Goal: Task Accomplishment & Management: Use online tool/utility

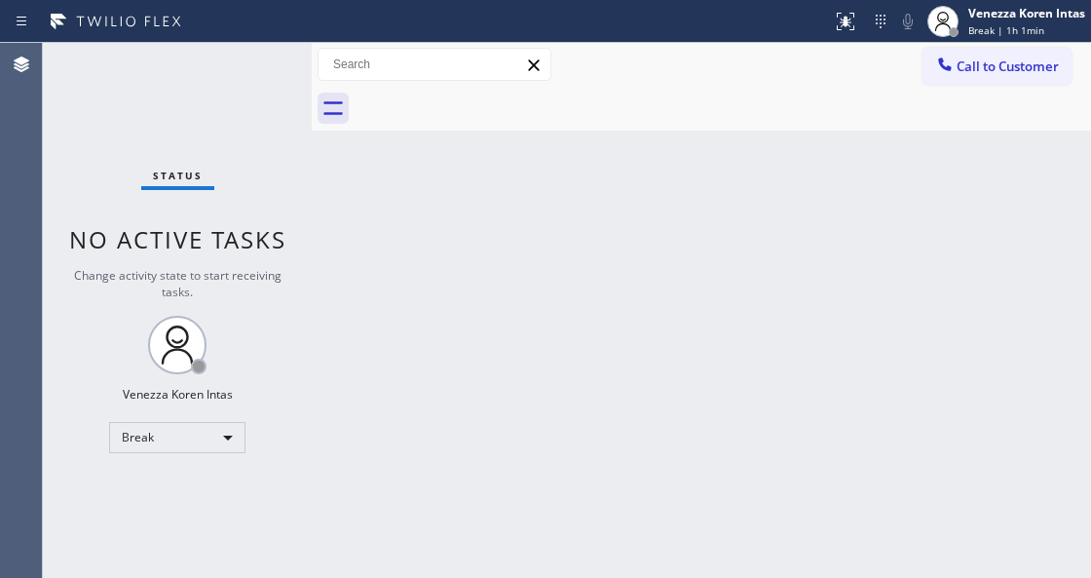
click at [1074, 19] on div "Venezza Koren Intas" at bounding box center [1027, 13] width 117 height 17
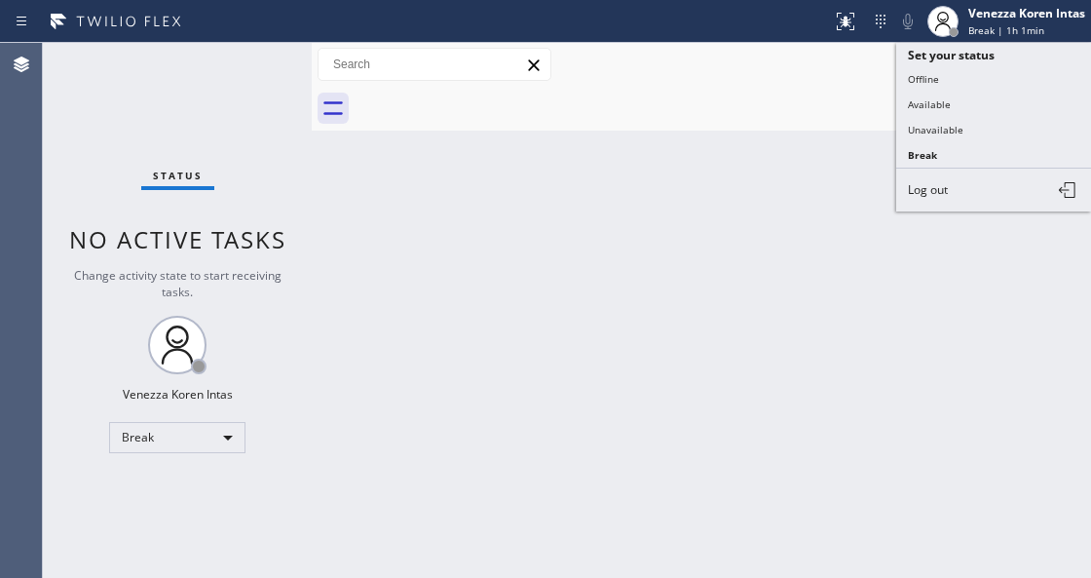
click at [1010, 97] on button "Available" at bounding box center [994, 104] width 195 height 25
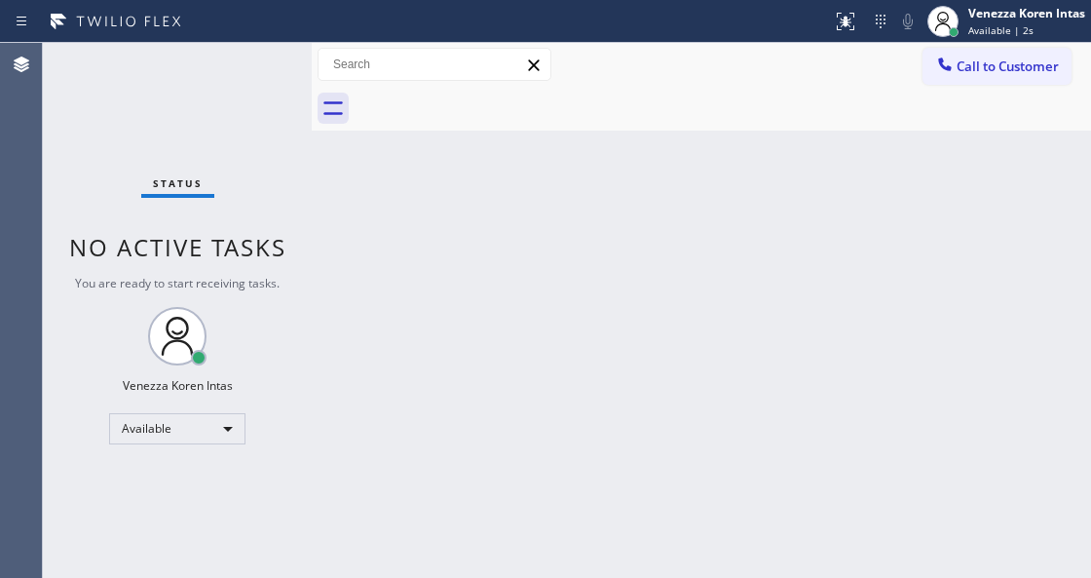
click at [116, 207] on div "Status No active tasks You are ready to start receiving tasks. Venezza Koren In…" at bounding box center [177, 310] width 269 height 535
click at [347, 175] on div "Back to Dashboard Change Sender ID Customers Technicians Select a contact Outbo…" at bounding box center [702, 310] width 780 height 535
click at [228, 82] on div "Status No active tasks You are ready to start receiving tasks. Venezza Koren In…" at bounding box center [177, 310] width 269 height 535
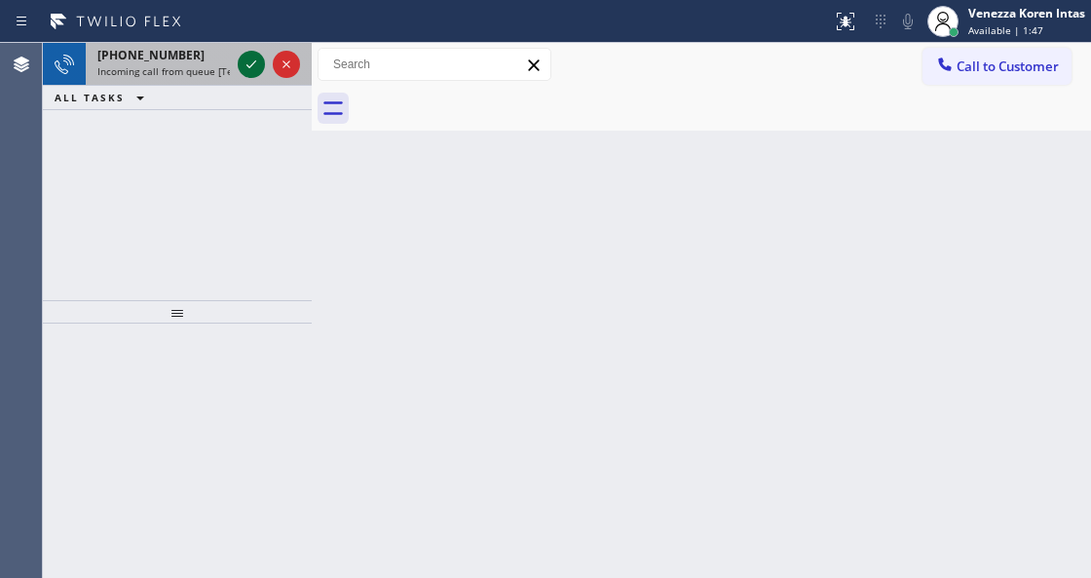
click at [255, 59] on icon at bounding box center [251, 64] width 23 height 23
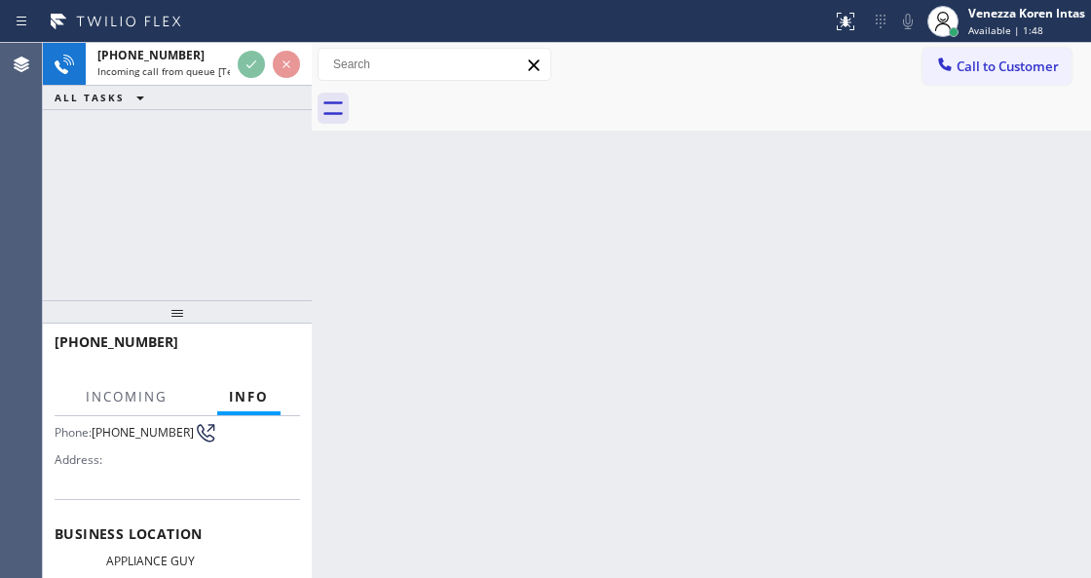
scroll to position [259, 0]
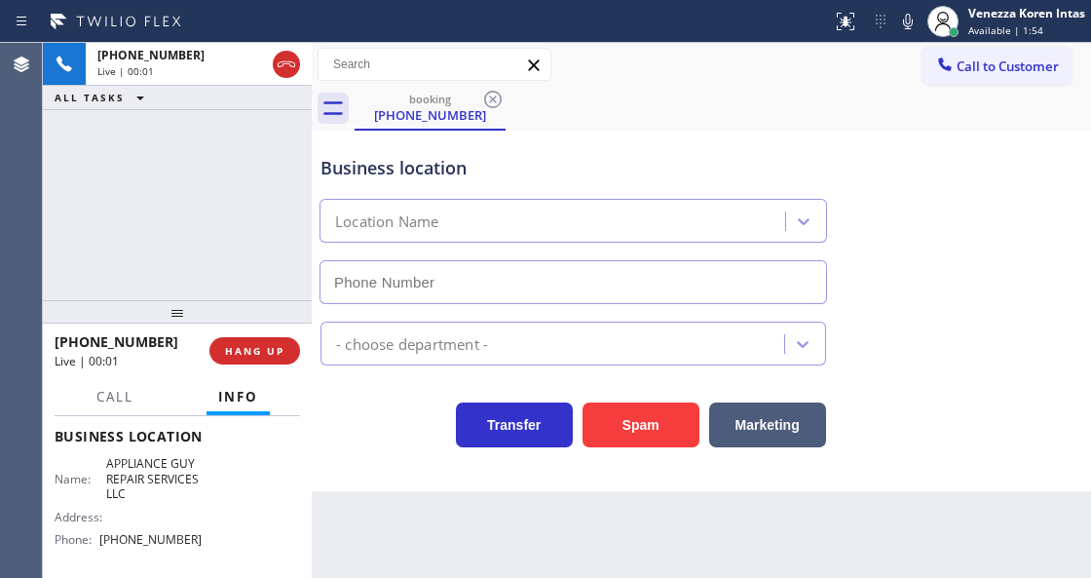
type input "[PHONE_NUMBER]"
drag, startPoint x: 253, startPoint y: 215, endPoint x: 274, endPoint y: 252, distance: 42.3
click at [253, 215] on div "+18186212636 Live | 00:27 ALL TASKS ALL TASKS ACTIVE TASKS TASKS IN WRAP UP" at bounding box center [177, 171] width 269 height 257
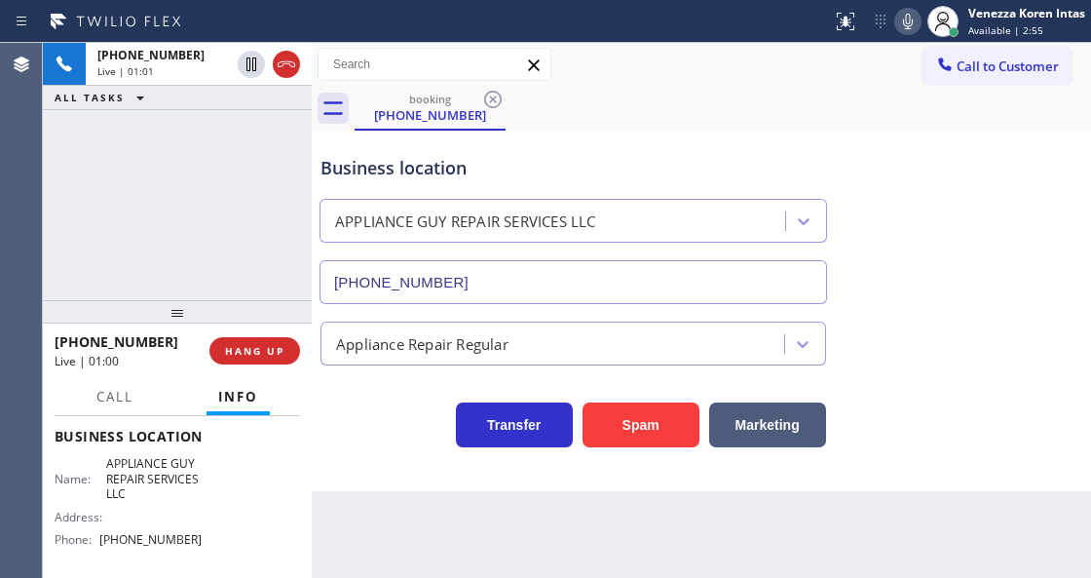
click at [908, 19] on icon at bounding box center [908, 22] width 10 height 16
click at [993, 229] on div "Business location APPLIANCE GUY REPAIR SERVICES LLC (818) 869-2697" at bounding box center [702, 216] width 770 height 176
click at [910, 24] on icon at bounding box center [908, 22] width 10 height 16
click at [897, 27] on icon at bounding box center [908, 21] width 23 height 23
click at [898, 29] on icon at bounding box center [908, 21] width 23 height 23
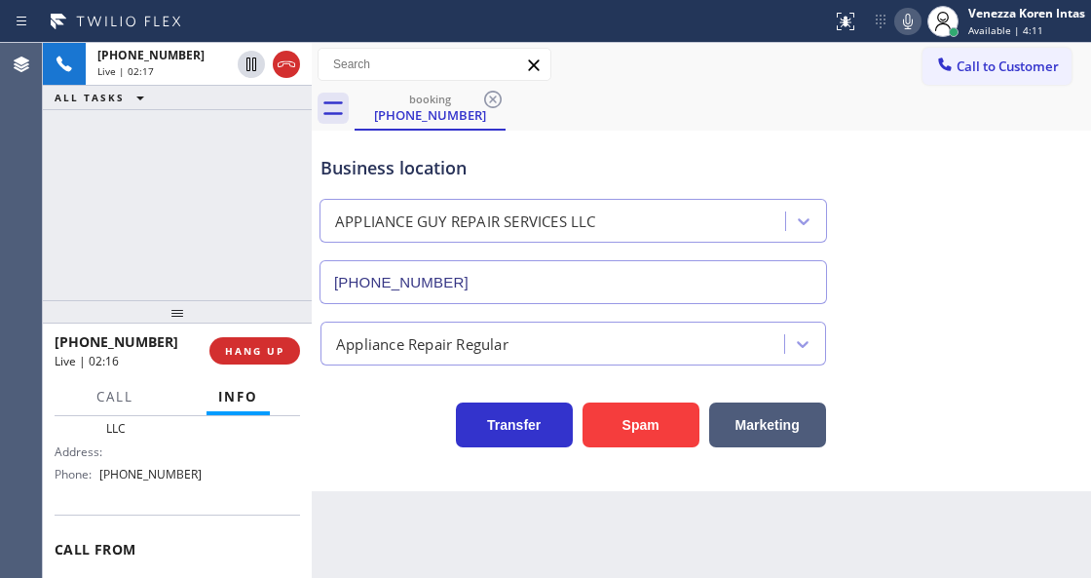
scroll to position [195, 0]
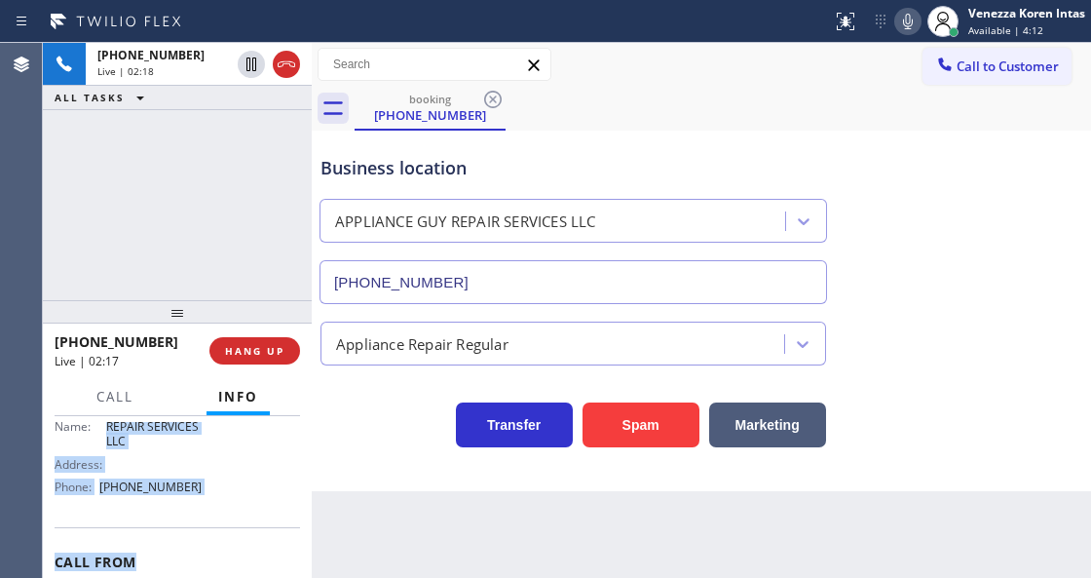
drag, startPoint x: 105, startPoint y: 523, endPoint x: 136, endPoint y: 567, distance: 53.8
click at [136, 567] on div "Context Queue: [Test] All Priority: 2 Customer Name: (818) 621-2636 Phone: (818…" at bounding box center [178, 392] width 246 height 564
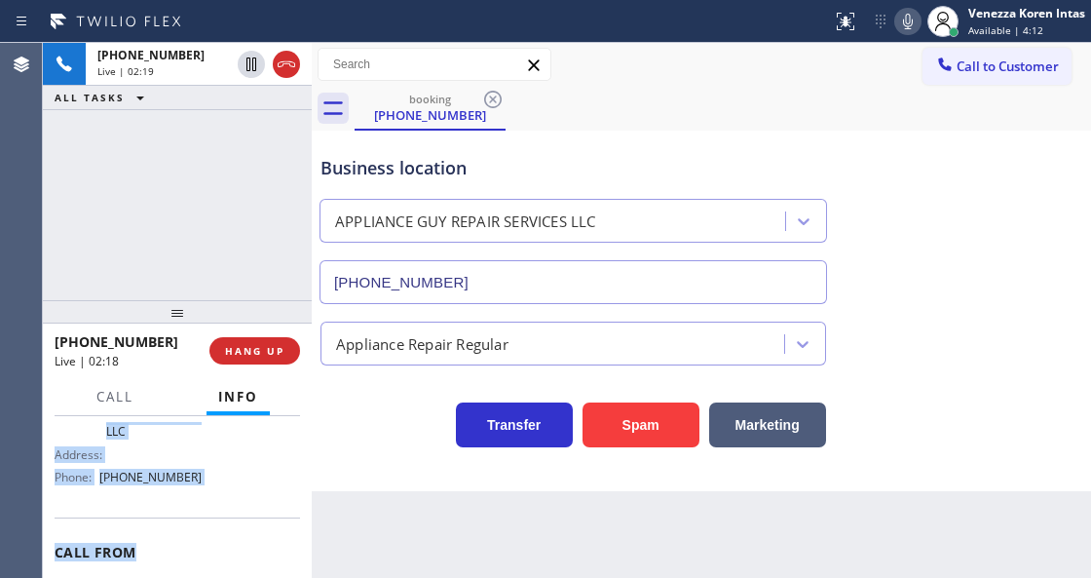
click at [129, 457] on div "Address:" at bounding box center [128, 454] width 147 height 15
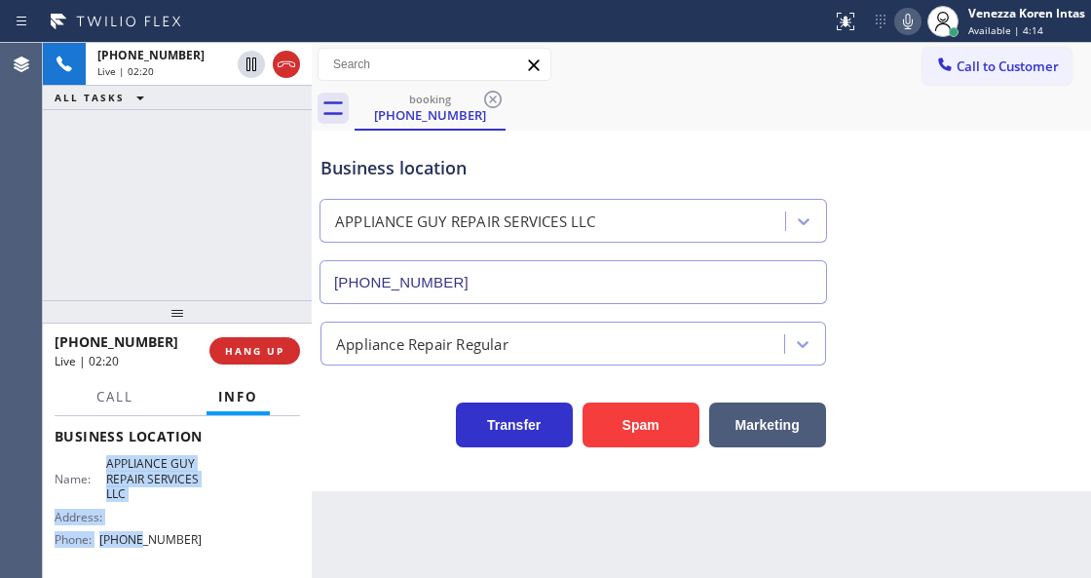
drag, startPoint x: 105, startPoint y: 532, endPoint x: 134, endPoint y: 565, distance: 43.5
click at [134, 565] on div "Context Queue: [Test] All Priority: 2 Customer Name: (818) 621-2636 Phone: (818…" at bounding box center [178, 445] width 246 height 564
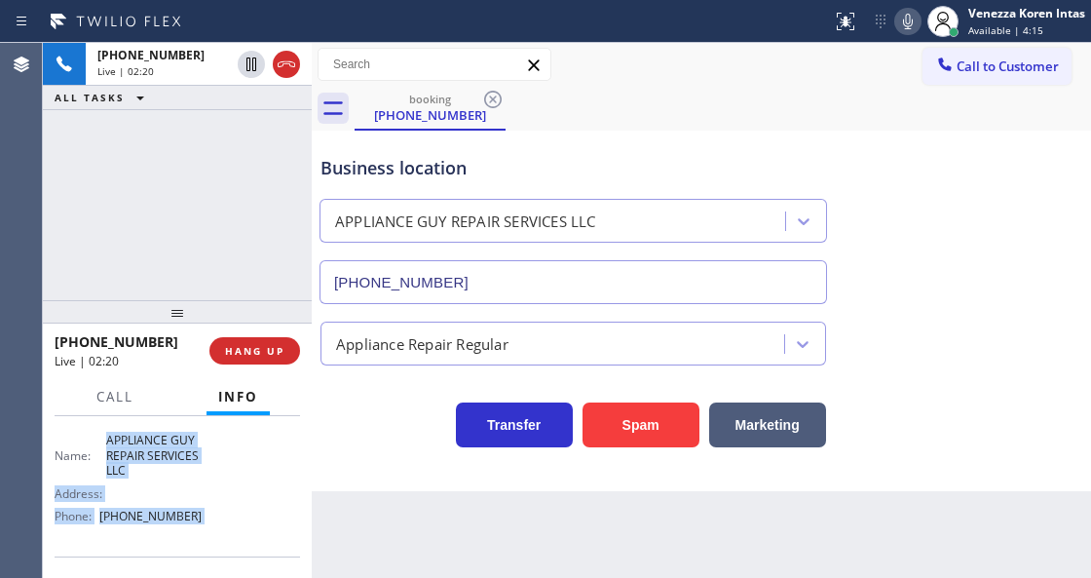
click at [124, 479] on div "Name: APPLIANCE GUY REPAIR SERVICES LLC Address: Phone: (818) 869-2697" at bounding box center [128, 482] width 147 height 98
click at [107, 444] on span "APPLIANCE GUY REPAIR SERVICES LLC" at bounding box center [154, 455] width 96 height 45
drag, startPoint x: 101, startPoint y: 439, endPoint x: 142, endPoint y: 476, distance: 55.2
click at [142, 476] on div "Name: APPLIANCE GUY REPAIR SERVICES LLC" at bounding box center [128, 455] width 147 height 45
copy span "APPLIANCE GUY REPAIR SERVICES LLC"
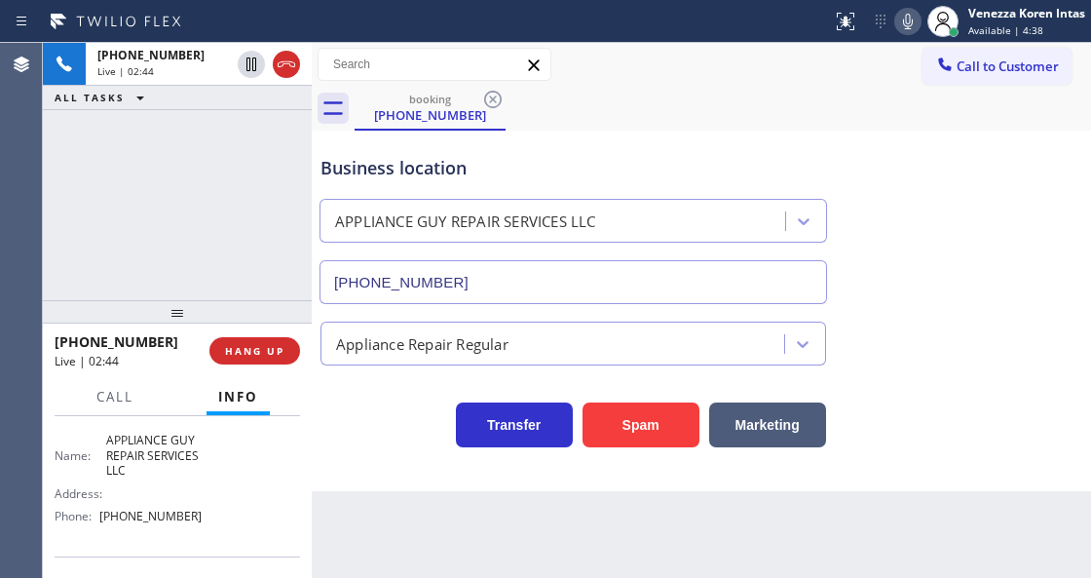
click at [721, 94] on div "booking (818) 621-2636" at bounding box center [723, 109] width 737 height 44
click at [908, 23] on icon at bounding box center [908, 22] width 10 height 16
click at [907, 35] on div "Status report No issues detected If you experience an issue, please download th…" at bounding box center [957, 21] width 267 height 43
click at [900, 24] on icon at bounding box center [908, 21] width 23 height 23
click at [279, 170] on div "+18186212636 Live | 03:56 ALL TASKS ALL TASKS ACTIVE TASKS TASKS IN WRAP UP" at bounding box center [177, 171] width 269 height 257
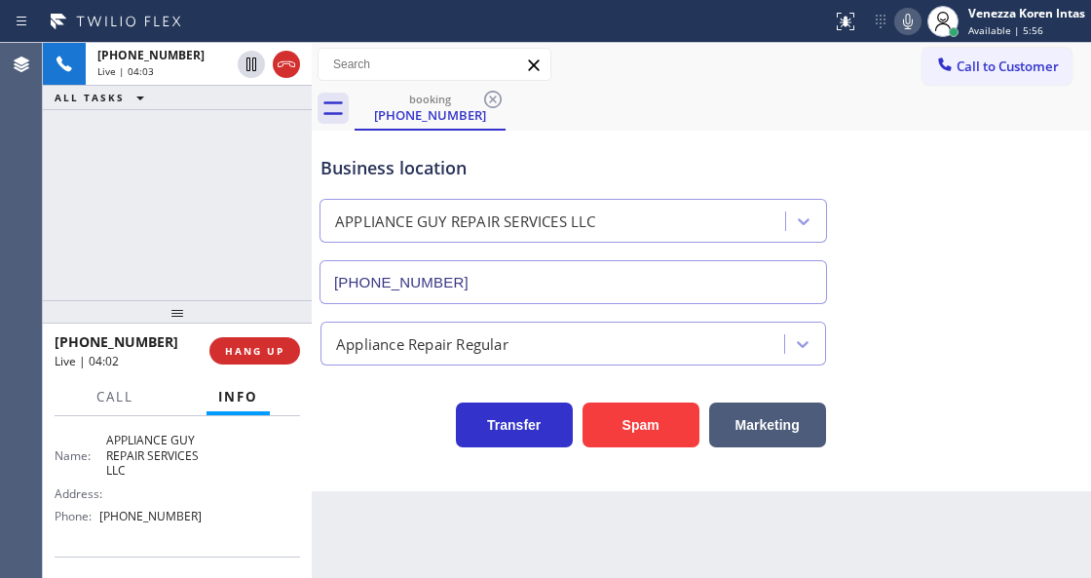
click at [530, 168] on div "Business location" at bounding box center [574, 168] width 506 height 26
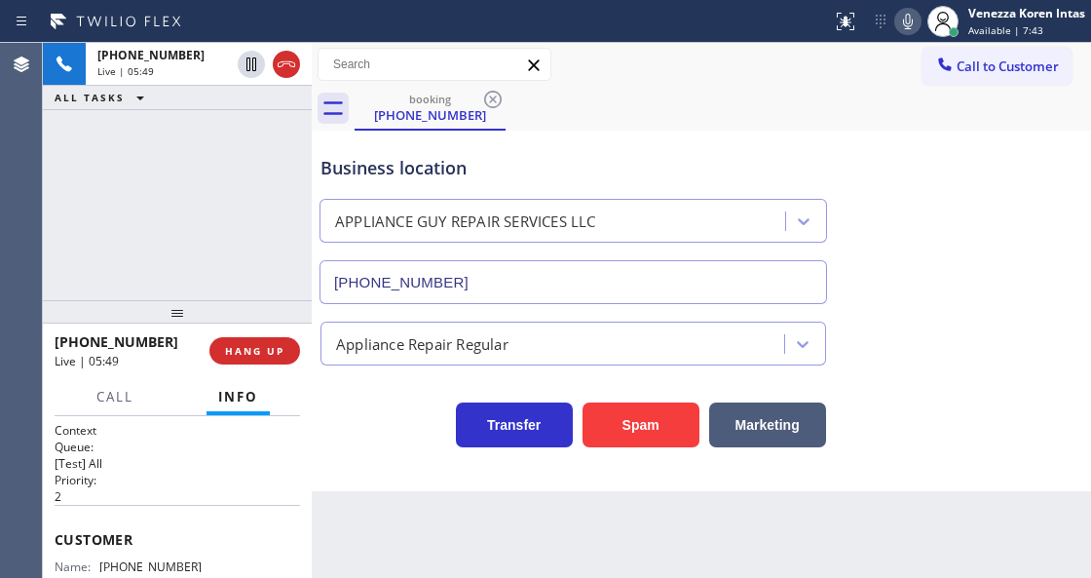
scroll to position [0, 0]
drag, startPoint x: 210, startPoint y: 573, endPoint x: 105, endPoint y: 563, distance: 105.7
click at [105, 563] on div "Context Queue: [Test] All Priority: 2 Customer Name: (818) 621-2636 Phone: (818…" at bounding box center [177, 496] width 269 height 161
copy div "818) 621-2636 Phone: (818) 621-2636"
click at [898, 23] on icon at bounding box center [908, 21] width 23 height 23
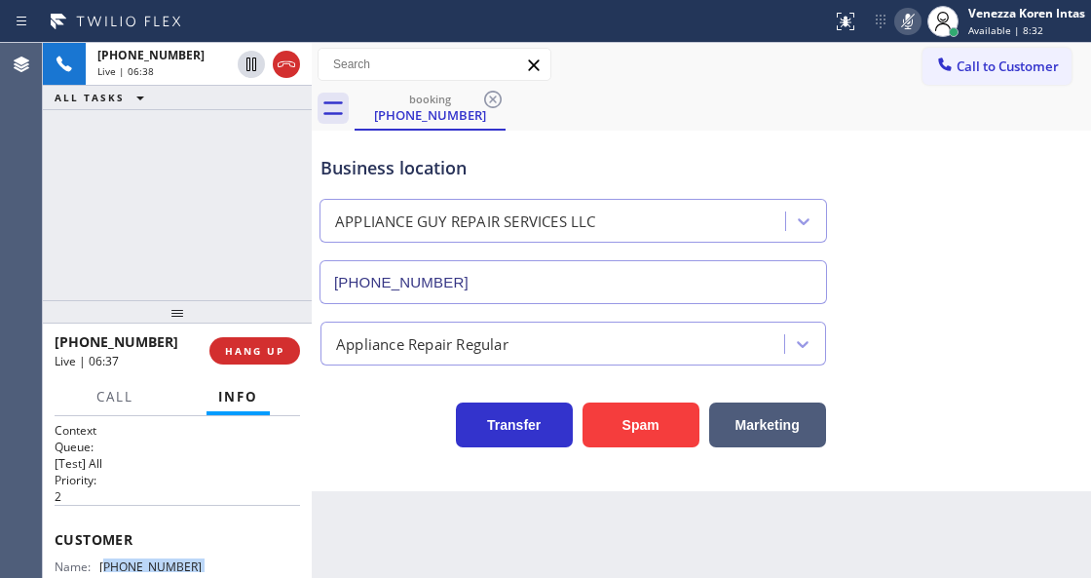
click at [898, 23] on icon at bounding box center [908, 21] width 23 height 23
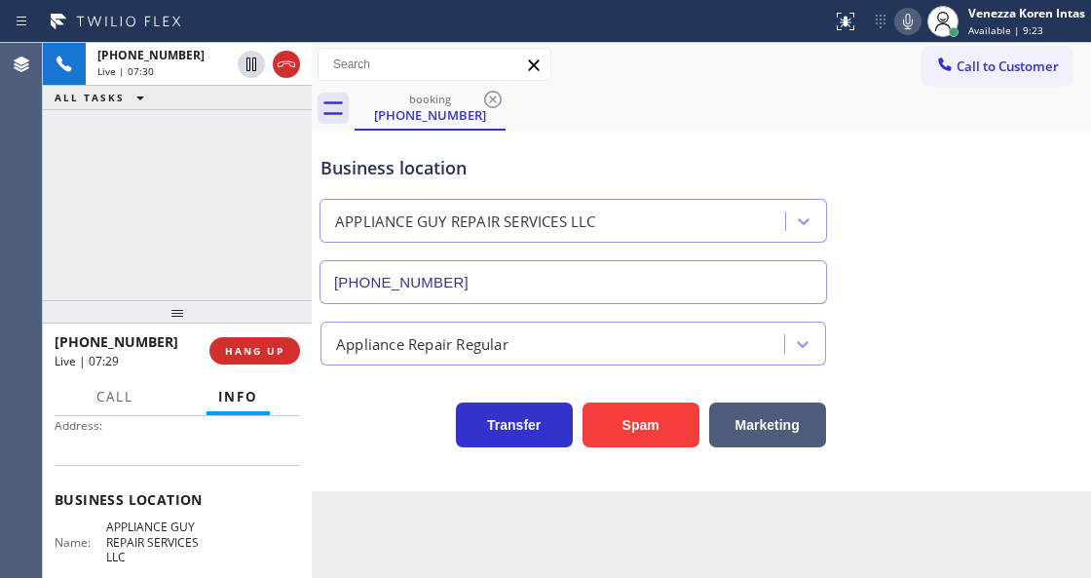
scroll to position [259, 0]
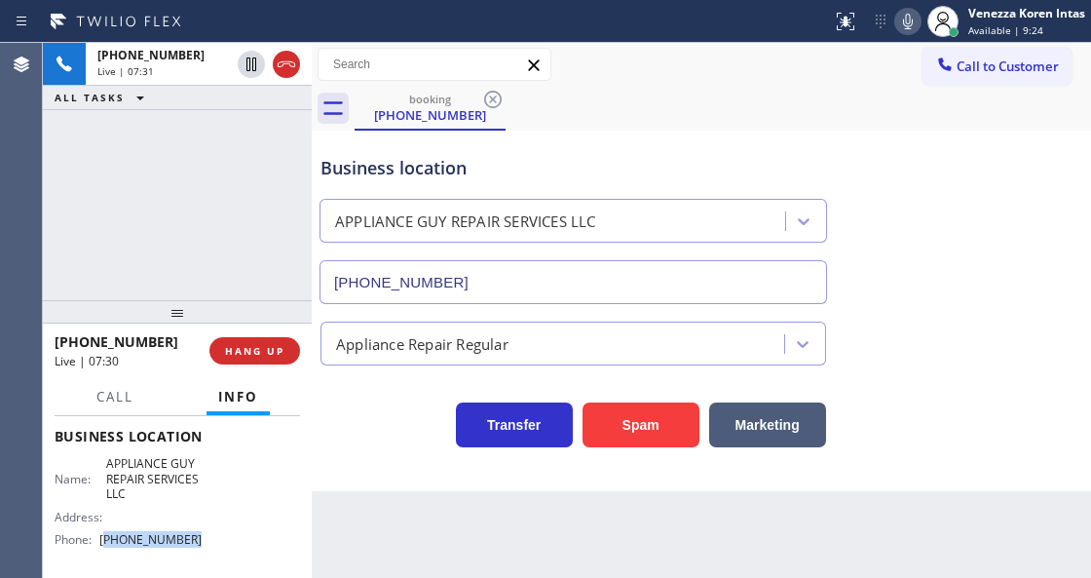
drag, startPoint x: 201, startPoint y: 534, endPoint x: 105, endPoint y: 541, distance: 95.7
click at [105, 541] on div "Name: APPLIANCE GUY REPAIR SERVICES LLC Address: Phone: (818) 869-2697" at bounding box center [178, 505] width 246 height 98
copy span "818) 869-2697"
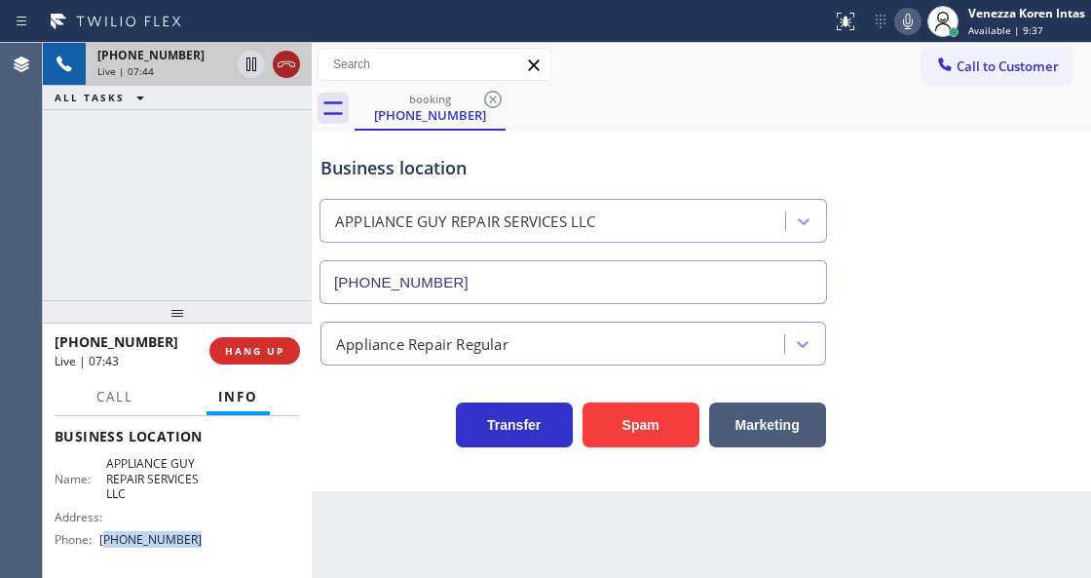
click at [292, 58] on icon at bounding box center [286, 64] width 23 height 23
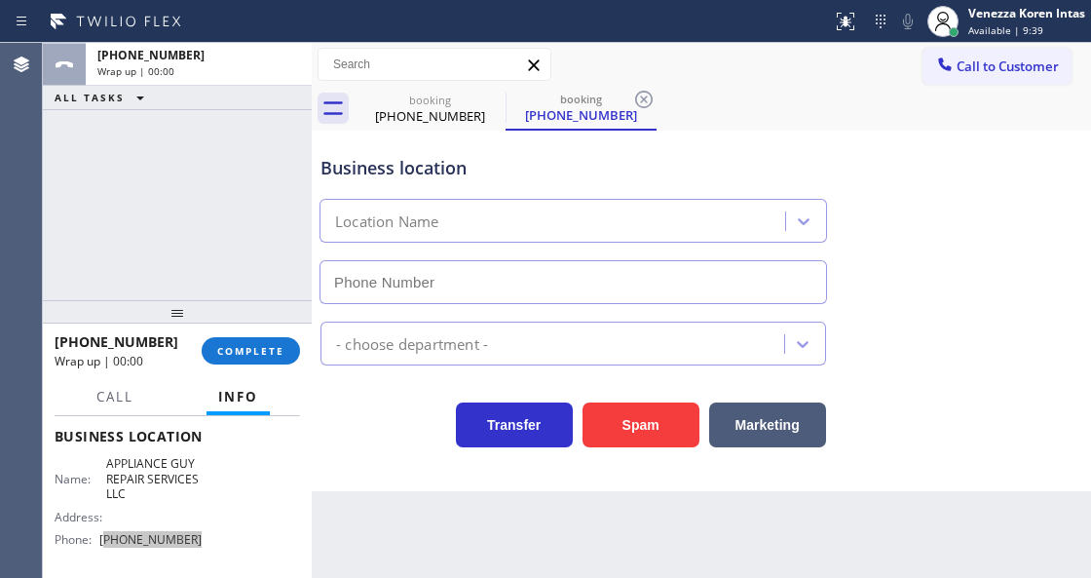
type input "[PHONE_NUMBER]"
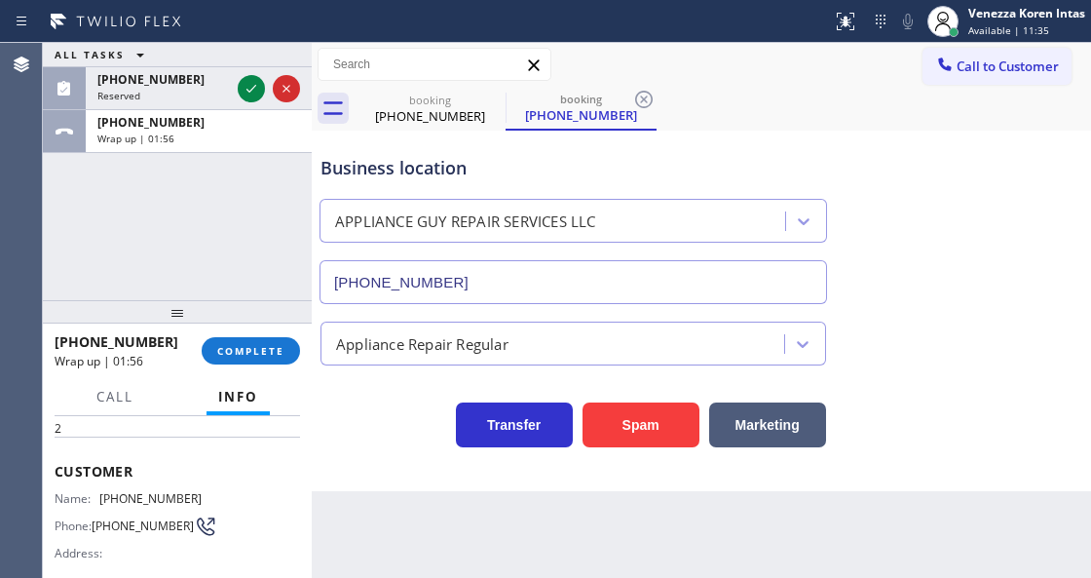
scroll to position [64, 0]
drag, startPoint x: 197, startPoint y: 495, endPoint x: 101, endPoint y: 499, distance: 95.6
click at [101, 499] on div "Name: (818) 621-2636 Phone: (818) 621-2636 Address:" at bounding box center [178, 533] width 246 height 77
copy div "[PHONE_NUMBER]"
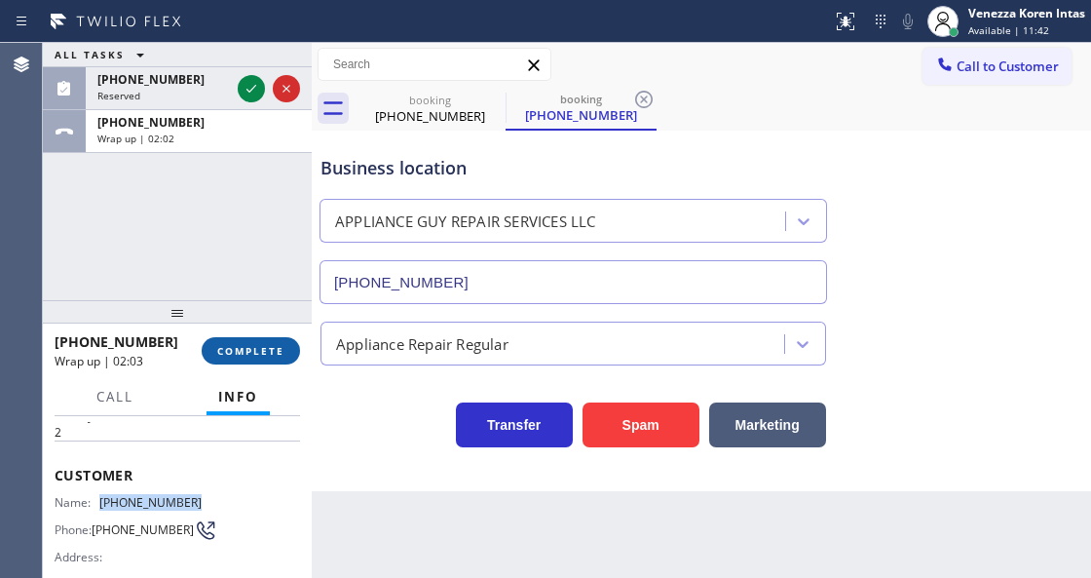
click at [279, 355] on span "COMPLETE" at bounding box center [250, 351] width 67 height 14
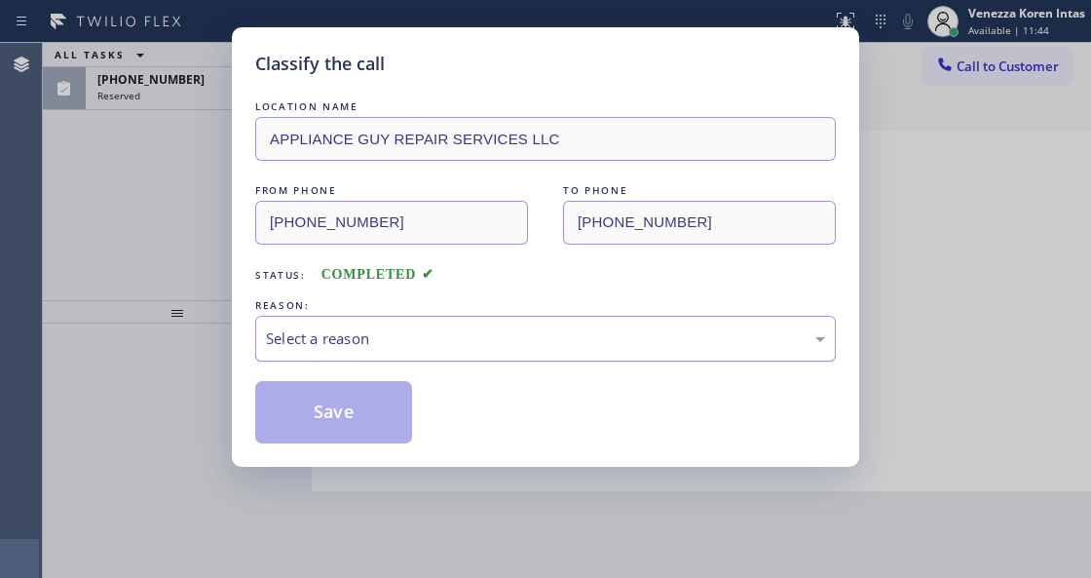
click at [413, 348] on div "Select a reason" at bounding box center [545, 338] width 559 height 22
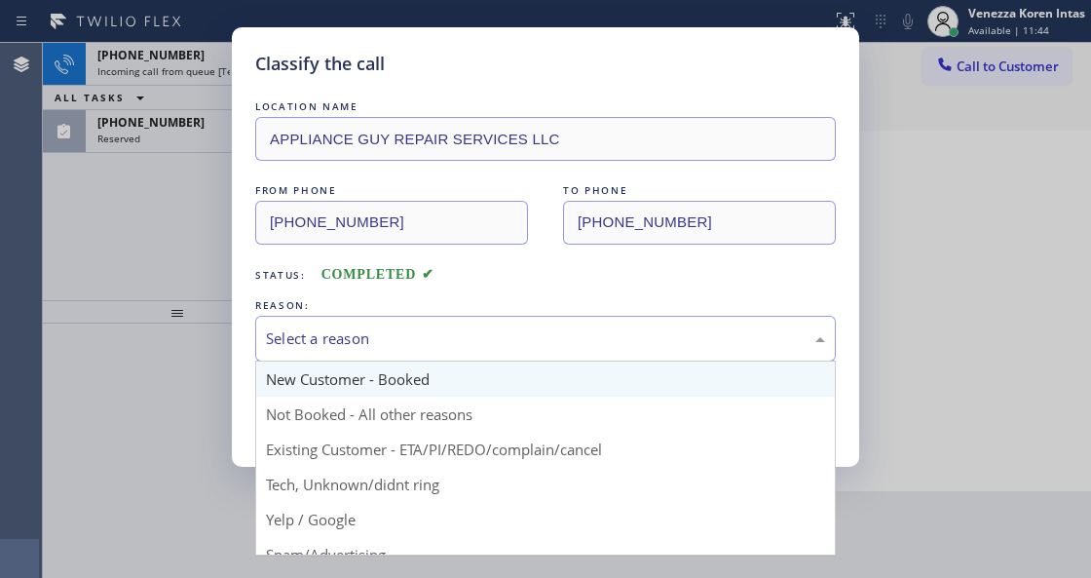
drag, startPoint x: 400, startPoint y: 387, endPoint x: 380, endPoint y: 400, distance: 23.2
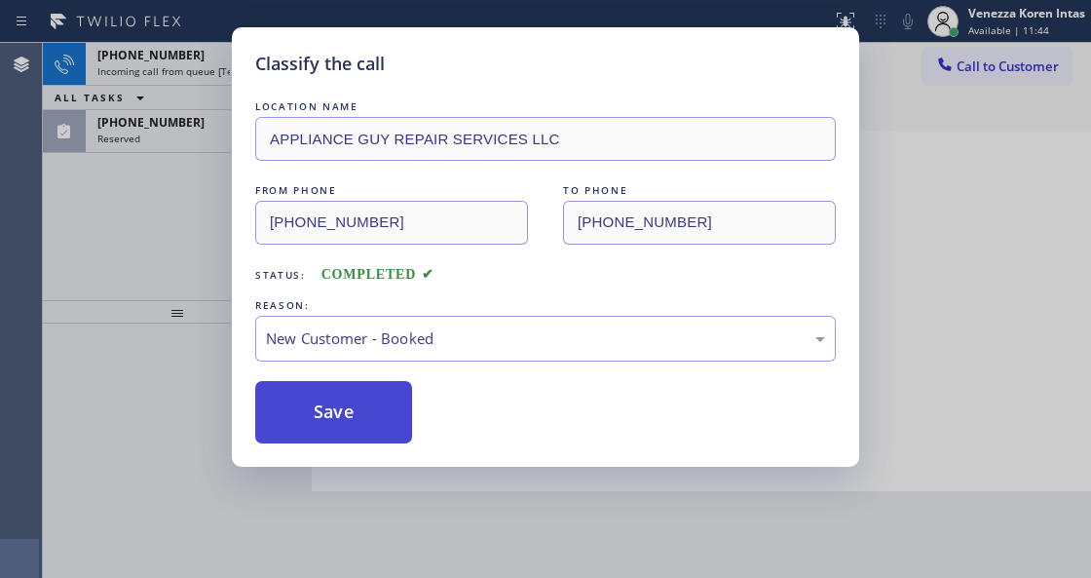
click at [376, 401] on button "Save" at bounding box center [333, 412] width 157 height 62
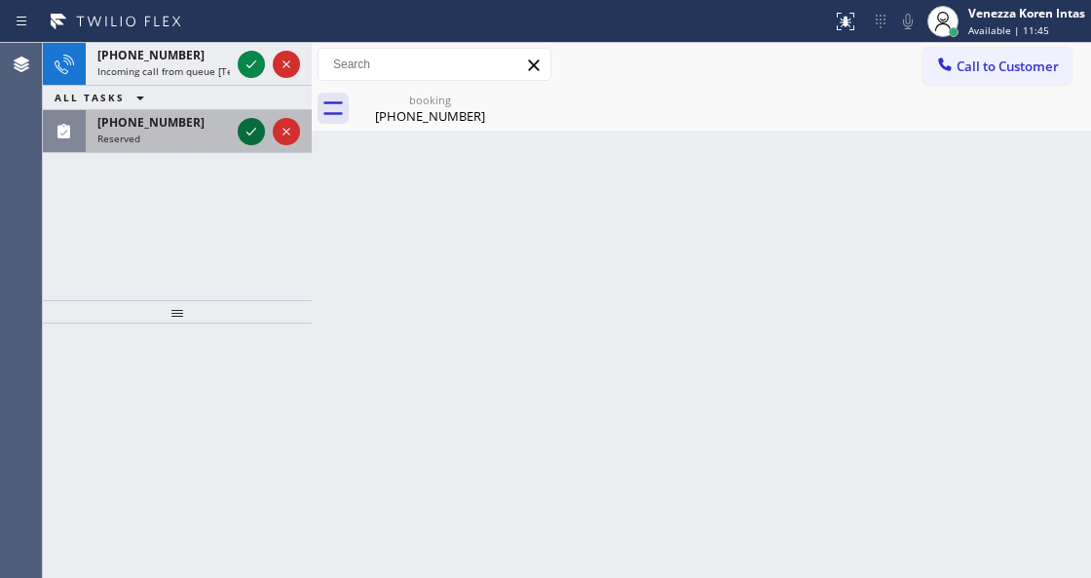
click at [249, 129] on icon at bounding box center [251, 131] width 23 height 23
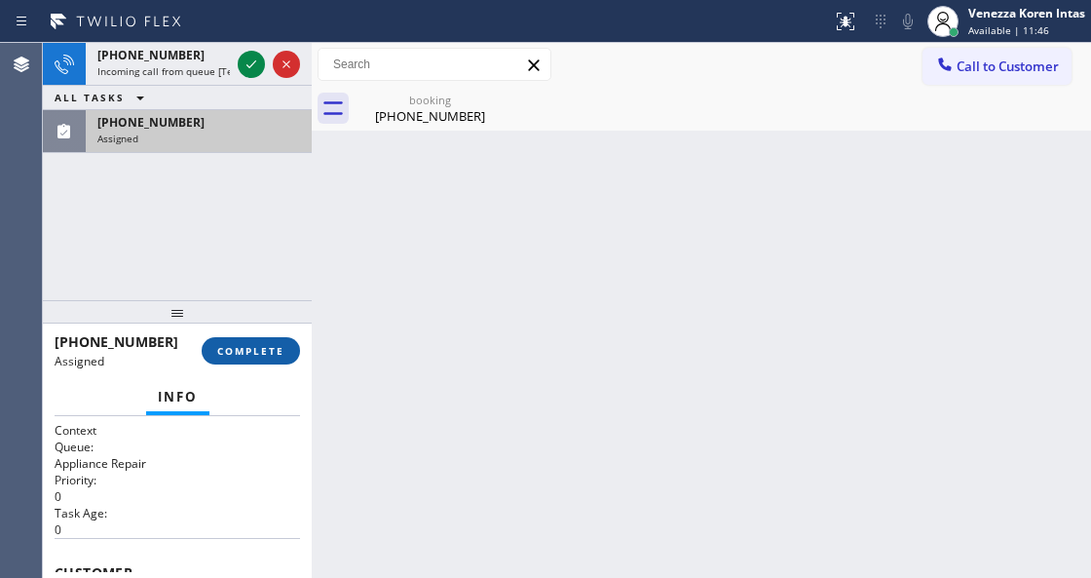
click at [260, 352] on span "COMPLETE" at bounding box center [250, 351] width 67 height 14
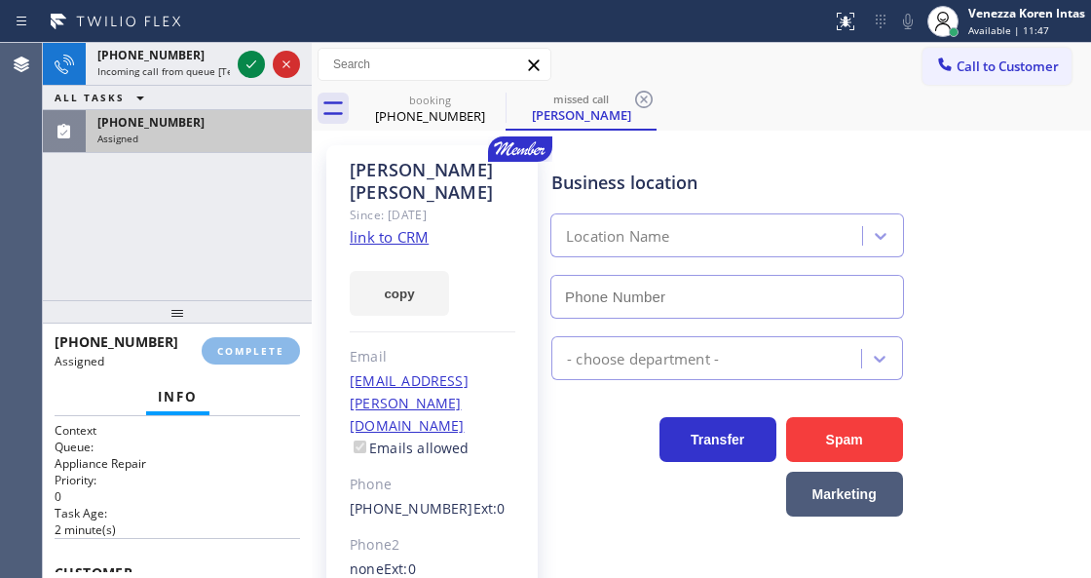
type input "[PHONE_NUMBER]"
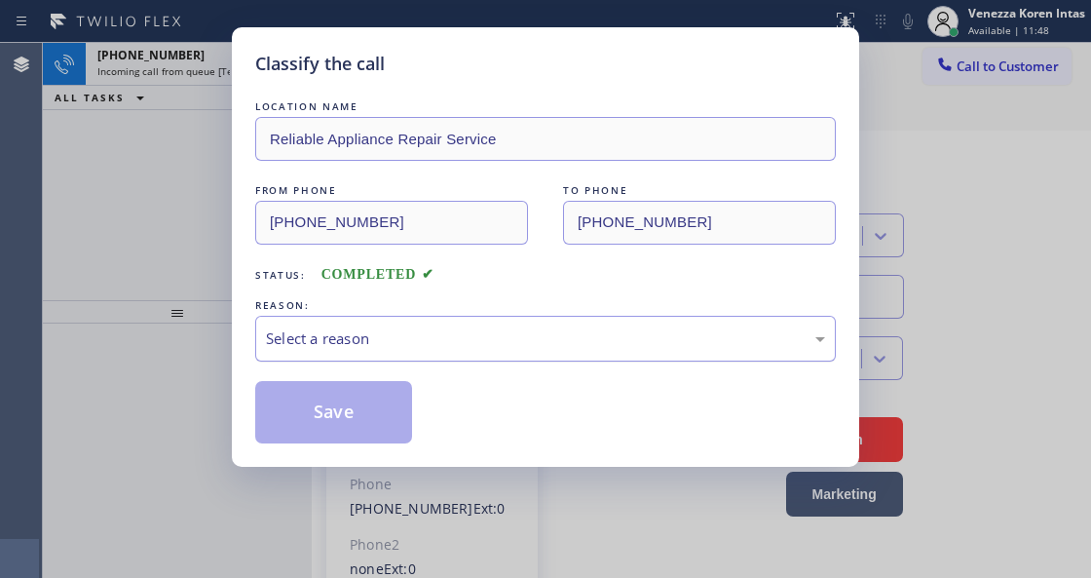
click at [468, 347] on div "Select a reason" at bounding box center [545, 338] width 559 height 22
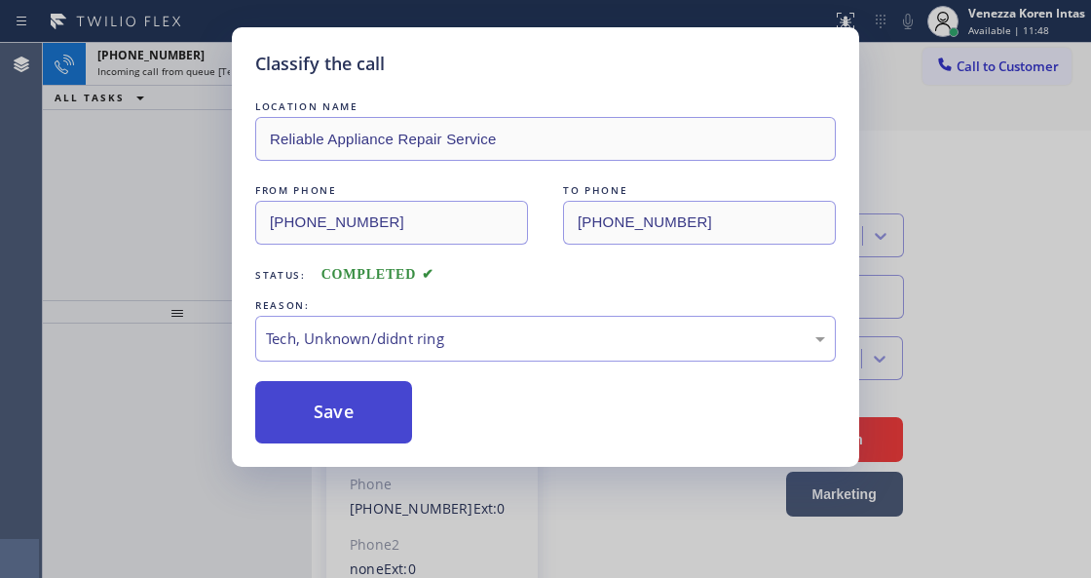
click at [334, 440] on button "Save" at bounding box center [333, 412] width 157 height 62
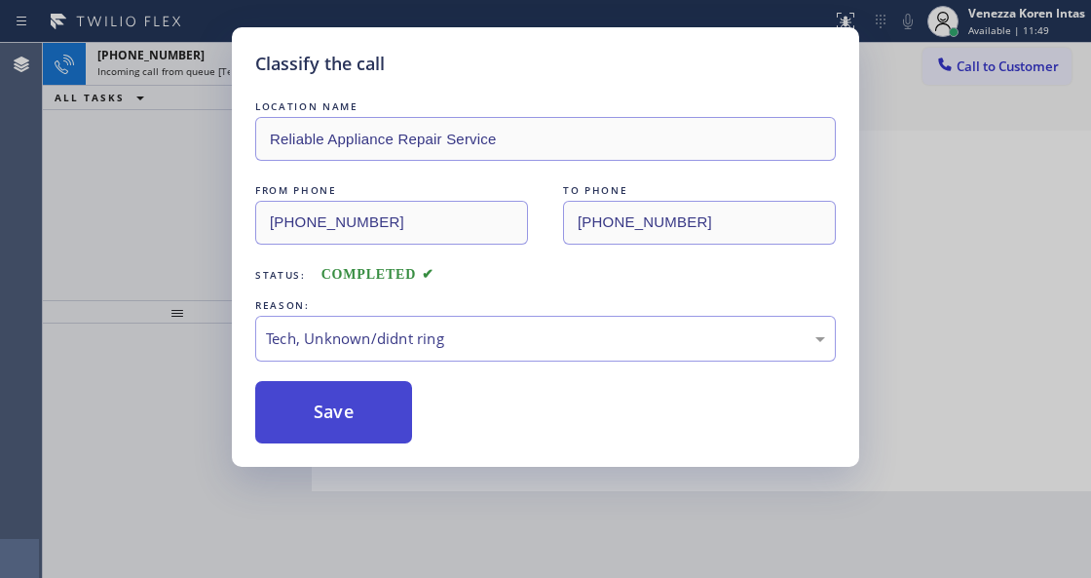
click at [357, 421] on button "Save" at bounding box center [333, 412] width 157 height 62
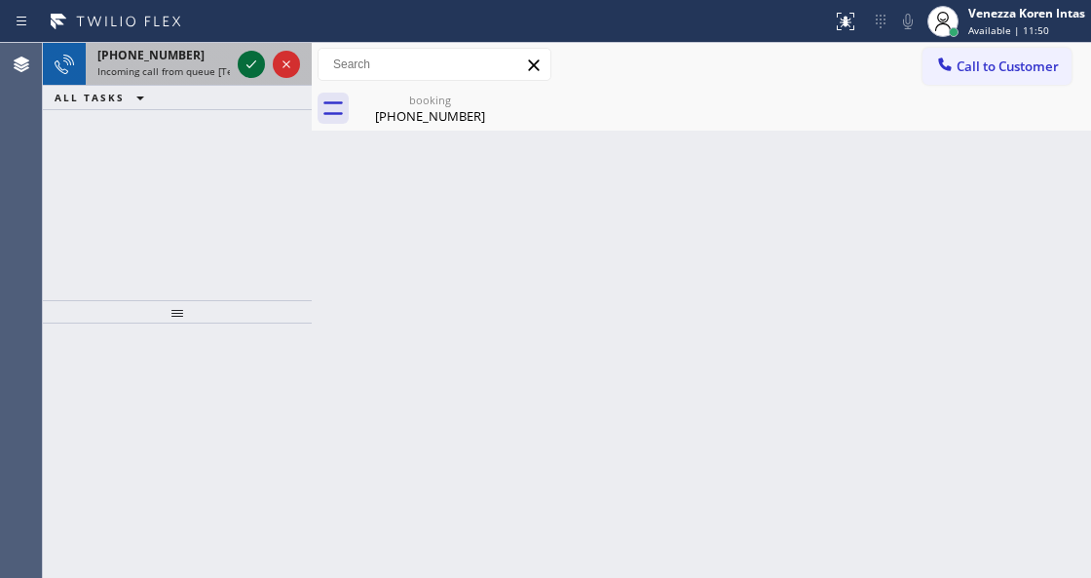
click at [248, 74] on icon at bounding box center [251, 64] width 23 height 23
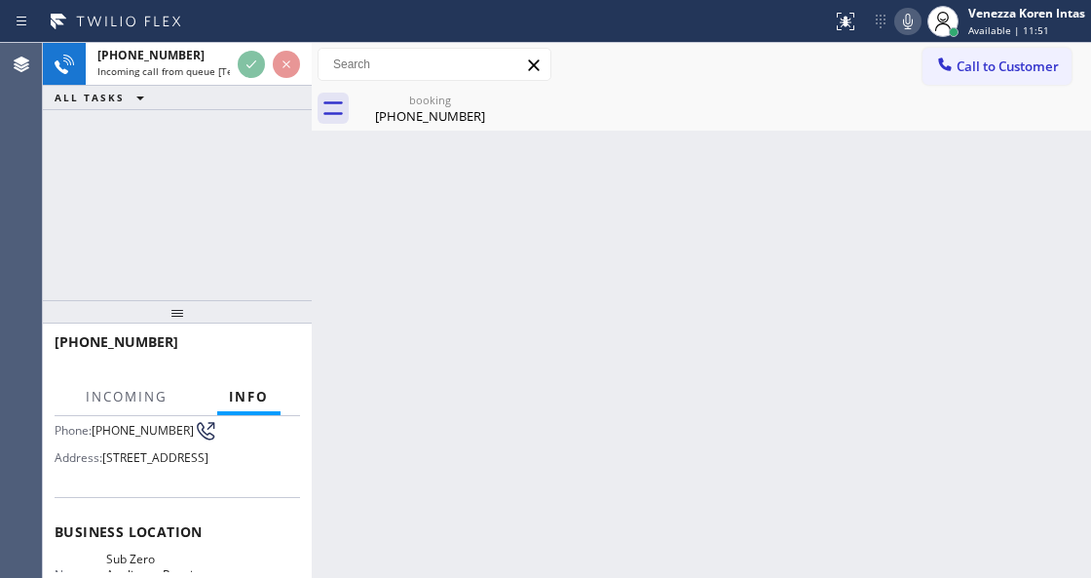
scroll to position [259, 0]
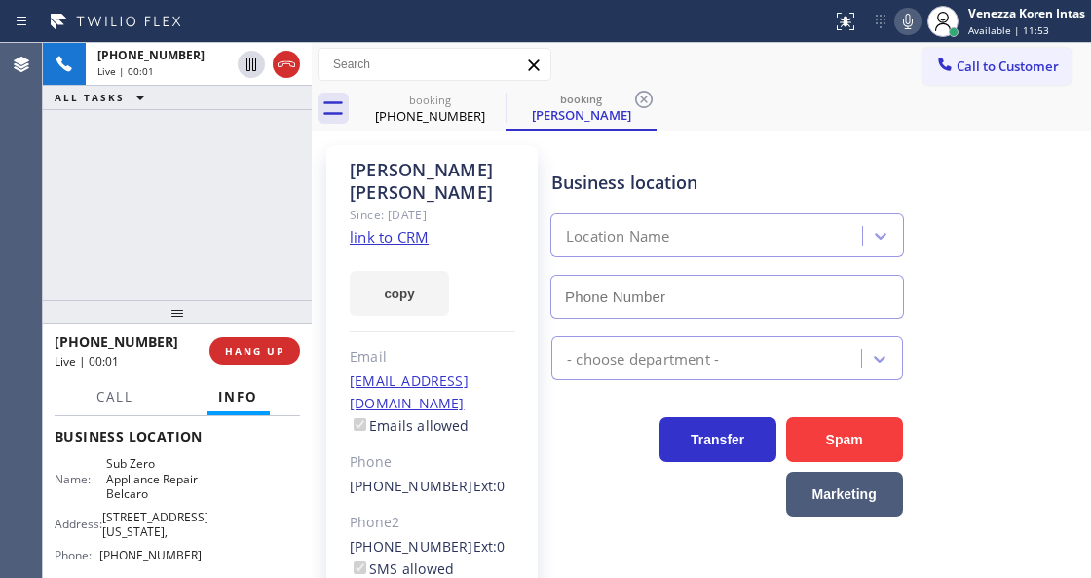
type input "[PHONE_NUMBER]"
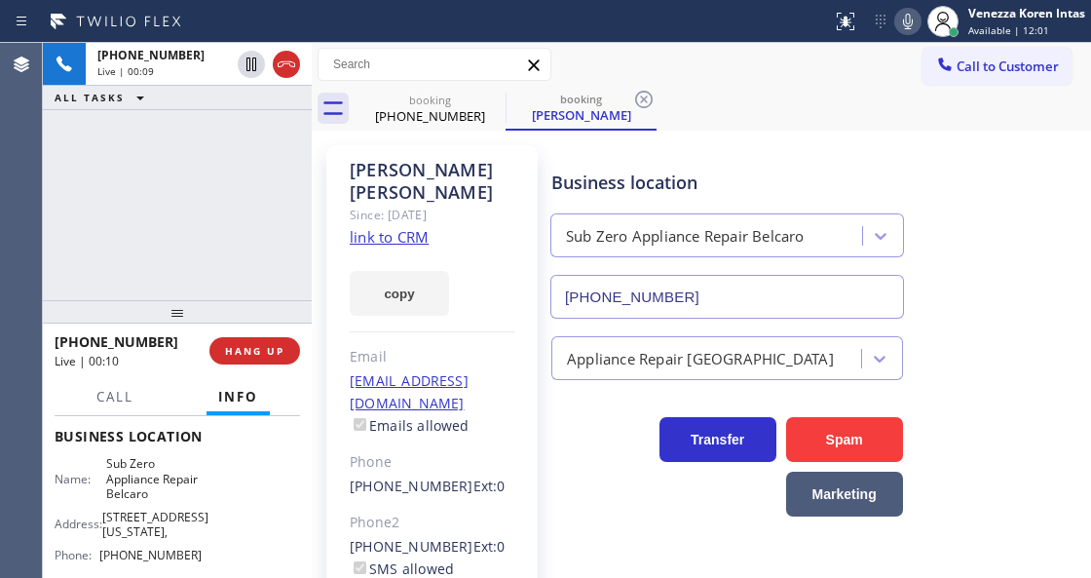
click at [425, 227] on link "link to CRM" at bounding box center [389, 236] width 79 height 19
click at [640, 96] on icon at bounding box center [643, 99] width 23 height 23
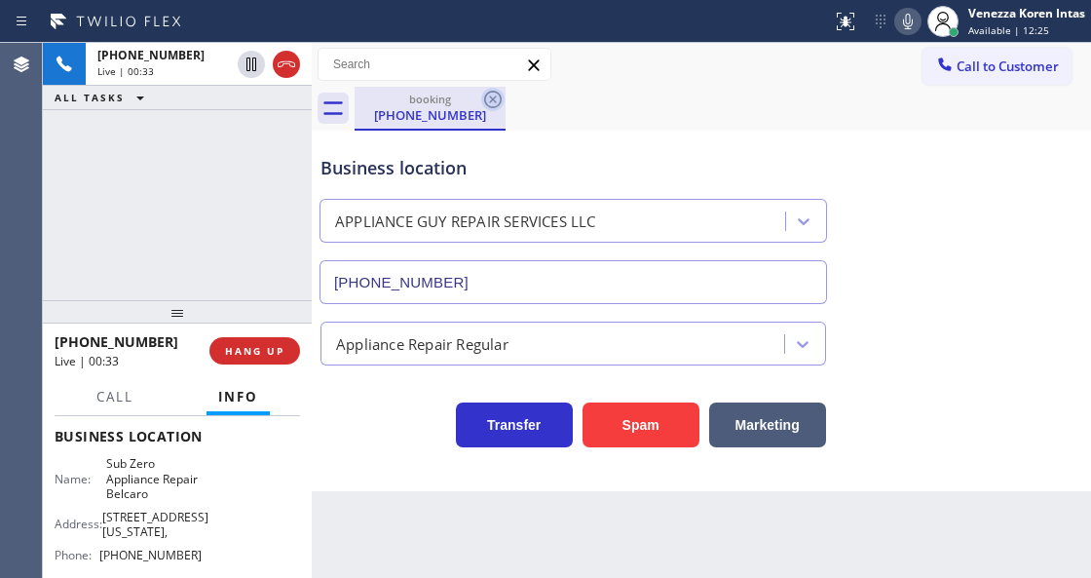
click at [495, 105] on icon at bounding box center [492, 99] width 23 height 23
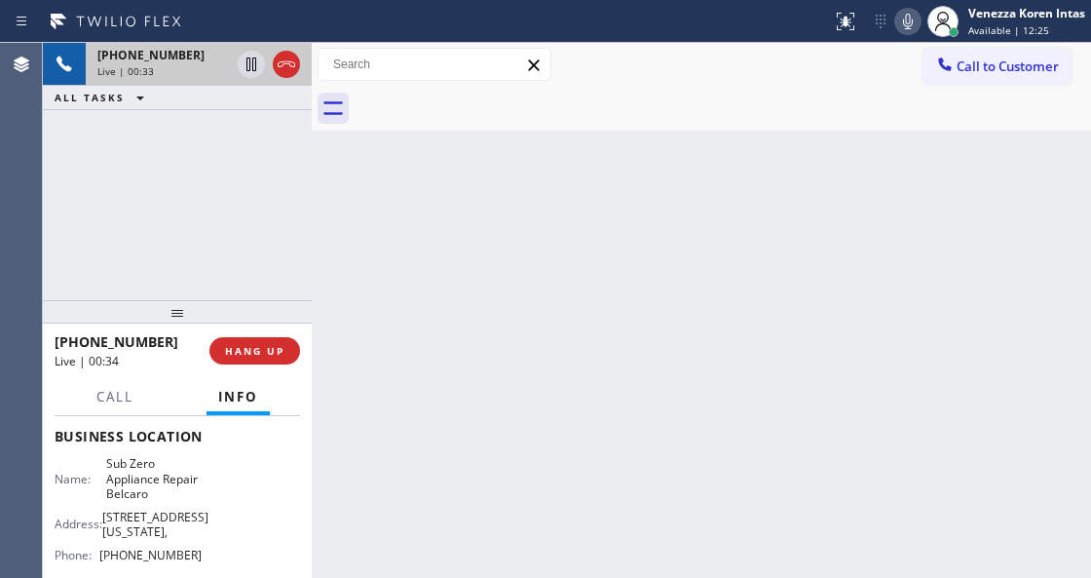
click at [178, 64] on div "Live | 00:33" at bounding box center [163, 71] width 133 height 14
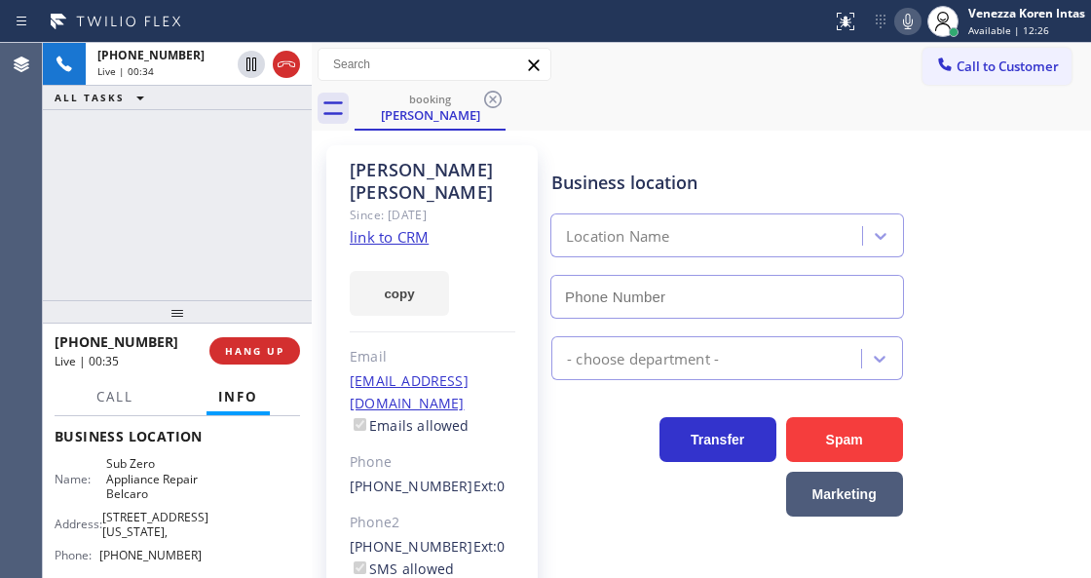
type input "[PHONE_NUMBER]"
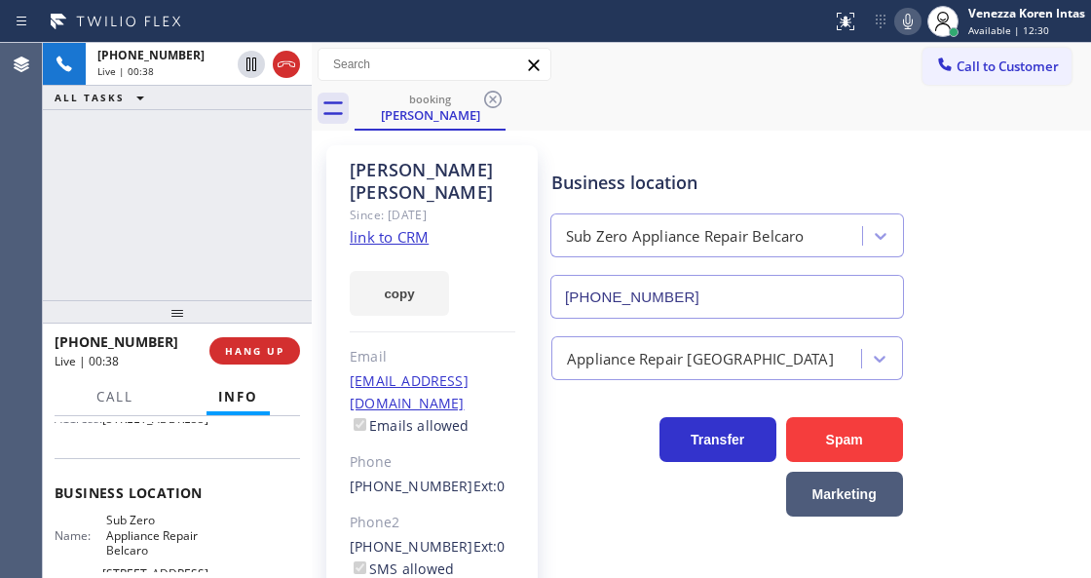
scroll to position [130, 0]
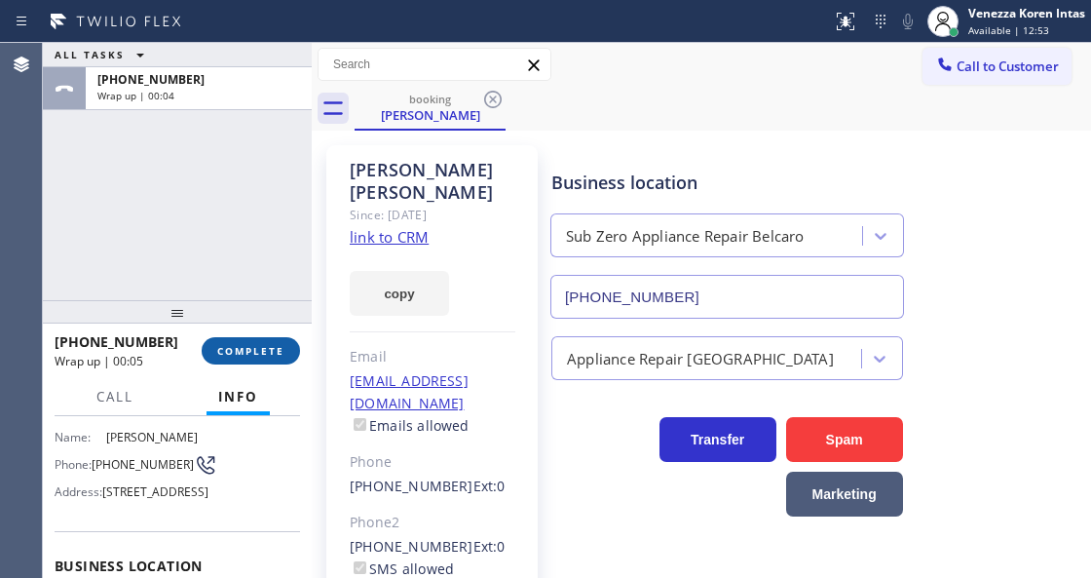
click at [273, 360] on button "COMPLETE" at bounding box center [251, 350] width 98 height 27
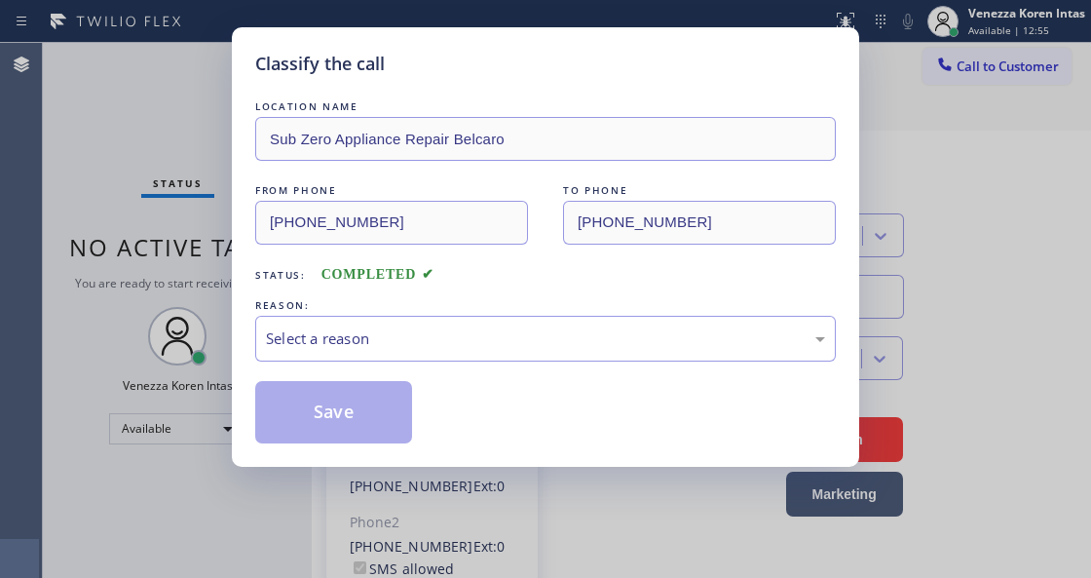
click at [462, 355] on div "Select a reason" at bounding box center [545, 339] width 581 height 46
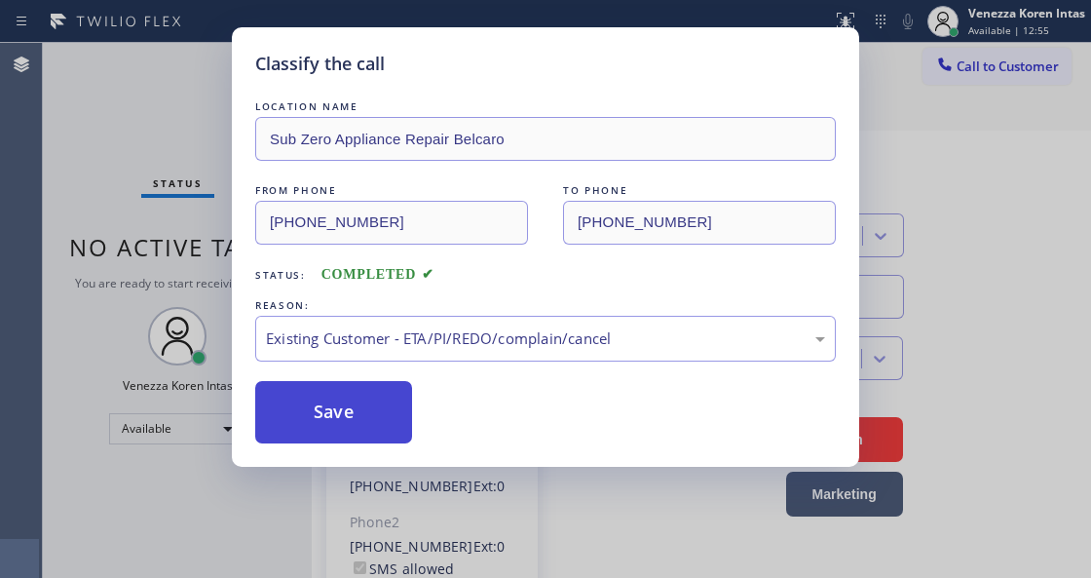
drag, startPoint x: 466, startPoint y: 442, endPoint x: 386, endPoint y: 433, distance: 80.5
click at [386, 433] on button "Save" at bounding box center [333, 412] width 157 height 62
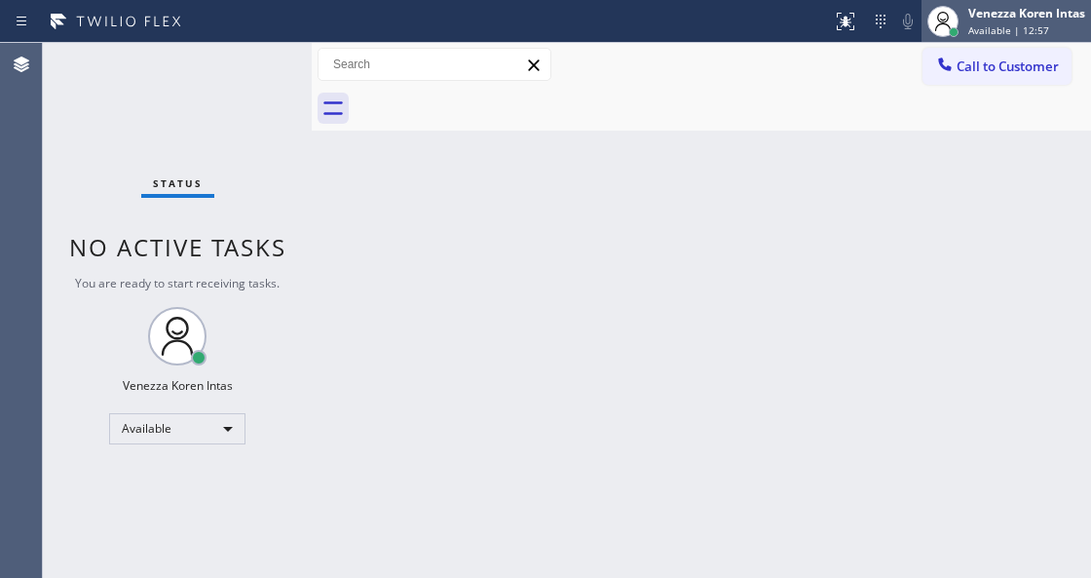
click at [982, 24] on span "Available | 12:57" at bounding box center [1009, 30] width 81 height 14
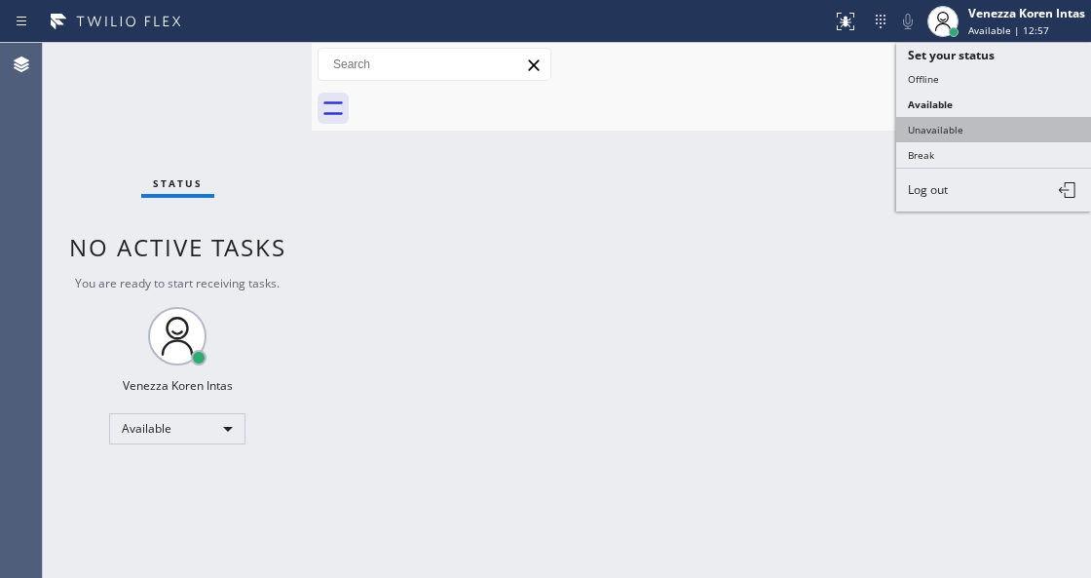
click at [973, 117] on button "Unavailable" at bounding box center [994, 129] width 195 height 25
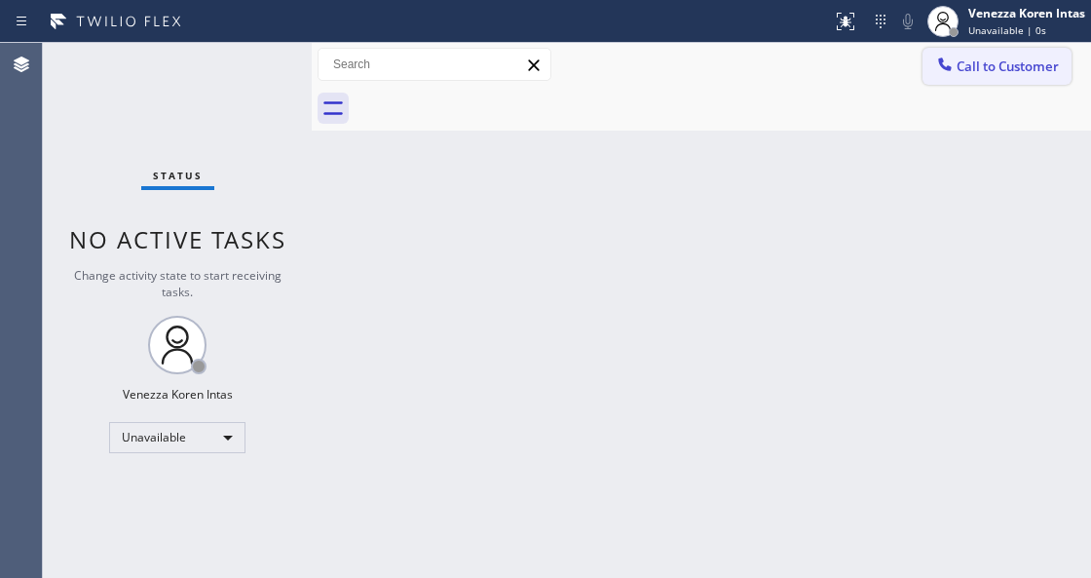
click at [1008, 72] on span "Call to Customer" at bounding box center [1008, 66] width 102 height 18
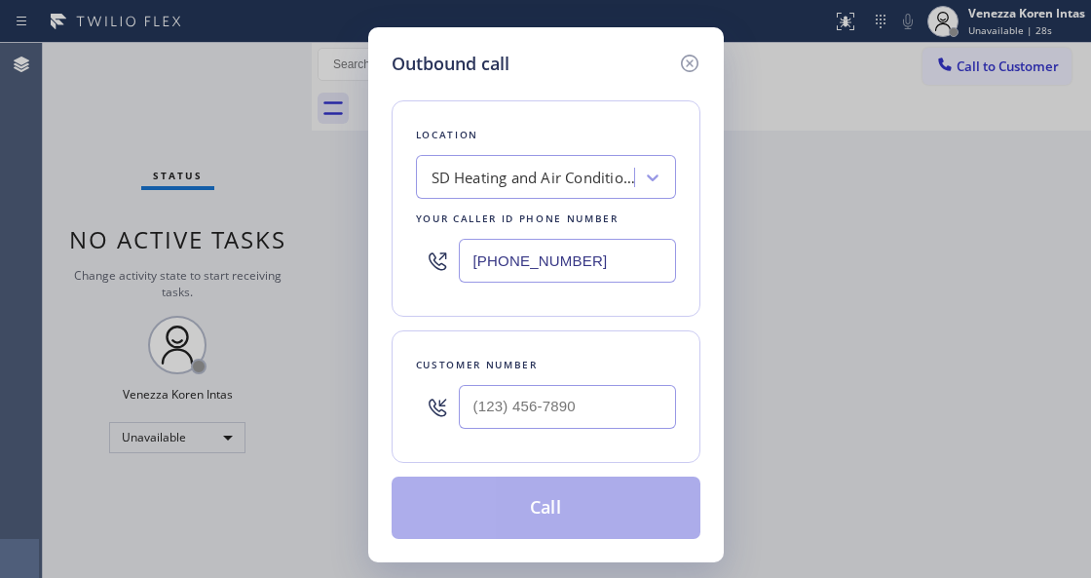
drag, startPoint x: 594, startPoint y: 263, endPoint x: 335, endPoint y: 224, distance: 262.1
click at [354, 234] on div "Outbound call Location SD Heating and Air Conditioning Pro Your caller id phone…" at bounding box center [545, 289] width 1091 height 578
paste input "720) 669-6351"
type input "[PHONE_NUMBER]"
type input "(___) ___-____"
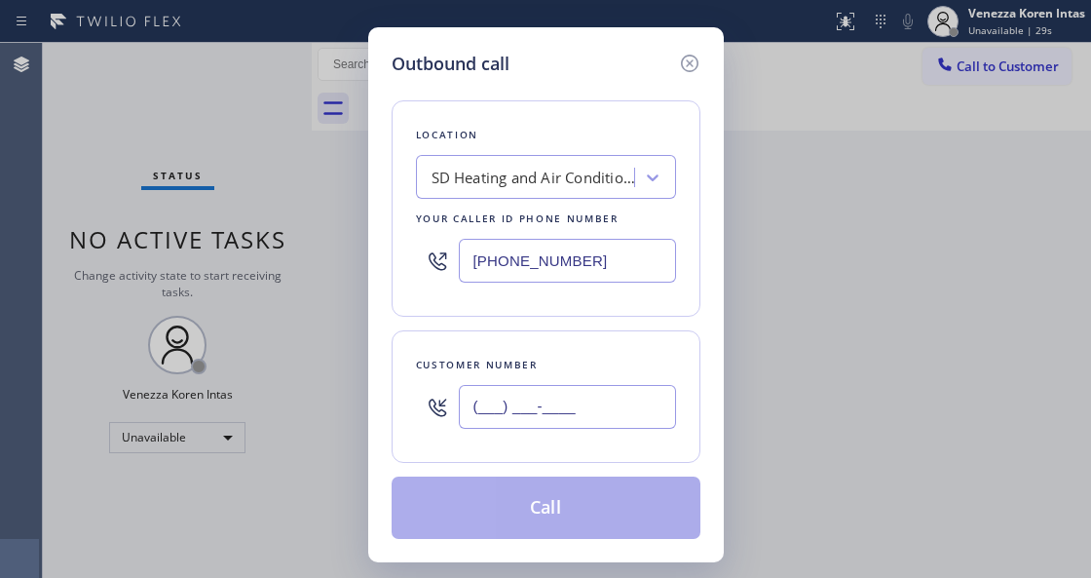
click at [525, 423] on input "(___) ___-____" at bounding box center [567, 407] width 217 height 44
paste input "615) 598-7208"
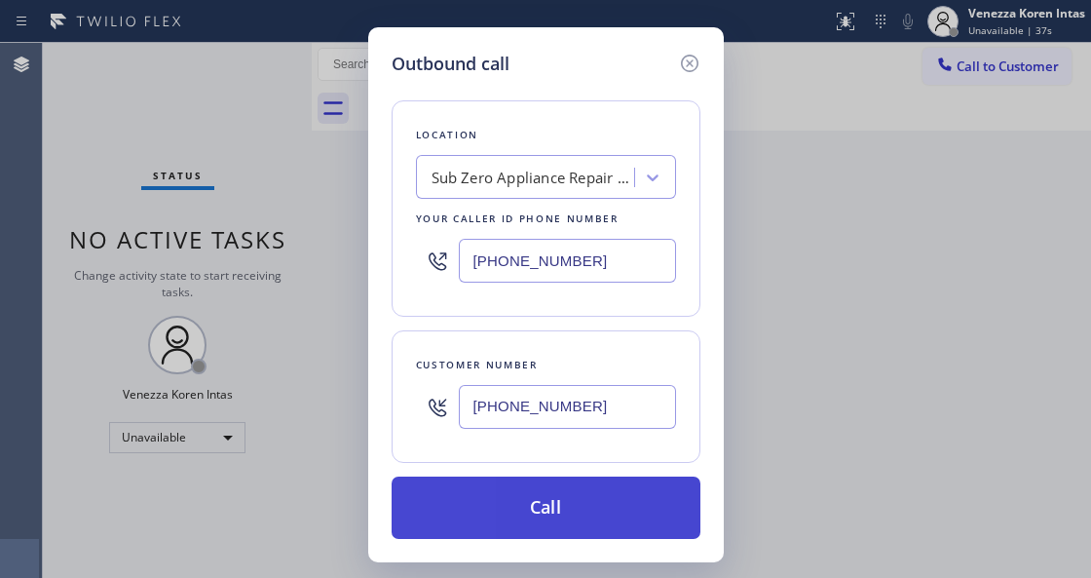
type input "[PHONE_NUMBER]"
click at [482, 505] on button "Call" at bounding box center [546, 508] width 309 height 62
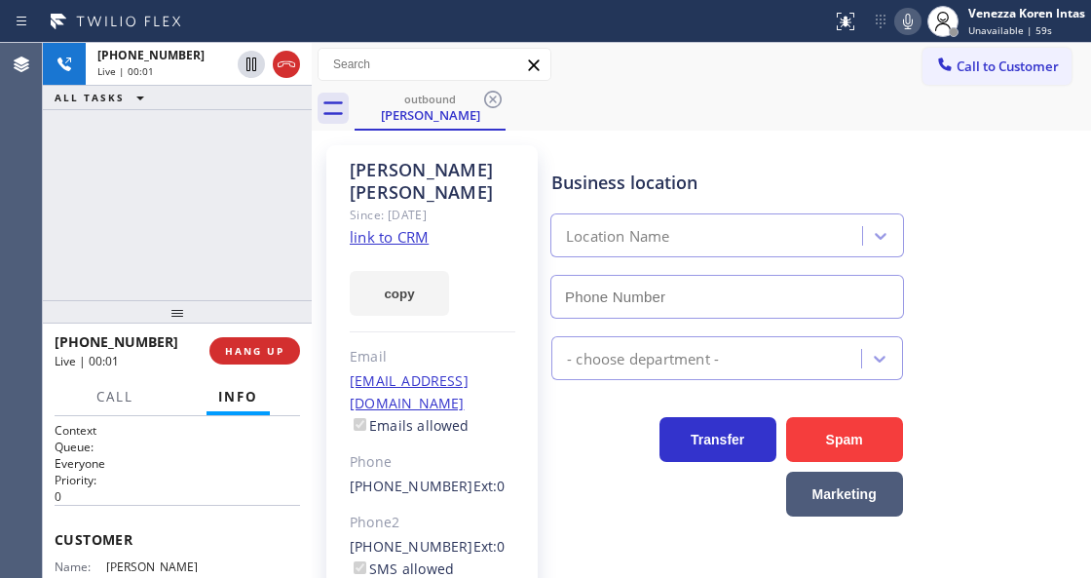
type input "[PHONE_NUMBER]"
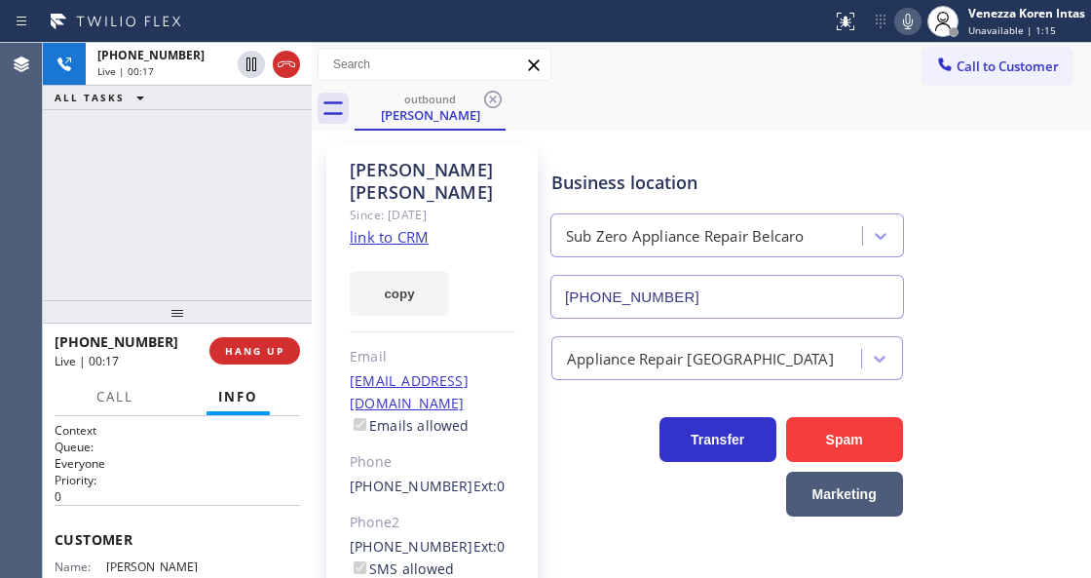
click at [312, 287] on div at bounding box center [312, 310] width 0 height 535
drag, startPoint x: 284, startPoint y: 61, endPoint x: 252, endPoint y: 309, distance: 249.5
click at [284, 61] on icon at bounding box center [287, 64] width 18 height 6
click at [248, 359] on button "HANG UP" at bounding box center [255, 350] width 91 height 27
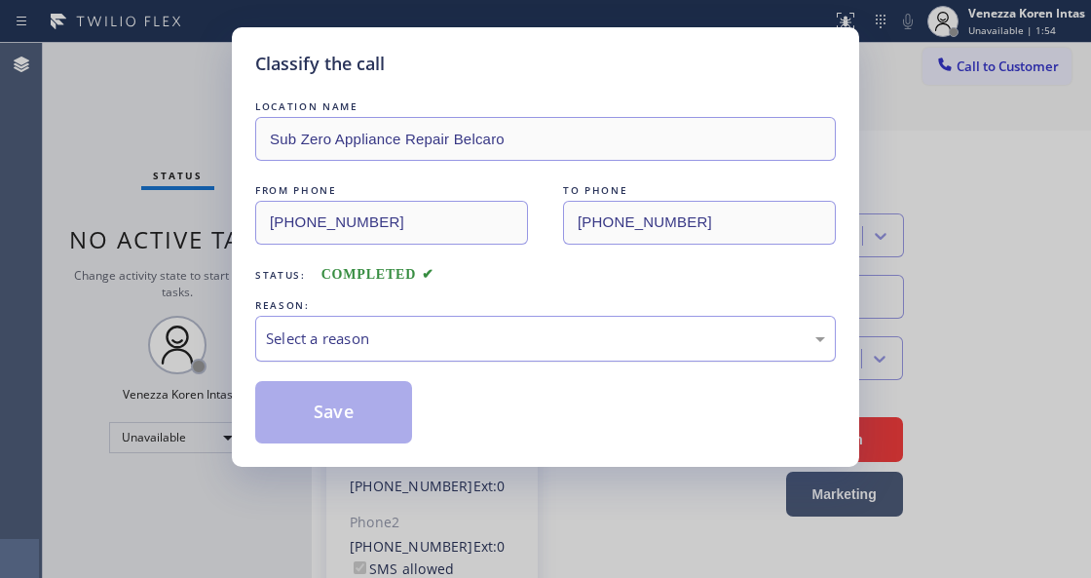
type input "[PHONE_NUMBER]"
click at [409, 355] on div "Select a reason" at bounding box center [545, 339] width 581 height 46
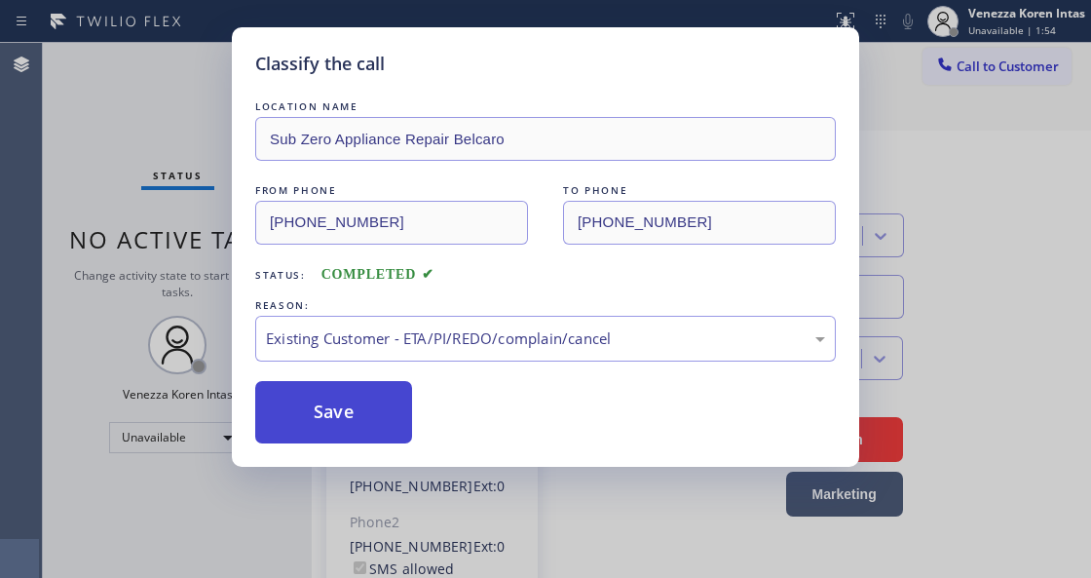
click at [369, 426] on button "Save" at bounding box center [333, 412] width 157 height 62
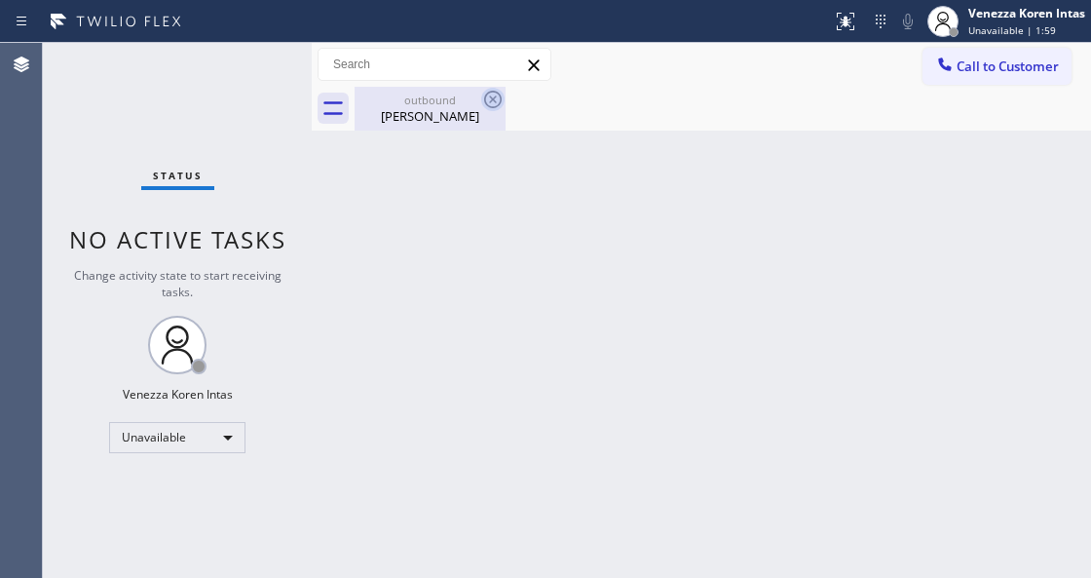
drag, startPoint x: 498, startPoint y: 99, endPoint x: 457, endPoint y: 193, distance: 102.1
click at [0, 0] on icon at bounding box center [0, 0] width 0 height 0
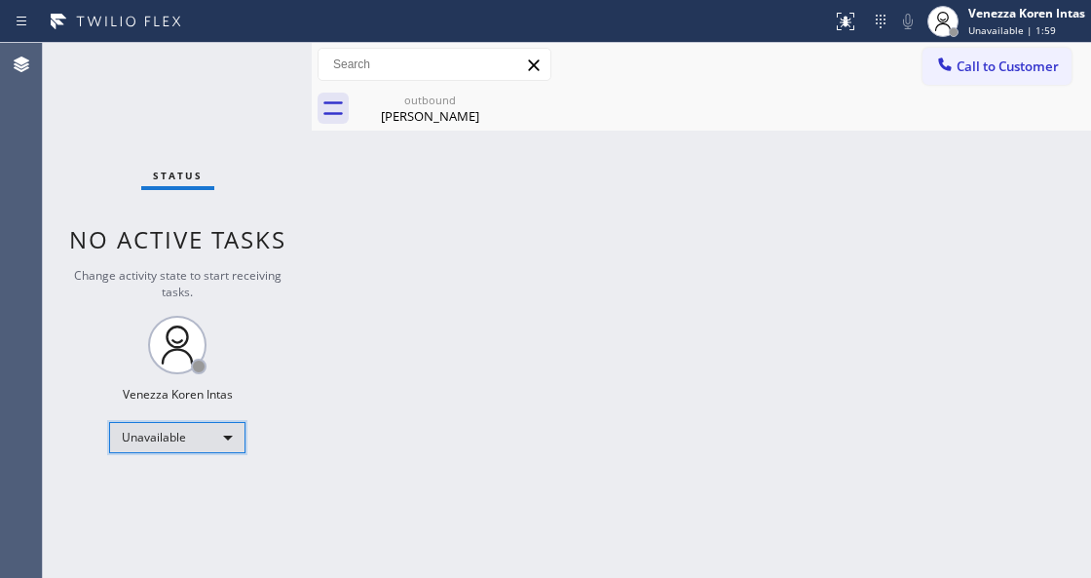
click at [227, 423] on div "Unavailable" at bounding box center [177, 437] width 136 height 31
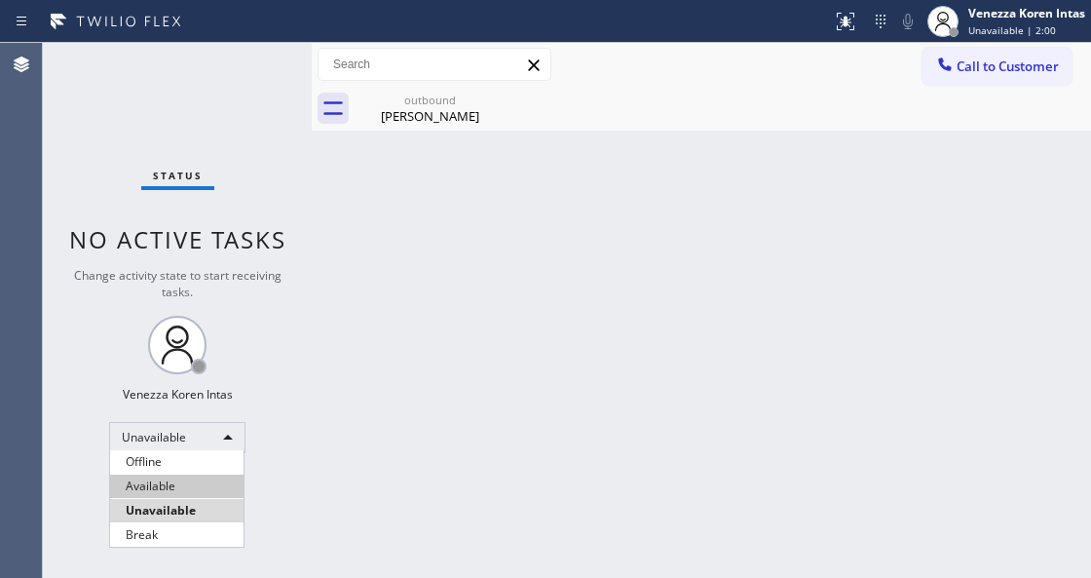
click at [189, 489] on li "Available" at bounding box center [177, 486] width 134 height 23
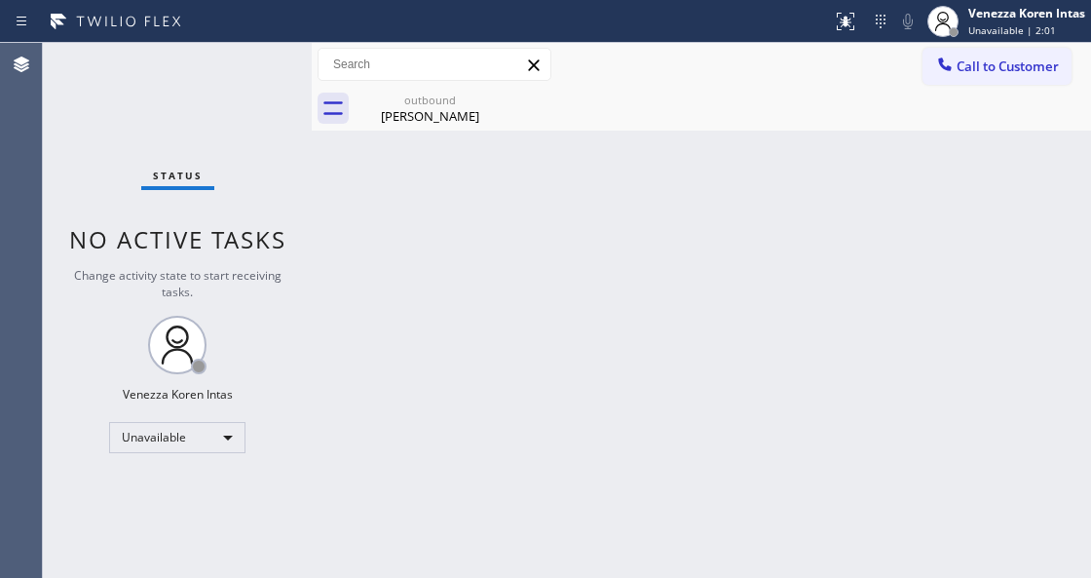
click at [268, 189] on div "Status No active tasks Change activity state to start receiving tasks. Venezza …" at bounding box center [177, 310] width 269 height 535
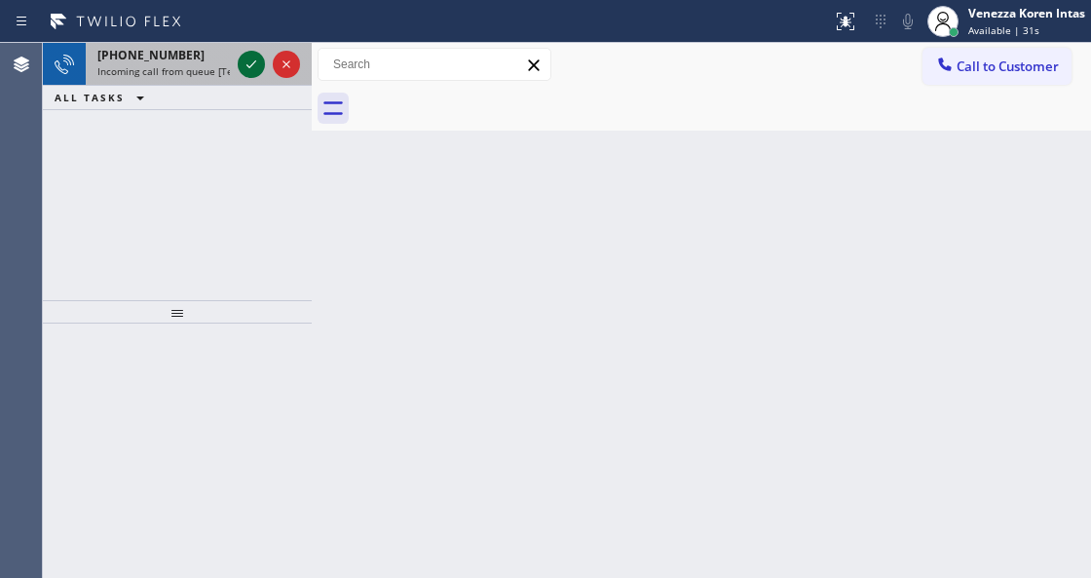
click at [253, 57] on icon at bounding box center [251, 64] width 23 height 23
drag, startPoint x: 238, startPoint y: 50, endPoint x: 248, endPoint y: 62, distance: 16.0
click at [246, 59] on div at bounding box center [269, 64] width 70 height 43
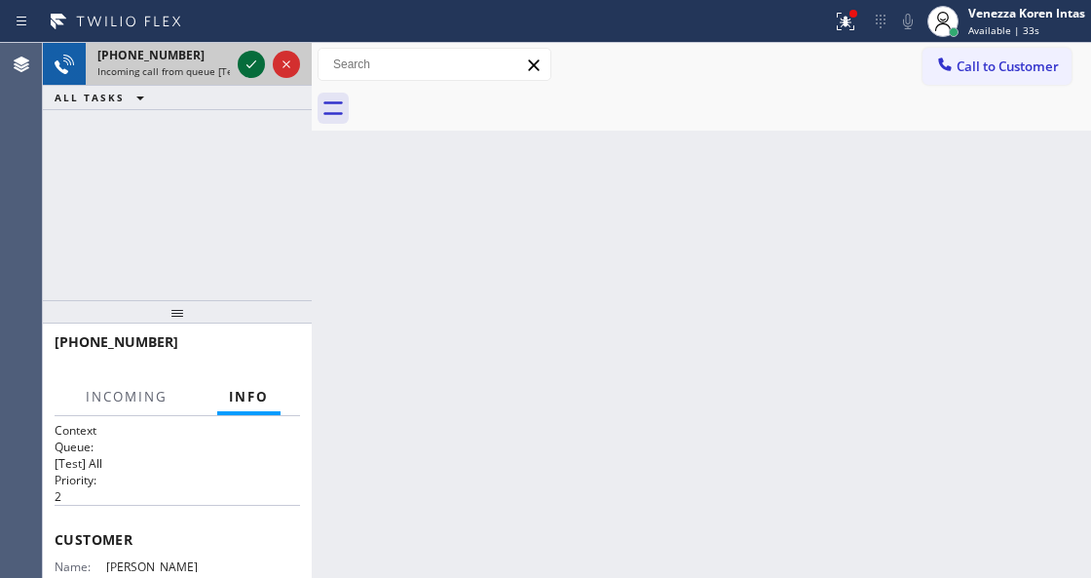
click at [248, 62] on icon at bounding box center [251, 64] width 23 height 23
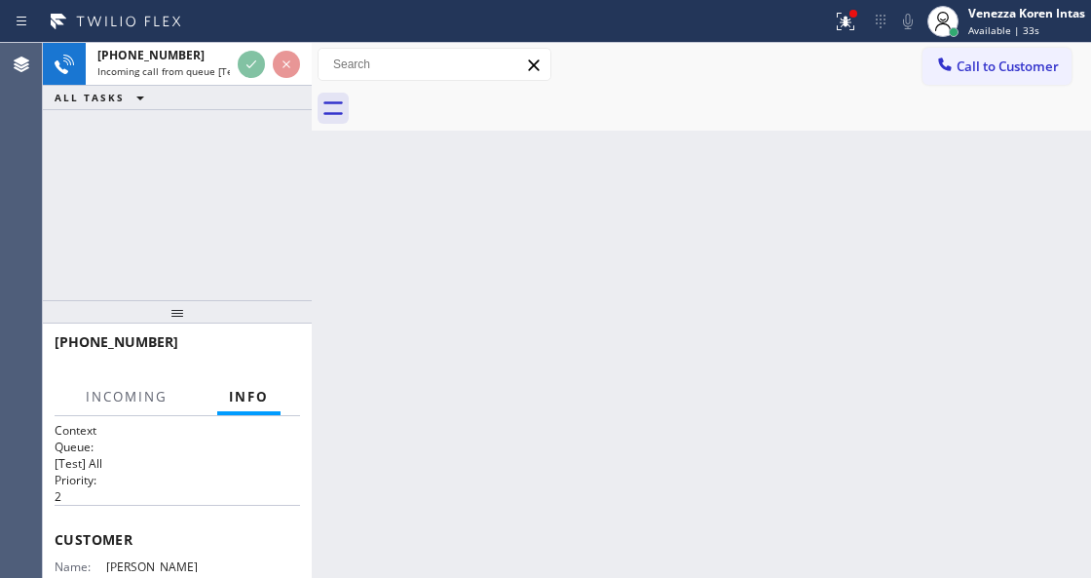
click at [249, 89] on div "+14153070403 Incoming call from queue [Test] All ALL TASKS ALL TASKS ACTIVE TAS…" at bounding box center [177, 76] width 269 height 67
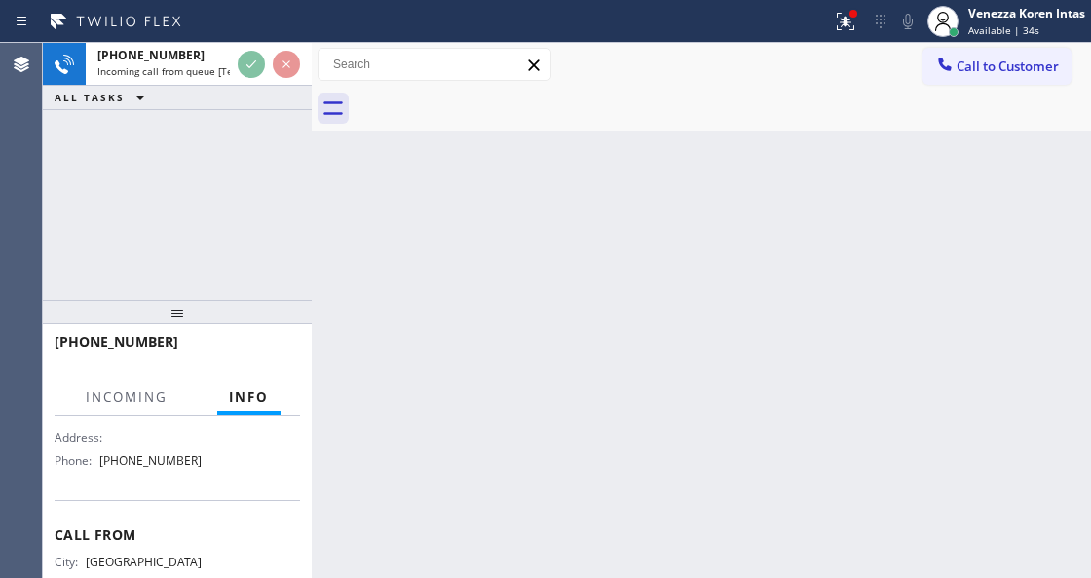
scroll to position [325, 0]
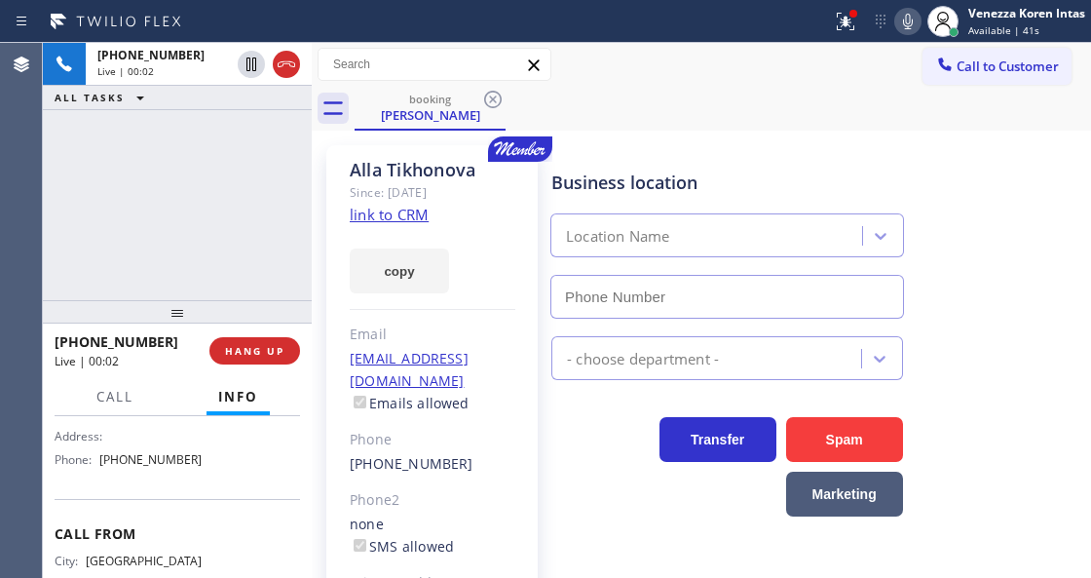
type input "[PHONE_NUMBER]"
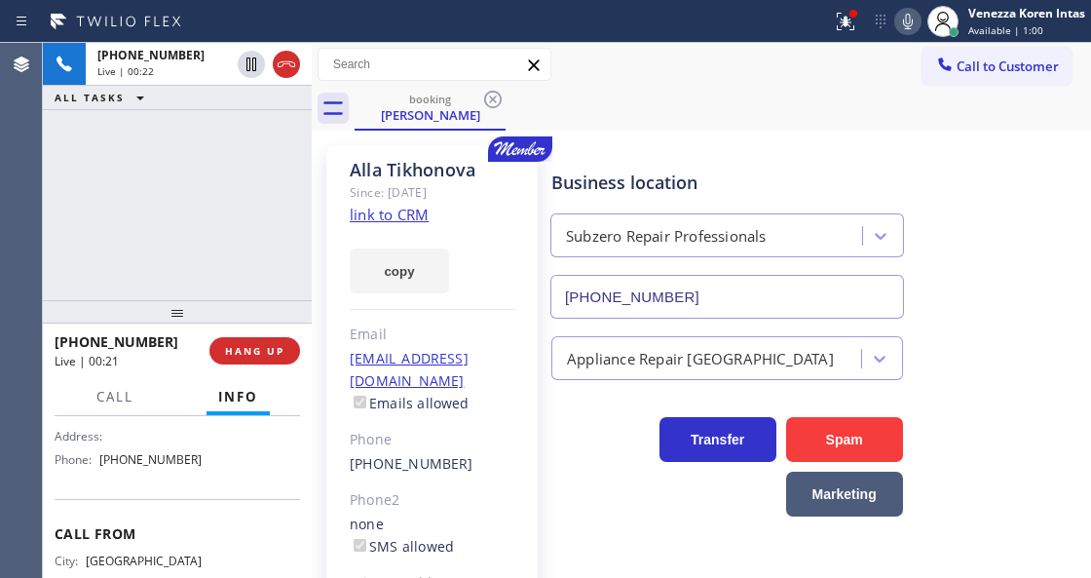
drag, startPoint x: 838, startPoint y: 16, endPoint x: 838, endPoint y: 52, distance: 36.1
click at [838, 16] on icon at bounding box center [845, 21] width 23 height 23
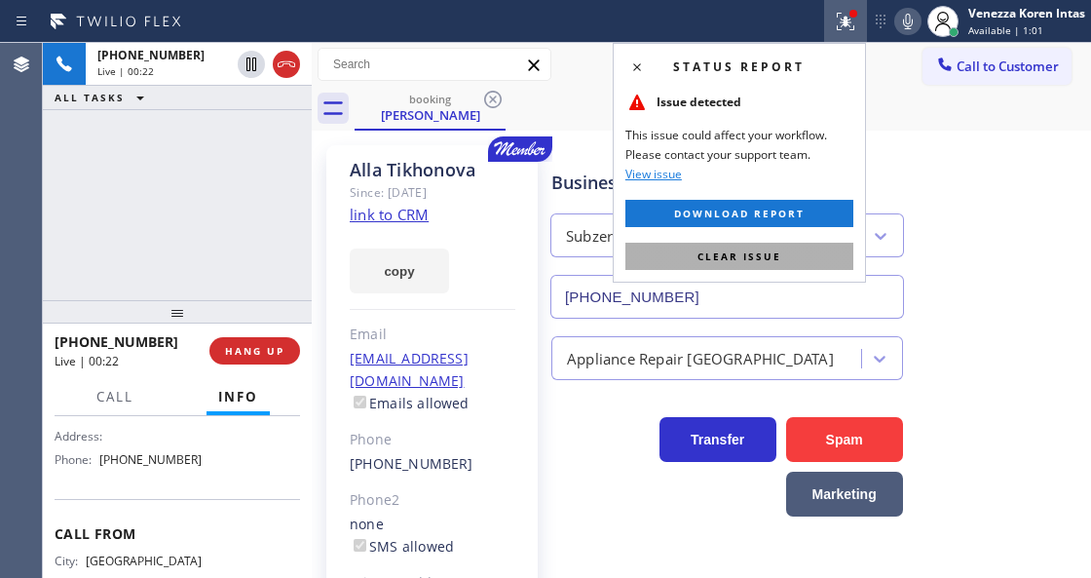
click at [763, 255] on span "Clear issue" at bounding box center [740, 256] width 84 height 14
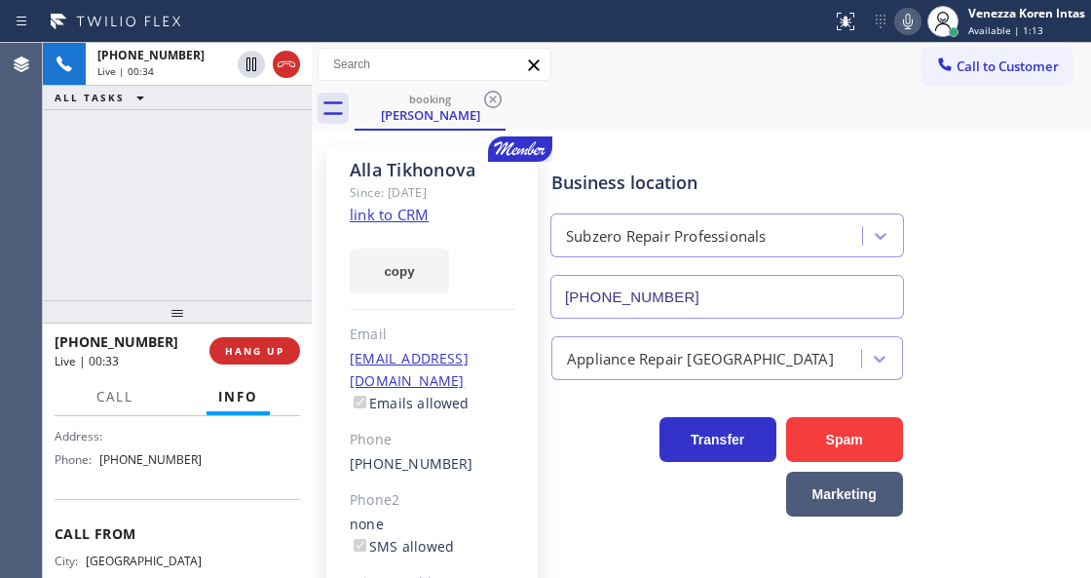
click at [402, 205] on link "link to CRM" at bounding box center [389, 214] width 79 height 19
click at [703, 47] on div "Call to Customer Outbound call Location Sub Zero Appliance Repair Belcaro Your …" at bounding box center [702, 65] width 780 height 44
click at [631, 64] on div "Call to Customer Outbound call Location Sub Zero Appliance Repair Belcaro Your …" at bounding box center [702, 65] width 780 height 34
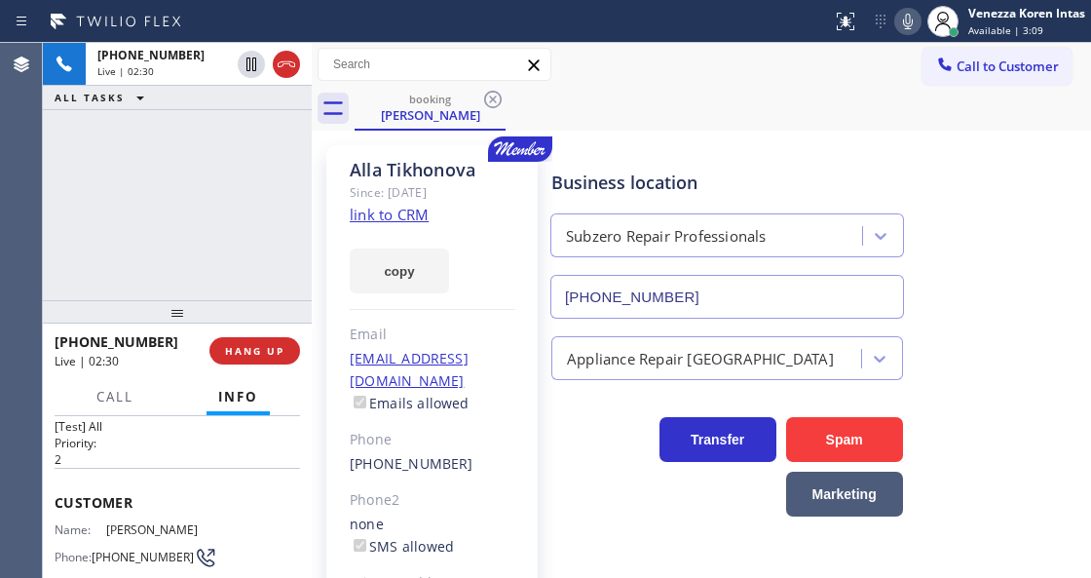
scroll to position [0, 0]
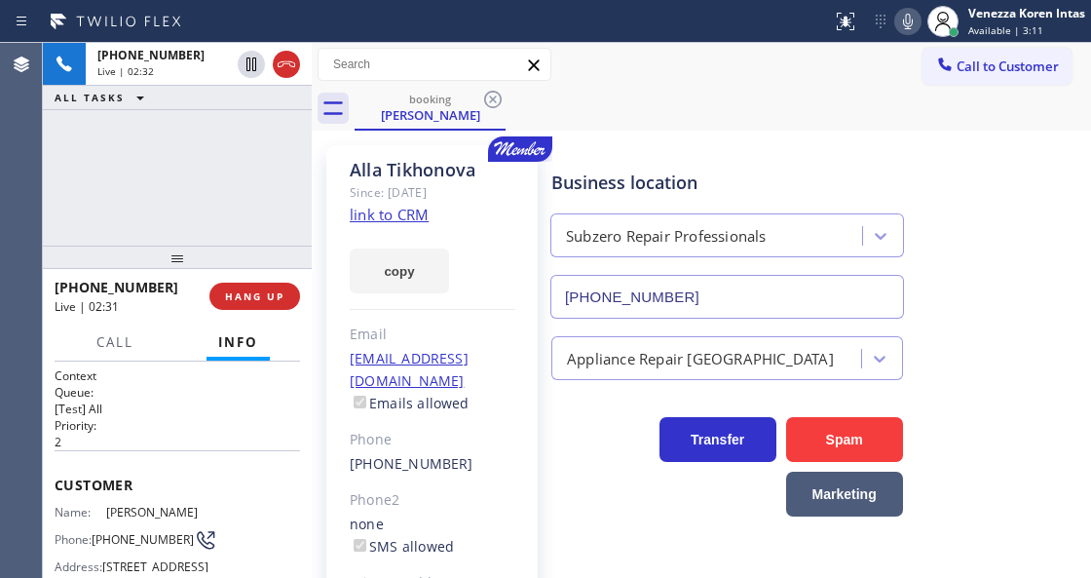
drag, startPoint x: 188, startPoint y: 317, endPoint x: 193, endPoint y: 262, distance: 54.8
click at [193, 262] on div at bounding box center [177, 257] width 269 height 23
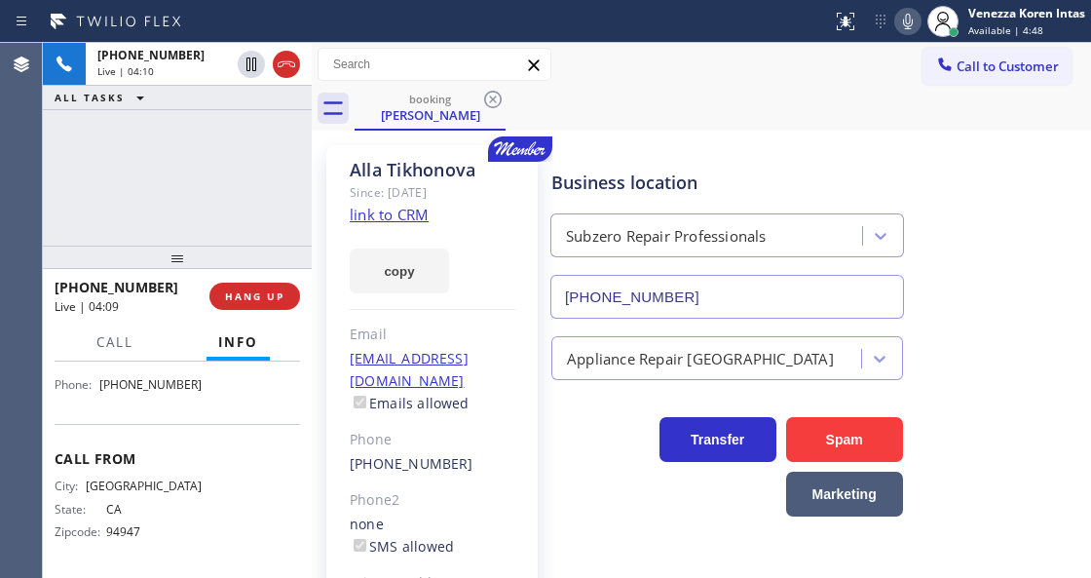
scroll to position [259, 0]
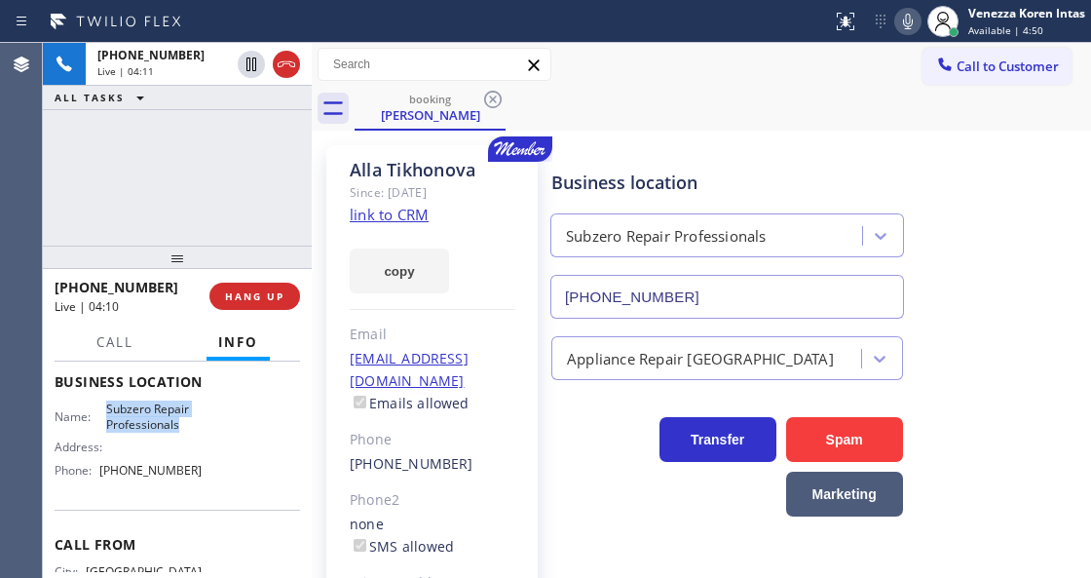
drag, startPoint x: 139, startPoint y: 462, endPoint x: 177, endPoint y: 468, distance: 38.5
click at [177, 432] on div "Name: Subzero Repair Professionals" at bounding box center [128, 416] width 147 height 30
copy span "Subzero Repair Professionals"
click at [741, 73] on div "Call to Customer Outbound call Location Sub Zero Appliance Repair Belcaro Your …" at bounding box center [702, 65] width 780 height 34
click at [909, 28] on icon at bounding box center [908, 22] width 10 height 16
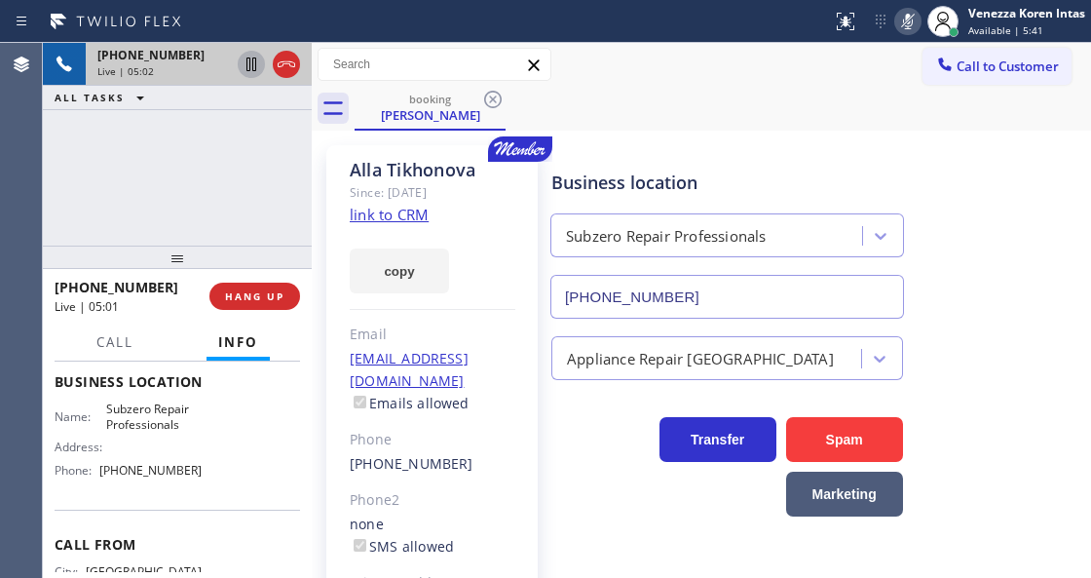
click at [250, 68] on icon at bounding box center [251, 64] width 23 height 23
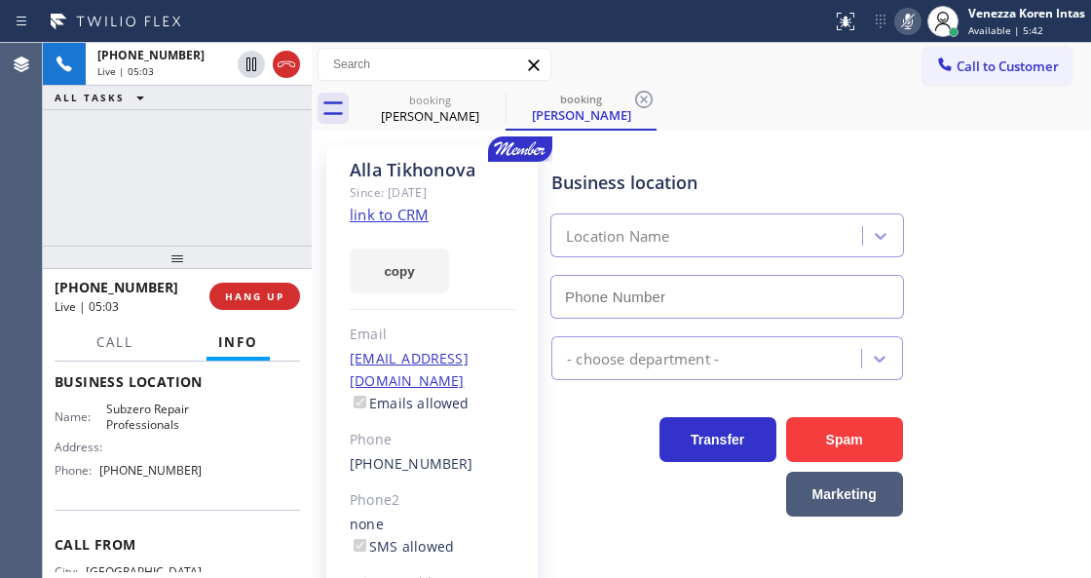
type input "[PHONE_NUMBER]"
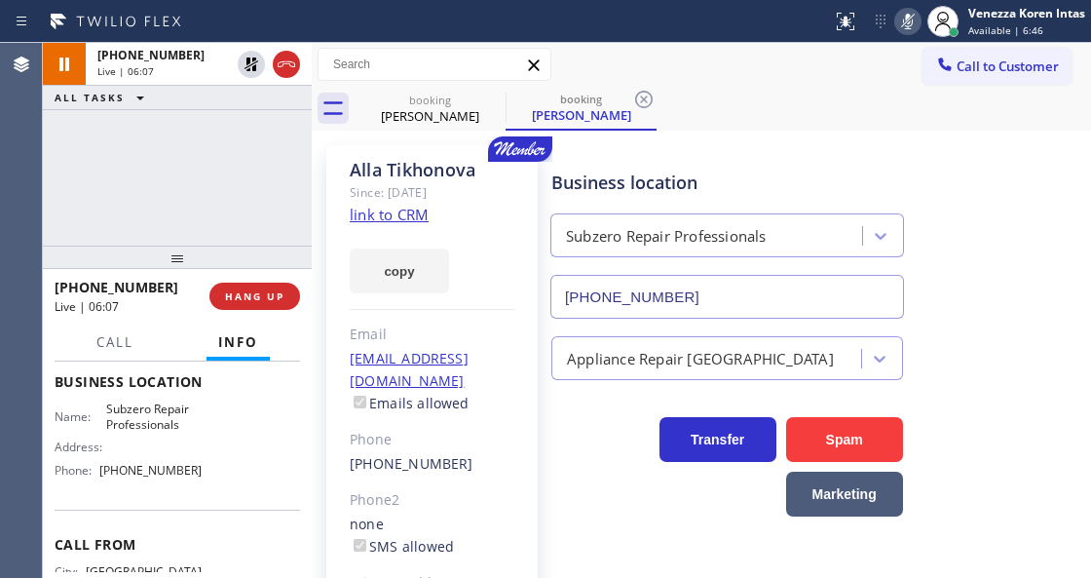
click at [707, 45] on div "Call to Customer Outbound call Location Sub Zero Appliance Repair Belcaro Your …" at bounding box center [702, 65] width 780 height 44
drag, startPoint x: 656, startPoint y: 97, endPoint x: 643, endPoint y: 96, distance: 12.8
click at [650, 97] on div "booking Alla Tikhonova" at bounding box center [581, 109] width 151 height 44
click at [643, 96] on icon at bounding box center [643, 99] width 23 height 23
click at [897, 14] on icon at bounding box center [908, 21] width 23 height 23
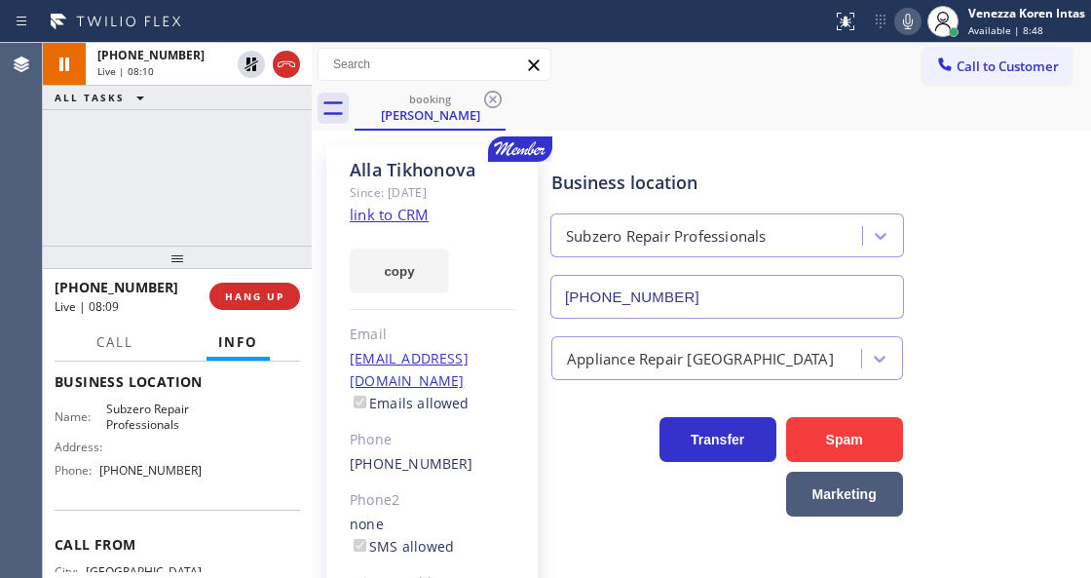
click at [252, 60] on icon at bounding box center [252, 64] width 14 height 14
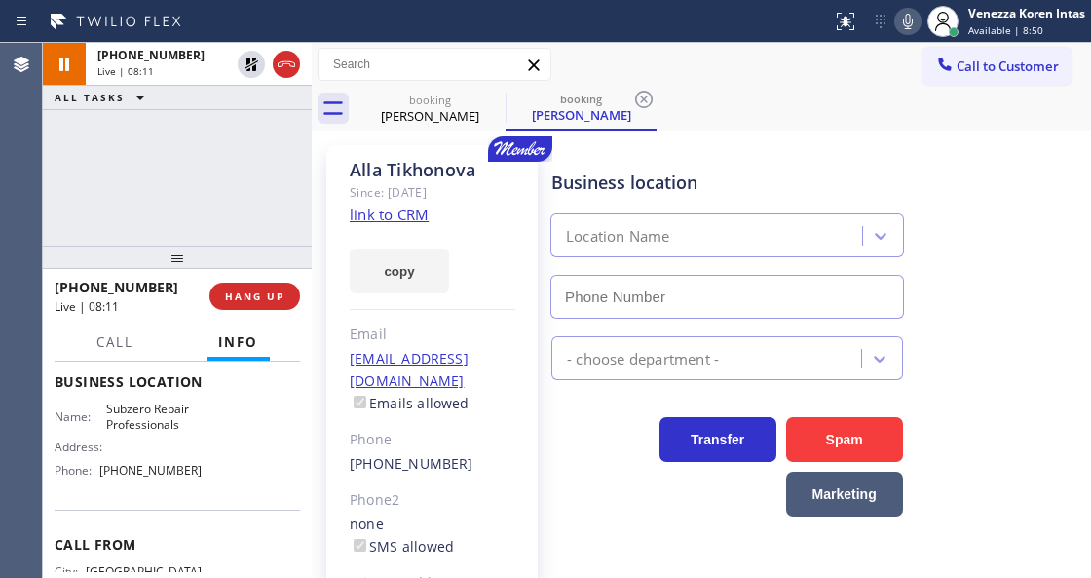
type input "[PHONE_NUMBER]"
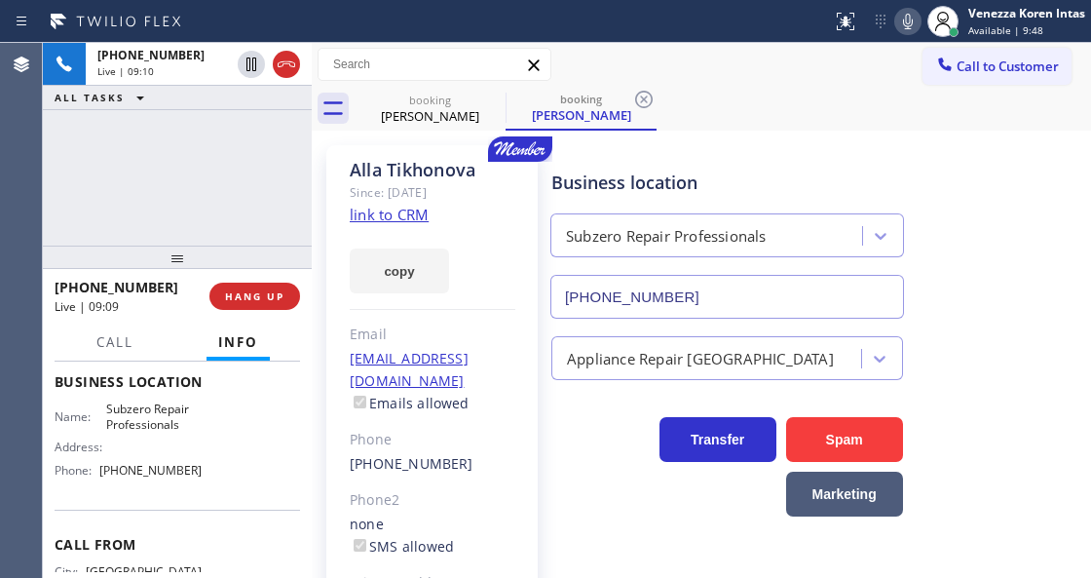
click at [246, 182] on div "+14153070403 Live | 09:10 ALL TASKS ALL TASKS ACTIVE TASKS TASKS IN WRAP UP" at bounding box center [177, 144] width 269 height 203
click at [488, 145] on icon at bounding box center [520, 148] width 64 height 25
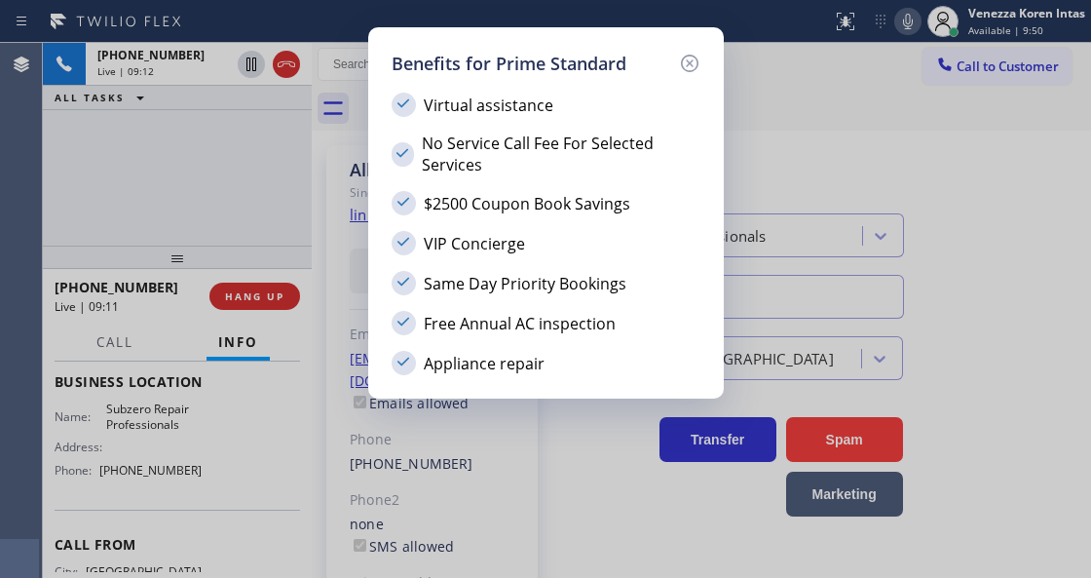
drag, startPoint x: 693, startPoint y: 65, endPoint x: 823, endPoint y: 121, distance: 141.9
click at [694, 65] on icon at bounding box center [689, 63] width 23 height 23
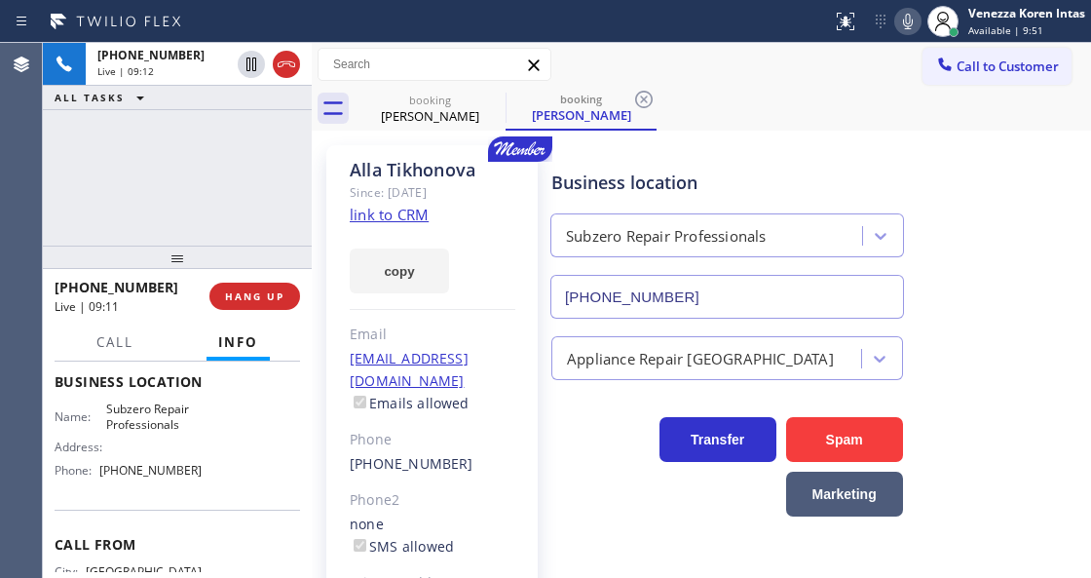
click at [823, 120] on div "booking Alla Tikhonova booking Alla Tikhonova" at bounding box center [723, 109] width 737 height 44
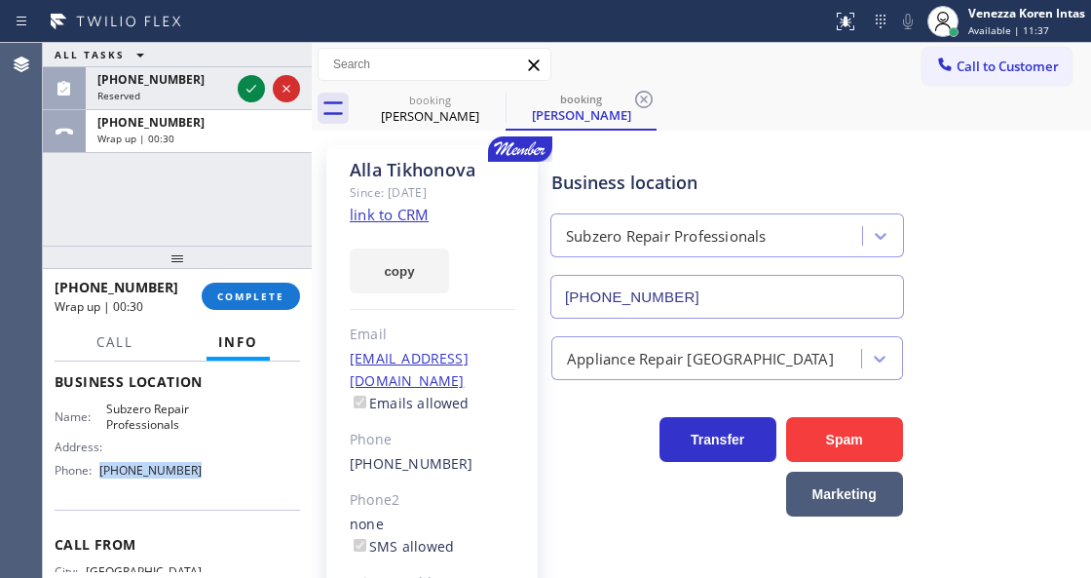
drag, startPoint x: 211, startPoint y: 512, endPoint x: 99, endPoint y: 512, distance: 112.1
click at [99, 485] on div "Name: Subzero Repair Professionals Address: Phone: (415) 914-8003" at bounding box center [178, 443] width 246 height 84
copy div "[PHONE_NUMBER]"
drag, startPoint x: 249, startPoint y: 86, endPoint x: 267, endPoint y: 162, distance: 78.0
click at [249, 87] on icon at bounding box center [251, 88] width 23 height 23
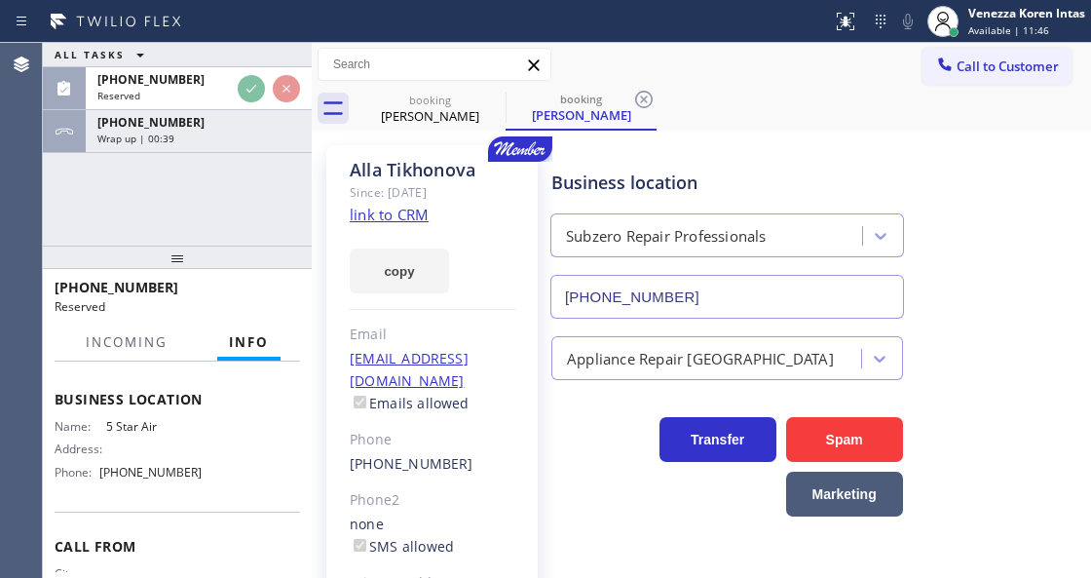
scroll to position [275, 0]
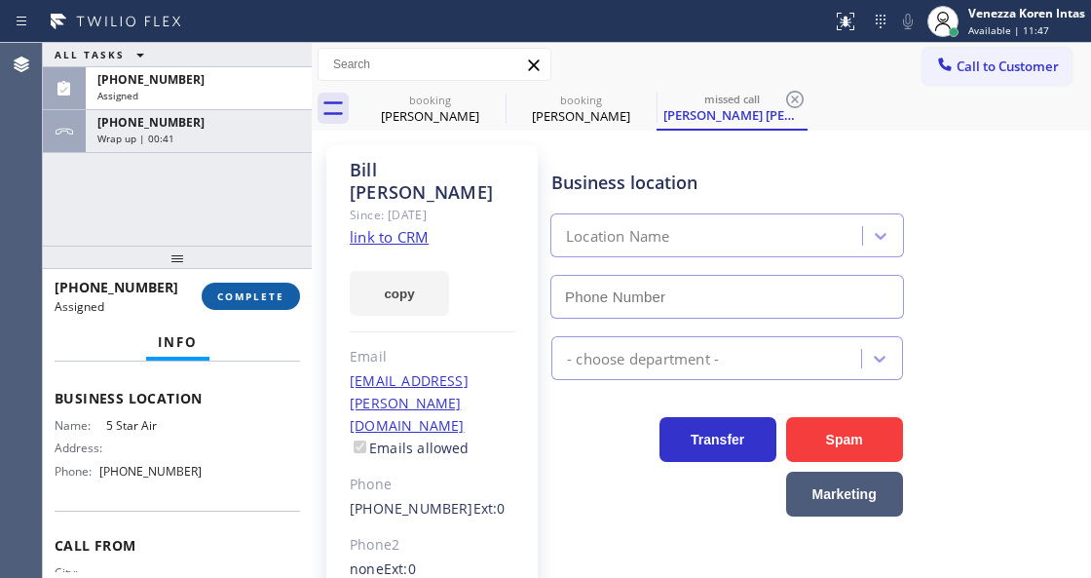
click at [265, 302] on span "COMPLETE" at bounding box center [250, 296] width 67 height 14
type input "[PHONE_NUMBER]"
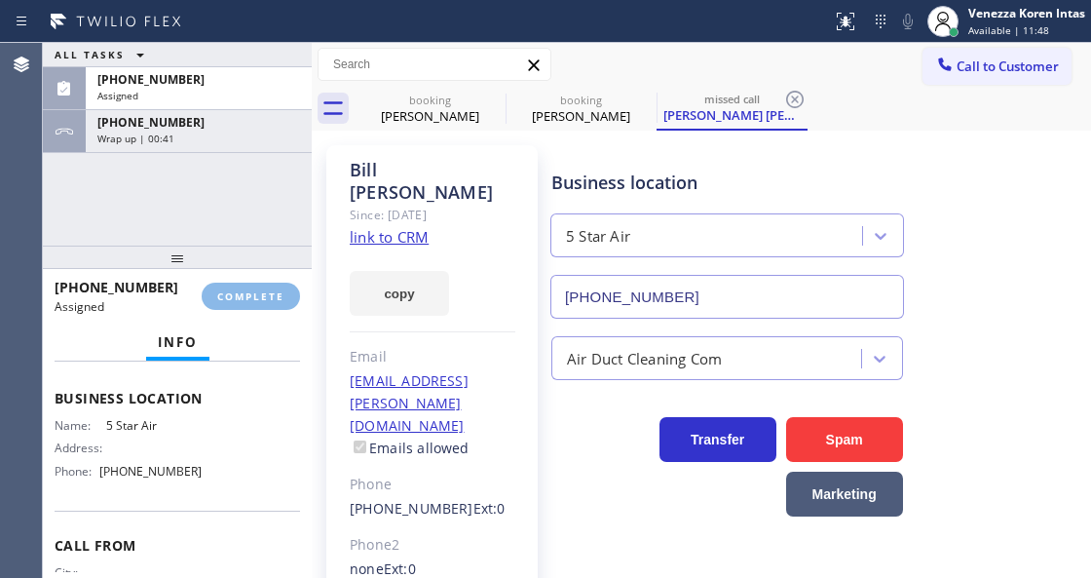
scroll to position [0, 0]
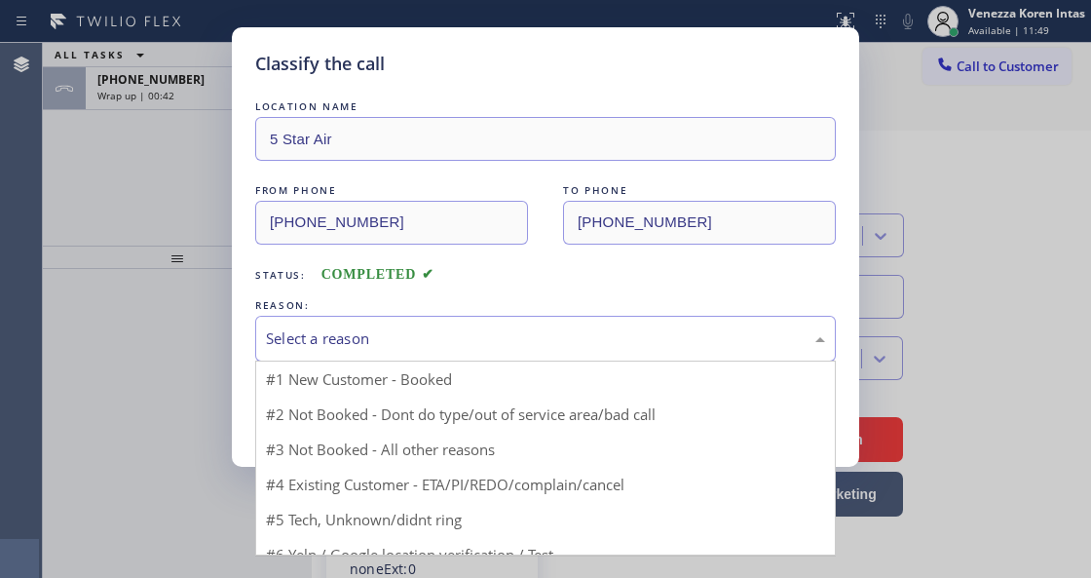
drag, startPoint x: 426, startPoint y: 325, endPoint x: 412, endPoint y: 457, distance: 132.3
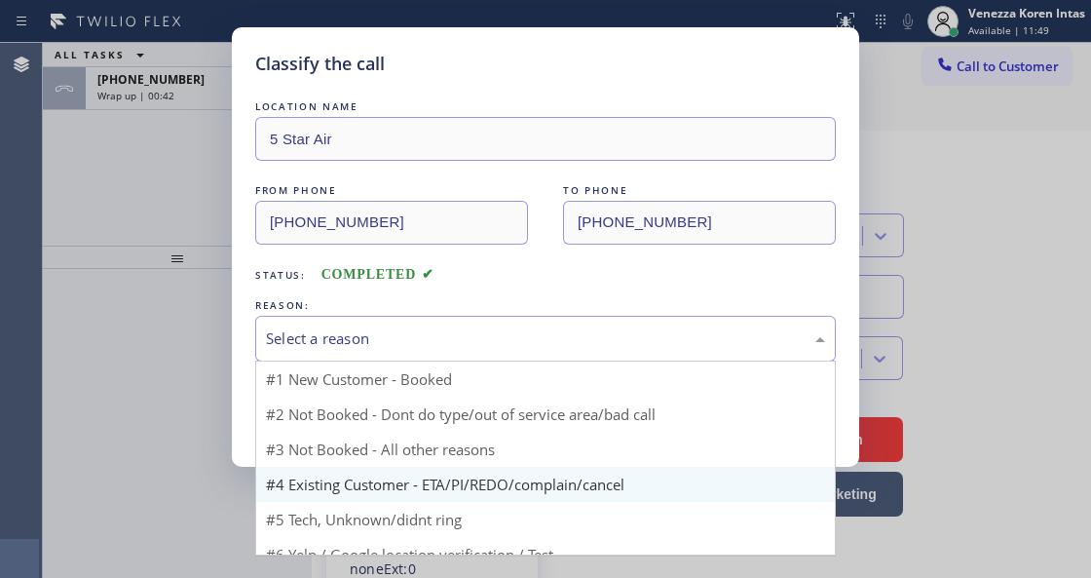
click at [427, 331] on div "Select a reason" at bounding box center [545, 339] width 581 height 46
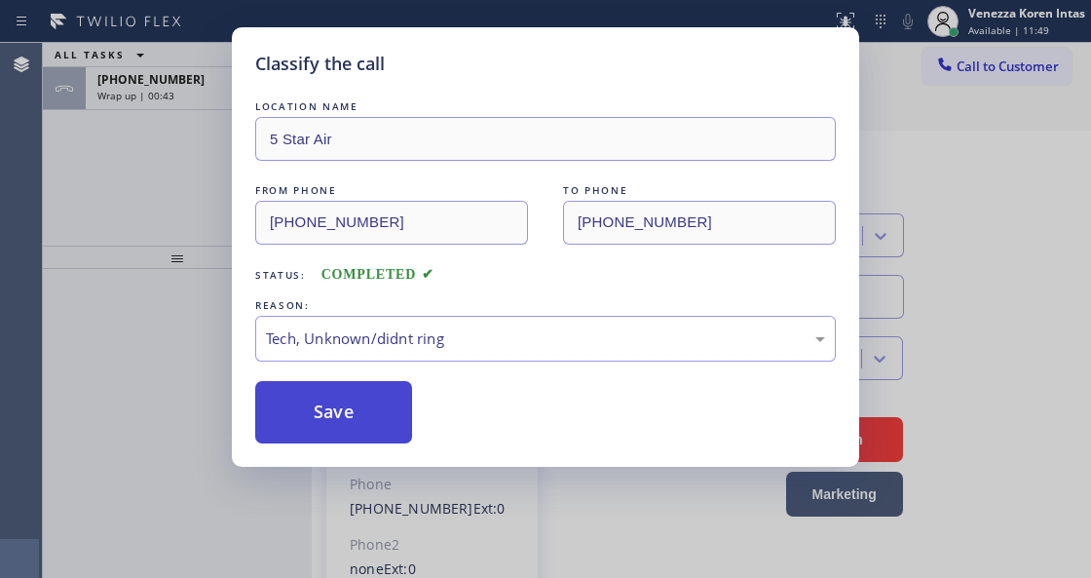
click at [368, 439] on button "Save" at bounding box center [333, 412] width 157 height 62
click at [370, 430] on button "Save" at bounding box center [333, 412] width 157 height 62
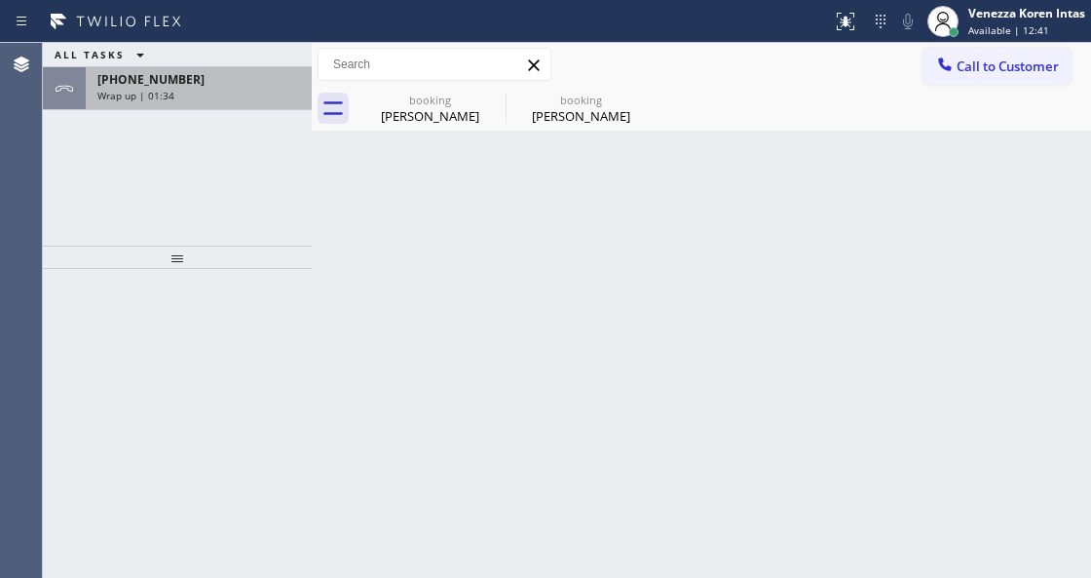
drag, startPoint x: 212, startPoint y: 70, endPoint x: 252, endPoint y: 185, distance: 121.7
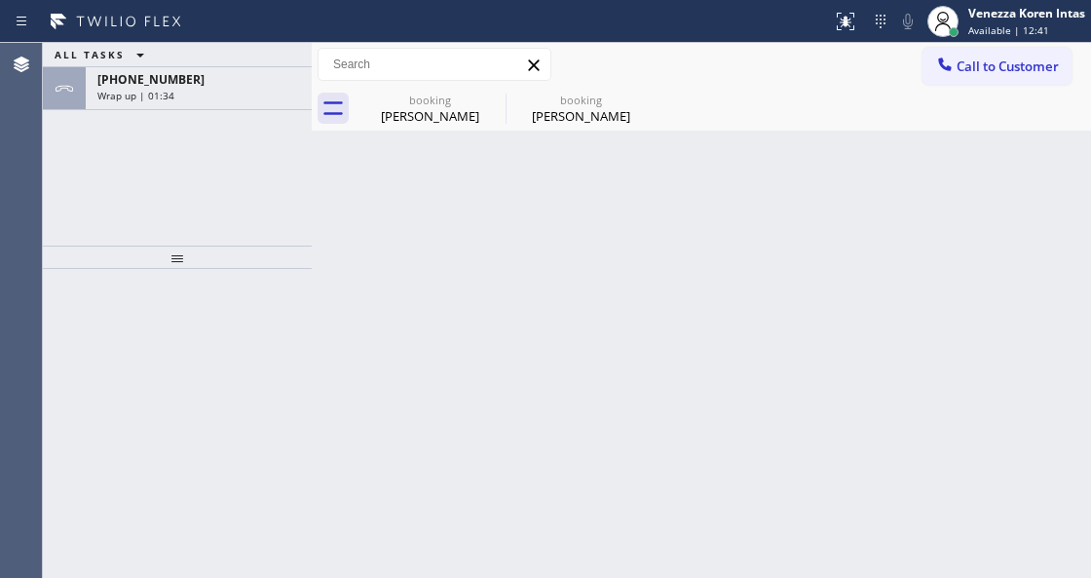
click at [212, 70] on div "+14153070403 Wrap up | 01:34" at bounding box center [195, 88] width 218 height 43
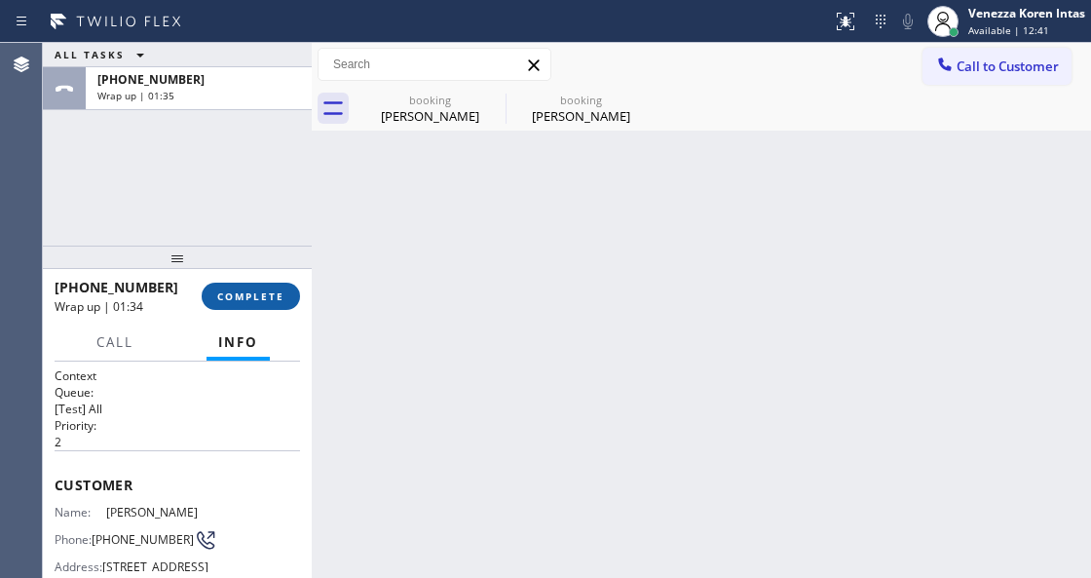
click at [265, 293] on span "COMPLETE" at bounding box center [250, 296] width 67 height 14
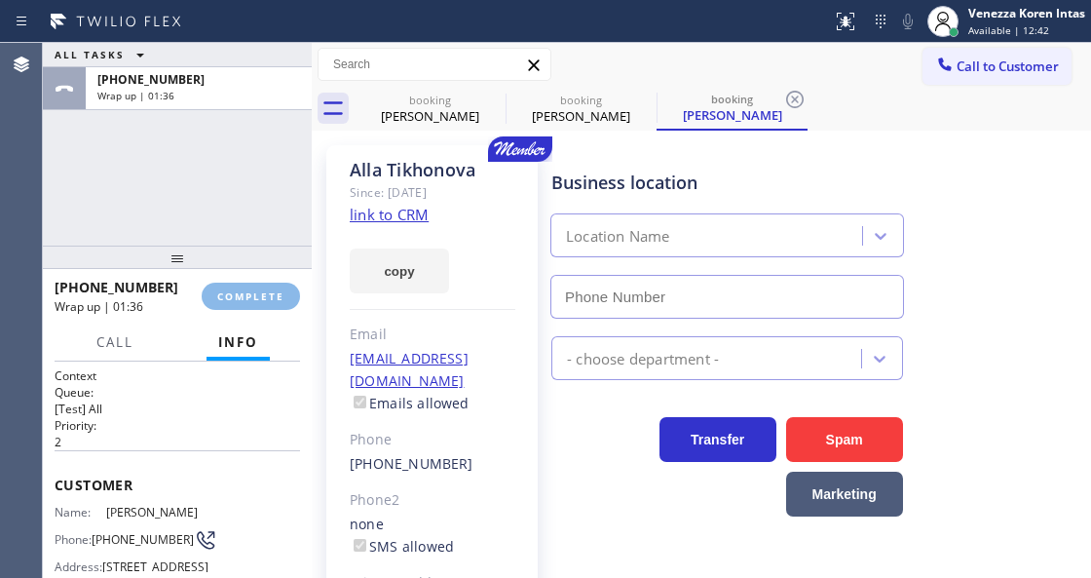
type input "[PHONE_NUMBER]"
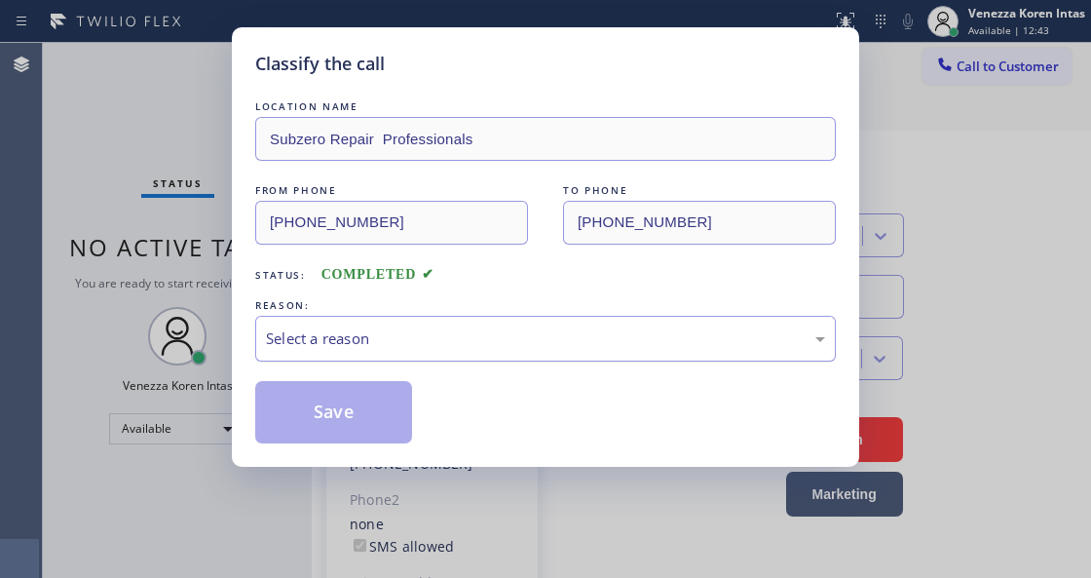
click at [460, 326] on div "Select a reason" at bounding box center [545, 339] width 581 height 46
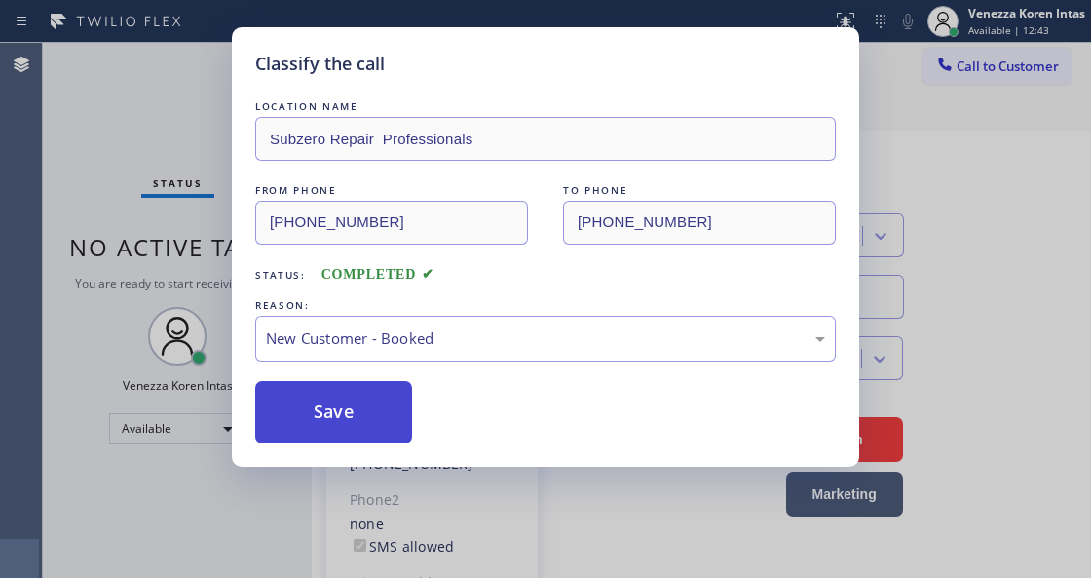
click at [398, 403] on button "Save" at bounding box center [333, 412] width 157 height 62
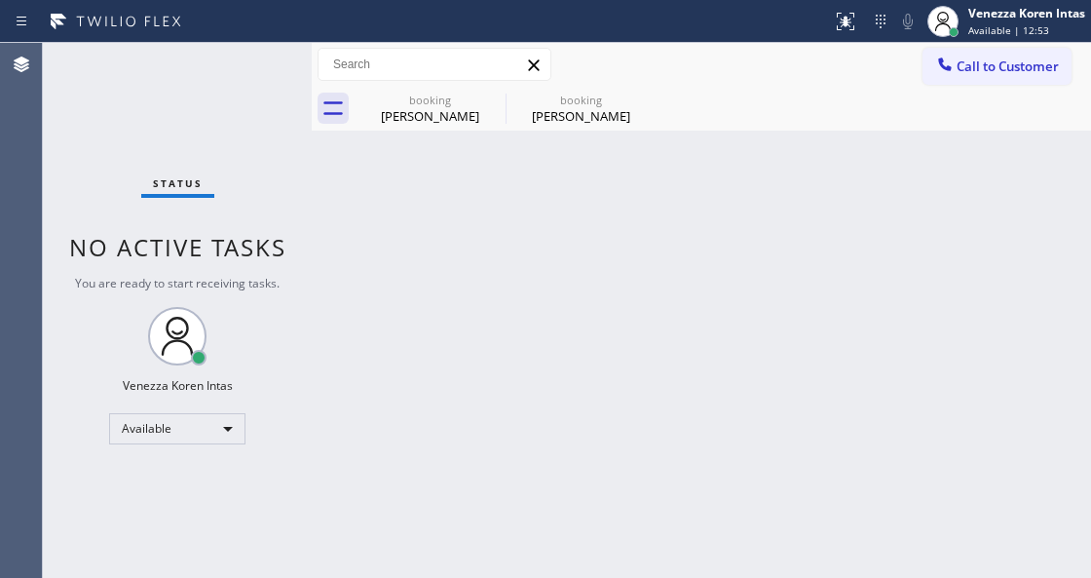
click at [263, 77] on div "Status No active tasks You are ready to start receiving tasks. Venezza Koren In…" at bounding box center [177, 310] width 269 height 535
drag, startPoint x: 504, startPoint y: 117, endPoint x: 489, endPoint y: 111, distance: 15.7
click at [500, 117] on div "booking Alla Tikhonova" at bounding box center [430, 109] width 151 height 44
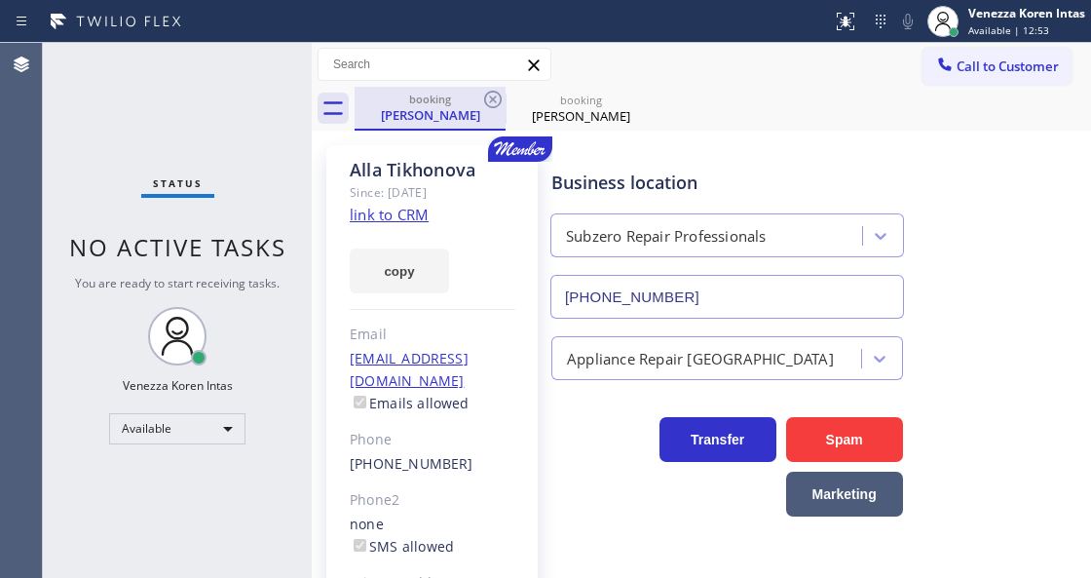
click at [489, 111] on div "Alla Tikhonova" at bounding box center [430, 115] width 147 height 18
click at [485, 102] on icon at bounding box center [492, 99] width 23 height 23
click at [460, 127] on div "booking Alla Tikhonova" at bounding box center [430, 109] width 151 height 44
click at [503, 91] on div "booking Alla Tikhonova" at bounding box center [430, 109] width 151 height 44
click at [499, 96] on icon at bounding box center [493, 100] width 18 height 18
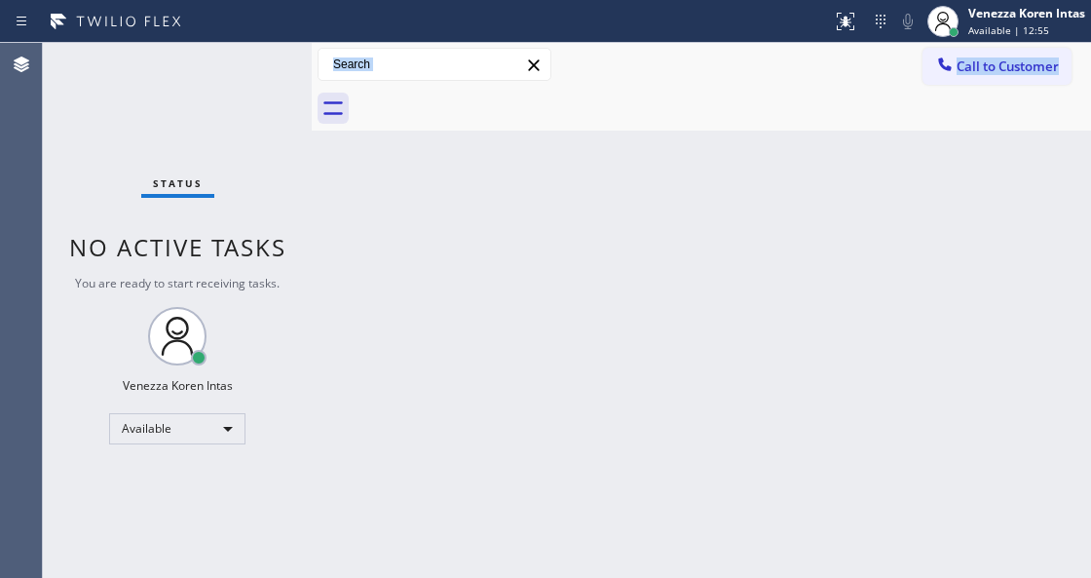
click at [480, 97] on div at bounding box center [723, 109] width 737 height 44
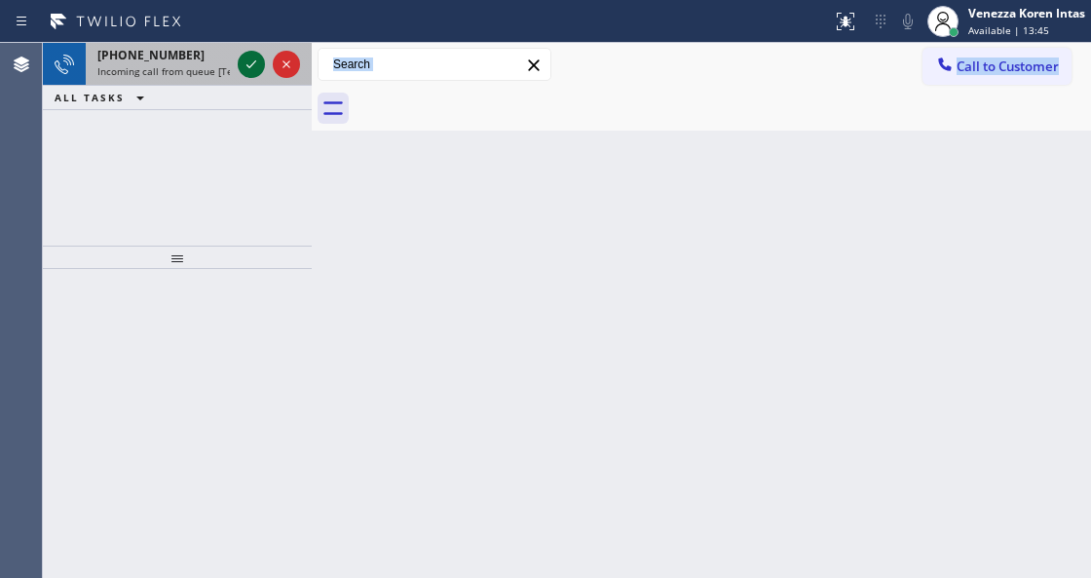
click at [241, 68] on icon at bounding box center [251, 64] width 23 height 23
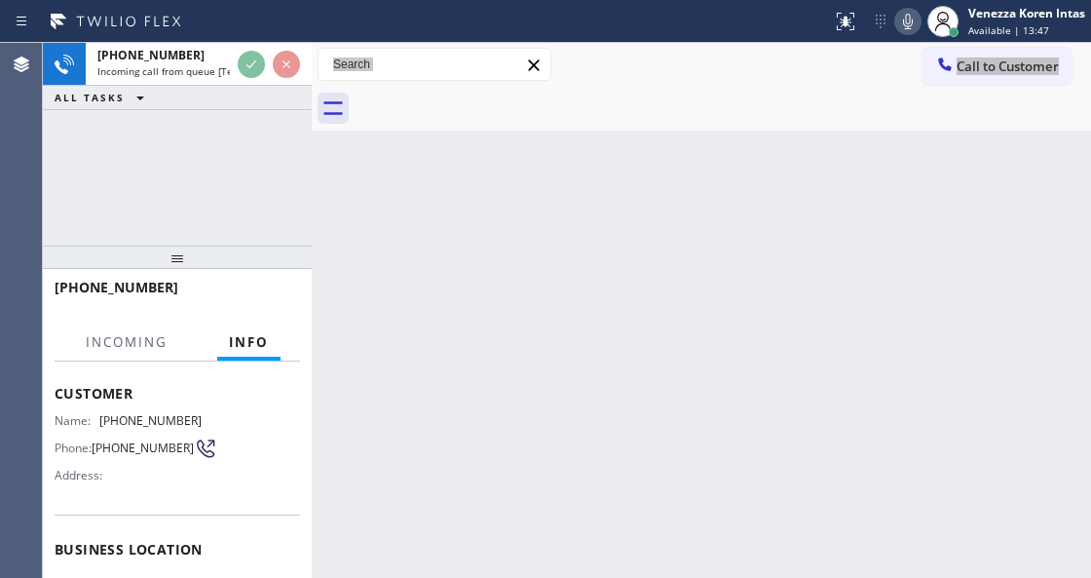
scroll to position [195, 0]
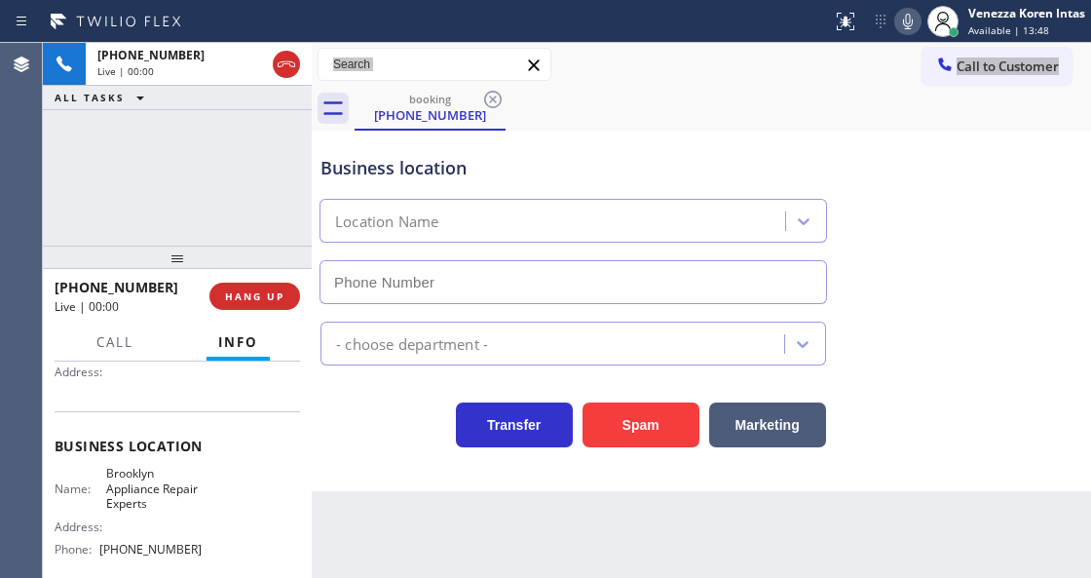
type input "[PHONE_NUMBER]"
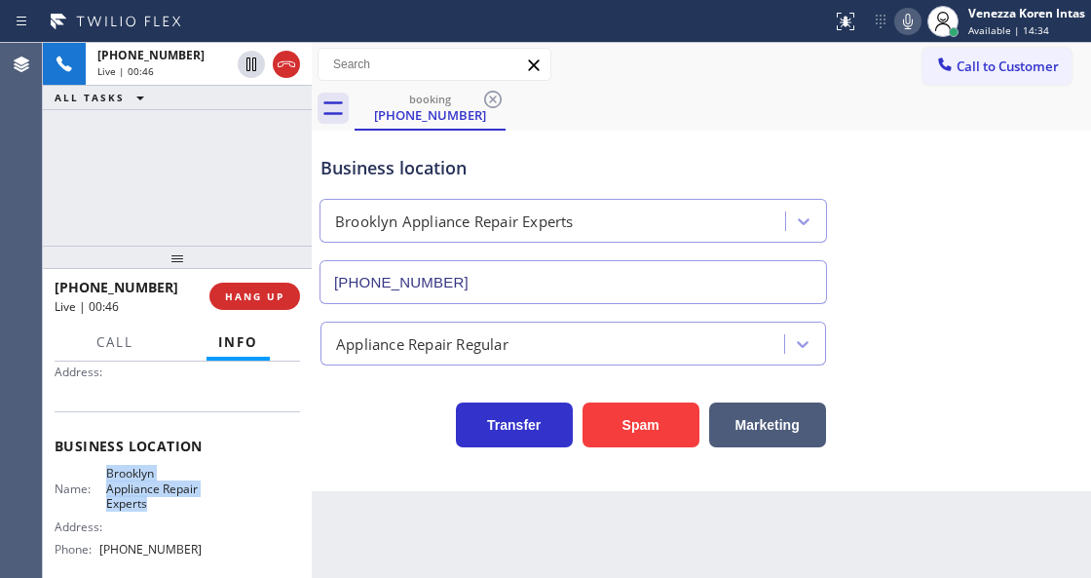
drag, startPoint x: 103, startPoint y: 472, endPoint x: 156, endPoint y: 499, distance: 59.3
click at [156, 499] on span "Brooklyn Appliance Repair Experts" at bounding box center [154, 488] width 96 height 45
copy span "Brooklyn Appliance Repair Experts"
drag, startPoint x: 908, startPoint y: 20, endPoint x: 706, endPoint y: 153, distance: 242.2
click at [908, 20] on icon at bounding box center [908, 21] width 23 height 23
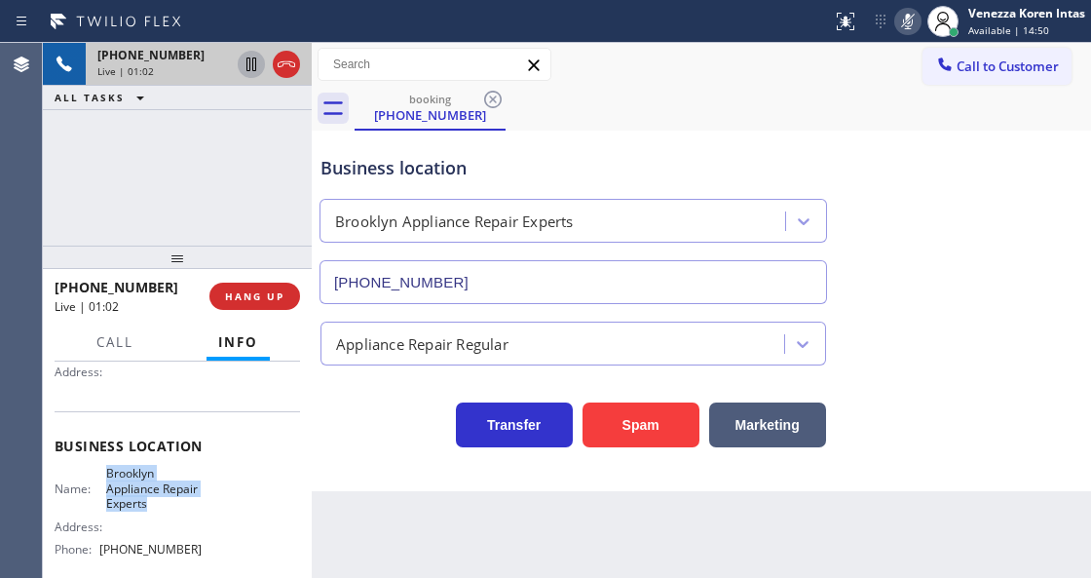
click at [244, 64] on icon at bounding box center [251, 64] width 23 height 23
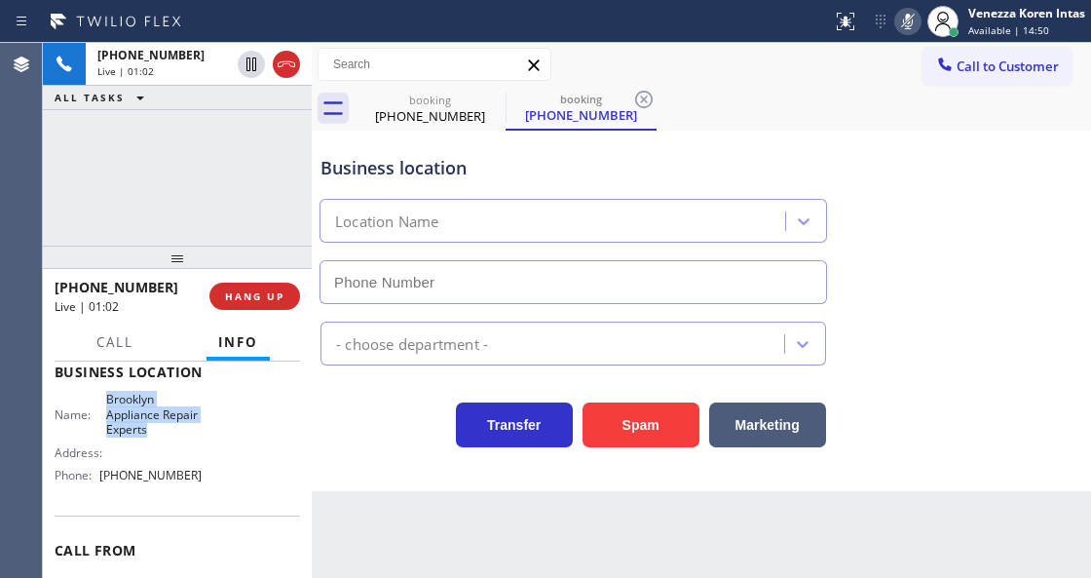
type input "[PHONE_NUMBER]"
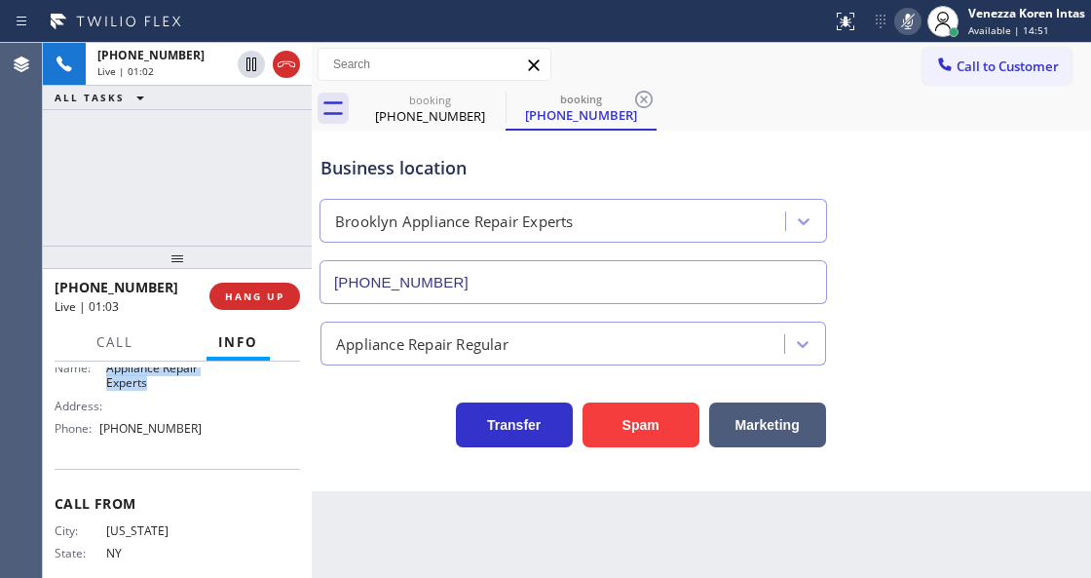
scroll to position [325, 0]
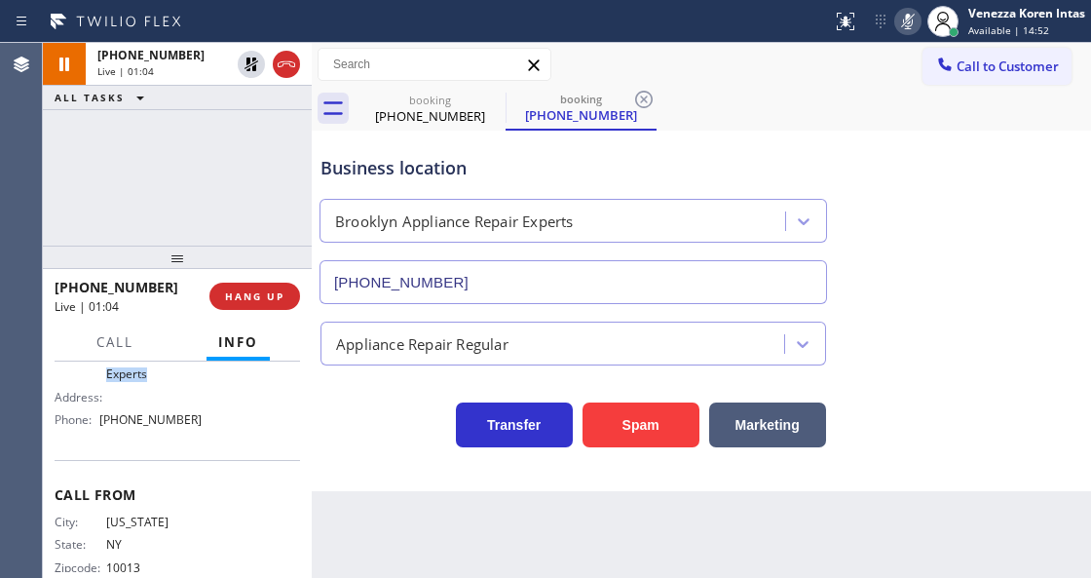
drag, startPoint x: 694, startPoint y: 548, endPoint x: 684, endPoint y: 557, distance: 13.8
click at [692, 548] on div "Back to Dashboard Change Sender ID Customers Technicians Select a contact Outbo…" at bounding box center [702, 310] width 780 height 535
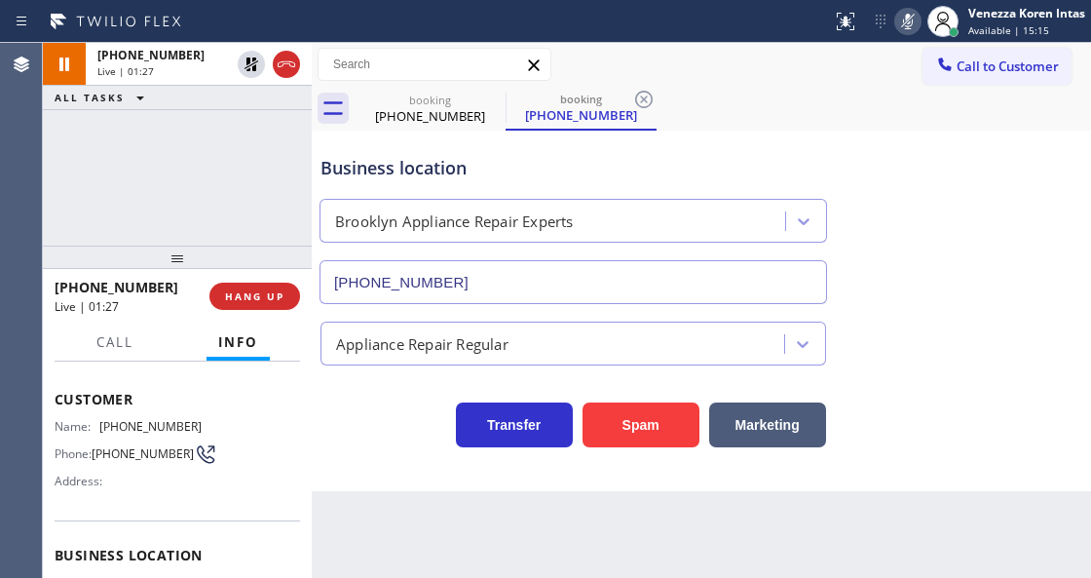
scroll to position [0, 0]
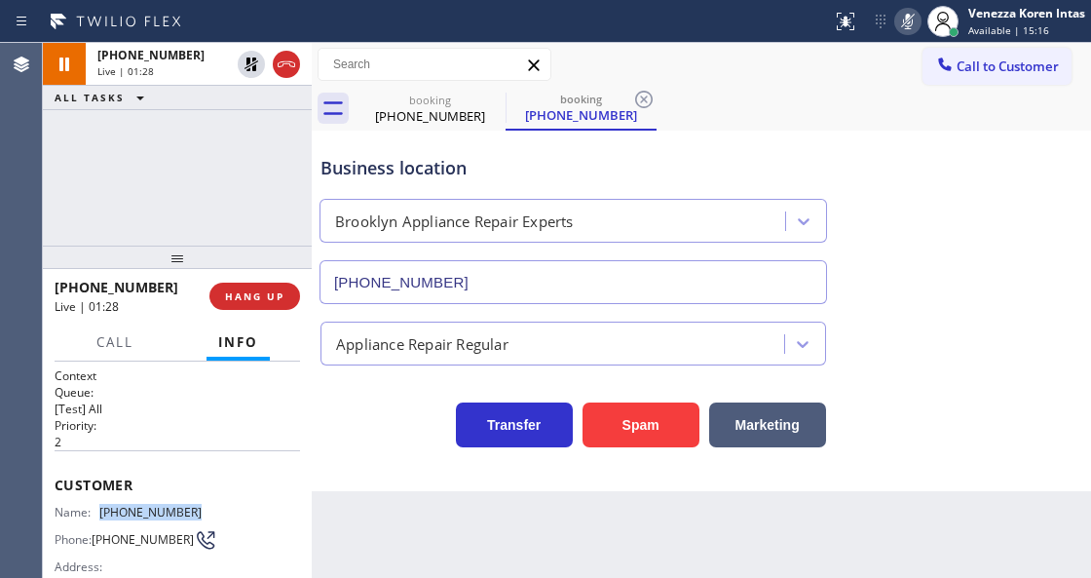
drag, startPoint x: 205, startPoint y: 507, endPoint x: 103, endPoint y: 503, distance: 101.4
click at [103, 505] on div "Name: (347) 825-8729 Phone: (347) 825-8729 Address:" at bounding box center [178, 543] width 246 height 77
copy span "[PHONE_NUMBER]"
drag, startPoint x: 898, startPoint y: 10, endPoint x: 866, endPoint y: 29, distance: 37.6
click at [897, 11] on icon at bounding box center [908, 21] width 23 height 23
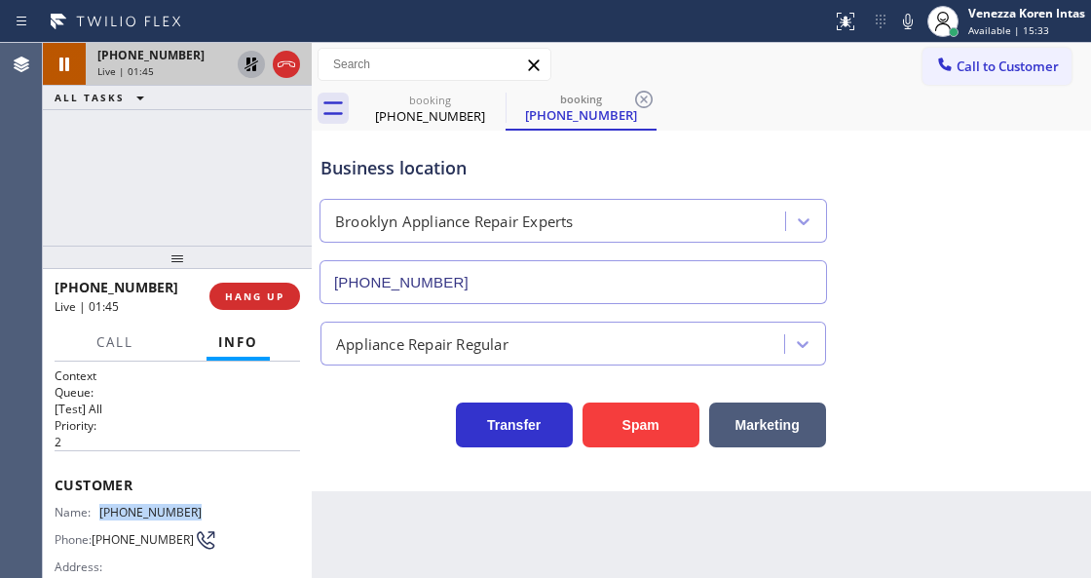
click at [253, 62] on icon at bounding box center [251, 64] width 23 height 23
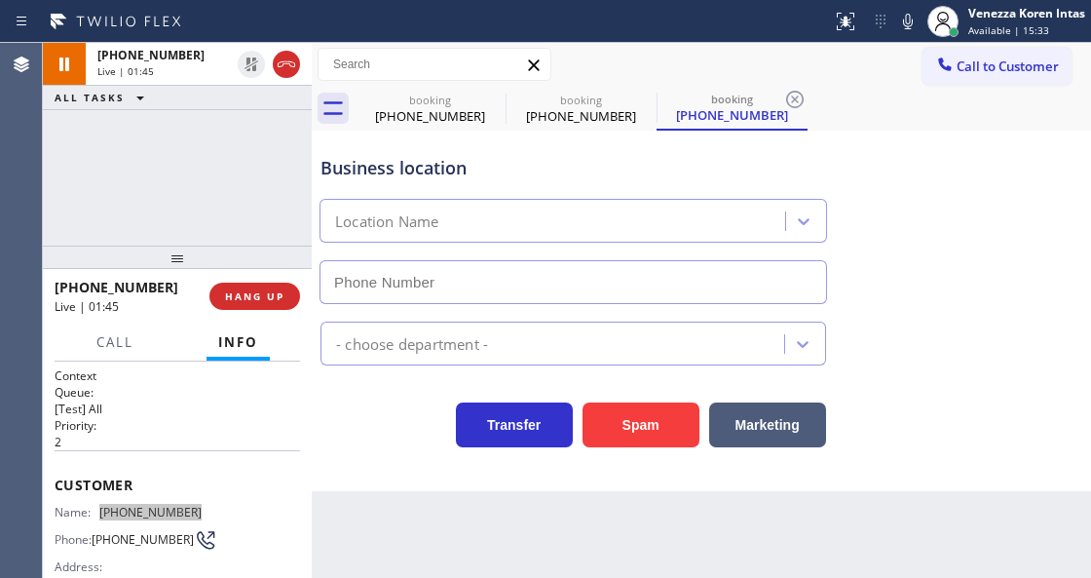
type input "[PHONE_NUMBER]"
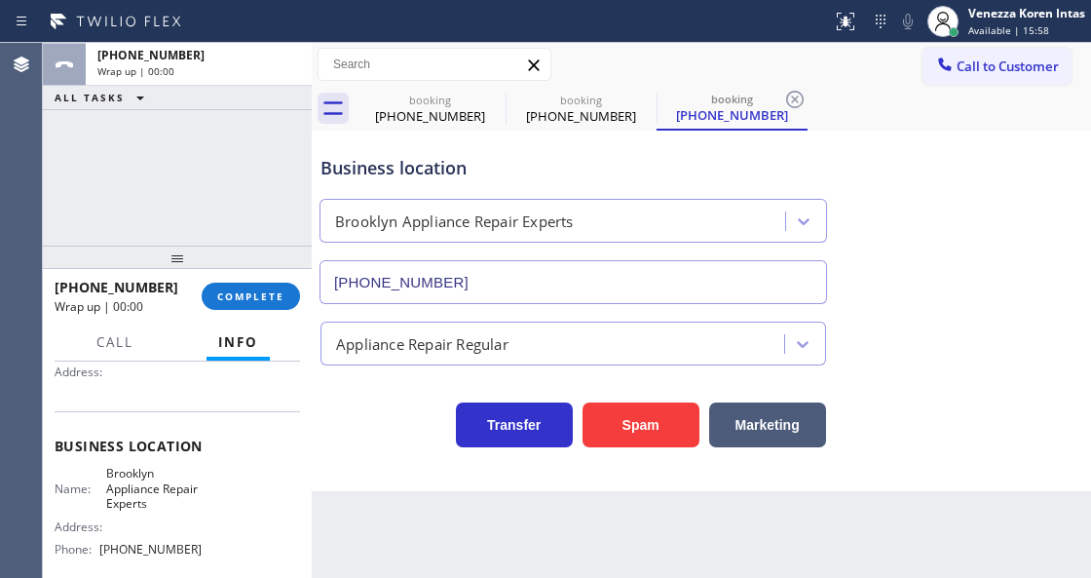
scroll to position [360, 0]
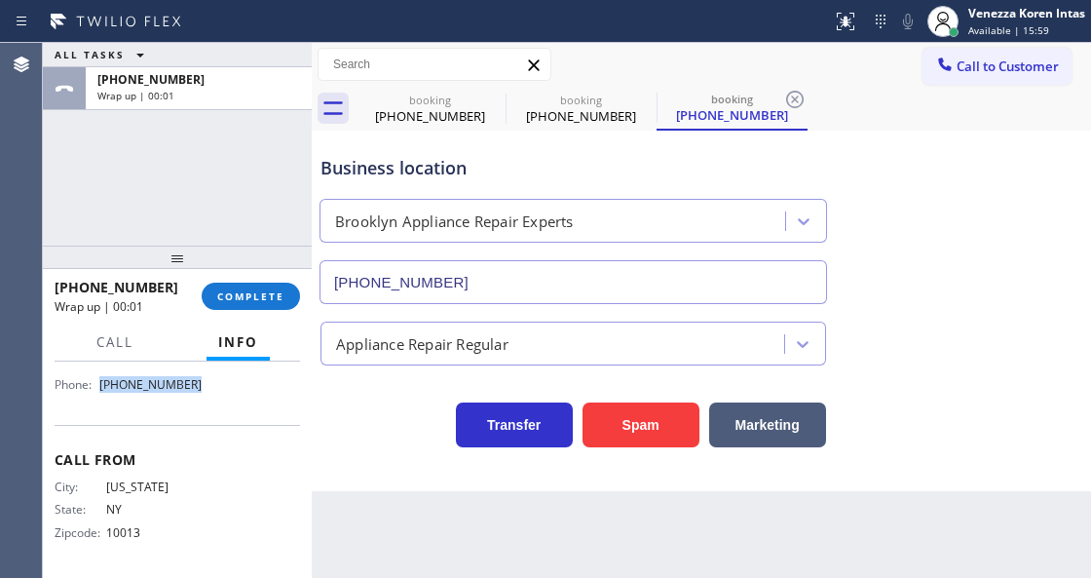
drag, startPoint x: 158, startPoint y: 391, endPoint x: 102, endPoint y: 390, distance: 55.6
click at [102, 390] on div "Name: Brooklyn Appliance Repair Experts Address: Phone: (347) 757-4373" at bounding box center [178, 350] width 246 height 98
copy div "[PHONE_NUMBER]"
click at [258, 319] on div "+13478258729 Wrap up | 01:04 COMPLETE" at bounding box center [178, 296] width 246 height 51
click at [269, 300] on span "COMPLETE" at bounding box center [250, 296] width 67 height 14
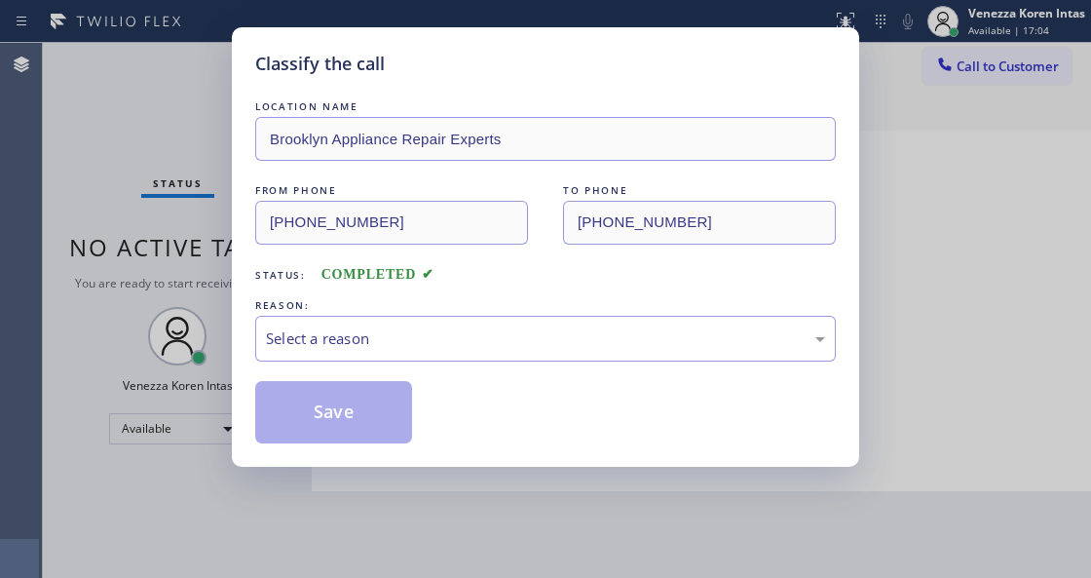
click at [392, 315] on div "REASON:" at bounding box center [545, 305] width 581 height 20
click at [400, 340] on div "Select a reason" at bounding box center [545, 338] width 559 height 22
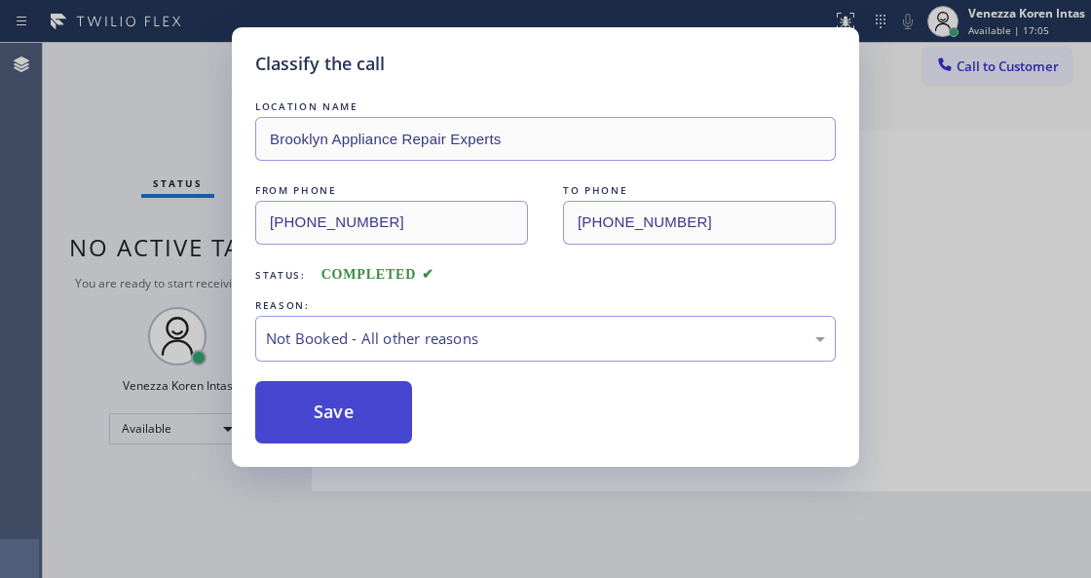
click at [331, 413] on button "Save" at bounding box center [333, 412] width 157 height 62
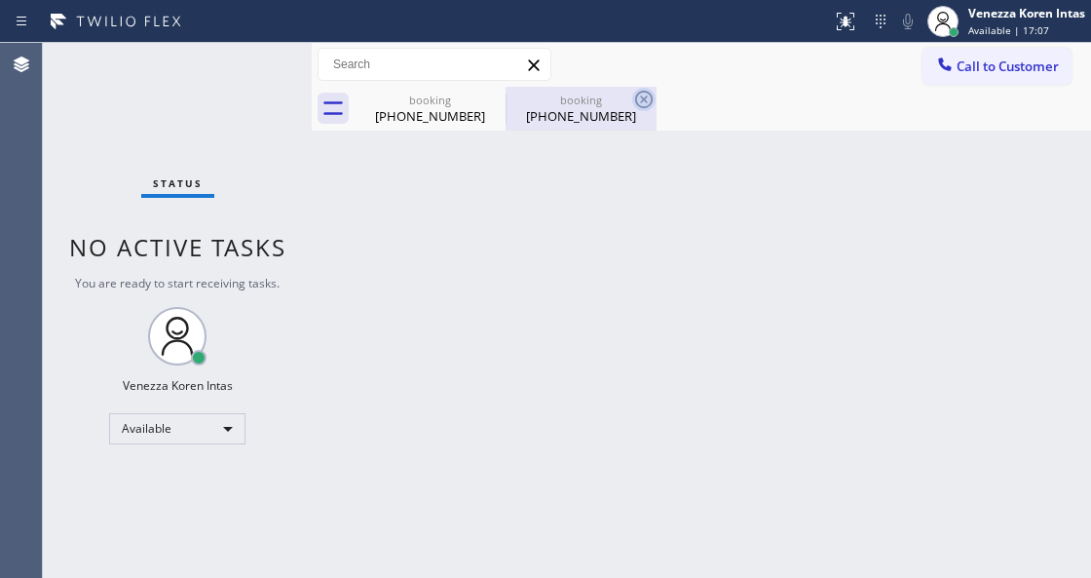
click at [652, 97] on icon at bounding box center [644, 100] width 18 height 18
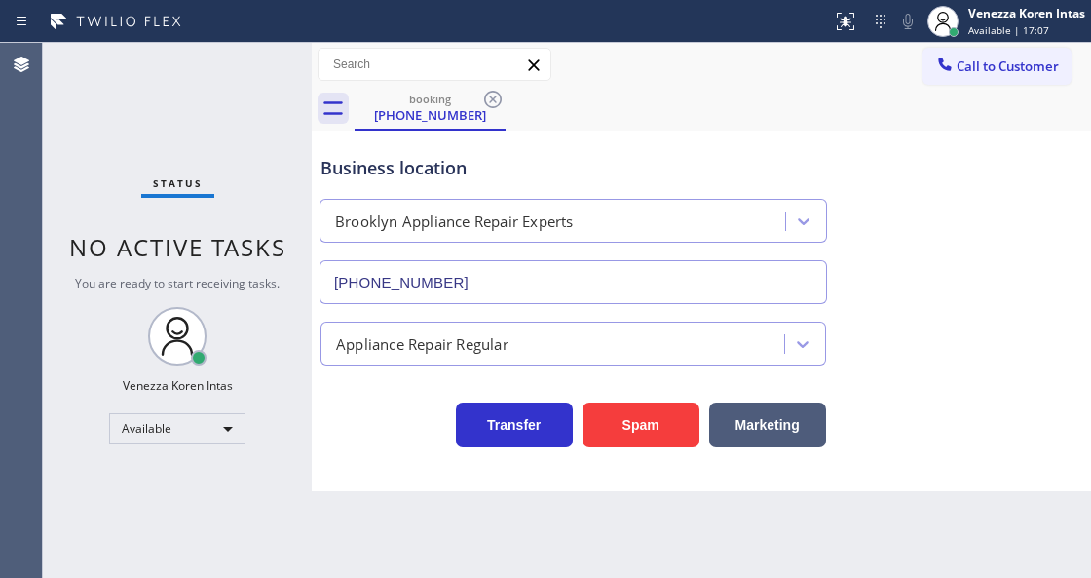
click at [646, 98] on div "booking (347) 825-8729" at bounding box center [723, 109] width 737 height 44
drag, startPoint x: 499, startPoint y: 101, endPoint x: 530, endPoint y: 117, distance: 34.9
click at [498, 102] on icon at bounding box center [492, 99] width 23 height 23
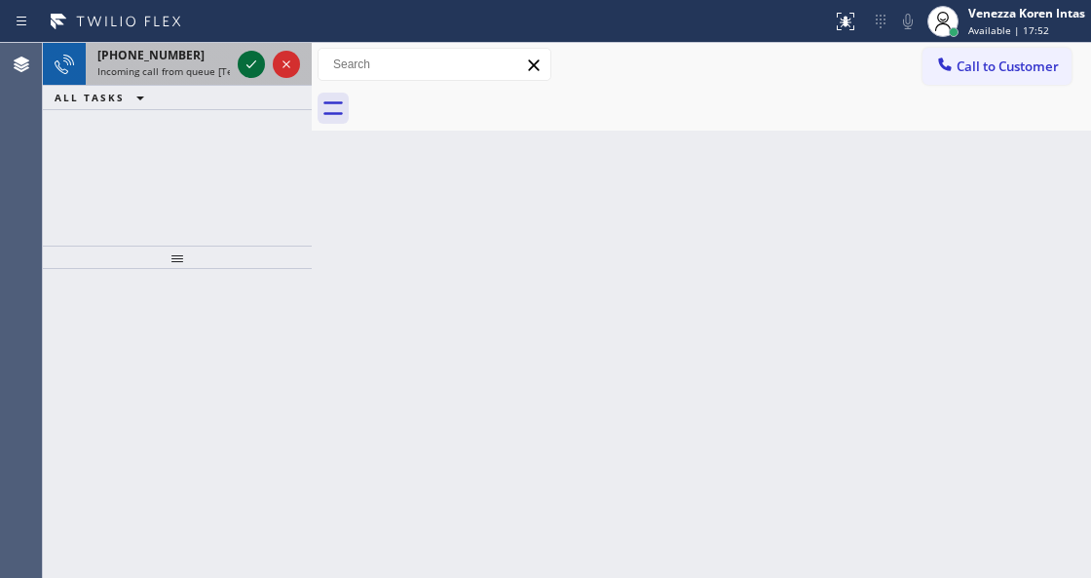
click at [248, 60] on icon at bounding box center [251, 64] width 23 height 23
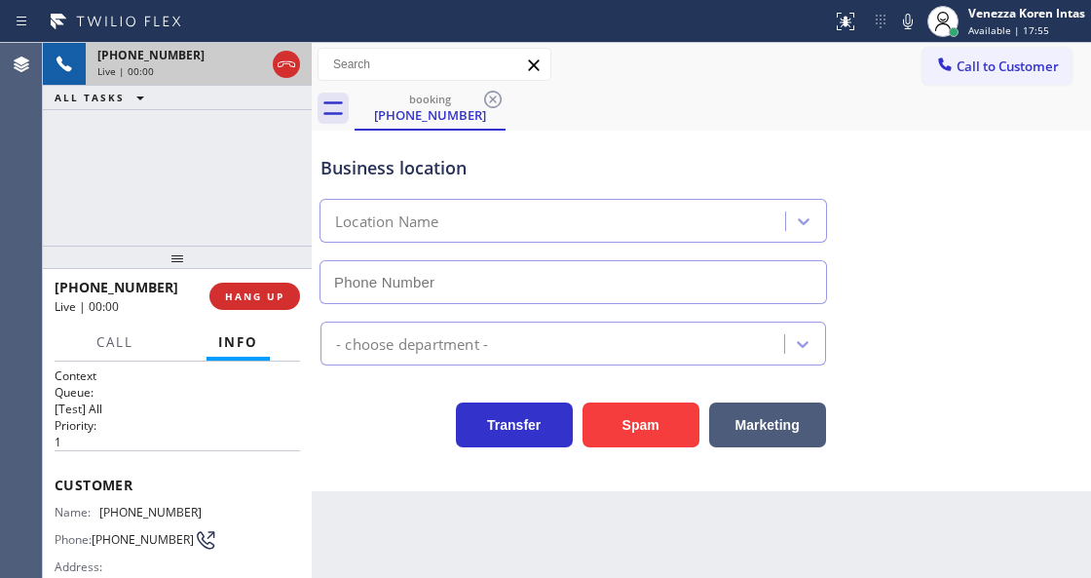
type input "[PHONE_NUMBER]"
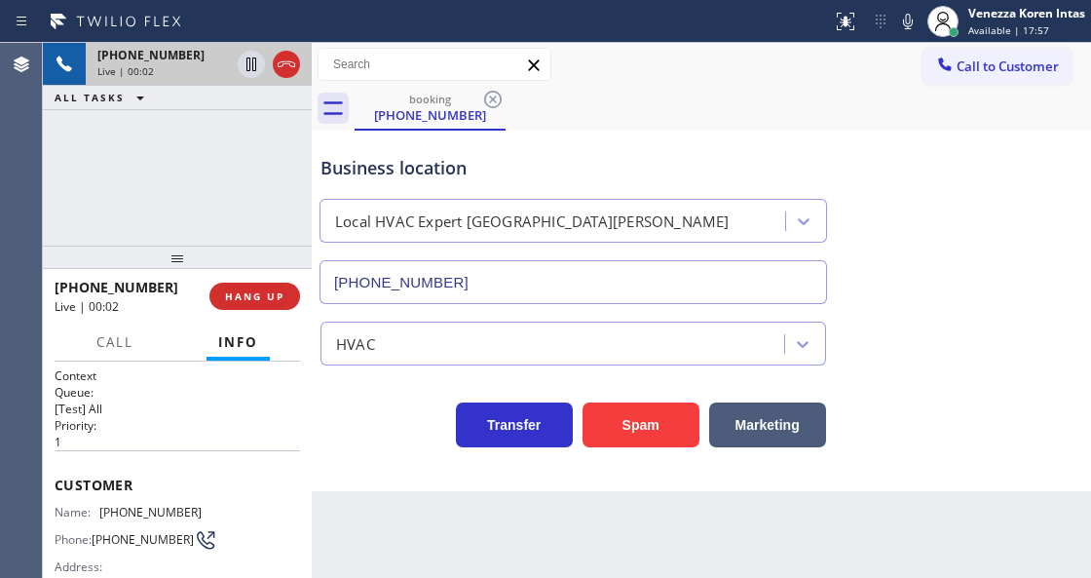
drag, startPoint x: 146, startPoint y: 181, endPoint x: 41, endPoint y: 211, distance: 109.5
click at [146, 181] on div "+18057873135 Live | 00:02 ALL TASKS ALL TASKS ACTIVE TASKS TASKS IN WRAP UP" at bounding box center [177, 144] width 269 height 203
drag, startPoint x: 147, startPoint y: 158, endPoint x: 201, endPoint y: 193, distance: 64.1
click at [147, 158] on div "+18057873135 Live | 00:03 ALL TASKS ALL TASKS ACTIVE TASKS TASKS IN WRAP UP" at bounding box center [177, 144] width 269 height 203
click at [246, 299] on span "HANG UP" at bounding box center [254, 296] width 59 height 14
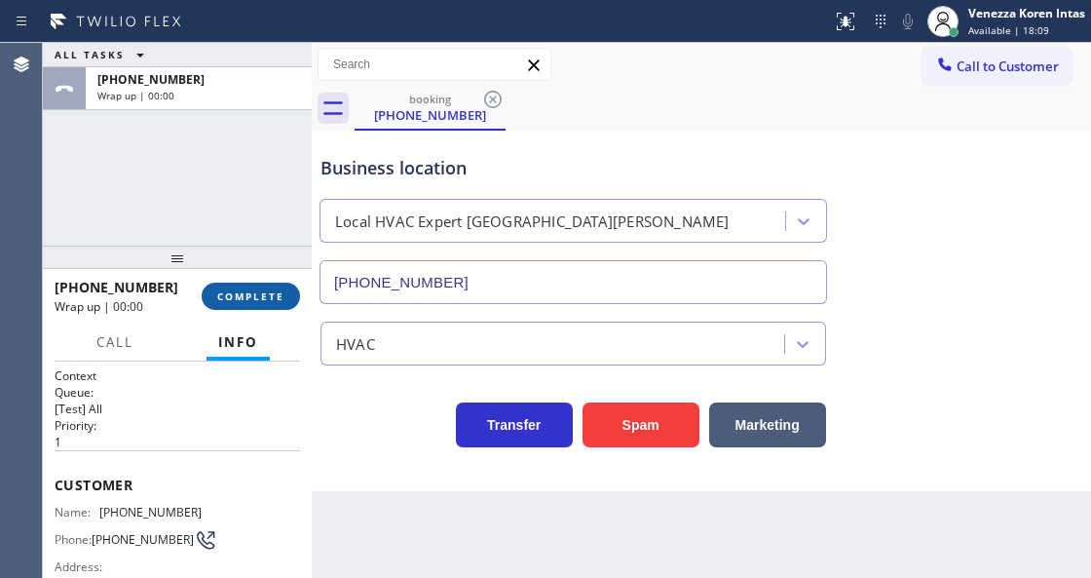
click at [246, 299] on span "COMPLETE" at bounding box center [250, 296] width 67 height 14
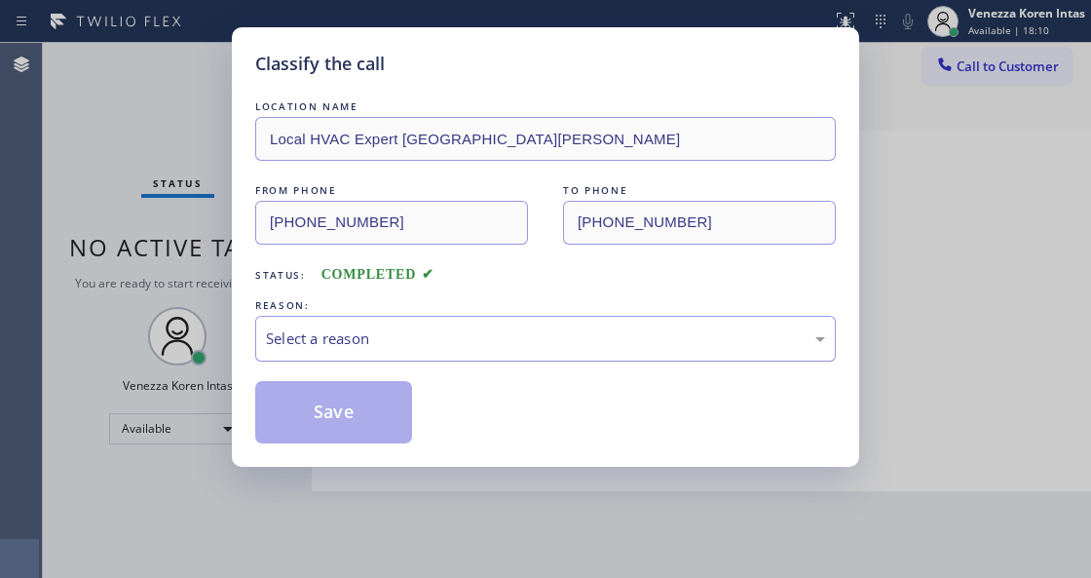
click at [406, 332] on div "Select a reason" at bounding box center [545, 338] width 559 height 22
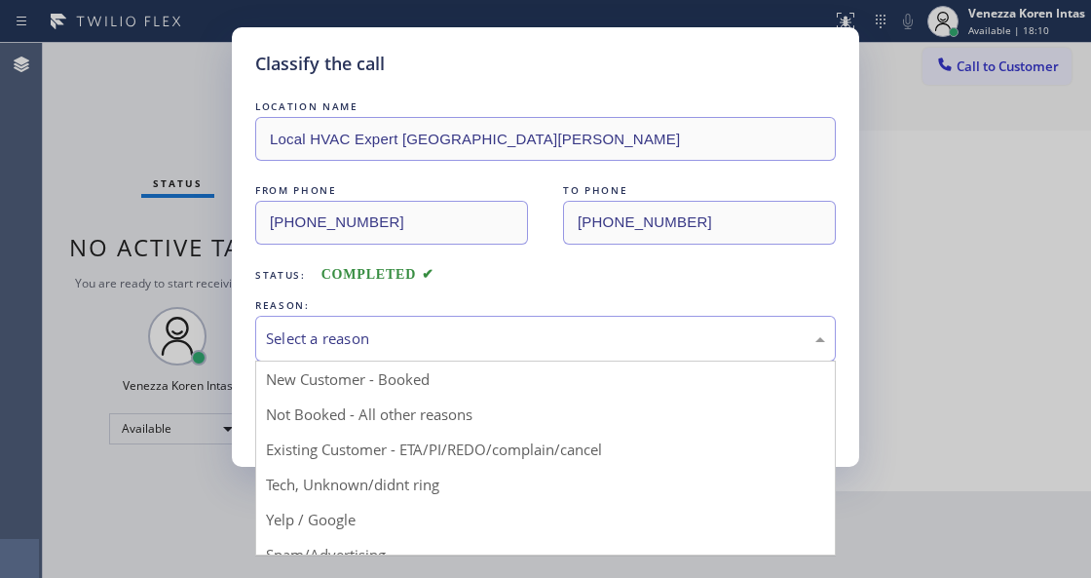
drag, startPoint x: 403, startPoint y: 490, endPoint x: 396, endPoint y: 481, distance: 11.7
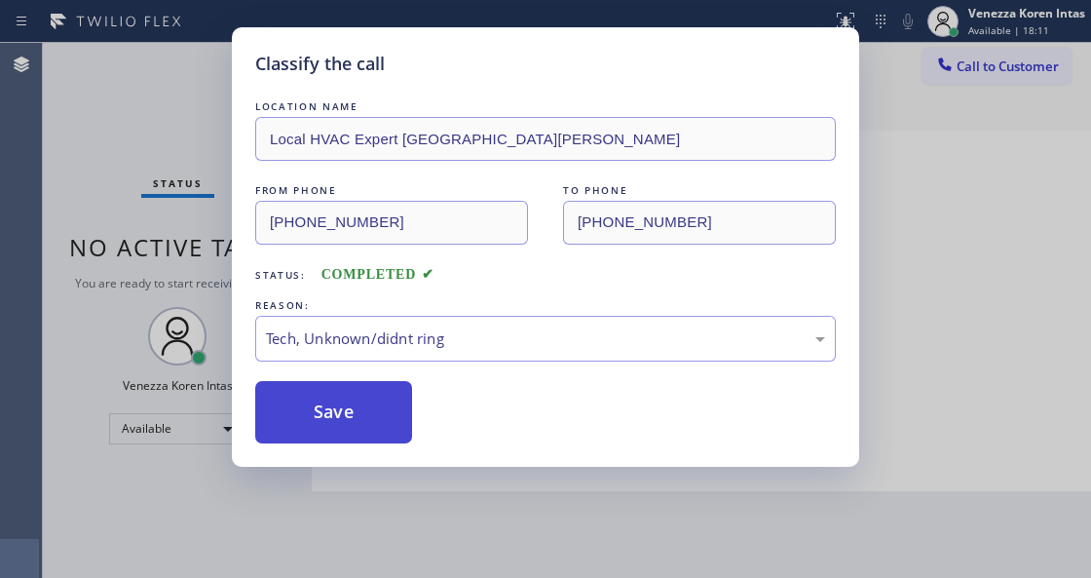
click at [352, 394] on button "Save" at bounding box center [333, 412] width 157 height 62
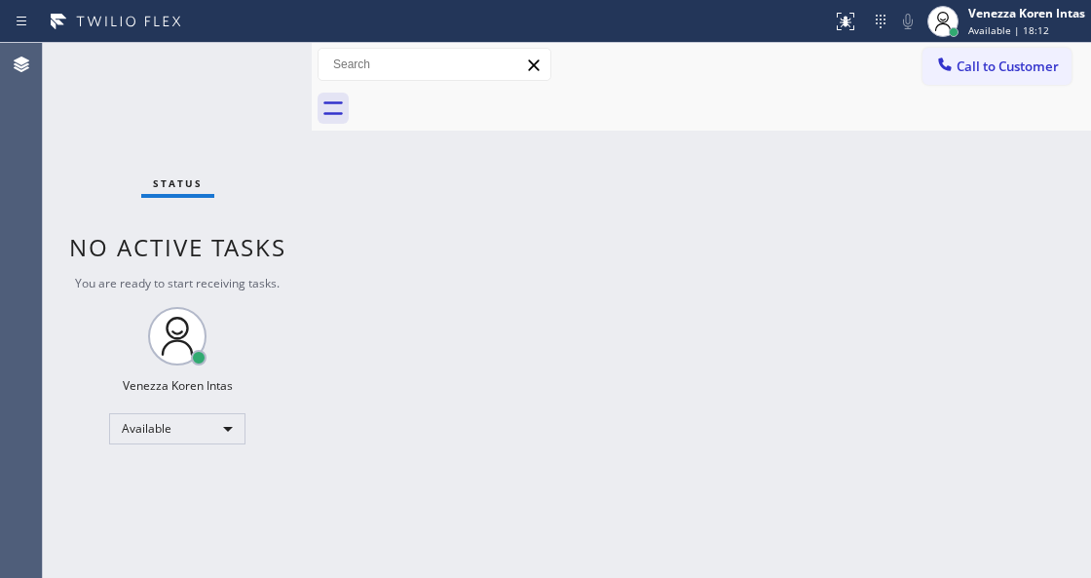
drag, startPoint x: 640, startPoint y: 416, endPoint x: 637, endPoint y: 392, distance: 24.5
click at [640, 407] on div "Back to Dashboard Change Sender ID Customers Technicians Select a contact Outbo…" at bounding box center [702, 310] width 780 height 535
click at [394, 335] on div "Back to Dashboard Change Sender ID Customers Technicians Select a contact Outbo…" at bounding box center [702, 310] width 780 height 535
click at [236, 138] on div "Status No active tasks You are ready to start receiving tasks. Venezza Koren In…" at bounding box center [177, 310] width 269 height 535
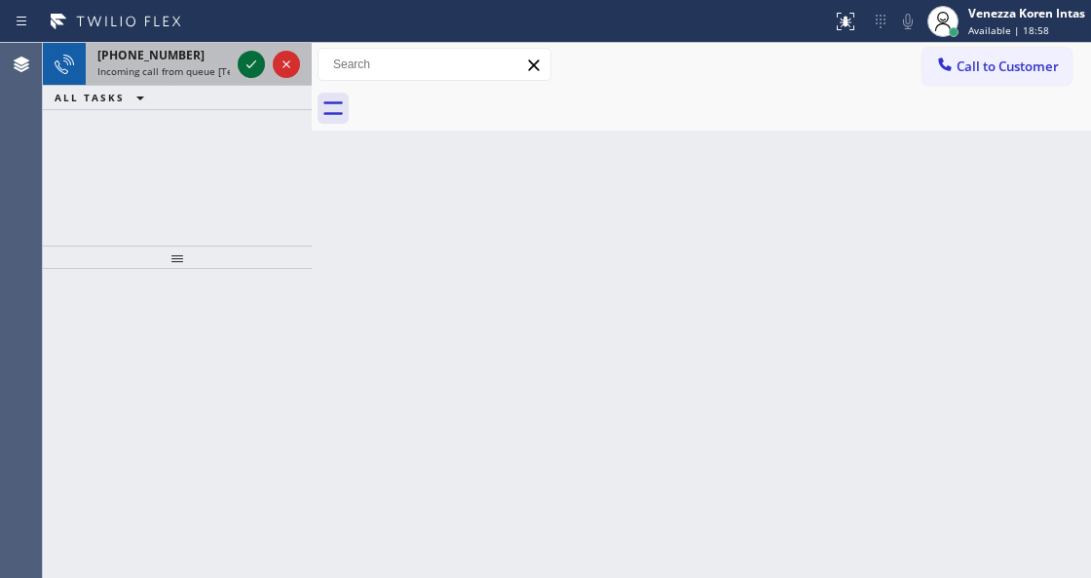
click at [248, 64] on icon at bounding box center [251, 64] width 23 height 23
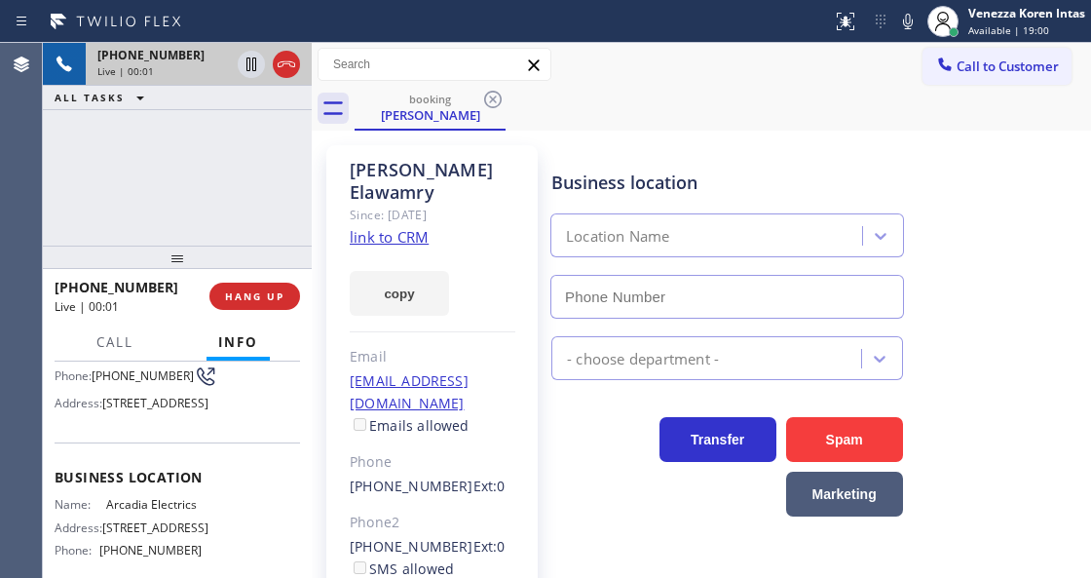
scroll to position [195, 0]
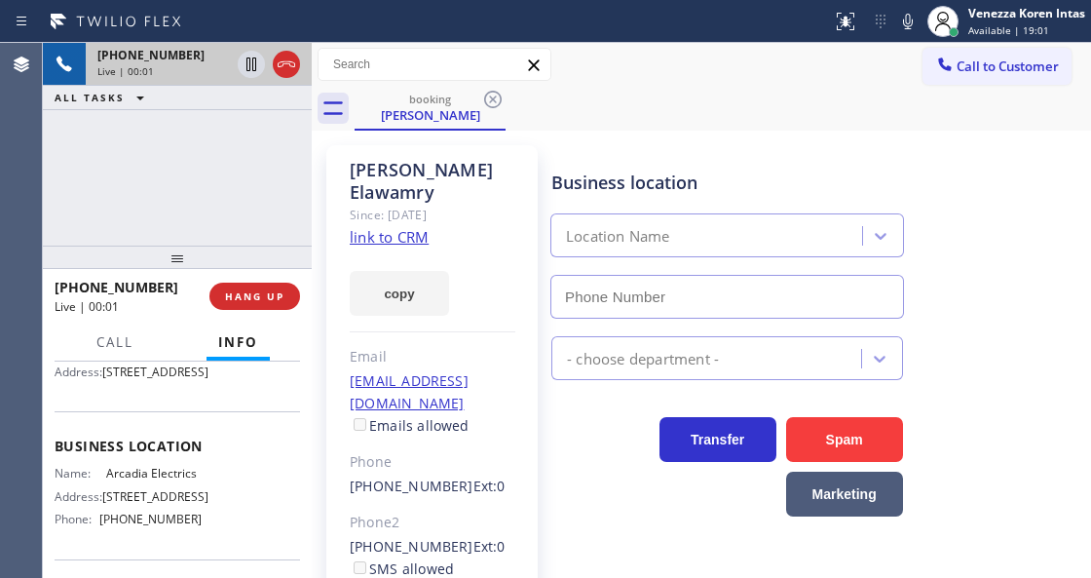
type input "[PHONE_NUMBER]"
click at [397, 227] on link "link to CRM" at bounding box center [389, 236] width 79 height 19
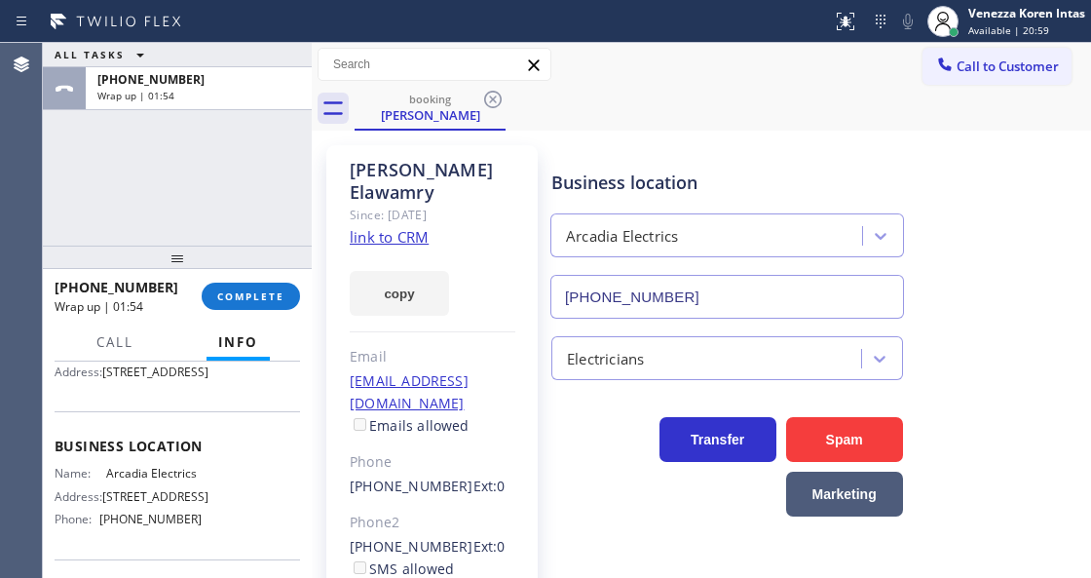
click at [269, 269] on div at bounding box center [177, 257] width 269 height 23
click at [282, 292] on span "COMPLETE" at bounding box center [250, 296] width 67 height 14
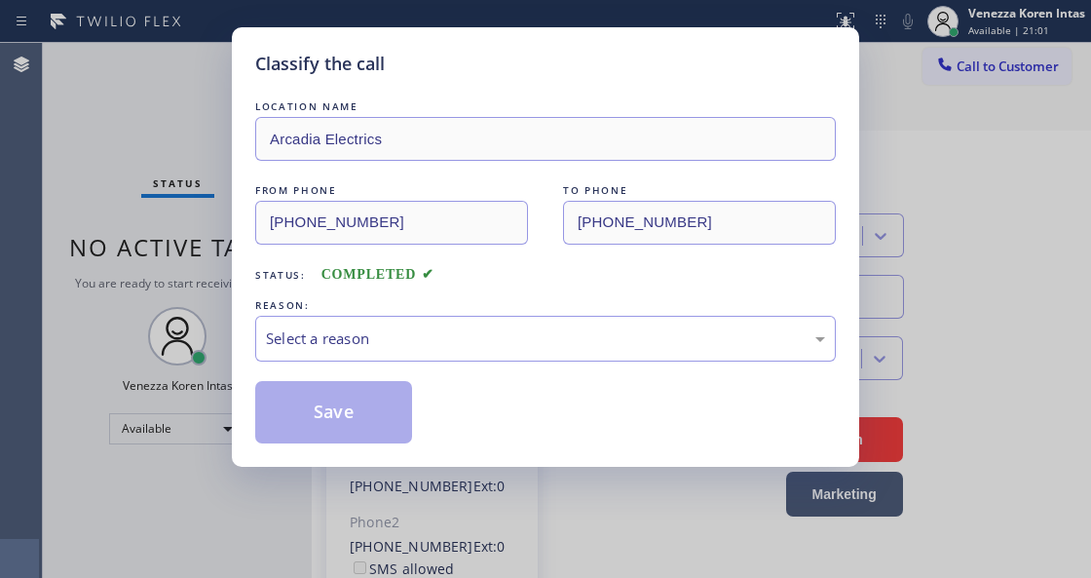
click at [466, 326] on div "Select a reason" at bounding box center [545, 339] width 581 height 46
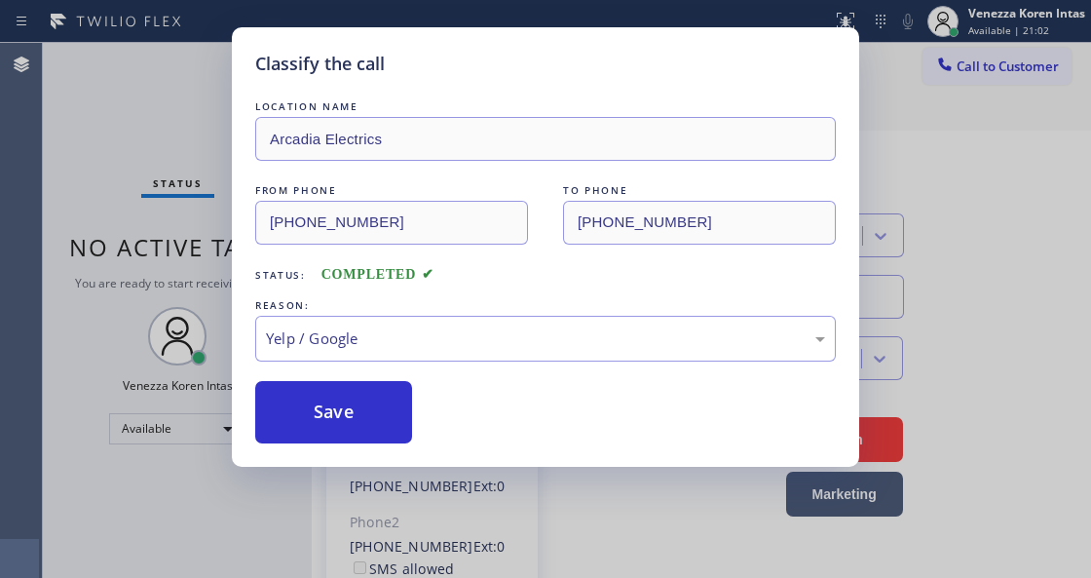
click at [381, 377] on div "LOCATION NAME Arcadia Electrics FROM PHONE (626) 890-6016 TO PHONE (626) 400-64…" at bounding box center [545, 269] width 581 height 347
click at [468, 352] on div "Yelp / Google" at bounding box center [545, 339] width 581 height 46
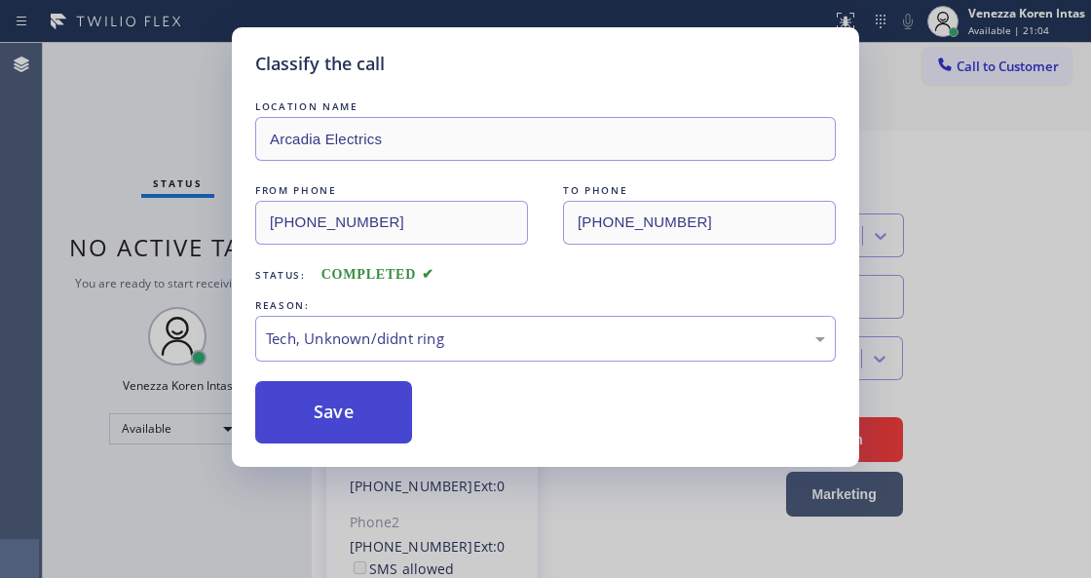
click at [362, 418] on button "Save" at bounding box center [333, 412] width 157 height 62
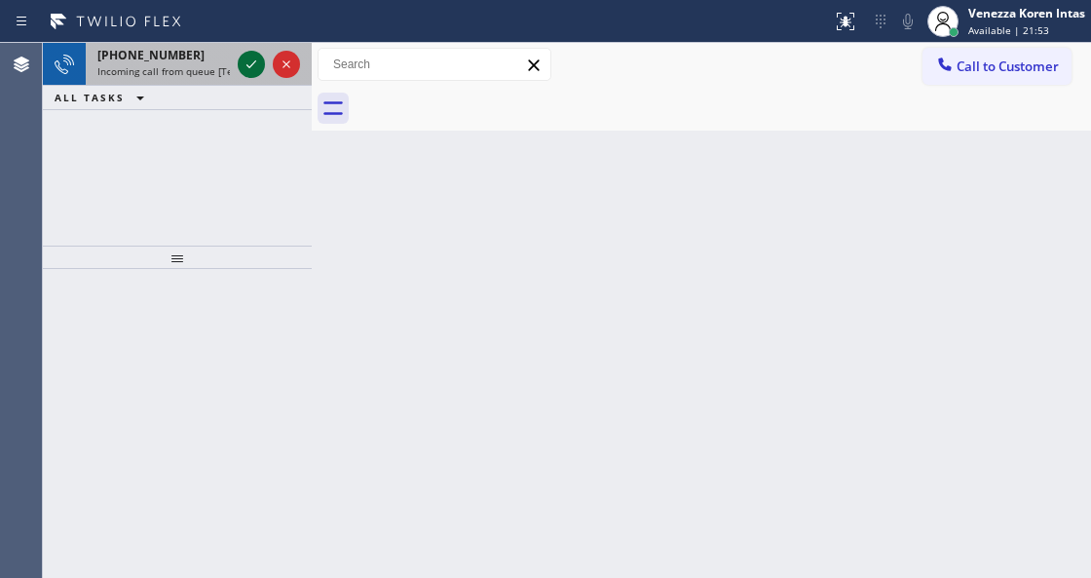
click at [252, 62] on icon at bounding box center [251, 64] width 23 height 23
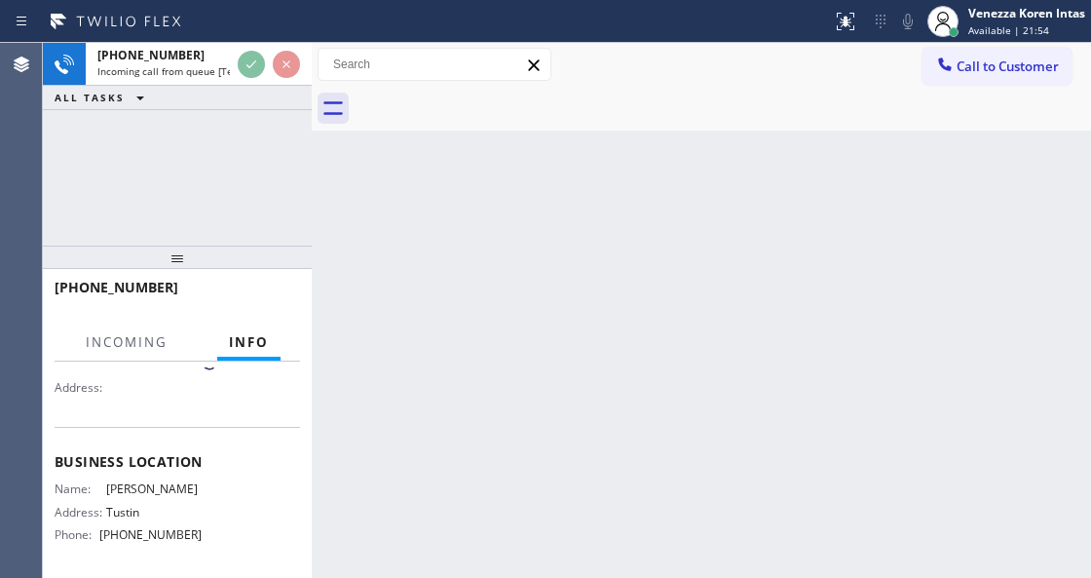
scroll to position [259, 0]
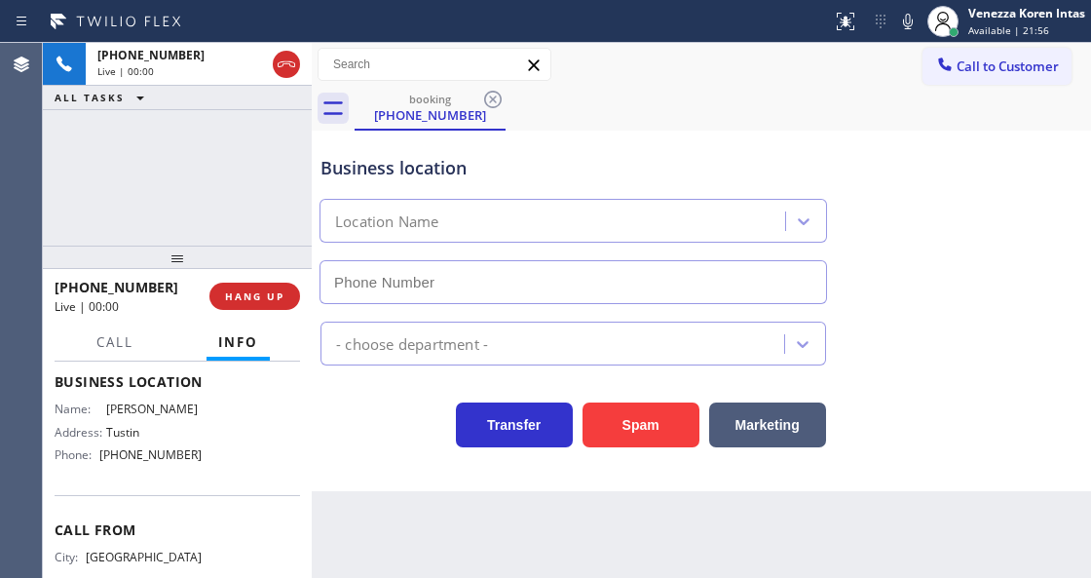
type input "[PHONE_NUMBER]"
drag, startPoint x: 536, startPoint y: 129, endPoint x: 516, endPoint y: 142, distance: 23.8
click at [528, 136] on div "Business location Tustin Plumbers (562) 454-1435" at bounding box center [702, 216] width 770 height 176
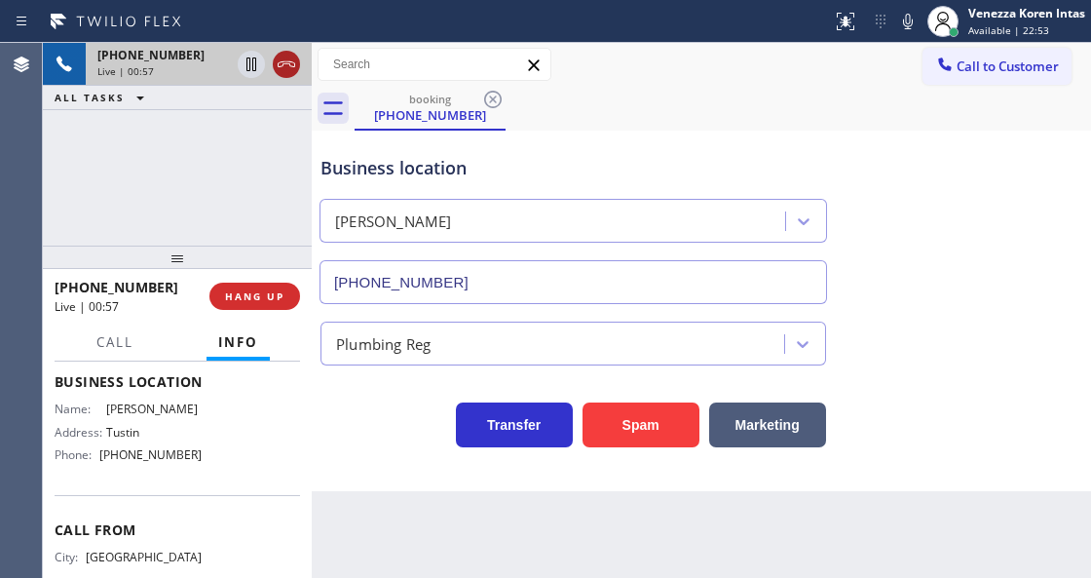
click at [285, 63] on icon at bounding box center [287, 64] width 18 height 6
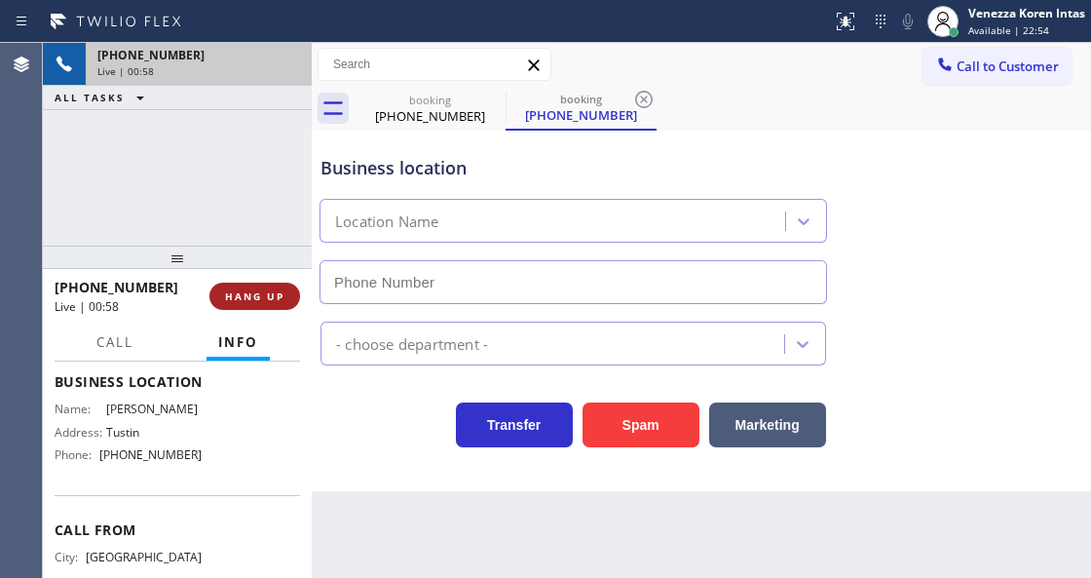
click at [253, 309] on button "HANG UP" at bounding box center [255, 296] width 91 height 27
type input "[PHONE_NUMBER]"
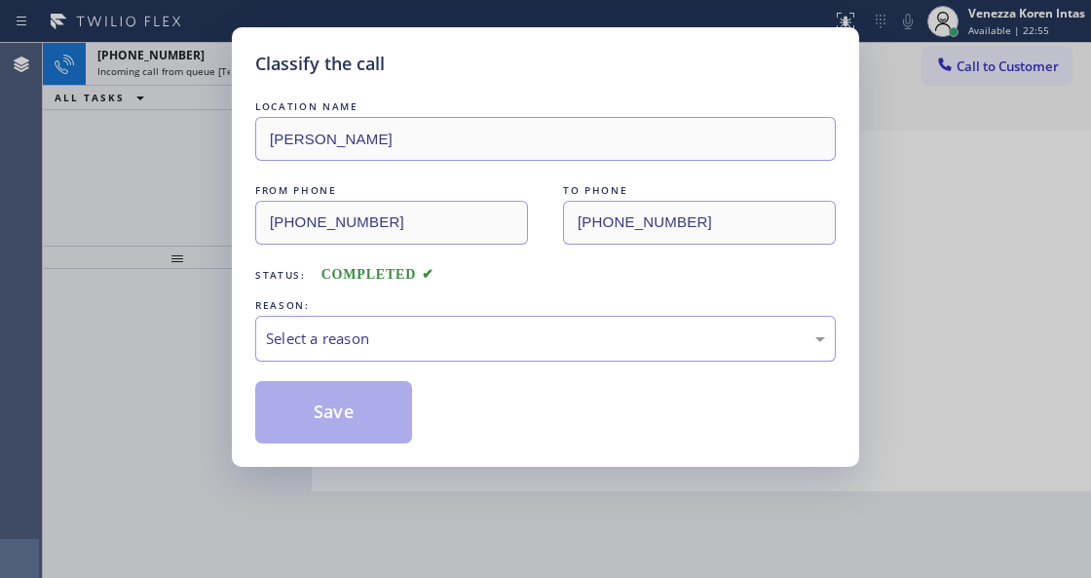
click at [421, 325] on div "Select a reason" at bounding box center [545, 339] width 581 height 46
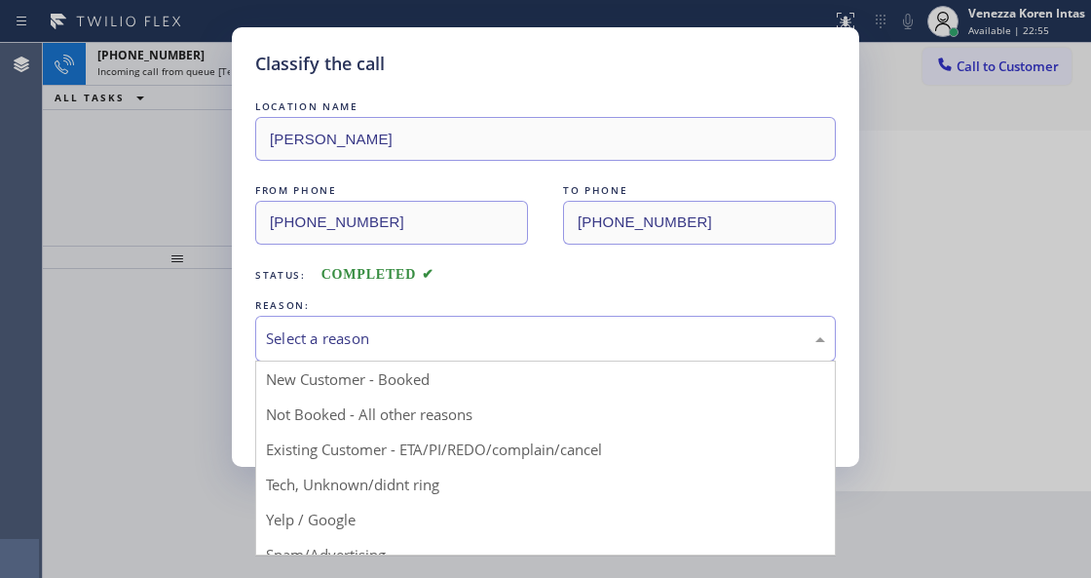
drag, startPoint x: 424, startPoint y: 487, endPoint x: 317, endPoint y: 425, distance: 124.0
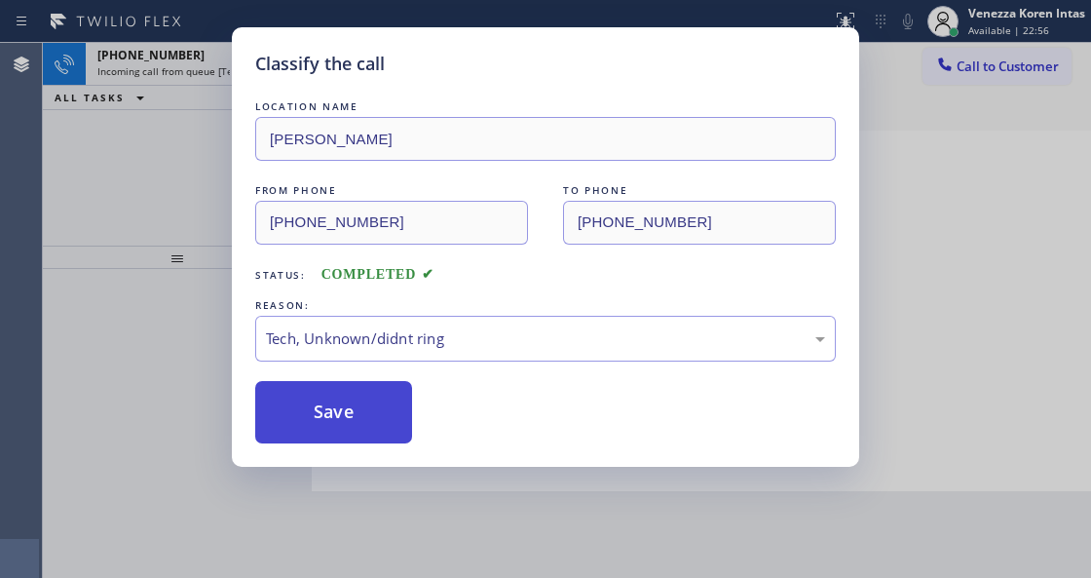
click at [318, 422] on button "Save" at bounding box center [333, 412] width 157 height 62
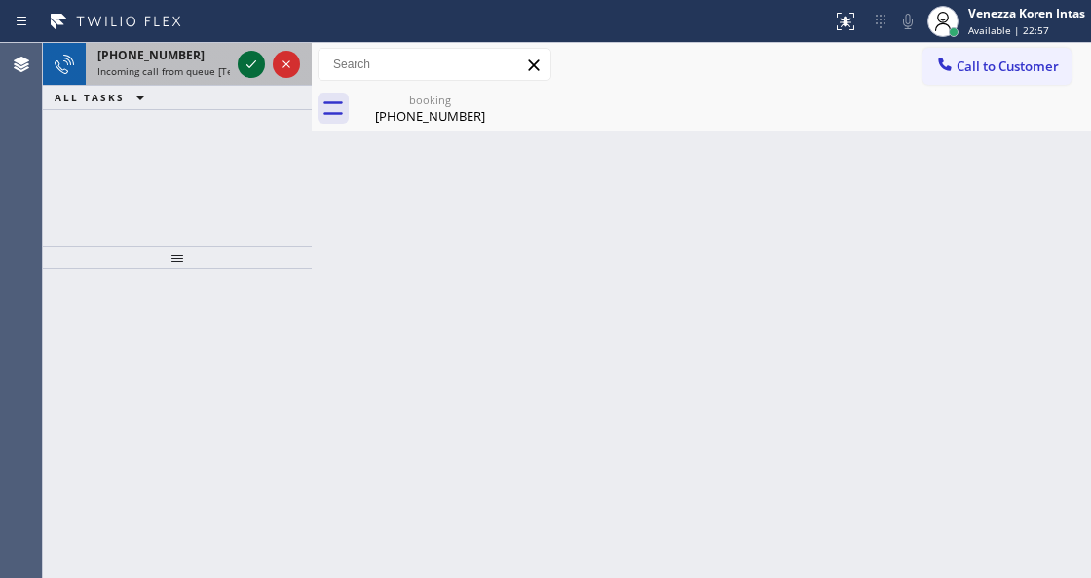
click at [251, 68] on icon at bounding box center [251, 64] width 23 height 23
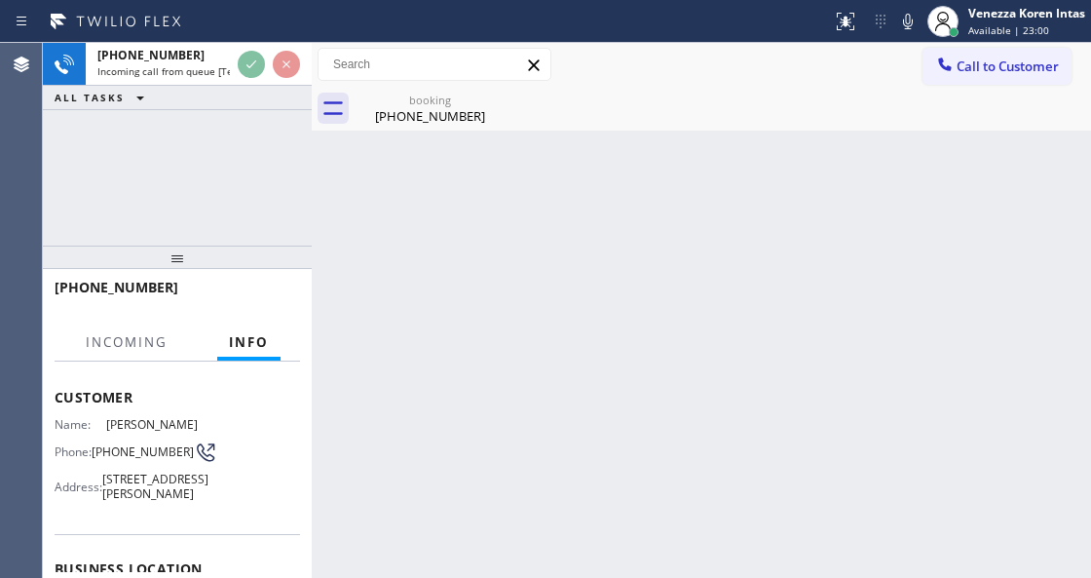
scroll to position [64, 0]
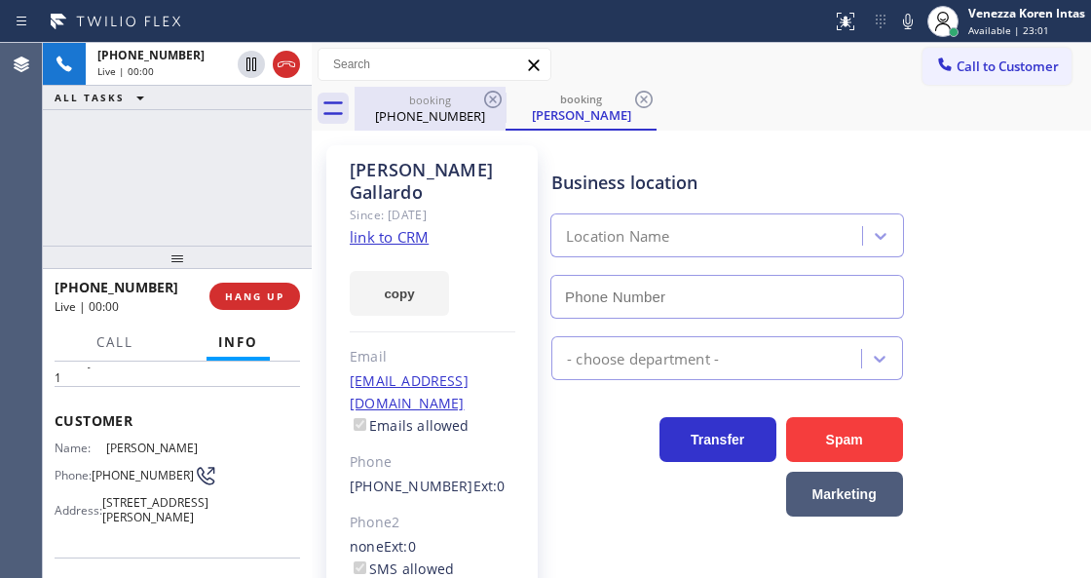
click at [449, 113] on div "[PHONE_NUMBER]" at bounding box center [430, 116] width 147 height 18
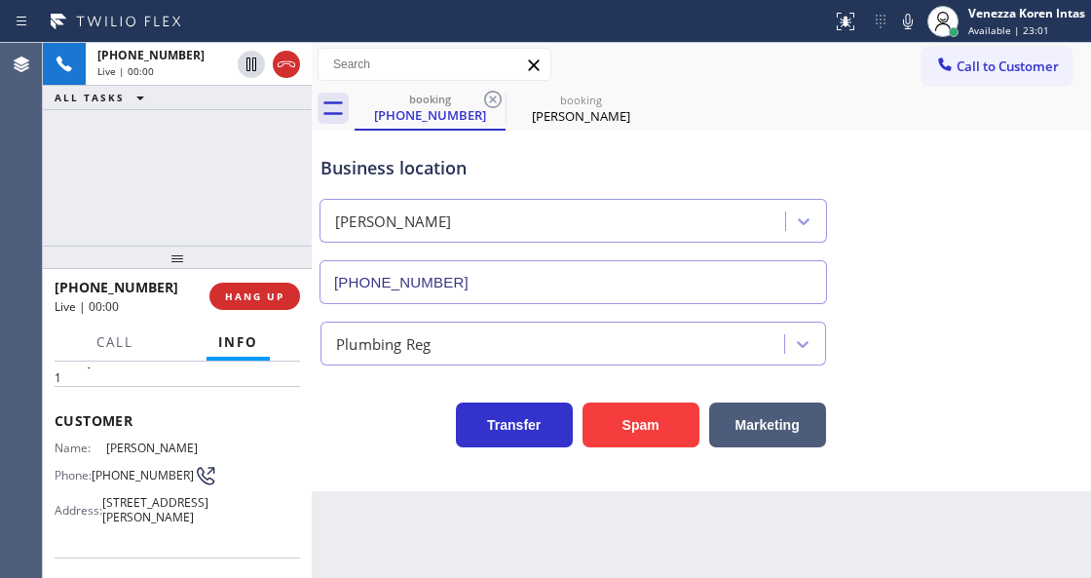
type input "[PHONE_NUMBER]"
click at [486, 96] on icon at bounding box center [493, 100] width 18 height 18
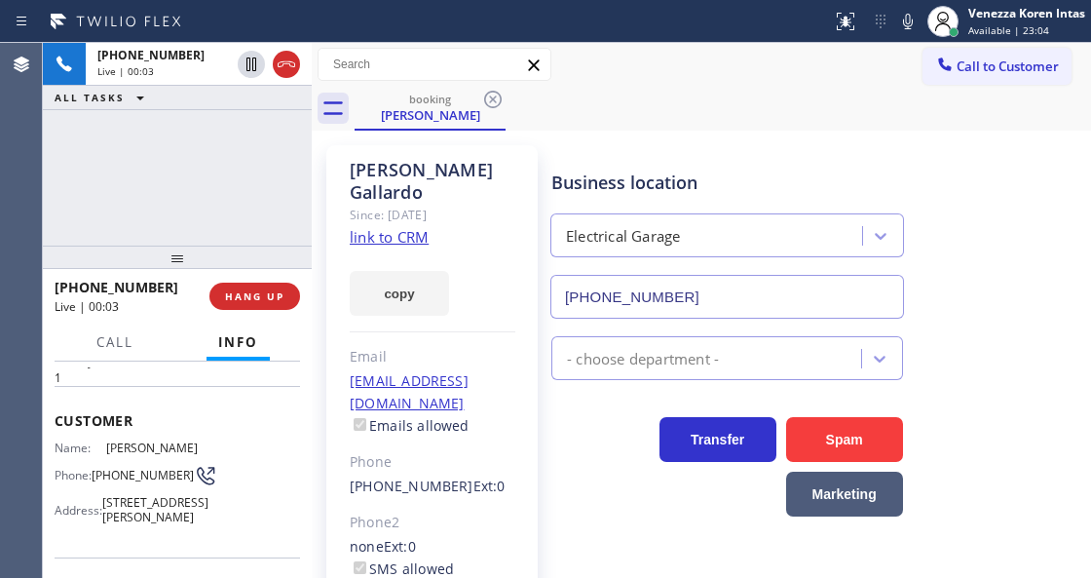
click at [391, 227] on link "link to CRM" at bounding box center [389, 236] width 79 height 19
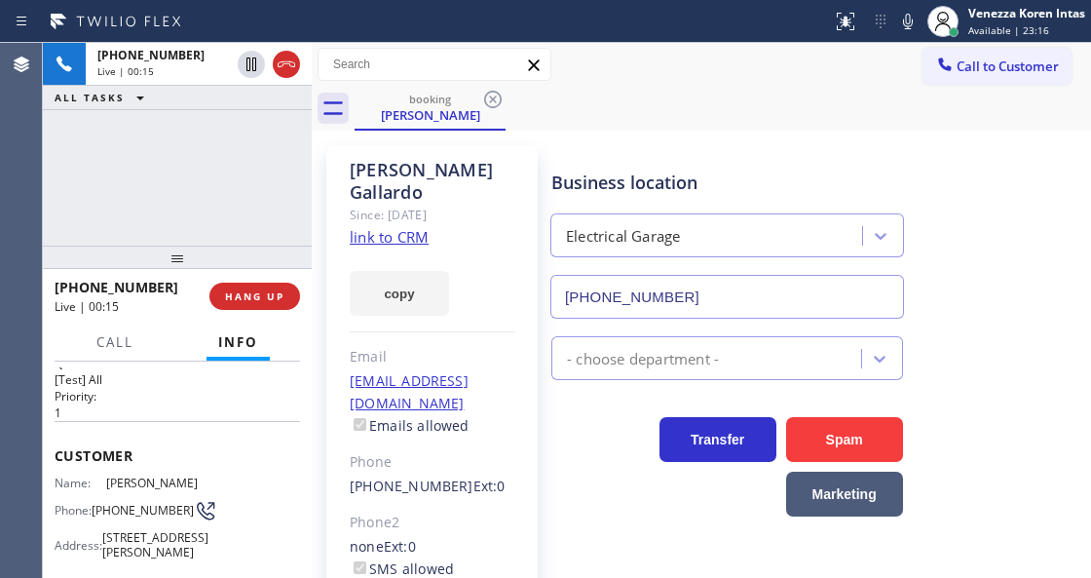
scroll to position [0, 0]
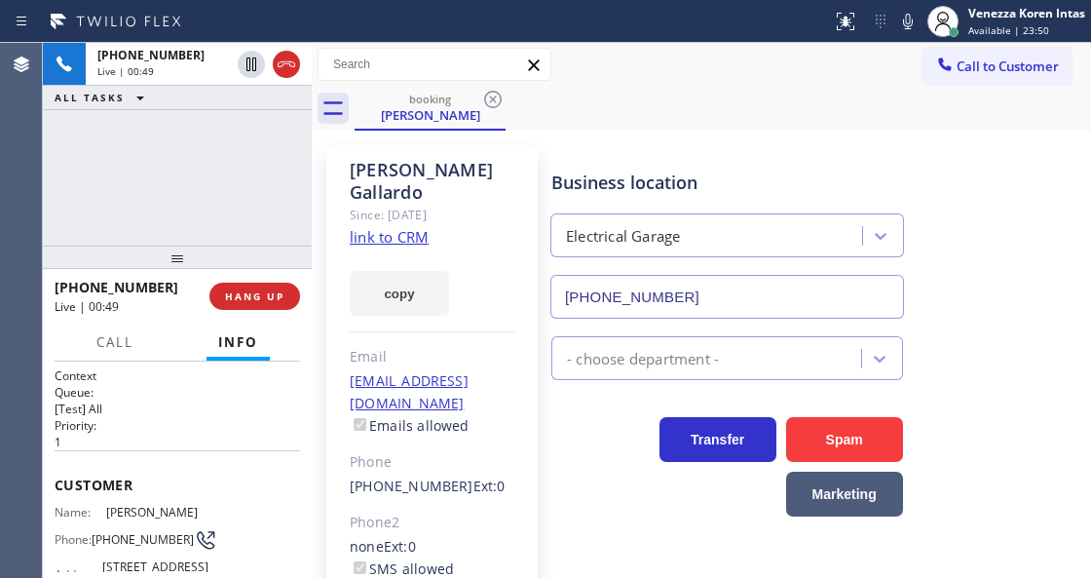
click at [243, 187] on div "+14156523698 Live | 00:49 ALL TASKS ALL TASKS ACTIVE TASKS TASKS IN WRAP UP" at bounding box center [177, 144] width 269 height 203
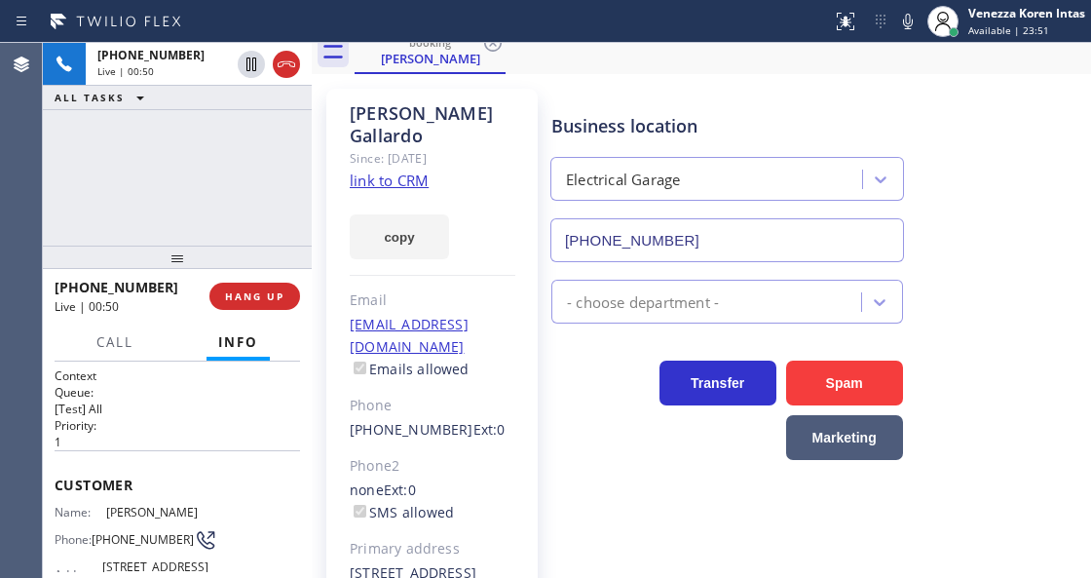
scroll to position [130, 0]
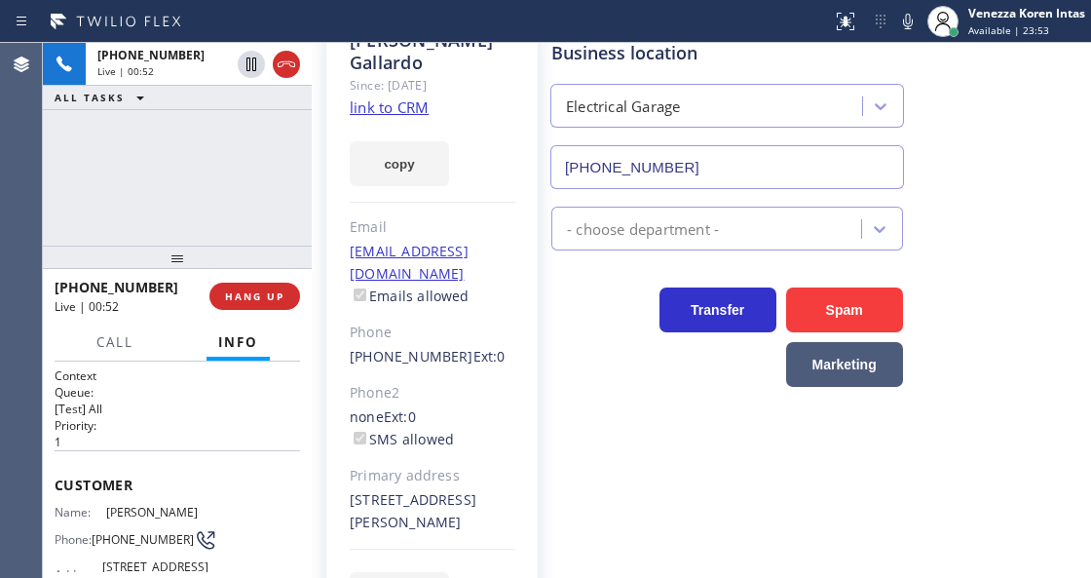
drag, startPoint x: 349, startPoint y: 450, endPoint x: 495, endPoint y: 471, distance: 147.6
click at [495, 489] on div "2442 Ronda Vista Drive Los Angeles, 90027 CA" at bounding box center [433, 511] width 166 height 45
copy div "2442 Ronda Vista Drive Los Angeles, 90027 CA"
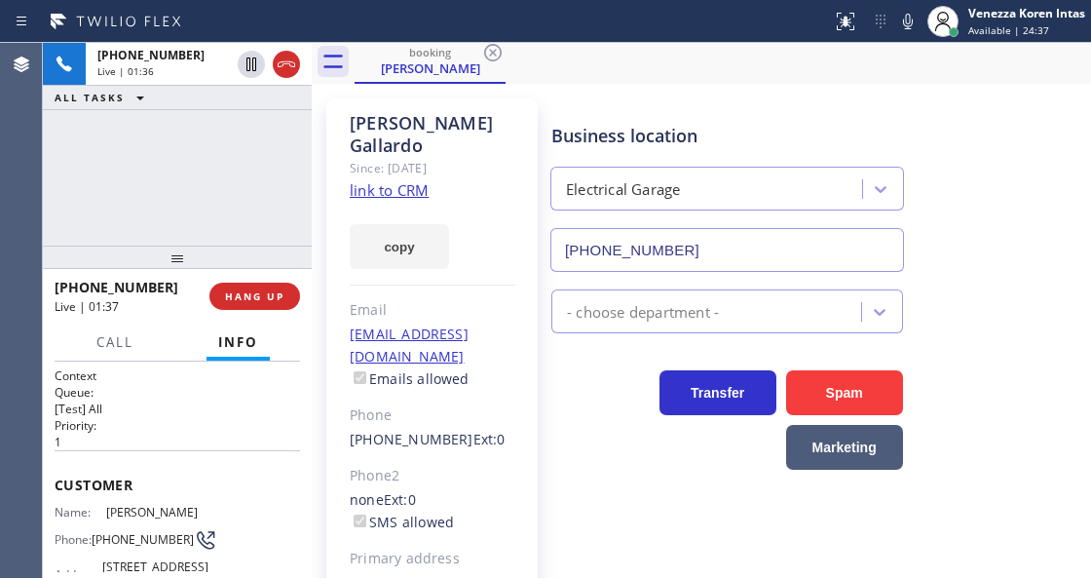
scroll to position [0, 0]
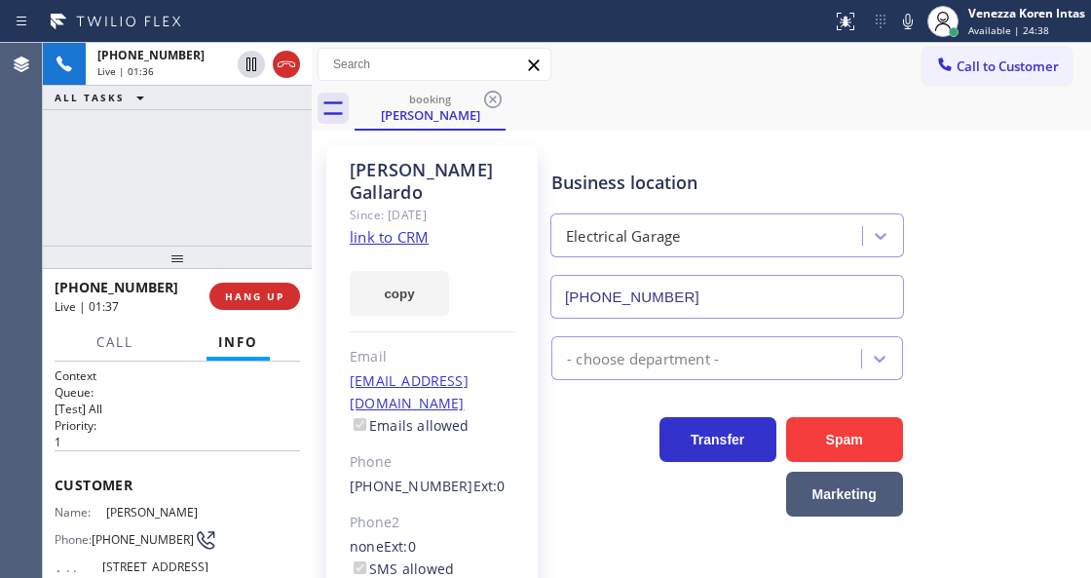
click at [634, 149] on div "Business location Electrical Garage (844) 502-1411" at bounding box center [817, 230] width 539 height 176
drag, startPoint x: 911, startPoint y: 22, endPoint x: 850, endPoint y: 69, distance: 77.2
click at [911, 22] on icon at bounding box center [908, 22] width 10 height 16
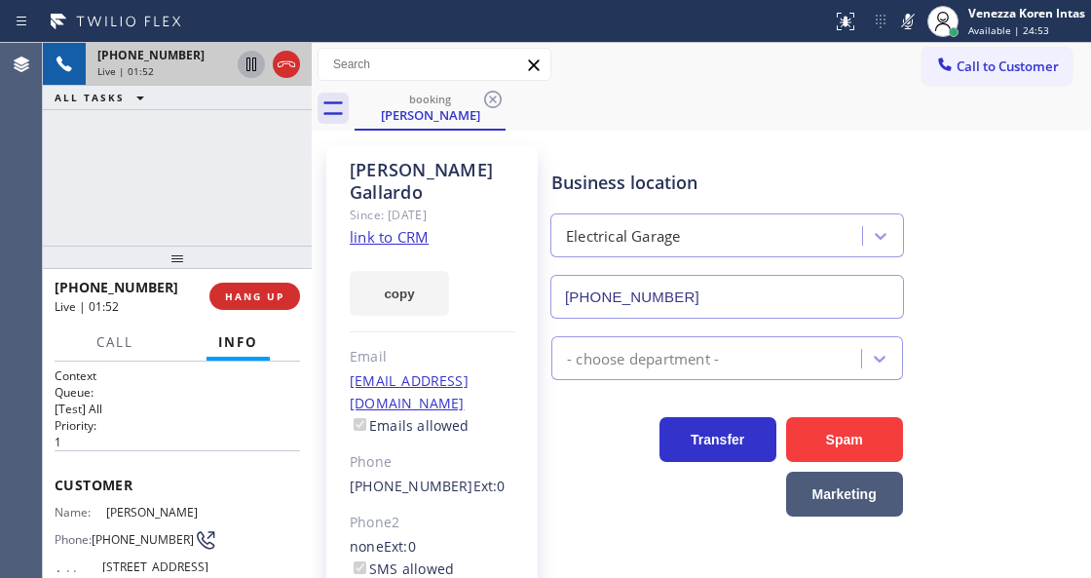
click at [251, 64] on icon at bounding box center [251, 64] width 23 height 23
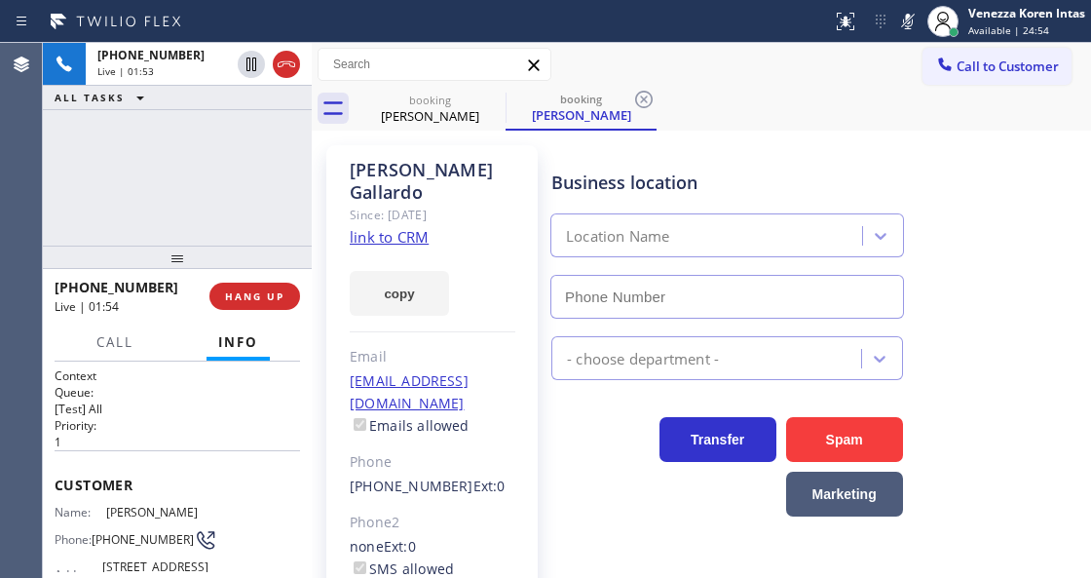
type input "[PHONE_NUMBER]"
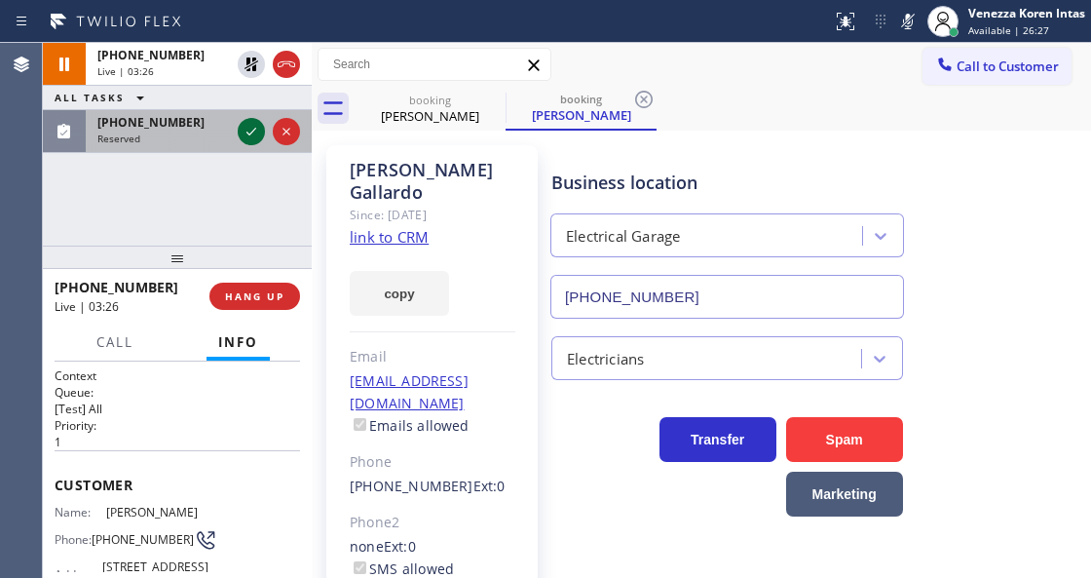
click at [259, 133] on icon at bounding box center [251, 131] width 23 height 23
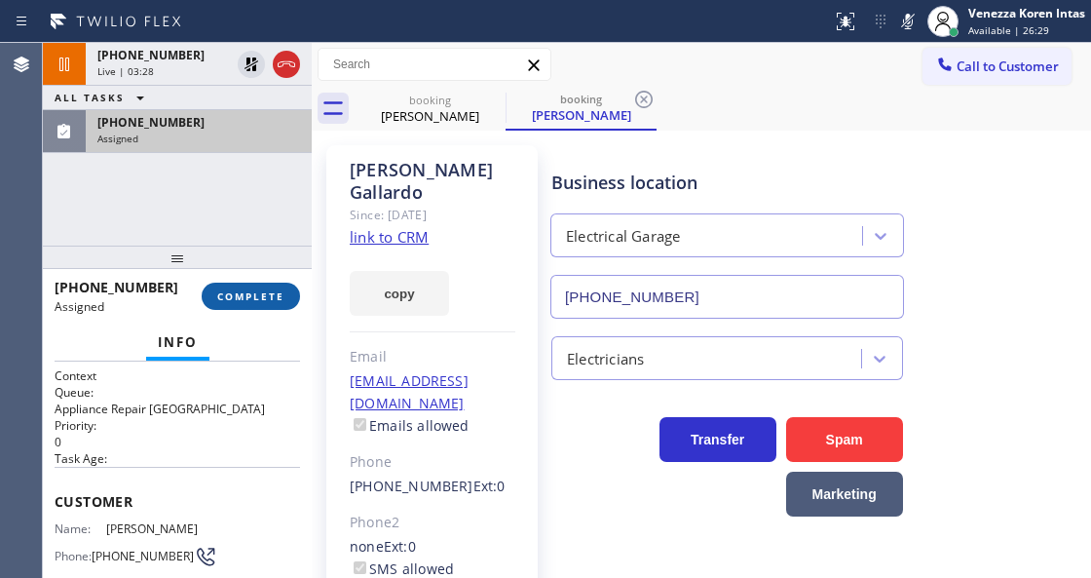
click at [285, 294] on button "COMPLETE" at bounding box center [251, 296] width 98 height 27
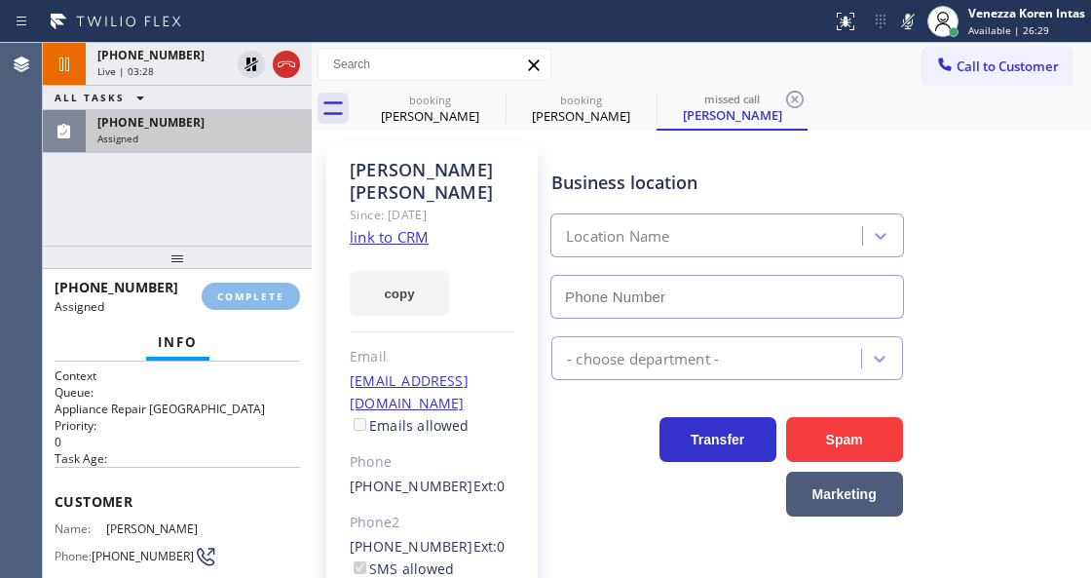
type input "[PHONE_NUMBER]"
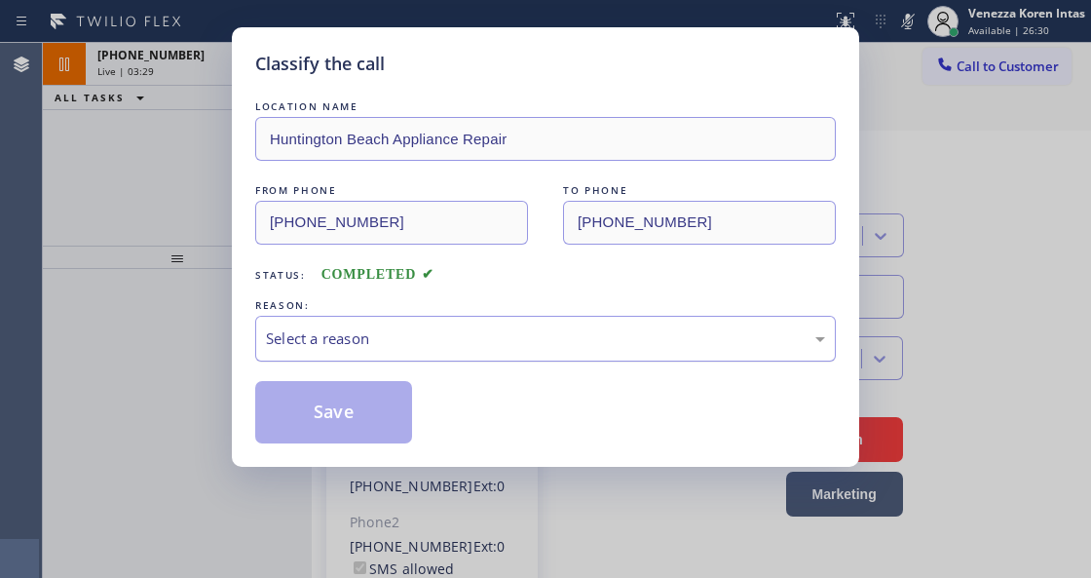
click at [476, 341] on div "Select a reason" at bounding box center [545, 338] width 559 height 22
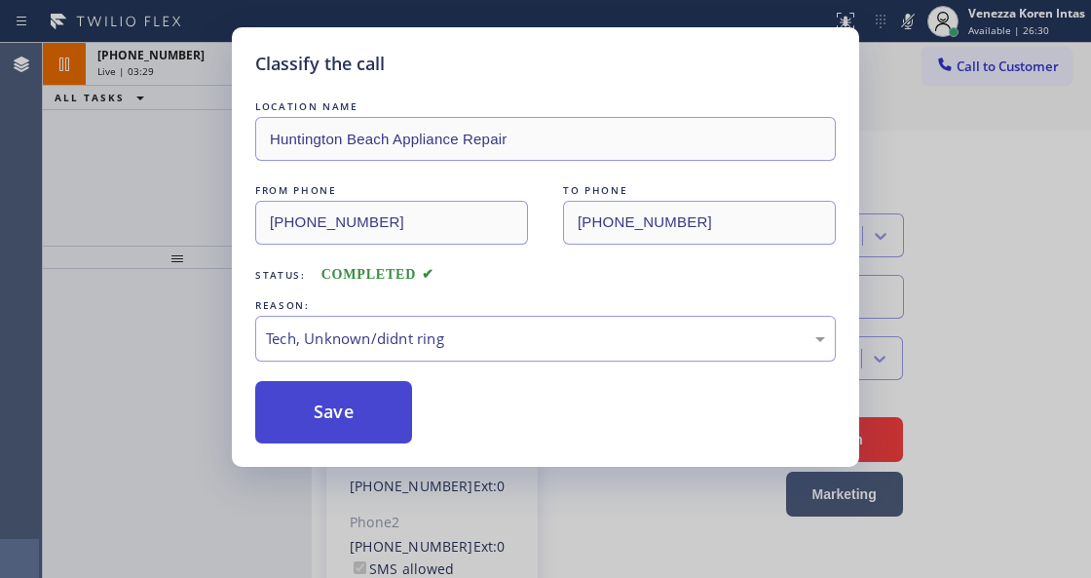
drag, startPoint x: 444, startPoint y: 474, endPoint x: 370, endPoint y: 437, distance: 82.8
click at [366, 435] on button "Save" at bounding box center [333, 412] width 157 height 62
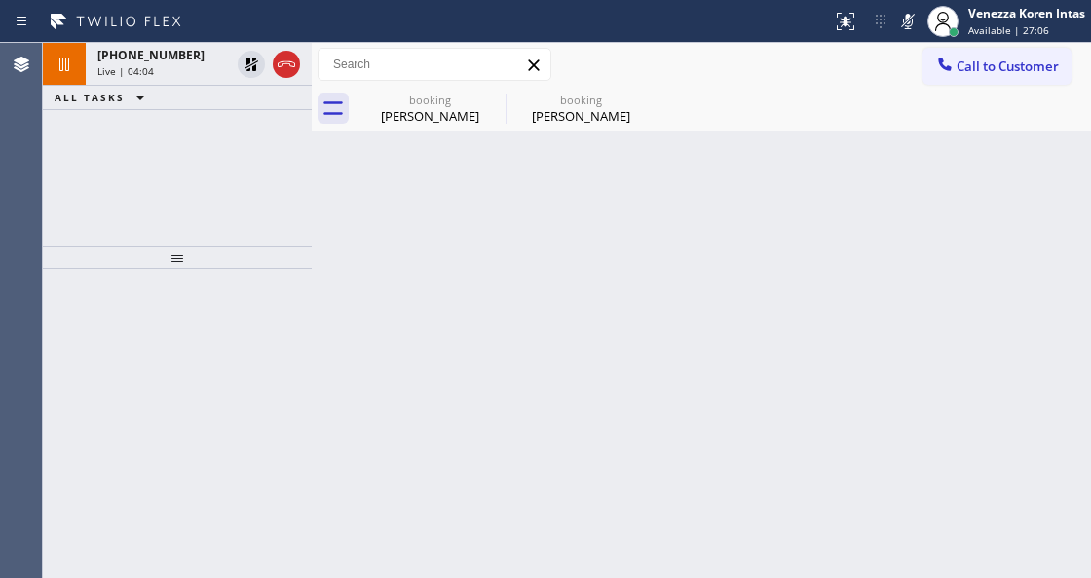
click at [225, 90] on div "ALL TASKS ALL TASKS ACTIVE TASKS TASKS IN WRAP UP" at bounding box center [177, 98] width 269 height 24
click at [382, 99] on div "booking" at bounding box center [430, 100] width 147 height 15
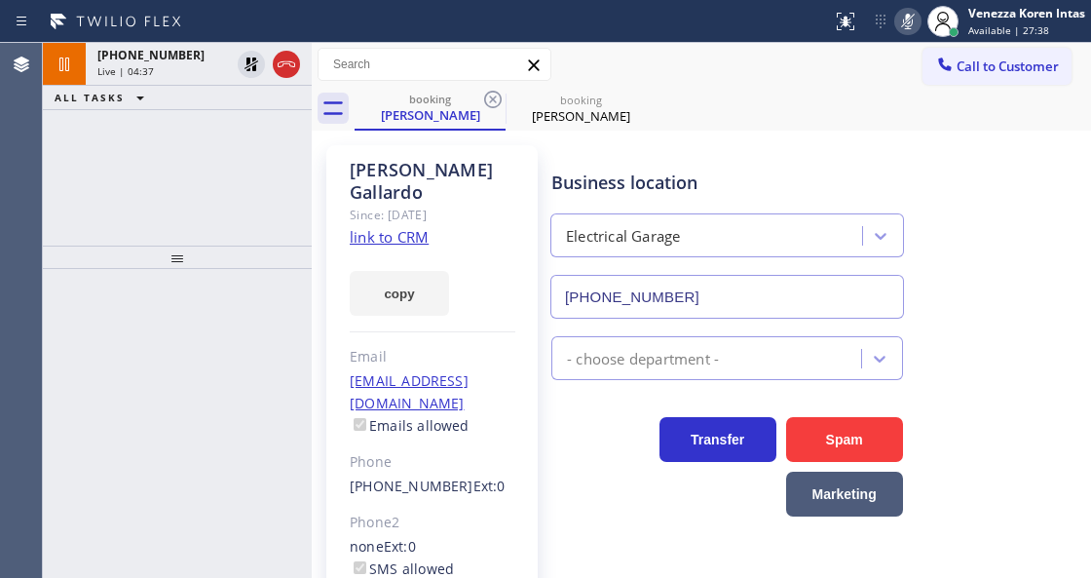
click at [916, 11] on icon at bounding box center [908, 21] width 23 height 23
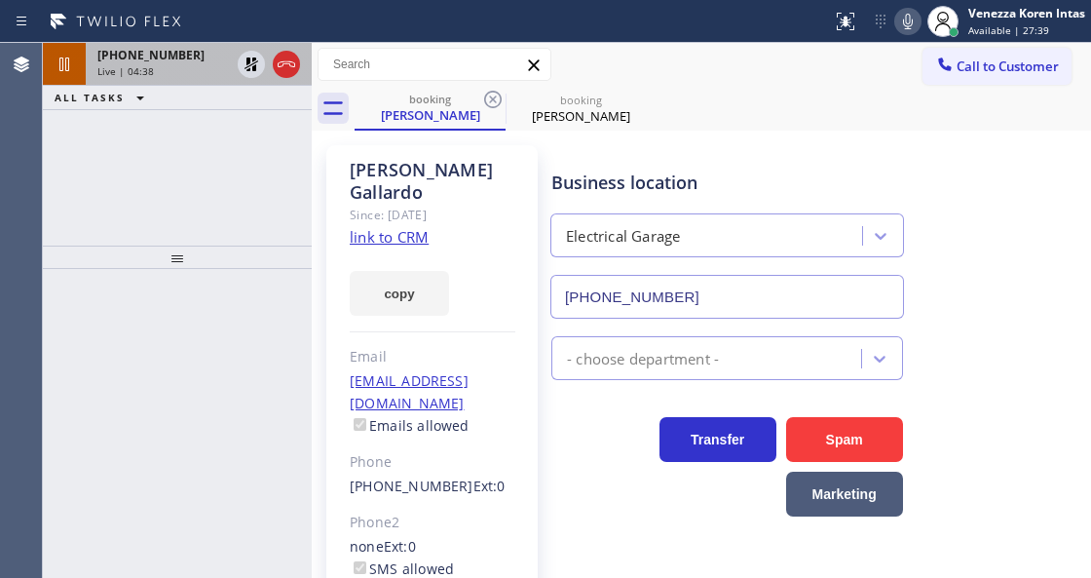
click at [246, 68] on icon at bounding box center [252, 64] width 14 height 14
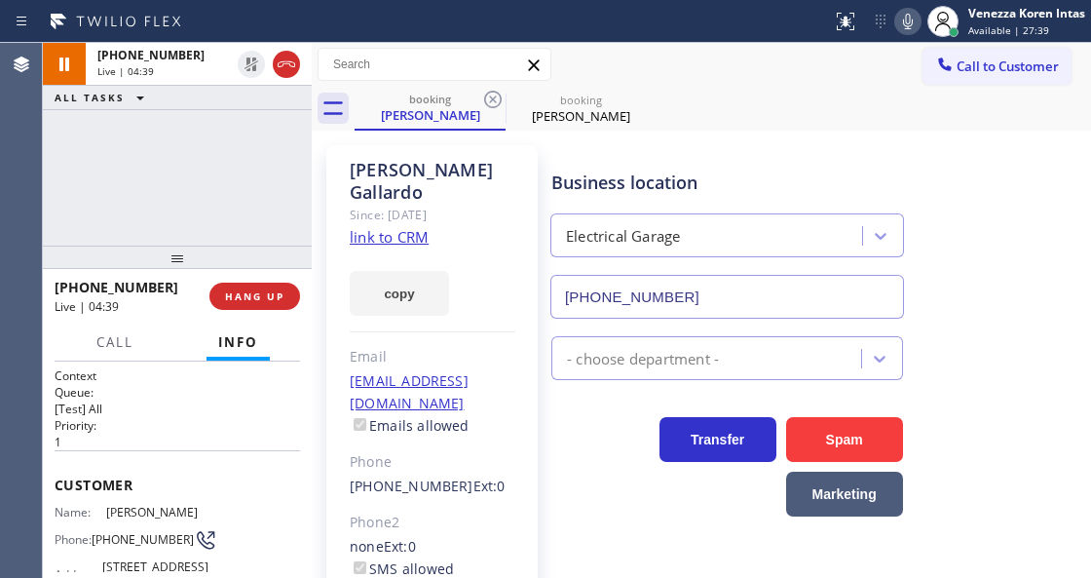
click at [161, 68] on div "Live | 04:39" at bounding box center [163, 71] width 133 height 14
click at [465, 107] on div "Cary Gallardo" at bounding box center [430, 115] width 147 height 18
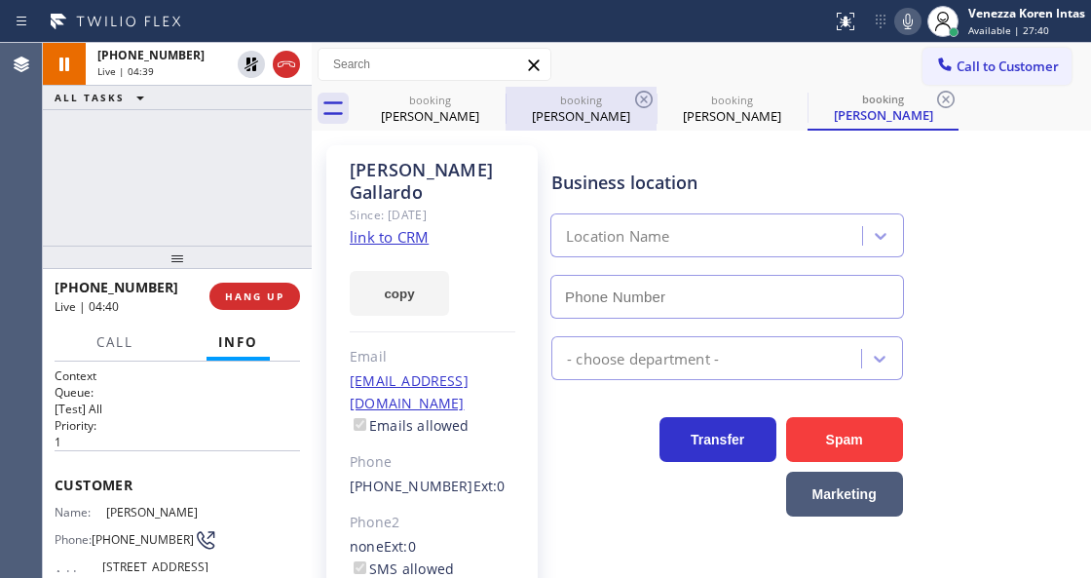
click at [610, 102] on div "booking" at bounding box center [581, 100] width 147 height 15
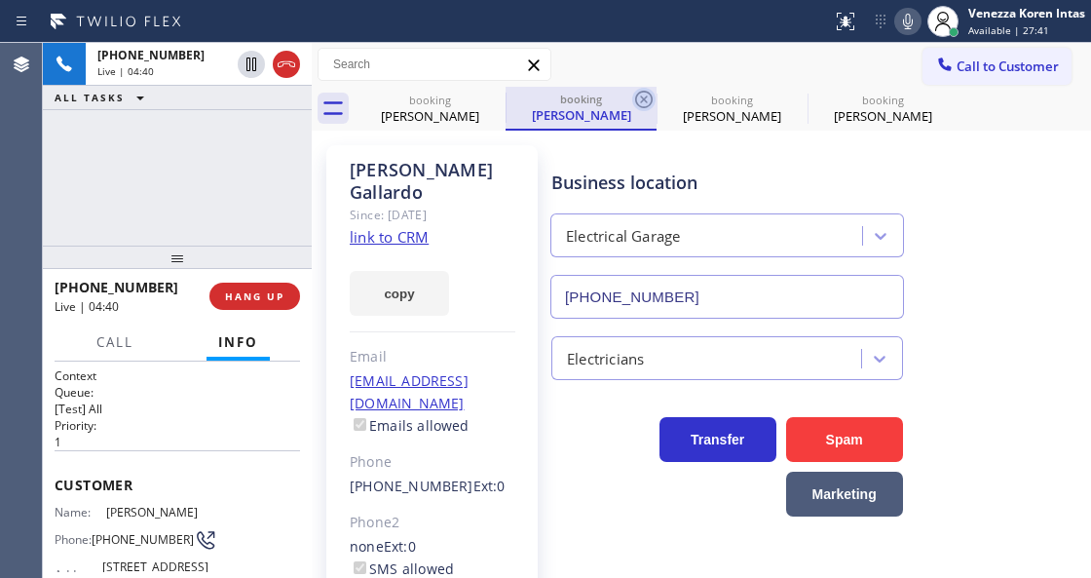
click at [645, 98] on icon at bounding box center [644, 100] width 18 height 18
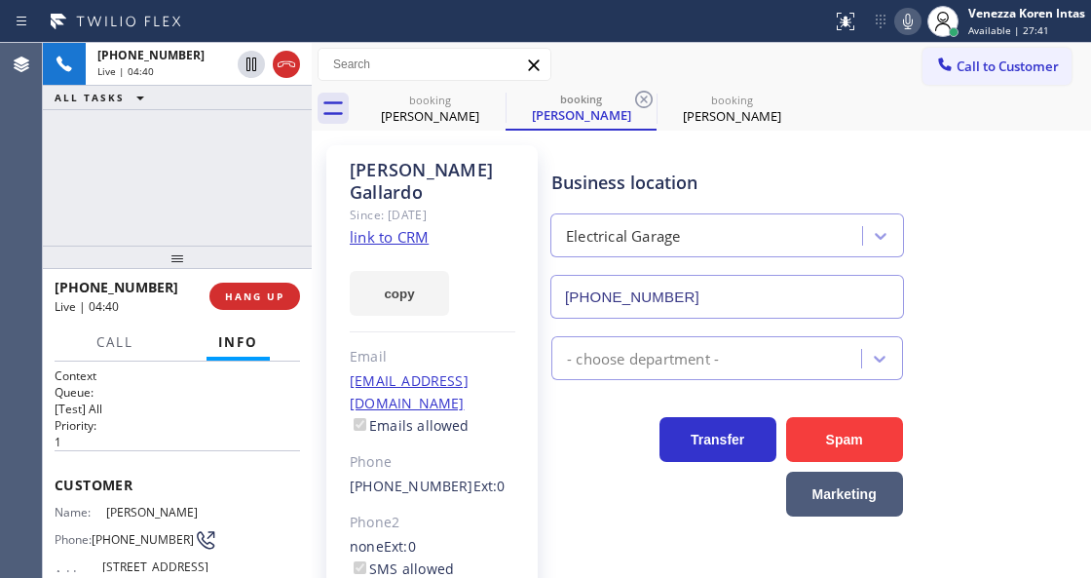
click at [645, 98] on icon at bounding box center [644, 100] width 18 height 18
click at [0, 0] on icon at bounding box center [0, 0] width 0 height 0
drag, startPoint x: 645, startPoint y: 98, endPoint x: 665, endPoint y: 116, distance: 26.2
click at [644, 98] on div "booking Cary Gallardo booking Cary Gallardo booking Cary Gallardo" at bounding box center [723, 109] width 737 height 44
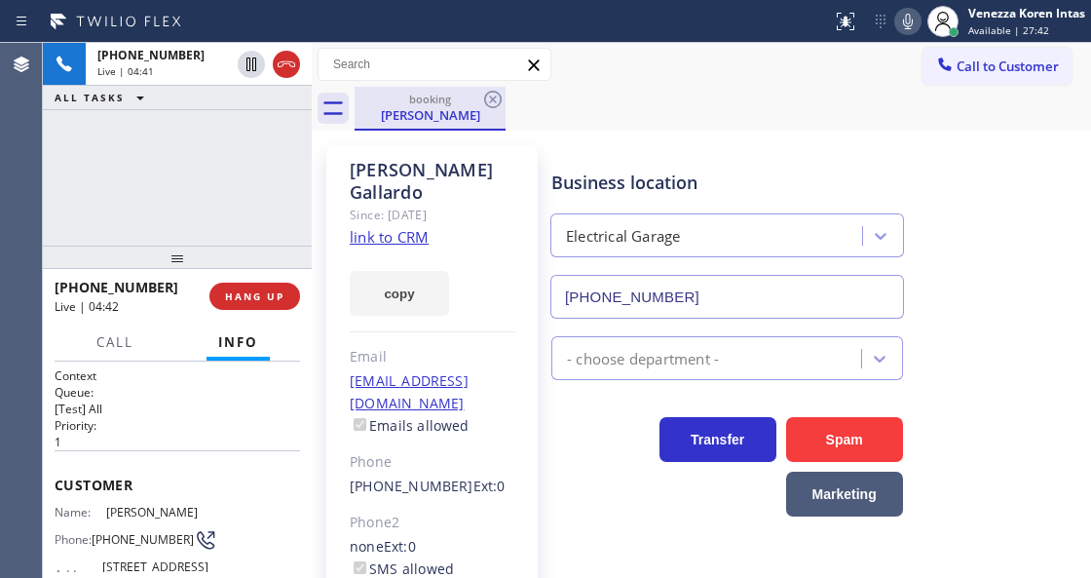
click at [411, 127] on div "booking Cary Gallardo" at bounding box center [430, 108] width 147 height 42
click at [664, 110] on div "booking Cary Gallardo" at bounding box center [723, 109] width 737 height 44
click at [906, 20] on icon at bounding box center [908, 21] width 23 height 23
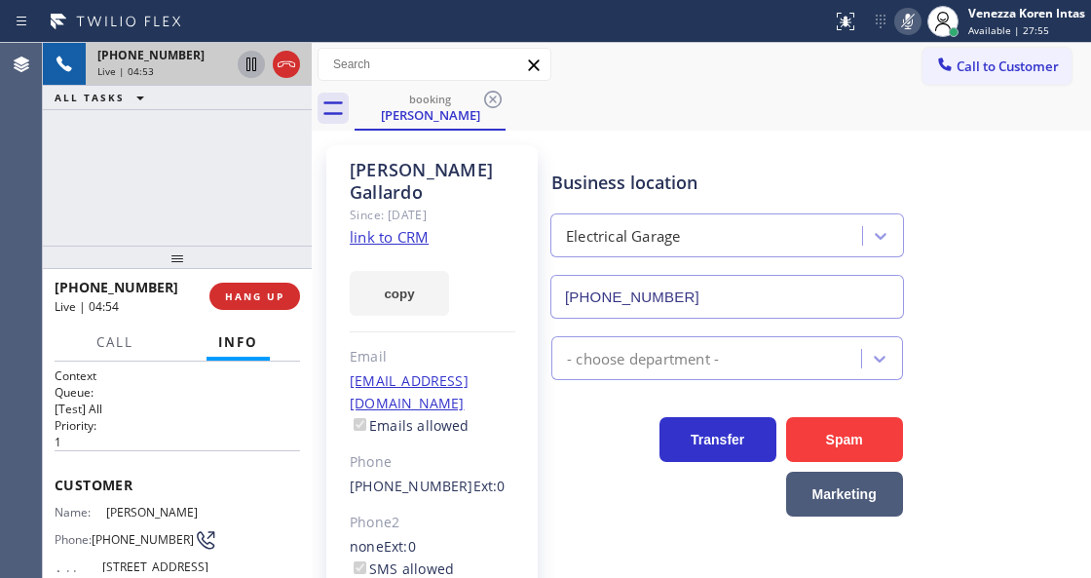
click at [249, 69] on icon at bounding box center [251, 64] width 23 height 23
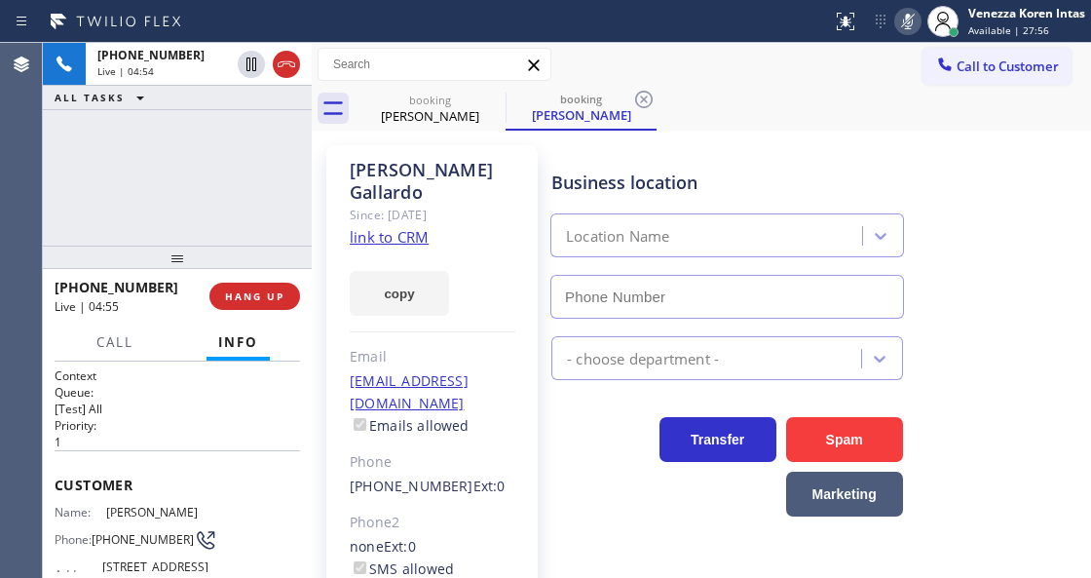
type input "[PHONE_NUMBER]"
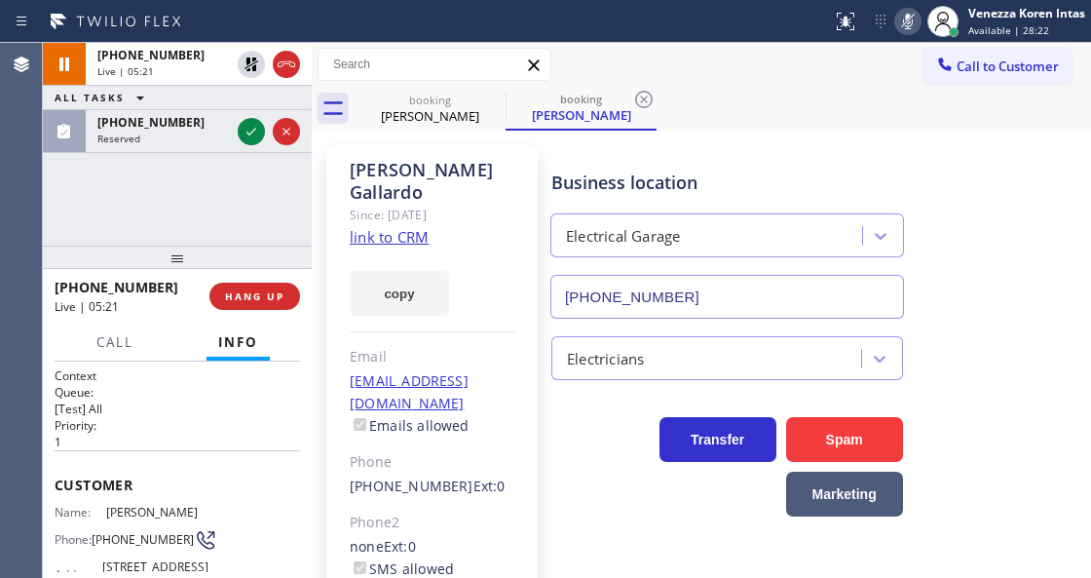
click at [251, 133] on icon at bounding box center [252, 132] width 10 height 8
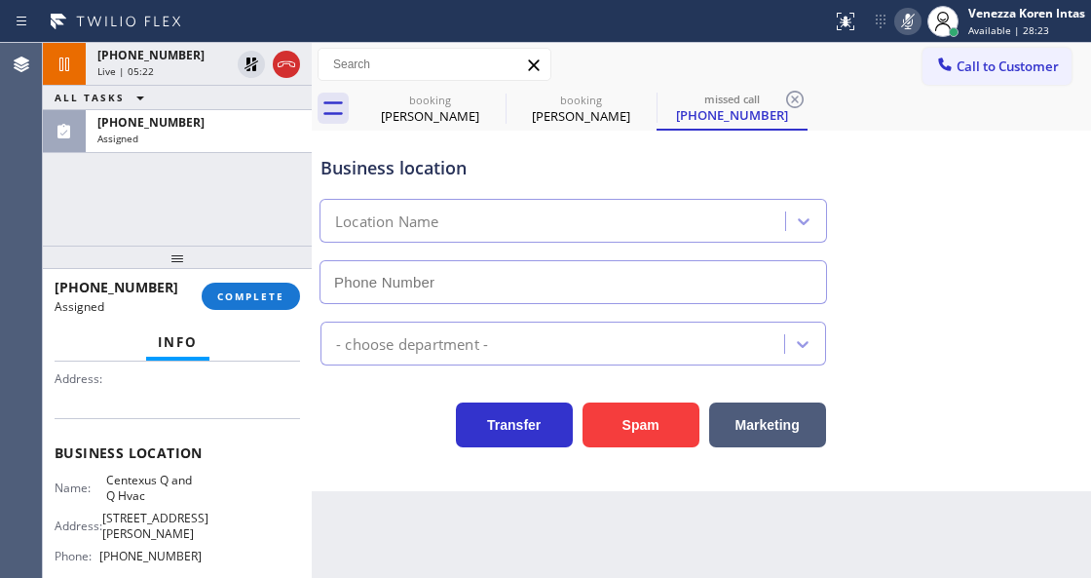
scroll to position [259, 0]
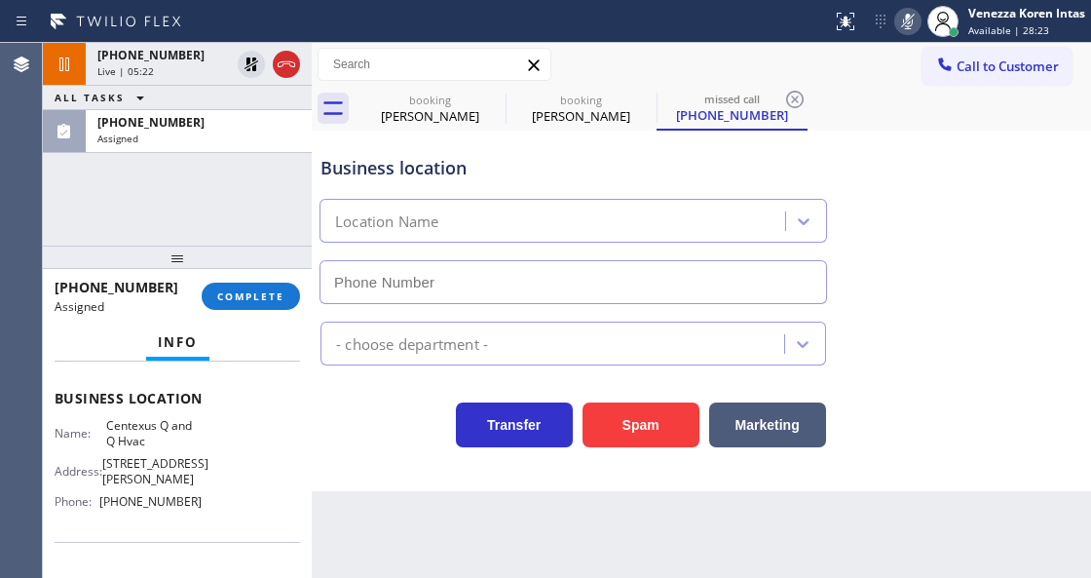
type input "[PHONE_NUMBER]"
click at [275, 301] on span "COMPLETE" at bounding box center [250, 296] width 67 height 14
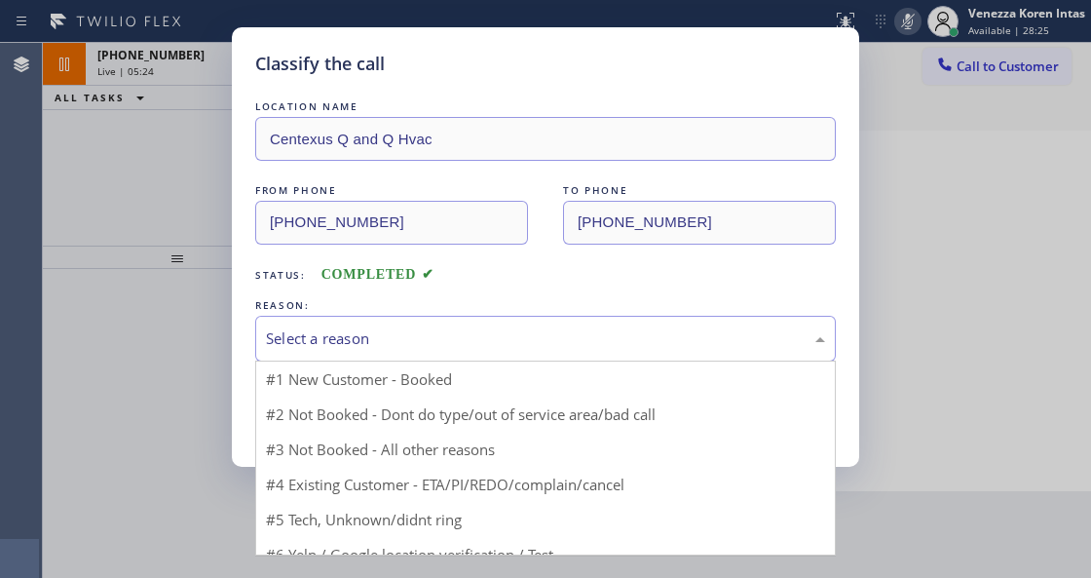
click at [437, 331] on div "Select a reason" at bounding box center [545, 338] width 559 height 22
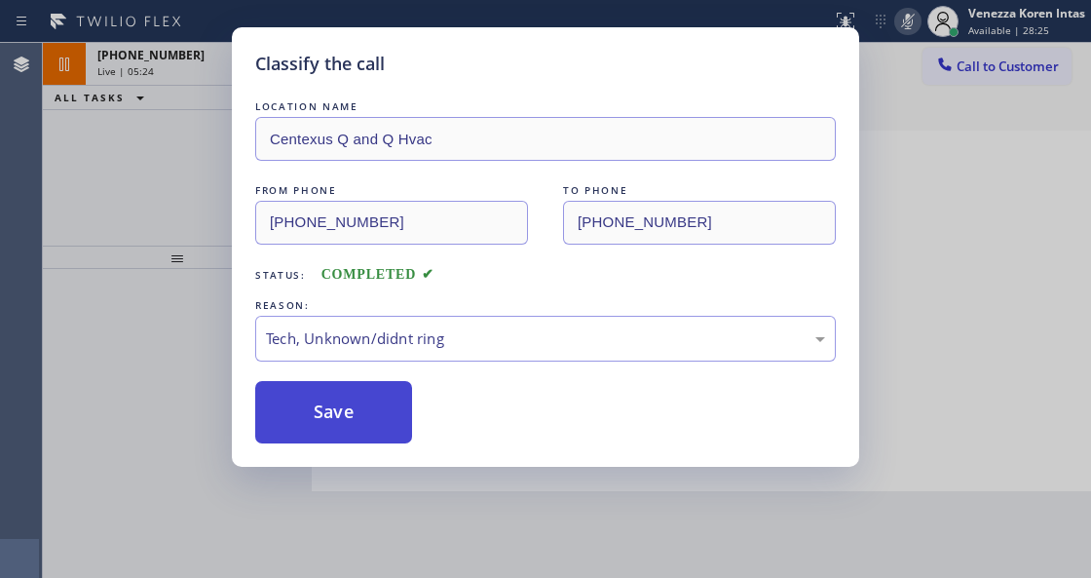
click at [380, 426] on button "Save" at bounding box center [333, 412] width 157 height 62
type input "[PHONE_NUMBER]"
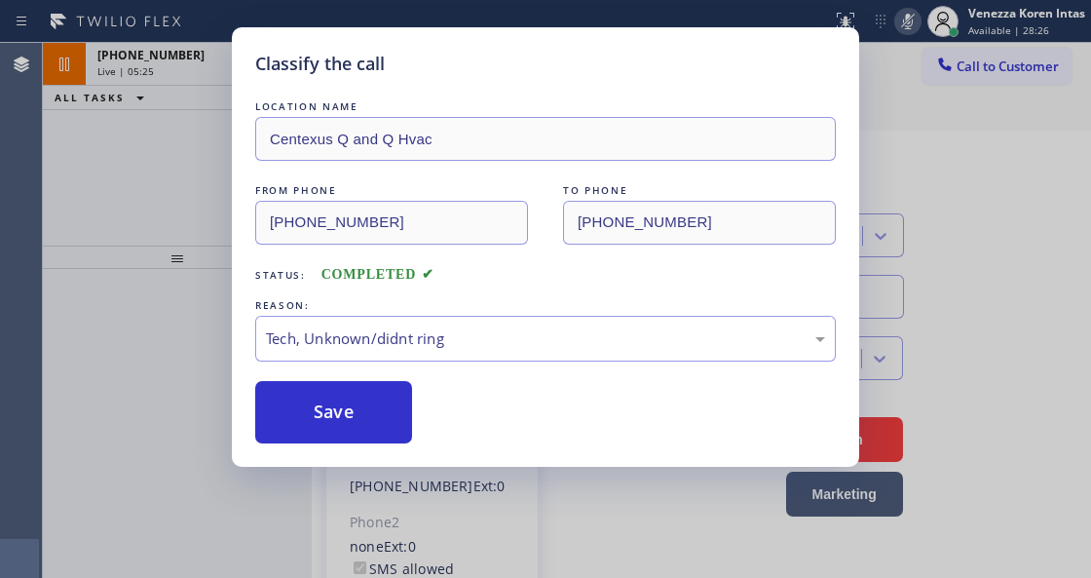
click at [908, 23] on icon at bounding box center [908, 22] width 10 height 16
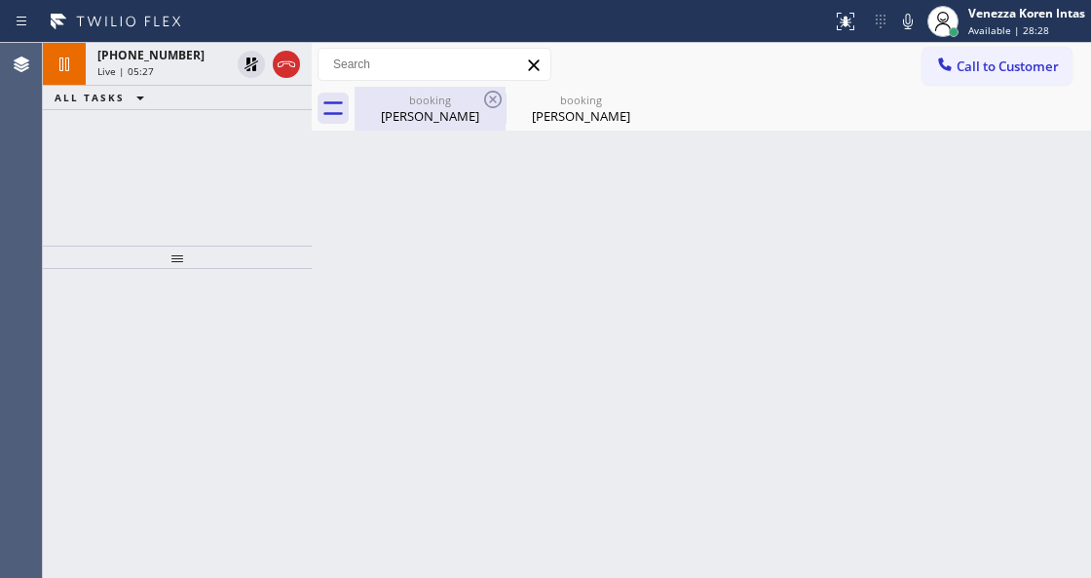
click at [247, 61] on icon at bounding box center [252, 64] width 14 height 14
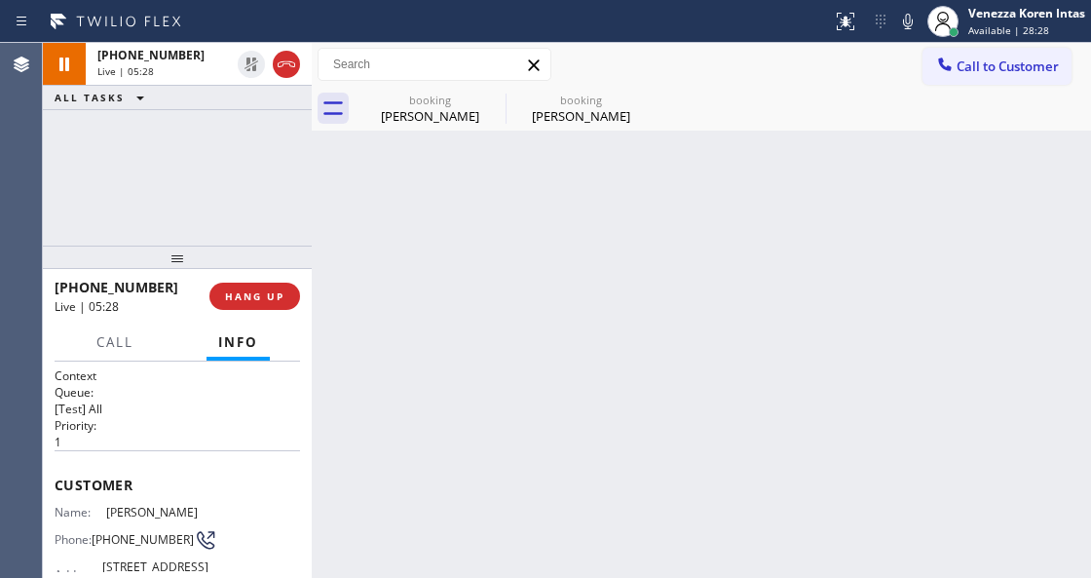
click at [392, 106] on div "booking Cary Gallardo" at bounding box center [430, 109] width 147 height 44
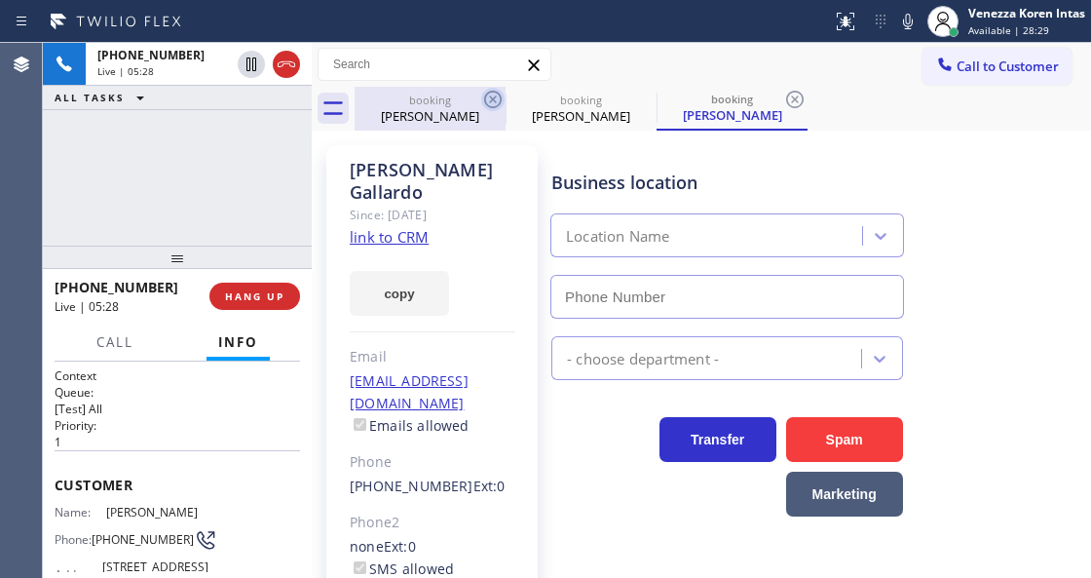
click at [487, 100] on icon at bounding box center [492, 99] width 23 height 23
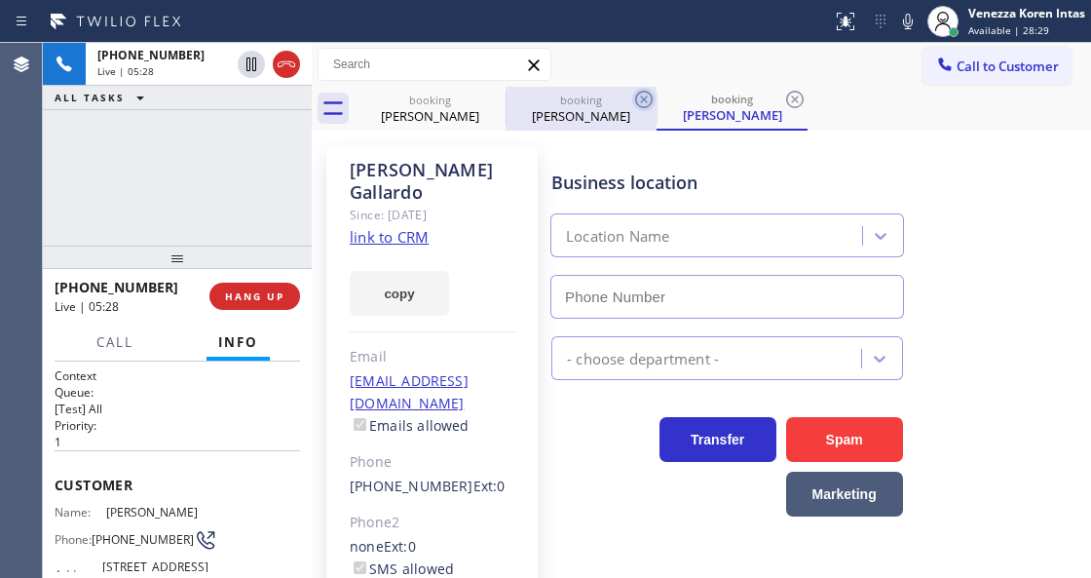
click at [635, 101] on icon at bounding box center [644, 100] width 18 height 18
click at [786, 101] on icon at bounding box center [795, 100] width 18 height 18
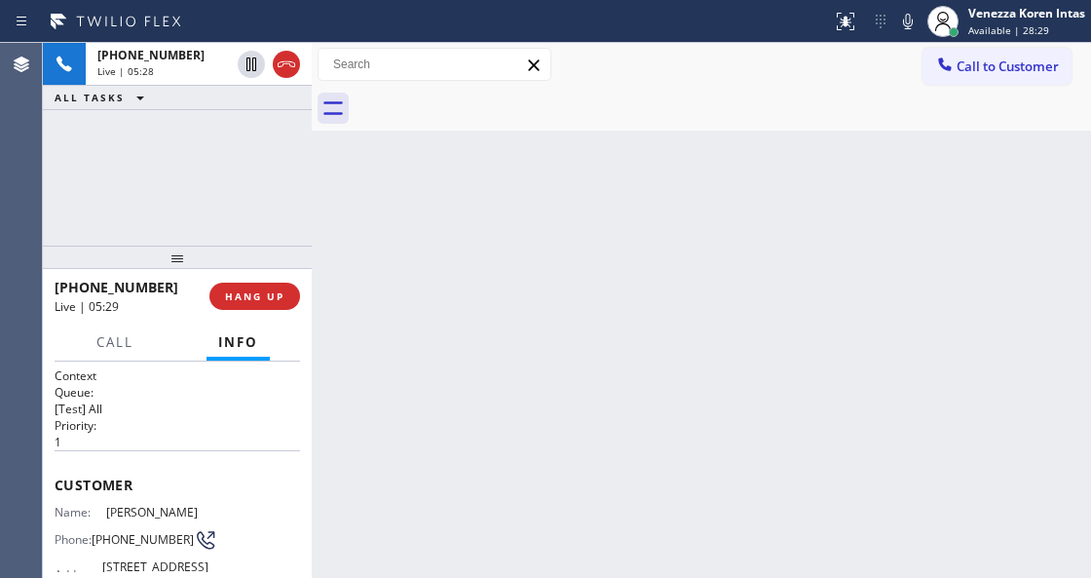
click at [489, 101] on div at bounding box center [723, 109] width 737 height 44
click at [510, 273] on div "Back to Dashboard Change Sender ID Customers Technicians Select a contact Outbo…" at bounding box center [702, 310] width 780 height 535
click at [172, 153] on div "+14156523698 Live | 05:32 ALL TASKS ALL TASKS ACTIVE TASKS TASKS IN WRAP UP" at bounding box center [177, 144] width 269 height 203
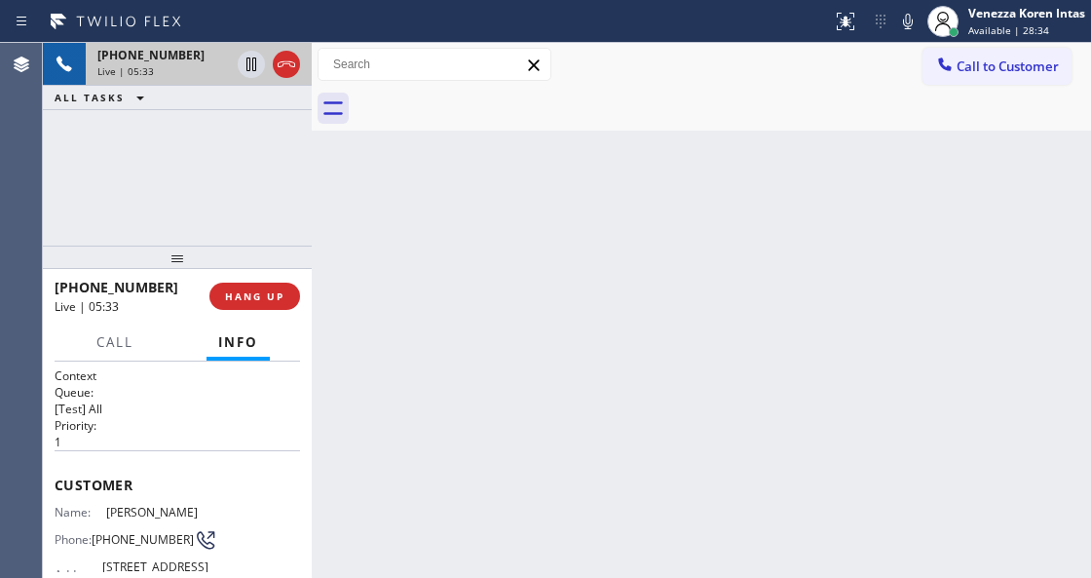
click at [154, 71] on div "Live | 05:33" at bounding box center [163, 71] width 133 height 14
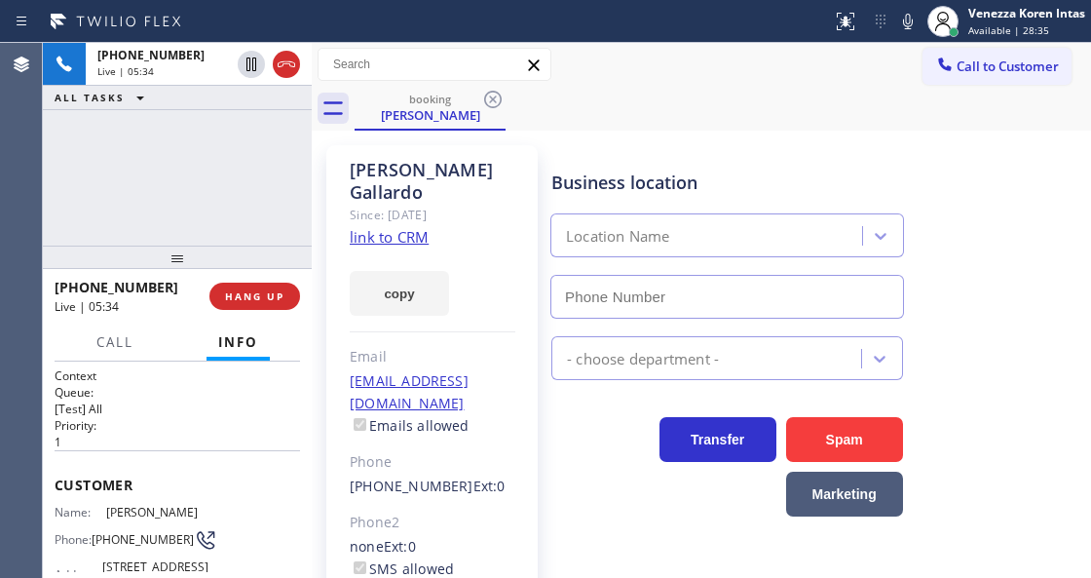
type input "[PHONE_NUMBER]"
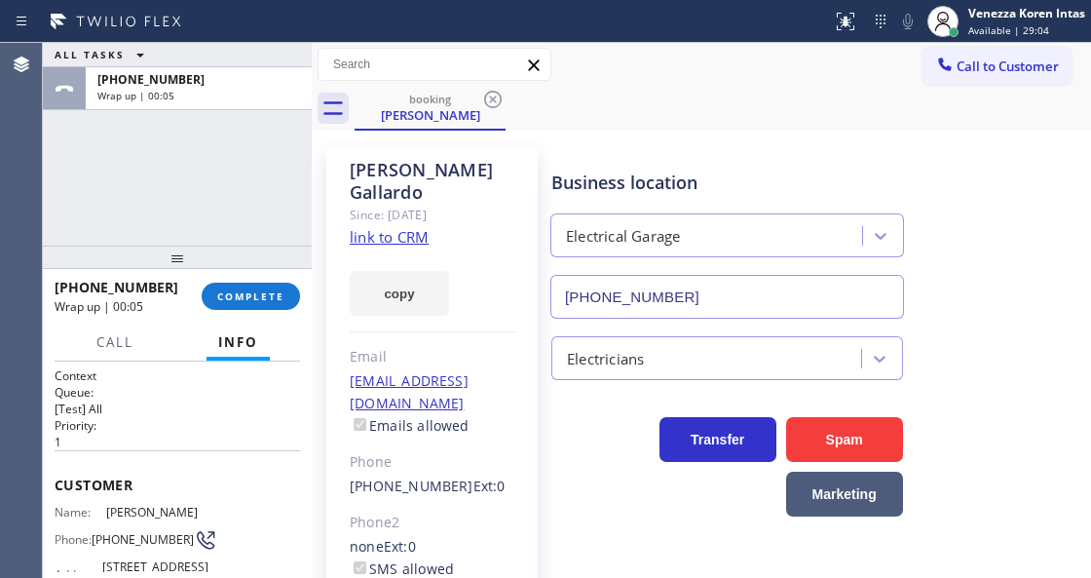
drag, startPoint x: 272, startPoint y: 308, endPoint x: 300, endPoint y: 311, distance: 28.4
click at [273, 306] on div "+14156523698 Wrap up | 00:05 COMPLETE" at bounding box center [178, 296] width 246 height 51
click at [261, 300] on span "COMPLETE" at bounding box center [250, 296] width 67 height 14
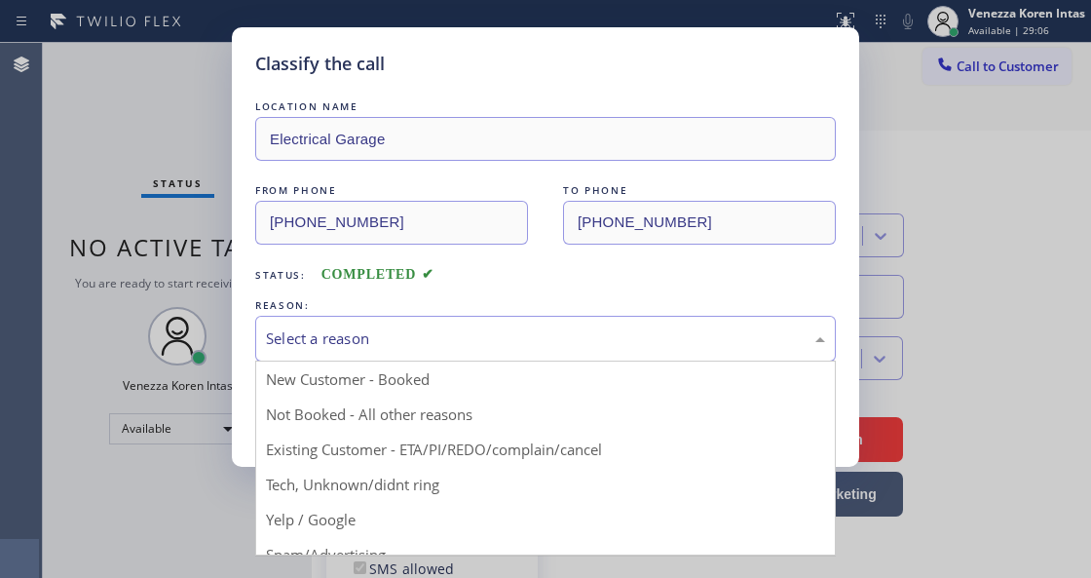
drag, startPoint x: 505, startPoint y: 347, endPoint x: 520, endPoint y: 437, distance: 91.0
click at [506, 355] on div "Select a reason" at bounding box center [545, 339] width 581 height 46
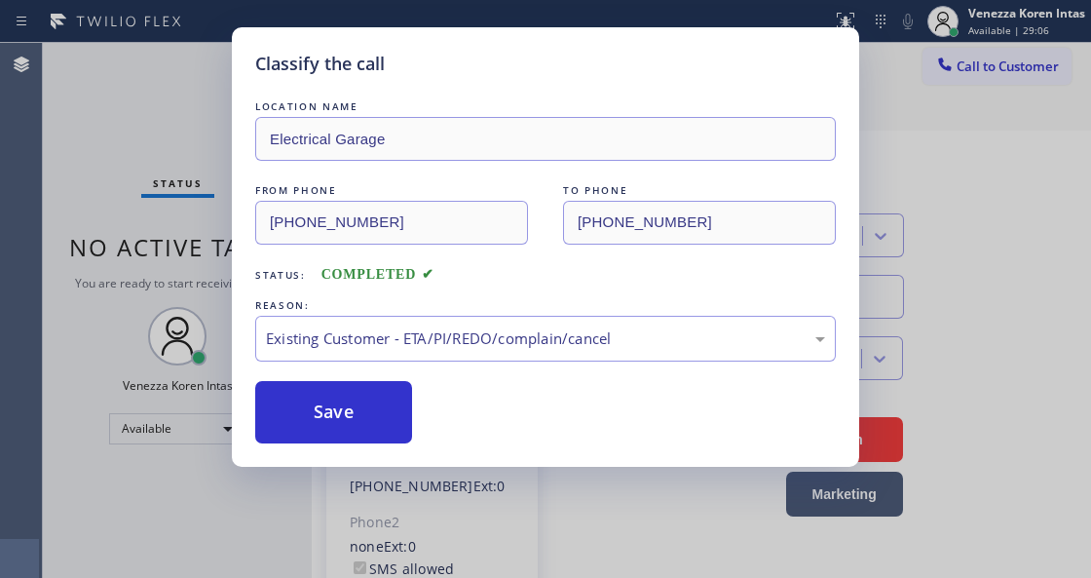
click at [417, 433] on div "Save" at bounding box center [545, 412] width 581 height 62
click at [378, 408] on button "Save" at bounding box center [333, 412] width 157 height 62
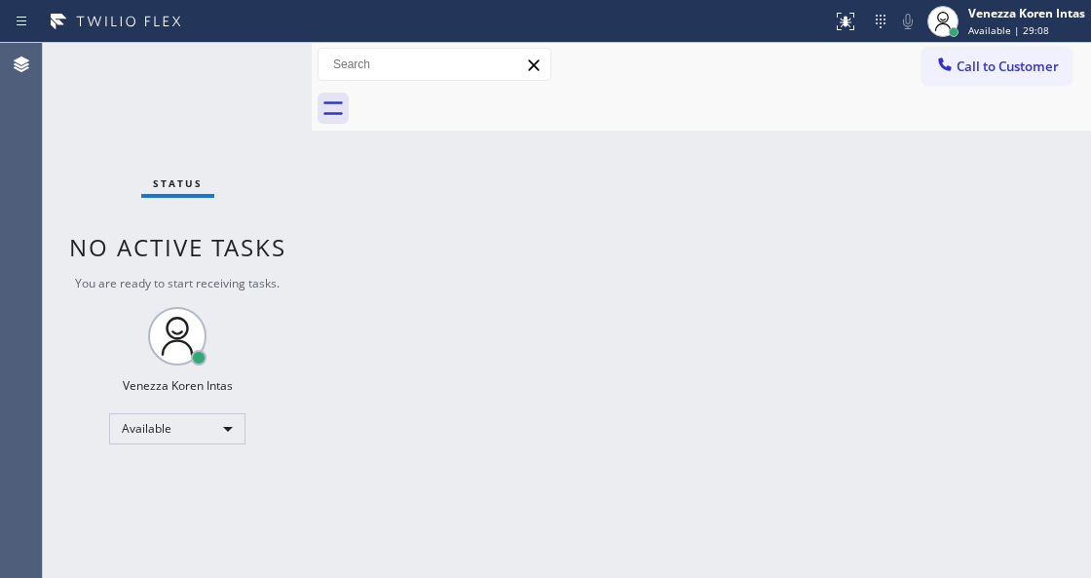
click at [254, 82] on div "Status No active tasks You are ready to start receiving tasks. Venezza Koren In…" at bounding box center [177, 310] width 269 height 535
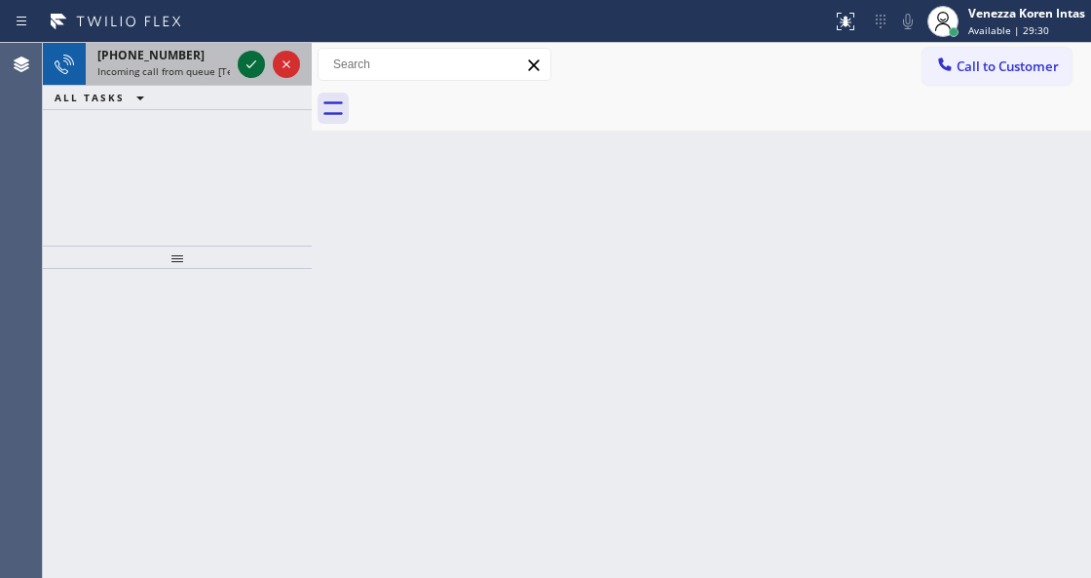
click at [256, 72] on icon at bounding box center [251, 64] width 23 height 23
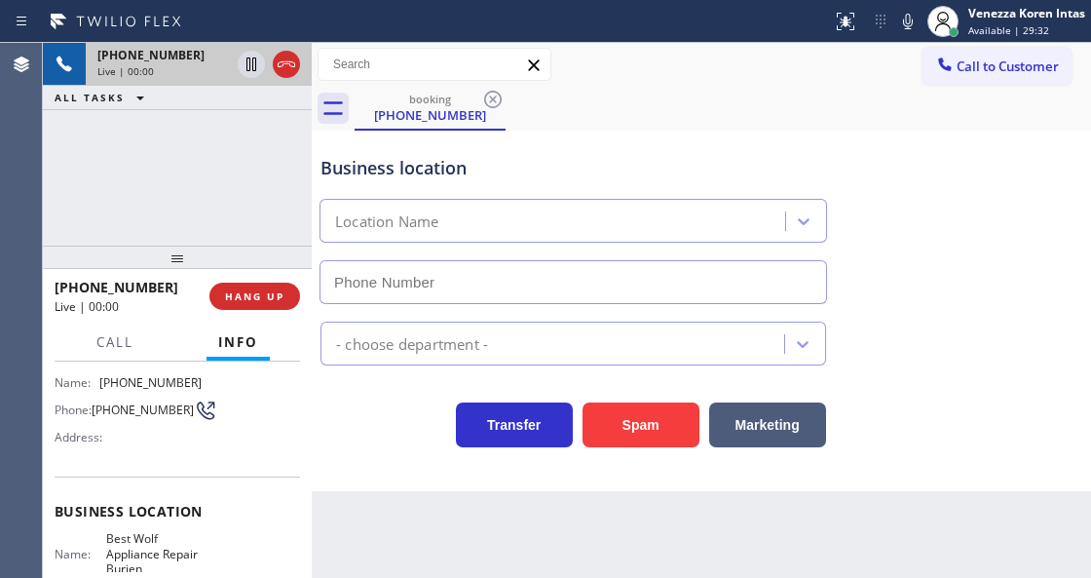
type input "[PHONE_NUMBER]"
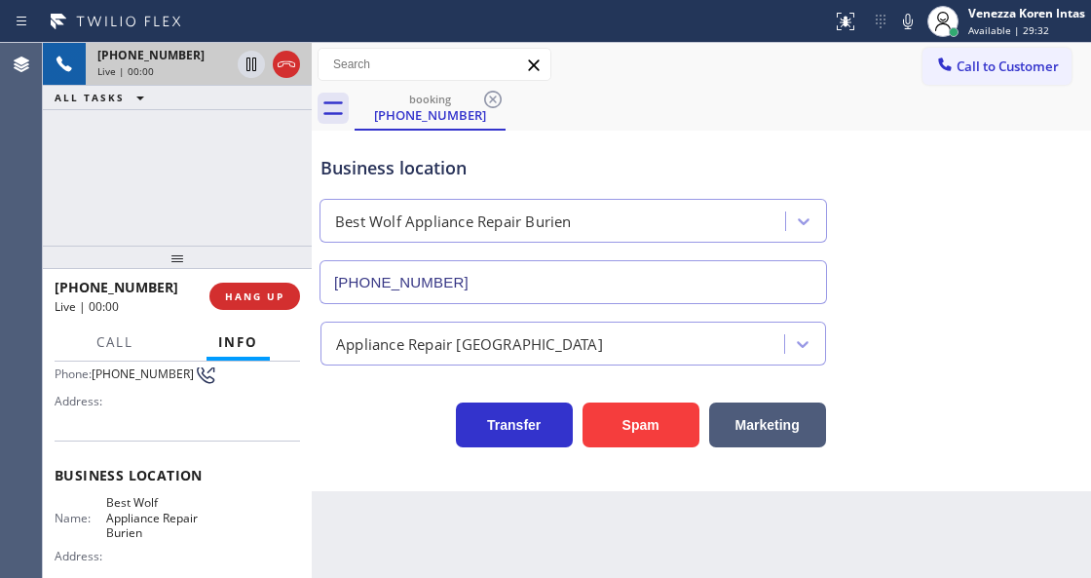
scroll to position [195, 0]
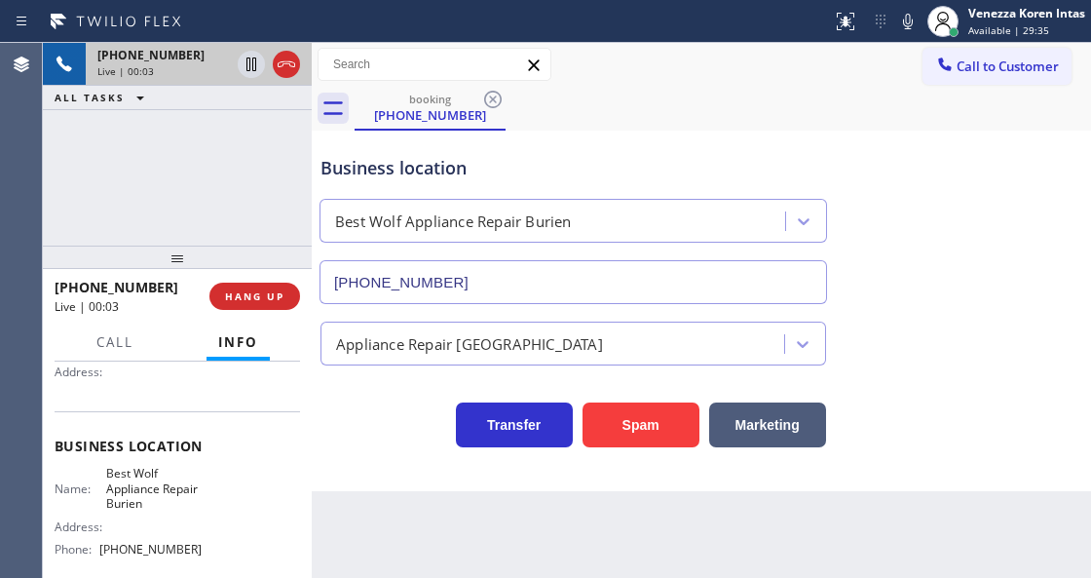
drag, startPoint x: 202, startPoint y: 191, endPoint x: 263, endPoint y: 222, distance: 68.9
click at [202, 191] on div "+13603938185 Live | 00:03 ALL TASKS ALL TASKS ACTIVE TASKS TASKS IN WRAP UP" at bounding box center [177, 144] width 269 height 203
click at [212, 218] on div "+13603938185 Live | 00:18 ALL TASKS ALL TASKS ACTIVE TASKS TASKS IN WRAP UP" at bounding box center [177, 144] width 269 height 203
click at [618, 151] on div "Business location Best Wolf Appliance Repair Burien (360) 966-8181" at bounding box center [574, 219] width 514 height 169
click at [277, 55] on icon at bounding box center [286, 64] width 23 height 23
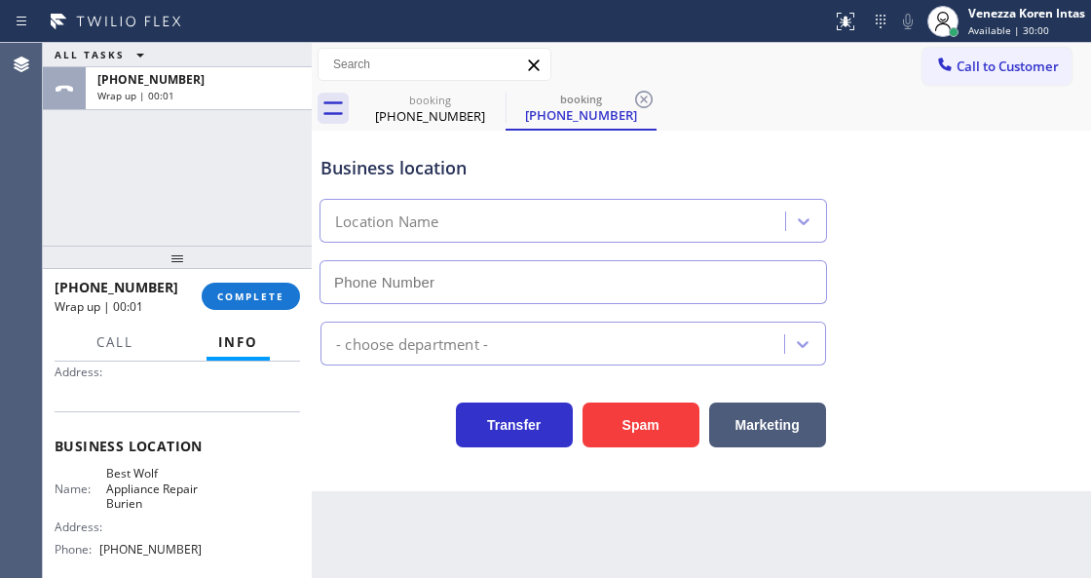
type input "[PHONE_NUMBER]"
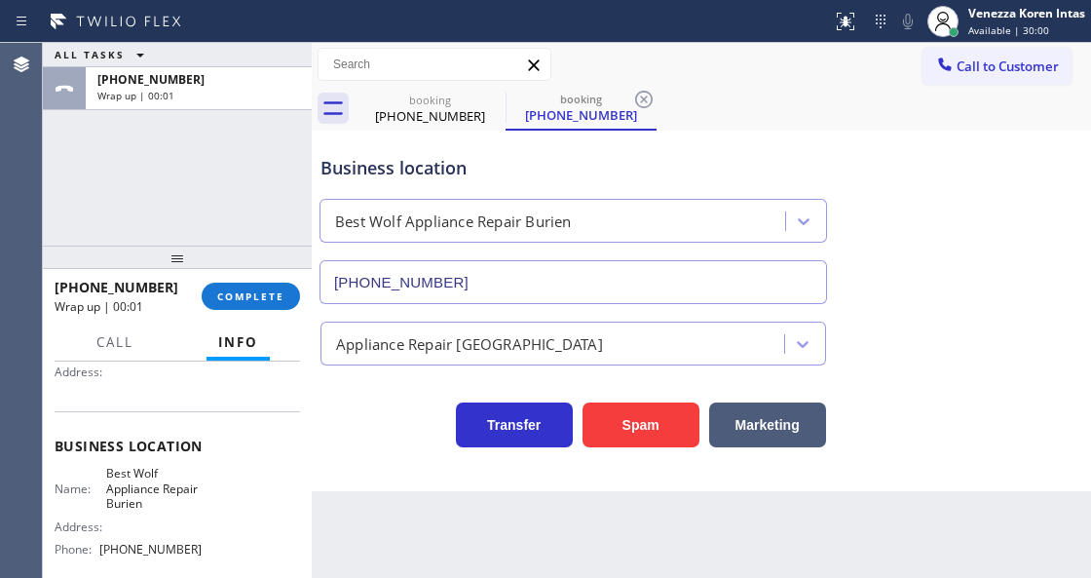
click at [228, 161] on div "ALL TASKS ALL TASKS ACTIVE TASKS TASKS IN WRAP UP +13603938185 Wrap up | 00:01" at bounding box center [177, 144] width 269 height 203
click at [279, 298] on span "COMPLETE" at bounding box center [250, 296] width 67 height 14
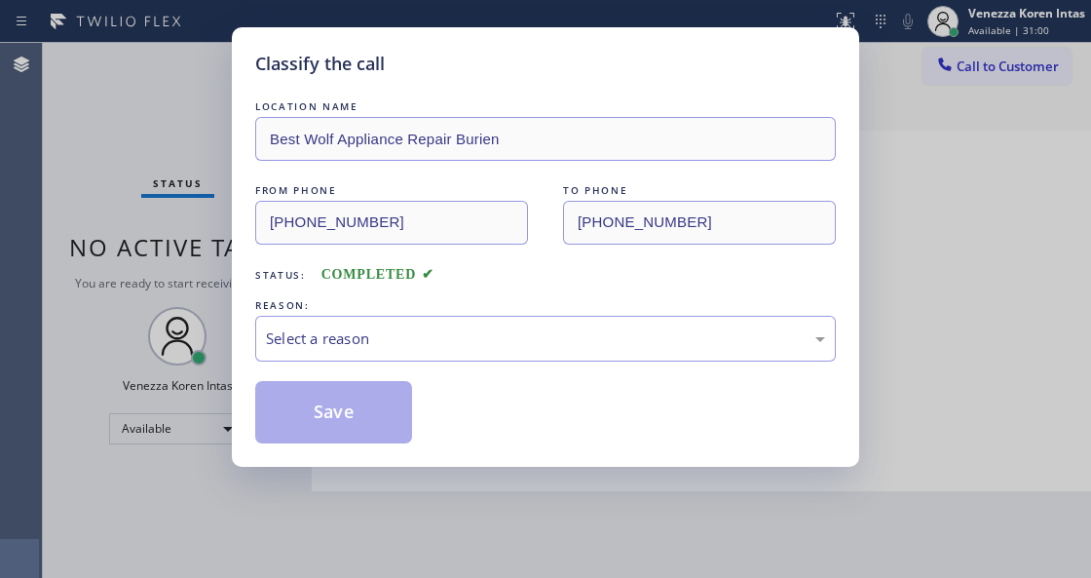
click at [485, 348] on div "Select a reason" at bounding box center [545, 338] width 559 height 22
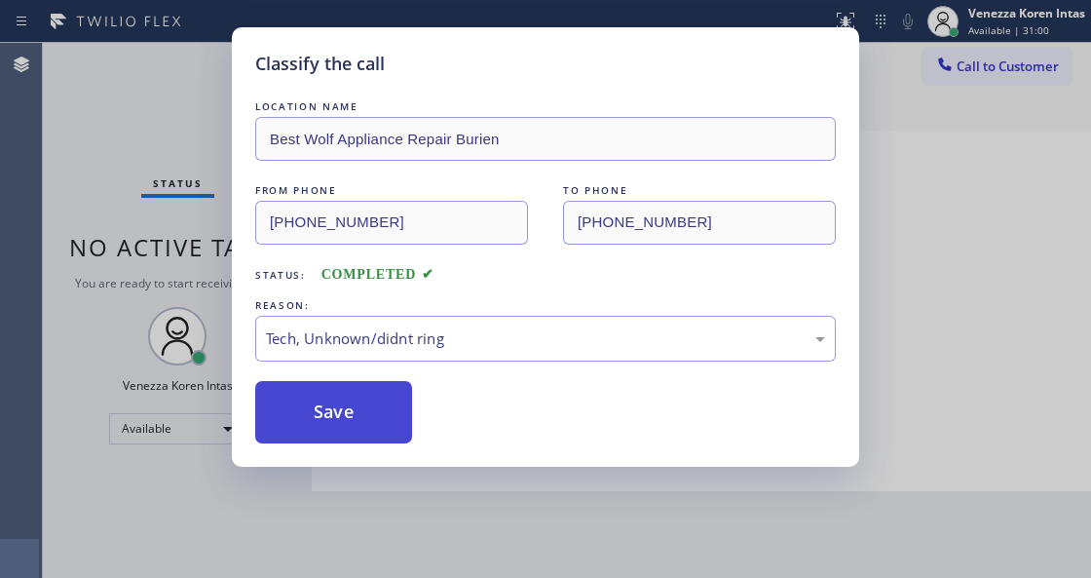
click at [391, 426] on button "Save" at bounding box center [333, 412] width 157 height 62
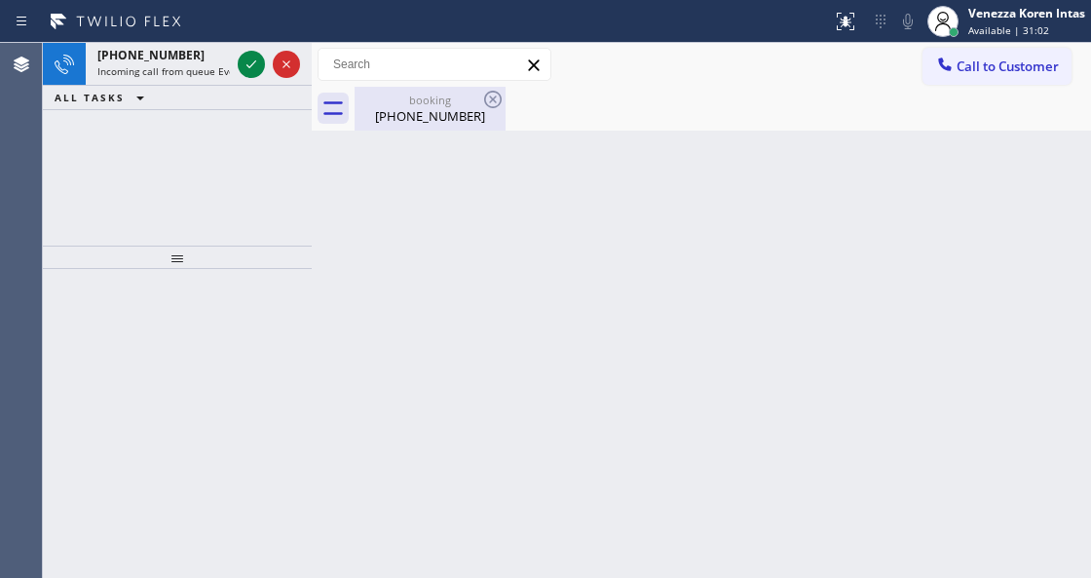
click at [435, 110] on div "[PHONE_NUMBER]" at bounding box center [430, 116] width 147 height 18
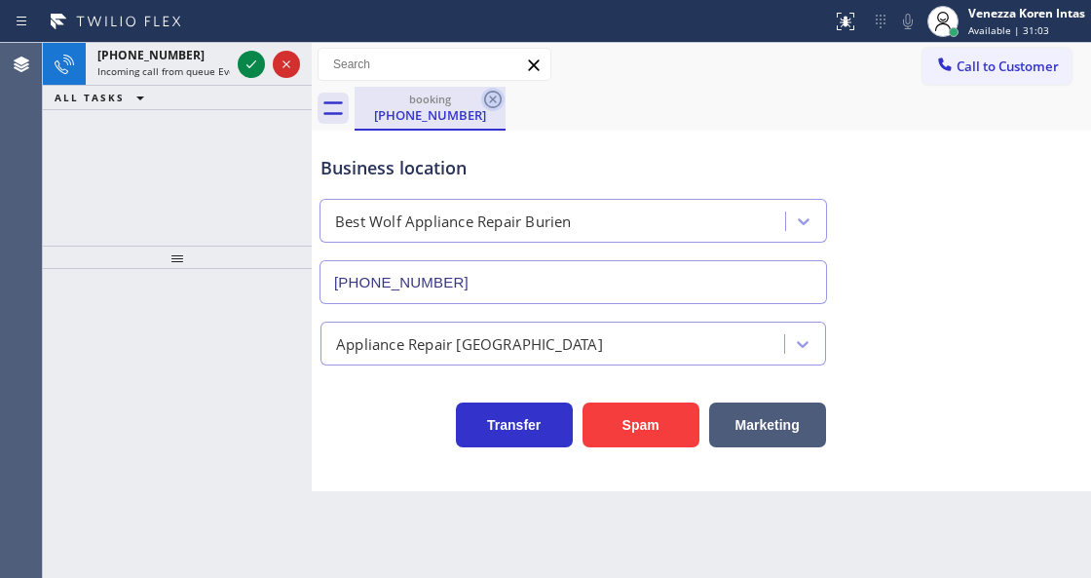
click at [495, 96] on icon at bounding box center [493, 100] width 18 height 18
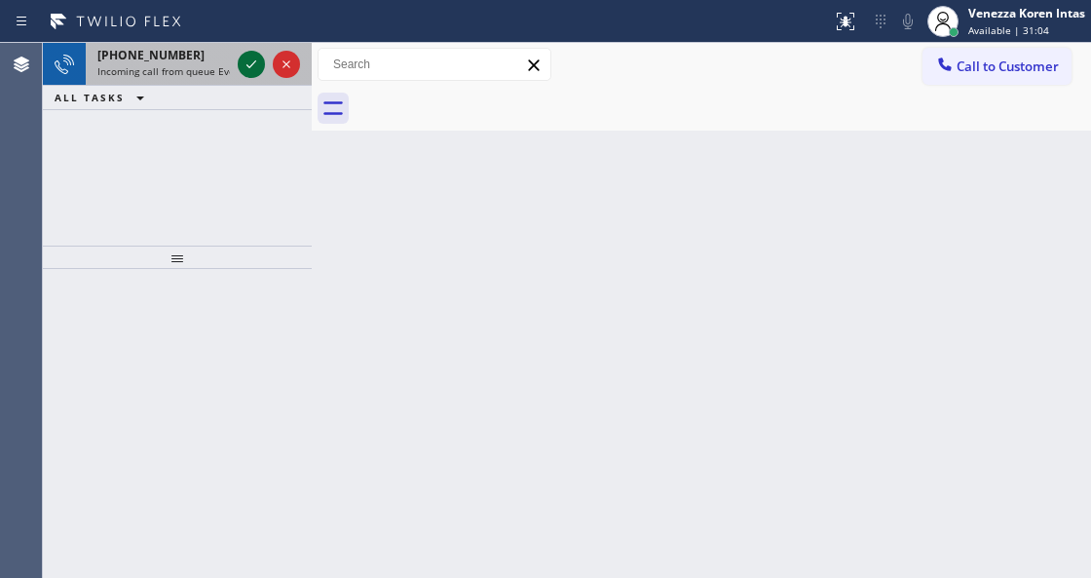
click at [248, 63] on icon at bounding box center [251, 64] width 23 height 23
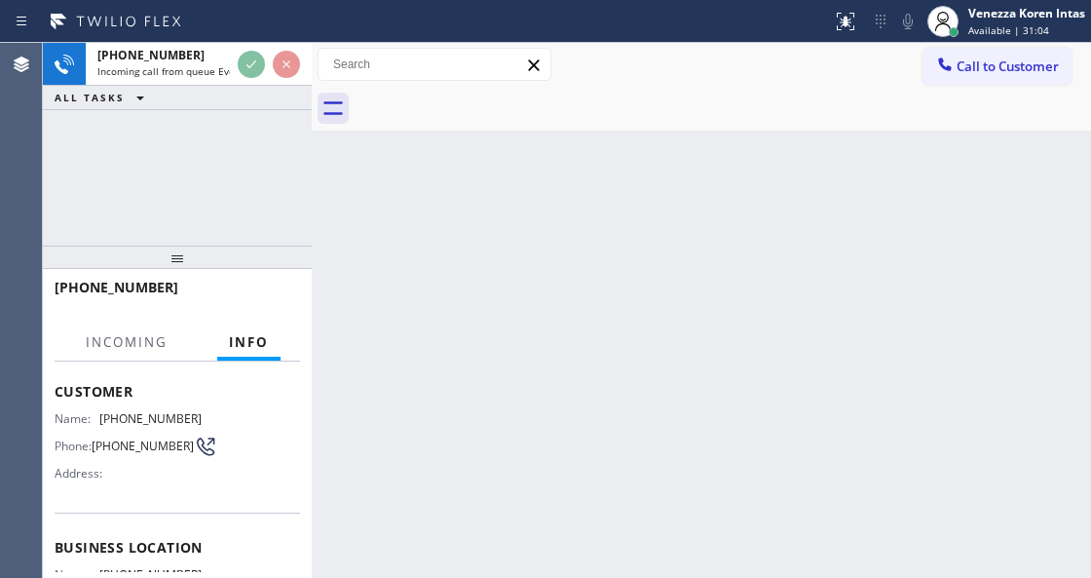
scroll to position [195, 0]
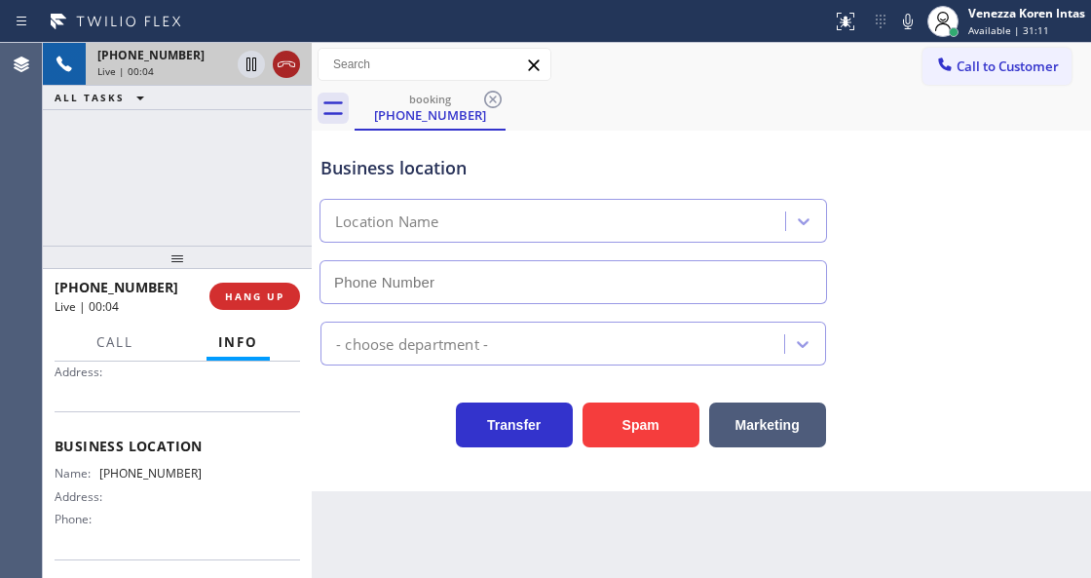
click at [285, 70] on icon at bounding box center [286, 64] width 23 height 23
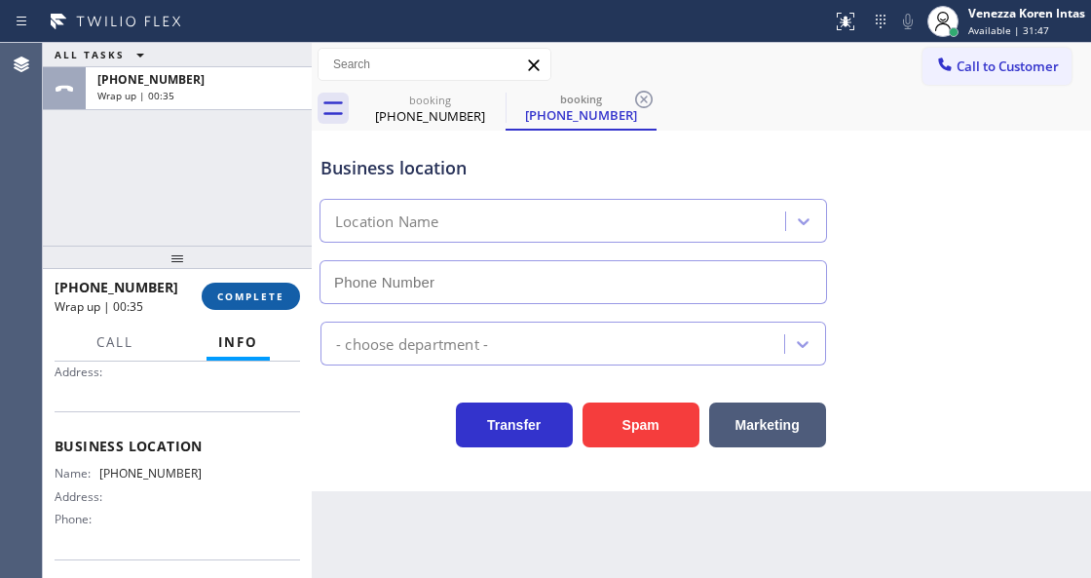
click at [278, 285] on button "COMPLETE" at bounding box center [251, 296] width 98 height 27
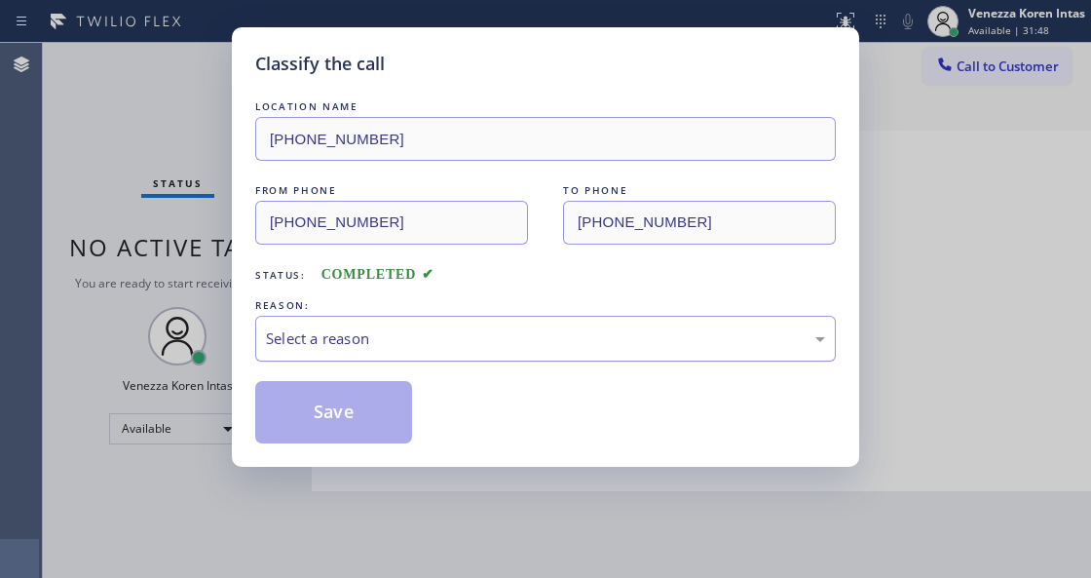
drag, startPoint x: 440, startPoint y: 332, endPoint x: 440, endPoint y: 352, distance: 19.5
click at [440, 343] on div "Select a reason" at bounding box center [545, 338] width 559 height 22
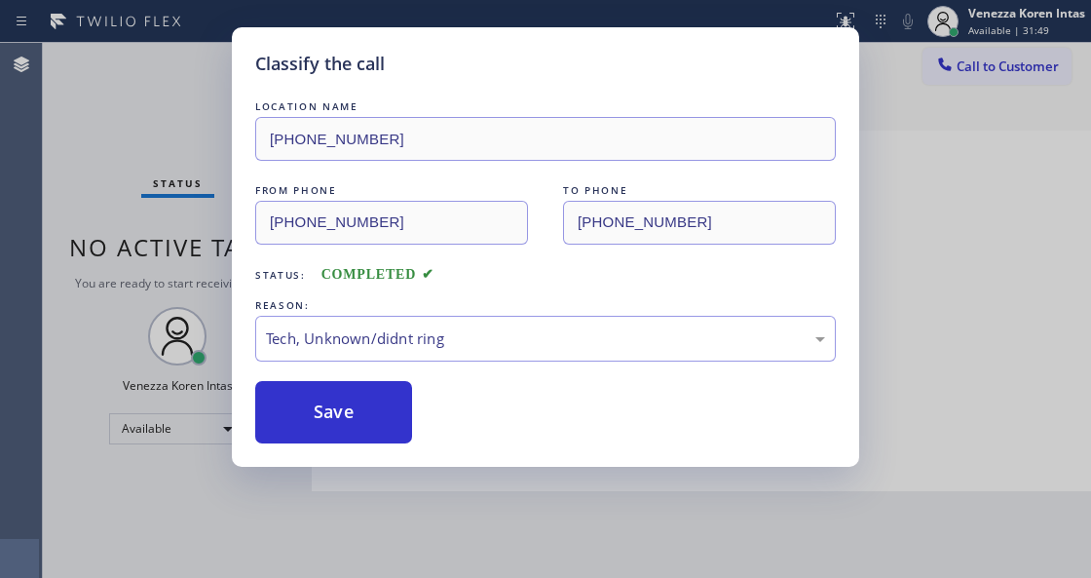
click at [405, 432] on button "Save" at bounding box center [333, 412] width 157 height 62
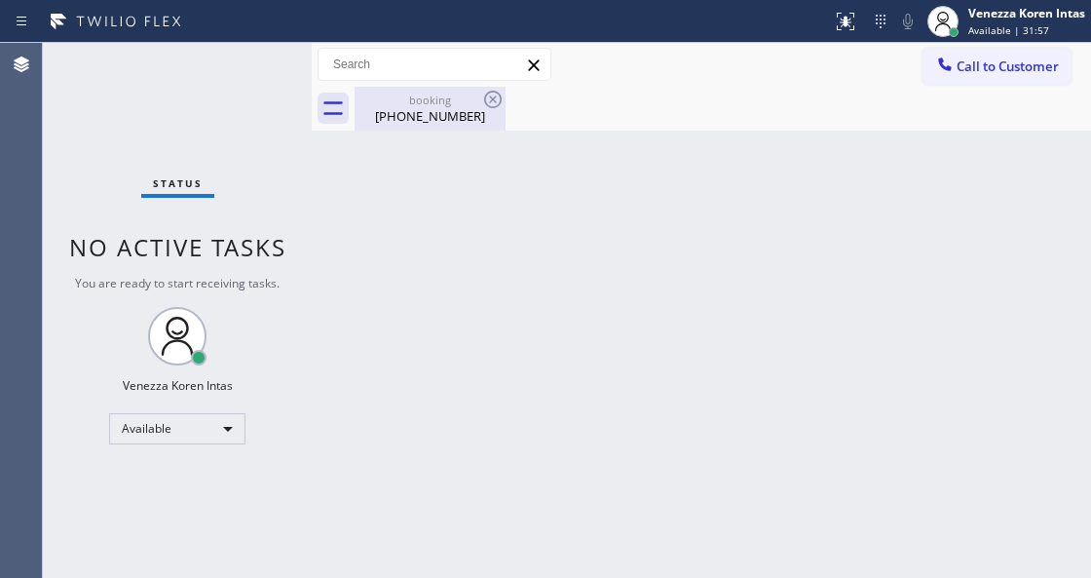
click at [425, 117] on div "[PHONE_NUMBER]" at bounding box center [430, 116] width 147 height 18
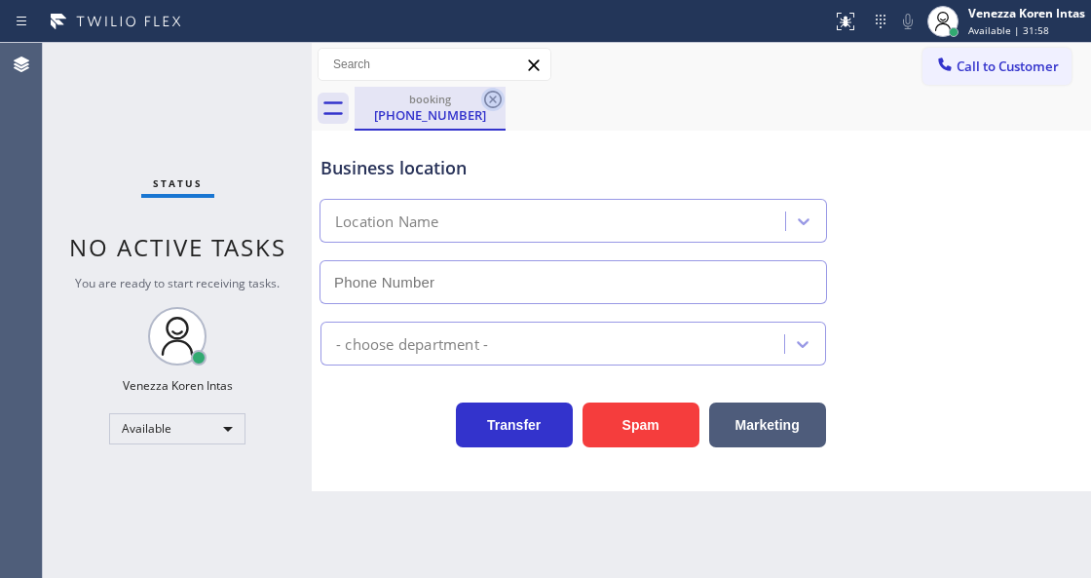
click at [493, 97] on icon at bounding box center [492, 99] width 23 height 23
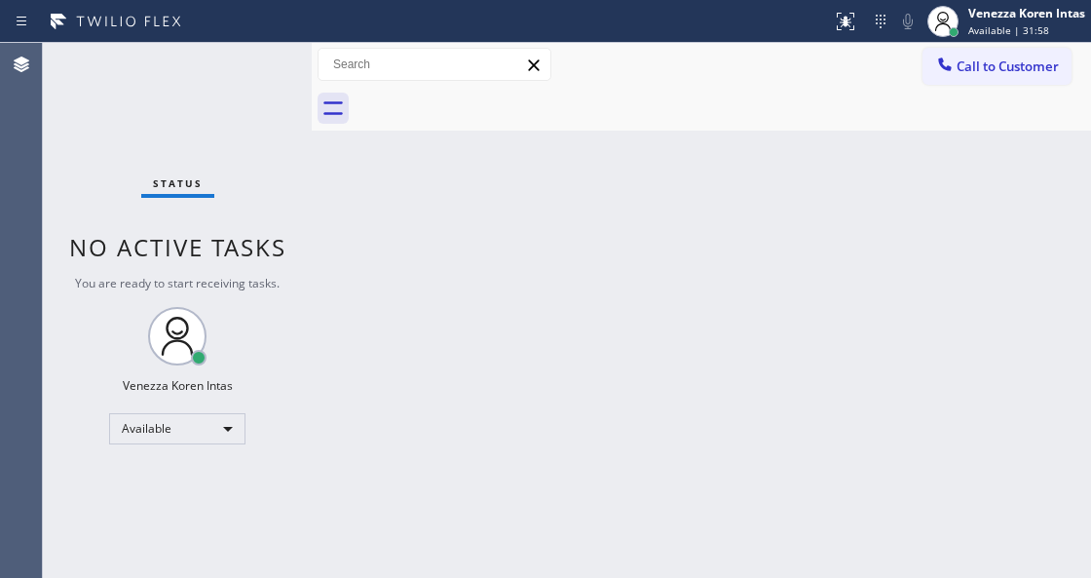
click at [613, 160] on div "Back to Dashboard Change Sender ID Customers Technicians Select a contact Outbo…" at bounding box center [702, 310] width 780 height 535
click at [209, 125] on div "Status No active tasks You are ready to start receiving tasks. Venezza Koren In…" at bounding box center [177, 310] width 269 height 535
click at [187, 96] on div "Status No active tasks You are ready to start receiving tasks. Venezza Koren In…" at bounding box center [177, 310] width 269 height 535
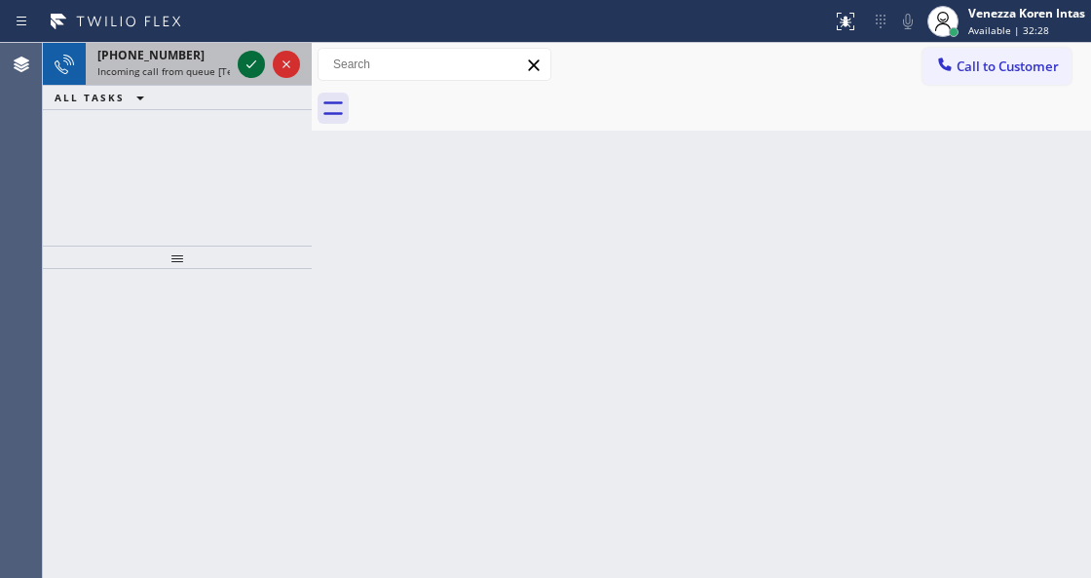
click at [248, 71] on icon at bounding box center [251, 64] width 23 height 23
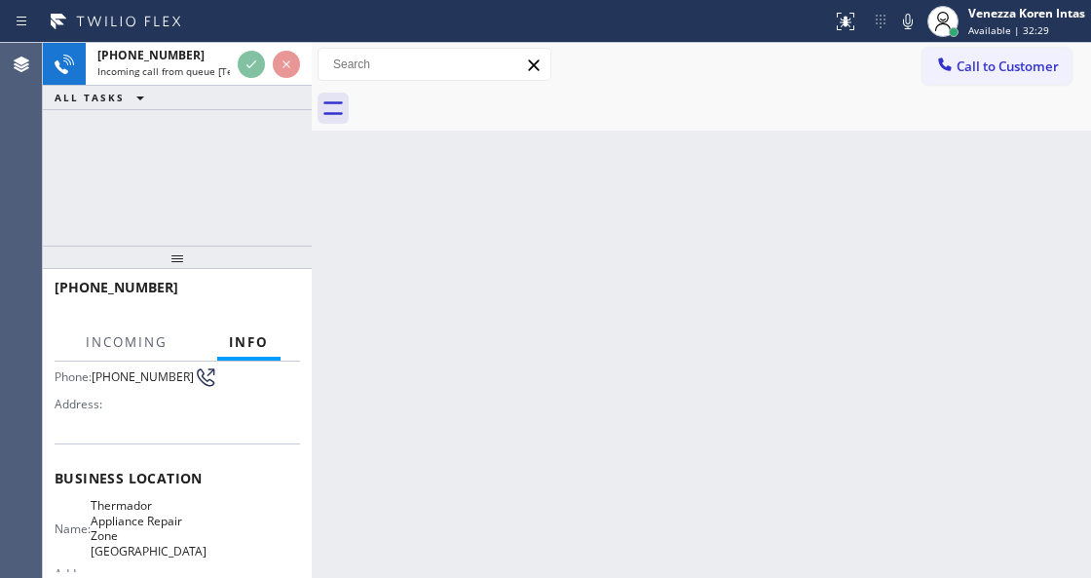
scroll to position [259, 0]
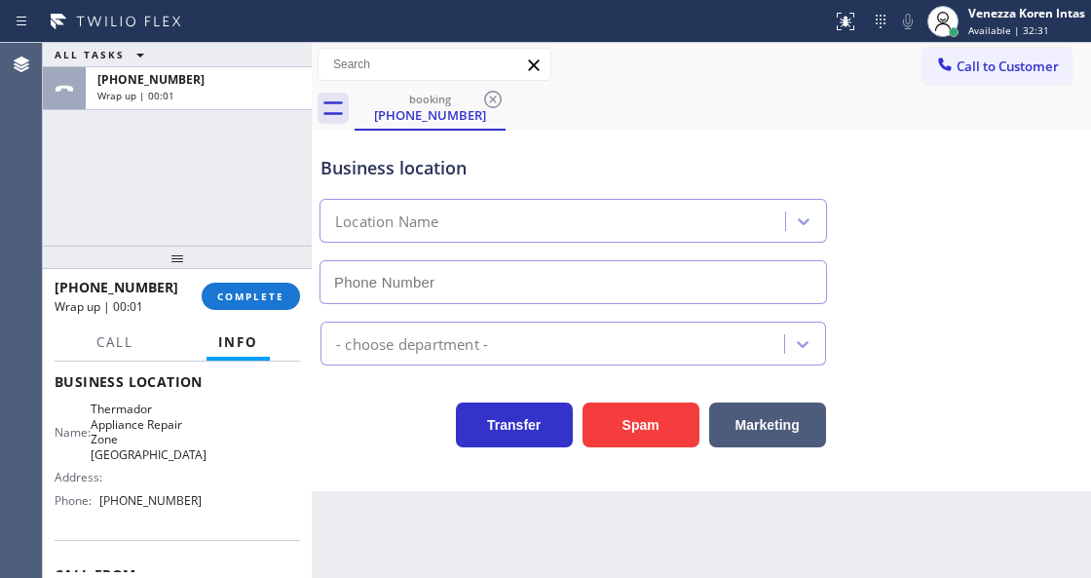
type input "[PHONE_NUMBER]"
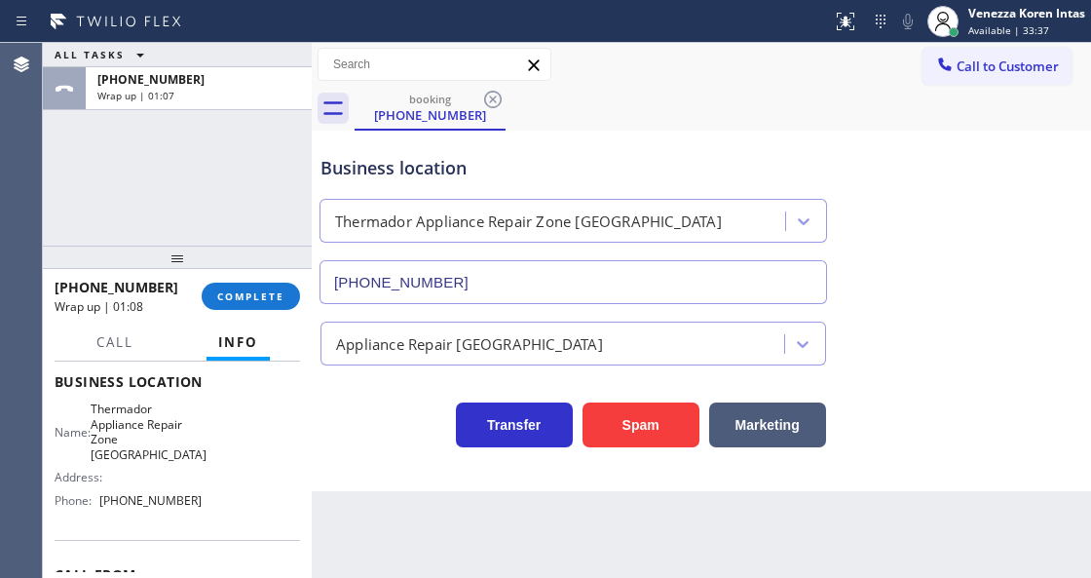
click at [251, 292] on span "COMPLETE" at bounding box center [250, 296] width 67 height 14
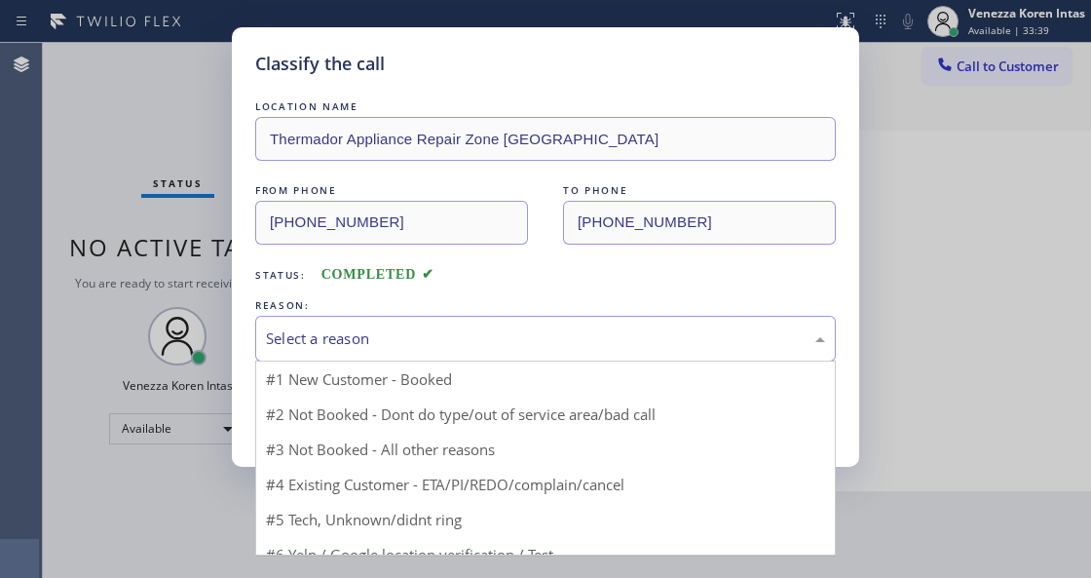
click at [437, 329] on div "Select a reason" at bounding box center [545, 338] width 559 height 22
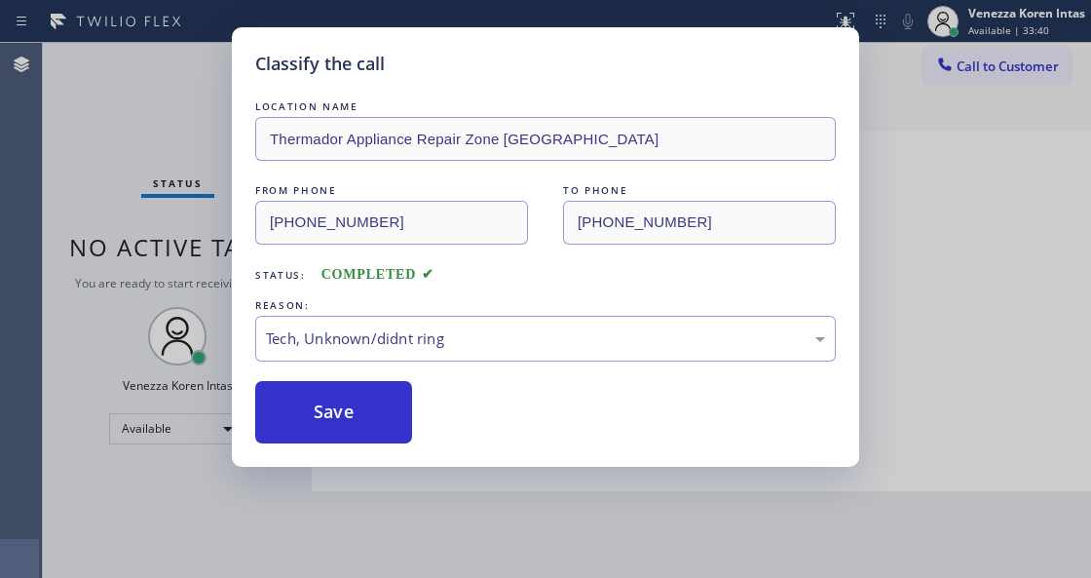
click at [413, 417] on div "Save" at bounding box center [545, 412] width 581 height 62
click at [382, 419] on button "Save" at bounding box center [333, 412] width 157 height 62
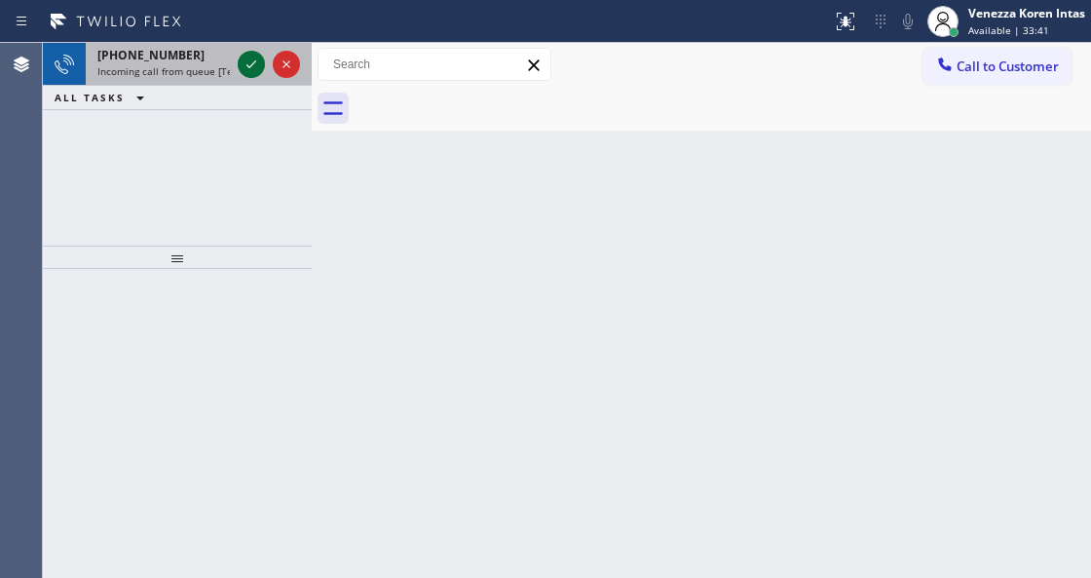
click at [244, 69] on icon at bounding box center [251, 64] width 23 height 23
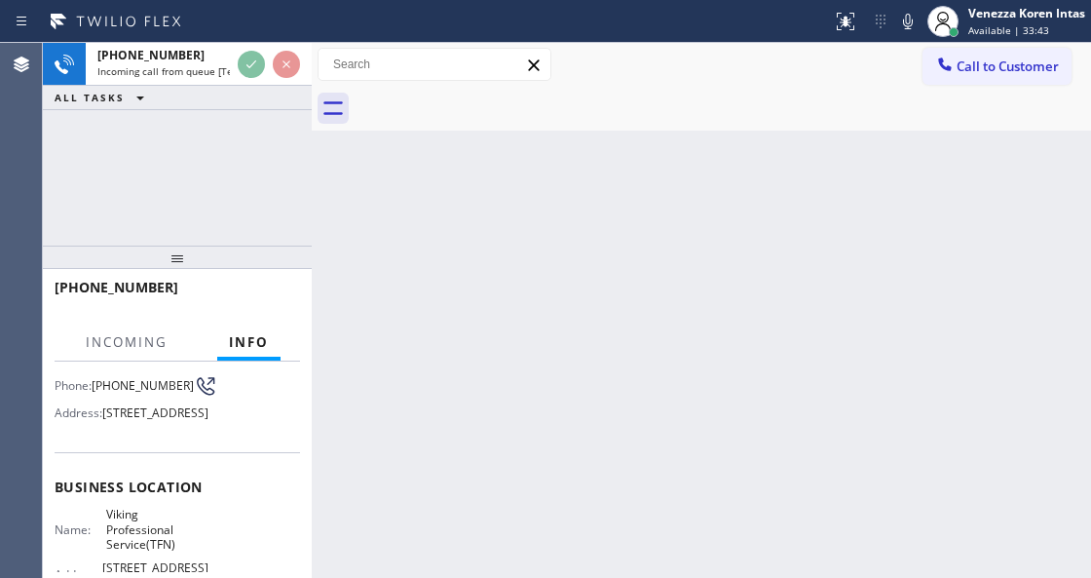
scroll to position [195, 0]
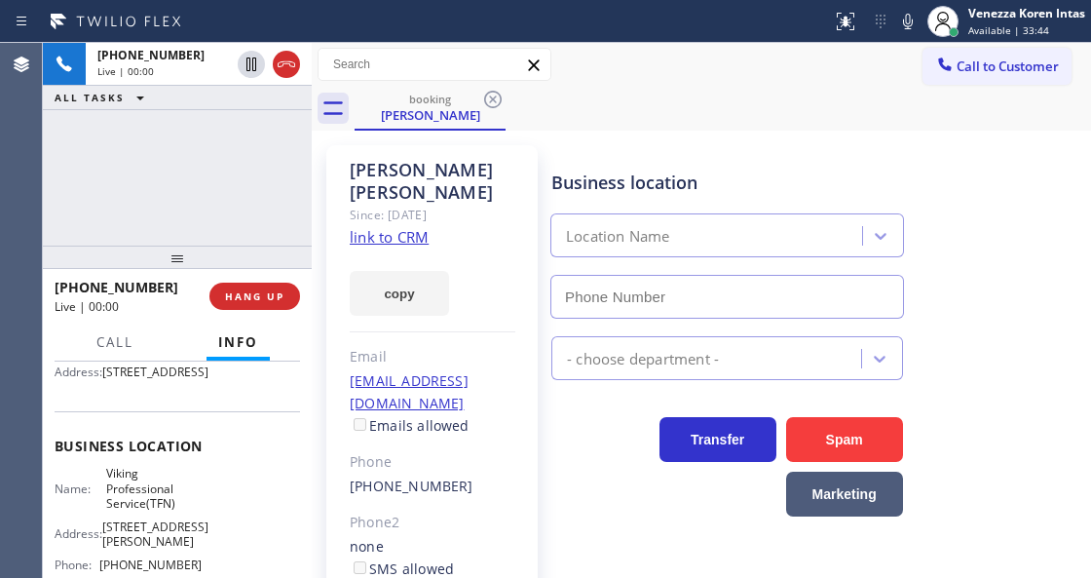
type input "[PHONE_NUMBER]"
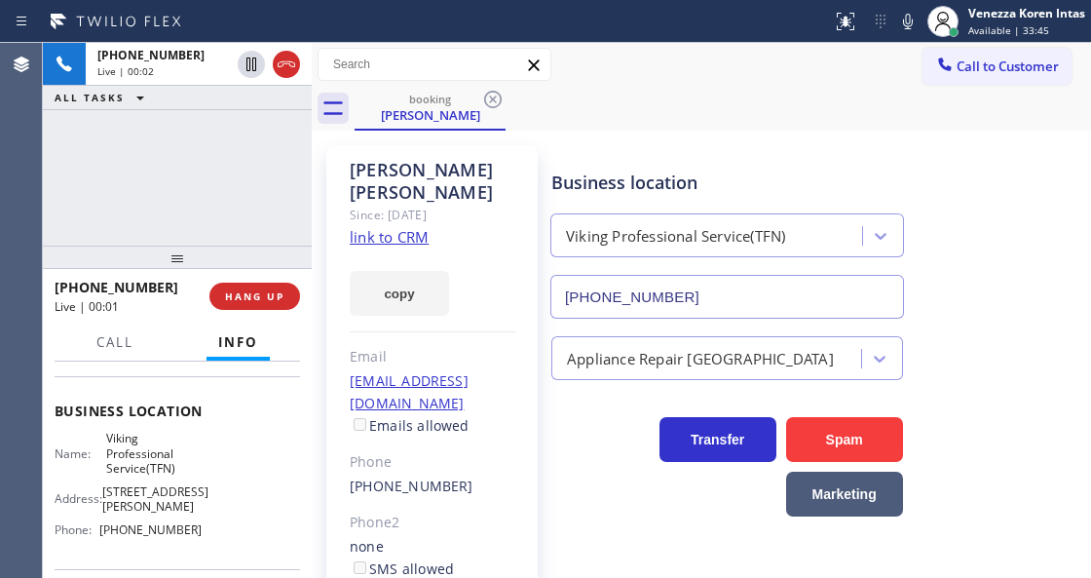
scroll to position [259, 0]
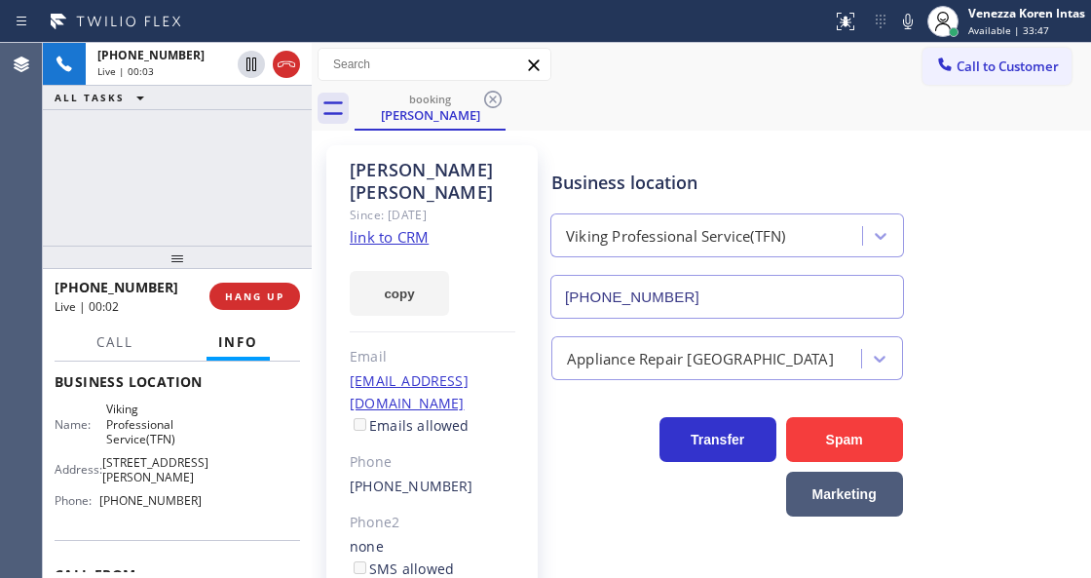
click at [401, 227] on link "link to CRM" at bounding box center [389, 236] width 79 height 19
click at [130, 344] on span "Call" at bounding box center [114, 342] width 37 height 18
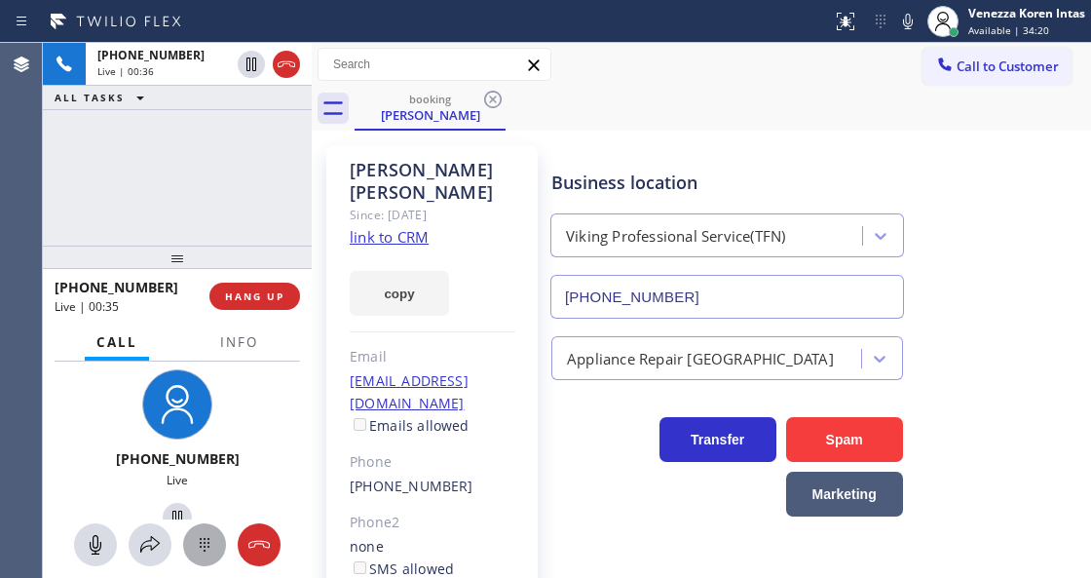
click at [193, 554] on icon at bounding box center [204, 544] width 23 height 23
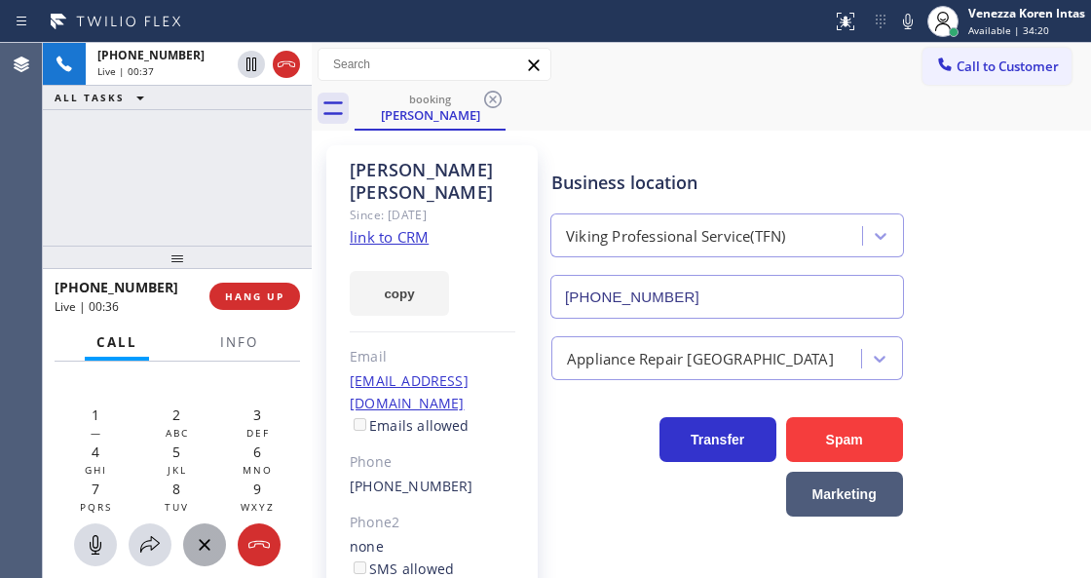
click at [206, 547] on icon at bounding box center [204, 544] width 23 height 23
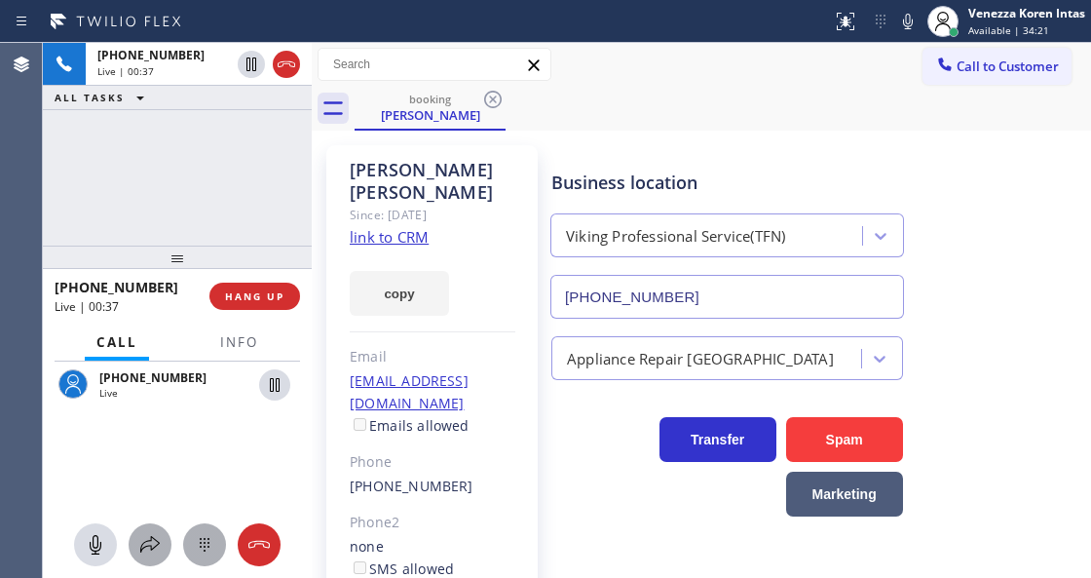
click at [147, 544] on icon at bounding box center [149, 544] width 23 height 23
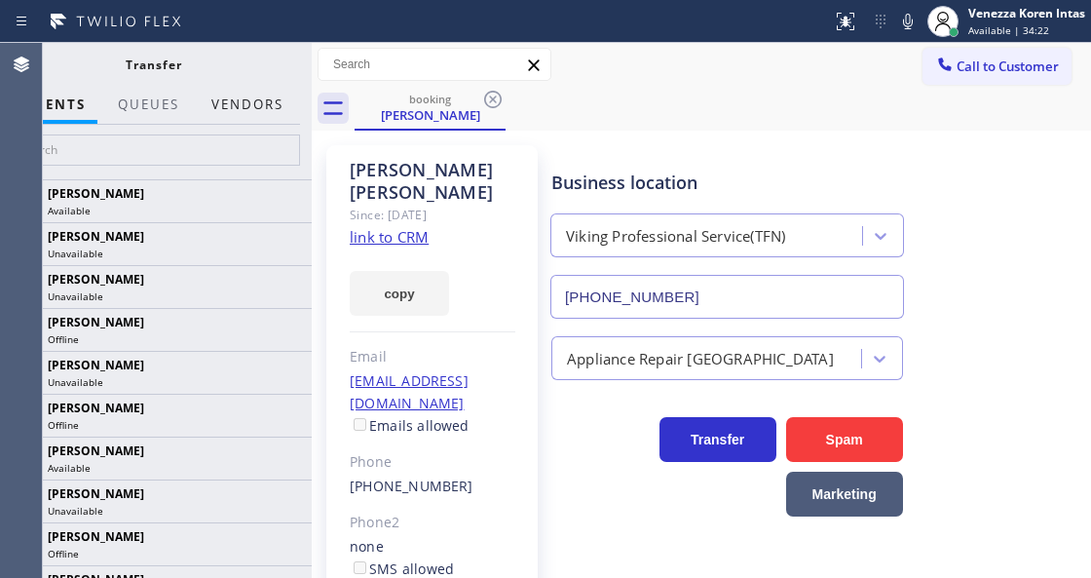
drag, startPoint x: 260, startPoint y: 109, endPoint x: 291, endPoint y: 222, distance: 117.3
click at [260, 110] on button "Vendors" at bounding box center [248, 105] width 96 height 38
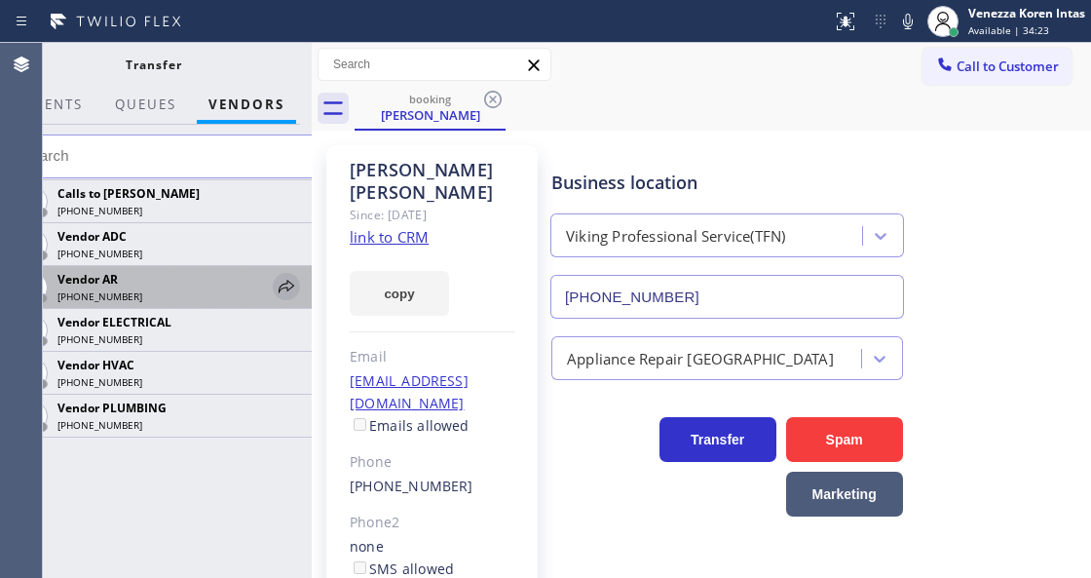
click at [289, 287] on icon at bounding box center [286, 286] width 23 height 23
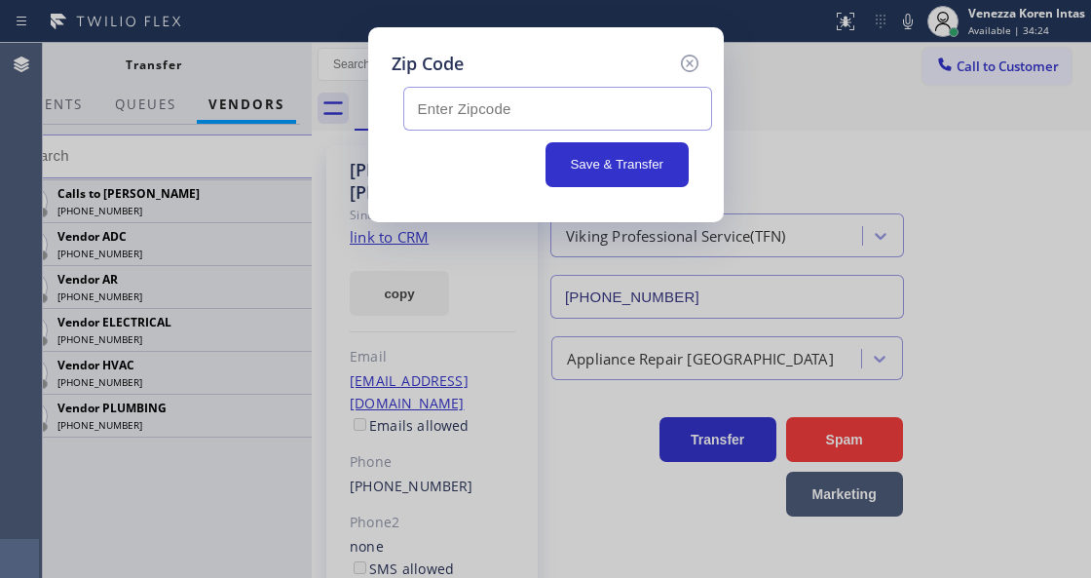
click at [496, 117] on input "text" at bounding box center [557, 109] width 309 height 44
paste input "85718"
type input "85718"
click at [579, 158] on button "Save & Transfer" at bounding box center [617, 164] width 143 height 45
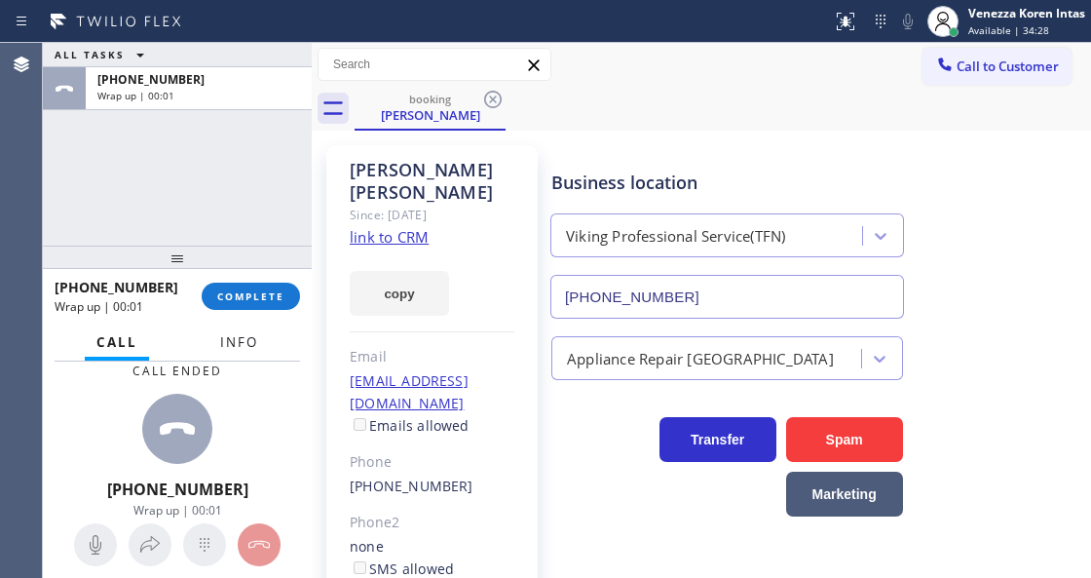
click at [233, 356] on button "Info" at bounding box center [239, 343] width 61 height 38
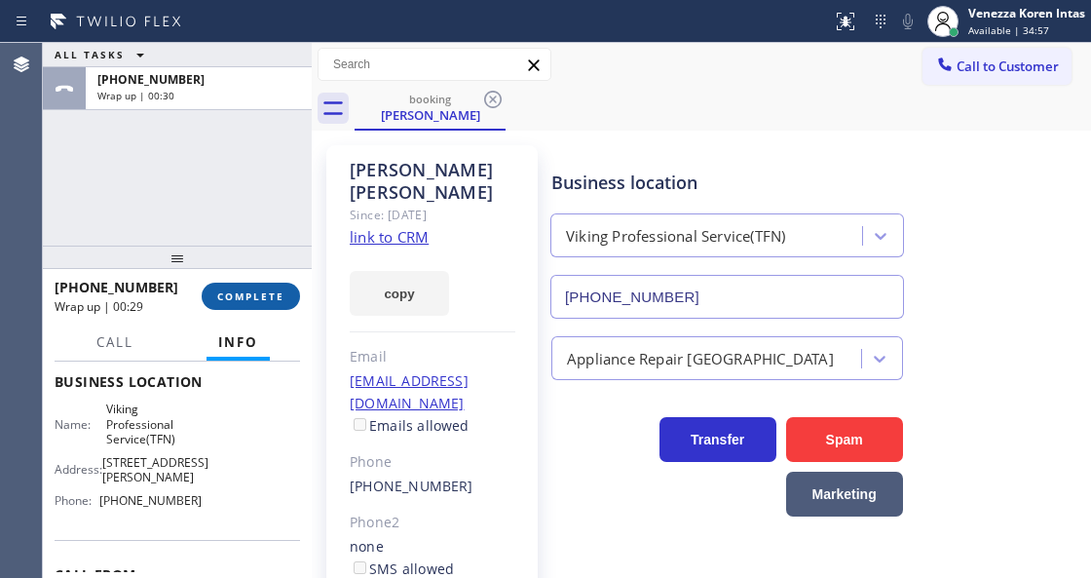
click at [259, 303] on button "COMPLETE" at bounding box center [251, 296] width 98 height 27
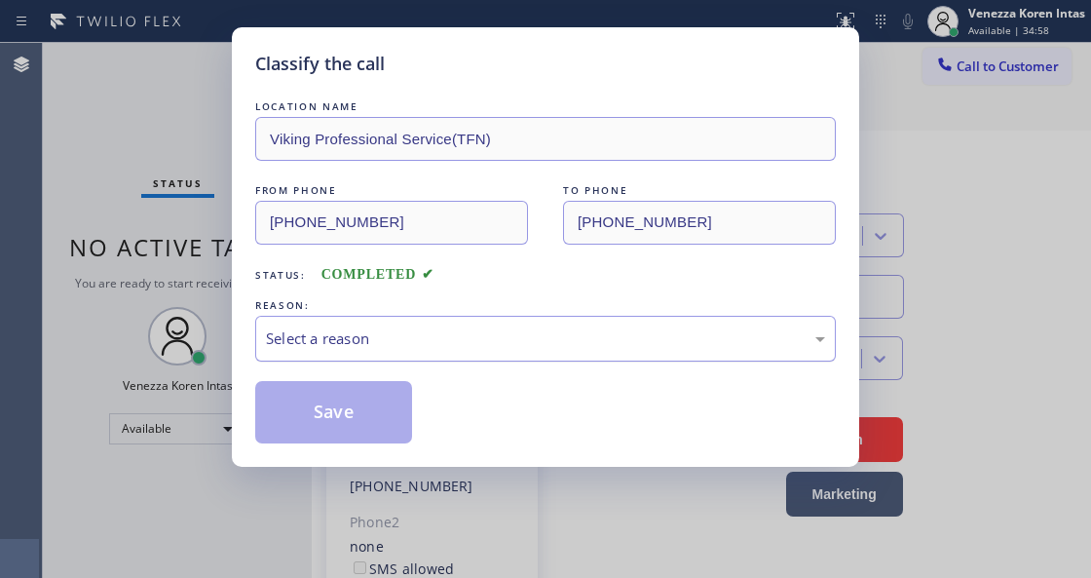
click at [504, 332] on div "Select a reason" at bounding box center [545, 338] width 559 height 22
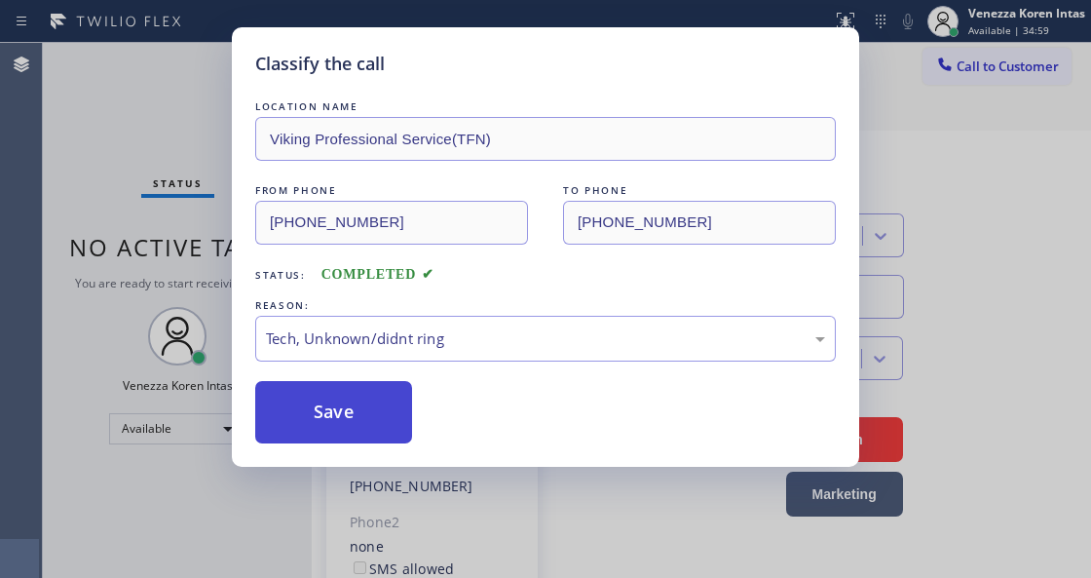
click at [363, 424] on button "Save" at bounding box center [333, 412] width 157 height 62
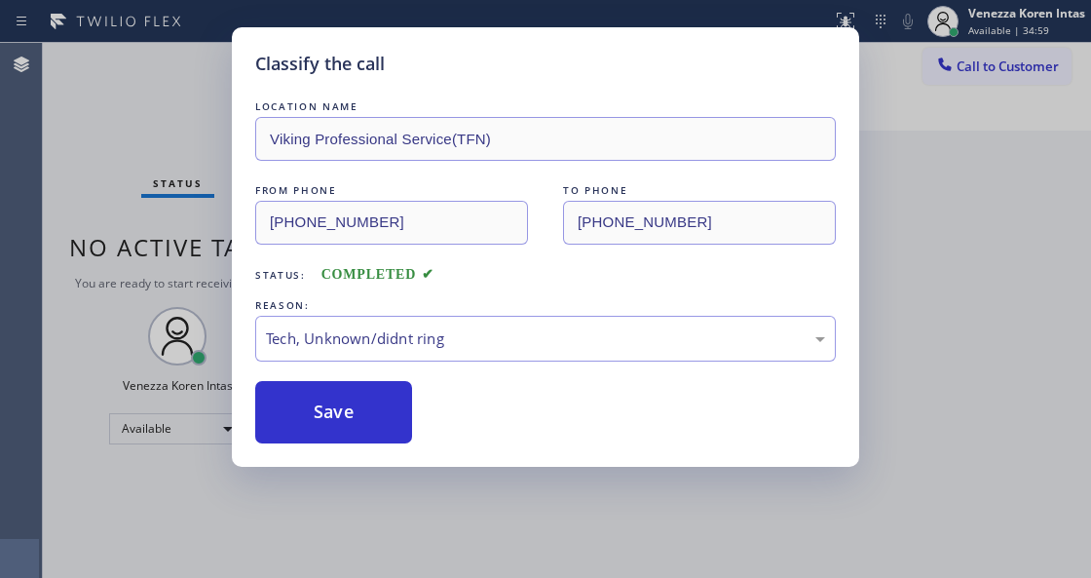
click at [429, 577] on div "Classify the call LOCATION NAME Viking Professional Service(TFN) FROM PHONE (31…" at bounding box center [545, 289] width 1091 height 578
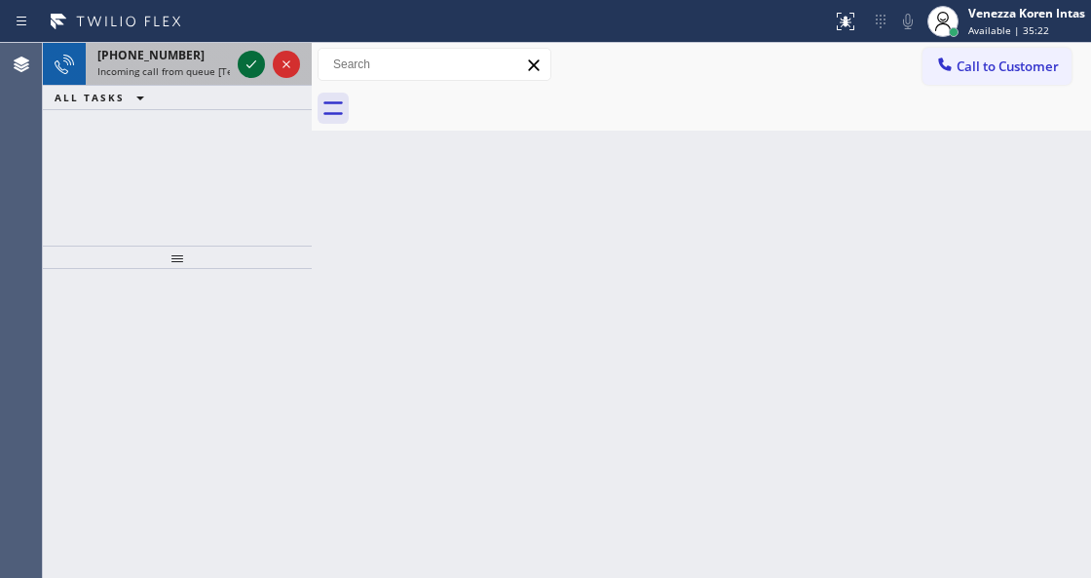
click at [251, 60] on icon at bounding box center [251, 64] width 23 height 23
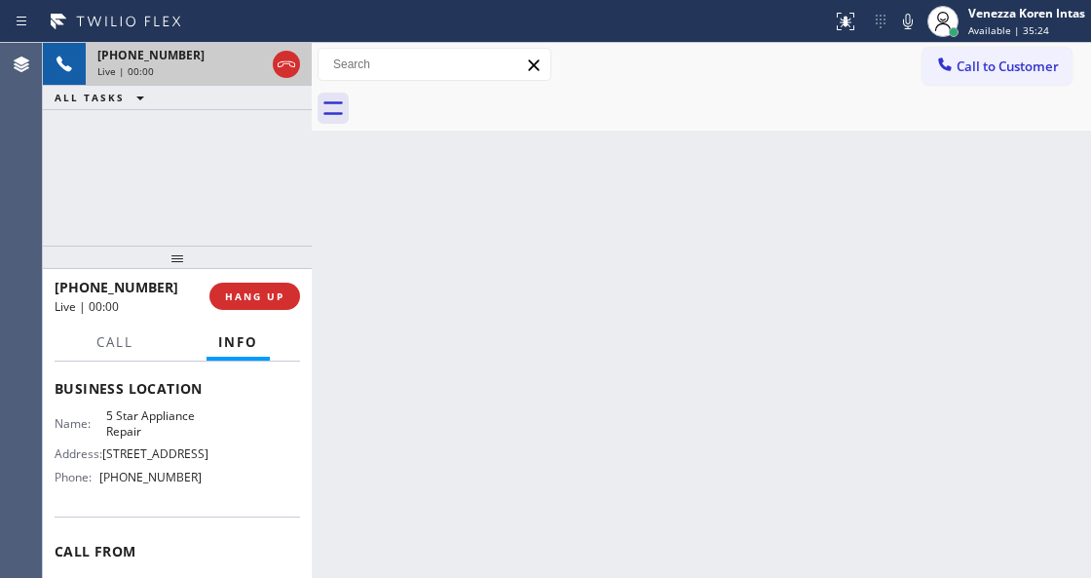
scroll to position [259, 0]
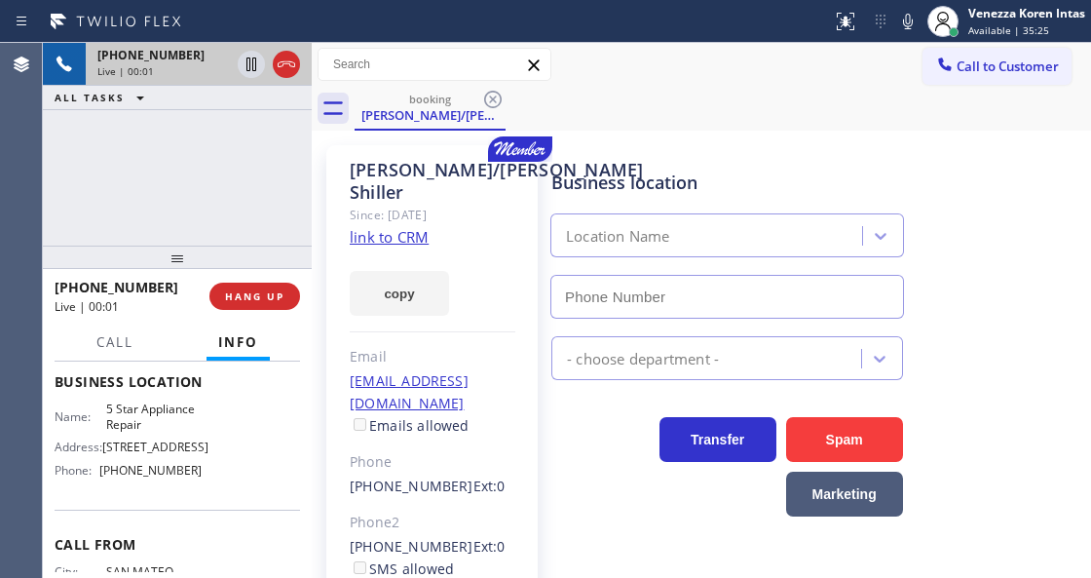
type input "[PHONE_NUMBER]"
click at [416, 227] on link "link to CRM" at bounding box center [389, 236] width 79 height 19
click at [900, 28] on icon at bounding box center [908, 21] width 23 height 23
click at [253, 61] on icon at bounding box center [251, 64] width 23 height 23
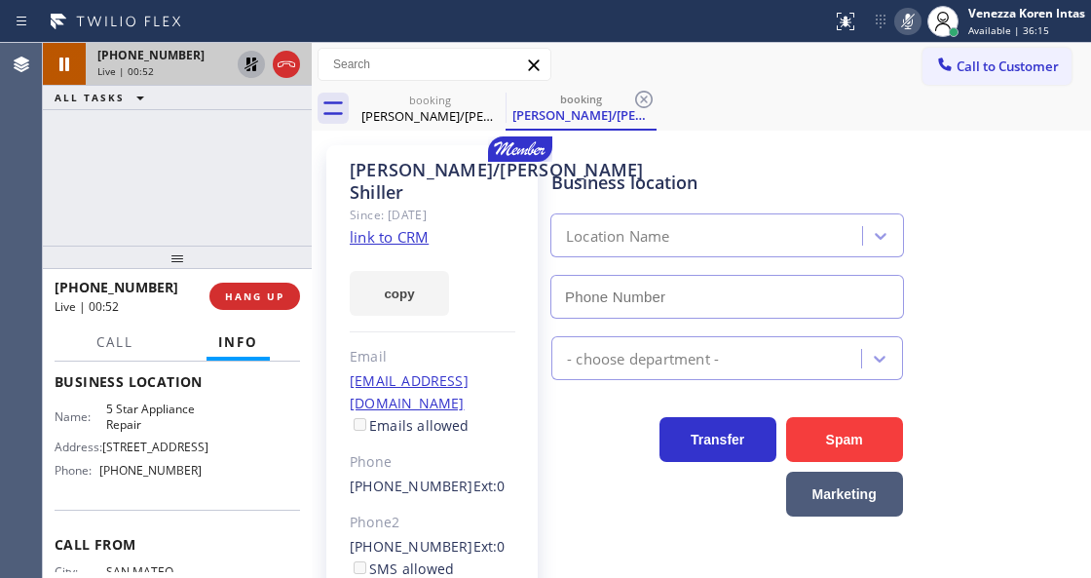
type input "[PHONE_NUMBER]"
click at [711, 131] on div "Jane/barry Shiller Since: 20 may 2020 link to CRM copy Email bhshiller@gmail.co…" at bounding box center [702, 447] width 780 height 632
drag, startPoint x: 919, startPoint y: 8, endPoint x: 914, endPoint y: 17, distance: 10.0
click at [915, 8] on div "Status report No issues detected If you experience an issue, please download th…" at bounding box center [957, 21] width 267 height 43
click at [914, 18] on icon at bounding box center [908, 21] width 23 height 23
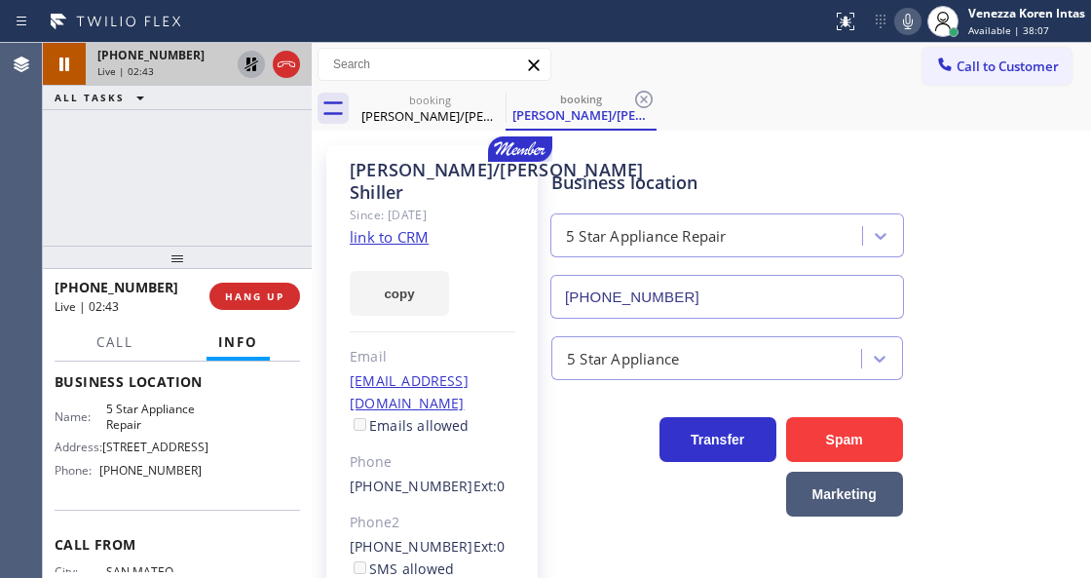
click at [246, 65] on icon at bounding box center [251, 64] width 23 height 23
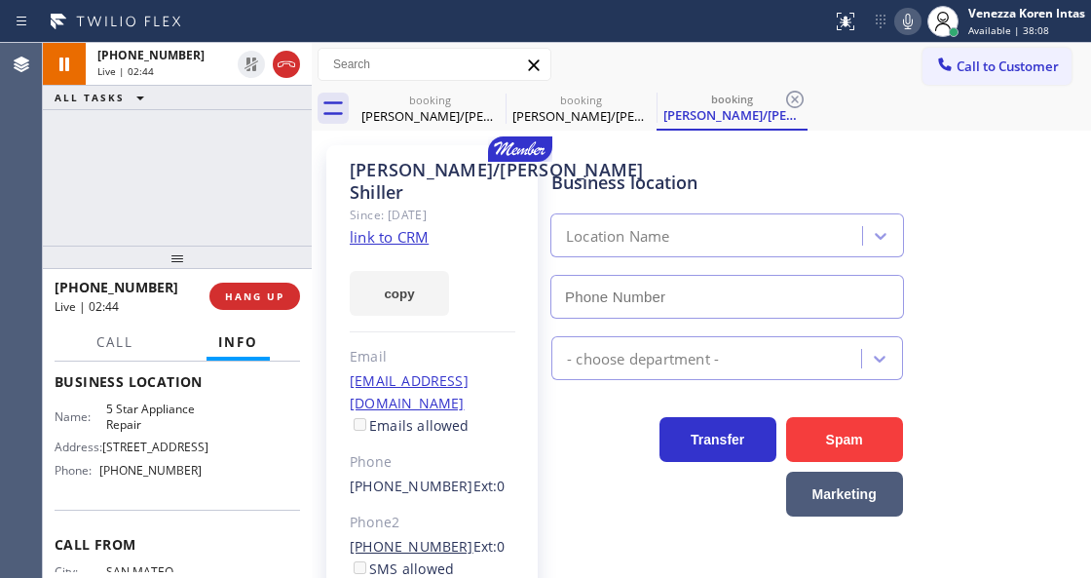
type input "[PHONE_NUMBER]"
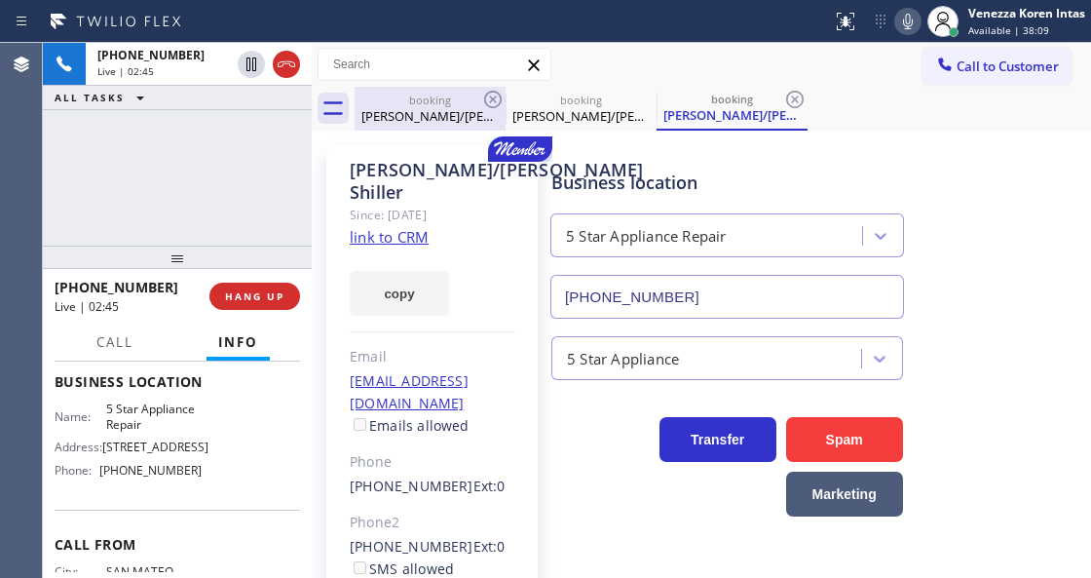
click at [419, 96] on div "booking" at bounding box center [430, 100] width 147 height 15
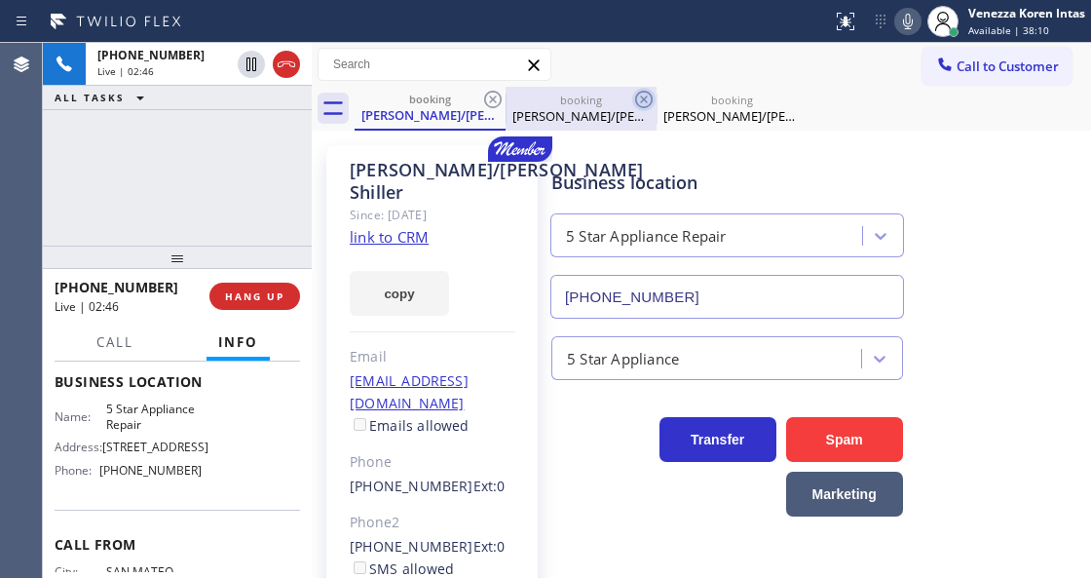
click at [635, 95] on icon at bounding box center [643, 99] width 23 height 23
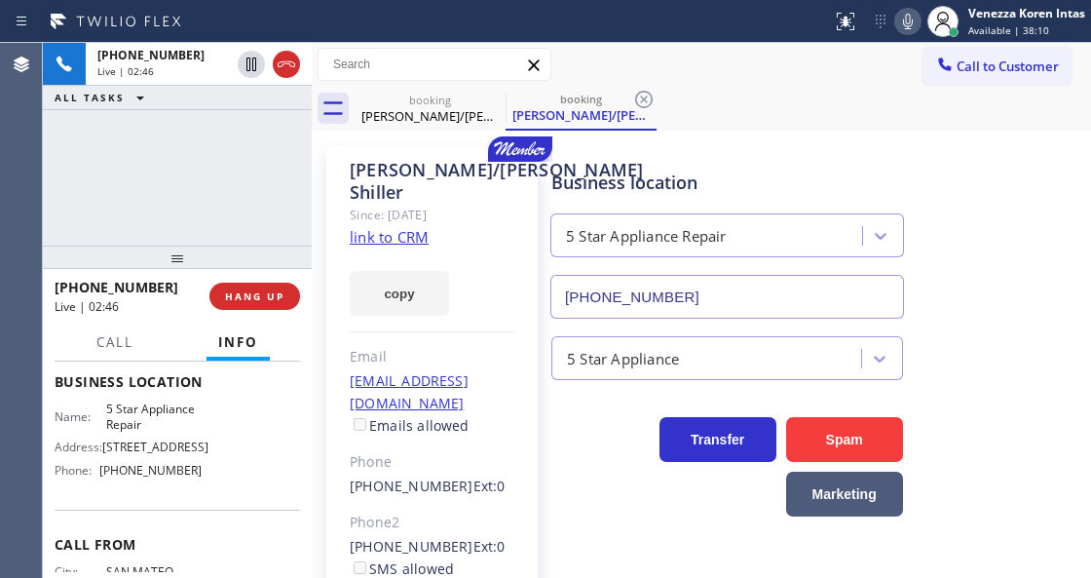
click at [635, 95] on icon at bounding box center [643, 99] width 23 height 23
click at [635, 95] on div "booking Jane/barry Shiller booking Jane/barry Shiller" at bounding box center [723, 109] width 737 height 44
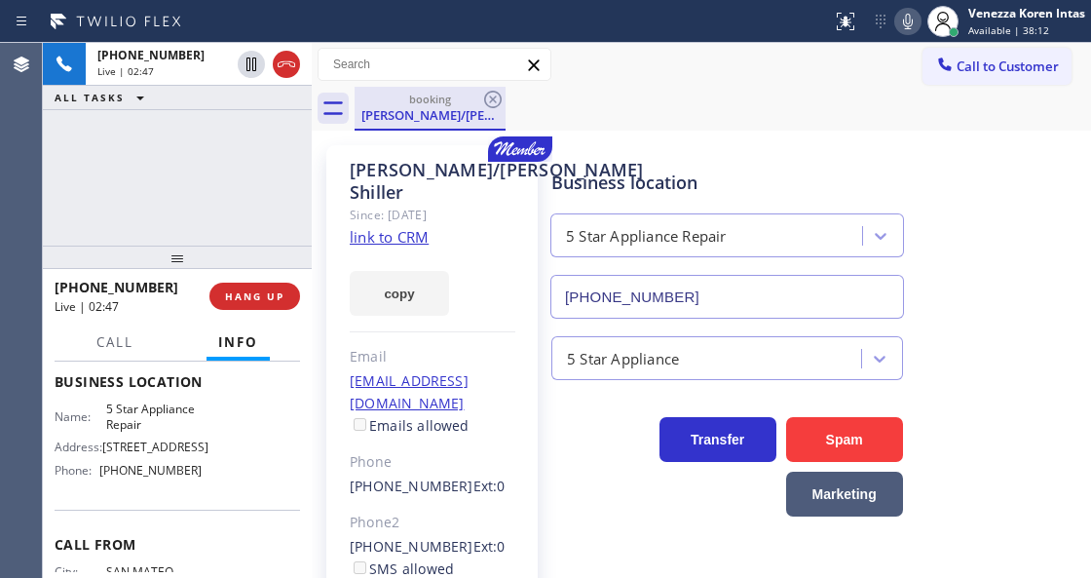
click at [415, 128] on div "booking Jane/barry Shiller" at bounding box center [430, 108] width 147 height 42
click at [559, 101] on div "booking Jane/barry Shiller" at bounding box center [723, 109] width 737 height 44
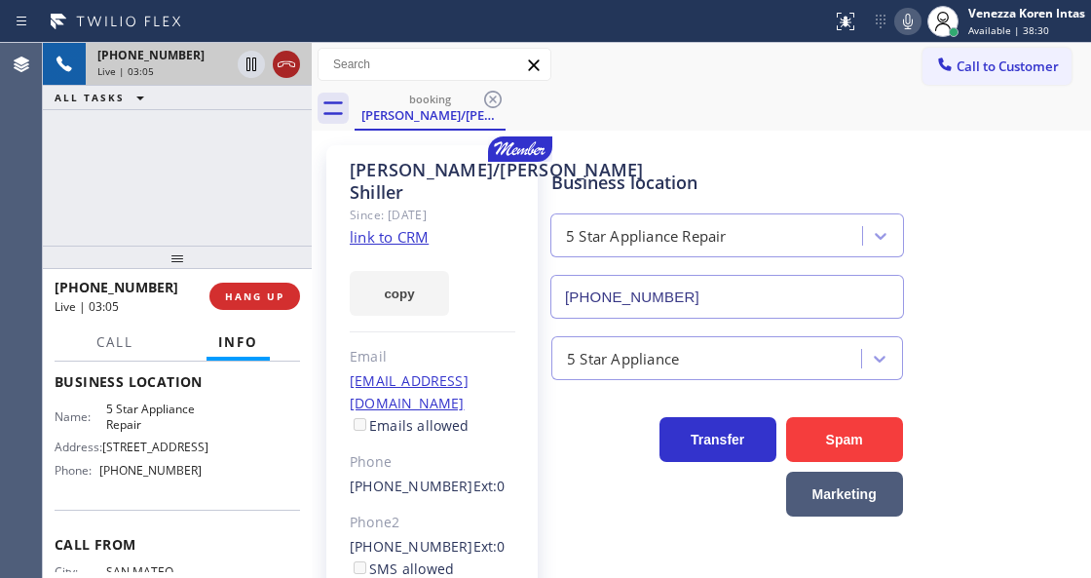
click at [278, 73] on icon at bounding box center [286, 64] width 23 height 23
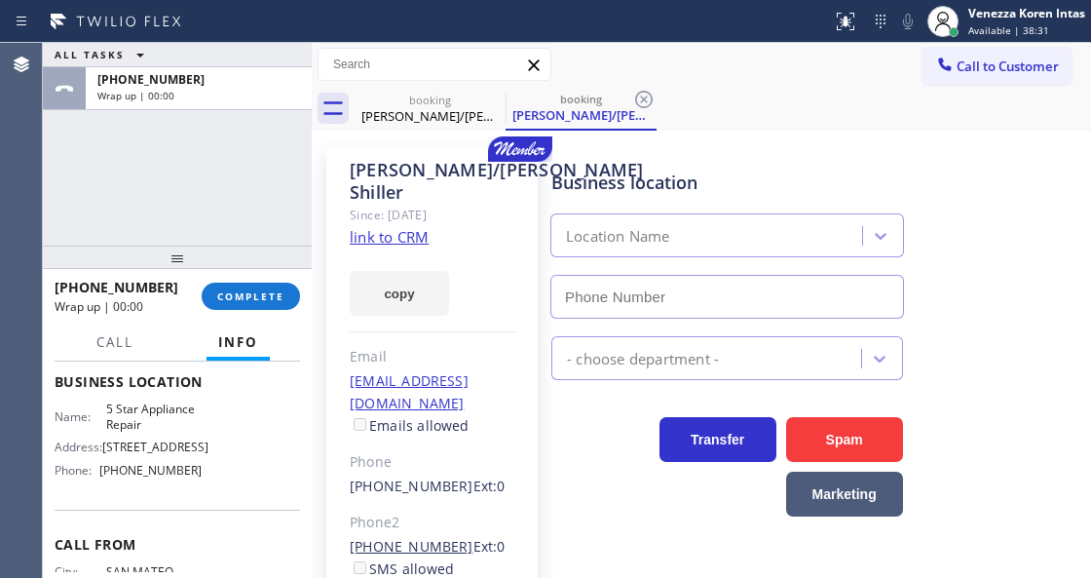
type input "[PHONE_NUMBER]"
click at [342, 182] on div "Jane/barry Shiller Since: 20 may 2020 link to CRM copy Email bhshiller@gmail.co…" at bounding box center [431, 446] width 211 height 603
click at [252, 310] on div "+16505765126 Wrap up | 00:19 COMPLETE" at bounding box center [178, 296] width 246 height 51
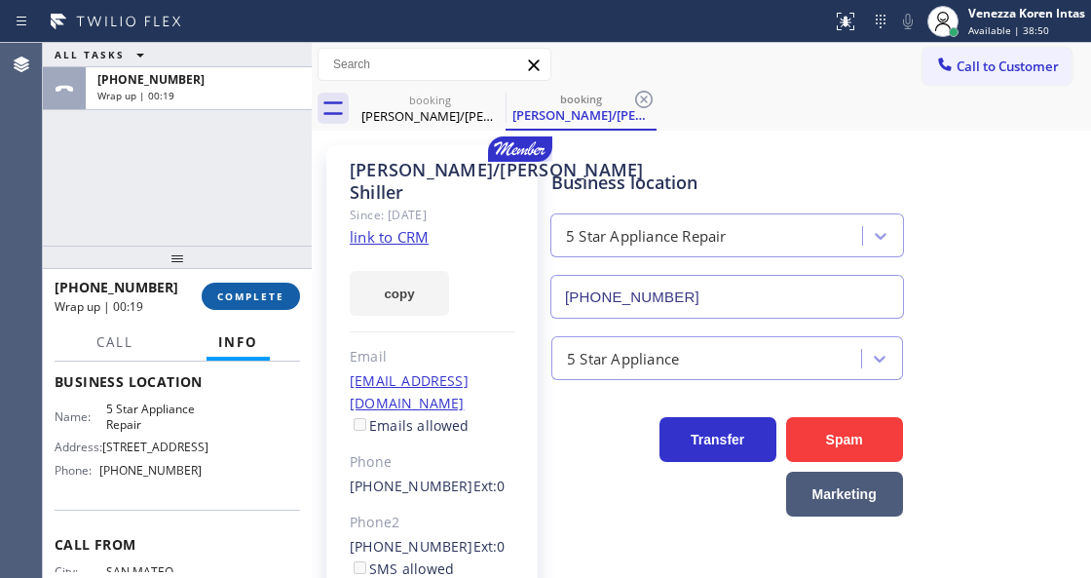
click at [259, 298] on span "COMPLETE" at bounding box center [250, 296] width 67 height 14
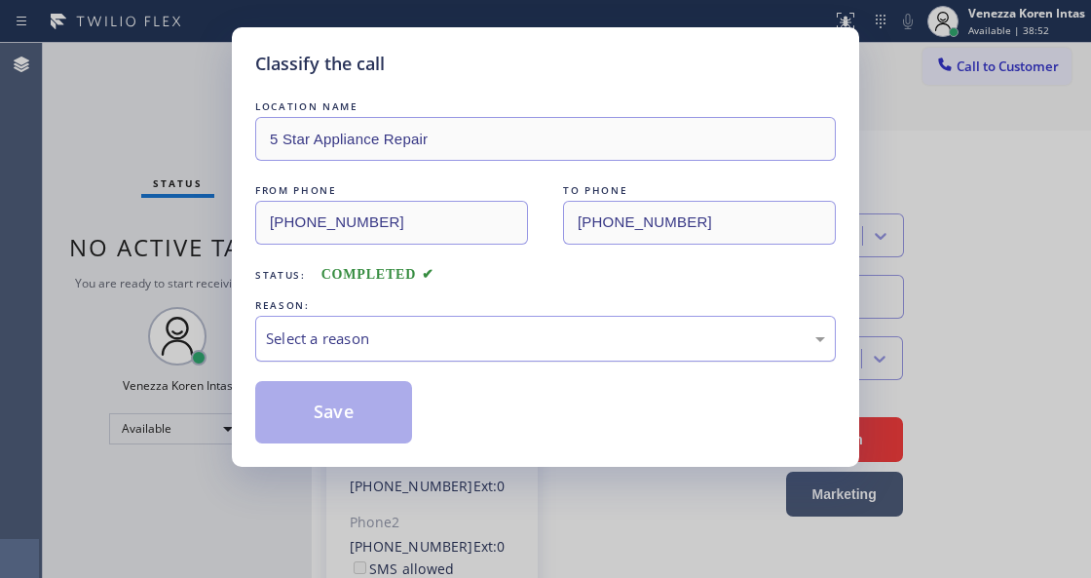
click at [489, 350] on div "Select a reason" at bounding box center [545, 338] width 559 height 22
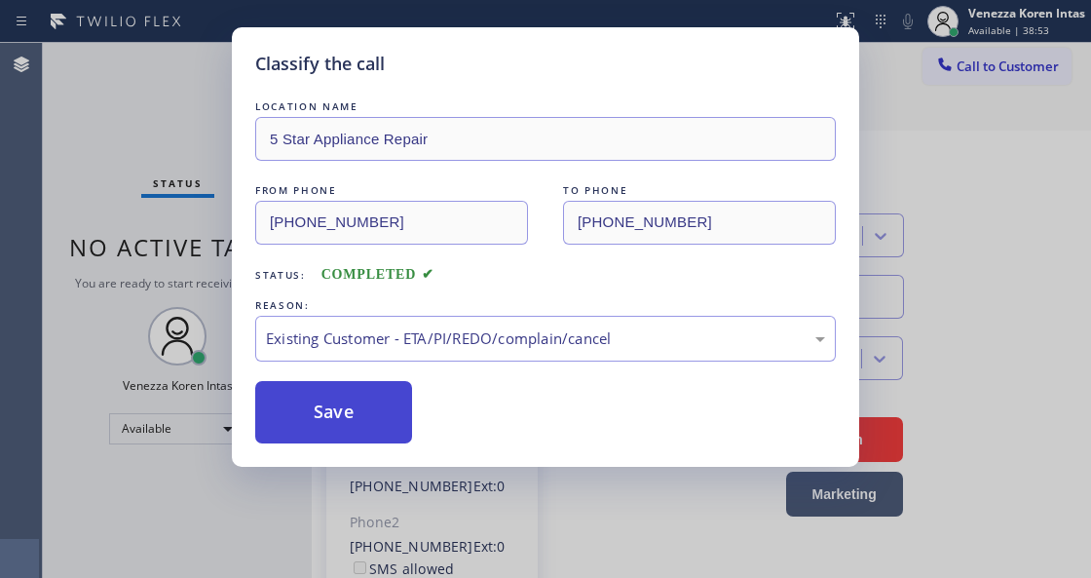
click at [378, 435] on button "Save" at bounding box center [333, 412] width 157 height 62
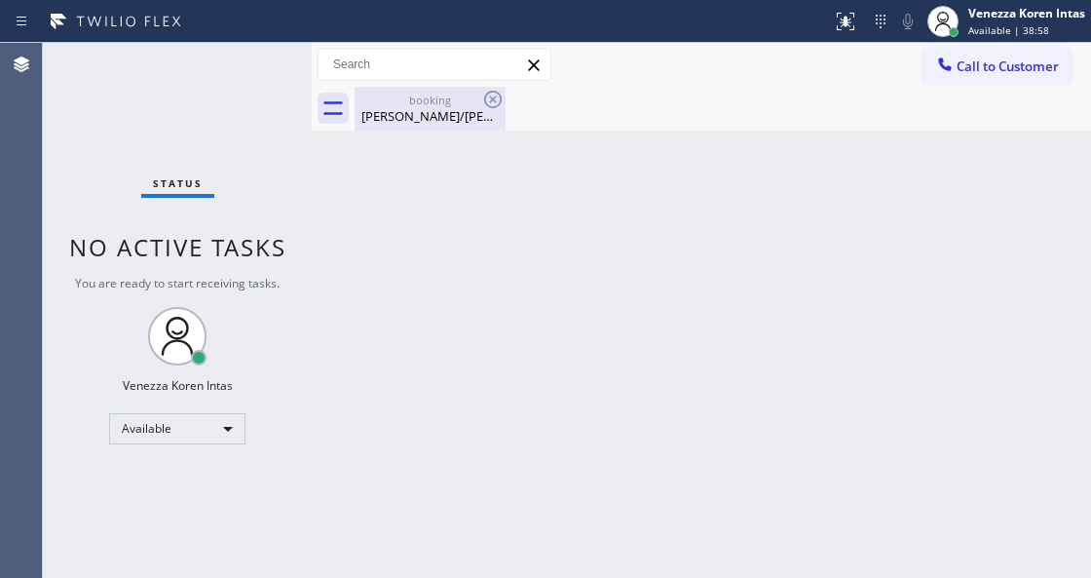
click at [414, 125] on div "booking Jane/barry Shiller" at bounding box center [430, 109] width 147 height 44
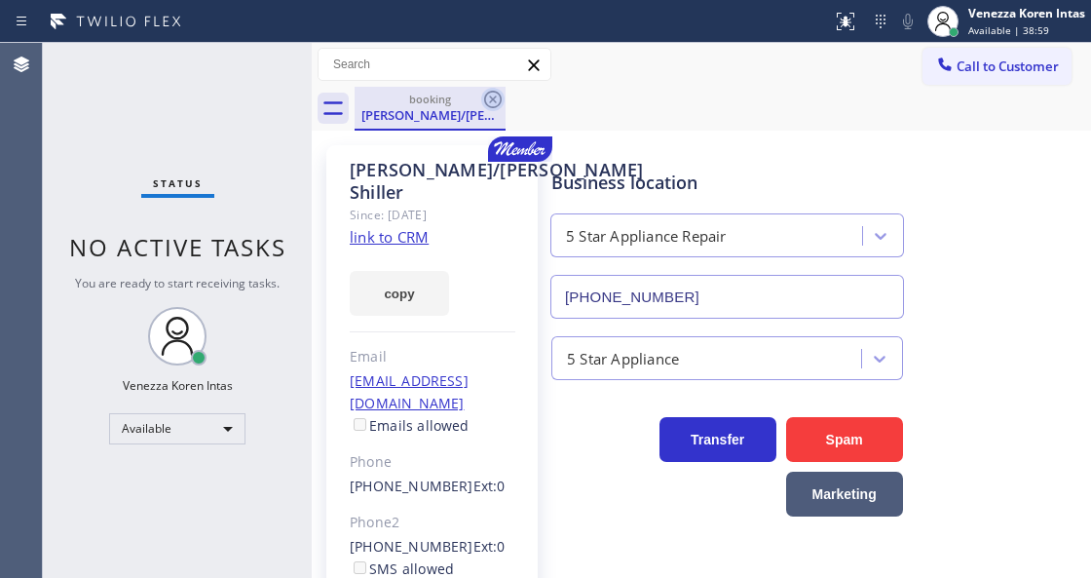
click at [491, 93] on icon at bounding box center [492, 99] width 23 height 23
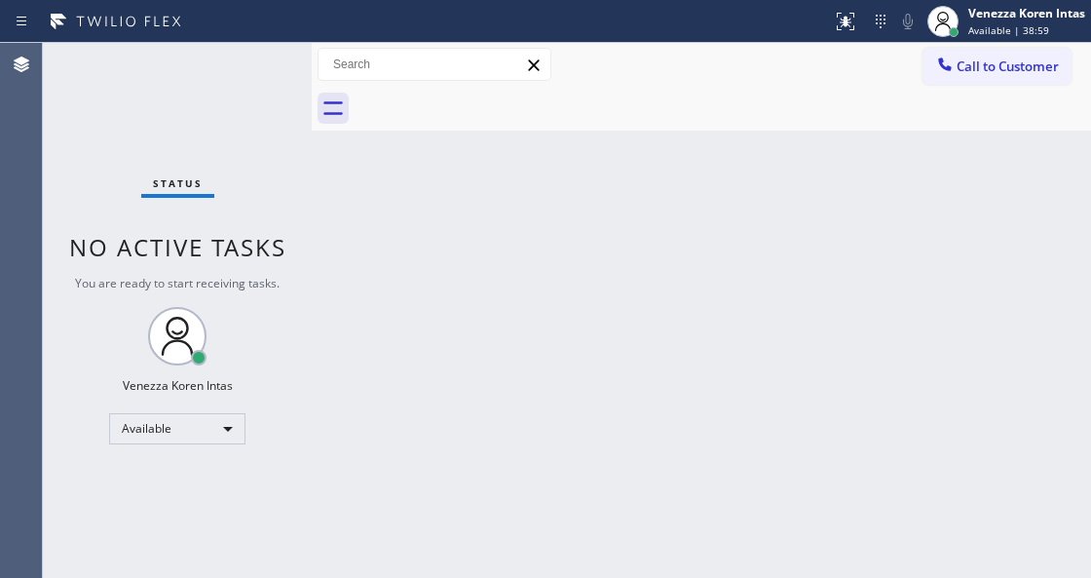
click at [575, 129] on div at bounding box center [723, 109] width 737 height 44
drag, startPoint x: 209, startPoint y: 131, endPoint x: 39, endPoint y: 134, distance: 169.6
click at [209, 131] on div "Status No active tasks You are ready to start receiving tasks. Venezza Koren In…" at bounding box center [177, 310] width 269 height 535
click at [207, 72] on div "Status No active tasks You are ready to start receiving tasks. Venezza Koren In…" at bounding box center [177, 310] width 269 height 535
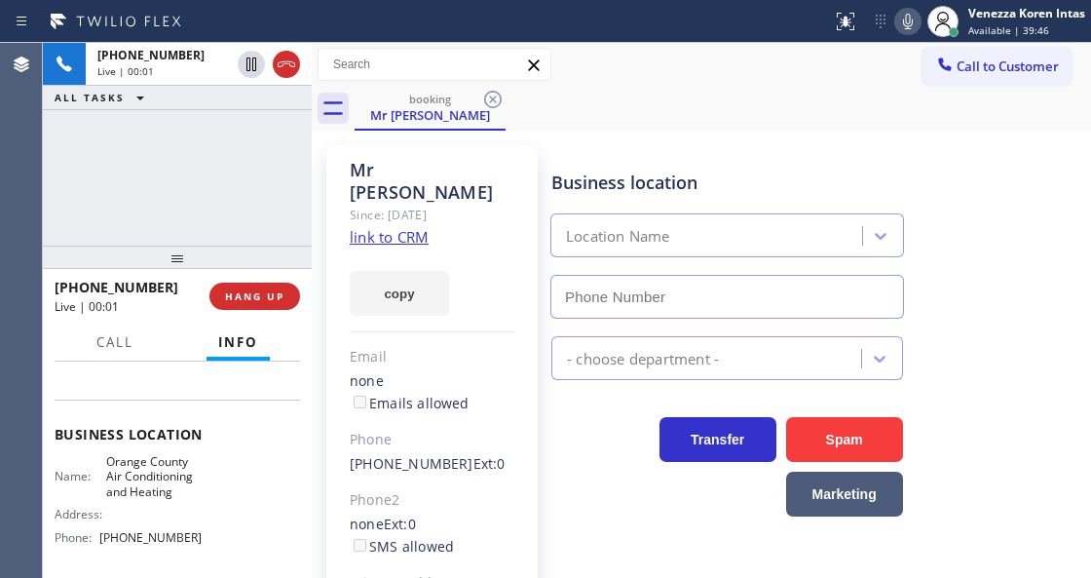
scroll to position [259, 0]
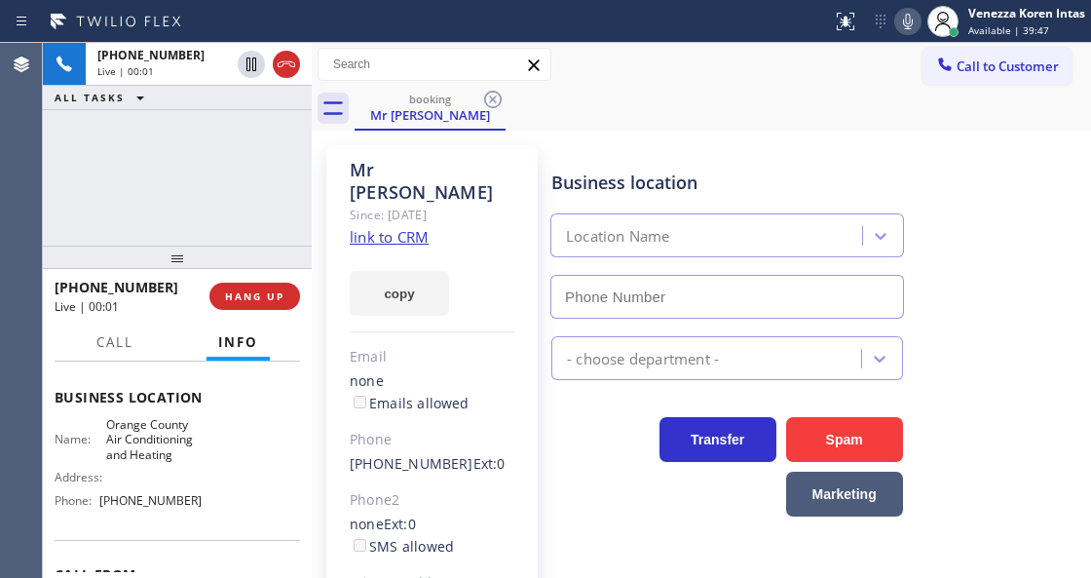
type input "[PHONE_NUMBER]"
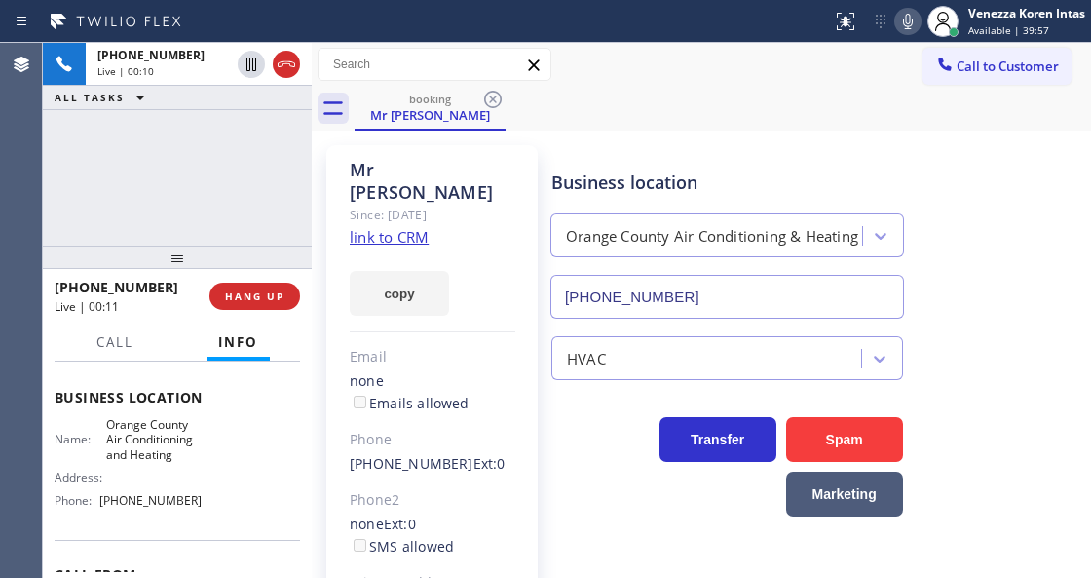
click at [396, 227] on link "link to CRM" at bounding box center [389, 236] width 79 height 19
click at [485, 160] on div "Mr Ron" at bounding box center [433, 181] width 166 height 45
click at [383, 227] on link "link to CRM" at bounding box center [389, 236] width 79 height 19
click at [639, 41] on div "Status report No issues detected If you experience an issue, please download th…" at bounding box center [545, 21] width 1091 height 43
click at [906, 19] on icon at bounding box center [908, 21] width 23 height 23
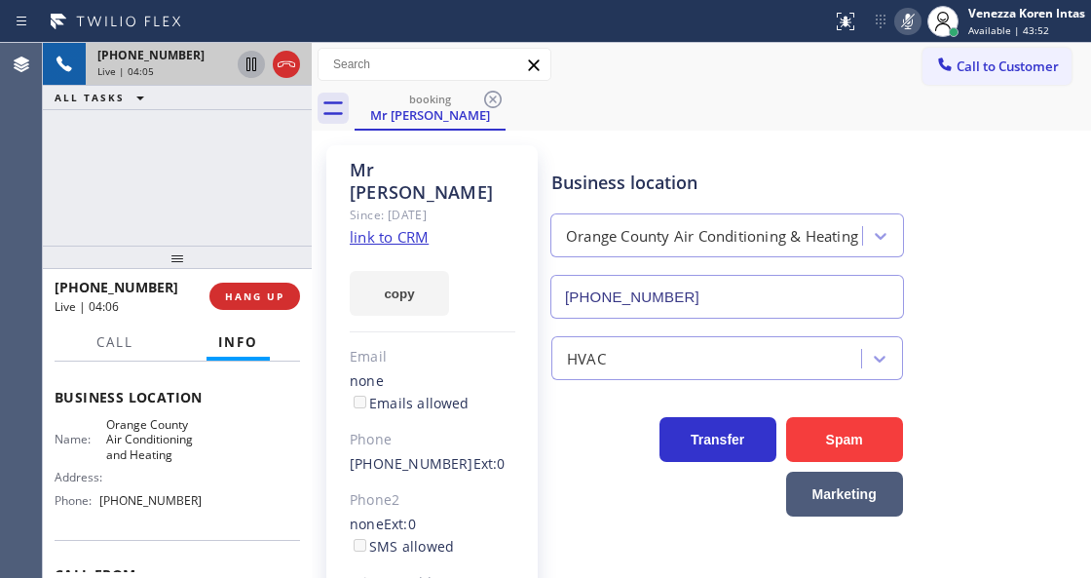
click at [252, 63] on icon at bounding box center [252, 64] width 10 height 14
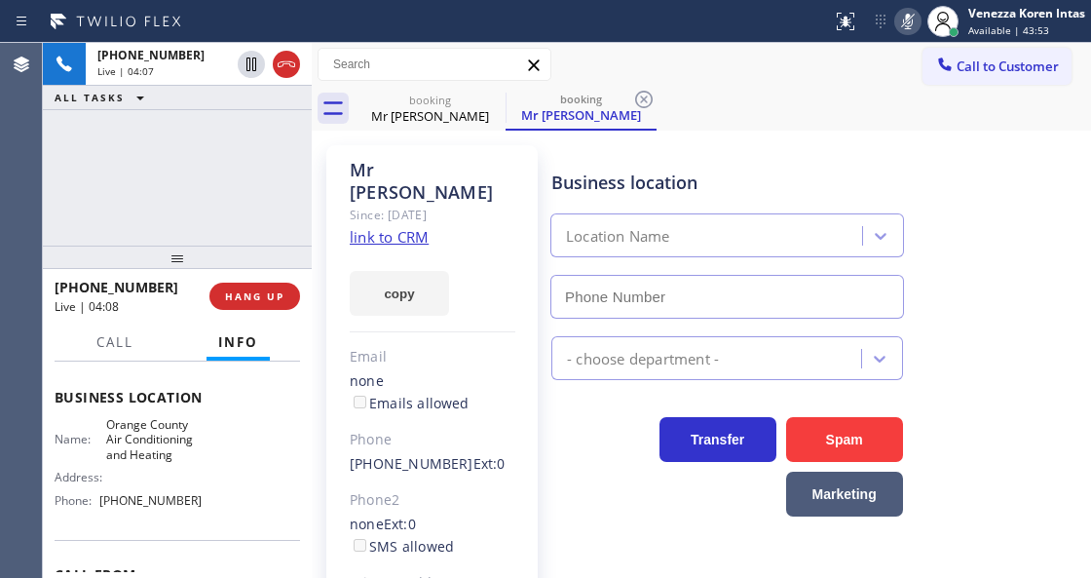
type input "[PHONE_NUMBER]"
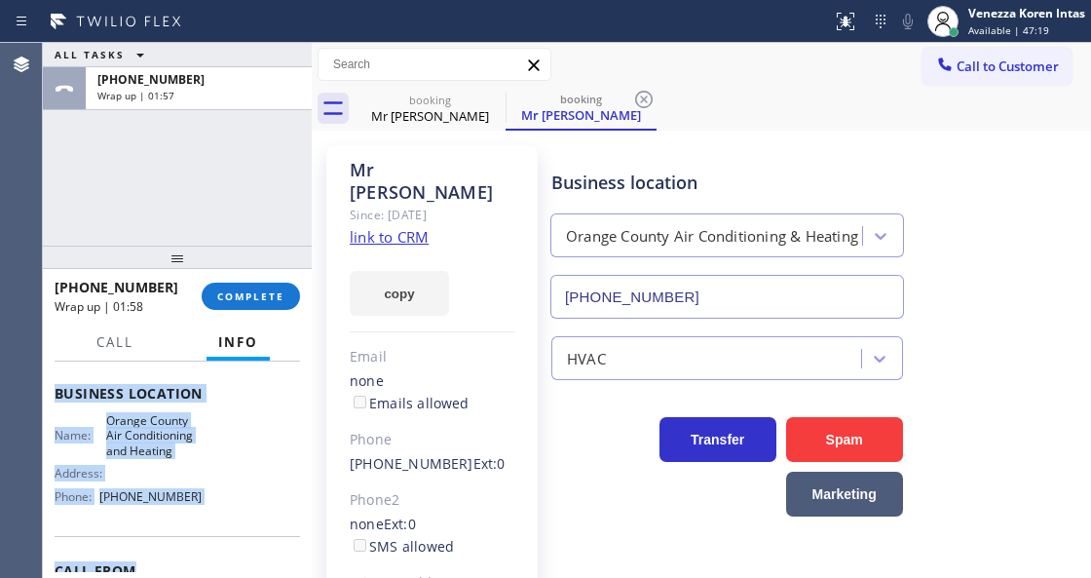
scroll to position [297, 0]
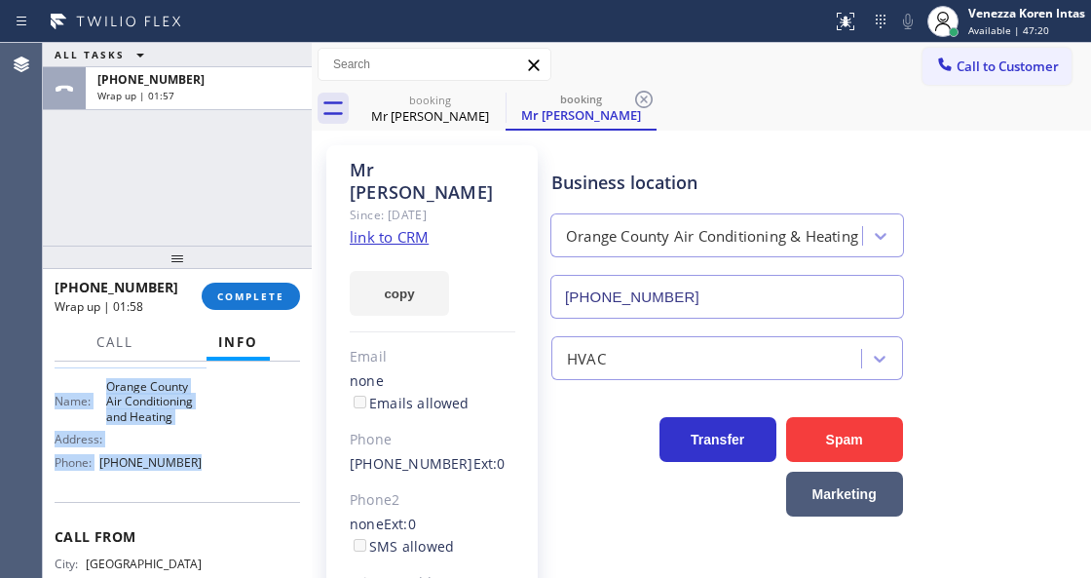
drag, startPoint x: 84, startPoint y: 420, endPoint x: 237, endPoint y: 486, distance: 166.7
click at [237, 486] on div "Context Queue: [Test] All Priority: 1 Customer Name: Mr Ron Phone: (714) 401-61…" at bounding box center [177, 469] width 269 height 215
drag, startPoint x: 259, startPoint y: 305, endPoint x: 330, endPoint y: 303, distance: 71.2
click at [259, 305] on button "COMPLETE" at bounding box center [251, 296] width 98 height 27
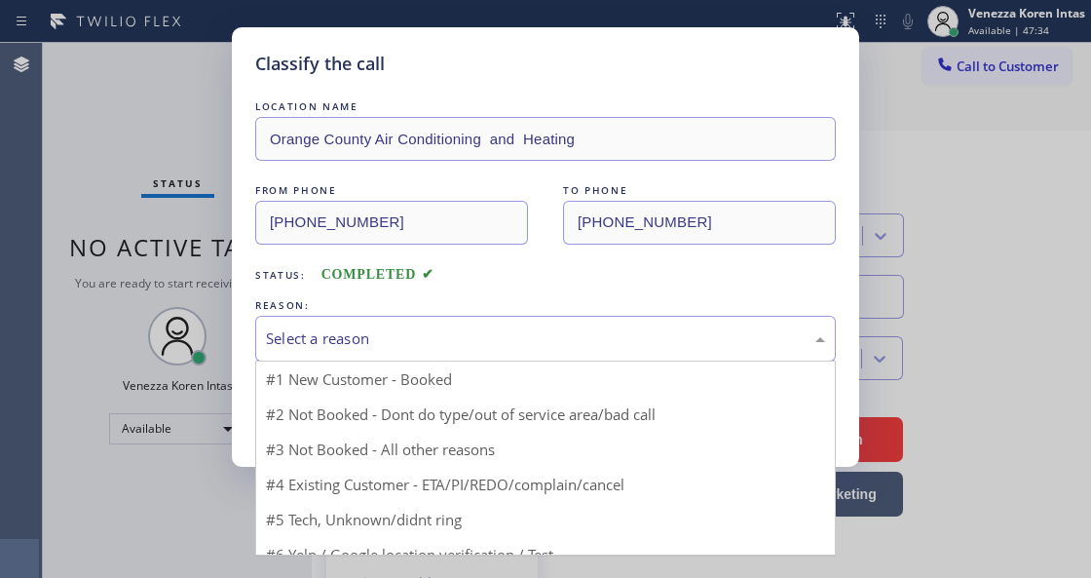
click at [373, 334] on div "Select a reason" at bounding box center [545, 338] width 559 height 22
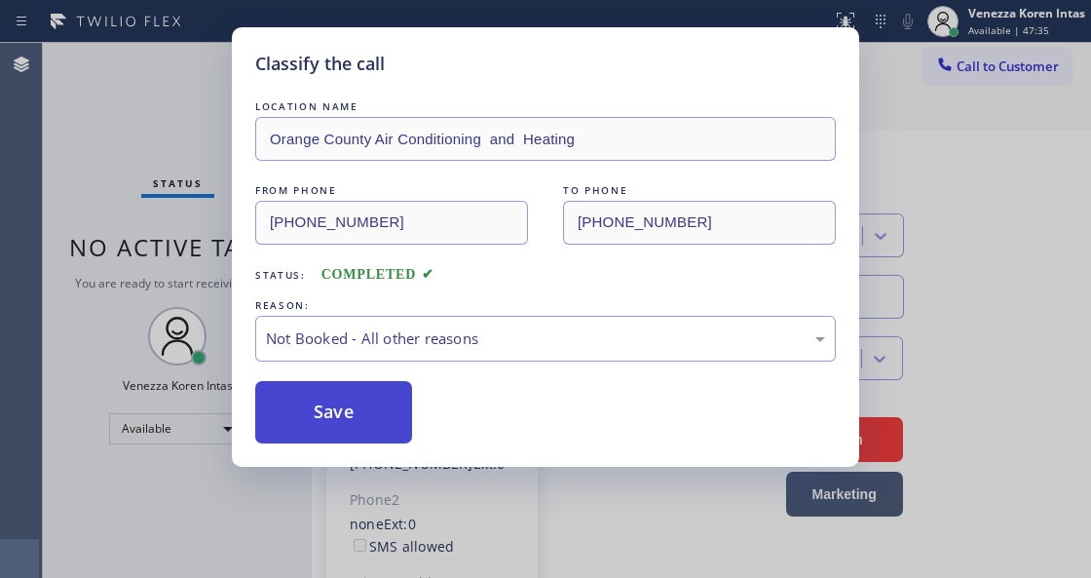
click at [385, 426] on button "Save" at bounding box center [333, 412] width 157 height 62
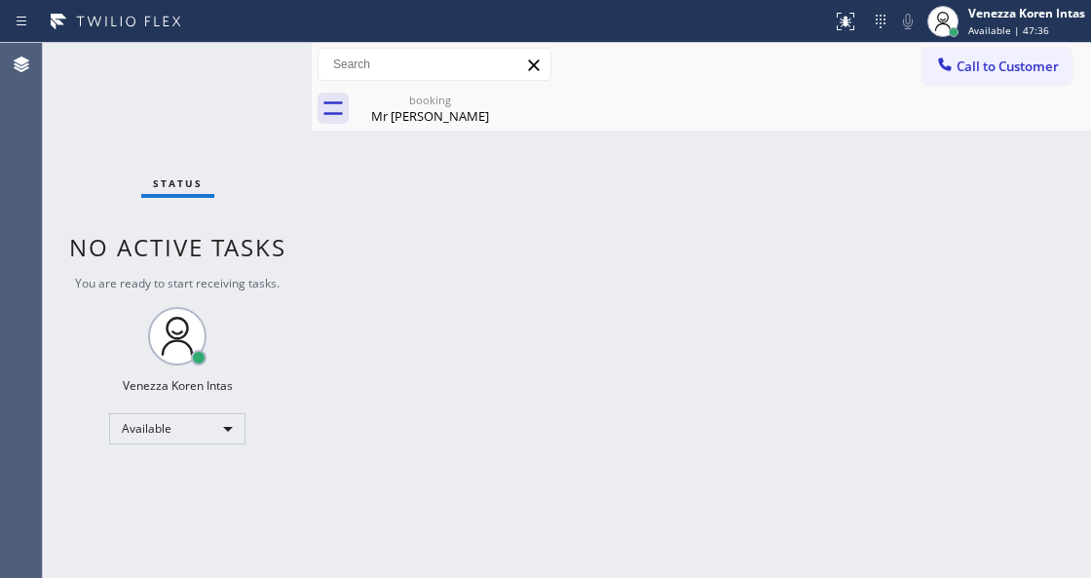
click at [1020, 23] on span "Available | 47:36" at bounding box center [1009, 30] width 81 height 14
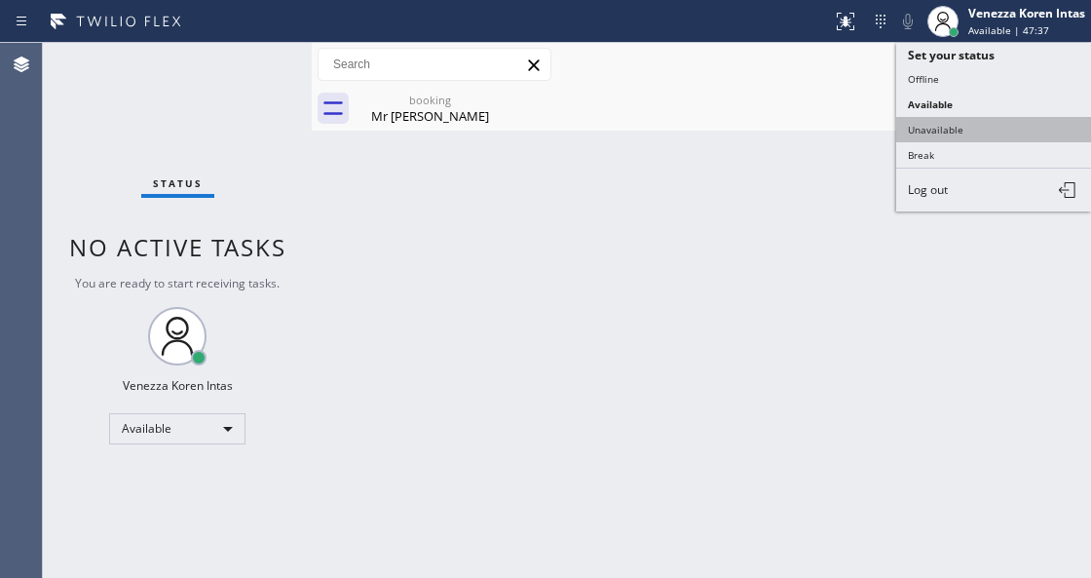
click at [989, 117] on button "Unavailable" at bounding box center [994, 129] width 195 height 25
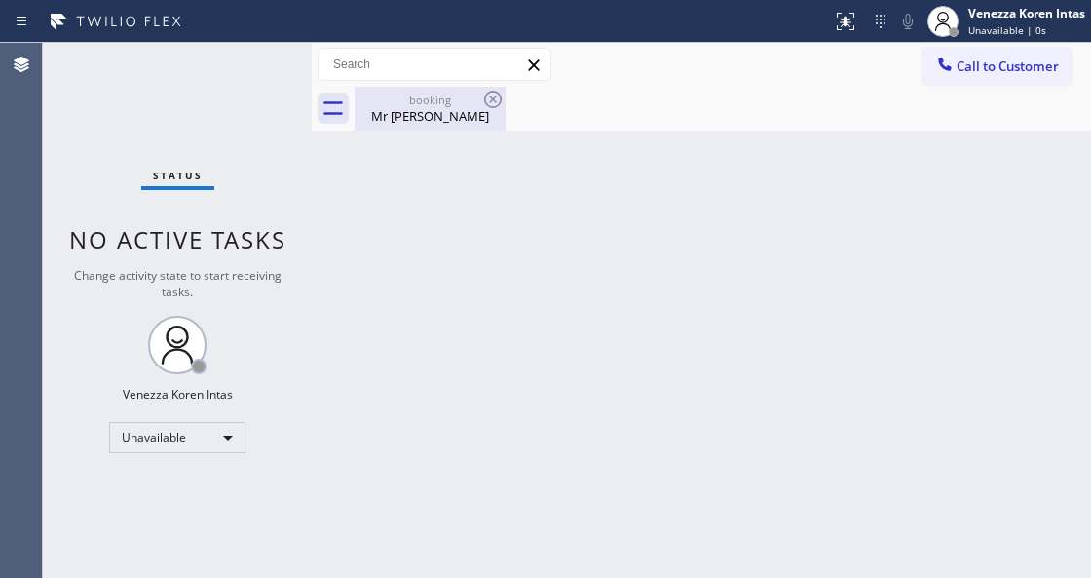
click at [476, 107] on div "Mr Ron" at bounding box center [430, 116] width 147 height 18
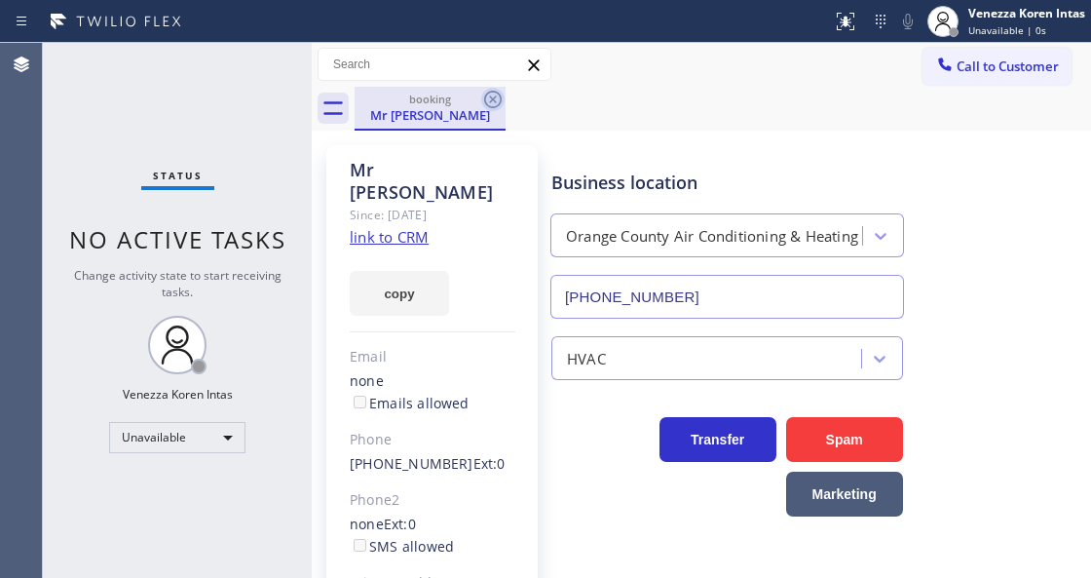
click at [497, 96] on icon at bounding box center [492, 99] width 23 height 23
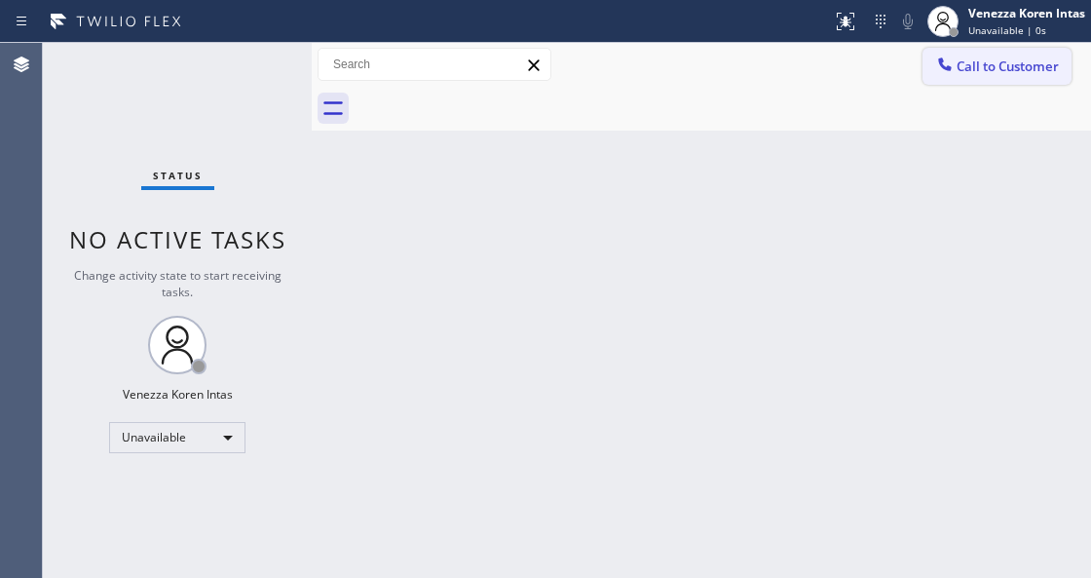
click at [971, 53] on button "Call to Customer" at bounding box center [997, 66] width 149 height 37
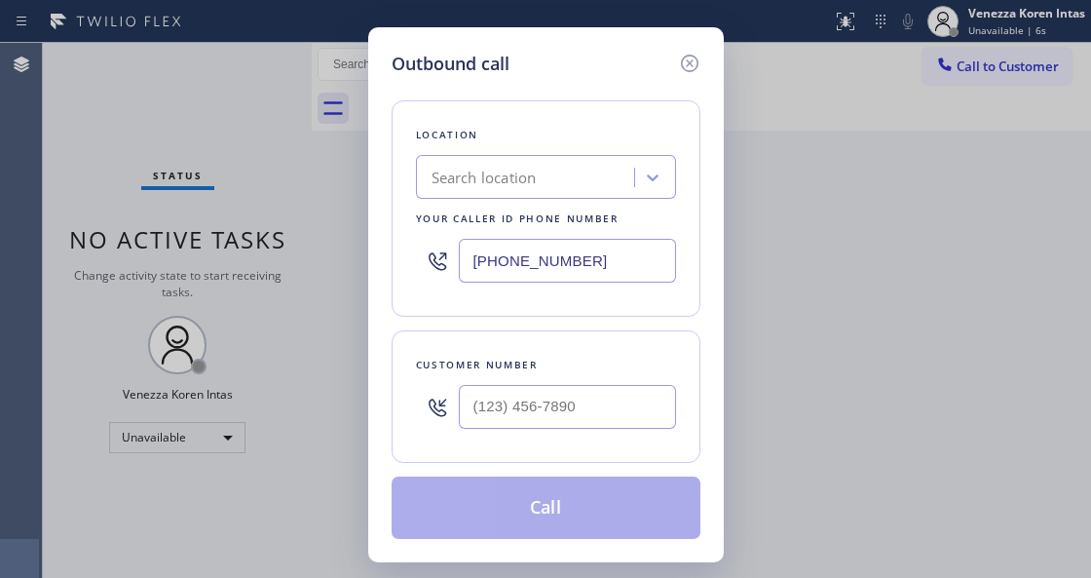
click at [381, 340] on div "Outbound call Location Search location Your caller id phone number (909) 764-31…" at bounding box center [546, 294] width 356 height 535
drag, startPoint x: 612, startPoint y: 267, endPoint x: 360, endPoint y: 257, distance: 252.6
click at [364, 261] on div "Outbound call Location Search location Your caller id phone number (909) 764-31…" at bounding box center [545, 289] width 1091 height 578
paste input "657) 888-9757"
type input "[PHONE_NUMBER]"
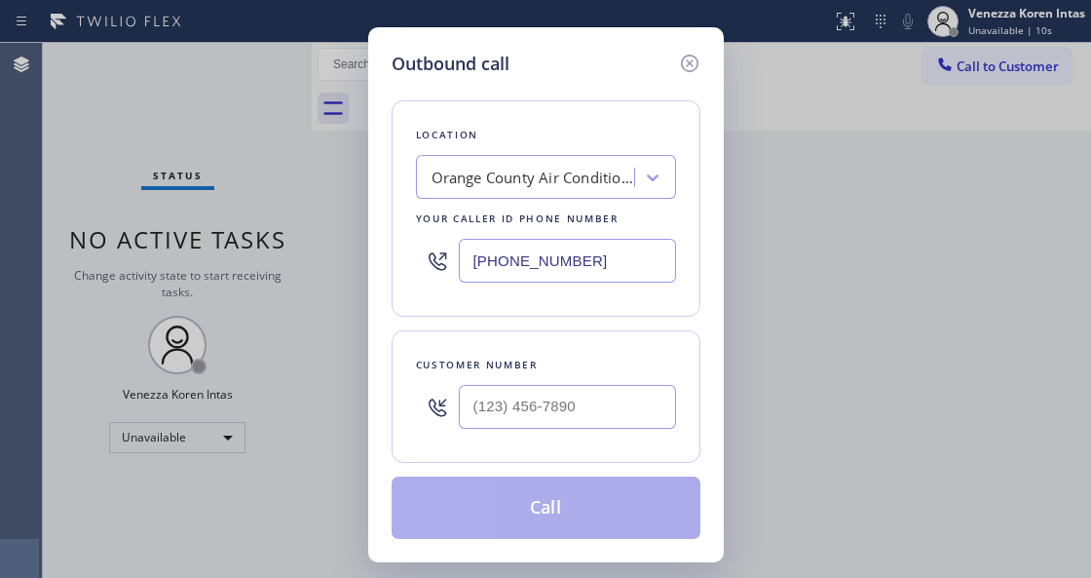
click at [434, 356] on div "Customer number" at bounding box center [546, 365] width 260 height 20
click at [507, 407] on input "(___) ___-____" at bounding box center [567, 407] width 217 height 44
paste input "714) 401-6139"
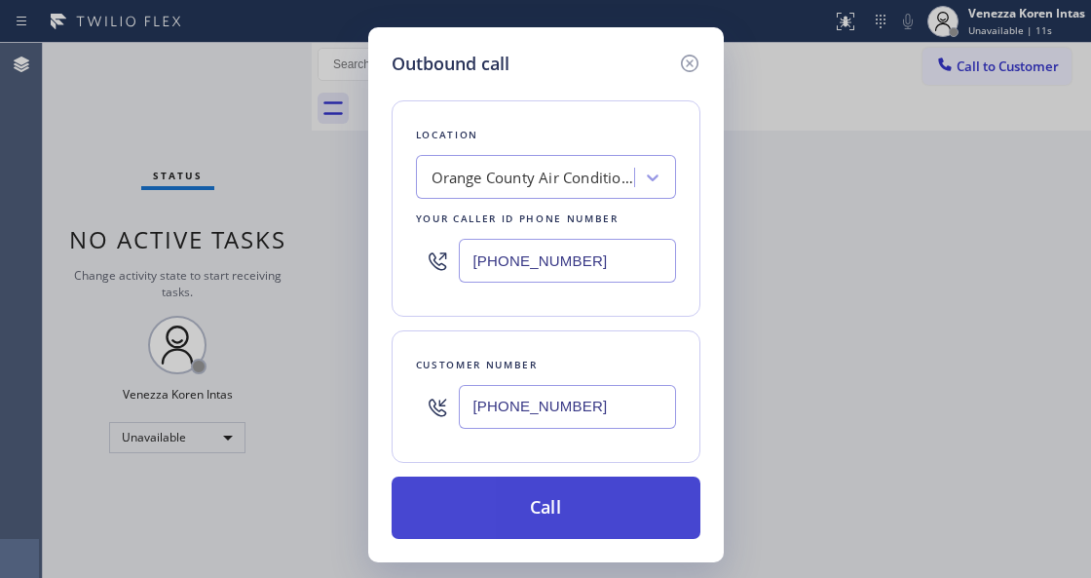
type input "[PHONE_NUMBER]"
click at [524, 511] on button "Call" at bounding box center [546, 508] width 309 height 62
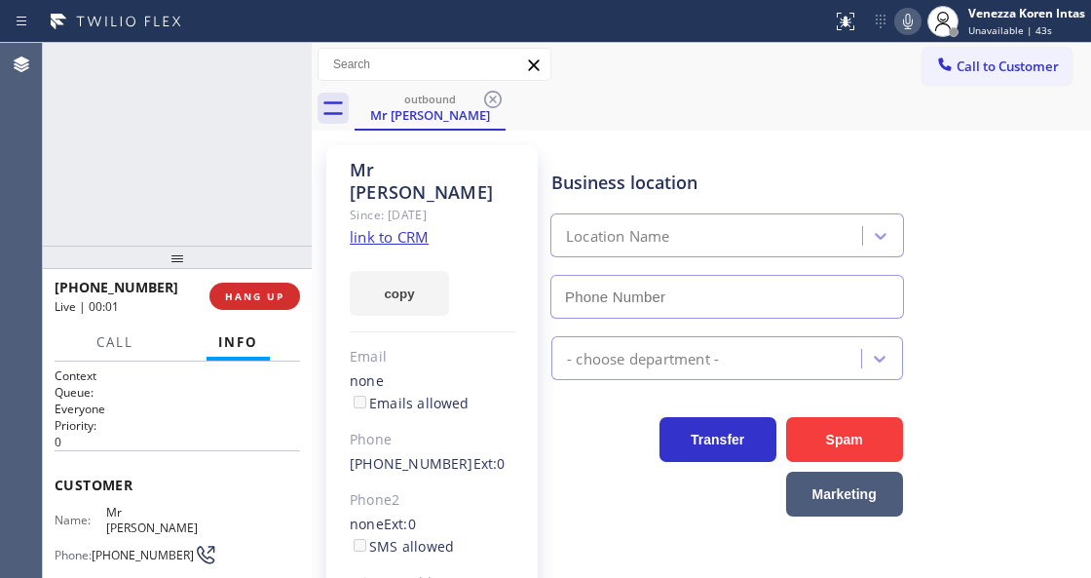
type input "[PHONE_NUMBER]"
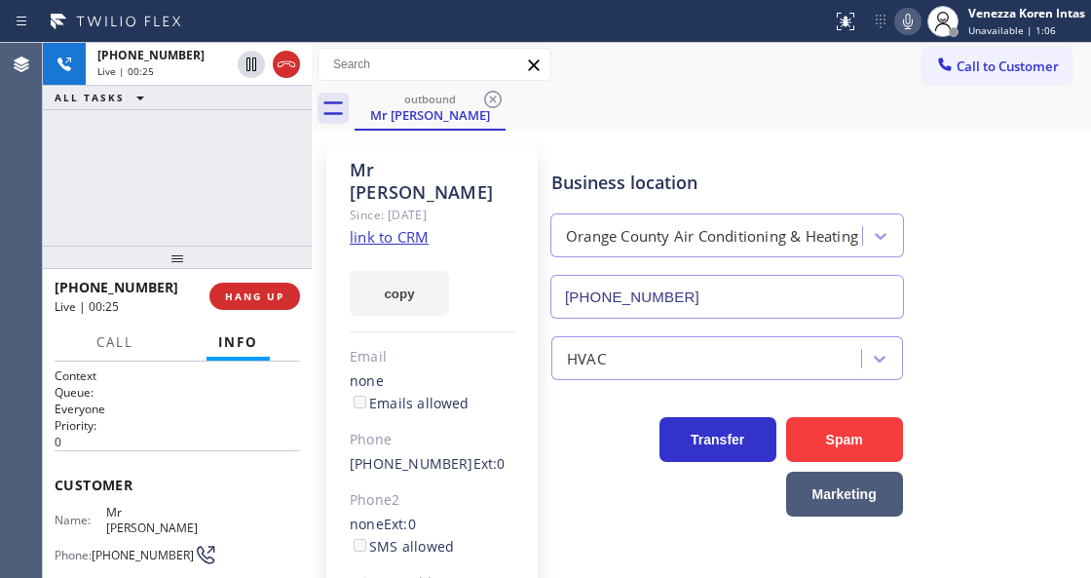
click at [271, 177] on div "+17144016139 Live | 00:25 ALL TASKS ALL TASKS ACTIVE TASKS TASKS IN WRAP UP" at bounding box center [177, 144] width 269 height 203
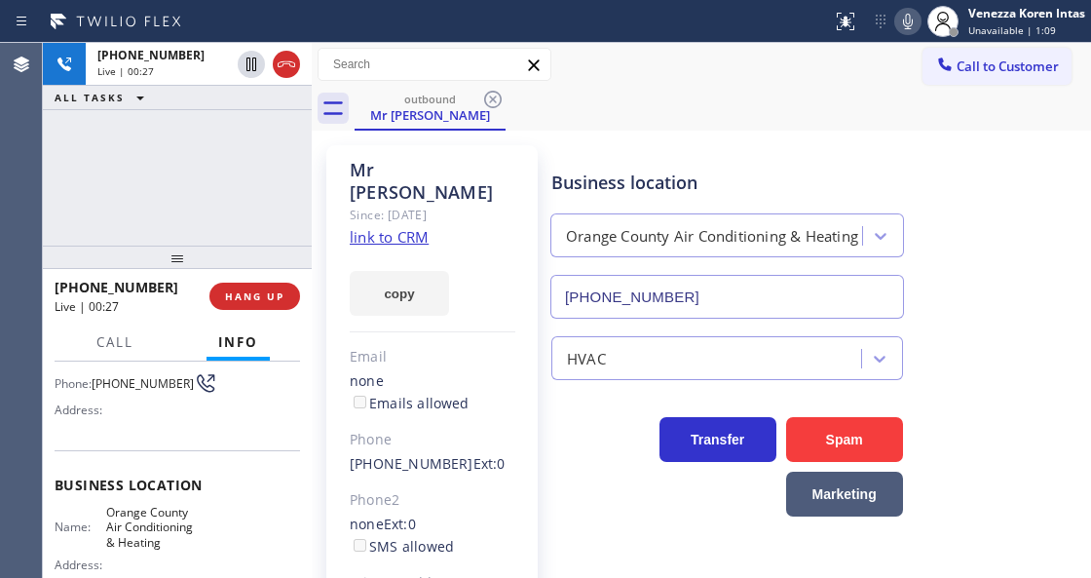
scroll to position [195, 0]
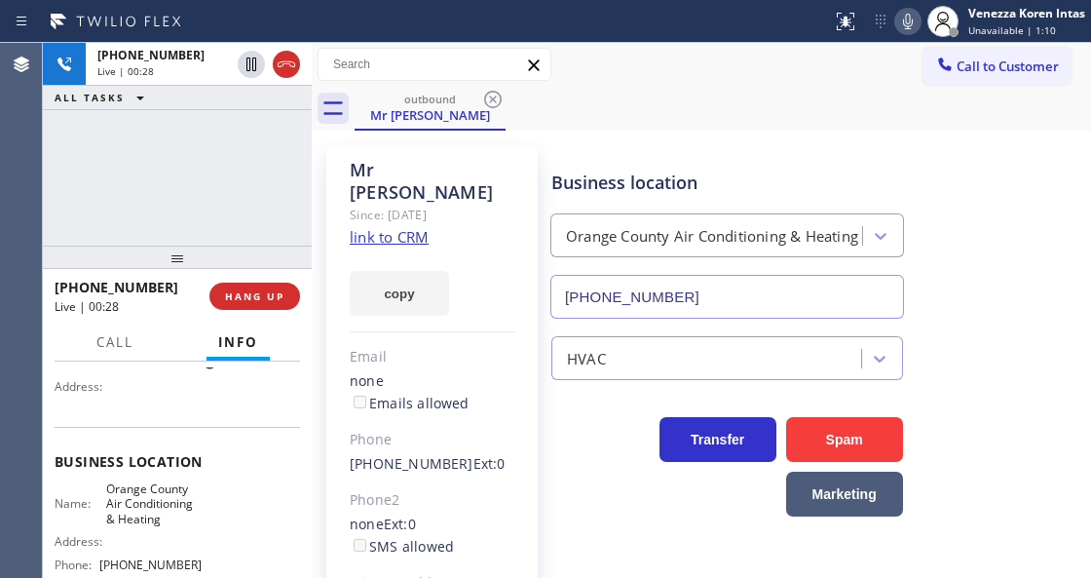
click at [273, 246] on div at bounding box center [177, 257] width 269 height 23
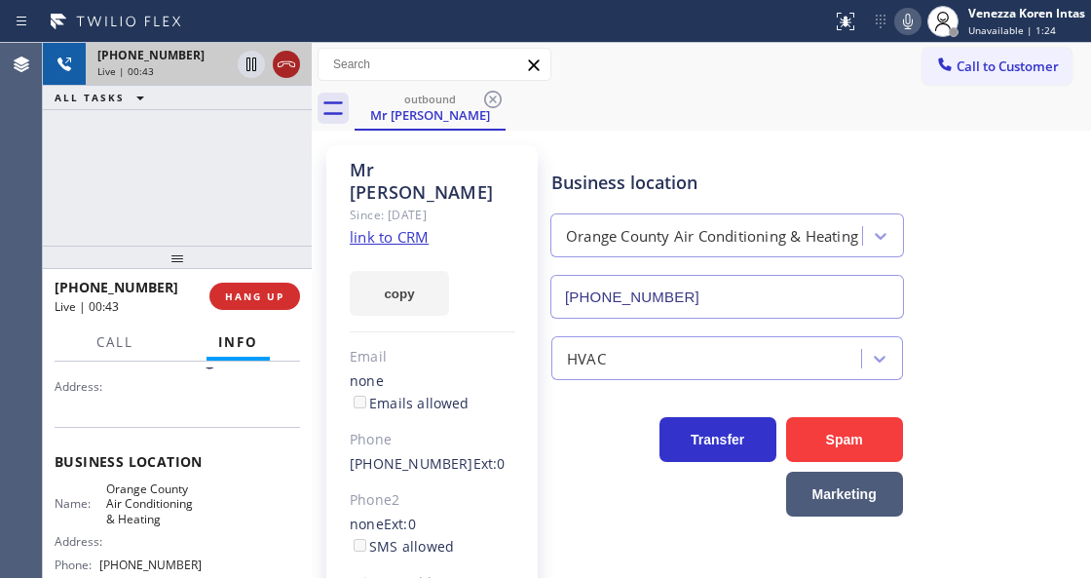
click at [275, 57] on icon at bounding box center [286, 64] width 23 height 23
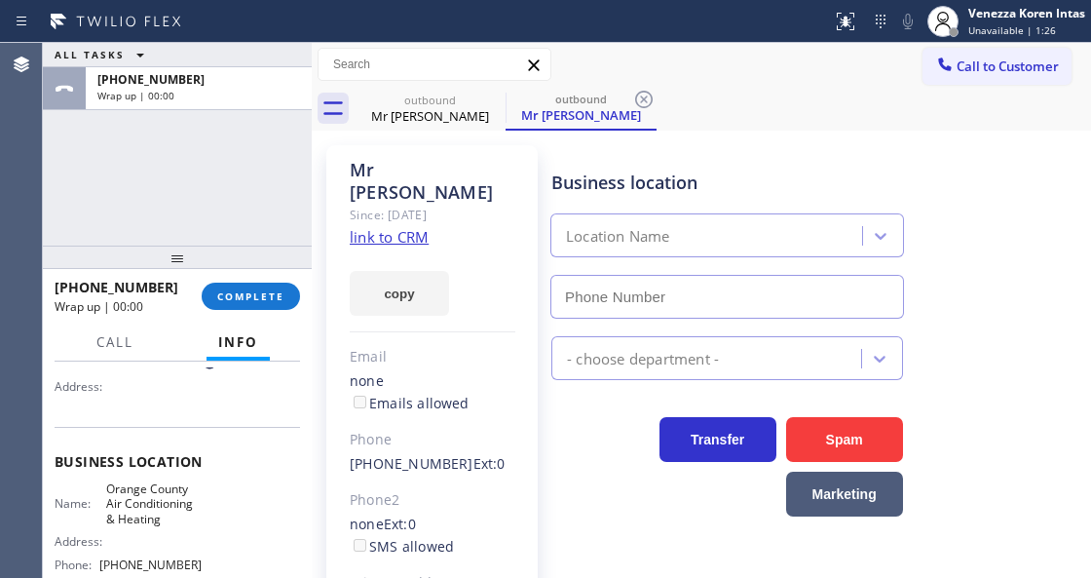
type input "[PHONE_NUMBER]"
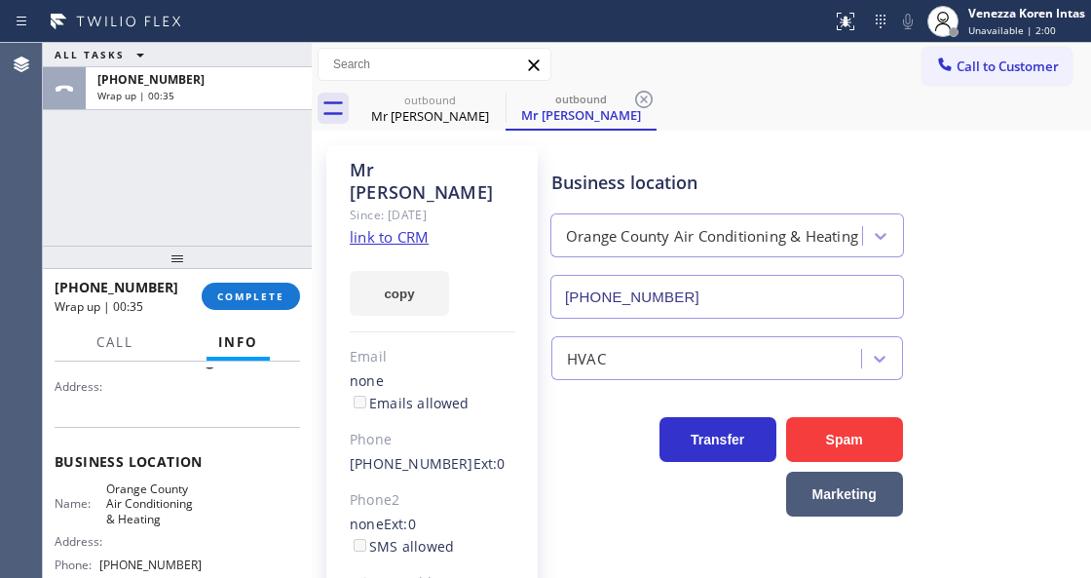
click at [244, 275] on div "+17144016139 Wrap up | 00:35 COMPLETE" at bounding box center [178, 296] width 246 height 51
click at [247, 301] on span "COMPLETE" at bounding box center [250, 296] width 67 height 14
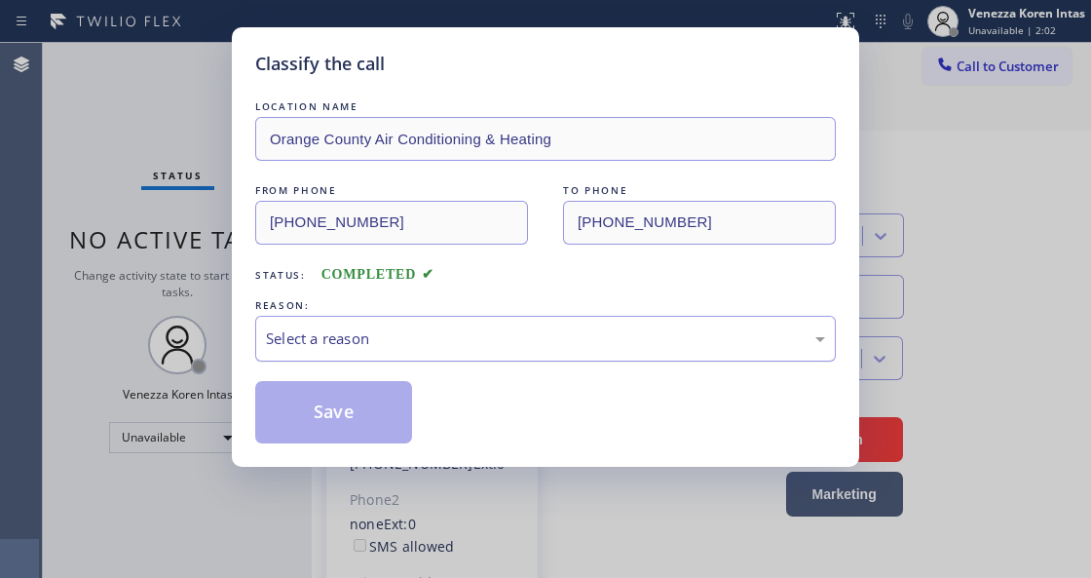
click at [448, 347] on div "Select a reason" at bounding box center [545, 338] width 559 height 22
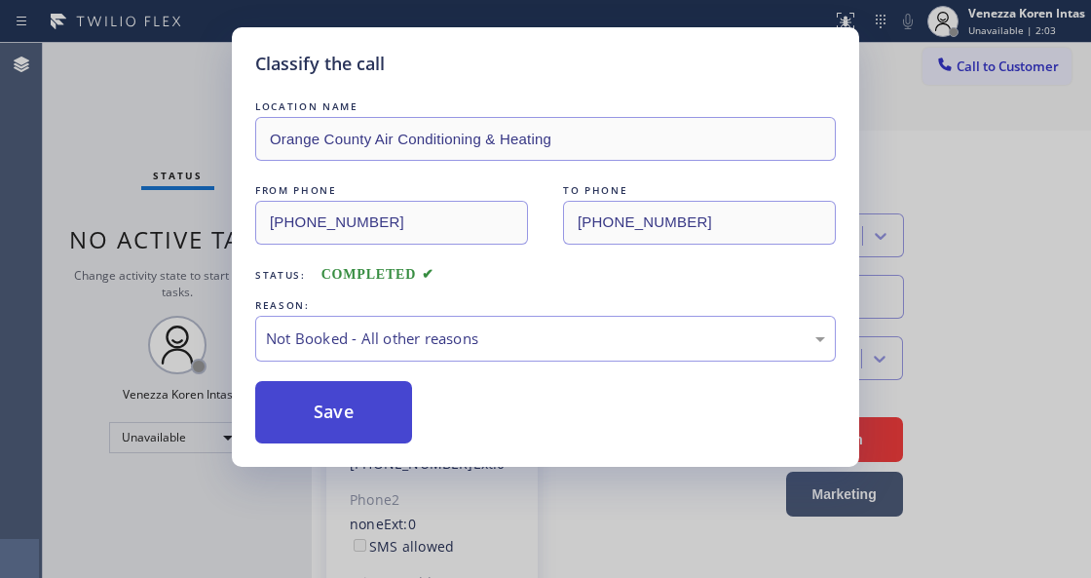
click at [359, 408] on button "Save" at bounding box center [333, 412] width 157 height 62
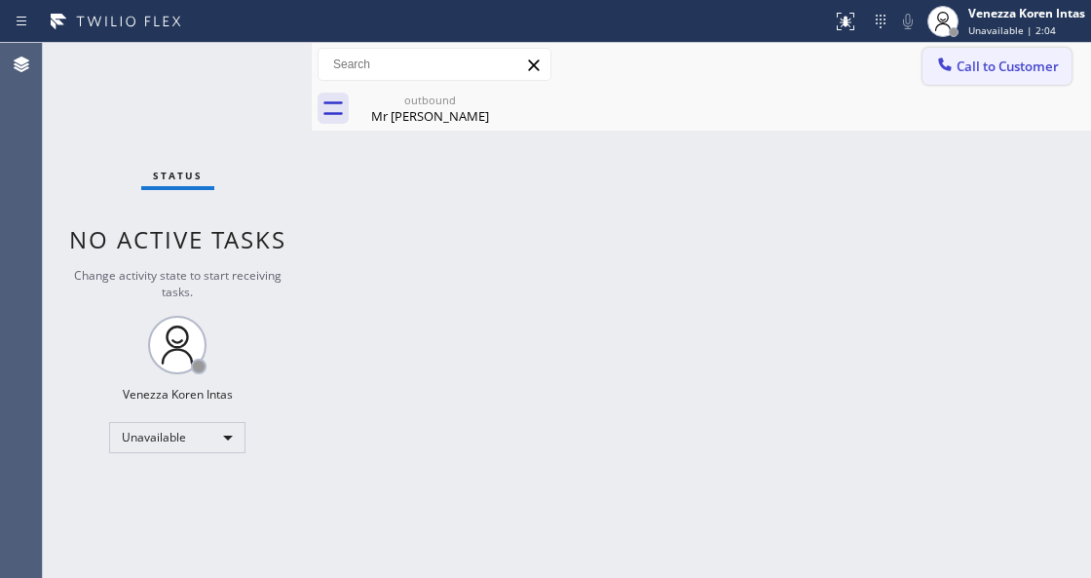
click at [1019, 65] on span "Call to Customer" at bounding box center [1008, 66] width 102 height 18
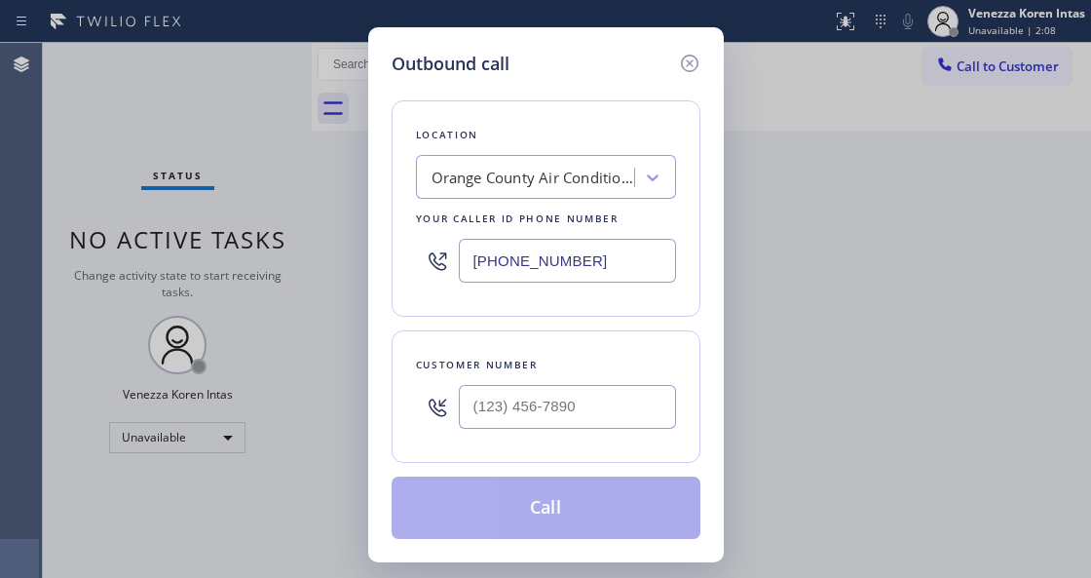
click at [444, 279] on div at bounding box center [437, 260] width 43 height 63
click at [527, 410] on input "(___) ___-____" at bounding box center [567, 407] width 217 height 44
paste input "714) 401-6139"
type input "[PHONE_NUMBER]"
click at [573, 532] on button "Call" at bounding box center [546, 508] width 309 height 62
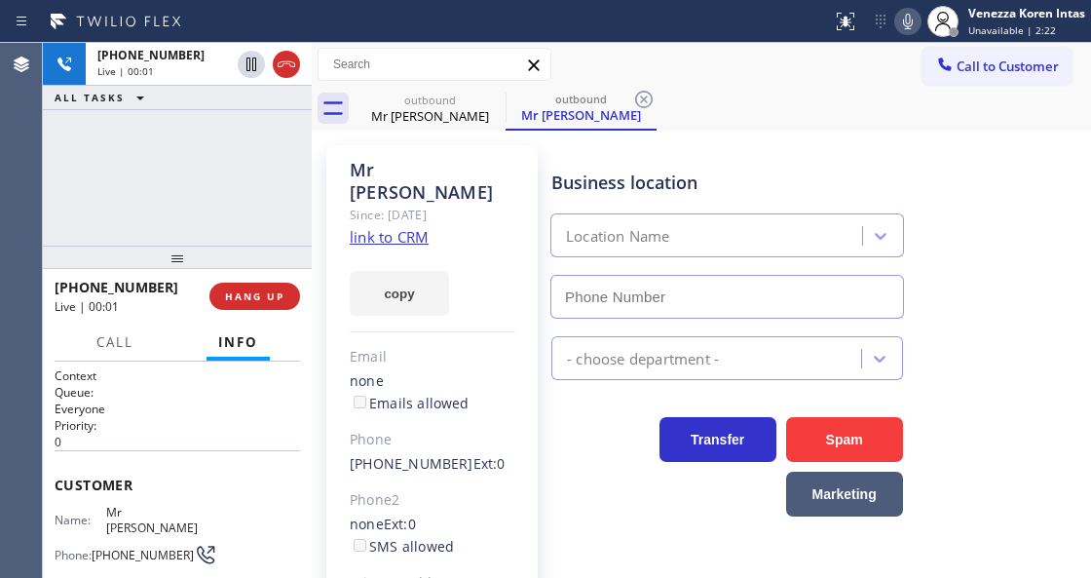
type input "[PHONE_NUMBER]"
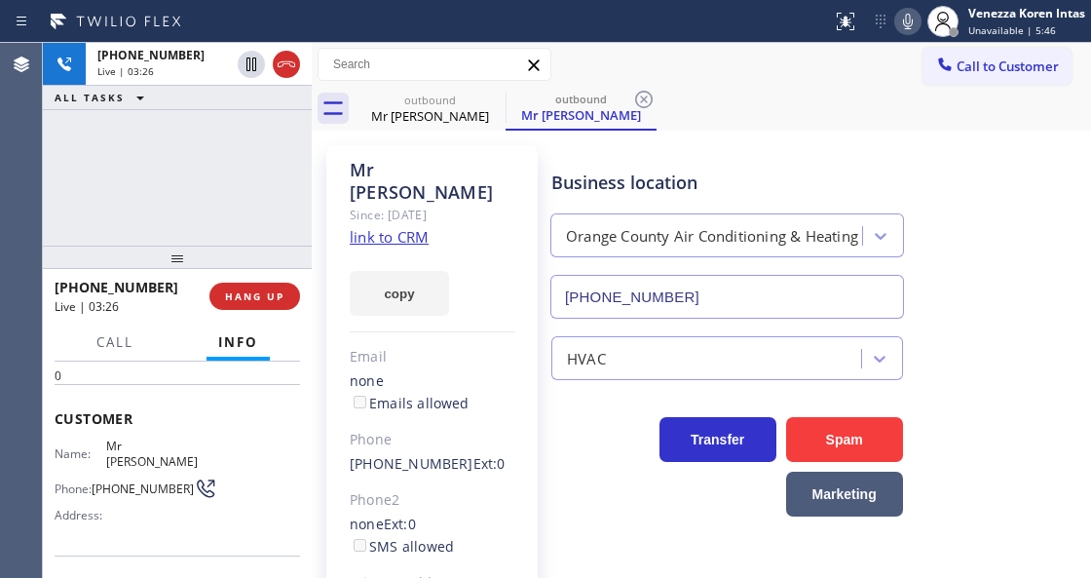
scroll to position [64, 0]
drag, startPoint x: 129, startPoint y: 483, endPoint x: 94, endPoint y: 467, distance: 38.8
click at [94, 478] on div "Phone: (714) 401-6139" at bounding box center [128, 489] width 147 height 23
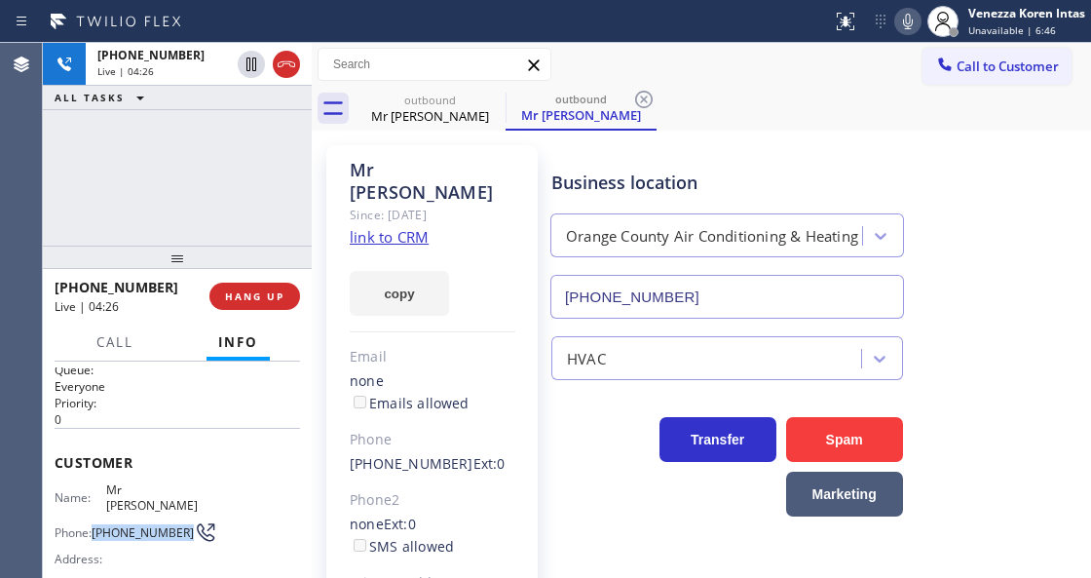
scroll to position [0, 0]
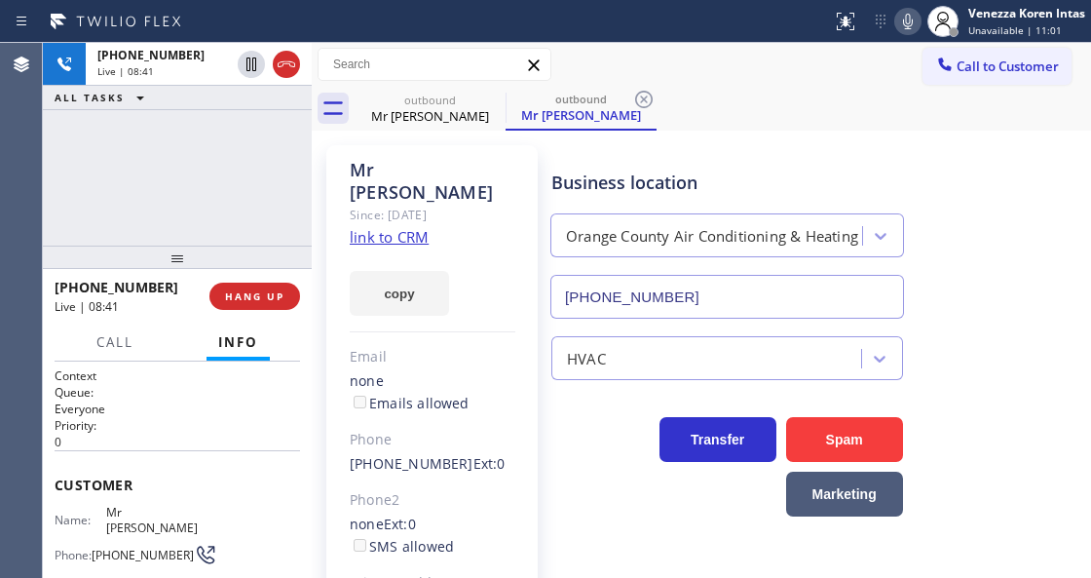
click at [579, 12] on div at bounding box center [416, 21] width 817 height 31
click at [481, 101] on icon at bounding box center [492, 99] width 23 height 23
click at [632, 101] on icon at bounding box center [643, 99] width 23 height 23
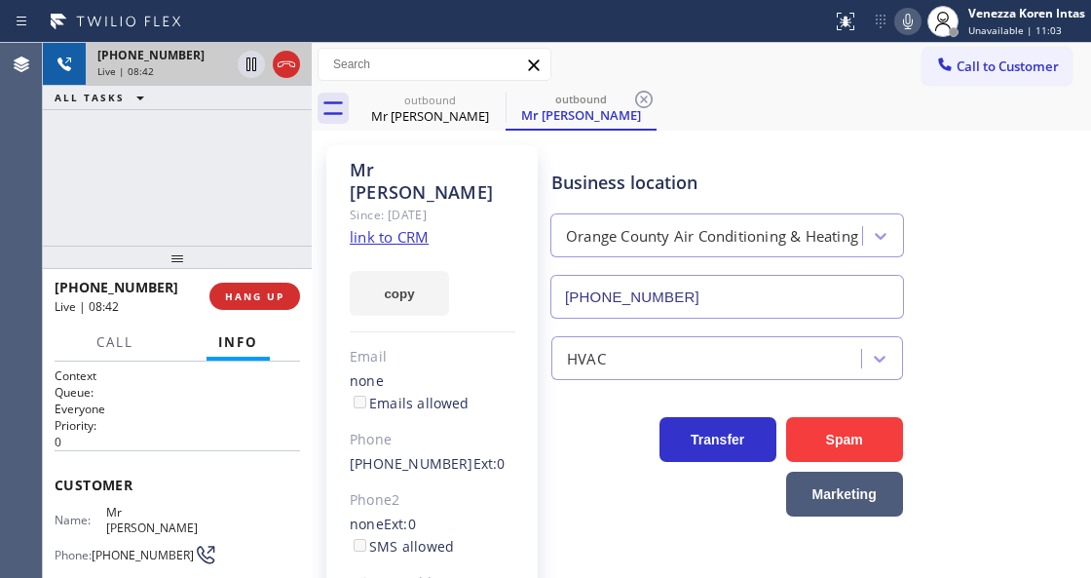
click at [632, 102] on icon at bounding box center [643, 99] width 23 height 23
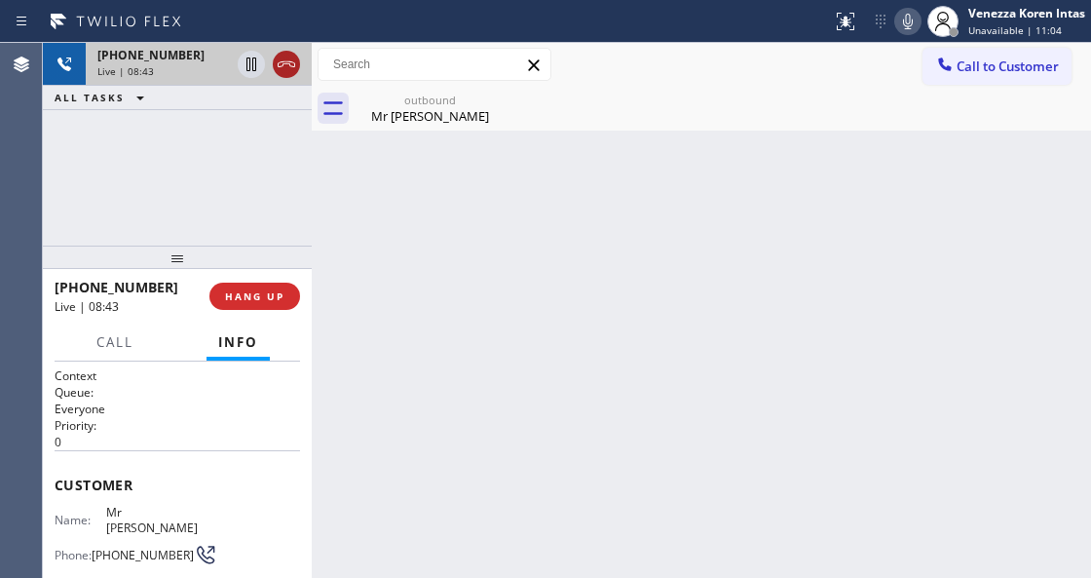
click at [294, 66] on icon at bounding box center [287, 64] width 18 height 6
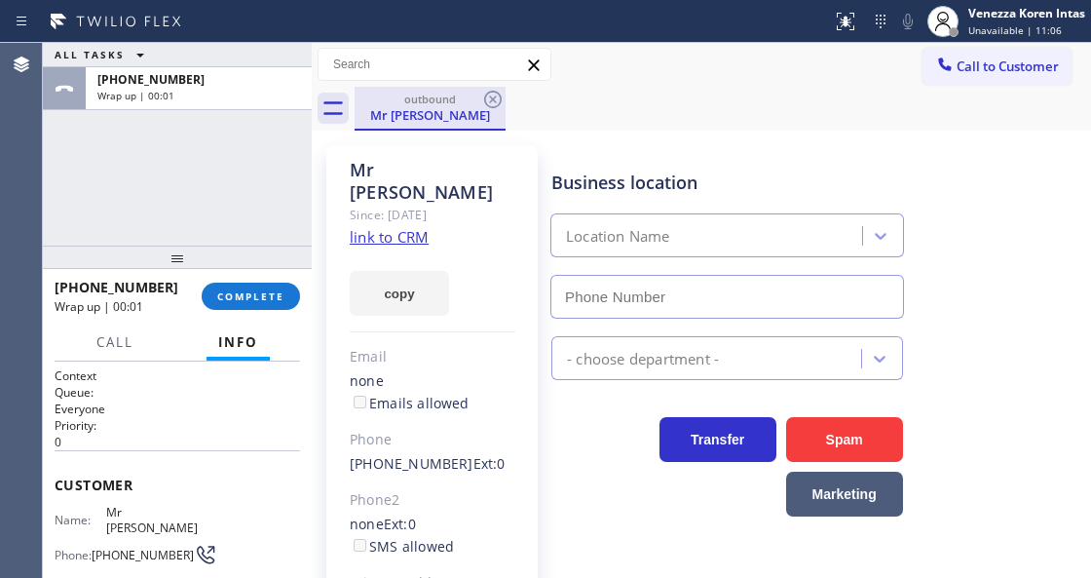
type input "[PHONE_NUMBER]"
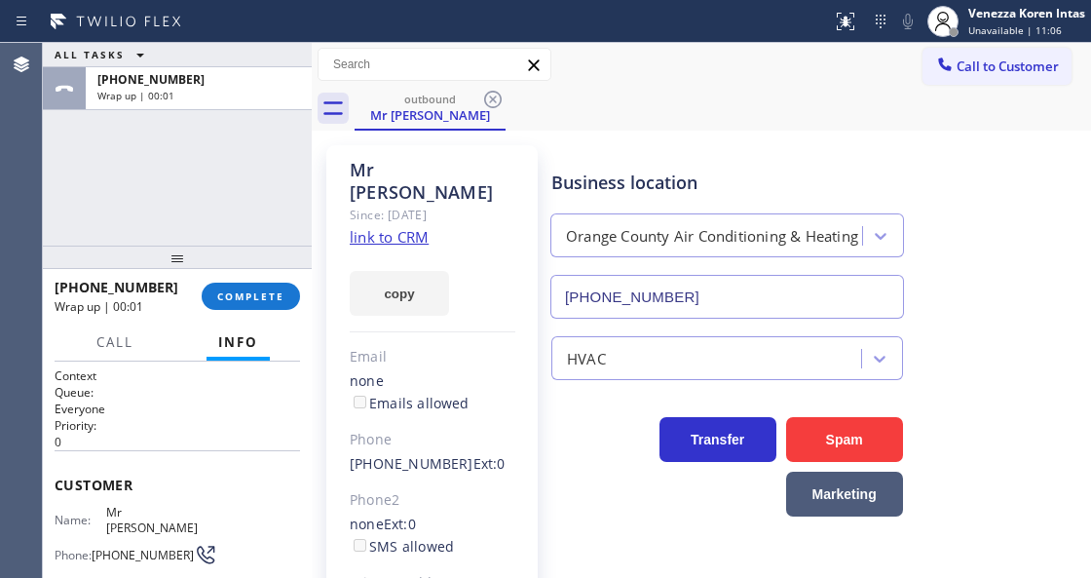
drag, startPoint x: 488, startPoint y: 107, endPoint x: 496, endPoint y: 99, distance: 11.0
click at [491, 105] on icon at bounding box center [492, 99] width 23 height 23
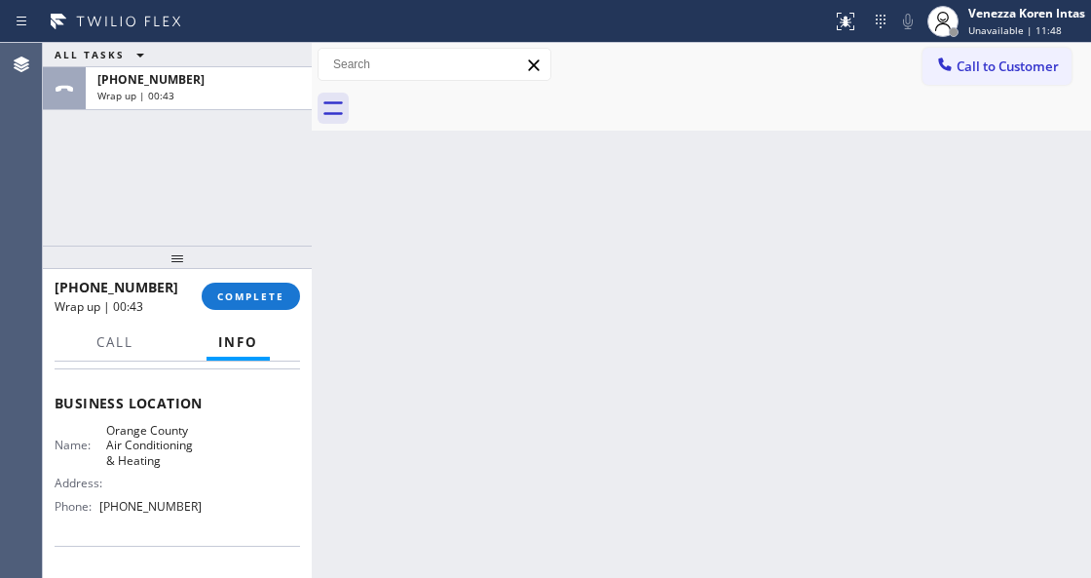
scroll to position [259, 0]
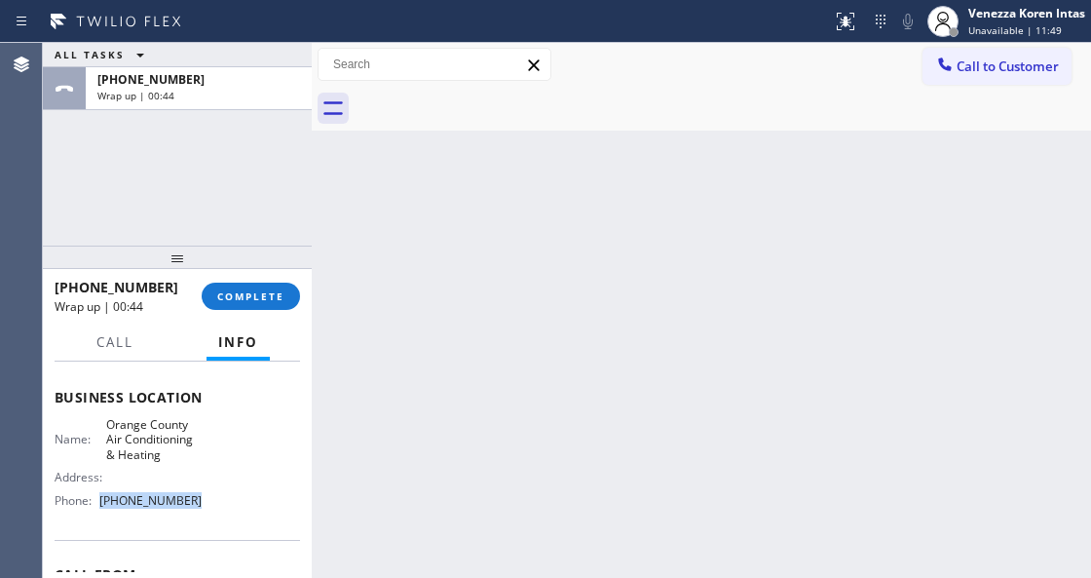
drag, startPoint x: 200, startPoint y: 481, endPoint x: 99, endPoint y: 481, distance: 100.4
click at [99, 481] on div "Name: Orange County Air Conditioning & Heating Address: Phone: (657) 888-9757" at bounding box center [178, 466] width 246 height 98
click at [248, 296] on span "COMPLETE" at bounding box center [250, 296] width 67 height 14
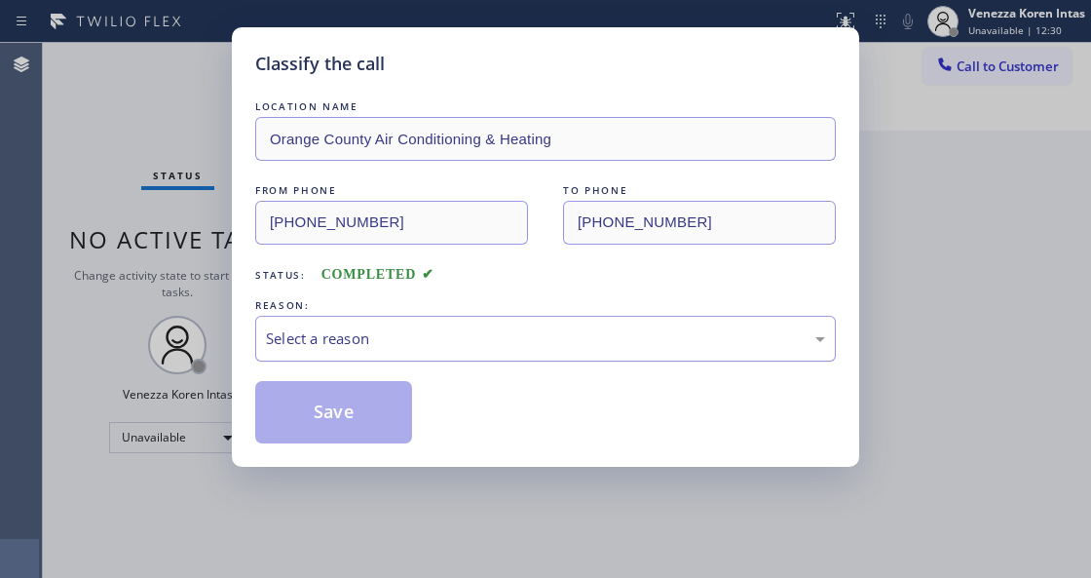
click at [442, 336] on div "Select a reason" at bounding box center [545, 338] width 559 height 22
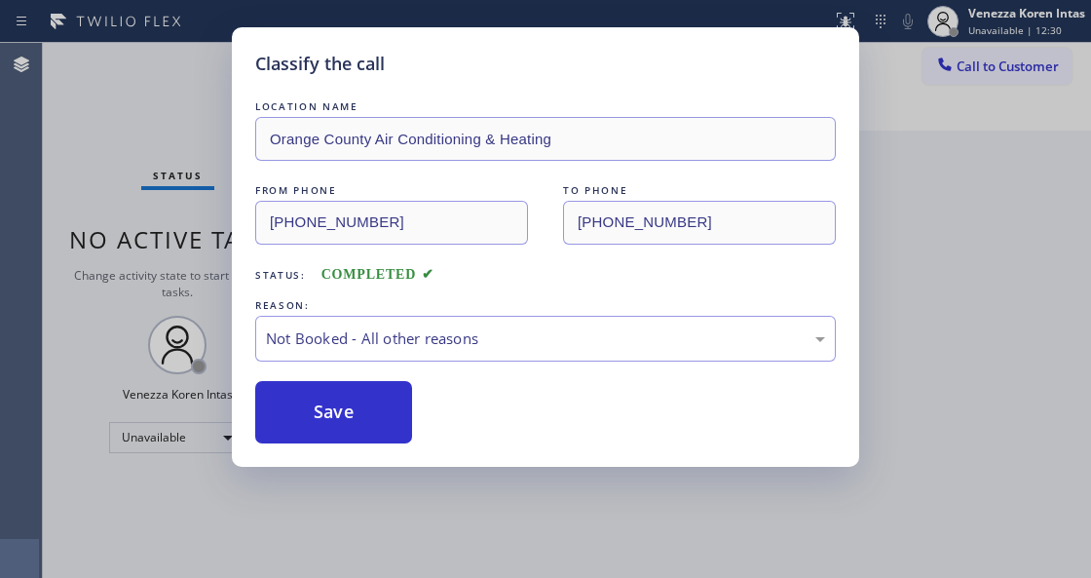
drag, startPoint x: 363, startPoint y: 390, endPoint x: 555, endPoint y: 382, distance: 193.1
click at [367, 390] on button "Save" at bounding box center [333, 412] width 157 height 62
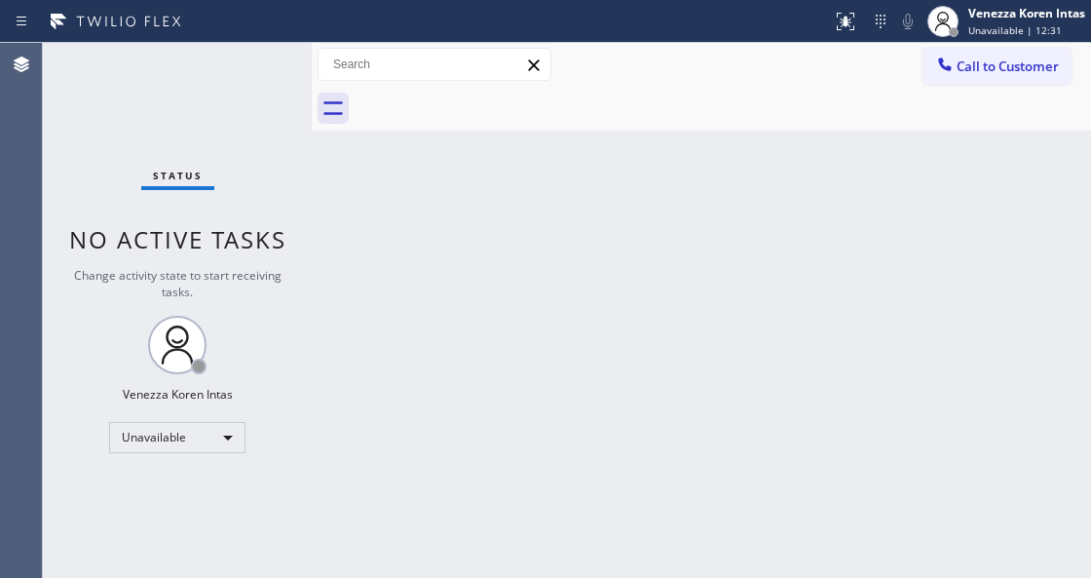
click at [978, 23] on span "Unavailable | 12:31" at bounding box center [1016, 30] width 94 height 14
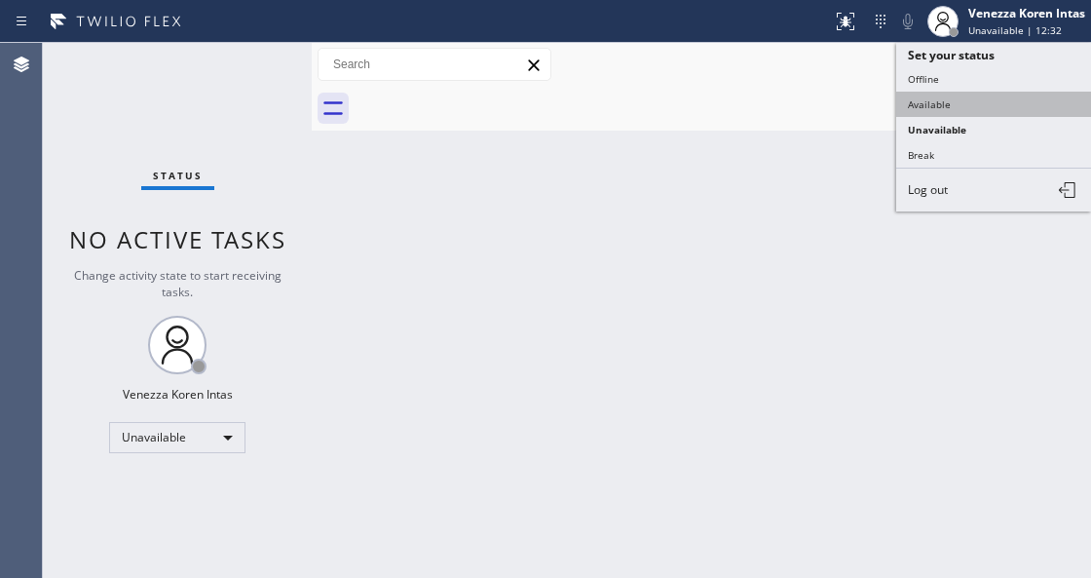
click at [958, 103] on button "Available" at bounding box center [994, 104] width 195 height 25
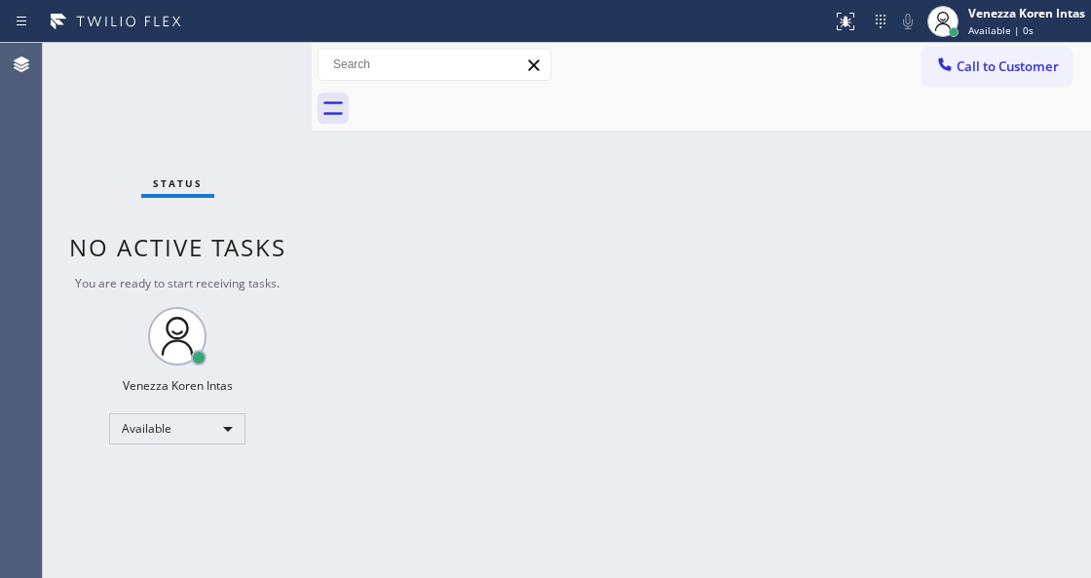
click at [612, 248] on div "Back to Dashboard Change Sender ID Customers Technicians Select a contact Outbo…" at bounding box center [702, 310] width 780 height 535
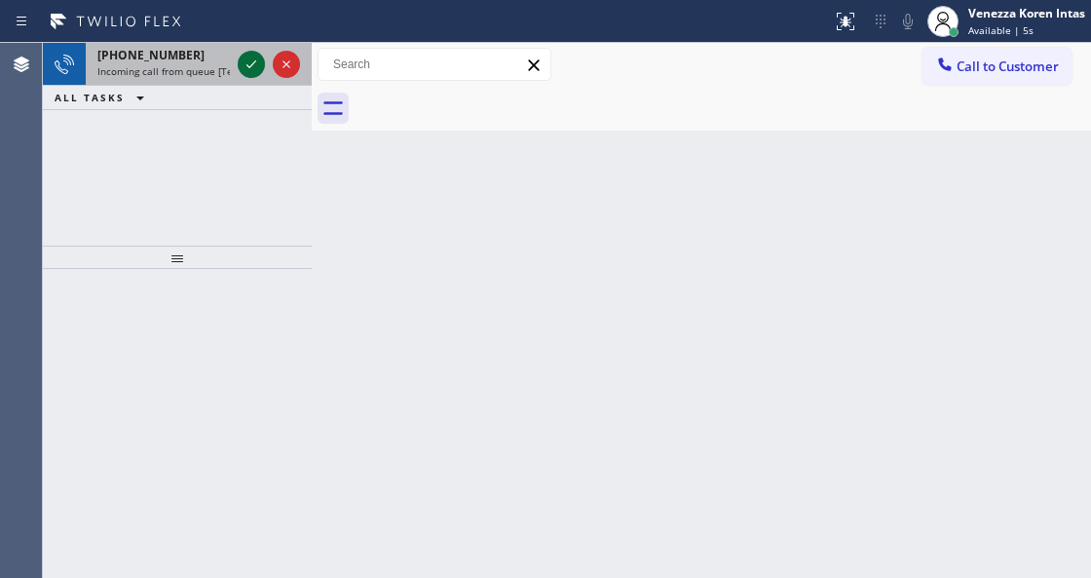
click at [243, 62] on icon at bounding box center [251, 64] width 23 height 23
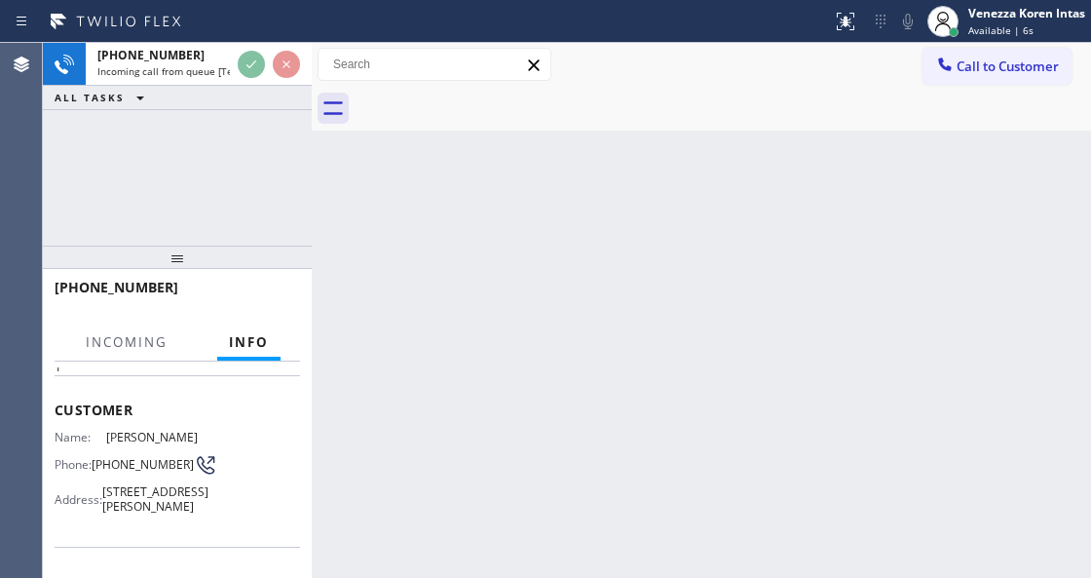
scroll to position [195, 0]
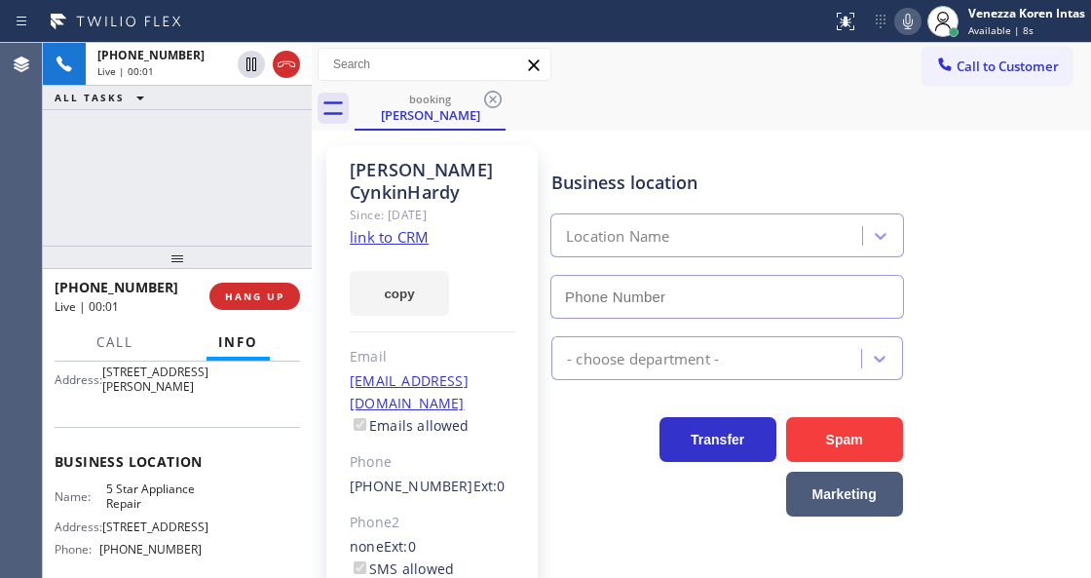
type input "[PHONE_NUMBER]"
click at [409, 227] on link "link to CRM" at bounding box center [389, 236] width 79 height 19
click at [902, 25] on icon at bounding box center [908, 21] width 23 height 23
click at [910, 30] on icon at bounding box center [908, 21] width 23 height 23
click at [905, 19] on icon at bounding box center [908, 22] width 10 height 16
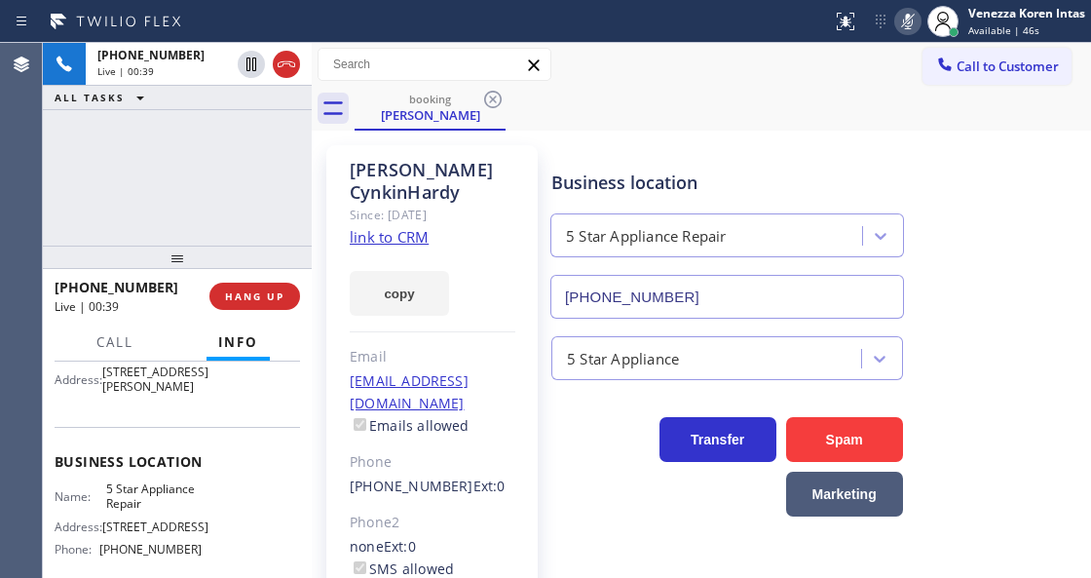
click at [913, 28] on icon at bounding box center [908, 21] width 23 height 23
click at [902, 25] on icon at bounding box center [908, 21] width 23 height 23
click at [912, 20] on icon at bounding box center [908, 21] width 23 height 23
drag, startPoint x: 899, startPoint y: 16, endPoint x: 899, endPoint y: 50, distance: 34.1
click at [899, 16] on icon at bounding box center [908, 21] width 23 height 23
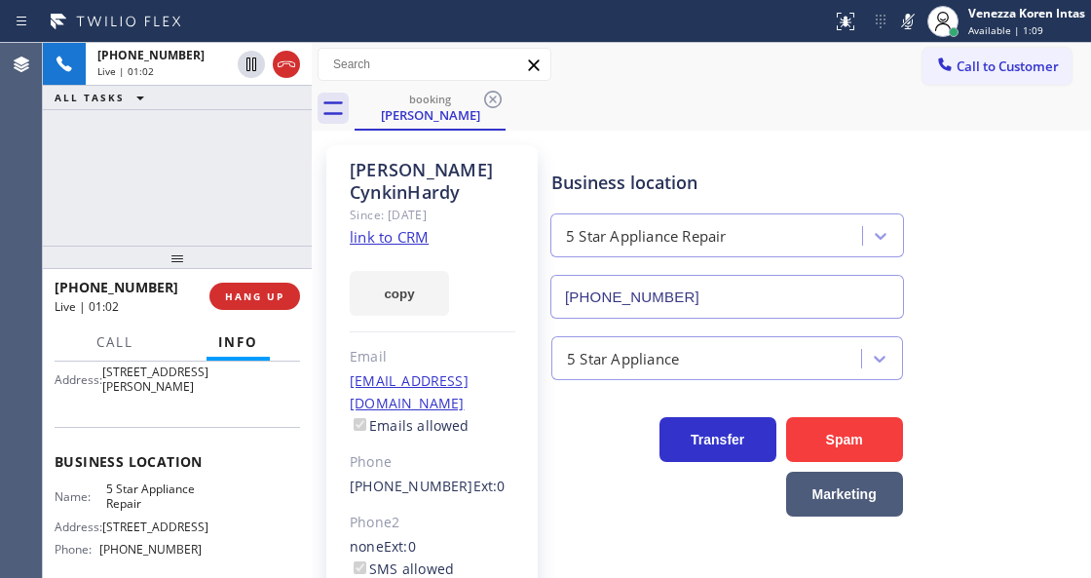
click at [912, 27] on icon at bounding box center [908, 21] width 23 height 23
drag, startPoint x: 287, startPoint y: 195, endPoint x: 516, endPoint y: 172, distance: 231.2
click at [287, 195] on div "+18183990441 Live | 02:01 ALL TASKS ALL TASKS ACTIVE TASKS TASKS IN WRAP UP" at bounding box center [177, 144] width 269 height 203
click at [693, 121] on div "booking Lisa CynkinHardy" at bounding box center [723, 109] width 737 height 44
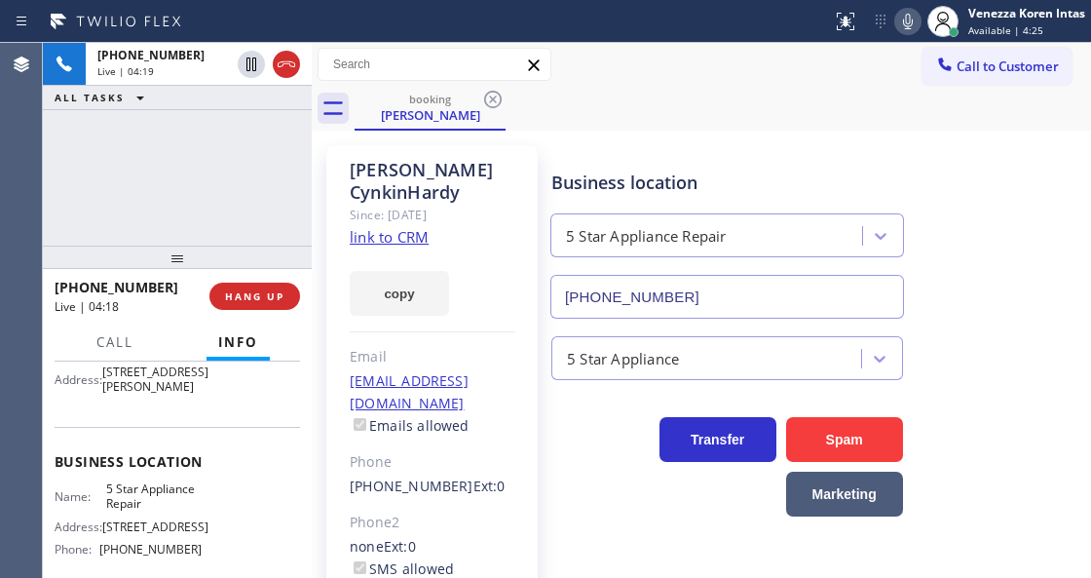
click at [902, 27] on icon at bounding box center [908, 21] width 23 height 23
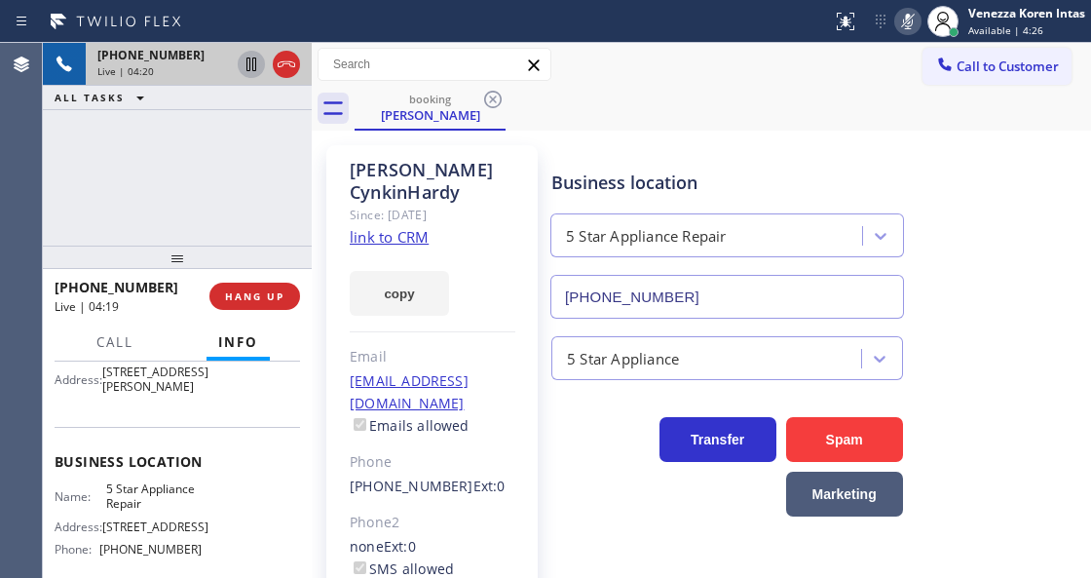
click at [248, 58] on icon at bounding box center [252, 64] width 10 height 14
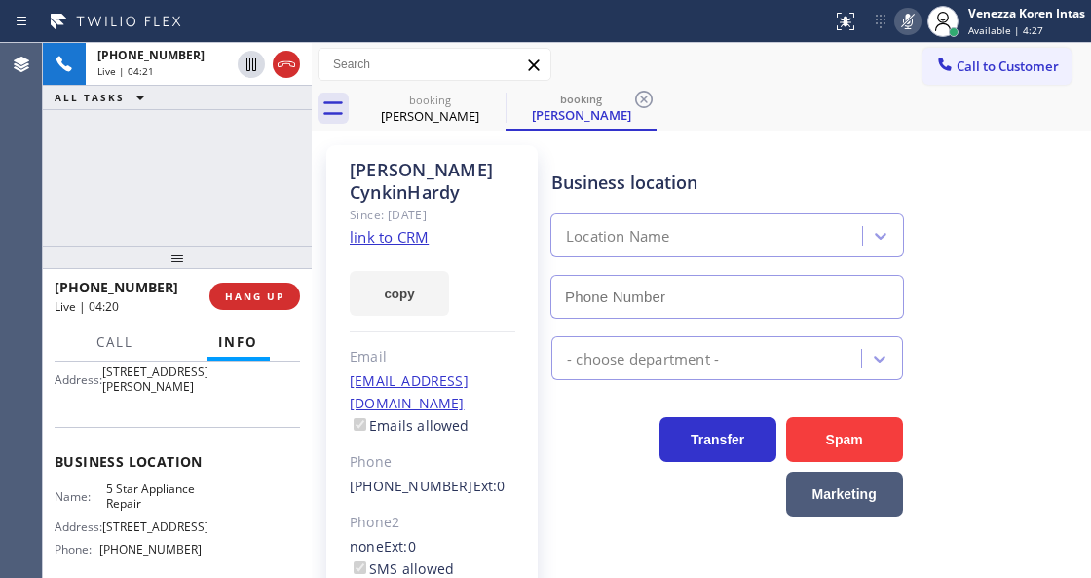
type input "[PHONE_NUMBER]"
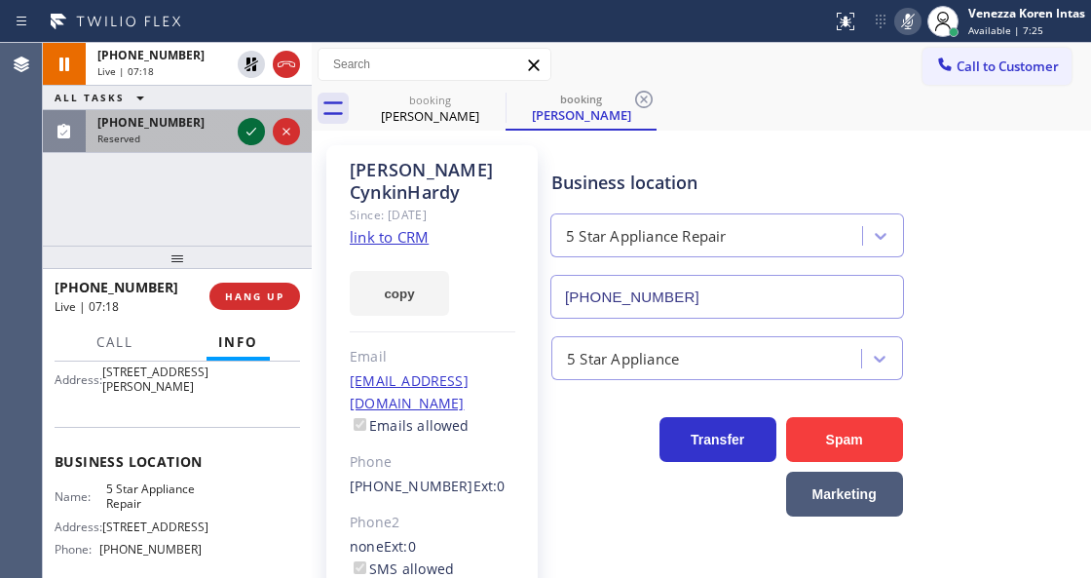
click at [250, 123] on icon at bounding box center [251, 131] width 23 height 23
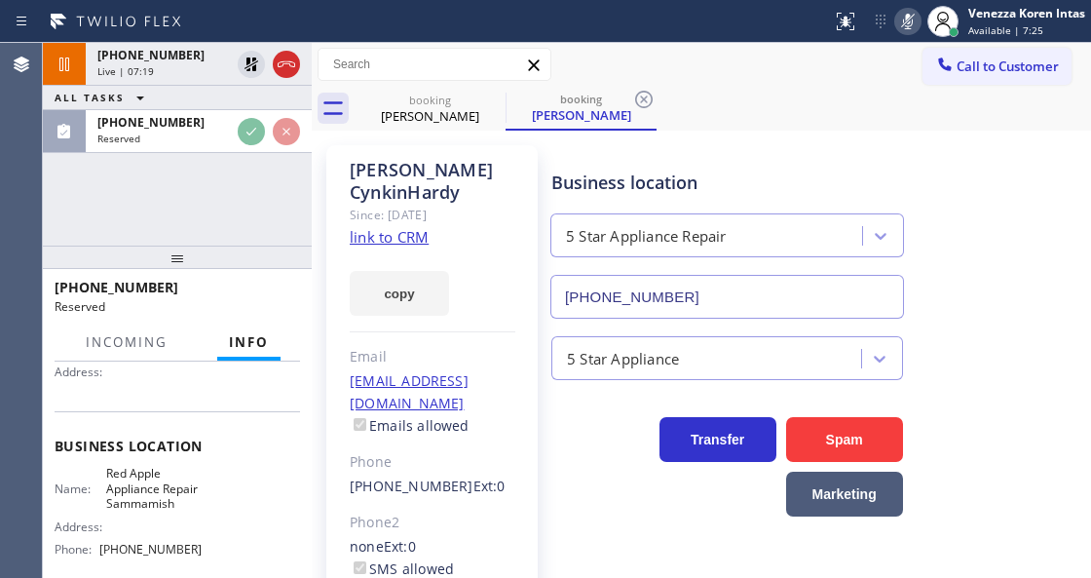
scroll to position [260, 0]
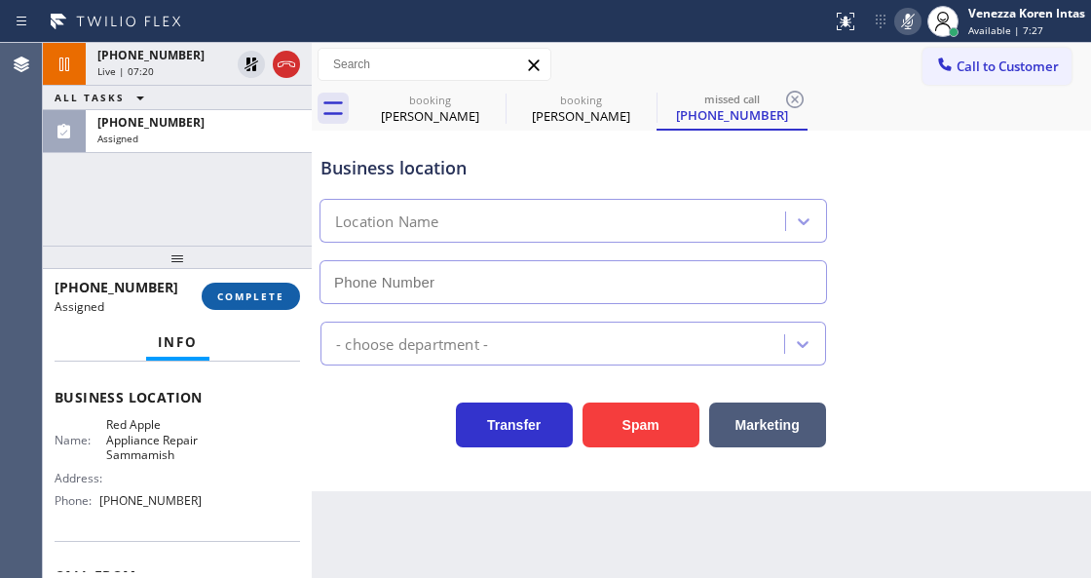
type input "[PHONE_NUMBER]"
click at [271, 301] on span "COMPLETE" at bounding box center [250, 296] width 67 height 14
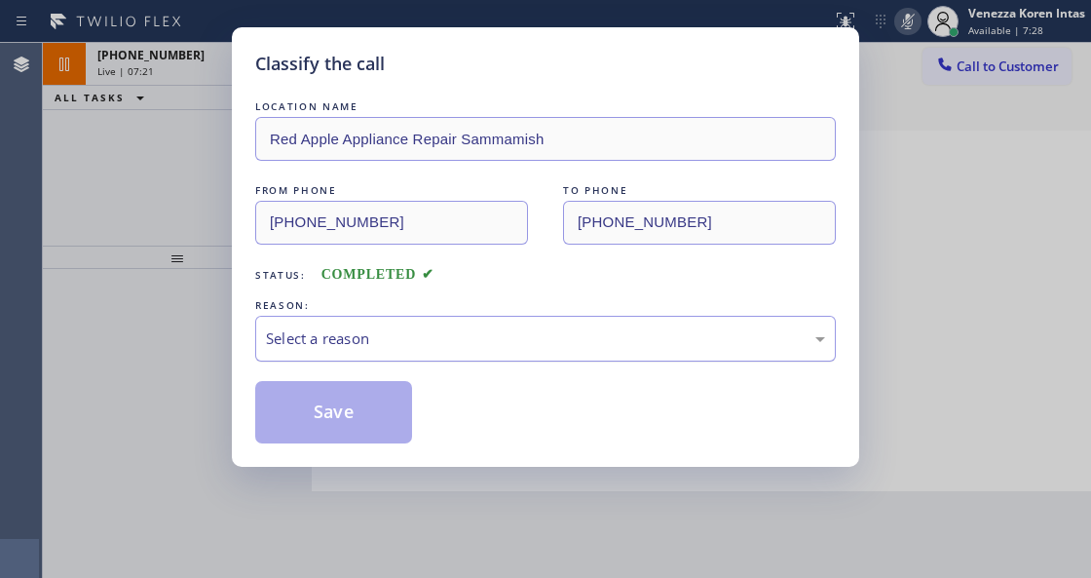
click at [452, 349] on div "Select a reason" at bounding box center [545, 338] width 559 height 22
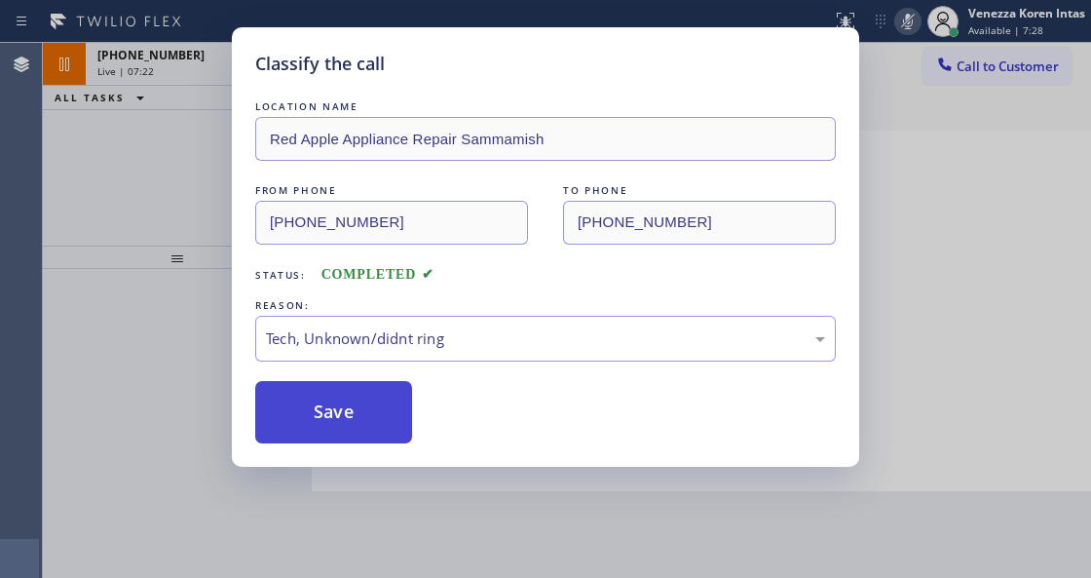
click at [364, 421] on button "Save" at bounding box center [333, 412] width 157 height 62
type input "[PHONE_NUMBER]"
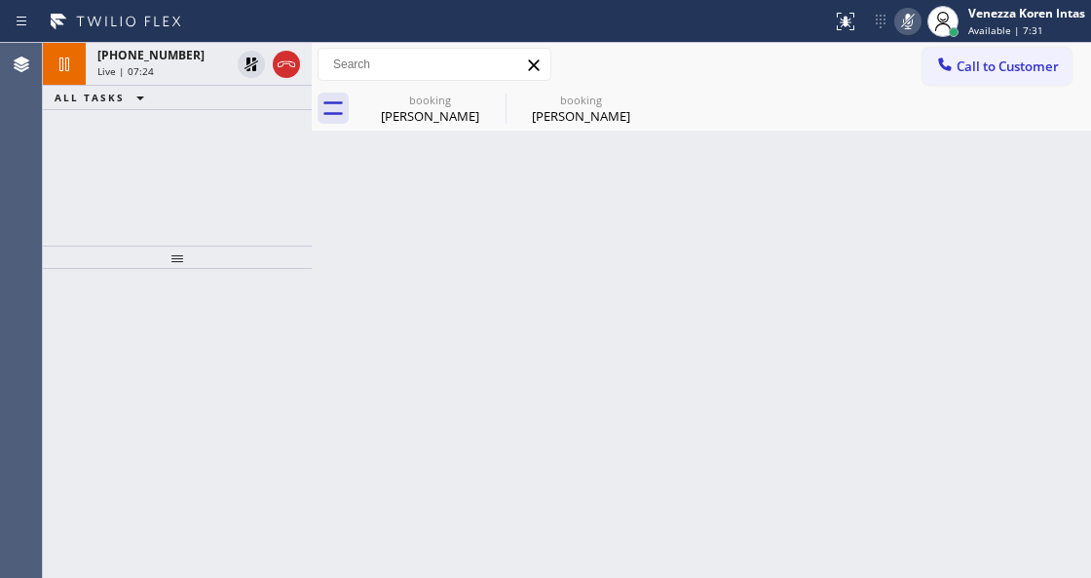
drag, startPoint x: 898, startPoint y: 23, endPoint x: 889, endPoint y: 37, distance: 16.8
click at [897, 23] on icon at bounding box center [908, 21] width 23 height 23
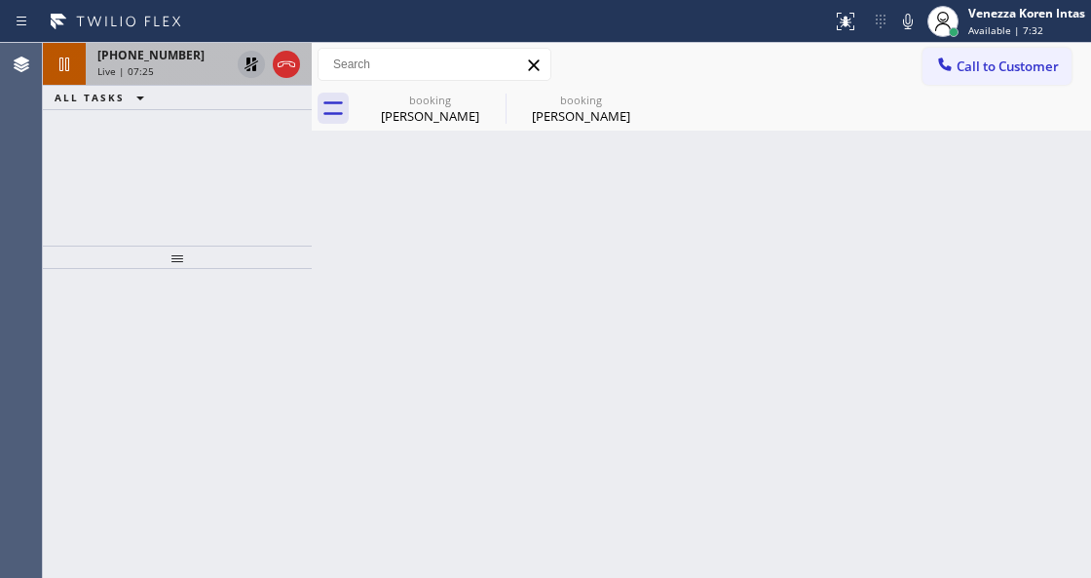
click at [251, 61] on icon at bounding box center [251, 64] width 23 height 23
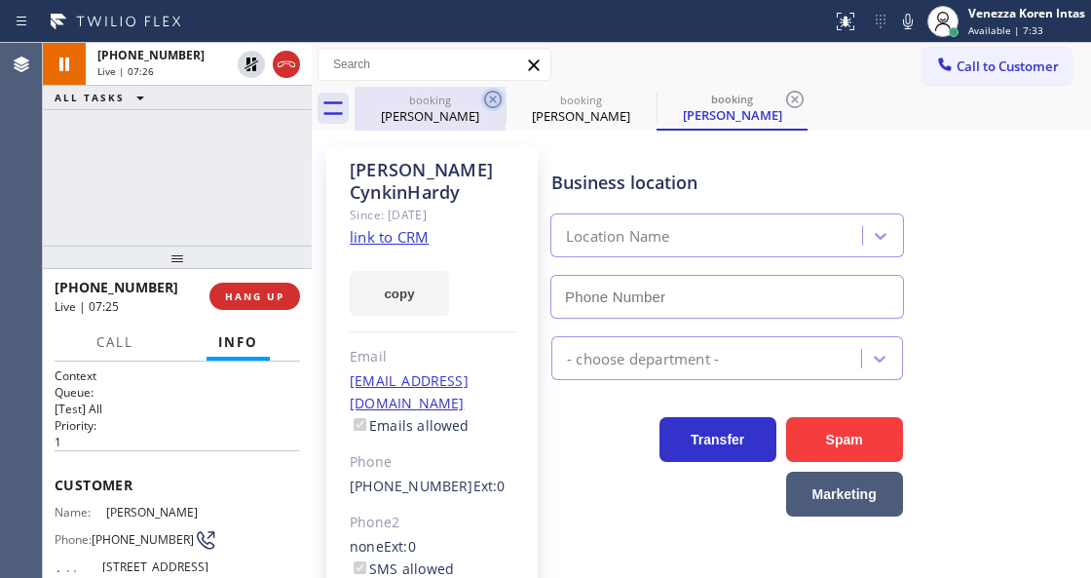
click at [493, 99] on icon at bounding box center [493, 100] width 18 height 18
click at [0, 0] on icon at bounding box center [0, 0] width 0 height 0
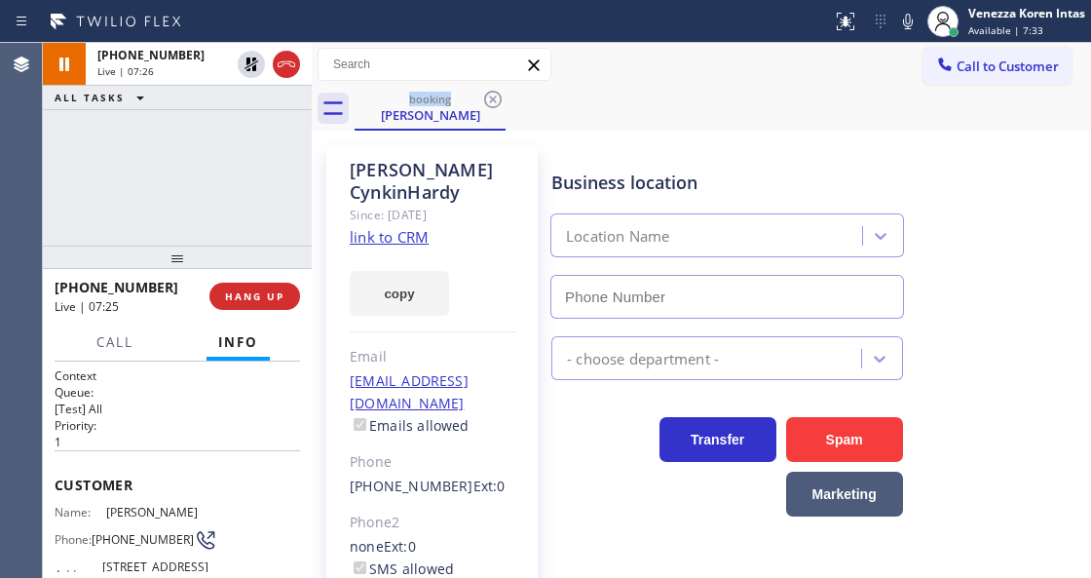
type input "[PHONE_NUMBER]"
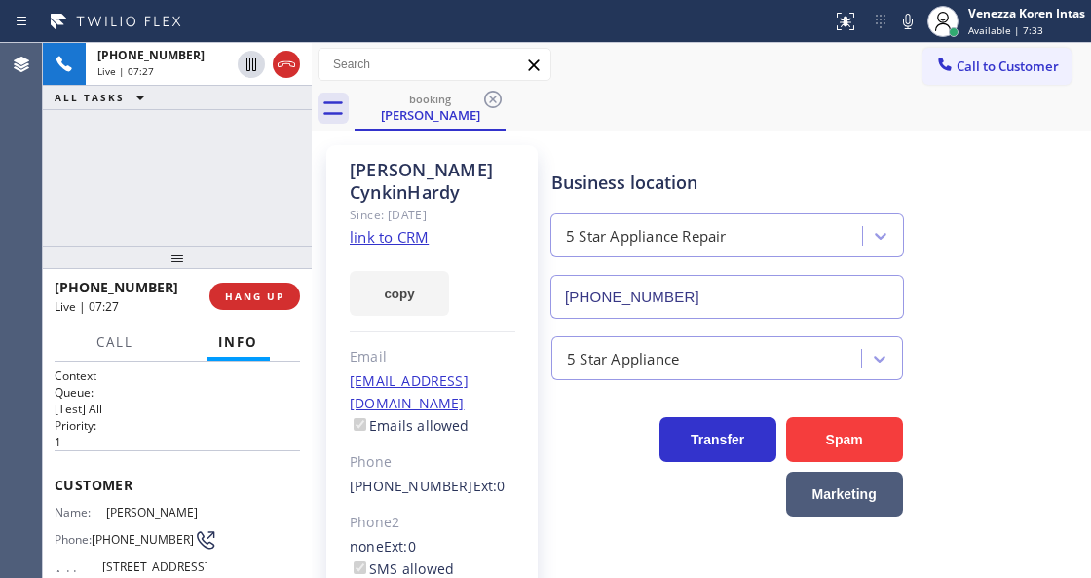
click at [493, 99] on icon at bounding box center [493, 100] width 18 height 18
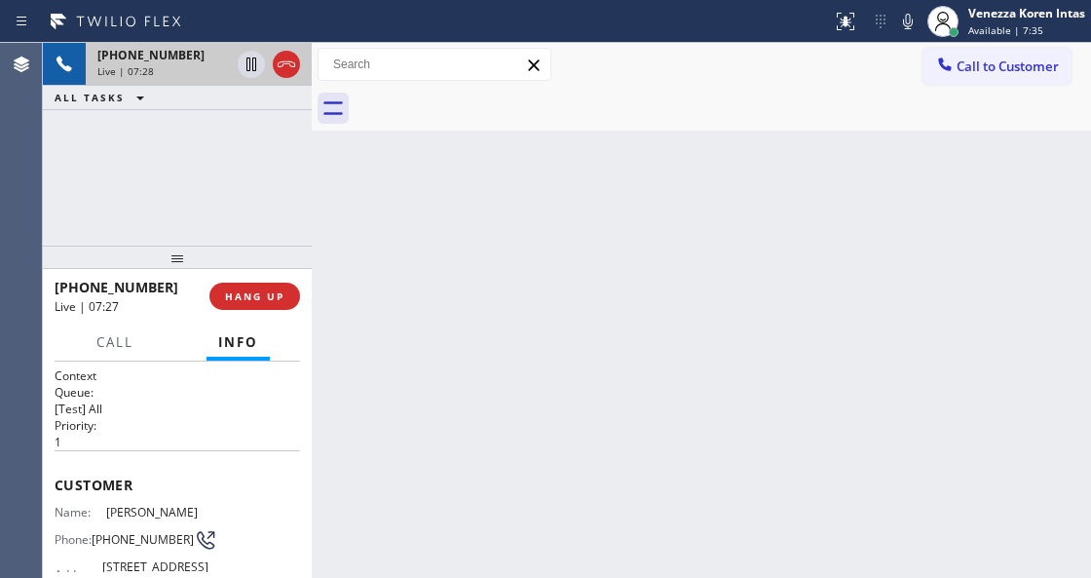
click at [148, 61] on span "+18183990441" at bounding box center [150, 55] width 107 height 17
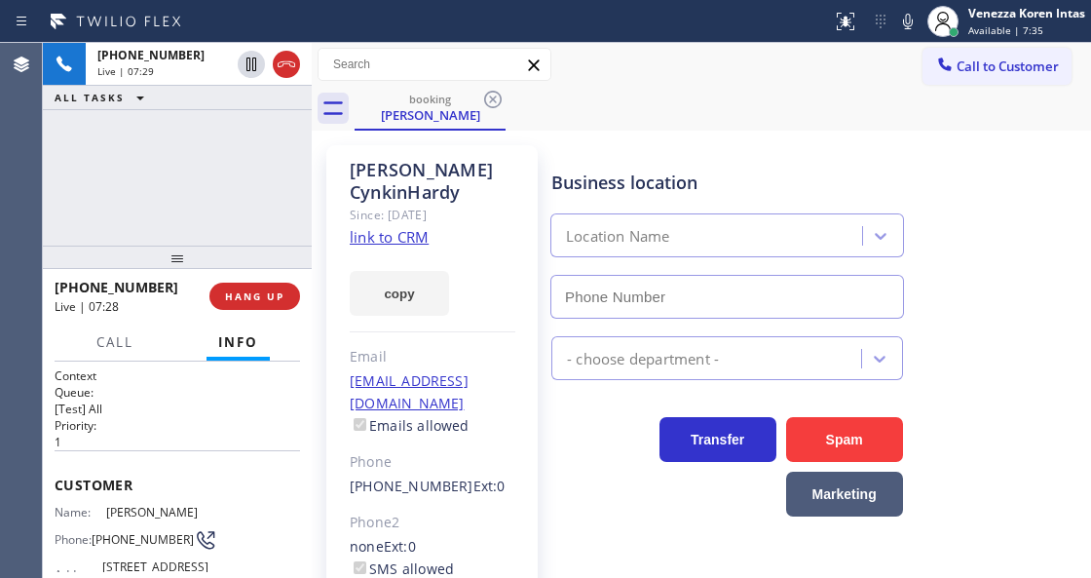
type input "[PHONE_NUMBER]"
click at [903, 22] on icon at bounding box center [908, 22] width 10 height 16
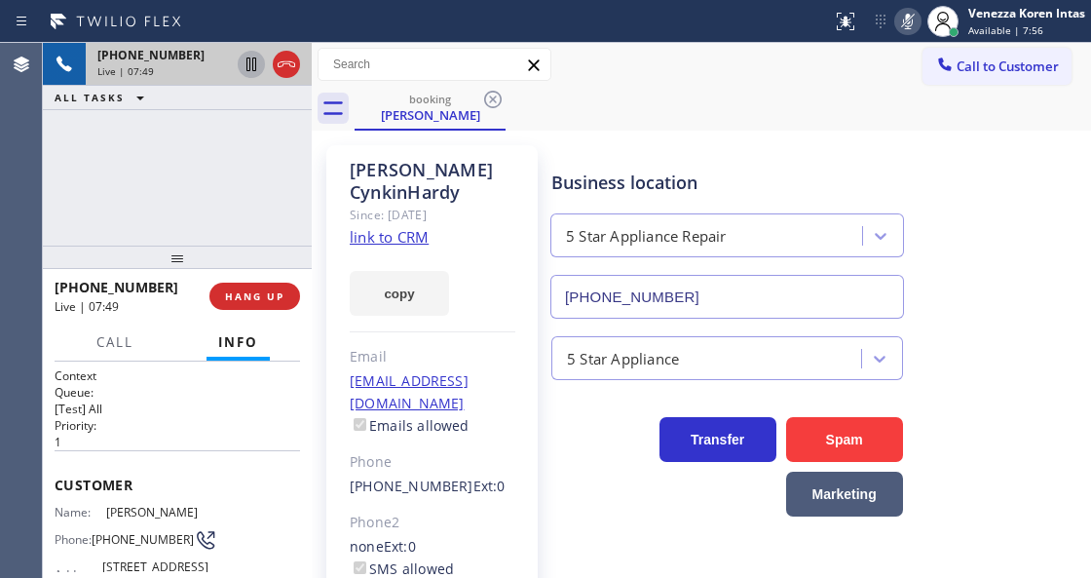
click at [248, 60] on icon at bounding box center [251, 64] width 23 height 23
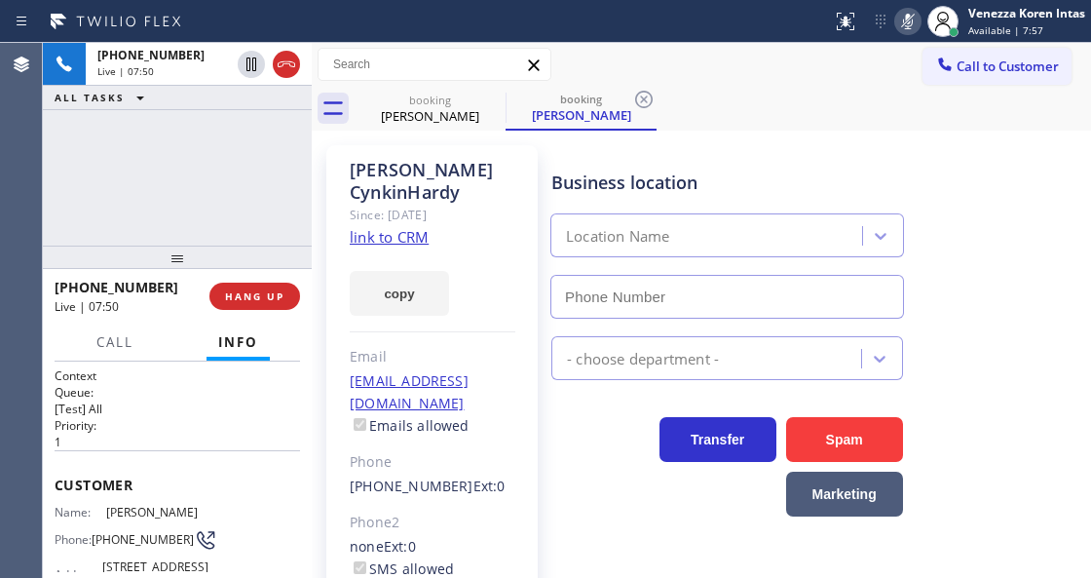
type input "[PHONE_NUMBER]"
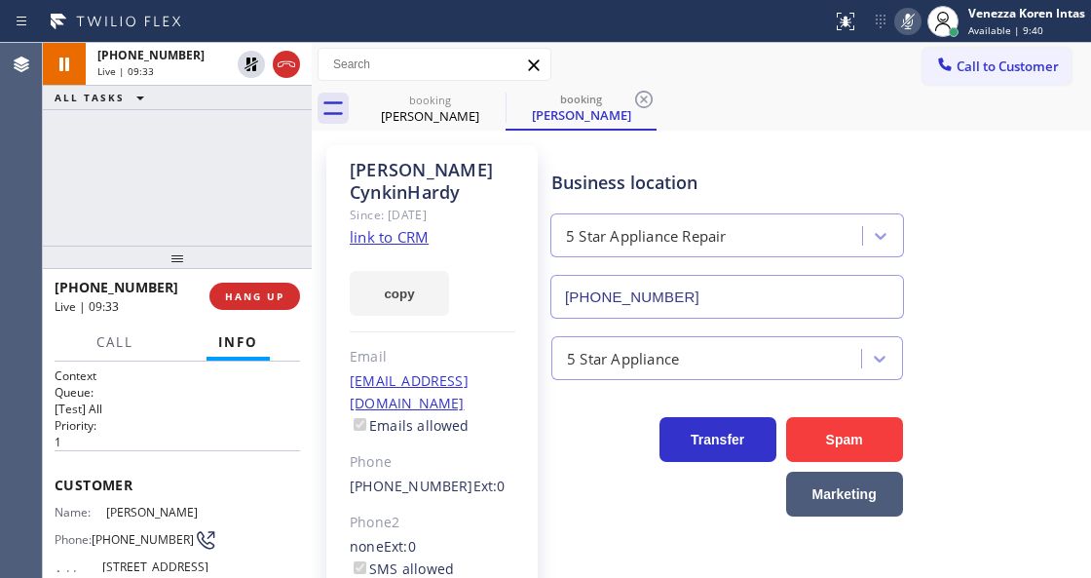
click at [903, 21] on icon at bounding box center [908, 22] width 10 height 16
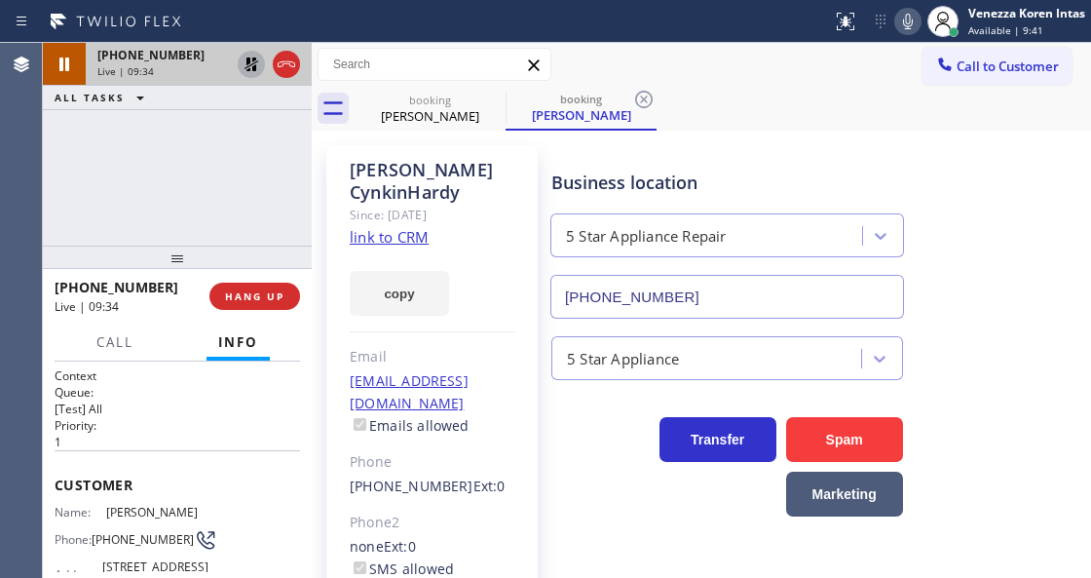
click at [252, 60] on icon at bounding box center [252, 64] width 14 height 14
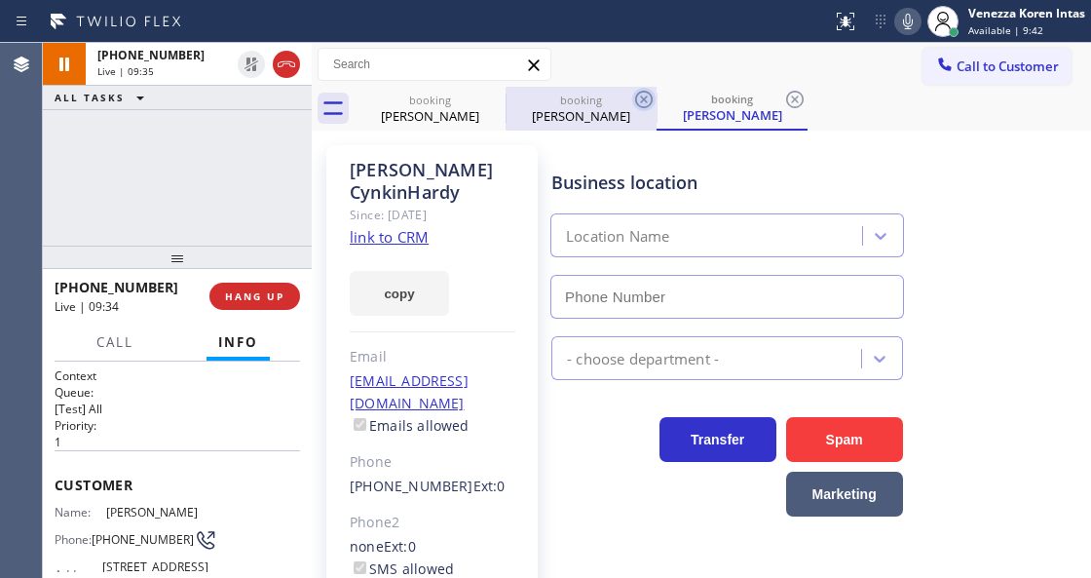
click at [648, 94] on icon at bounding box center [644, 100] width 18 height 18
type input "[PHONE_NUMBER]"
click at [646, 96] on icon at bounding box center [643, 99] width 23 height 23
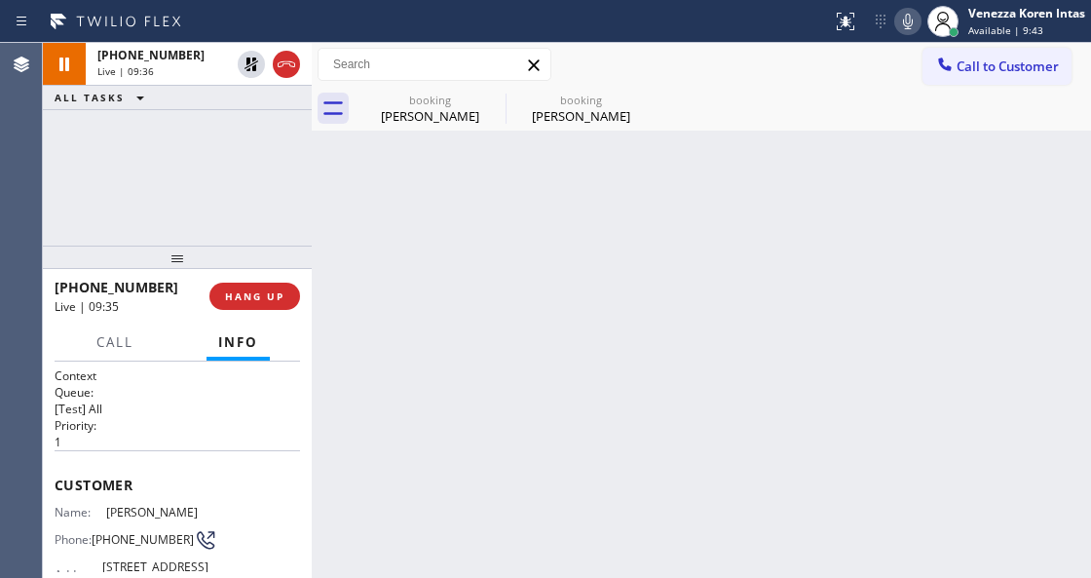
click at [646, 96] on div "booking Lisa CynkinHardy" at bounding box center [581, 109] width 151 height 44
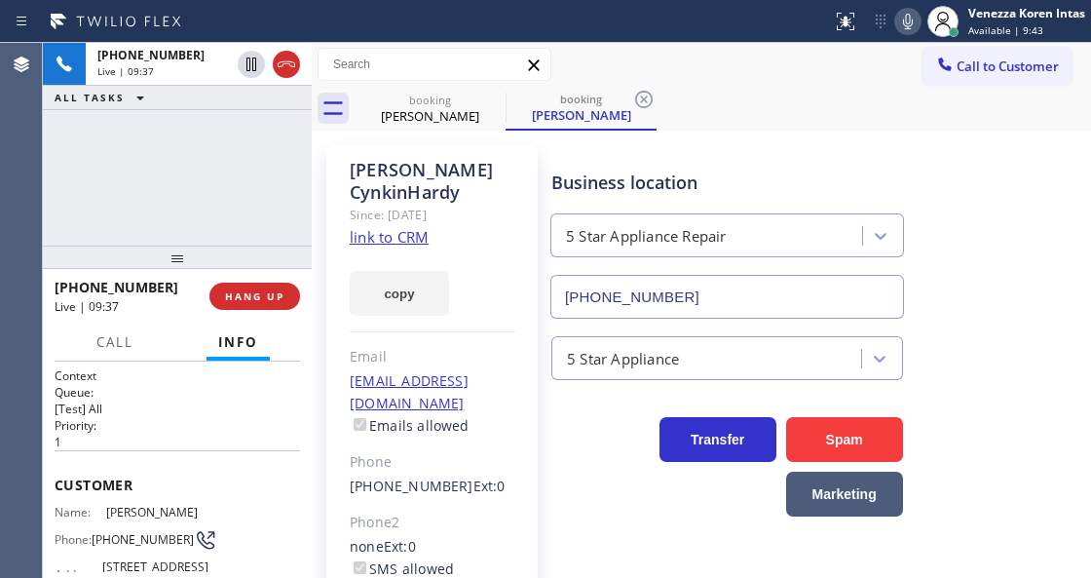
click at [646, 96] on icon at bounding box center [643, 99] width 23 height 23
click at [609, 162] on div "Business location 5 Star Appliance Repair (855) 731-4952" at bounding box center [728, 234] width 360 height 169
click at [612, 160] on div "Business location 5 Star Appliance Repair (855) 731-4952" at bounding box center [728, 234] width 360 height 169
click at [633, 119] on div "booking Lisa CynkinHardy" at bounding box center [723, 109] width 737 height 44
click at [608, 204] on div "Business location 5 Star Appliance Repair (855) 731-4952" at bounding box center [728, 234] width 360 height 169
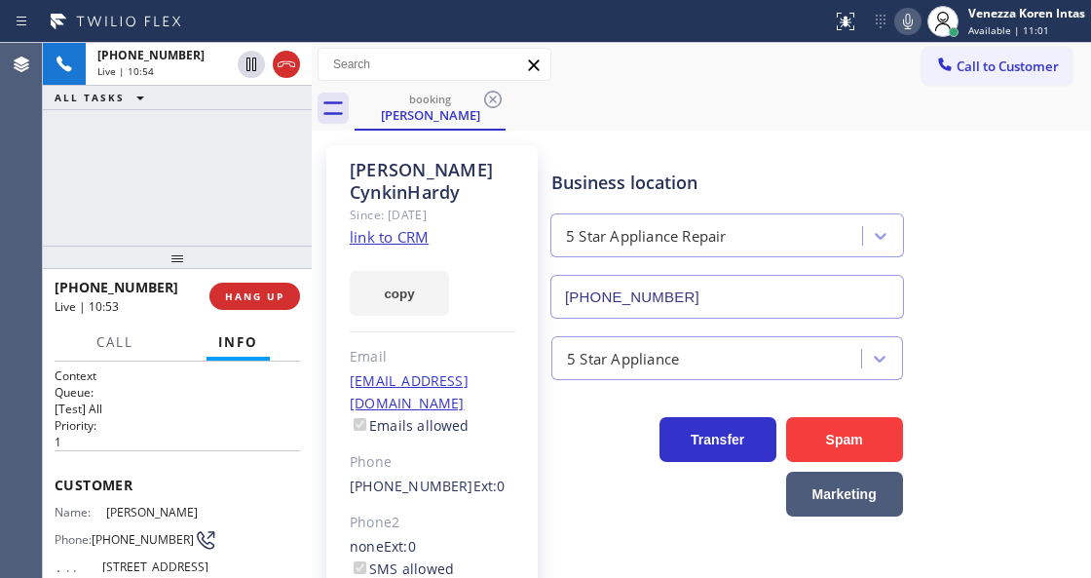
click at [304, 210] on div "+18183990441 Live | 10:54 ALL TASKS ALL TASKS ACTIVE TASKS TASKS IN WRAP UP" at bounding box center [177, 144] width 269 height 203
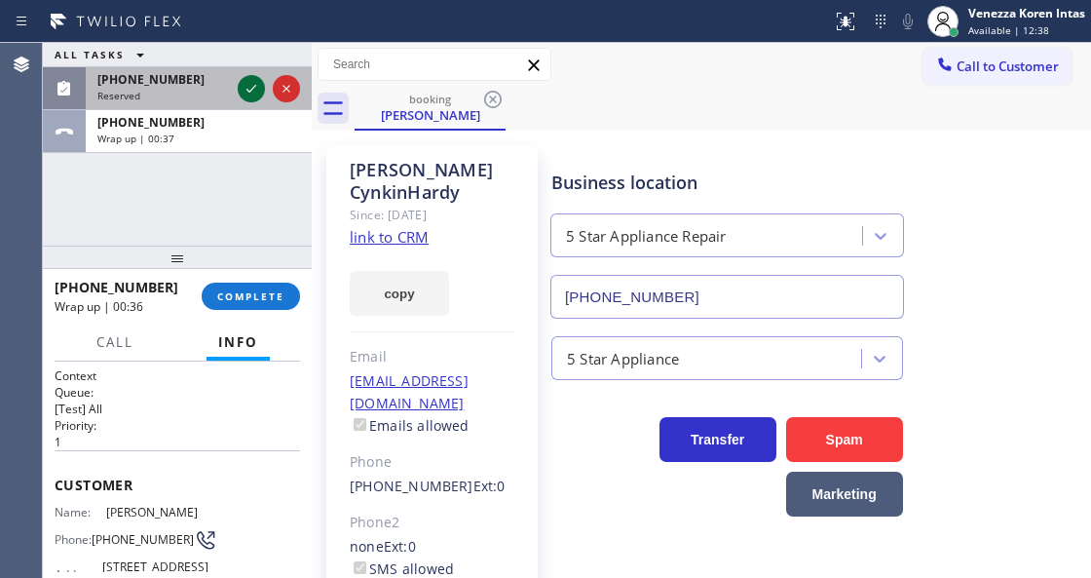
click at [249, 91] on icon at bounding box center [252, 89] width 10 height 8
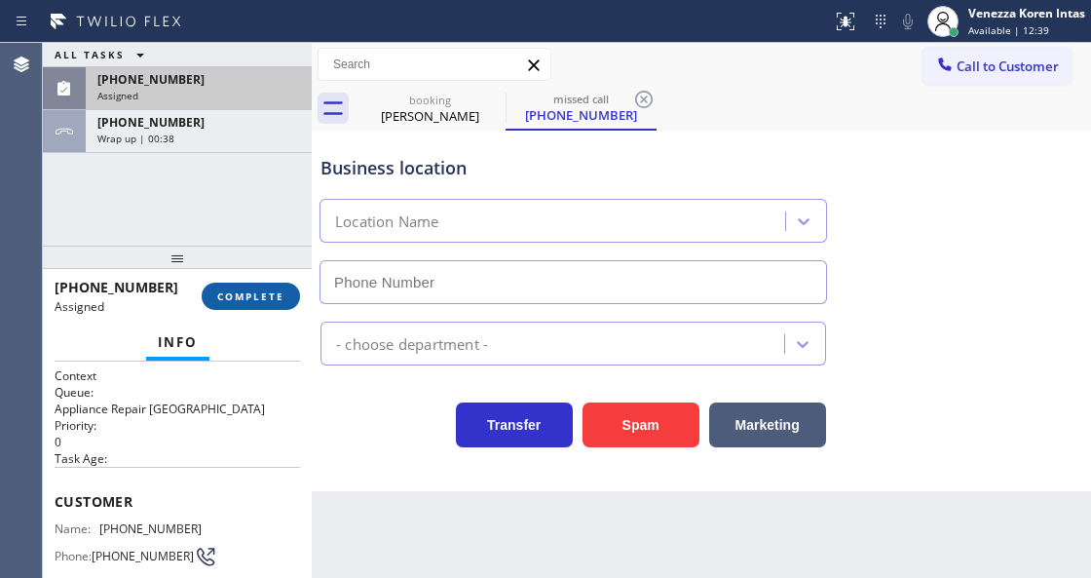
drag, startPoint x: 285, startPoint y: 296, endPoint x: 296, endPoint y: 301, distance: 12.7
click at [286, 296] on button "COMPLETE" at bounding box center [251, 296] width 98 height 27
type input "[PHONE_NUMBER]"
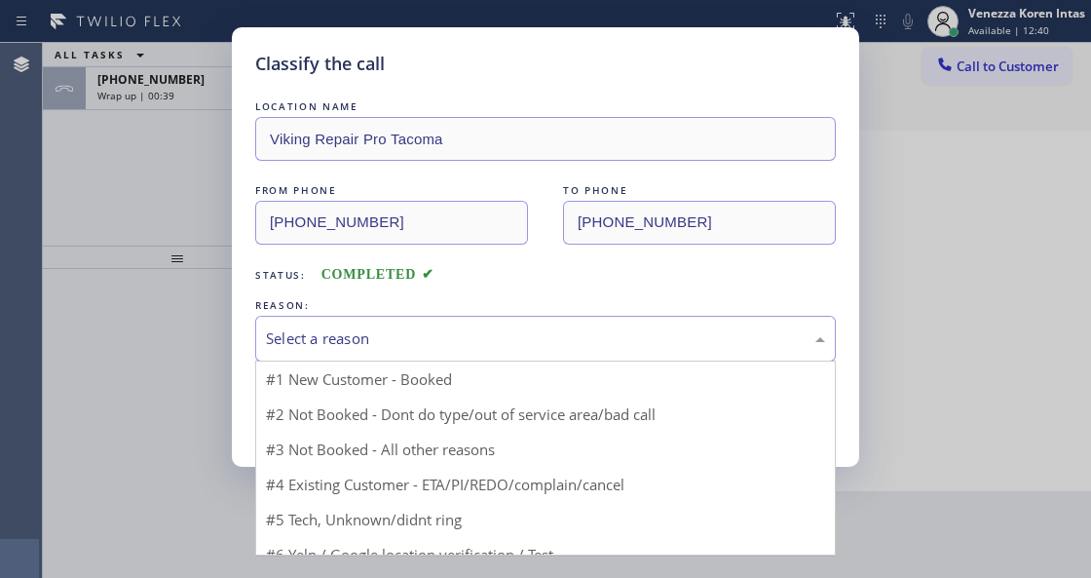
click at [454, 320] on div "Select a reason" at bounding box center [545, 339] width 581 height 46
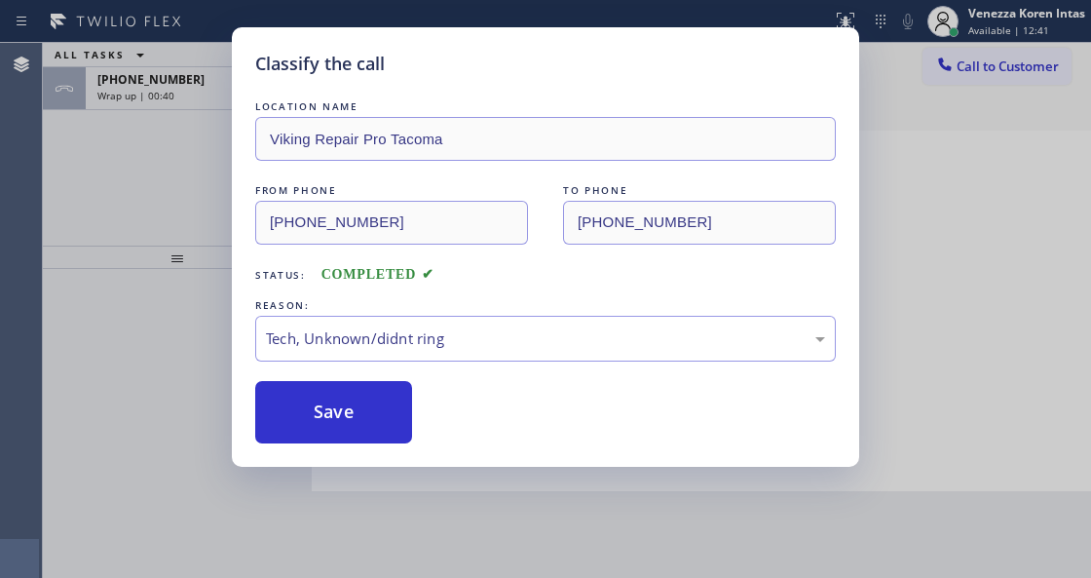
click at [369, 446] on div "Classify the call LOCATION NAME Viking Repair Pro Tacoma FROM PHONE (253) 540-9…" at bounding box center [546, 246] width 628 height 439
drag, startPoint x: 364, startPoint y: 388, endPoint x: 353, endPoint y: 411, distance: 26.1
click at [364, 388] on button "Save" at bounding box center [333, 412] width 157 height 62
type input "[PHONE_NUMBER]"
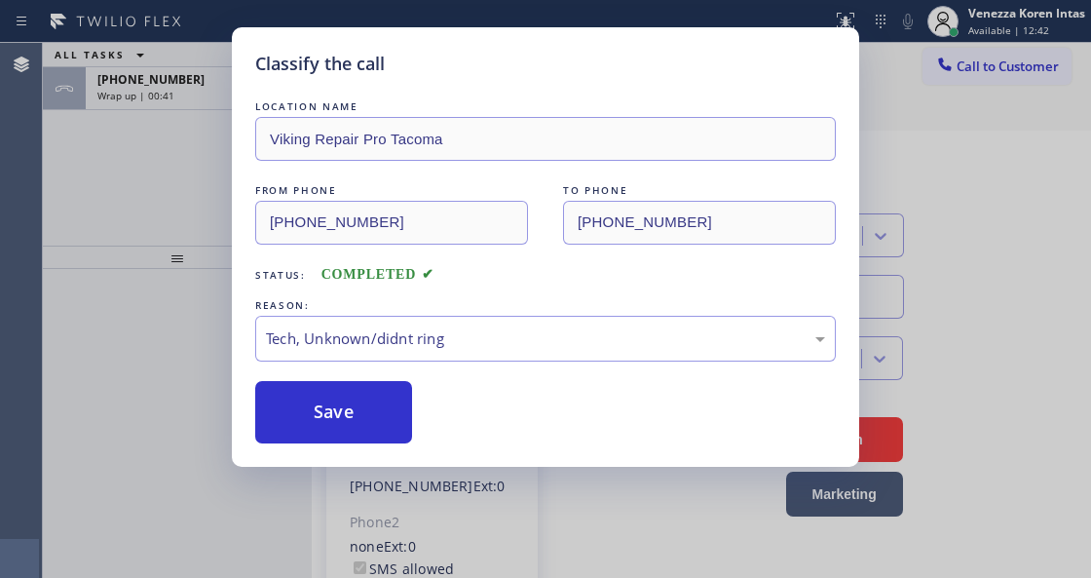
click at [191, 80] on div "+18183990441" at bounding box center [198, 79] width 203 height 17
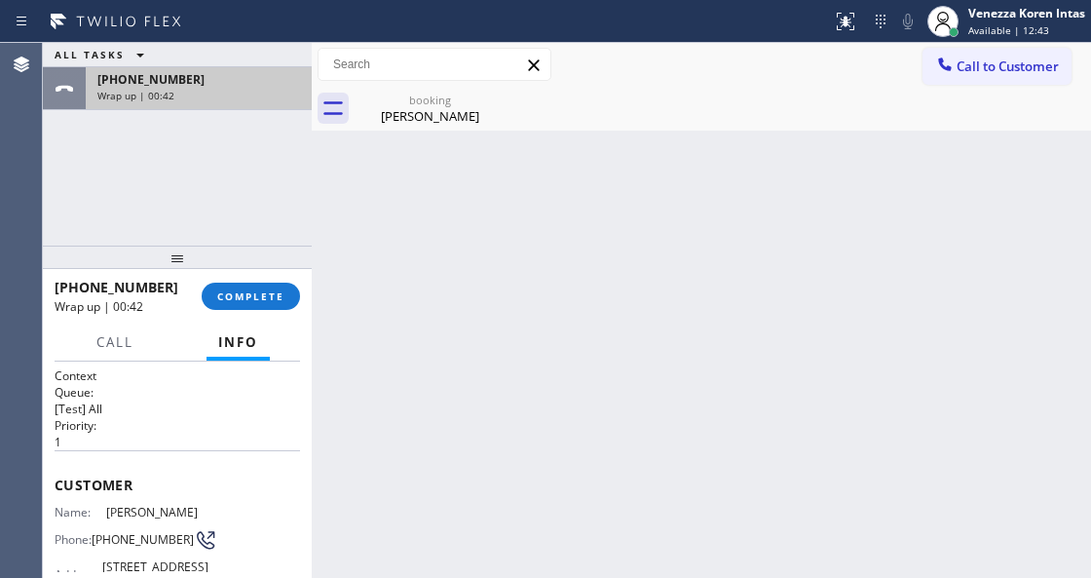
click at [186, 86] on div "+18183990441" at bounding box center [198, 79] width 203 height 17
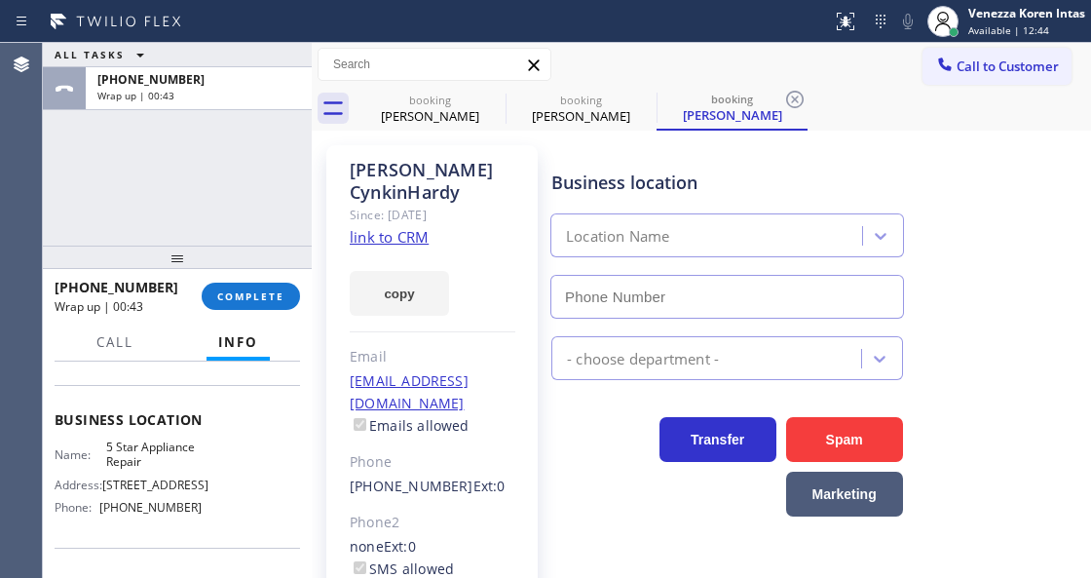
scroll to position [259, 0]
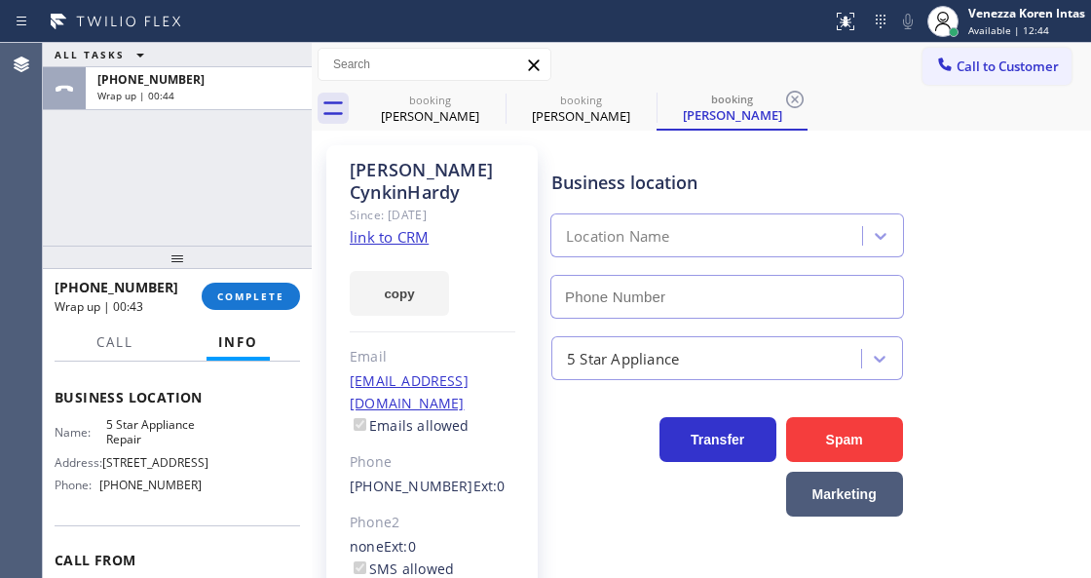
type input "[PHONE_NUMBER]"
drag, startPoint x: 101, startPoint y: 466, endPoint x: 160, endPoint y: 492, distance: 64.1
click at [160, 492] on div "Name: 5 Star Appliance Repair Address: 510 Foothill Rd Phone: (855) 731-4952" at bounding box center [128, 459] width 147 height 84
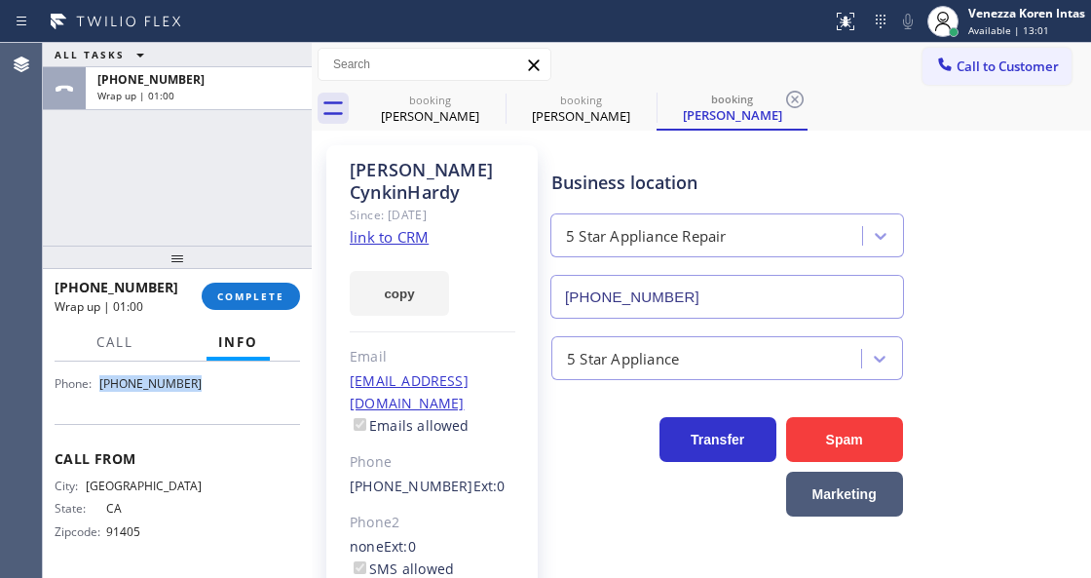
drag, startPoint x: 202, startPoint y: 411, endPoint x: 102, endPoint y: 413, distance: 99.4
click at [102, 400] on div "Name: 5 Star Appliance Repair Address: 510 Foothill Rd Phone: (855) 731-4952" at bounding box center [178, 358] width 246 height 84
click at [279, 266] on div at bounding box center [177, 257] width 269 height 23
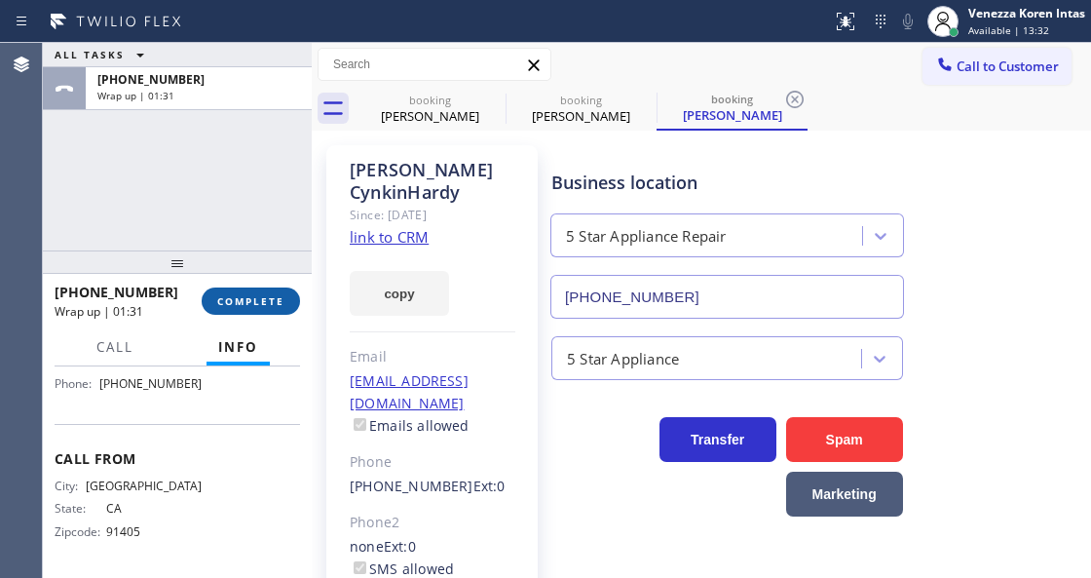
click at [275, 299] on span "COMPLETE" at bounding box center [250, 301] width 67 height 14
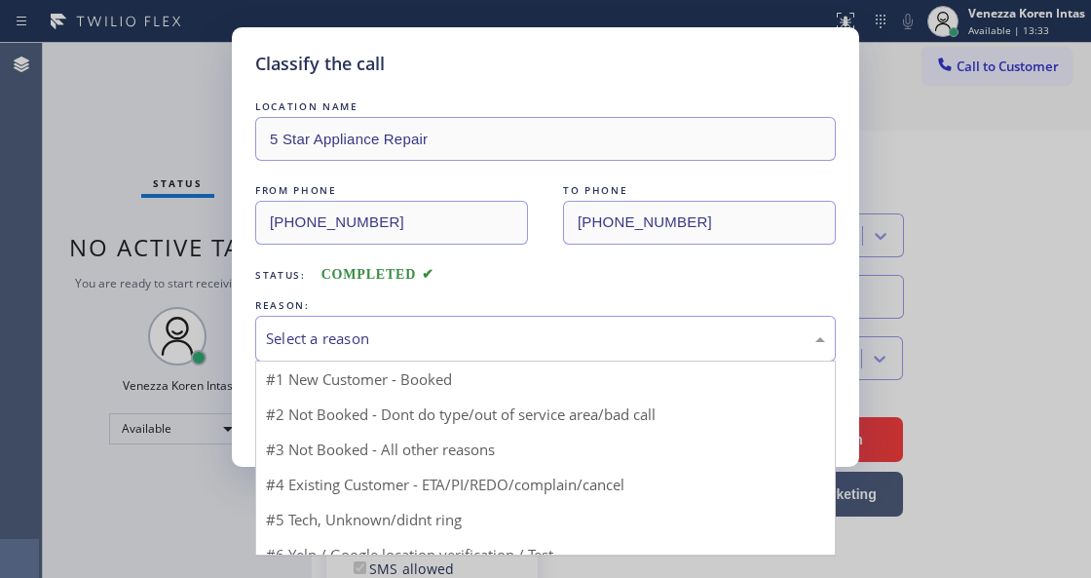
click at [438, 340] on div "Select a reason" at bounding box center [545, 338] width 559 height 22
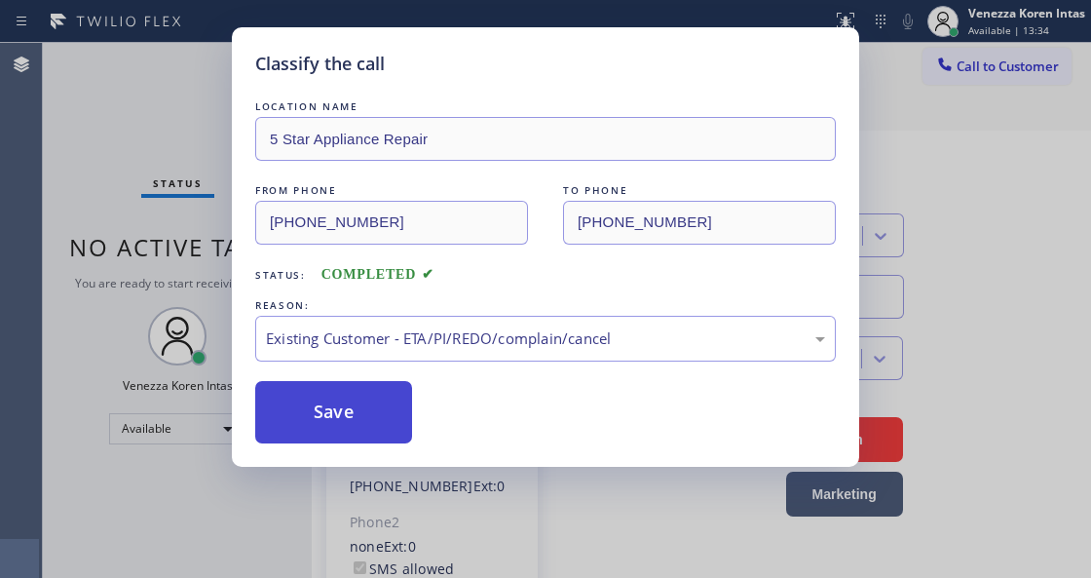
drag, startPoint x: 439, startPoint y: 456, endPoint x: 351, endPoint y: 409, distance: 99.4
click at [351, 409] on button "Save" at bounding box center [333, 412] width 157 height 62
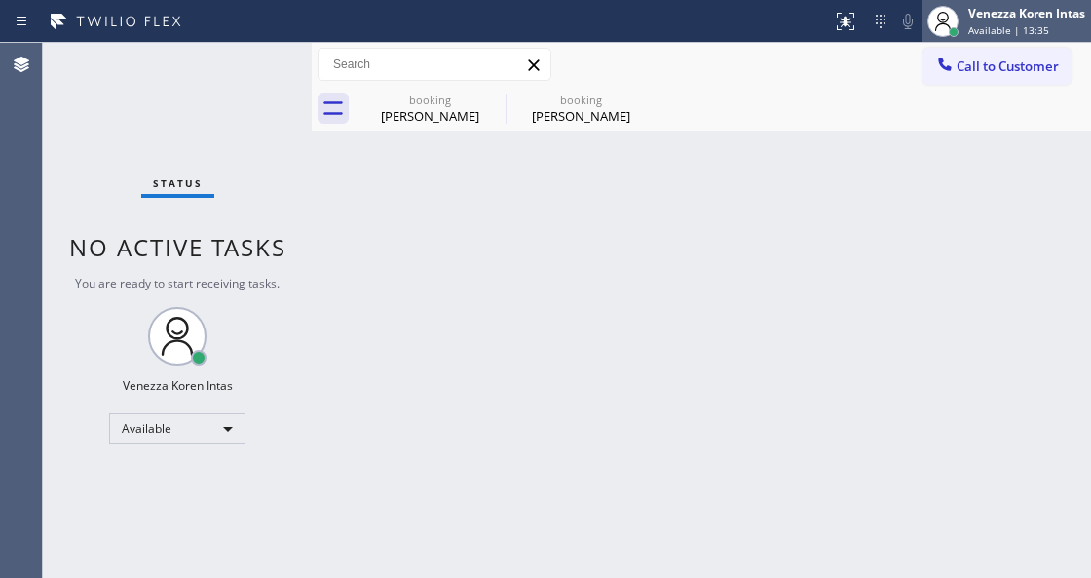
click at [1030, 23] on span "Available | 13:35" at bounding box center [1009, 30] width 81 height 14
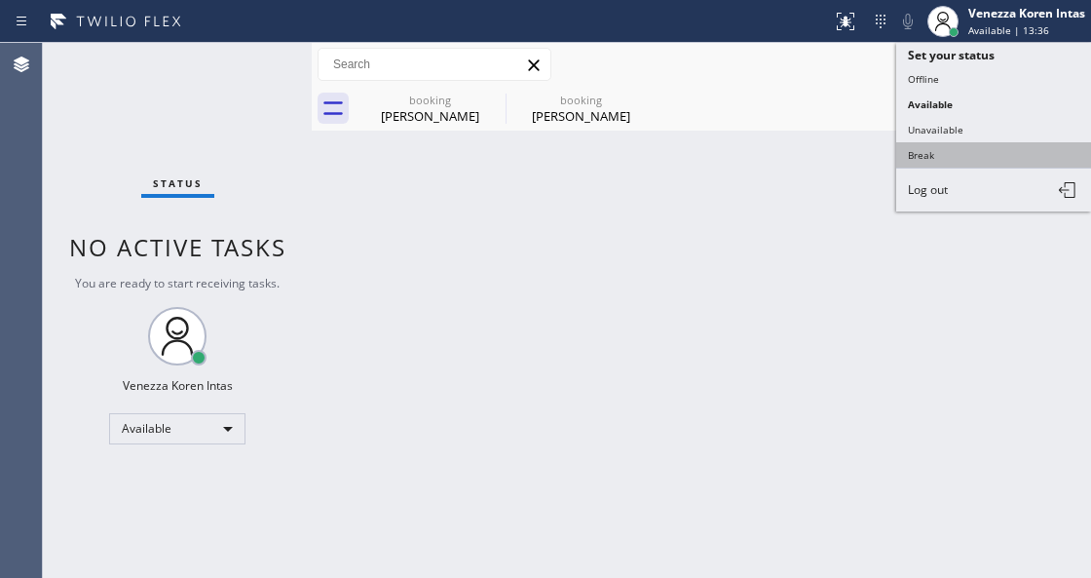
click at [928, 152] on button "Break" at bounding box center [994, 154] width 195 height 25
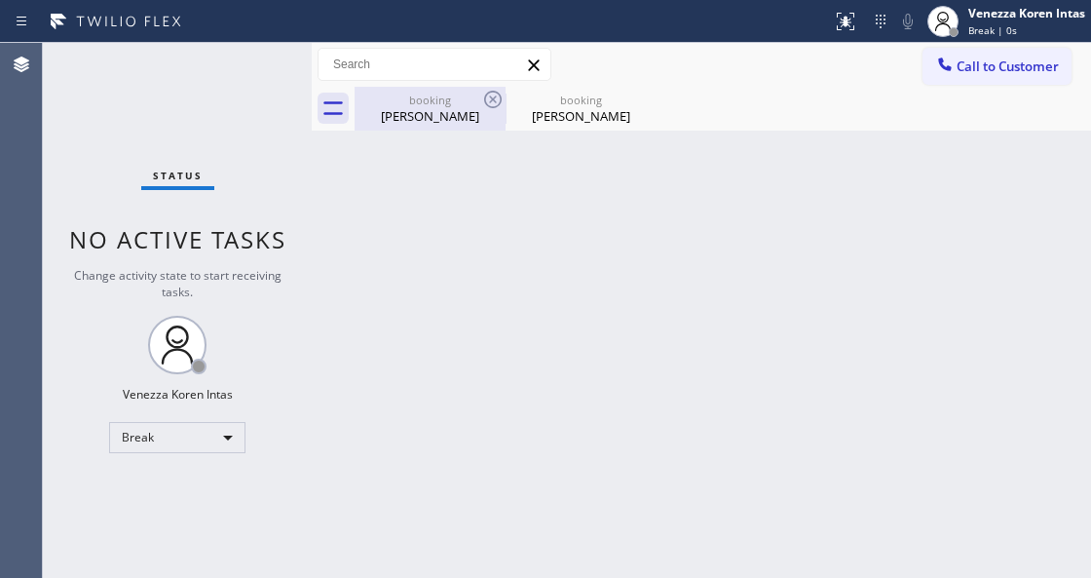
click at [452, 98] on div "booking" at bounding box center [430, 100] width 147 height 15
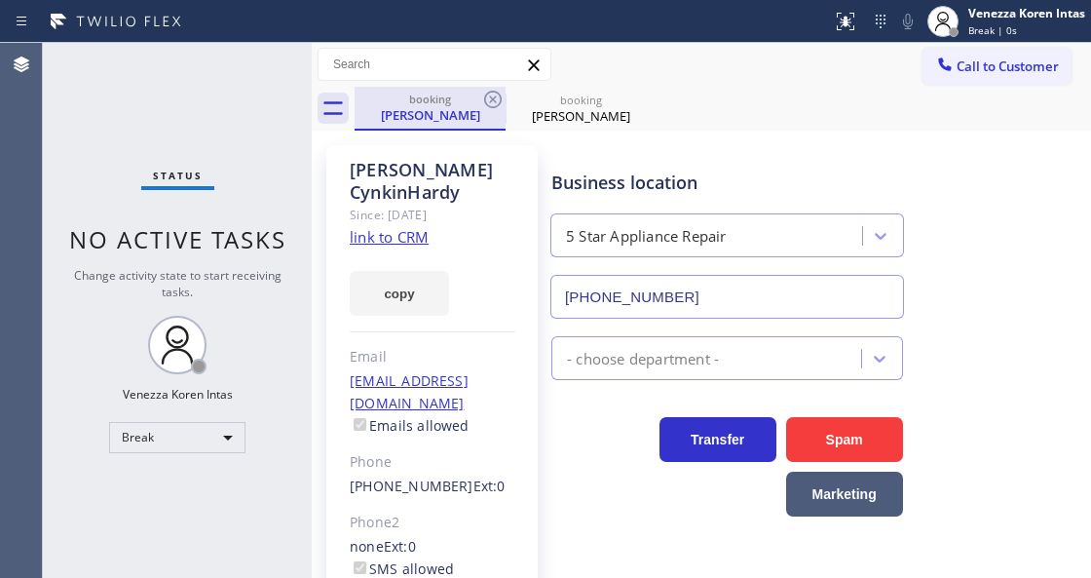
click at [452, 98] on div "booking" at bounding box center [430, 99] width 147 height 15
click at [493, 96] on icon at bounding box center [492, 99] width 23 height 23
click at [0, 0] on icon at bounding box center [0, 0] width 0 height 0
click at [474, 105] on div "booking Lisa CynkinHardy booking Lisa CynkinHardy" at bounding box center [723, 109] width 737 height 44
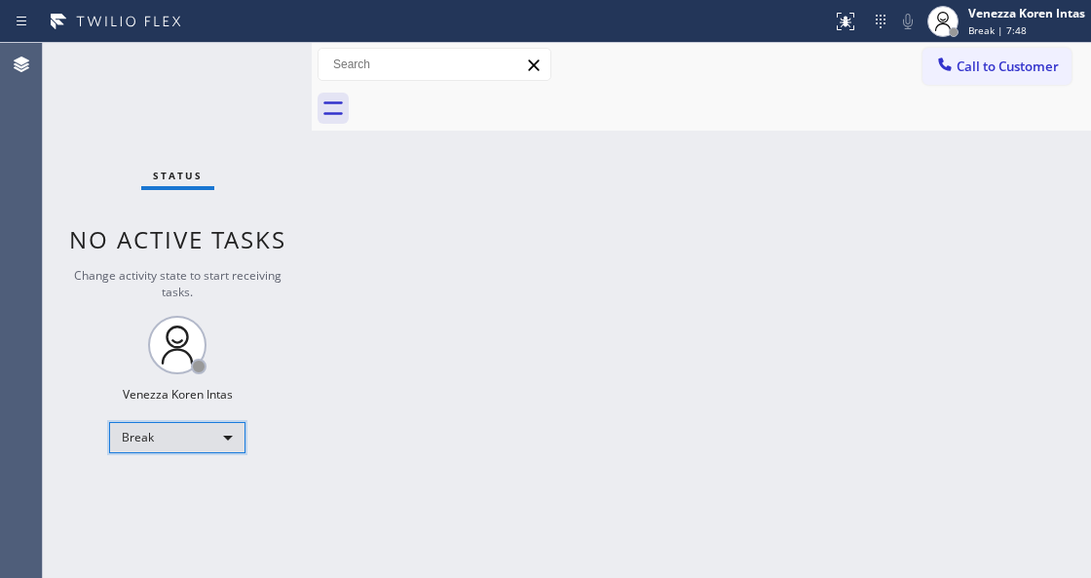
click at [185, 439] on div "Break" at bounding box center [177, 437] width 136 height 31
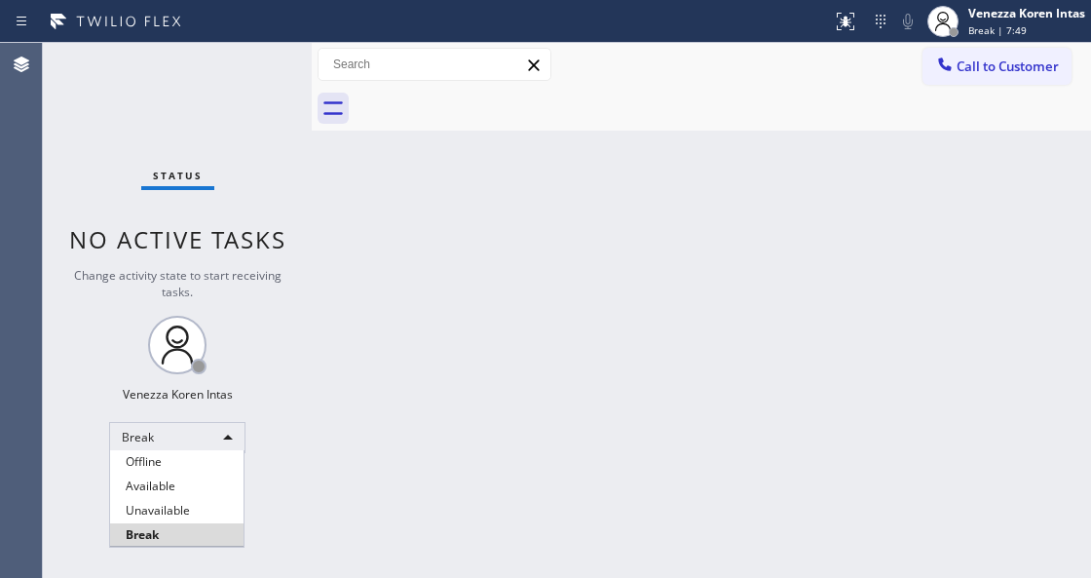
click at [177, 482] on li "Available" at bounding box center [177, 486] width 134 height 23
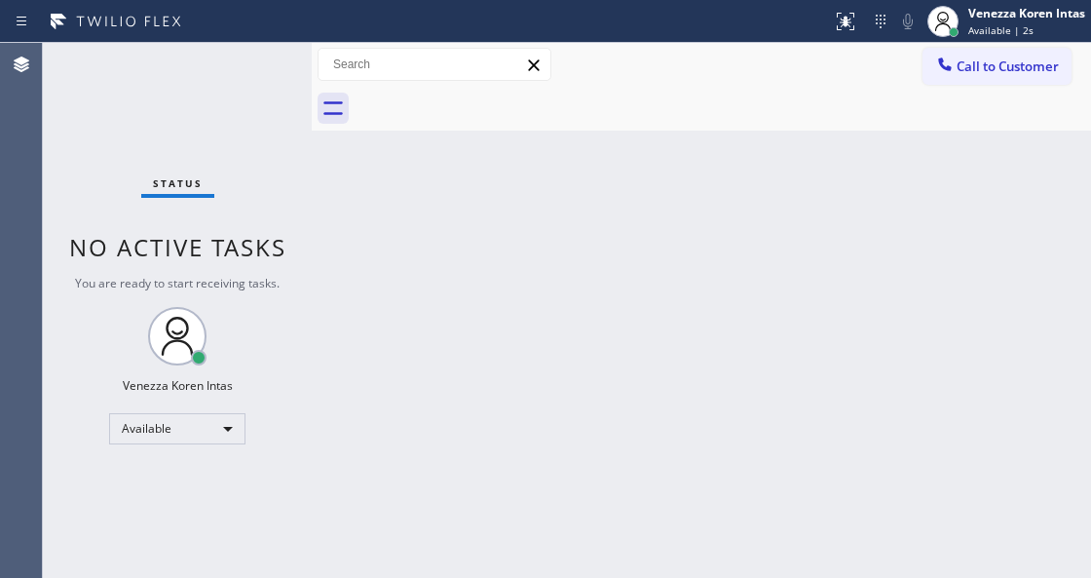
click at [409, 575] on div "Back to Dashboard Change Sender ID Customers Technicians Select a contact Outbo…" at bounding box center [702, 310] width 780 height 535
click at [317, 320] on div "Back to Dashboard Change Sender ID Customers Technicians Select a contact Outbo…" at bounding box center [702, 310] width 780 height 535
click at [970, 21] on div "Venezza Koren Intas Available | 23s" at bounding box center [1028, 21] width 127 height 34
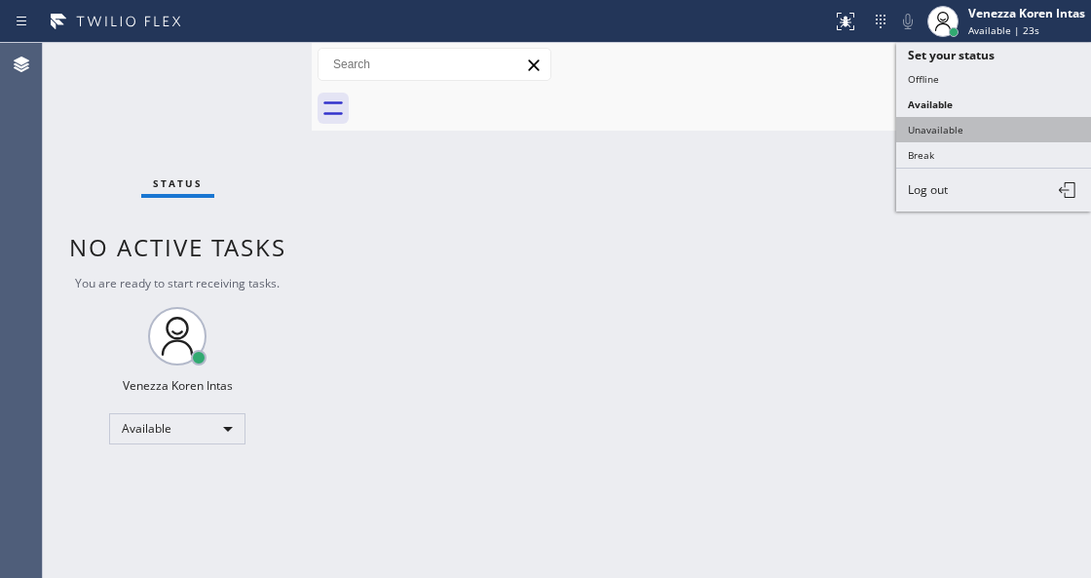
click at [943, 134] on button "Unavailable" at bounding box center [994, 129] width 195 height 25
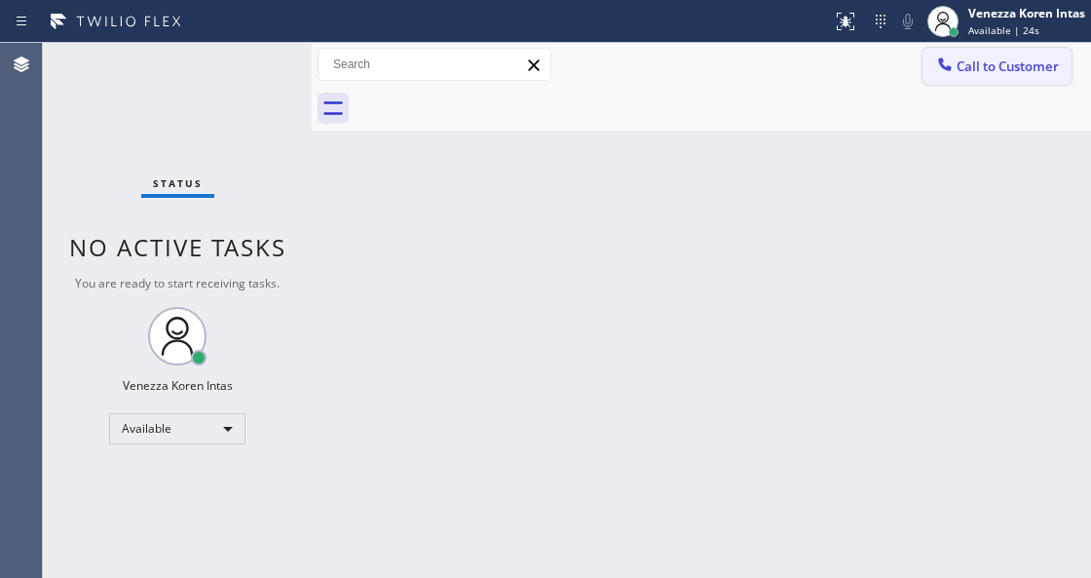
click at [1001, 66] on span "Call to Customer" at bounding box center [1008, 66] width 102 height 18
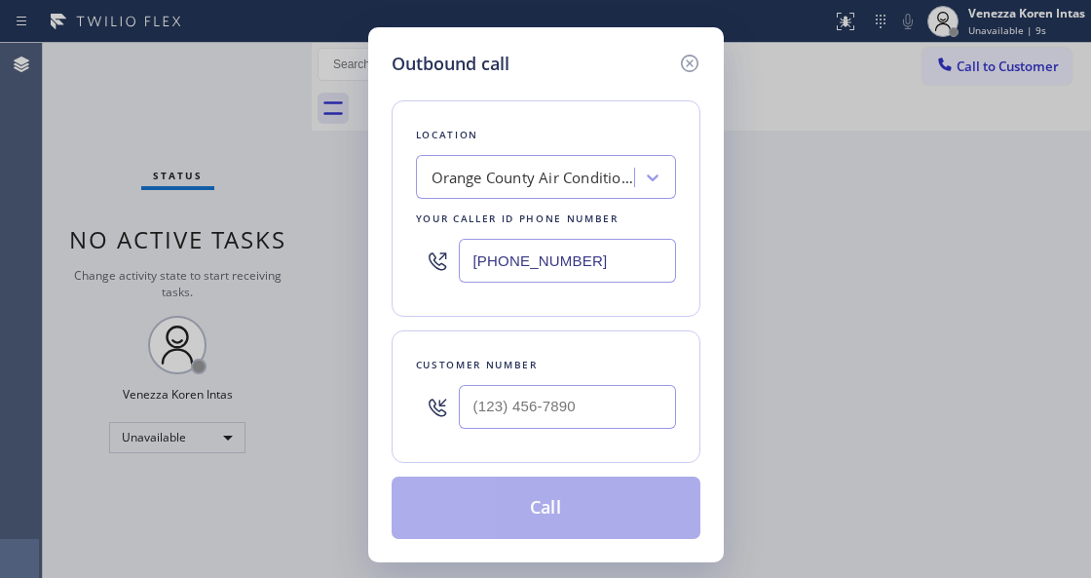
drag, startPoint x: 583, startPoint y: 270, endPoint x: 446, endPoint y: 271, distance: 136.4
click at [444, 271] on div "[PHONE_NUMBER]" at bounding box center [546, 260] width 260 height 63
paste input "text"
type input "[PHONE_NUMBER]"
click at [534, 382] on div at bounding box center [567, 406] width 217 height 63
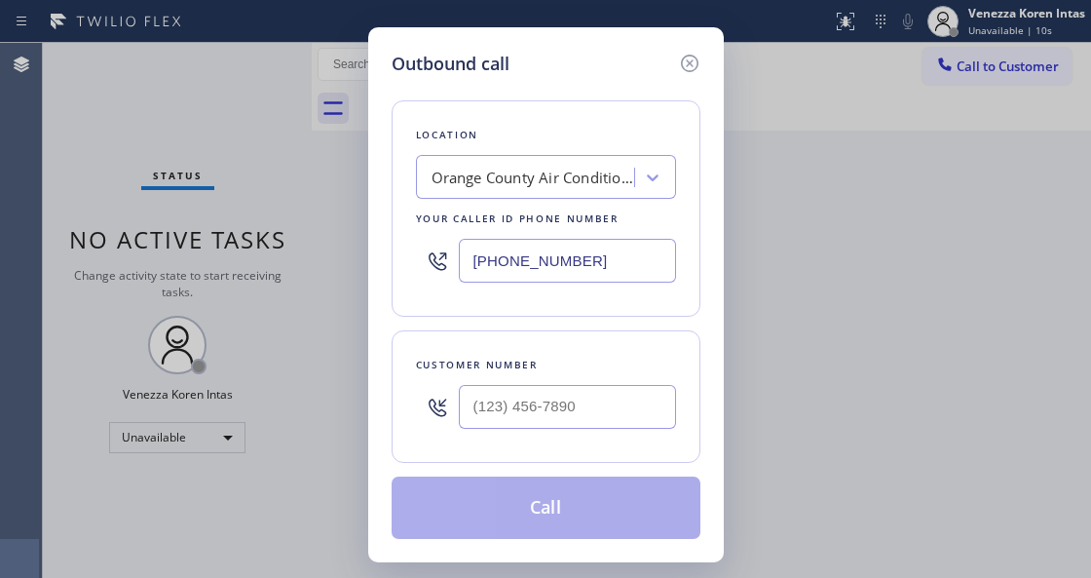
type input "(___) ___-____"
click at [529, 396] on input "(___) ___-____" at bounding box center [567, 407] width 217 height 44
paste input "714) 401-6139"
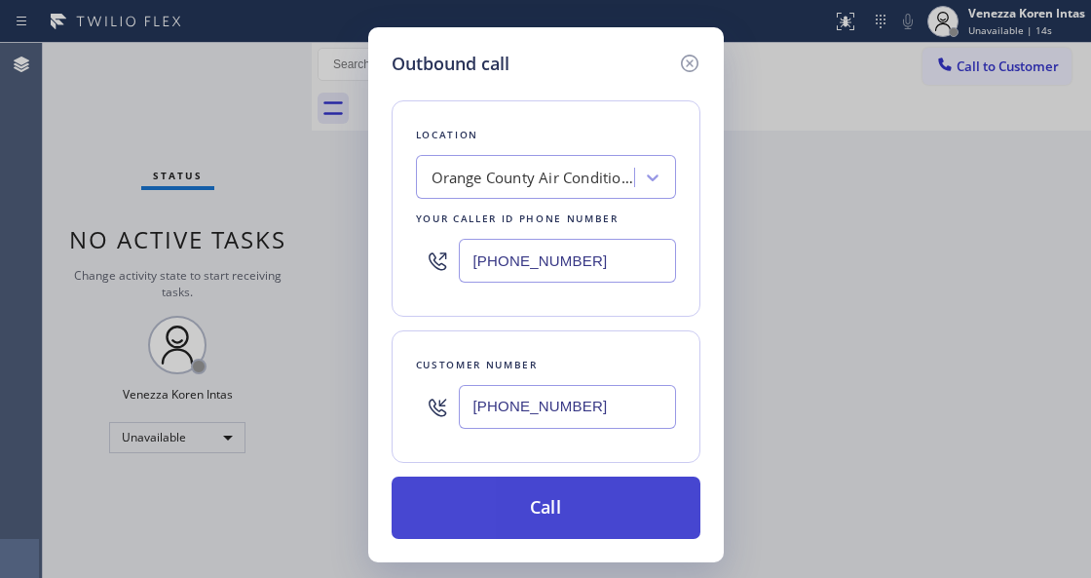
type input "[PHONE_NUMBER]"
click at [518, 512] on button "Call" at bounding box center [546, 508] width 309 height 62
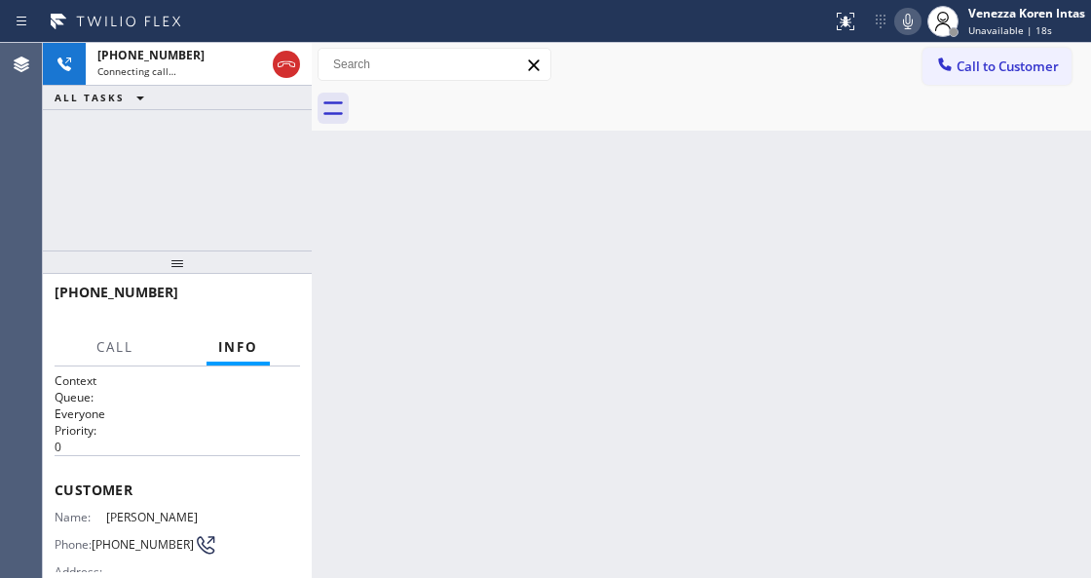
click at [902, 30] on icon at bounding box center [908, 21] width 23 height 23
click at [906, 25] on icon at bounding box center [908, 21] width 23 height 23
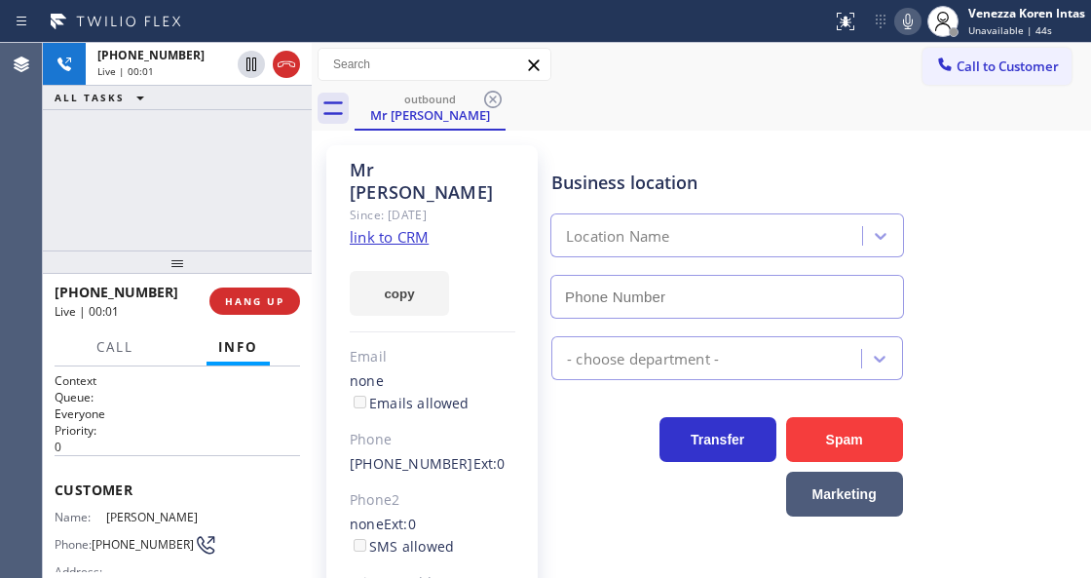
type input "[PHONE_NUMBER]"
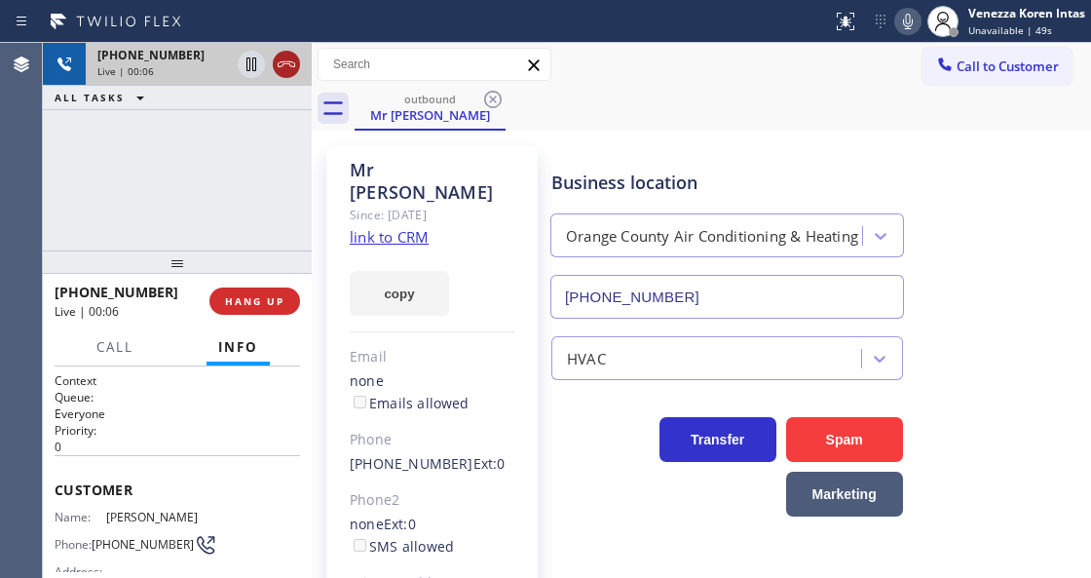
click at [287, 72] on button at bounding box center [286, 64] width 27 height 27
click at [283, 68] on div "Live | 00:07" at bounding box center [198, 71] width 203 height 14
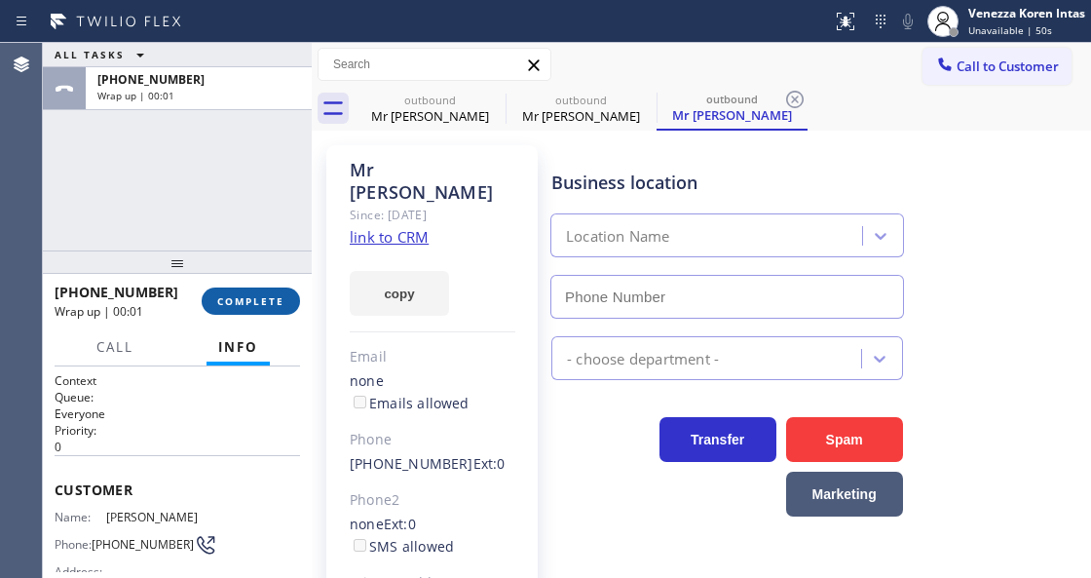
click at [271, 306] on span "COMPLETE" at bounding box center [250, 301] width 67 height 14
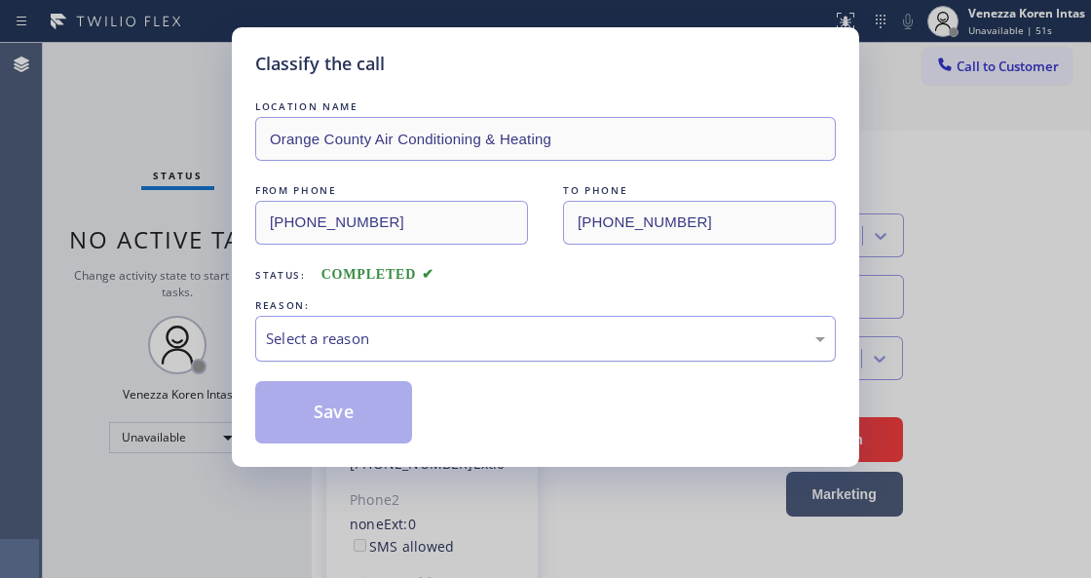
click at [417, 338] on div "Select a reason" at bounding box center [545, 338] width 559 height 22
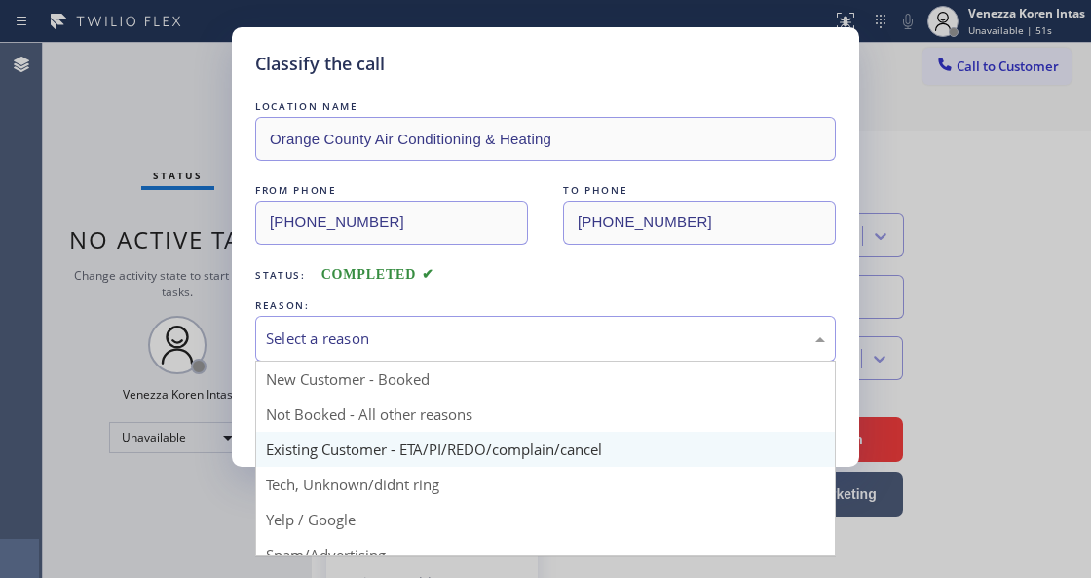
type input "[PHONE_NUMBER]"
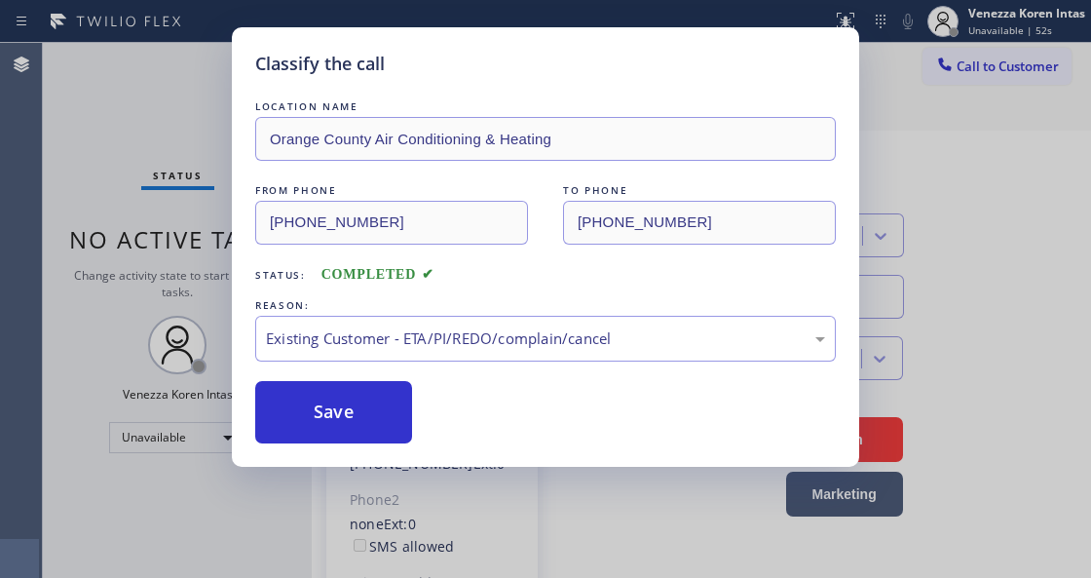
click at [402, 418] on button "Save" at bounding box center [333, 412] width 157 height 62
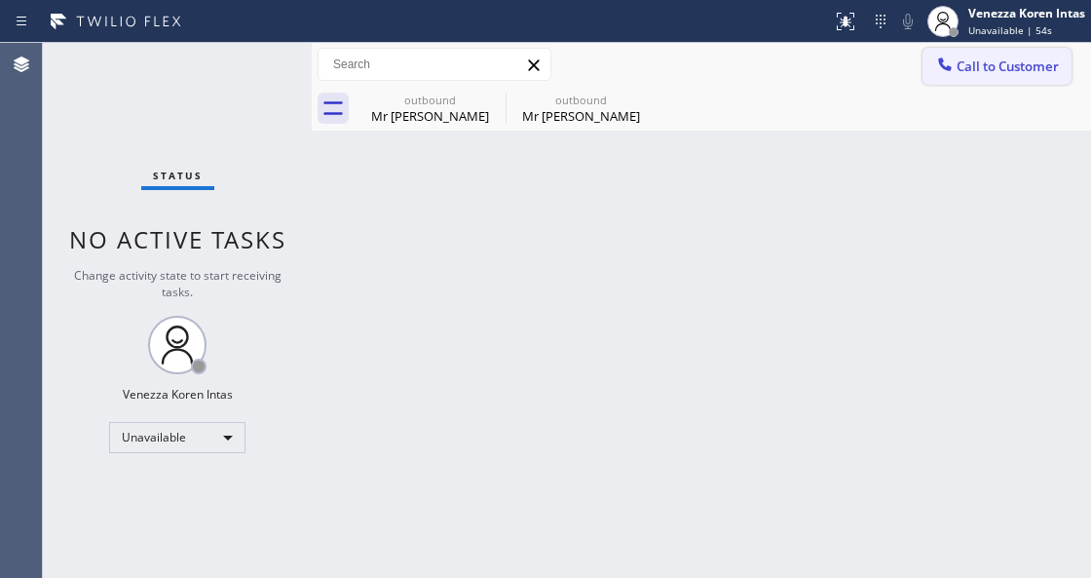
click at [985, 58] on span "Call to Customer" at bounding box center [1008, 66] width 102 height 18
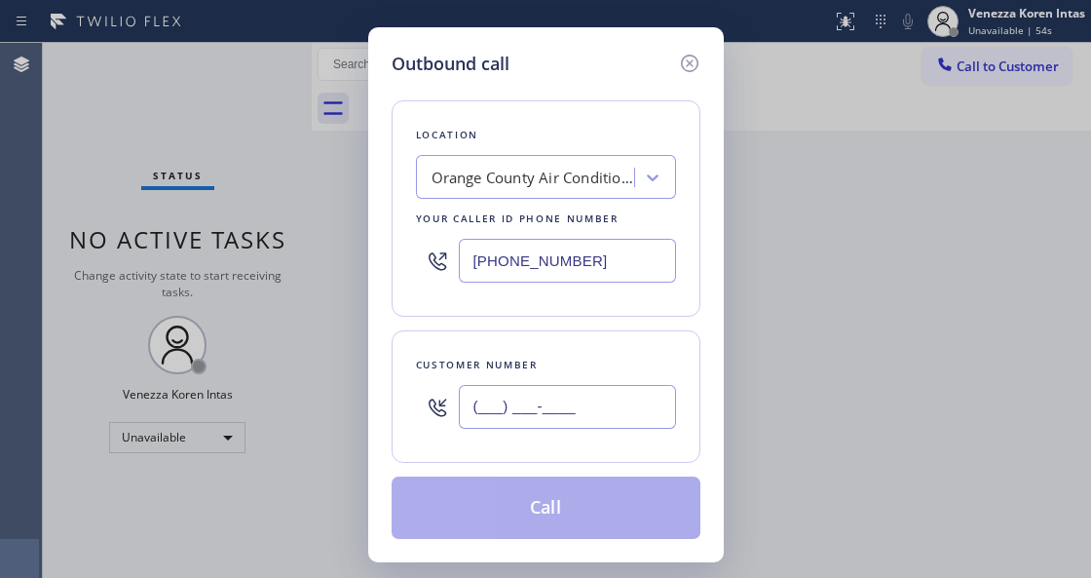
click at [554, 394] on input "(___) ___-____" at bounding box center [567, 407] width 217 height 44
paste input "714) 401-6139"
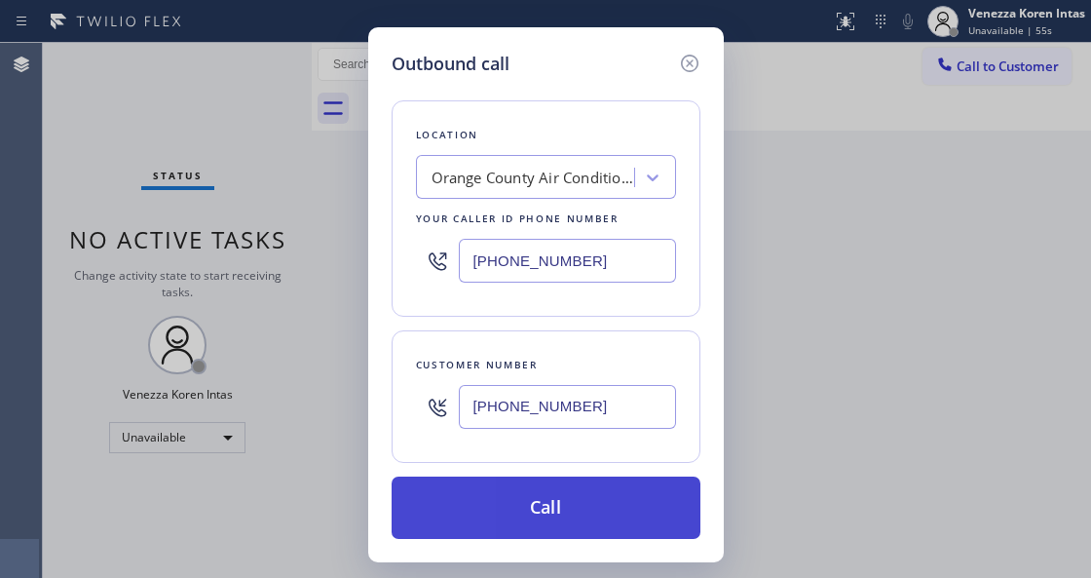
type input "[PHONE_NUMBER]"
click at [554, 511] on button "Call" at bounding box center [546, 508] width 309 height 62
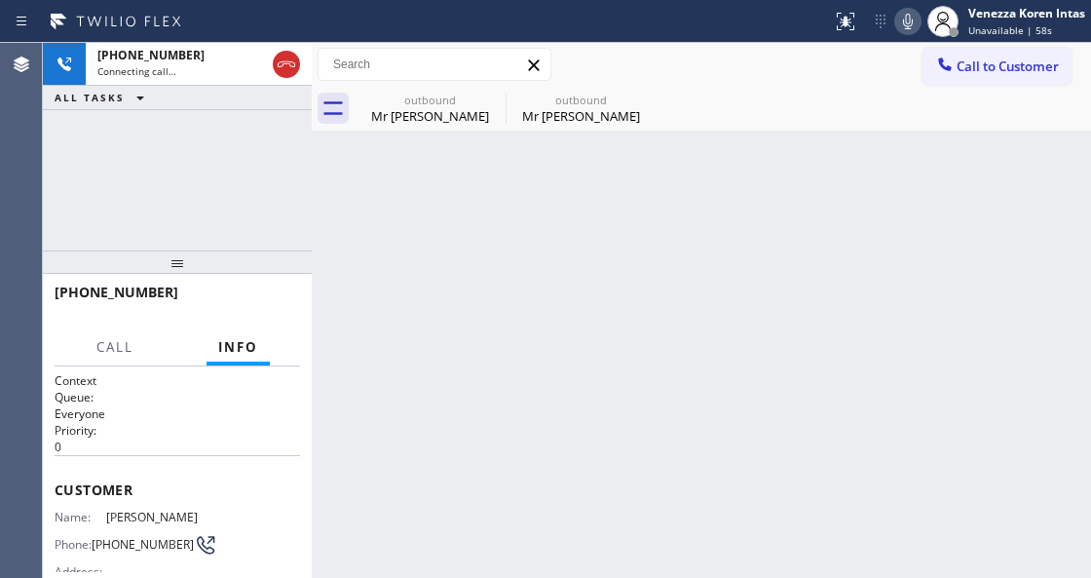
click at [590, 259] on div "Back to Dashboard Change Sender ID Customers Technicians Select a contact Outbo…" at bounding box center [702, 310] width 780 height 535
click at [612, 103] on div "outbound" at bounding box center [581, 100] width 147 height 15
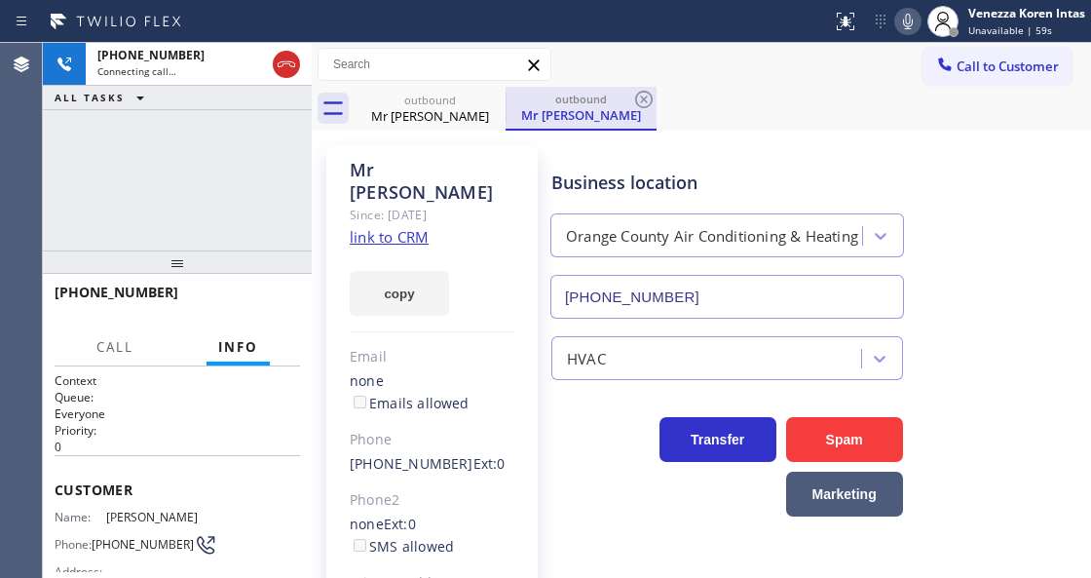
click at [612, 103] on div "outbound" at bounding box center [581, 99] width 147 height 15
click at [632, 102] on icon at bounding box center [643, 99] width 23 height 23
click at [642, 101] on div "outbound Mr Ron outbound Mr Ron" at bounding box center [723, 109] width 737 height 44
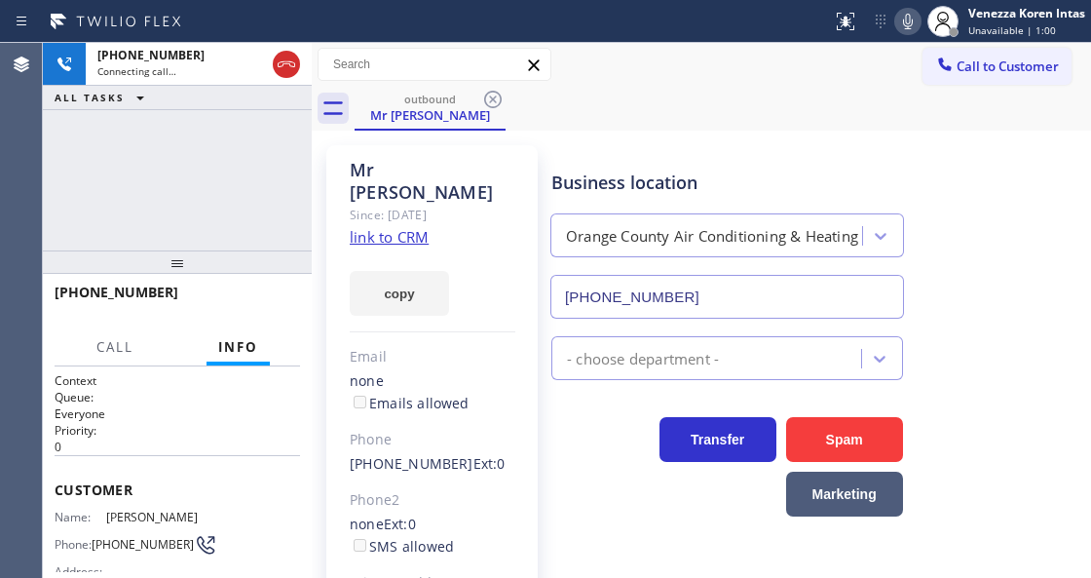
click at [642, 101] on div "outbound Mr Ron" at bounding box center [723, 109] width 737 height 44
click at [493, 98] on icon at bounding box center [493, 100] width 18 height 18
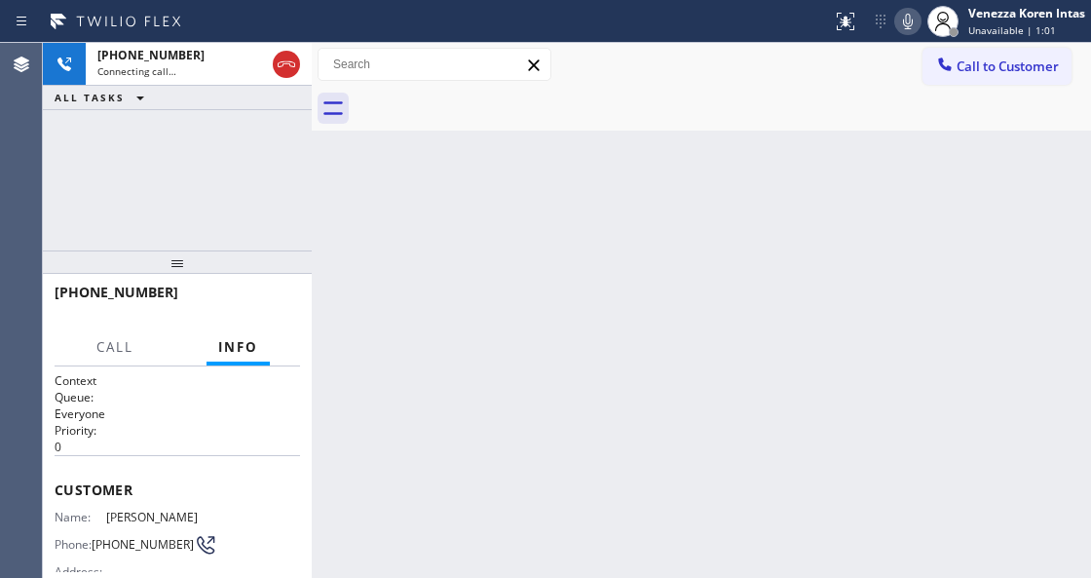
drag, startPoint x: 622, startPoint y: 105, endPoint x: 620, endPoint y: 67, distance: 38.1
click at [622, 101] on div at bounding box center [723, 109] width 737 height 44
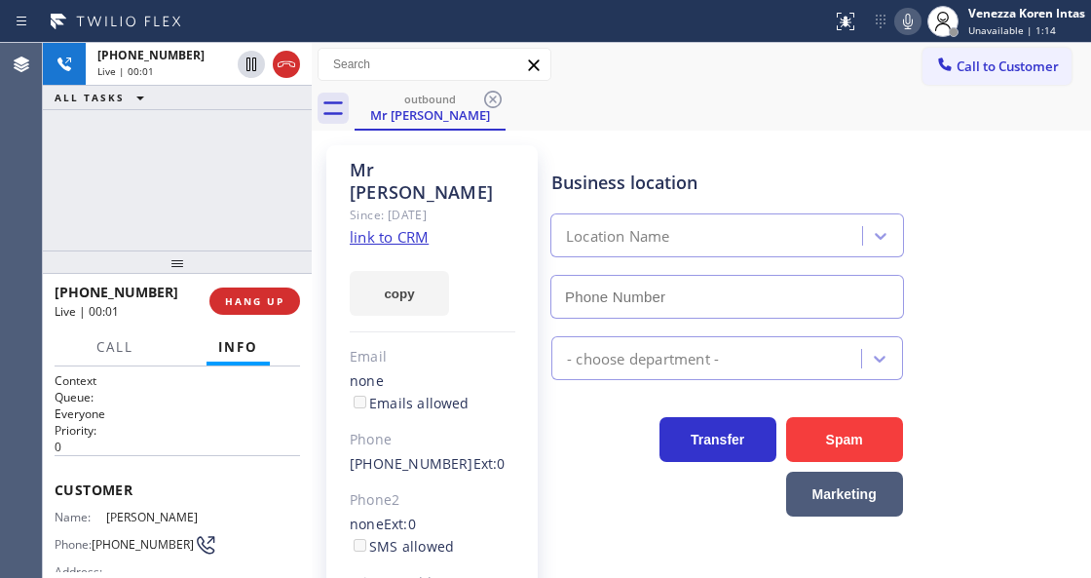
type input "[PHONE_NUMBER]"
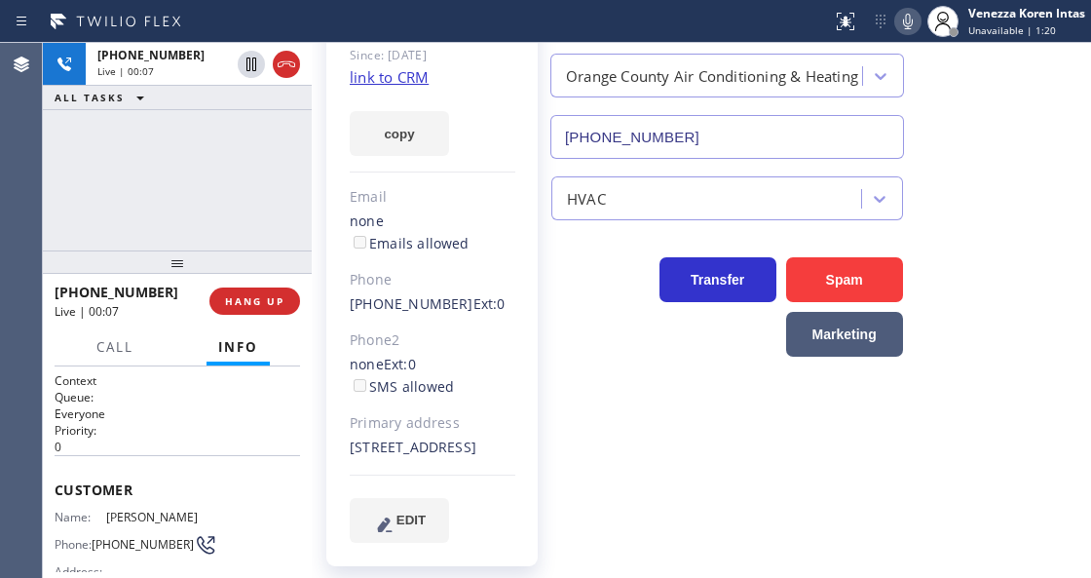
scroll to position [162, 0]
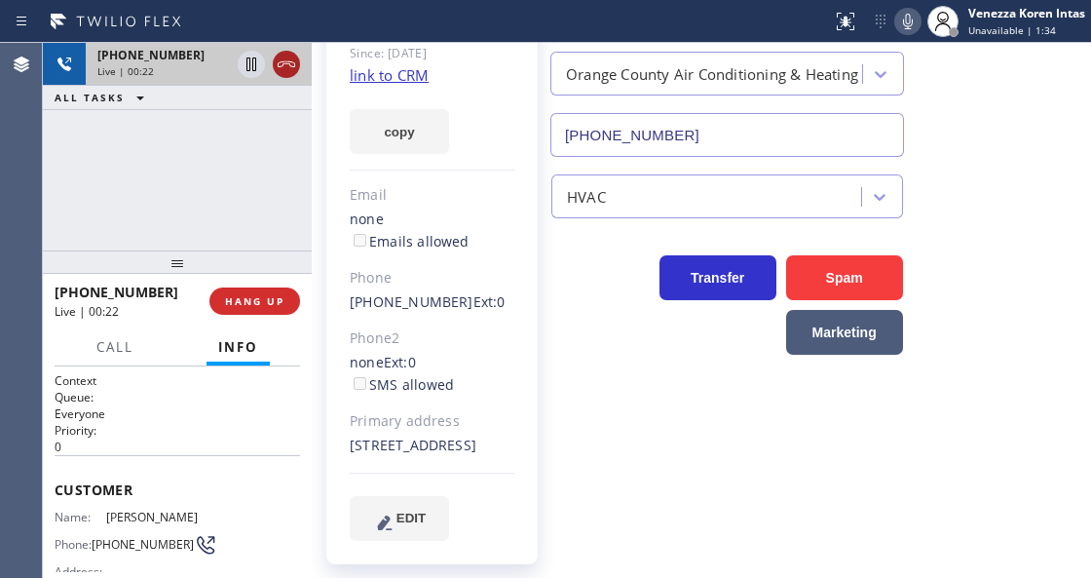
click at [292, 68] on icon at bounding box center [286, 64] width 23 height 23
click at [276, 291] on button "HANG UP" at bounding box center [255, 300] width 91 height 27
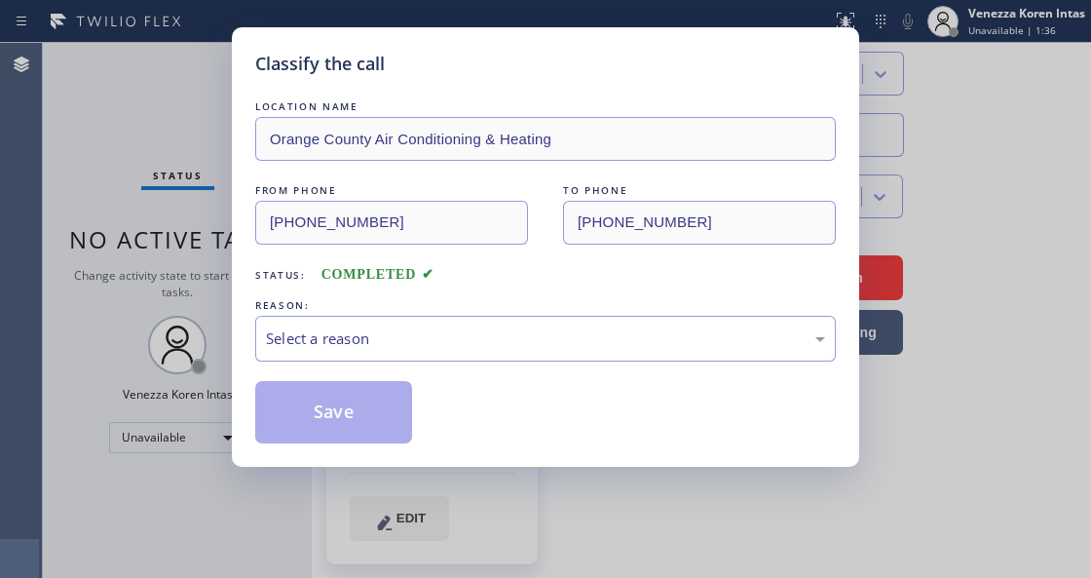
type input "[PHONE_NUMBER]"
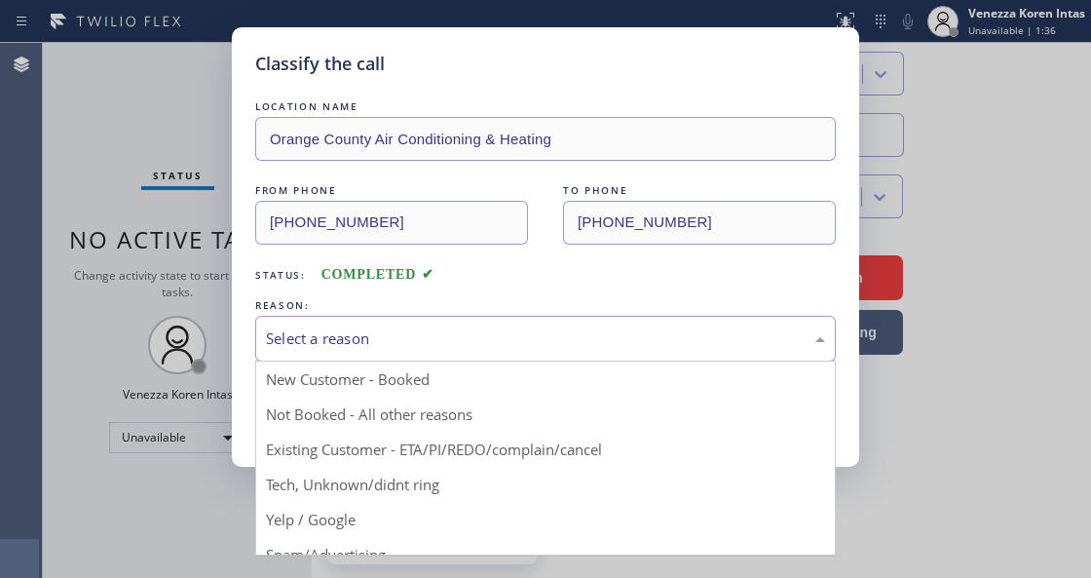
click at [382, 325] on div "Select a reason" at bounding box center [545, 339] width 581 height 46
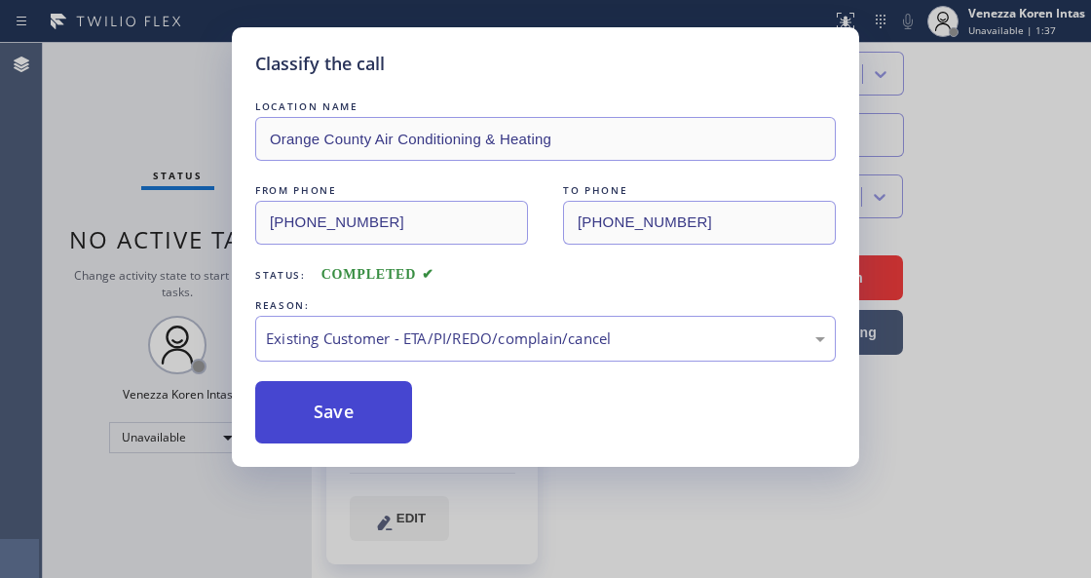
click at [368, 407] on button "Save" at bounding box center [333, 412] width 157 height 62
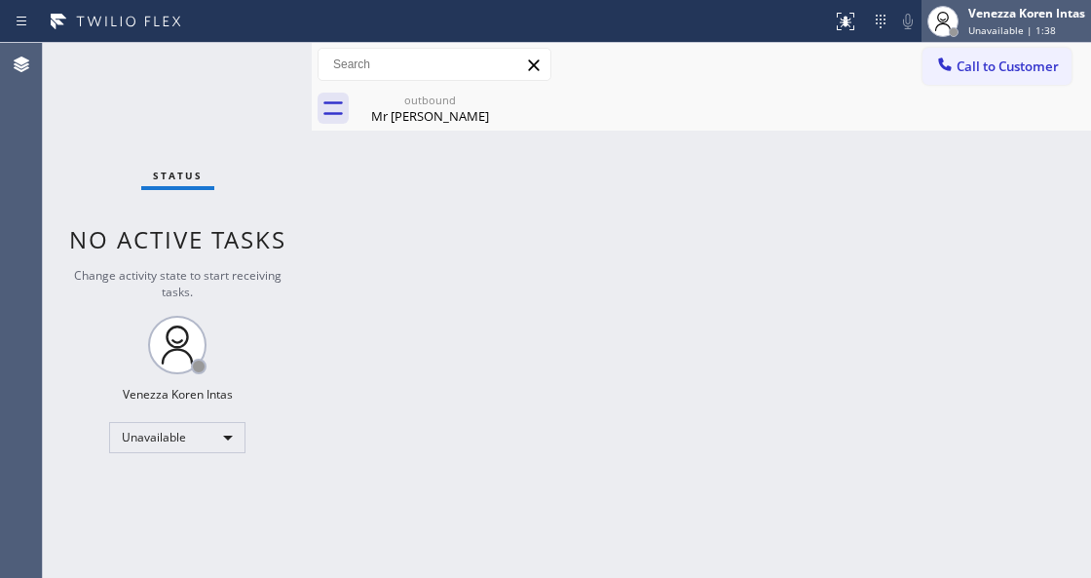
click at [1008, 23] on span "Unavailable | 1:38" at bounding box center [1013, 30] width 88 height 14
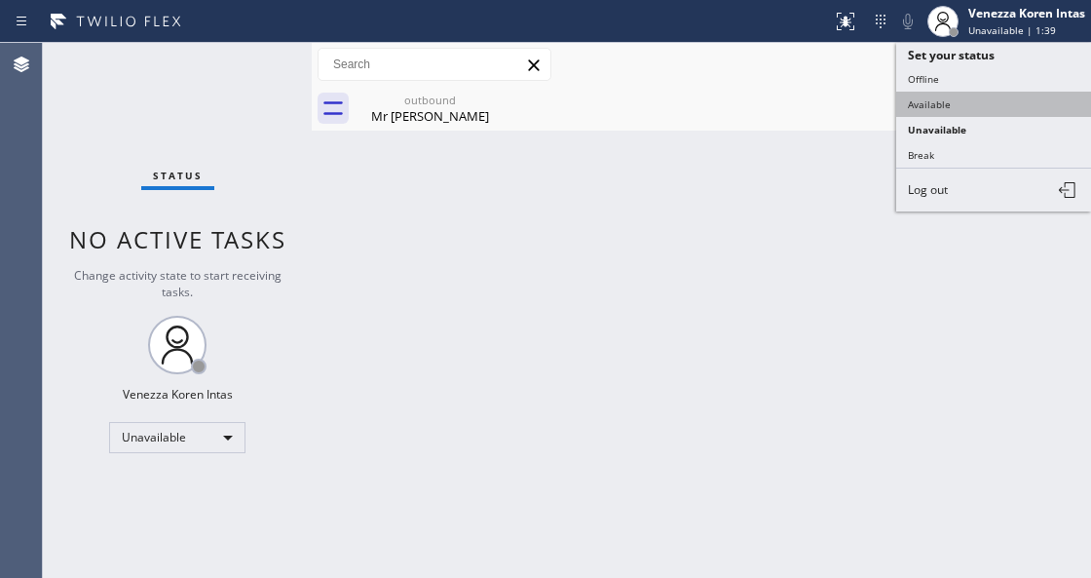
click at [978, 111] on button "Available" at bounding box center [994, 104] width 195 height 25
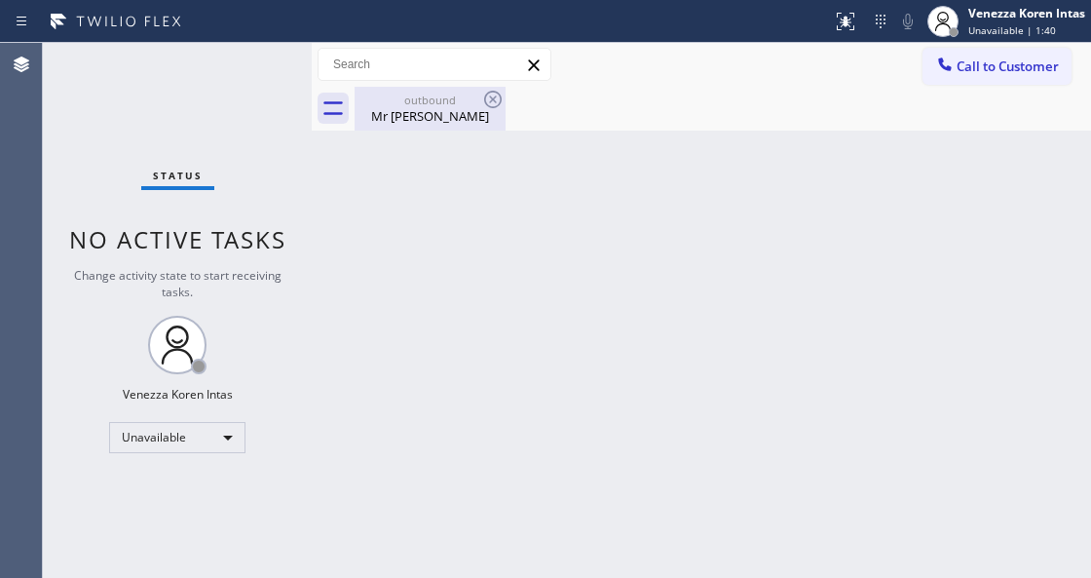
click at [493, 115] on div "Mr Ron" at bounding box center [430, 116] width 147 height 18
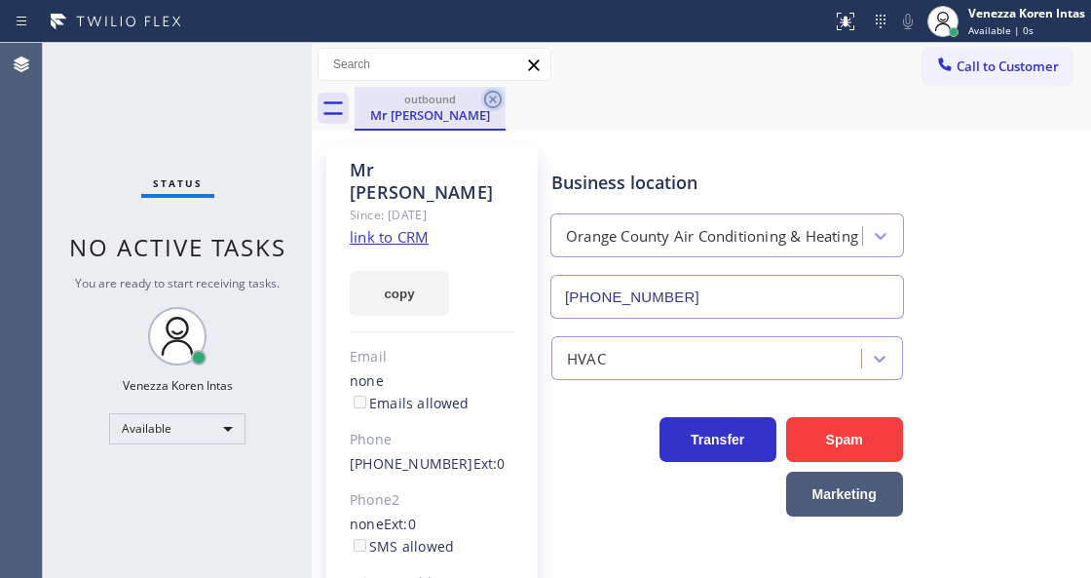
click at [483, 97] on icon at bounding box center [492, 99] width 23 height 23
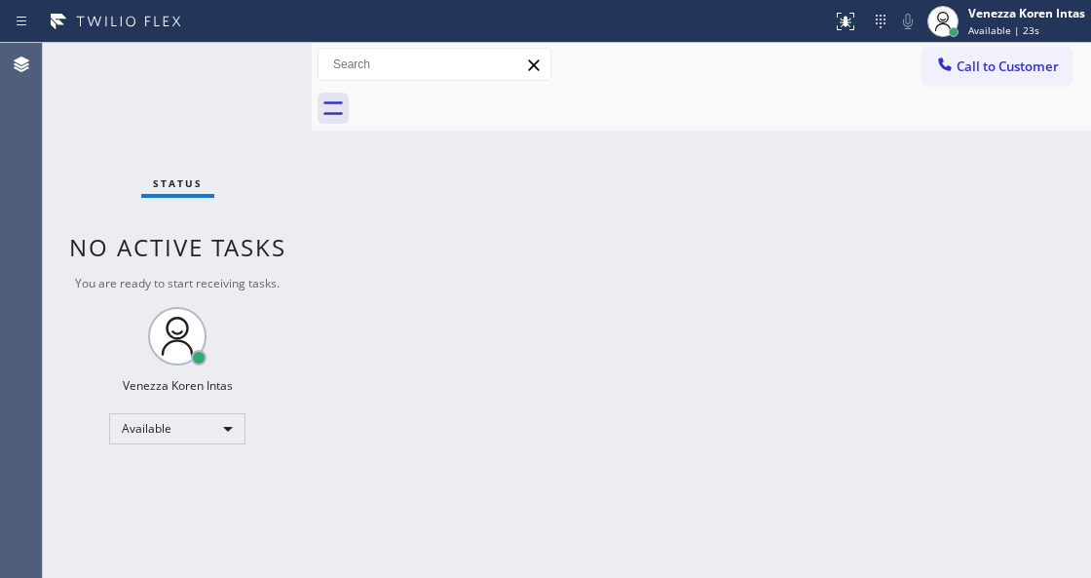
click at [246, 67] on div "Status No active tasks You are ready to start receiving tasks. Venezza Koren In…" at bounding box center [177, 310] width 269 height 535
click at [213, 78] on div "Status No active tasks You are ready to start receiving tasks. Venezza Koren In…" at bounding box center [177, 310] width 269 height 535
drag, startPoint x: 224, startPoint y: 78, endPoint x: 283, endPoint y: 205, distance: 139.5
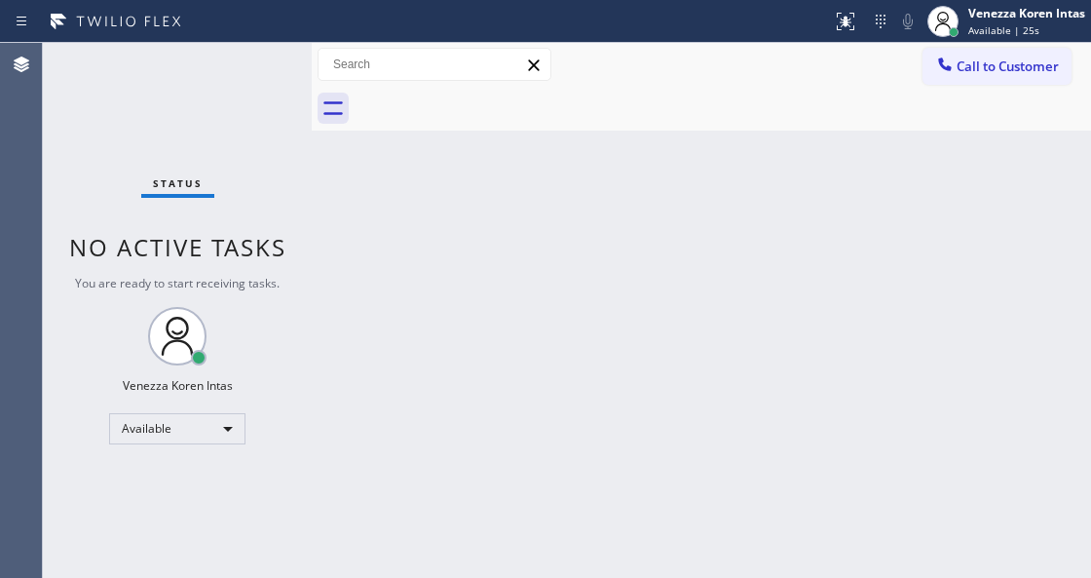
click at [225, 78] on div "Status No active tasks You are ready to start receiving tasks. Venezza Koren In…" at bounding box center [177, 310] width 269 height 535
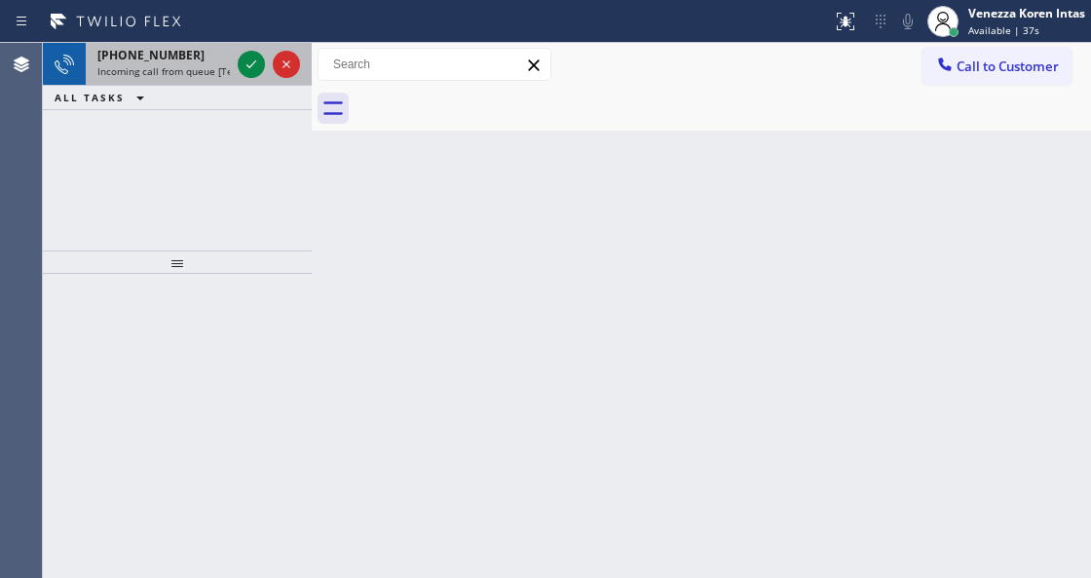
click at [248, 48] on div at bounding box center [269, 64] width 70 height 43
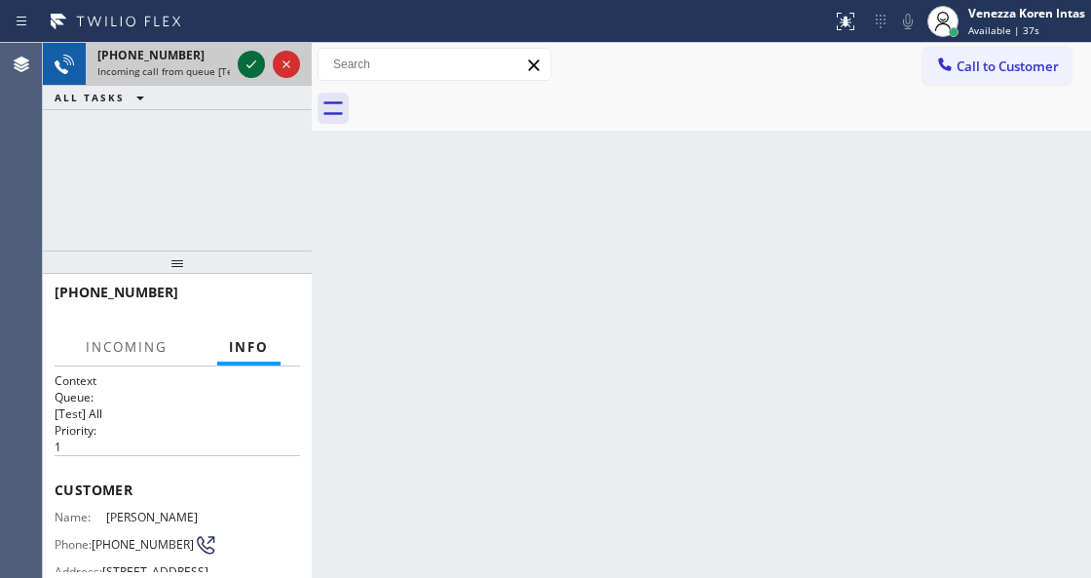
click at [248, 57] on icon at bounding box center [251, 64] width 23 height 23
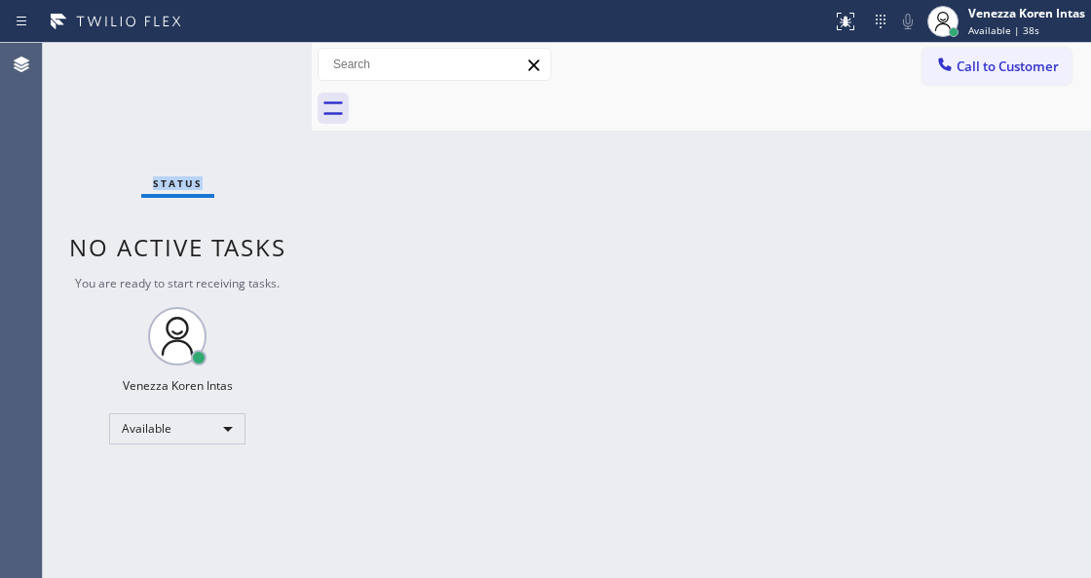
click at [248, 57] on div "Status No active tasks You are ready to start receiving tasks. Venezza Koren In…" at bounding box center [177, 310] width 269 height 535
click at [853, 14] on div at bounding box center [854, 14] width 8 height 8
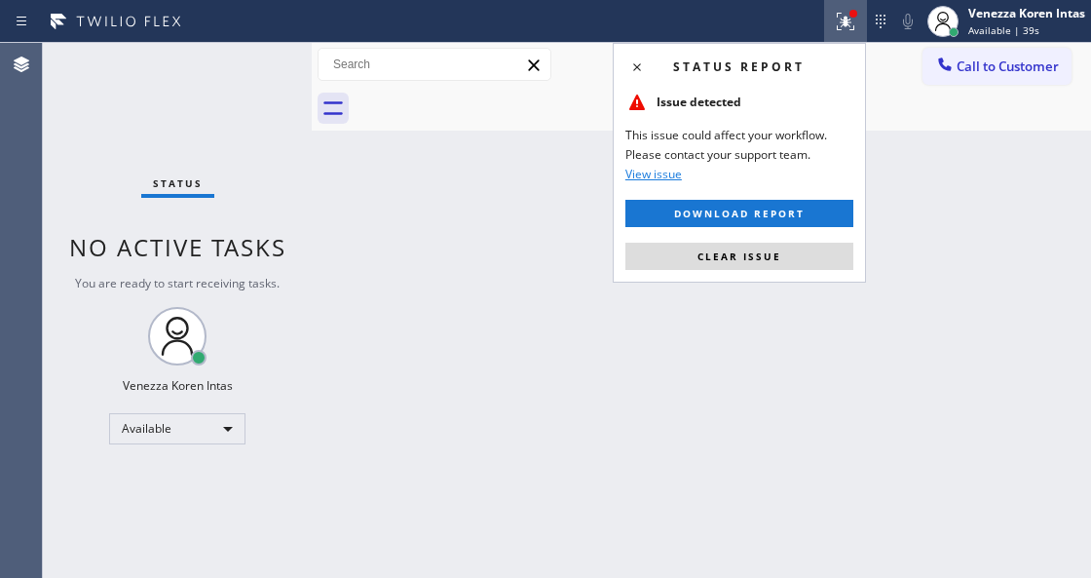
drag, startPoint x: 784, startPoint y: 266, endPoint x: 771, endPoint y: 262, distance: 14.2
click at [784, 263] on button "Clear issue" at bounding box center [740, 256] width 228 height 27
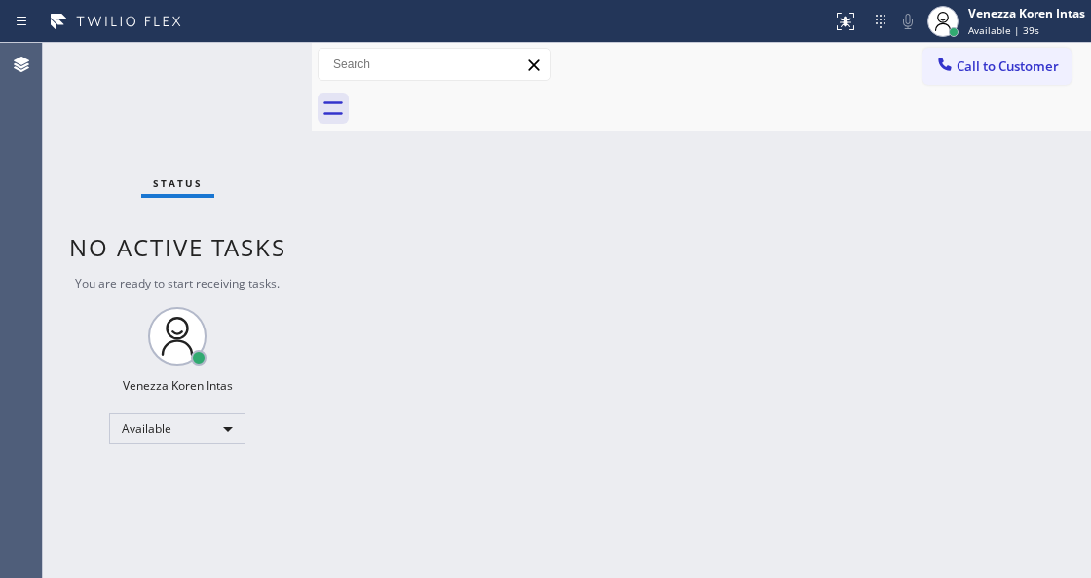
click at [438, 223] on div "Back to Dashboard Change Sender ID Customers Technicians Select a contact Outbo…" at bounding box center [702, 310] width 780 height 535
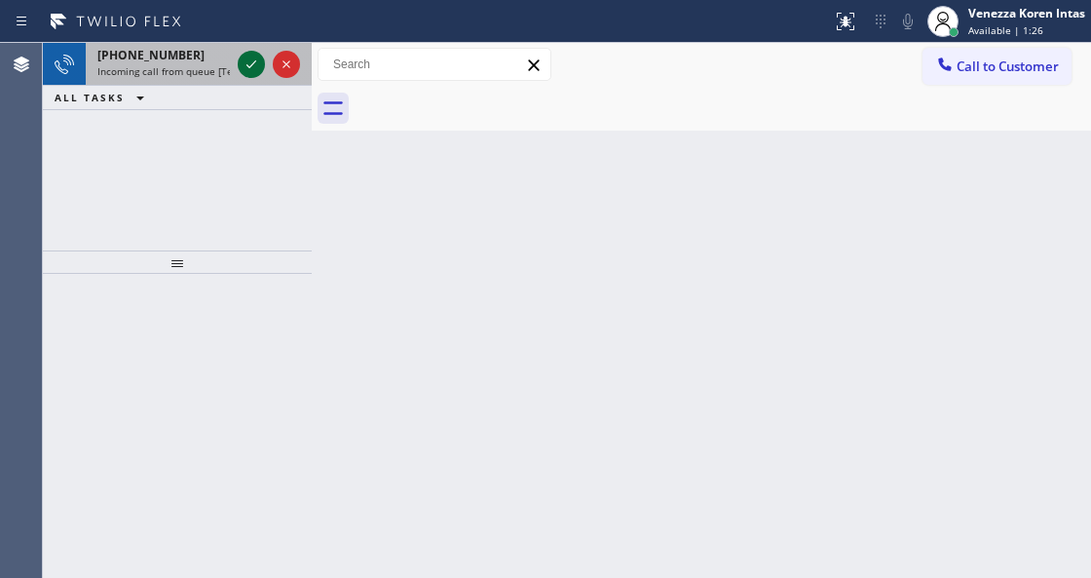
click at [253, 71] on icon at bounding box center [251, 64] width 23 height 23
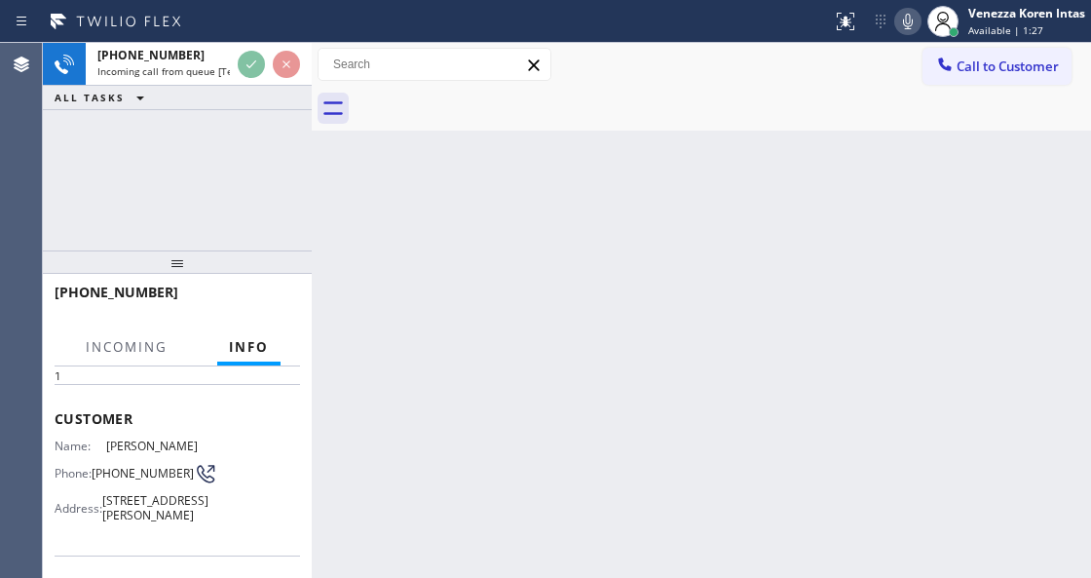
scroll to position [195, 0]
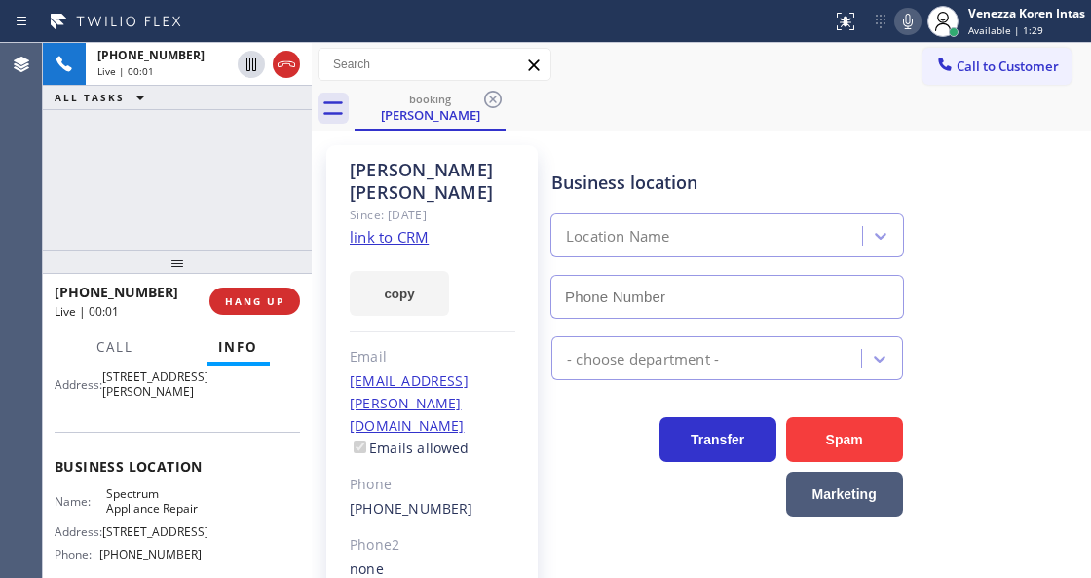
type input "[PHONE_NUMBER]"
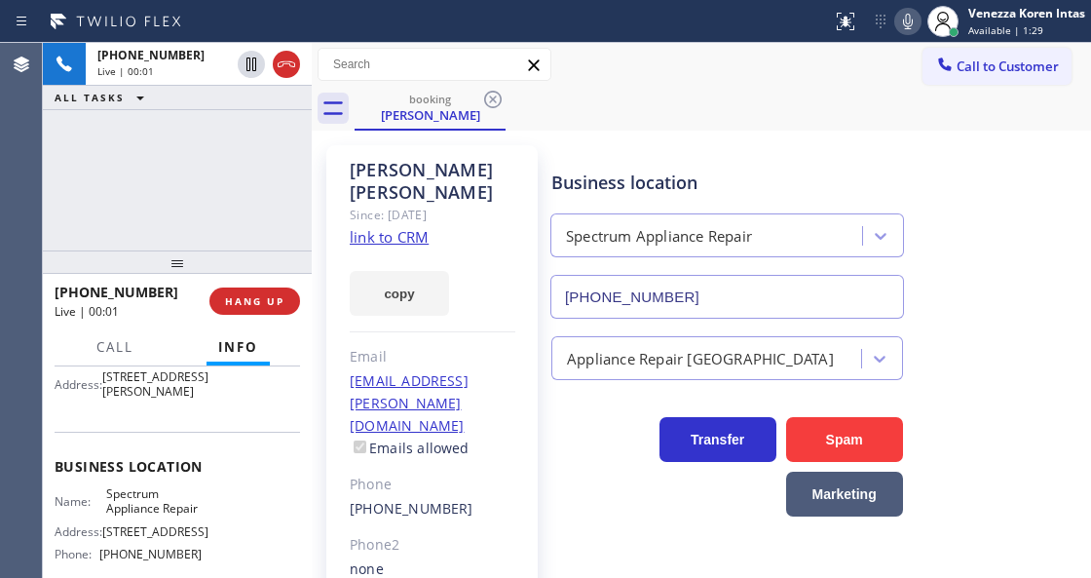
click at [155, 220] on div "+12489215990 Live | 00:01 ALL TASKS ALL TASKS ACTIVE TASKS TASKS IN WRAP UP" at bounding box center [177, 147] width 269 height 208
click at [164, 158] on div "+12489215990 Live | 00:01 ALL TASKS ALL TASKS ACTIVE TASKS TASKS IN WRAP UP" at bounding box center [177, 147] width 269 height 208
click at [409, 227] on link "link to CRM" at bounding box center [389, 236] width 79 height 19
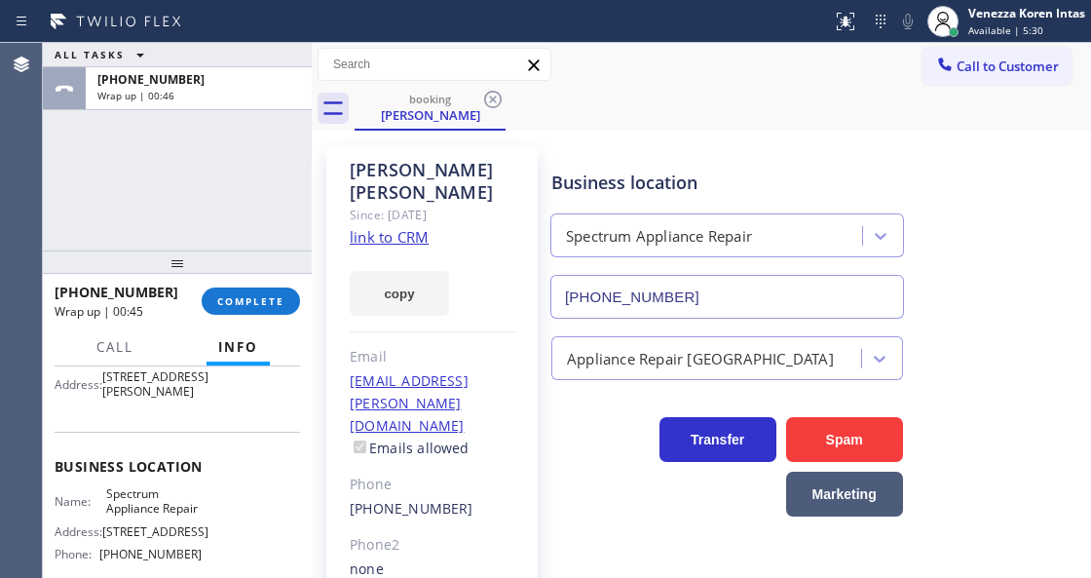
click at [272, 287] on div "+12489215990 Wrap up | 00:45 COMPLETE" at bounding box center [178, 301] width 246 height 51
click at [265, 296] on span "COMPLETE" at bounding box center [250, 301] width 67 height 14
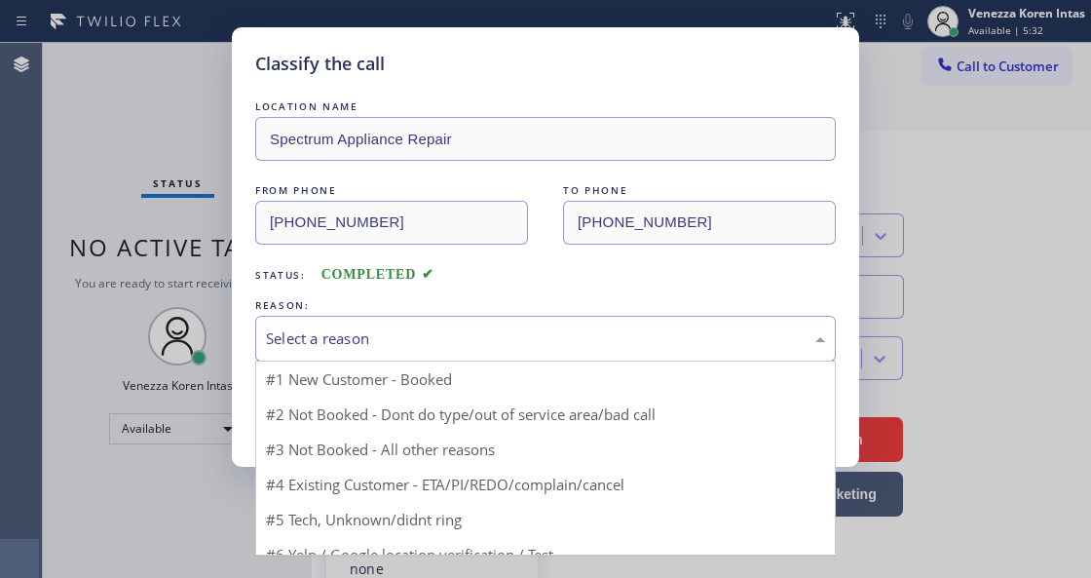
click at [472, 340] on div "Select a reason" at bounding box center [545, 338] width 559 height 22
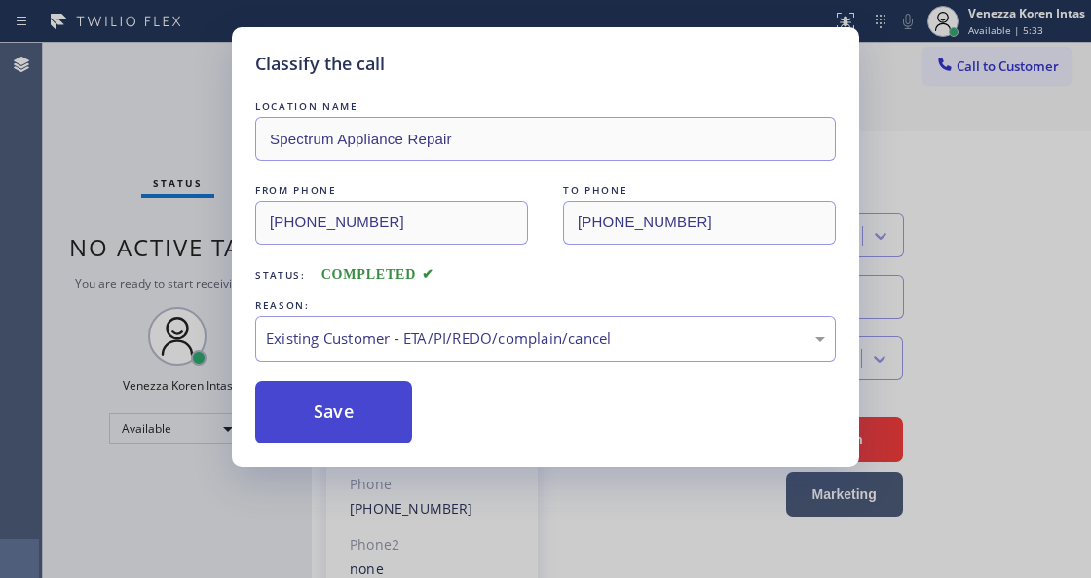
drag, startPoint x: 497, startPoint y: 450, endPoint x: 371, endPoint y: 425, distance: 128.2
click at [371, 425] on button "Save" at bounding box center [333, 412] width 157 height 62
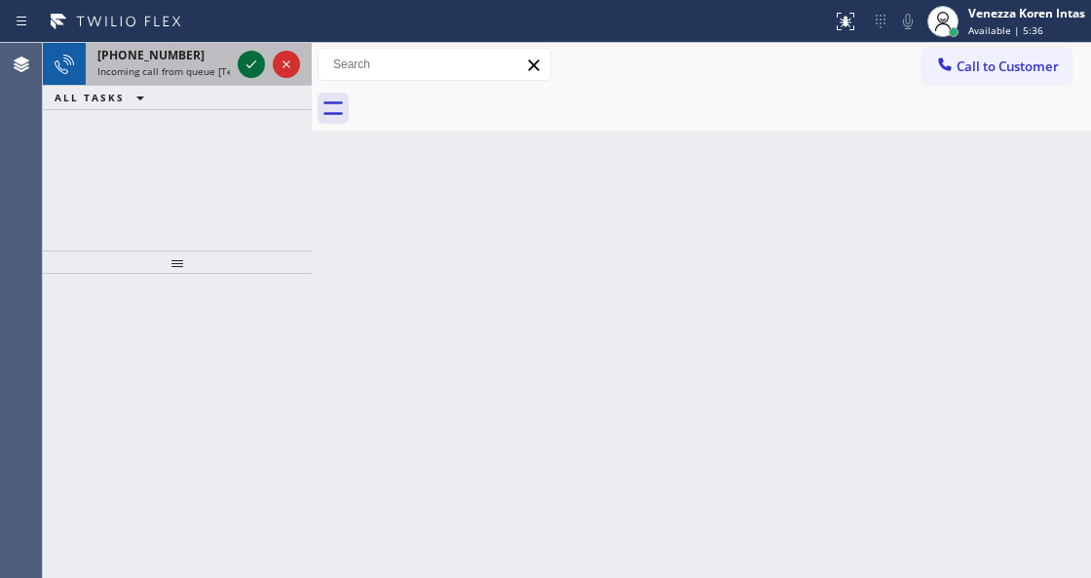
click at [242, 66] on icon at bounding box center [251, 64] width 23 height 23
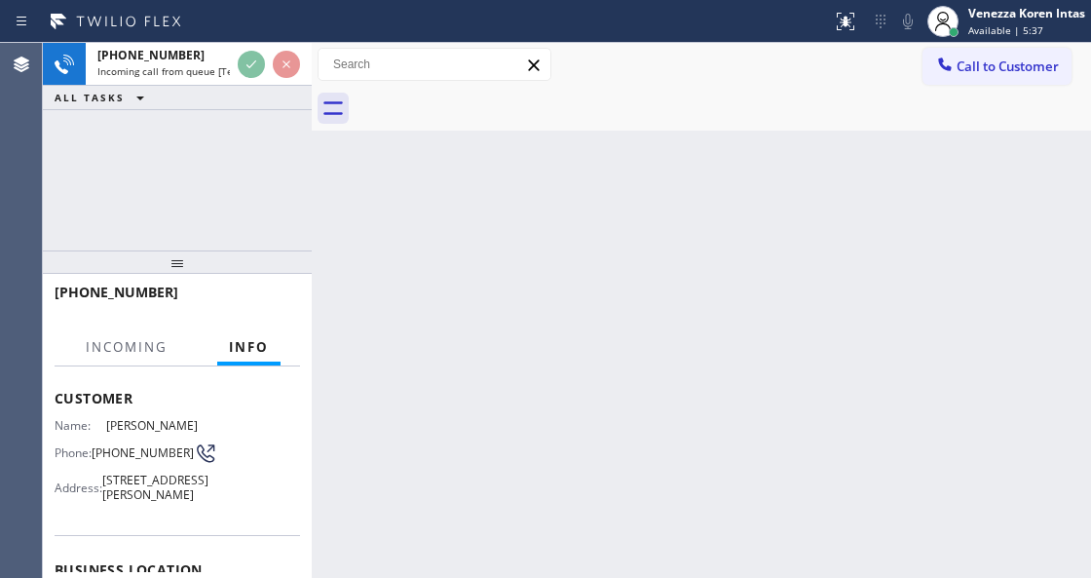
scroll to position [195, 0]
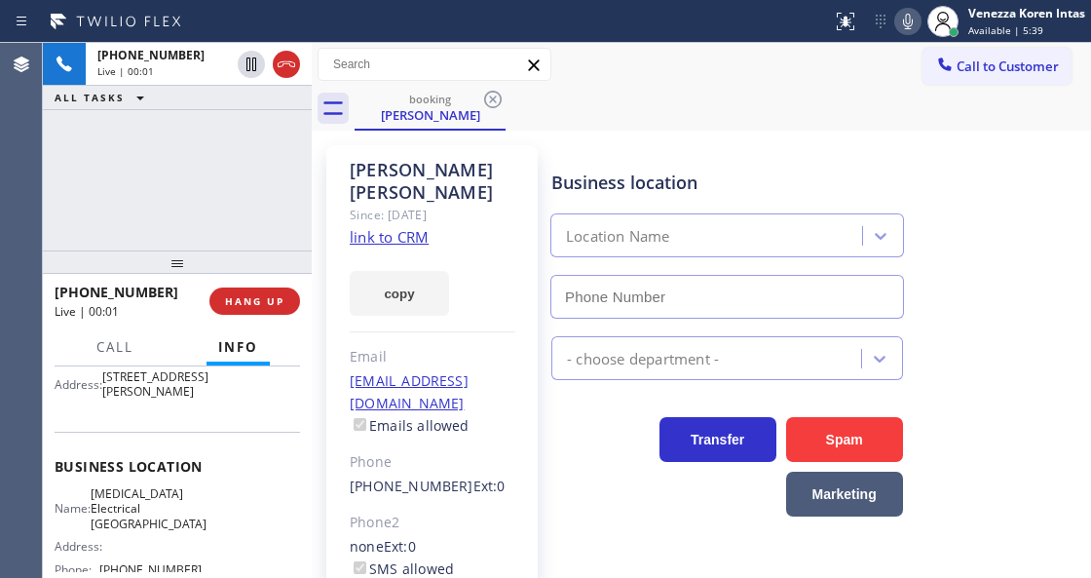
type input "(760) 388-9800"
click at [409, 204] on div "Since: [DATE]" at bounding box center [433, 215] width 166 height 22
click at [411, 227] on link "link to CRM" at bounding box center [389, 236] width 79 height 19
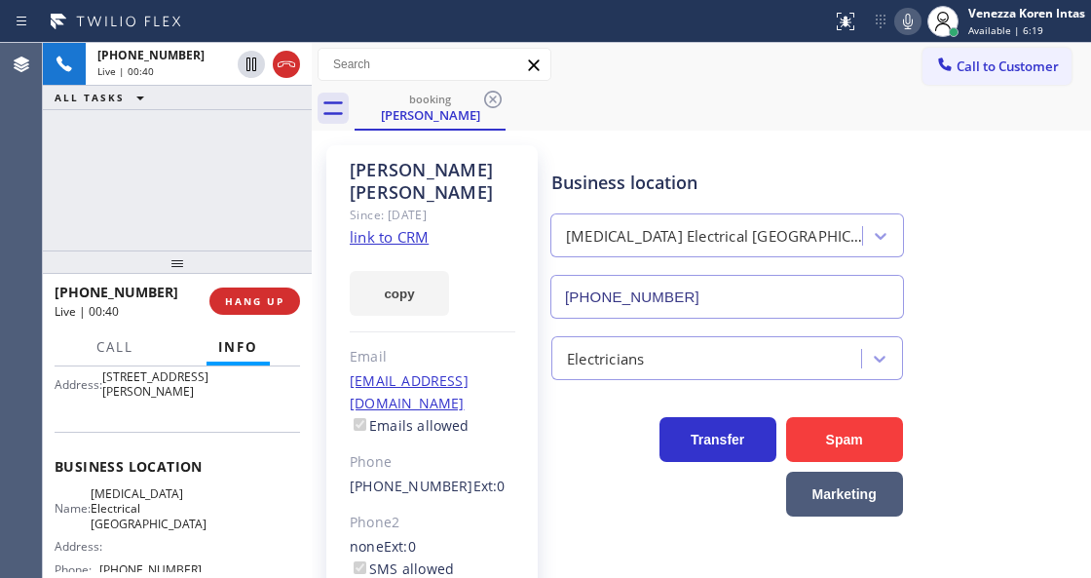
click at [906, 14] on icon at bounding box center [908, 22] width 10 height 16
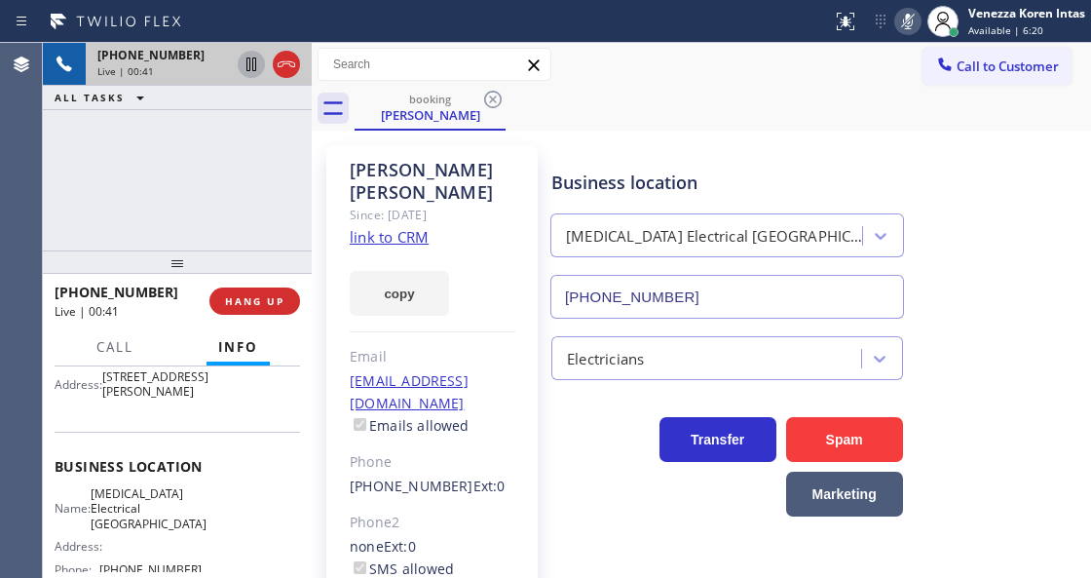
click at [248, 68] on icon at bounding box center [251, 64] width 23 height 23
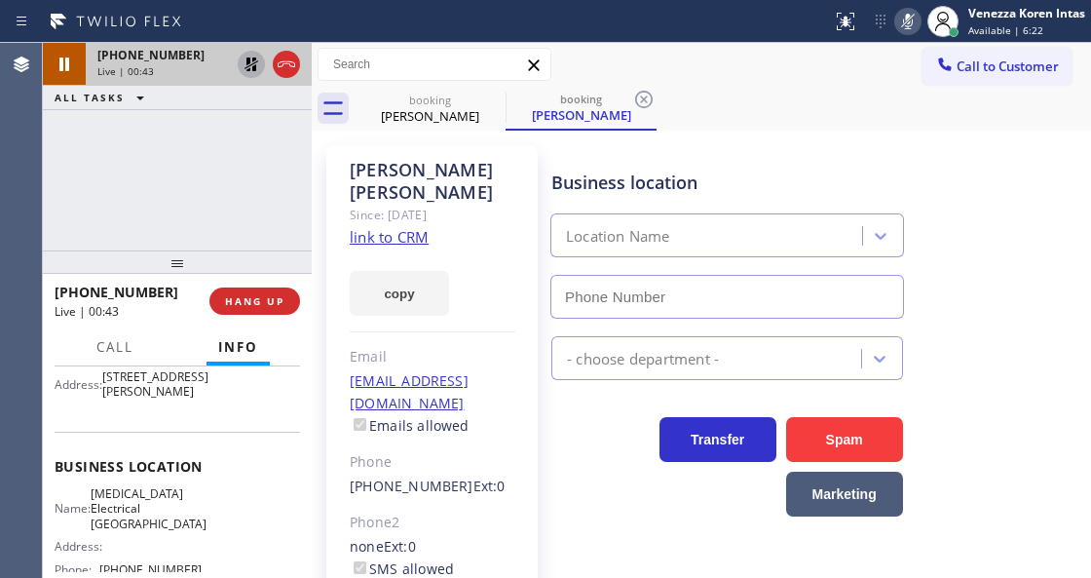
type input "(760) 388-9800"
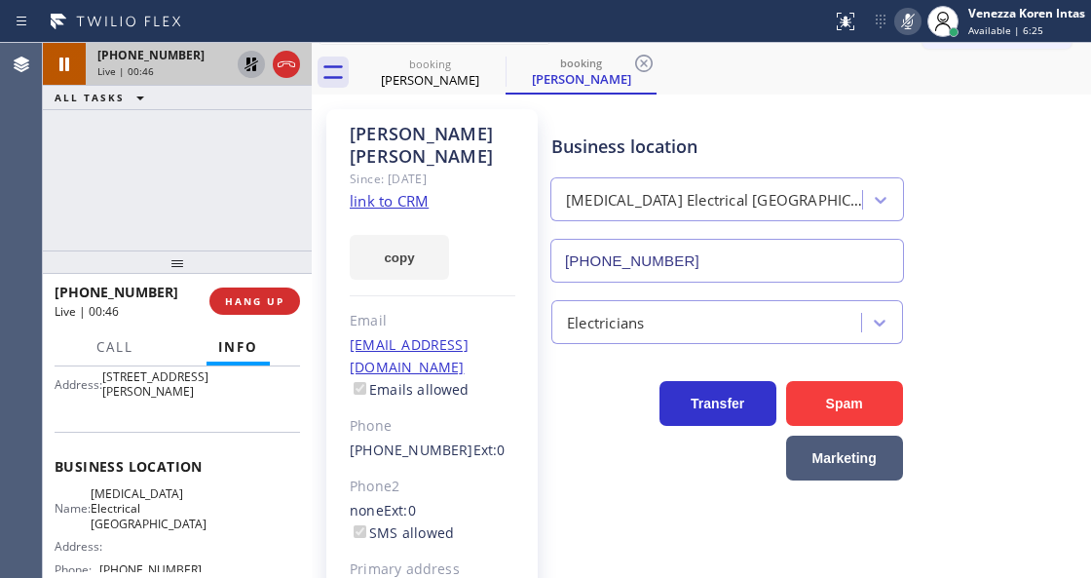
scroll to position [64, 0]
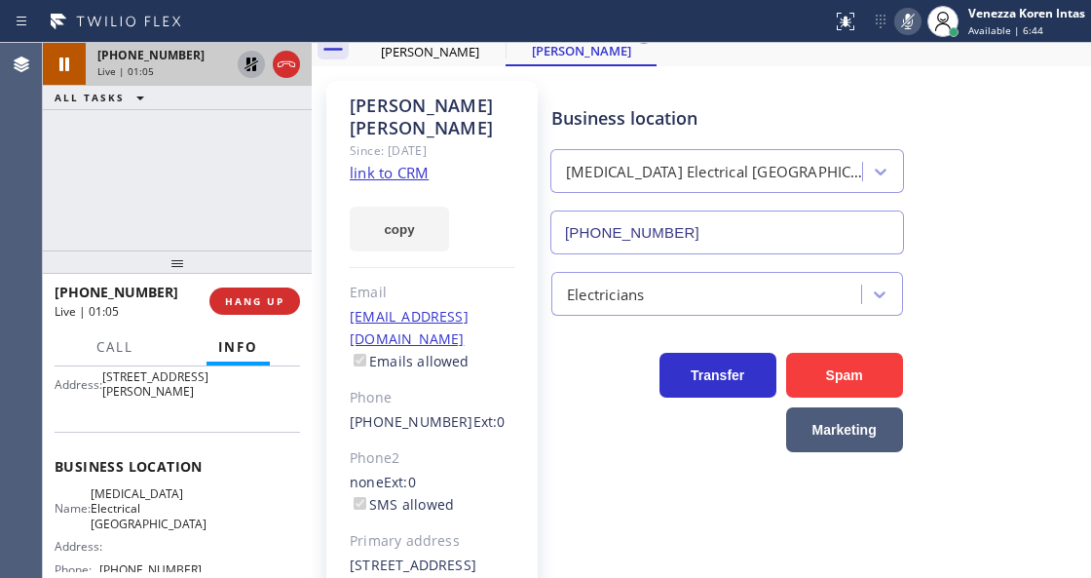
drag, startPoint x: 310, startPoint y: 196, endPoint x: 419, endPoint y: 172, distance: 111.8
click at [312, 196] on div at bounding box center [312, 310] width 0 height 535
click at [905, 29] on icon at bounding box center [908, 21] width 23 height 23
click at [248, 63] on icon at bounding box center [252, 64] width 14 height 14
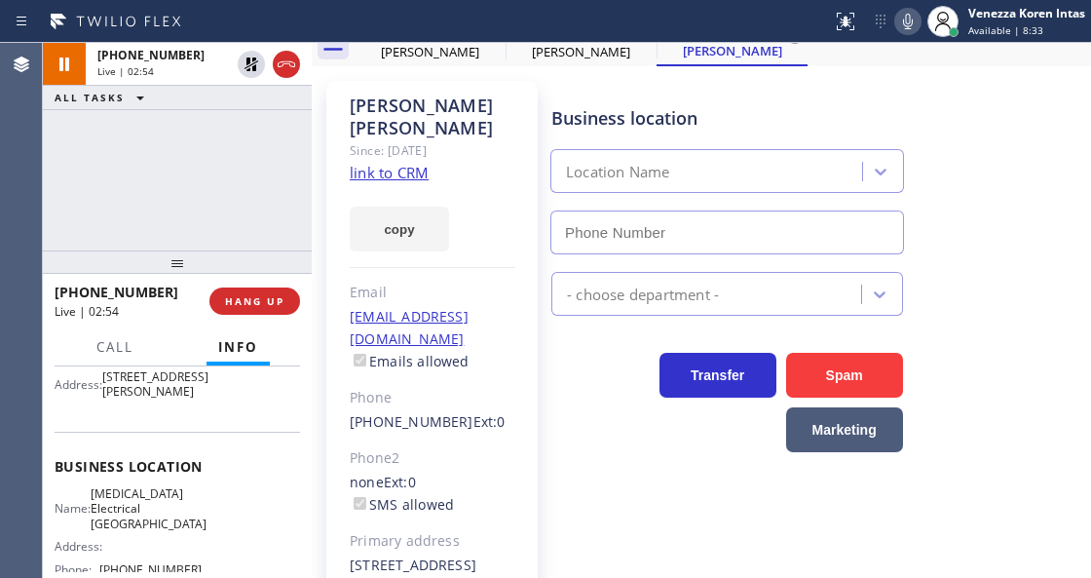
type input "(760) 388-9800"
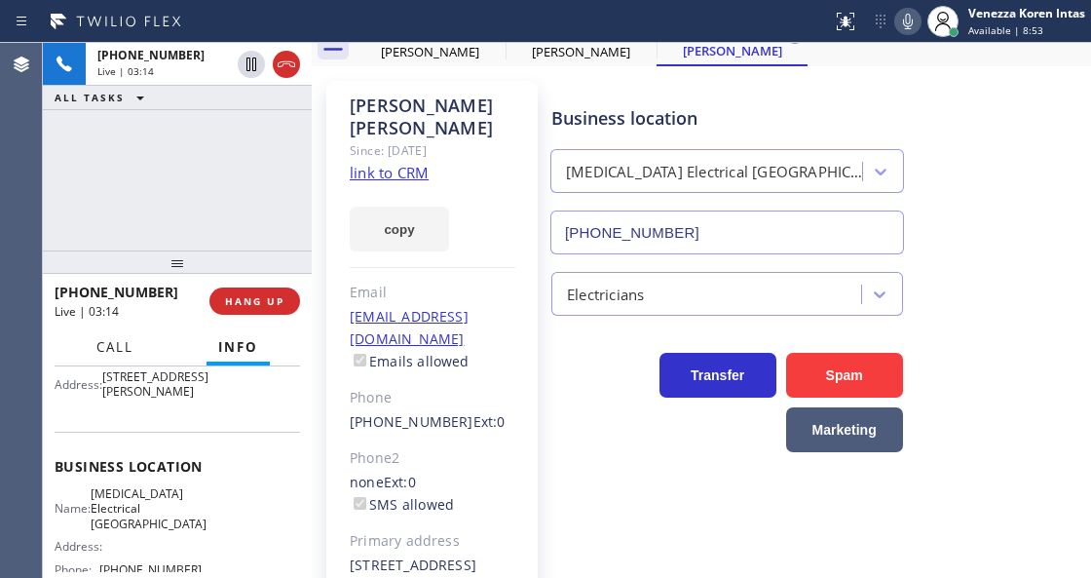
click at [115, 346] on span "Call" at bounding box center [114, 347] width 37 height 18
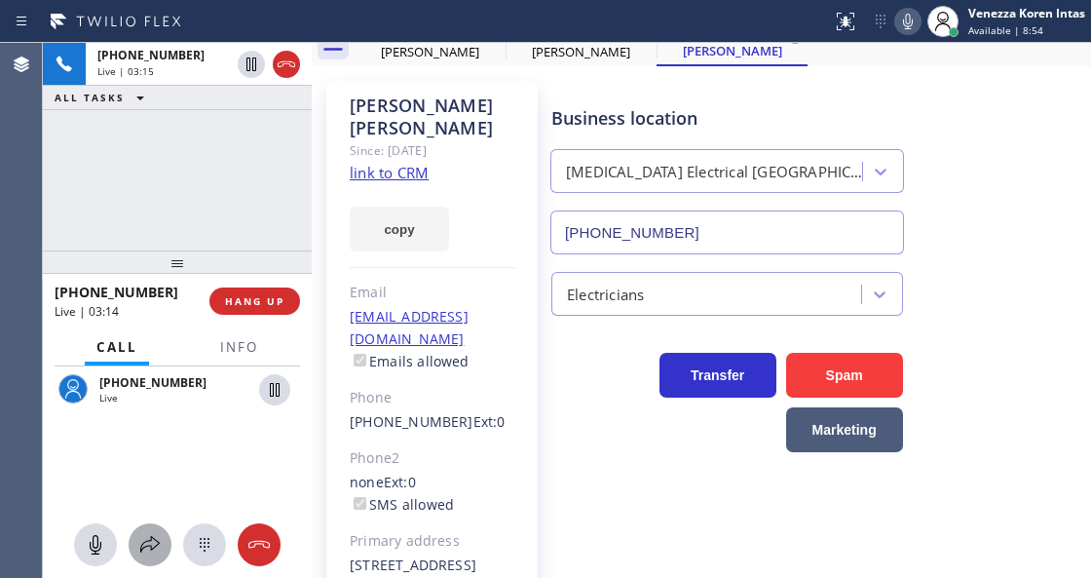
click at [148, 549] on icon at bounding box center [149, 544] width 23 height 23
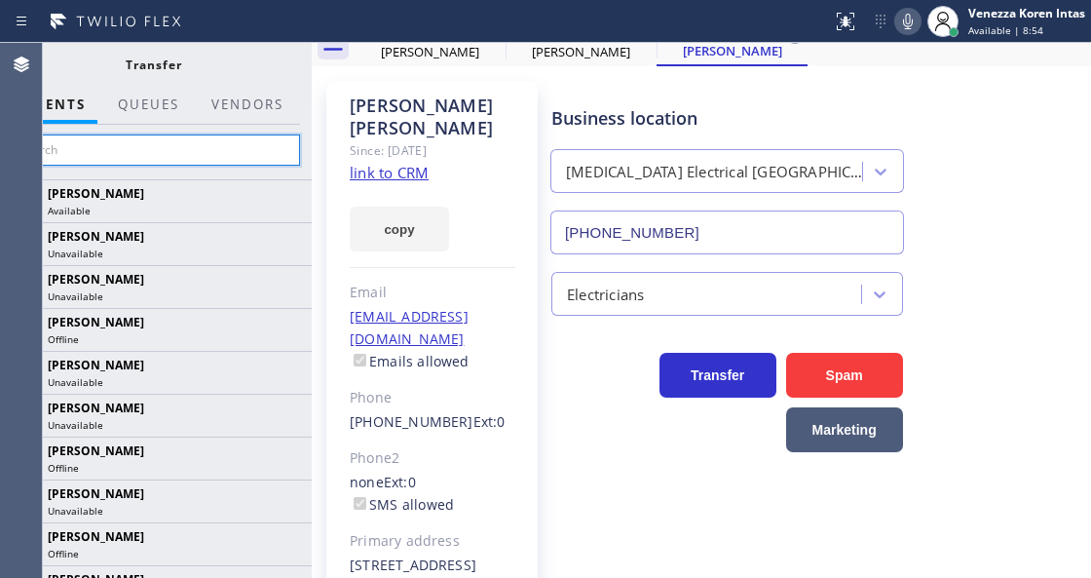
click at [222, 136] on input "text" at bounding box center [153, 149] width 293 height 31
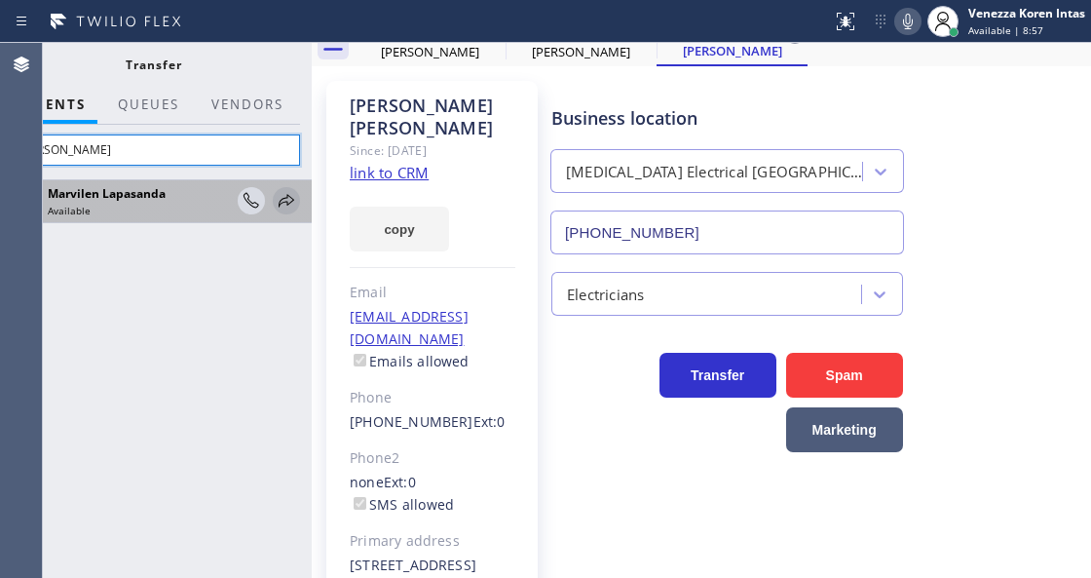
type input "marv"
click at [289, 199] on icon at bounding box center [286, 200] width 23 height 23
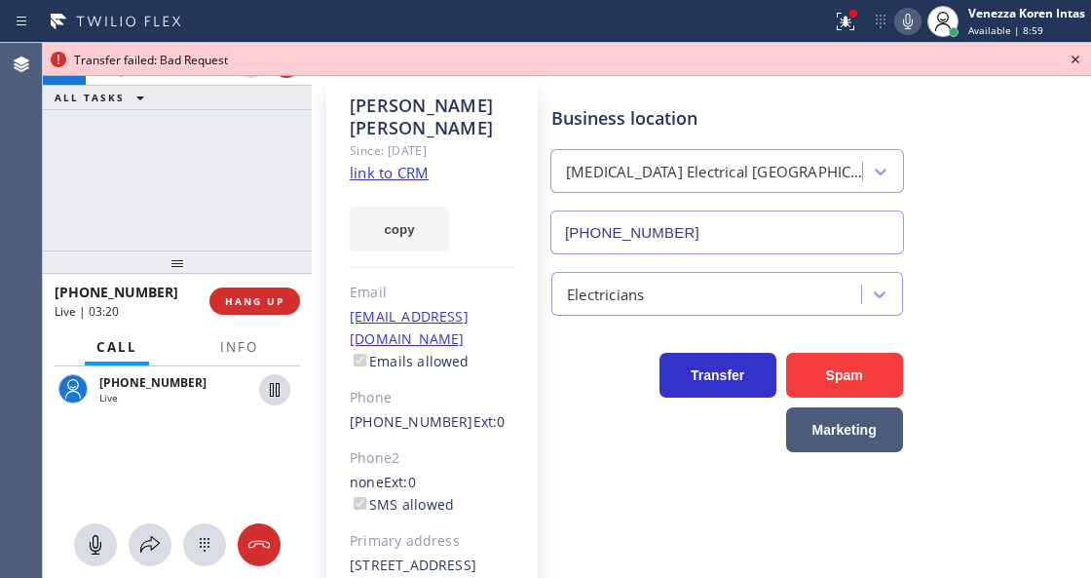
click at [1071, 58] on icon at bounding box center [1075, 59] width 23 height 23
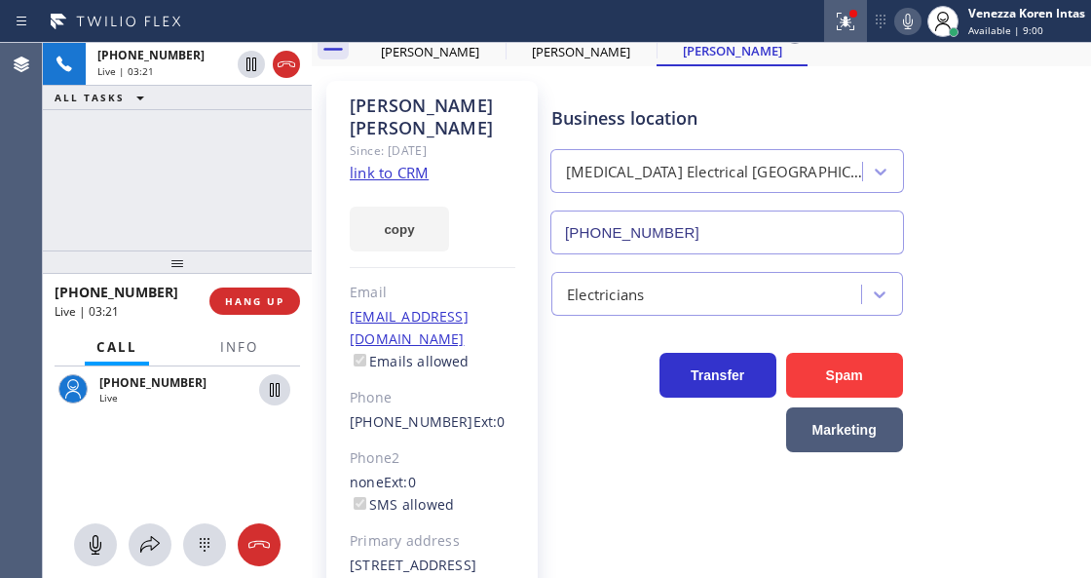
drag, startPoint x: 861, startPoint y: 8, endPoint x: 851, endPoint y: 33, distance: 27.5
click at [858, 9] on button at bounding box center [845, 21] width 43 height 43
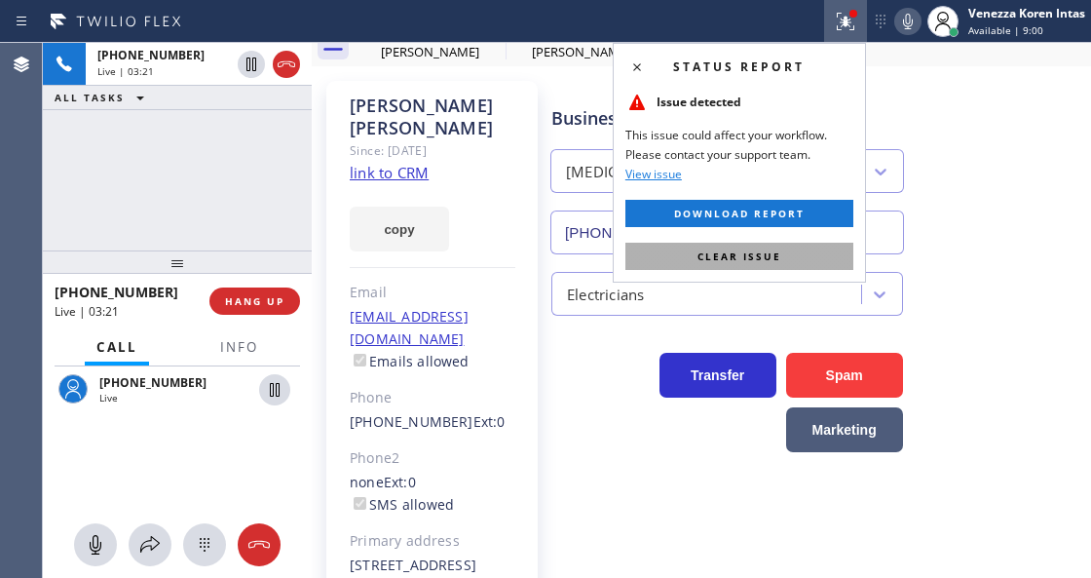
click at [778, 259] on span "Clear issue" at bounding box center [740, 256] width 84 height 14
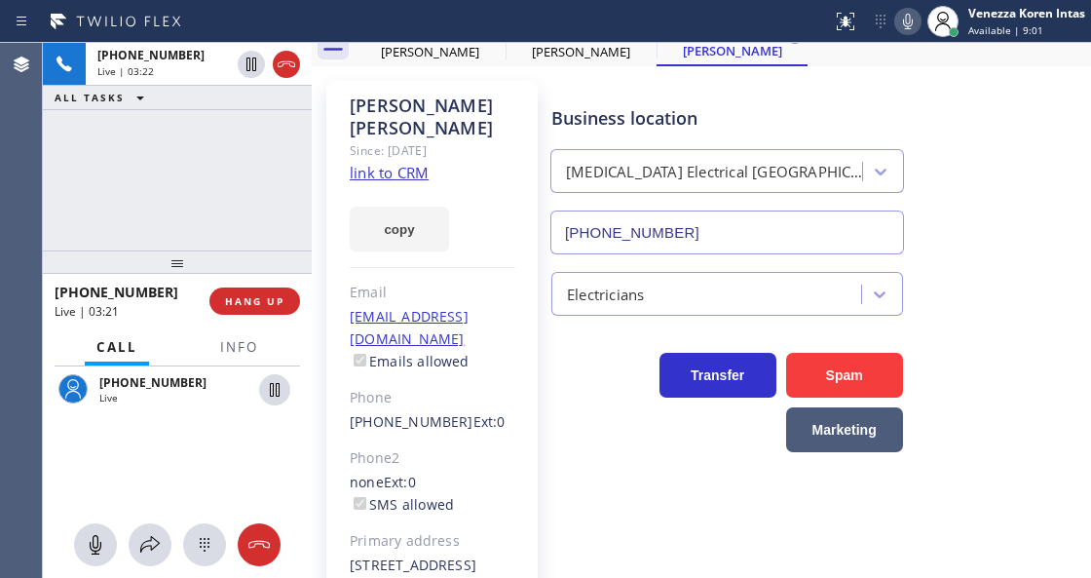
click at [710, 136] on div "Business location High Voltage Electrical Palm Springs (760) 388-9800" at bounding box center [728, 170] width 360 height 169
click at [907, 23] on icon at bounding box center [908, 21] width 23 height 23
click at [221, 338] on span "Info" at bounding box center [239, 347] width 38 height 18
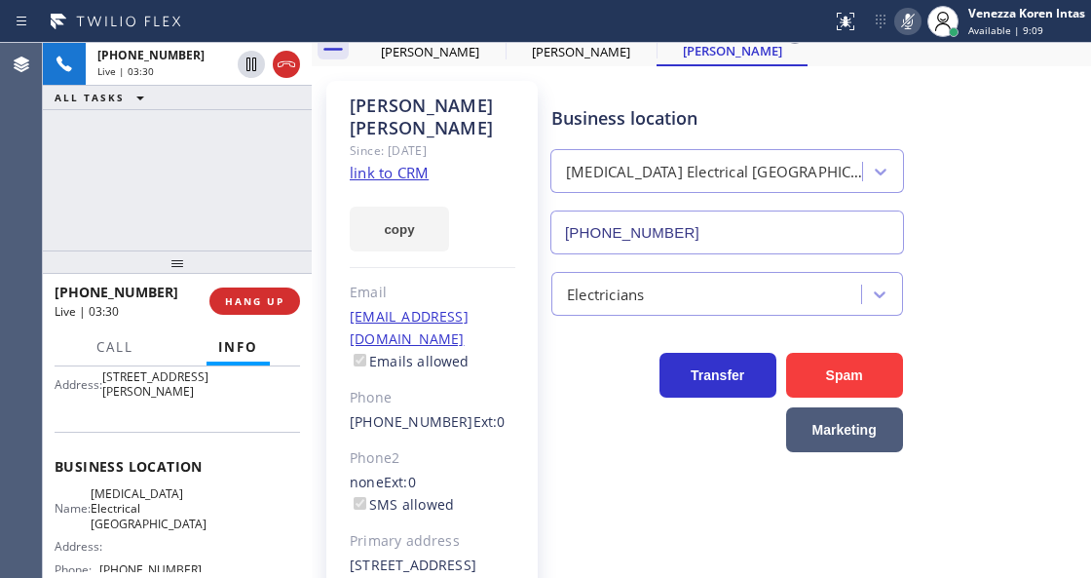
click at [913, 16] on icon at bounding box center [908, 21] width 23 height 23
click at [130, 343] on span "Call" at bounding box center [114, 347] width 37 height 18
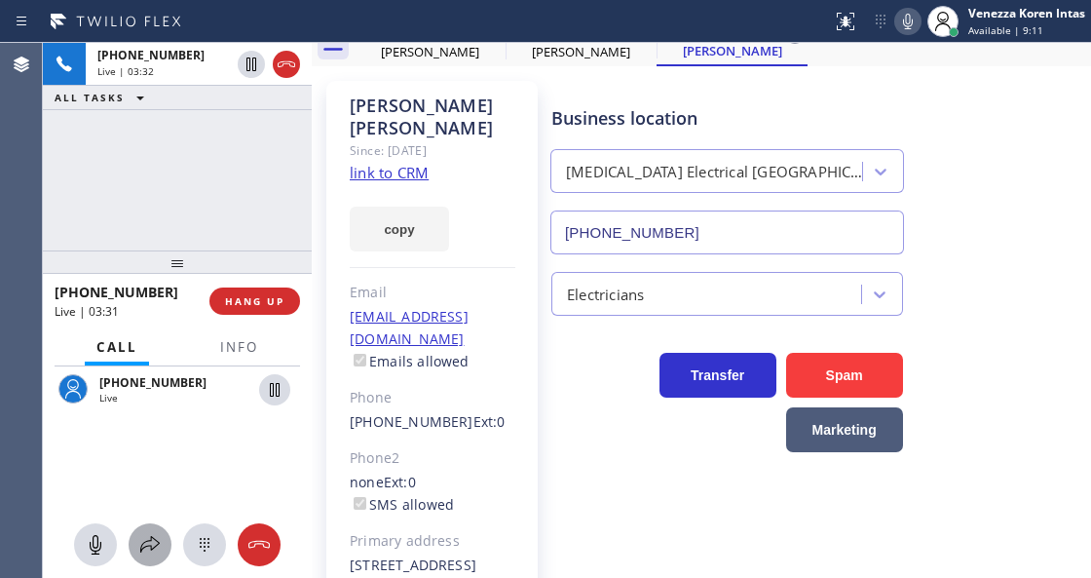
click at [139, 553] on icon at bounding box center [149, 544] width 23 height 23
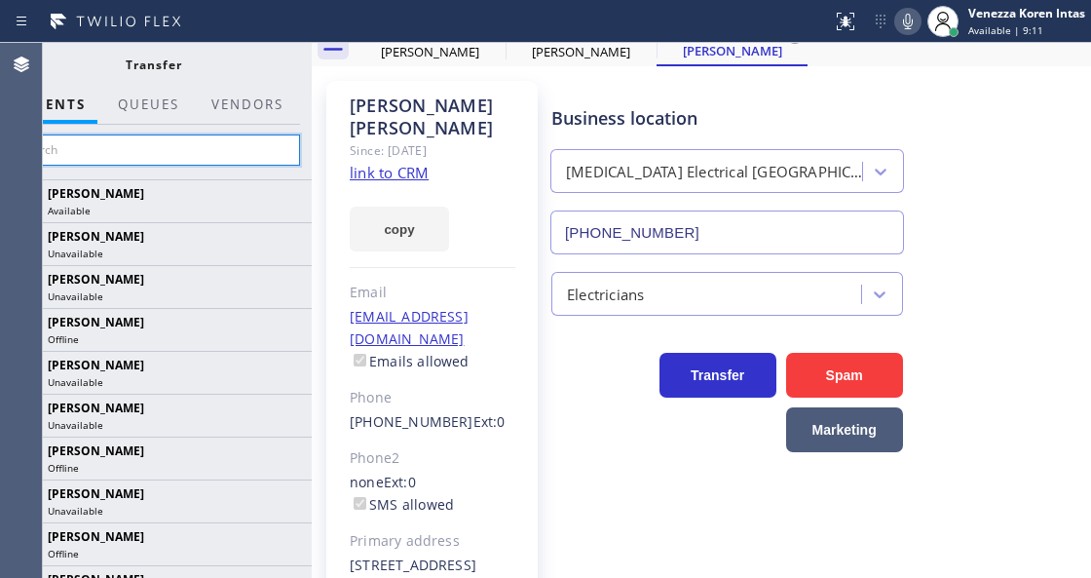
click at [243, 143] on input "text" at bounding box center [153, 149] width 293 height 31
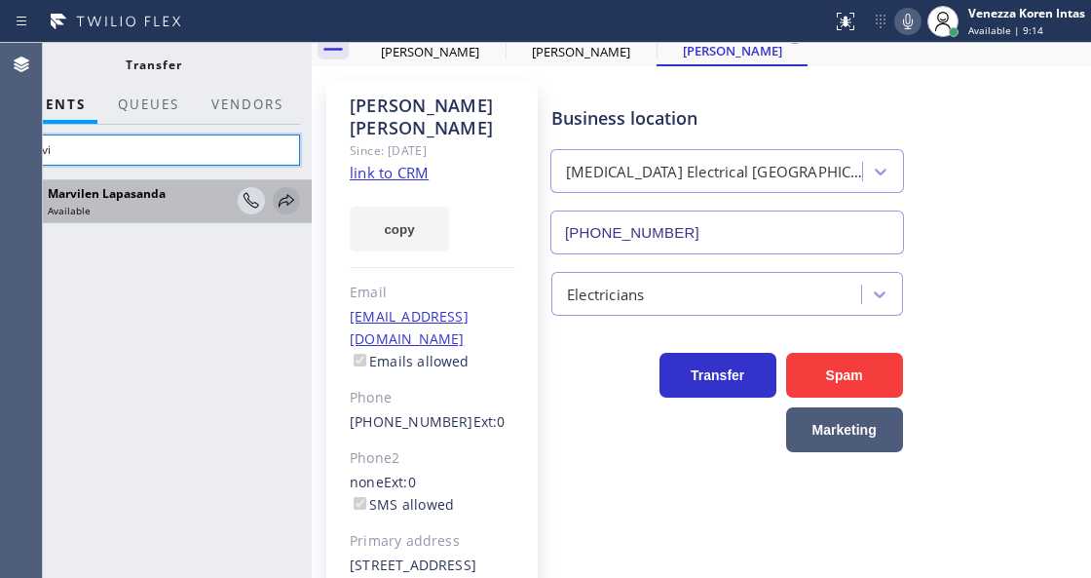
type input "marvi"
click at [289, 197] on icon at bounding box center [286, 200] width 23 height 23
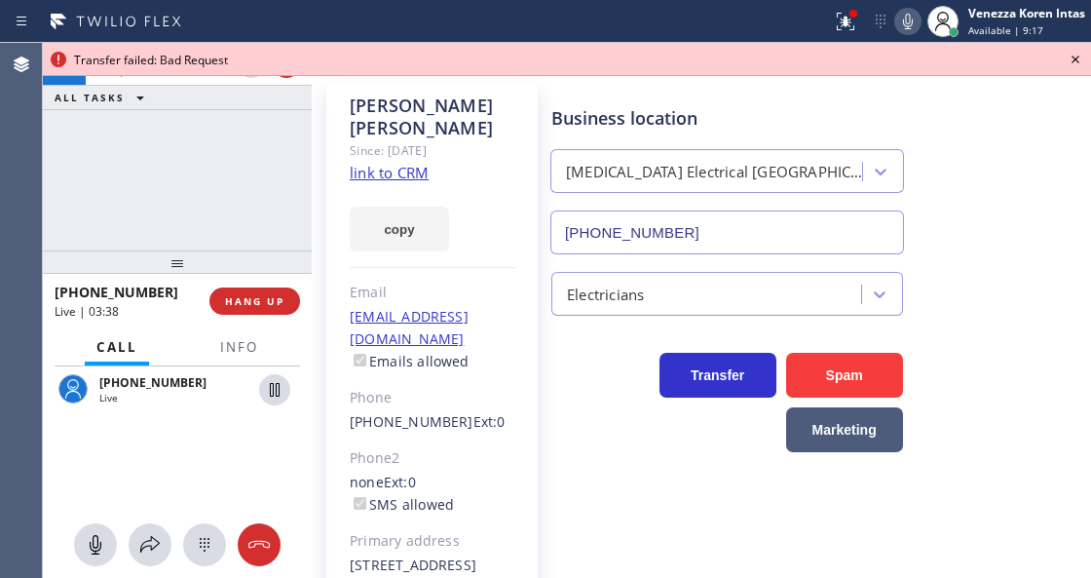
click at [1077, 59] on icon at bounding box center [1075, 59] width 23 height 23
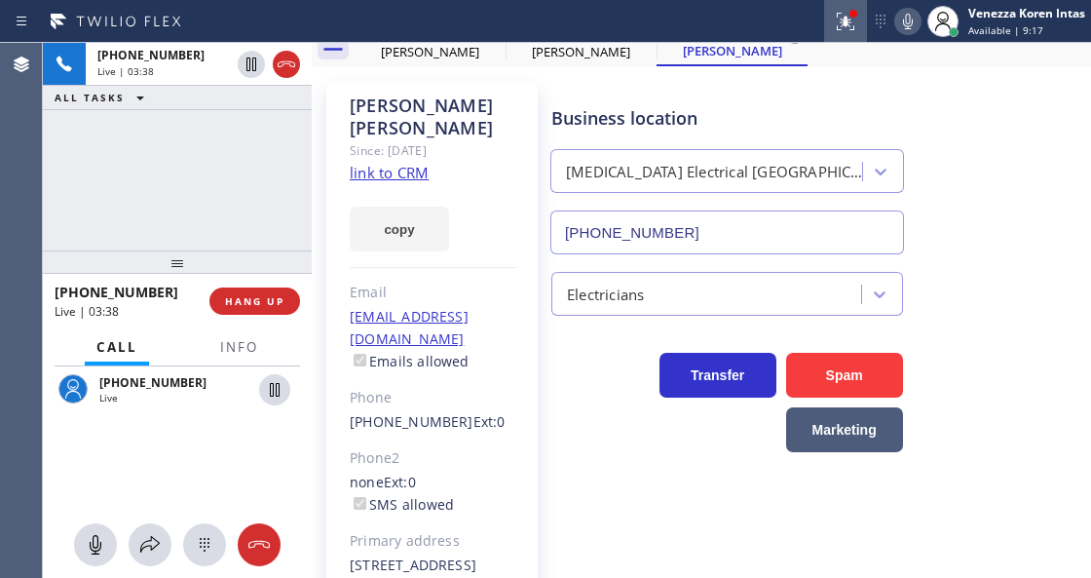
click at [834, 10] on icon at bounding box center [845, 21] width 23 height 23
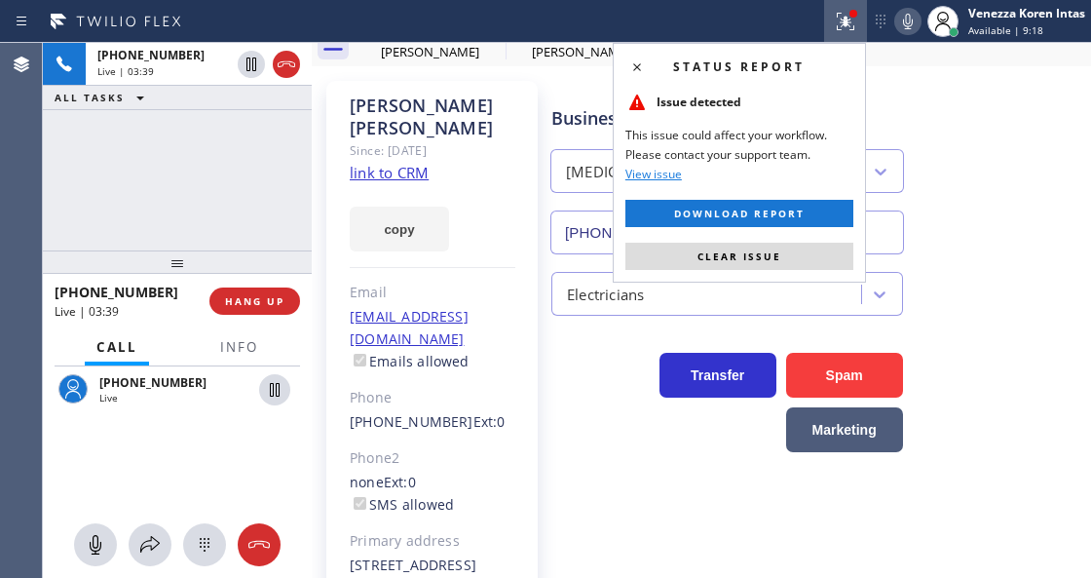
click at [704, 255] on span "Clear issue" at bounding box center [740, 256] width 84 height 14
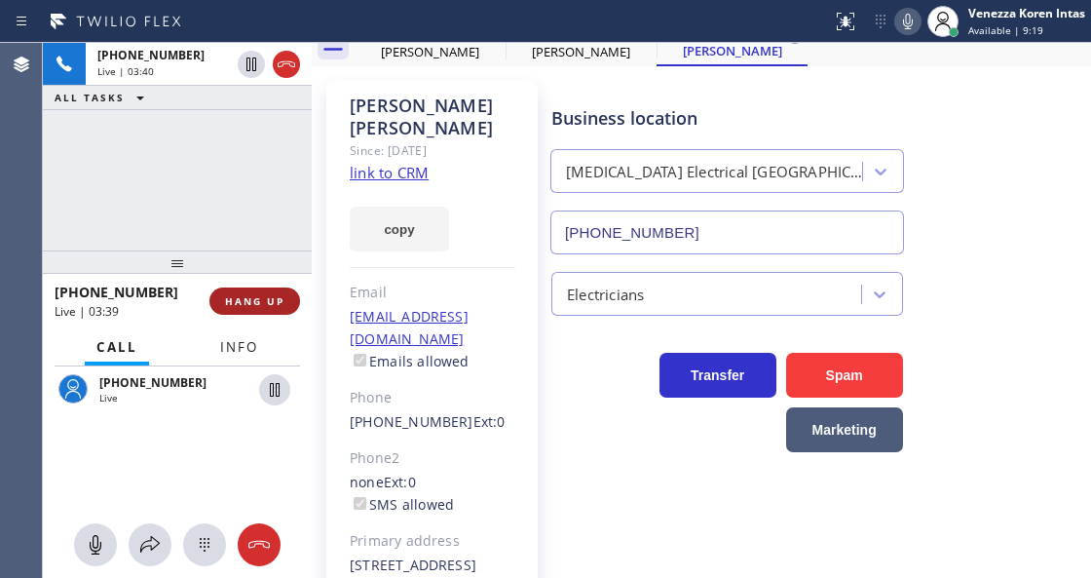
drag, startPoint x: 240, startPoint y: 356, endPoint x: 248, endPoint y: 306, distance: 50.5
click at [240, 356] on button "Info" at bounding box center [239, 347] width 61 height 38
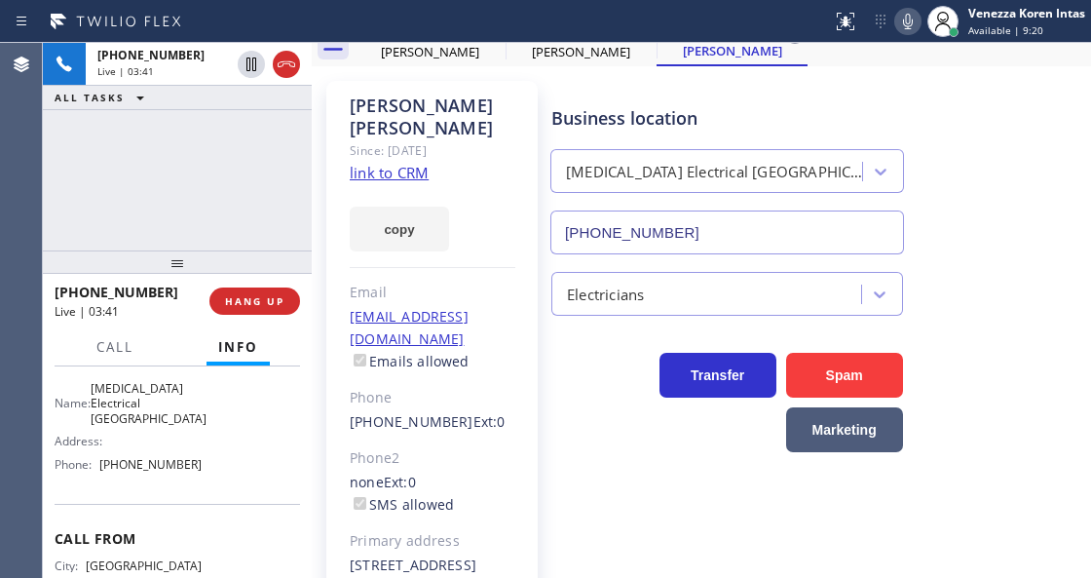
scroll to position [409, 0]
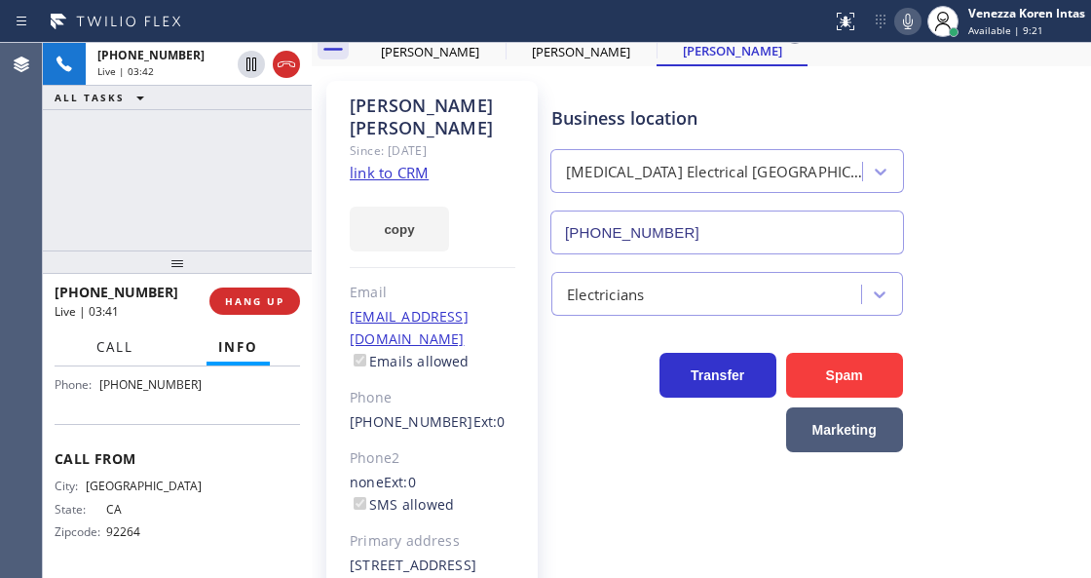
click at [123, 352] on span "Call" at bounding box center [114, 347] width 37 height 18
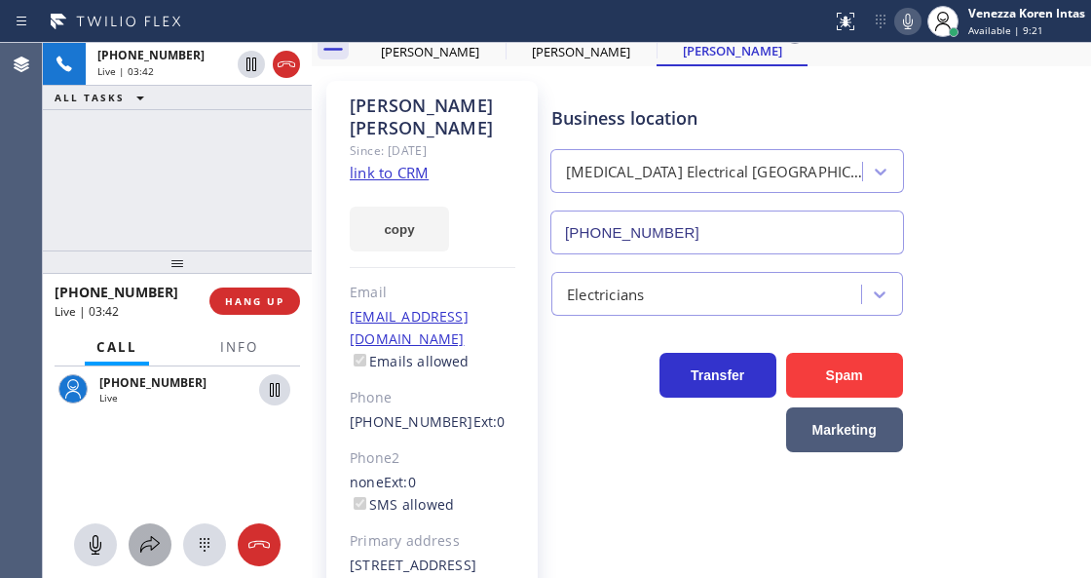
click at [146, 544] on icon at bounding box center [149, 544] width 23 height 23
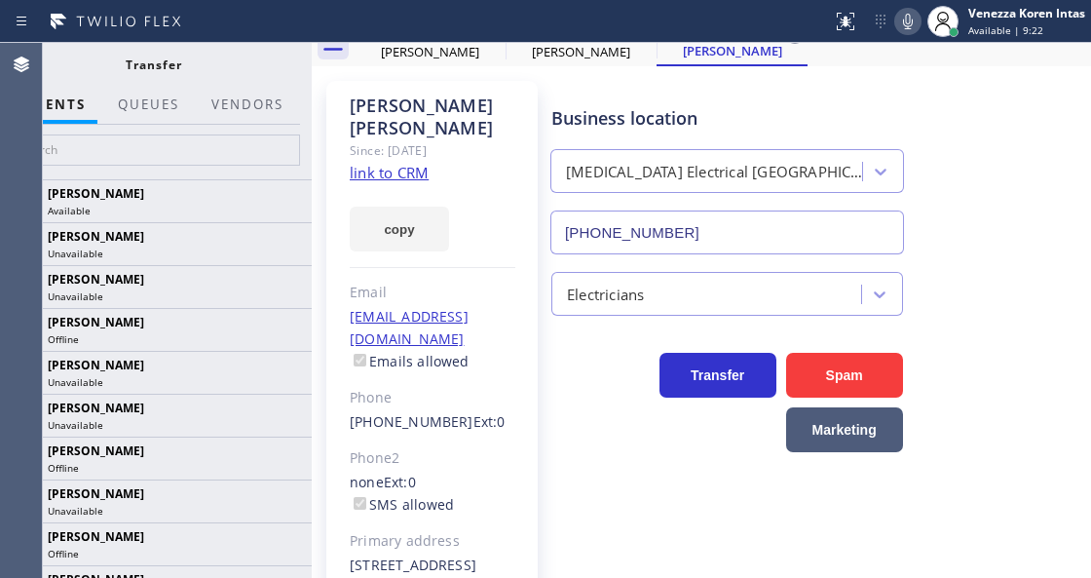
click at [249, 121] on div at bounding box center [248, 122] width 96 height 4
click at [249, 140] on input "text" at bounding box center [153, 149] width 293 height 31
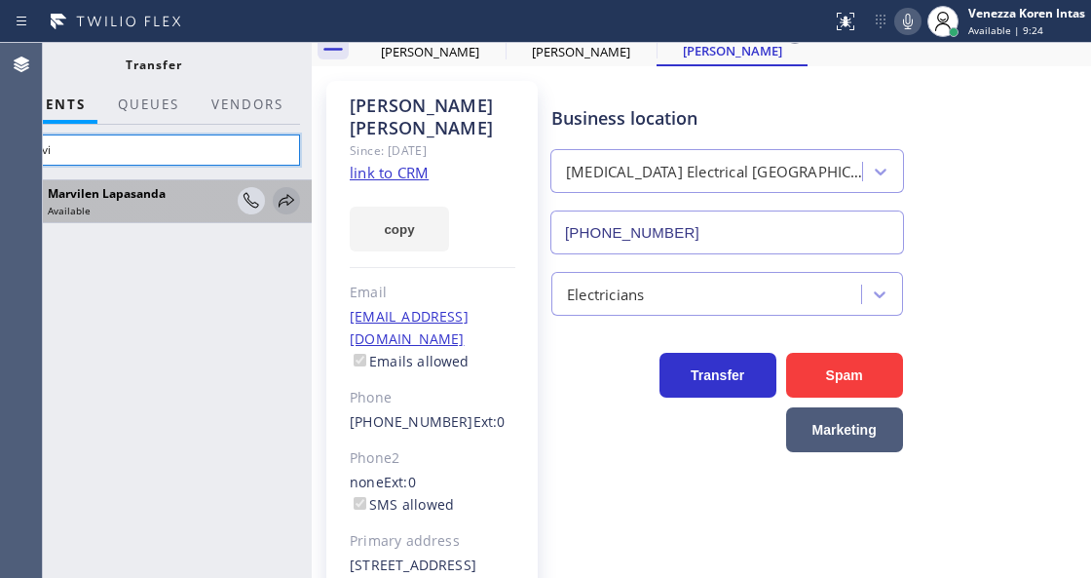
type input "marvi"
click at [287, 205] on icon at bounding box center [287, 200] width 16 height 13
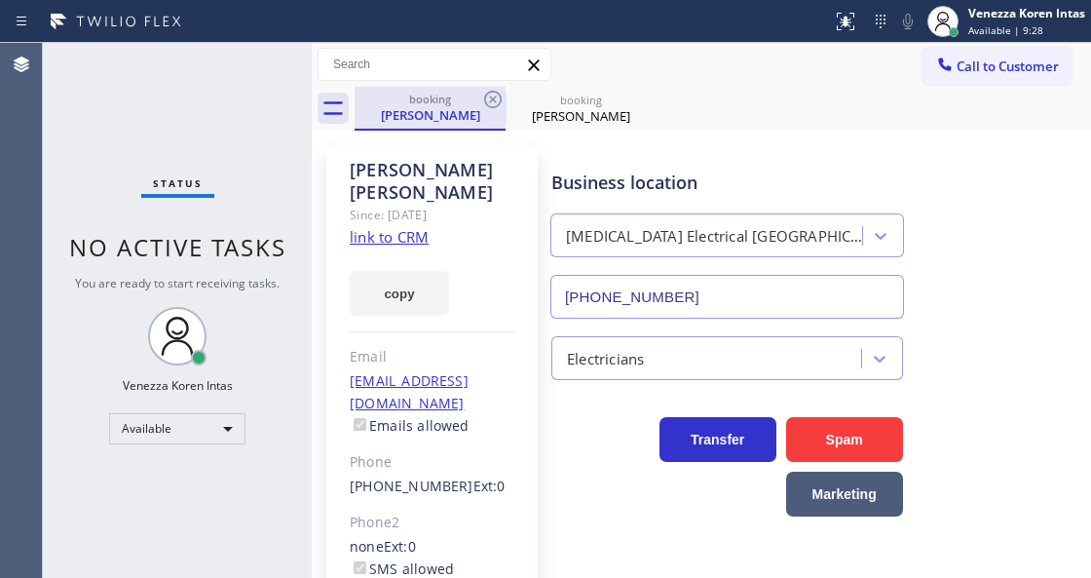
click at [453, 90] on div "booking Rob Sigala" at bounding box center [430, 108] width 147 height 42
click at [496, 97] on icon at bounding box center [492, 99] width 23 height 23
click at [496, 97] on div "booking Rob Sigala" at bounding box center [723, 109] width 737 height 44
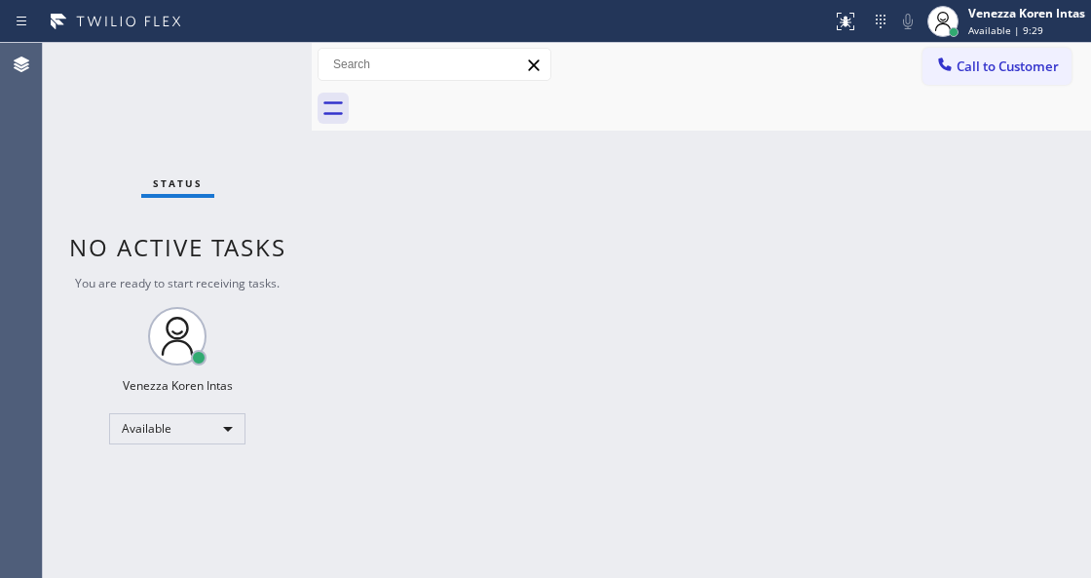
click at [481, 113] on div at bounding box center [723, 109] width 737 height 44
click at [290, 259] on div "Status No active tasks You are ready to start receiving tasks. Venezza Koren In…" at bounding box center [177, 310] width 269 height 535
drag, startPoint x: 331, startPoint y: 300, endPoint x: 57, endPoint y: 244, distance: 280.6
click at [331, 299] on div "Back to Dashboard Change Sender ID Customers Technicians Select a contact Outbo…" at bounding box center [702, 310] width 780 height 535
click at [162, 191] on div "Status" at bounding box center [177, 186] width 73 height 21
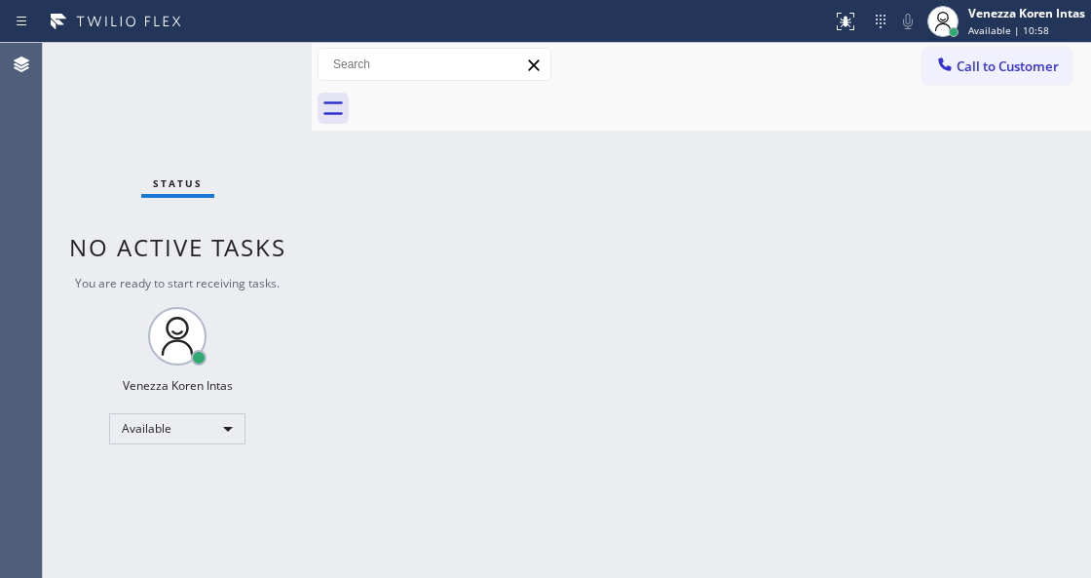
click at [195, 198] on div "Status" at bounding box center [177, 186] width 73 height 21
click at [210, 204] on div "Status No active tasks You are ready to start receiving tasks. Venezza Koren In…" at bounding box center [177, 310] width 269 height 535
click at [301, 200] on div "Status No active tasks You are ready to start receiving tasks. Venezza Koren In…" at bounding box center [177, 310] width 269 height 535
click at [363, 198] on div "Back to Dashboard Change Sender ID Customers Technicians Select a contact Outbo…" at bounding box center [702, 310] width 780 height 535
click at [390, 208] on div "Back to Dashboard Change Sender ID Customers Technicians Select a contact Outbo…" at bounding box center [702, 310] width 780 height 535
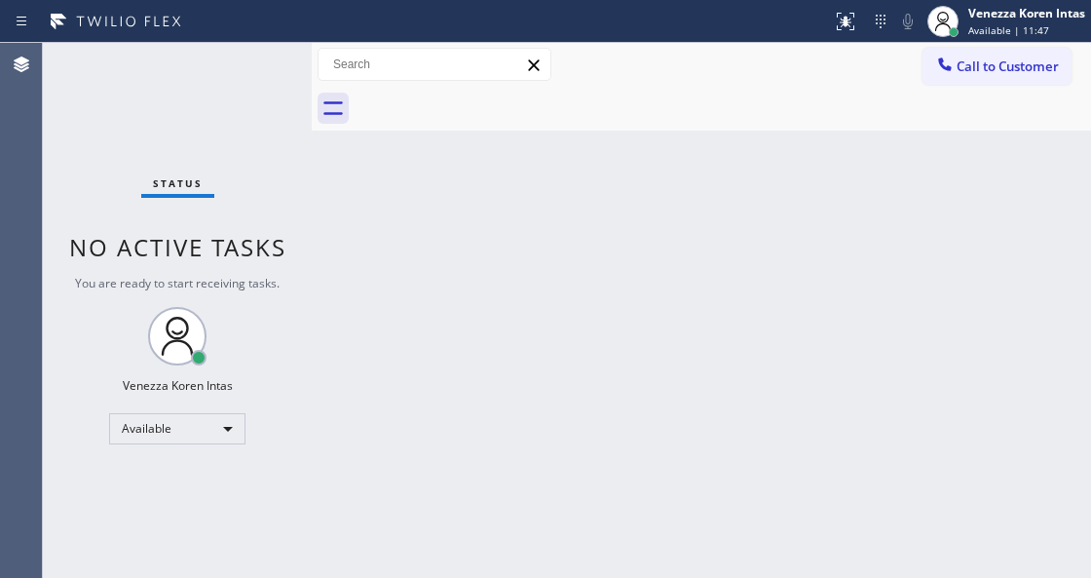
click at [262, 146] on div "Status No active tasks You are ready to start receiving tasks. Venezza Koren In…" at bounding box center [177, 310] width 269 height 535
click at [262, 117] on div "Status No active tasks You are ready to start receiving tasks. Venezza Koren In…" at bounding box center [177, 310] width 269 height 535
click at [236, 84] on div "Status No active tasks You are ready to start receiving tasks. Venezza Koren In…" at bounding box center [177, 310] width 269 height 535
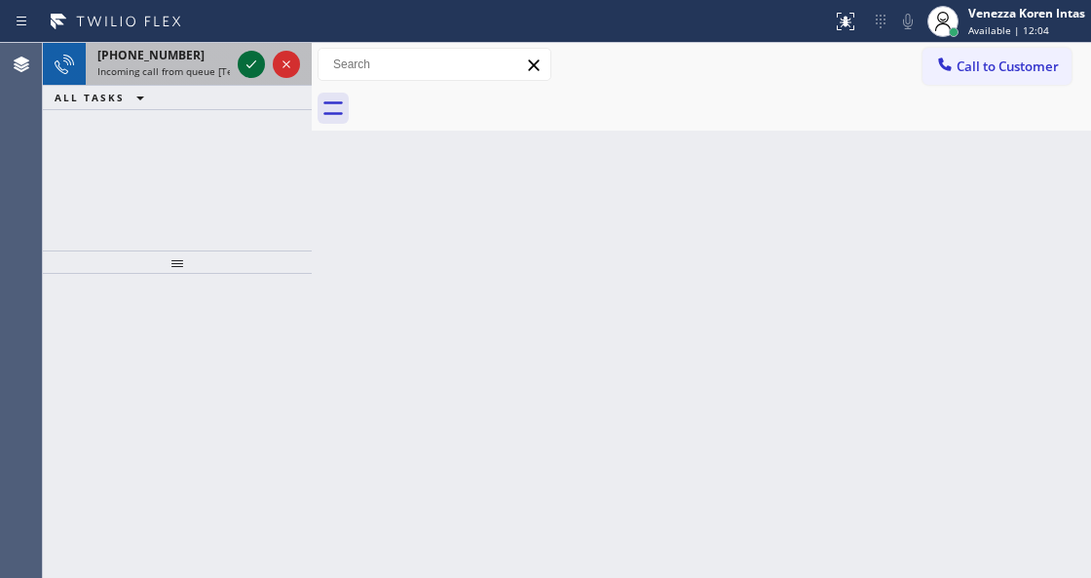
click at [252, 70] on icon at bounding box center [251, 64] width 23 height 23
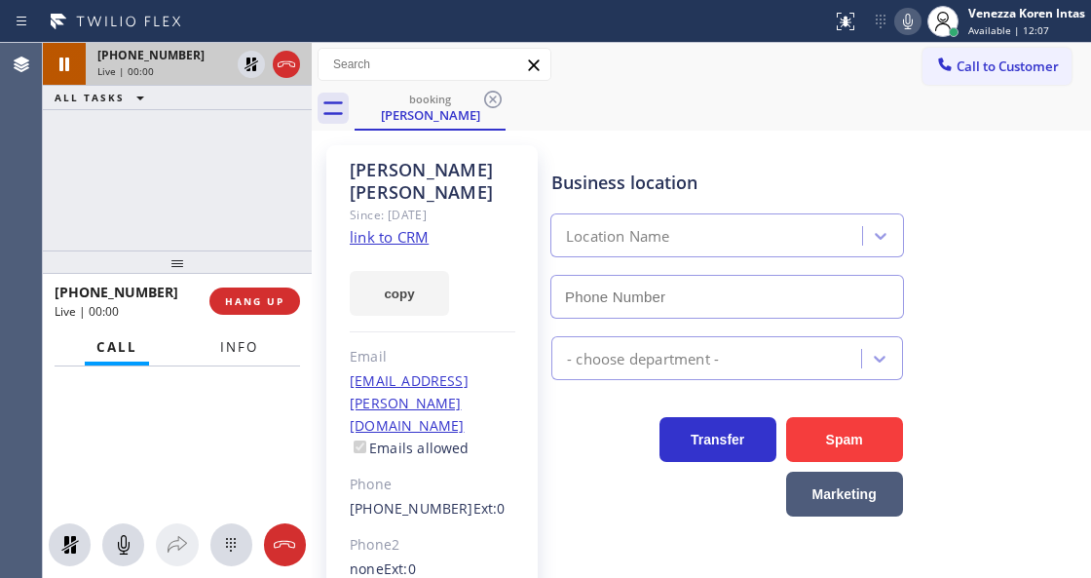
click at [266, 339] on button "Info" at bounding box center [239, 347] width 61 height 38
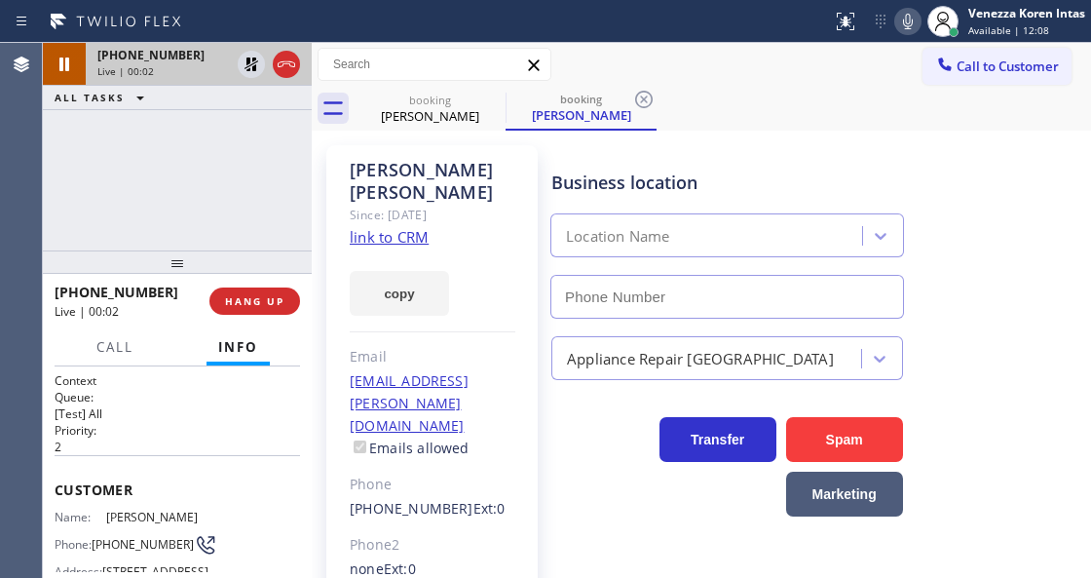
type input "[PHONE_NUMBER]"
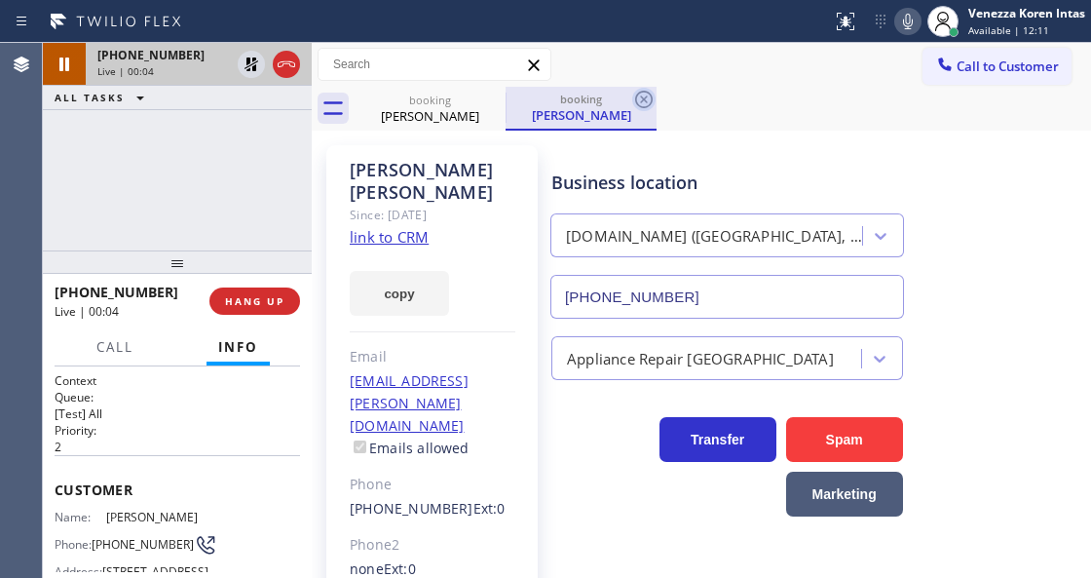
click at [657, 95] on div "booking Joan Davis booking Joan Davis" at bounding box center [723, 109] width 737 height 44
click at [647, 93] on icon at bounding box center [643, 99] width 23 height 23
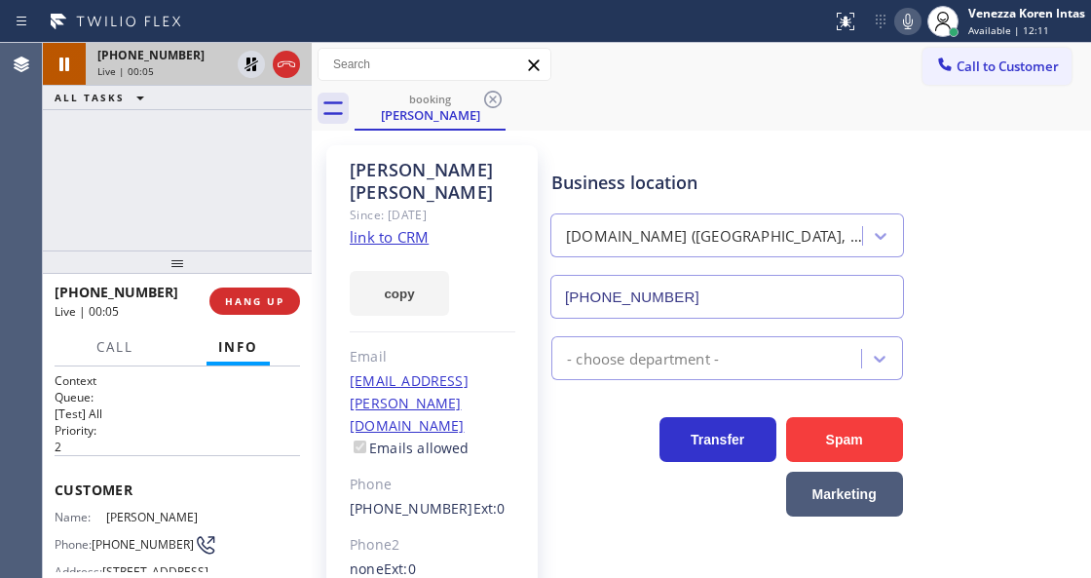
click at [578, 109] on div "booking Joan Davis" at bounding box center [723, 109] width 737 height 44
click at [406, 227] on link "link to CRM" at bounding box center [389, 236] width 79 height 19
click at [284, 70] on icon at bounding box center [286, 64] width 23 height 23
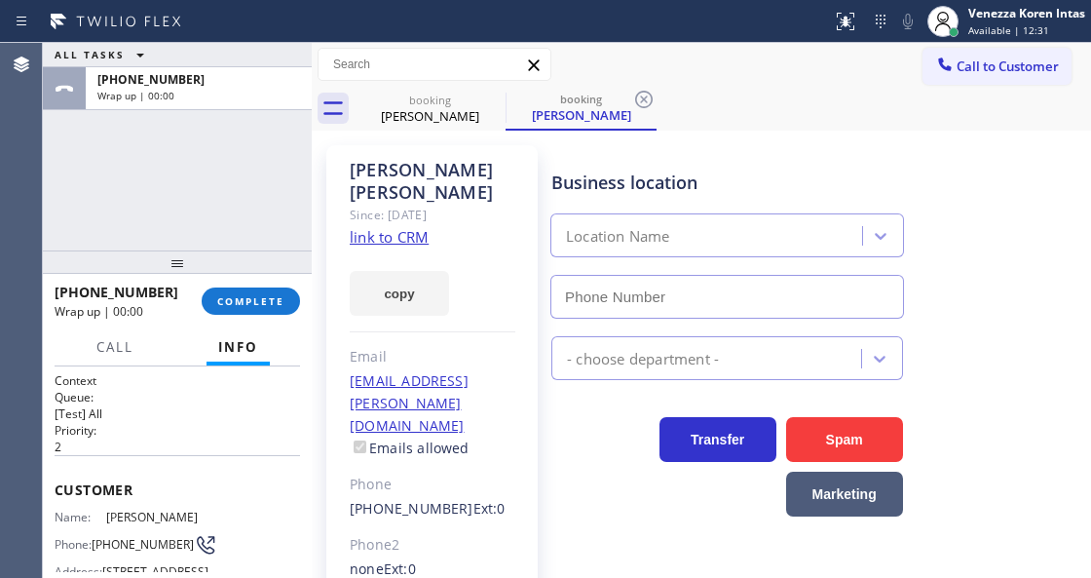
type input "[PHONE_NUMBER]"
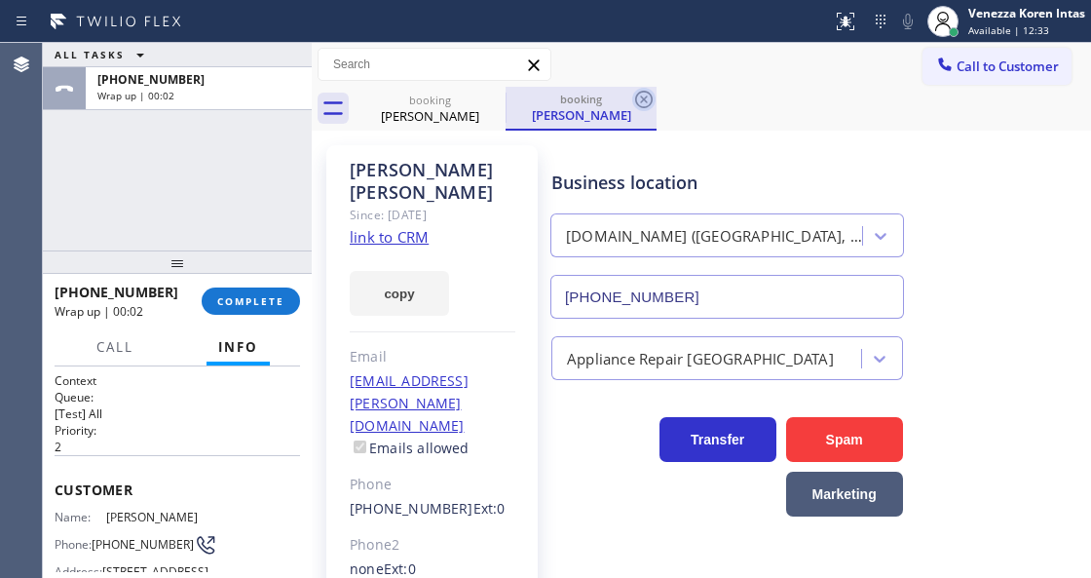
click at [641, 92] on icon at bounding box center [644, 100] width 18 height 18
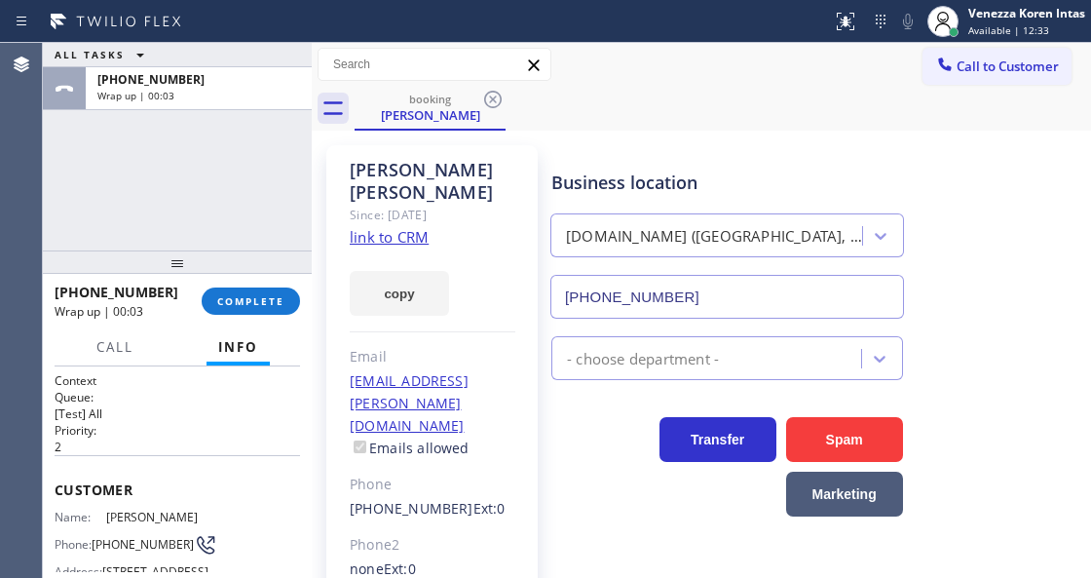
click at [645, 96] on div "booking Joan Davis" at bounding box center [723, 109] width 737 height 44
click at [261, 306] on span "COMPLETE" at bounding box center [250, 301] width 67 height 14
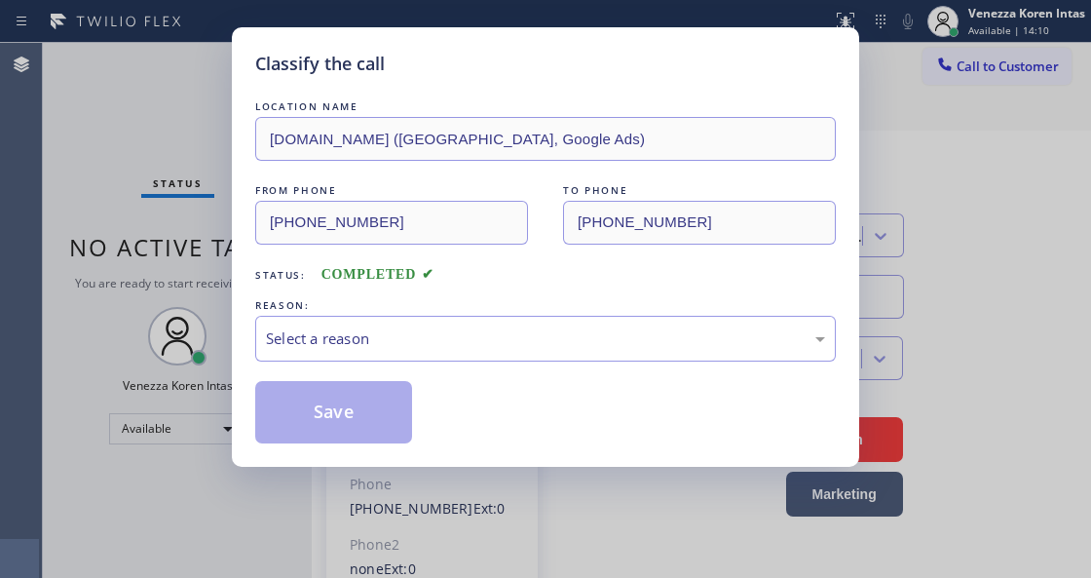
click at [423, 344] on div "Select a reason" at bounding box center [545, 338] width 559 height 22
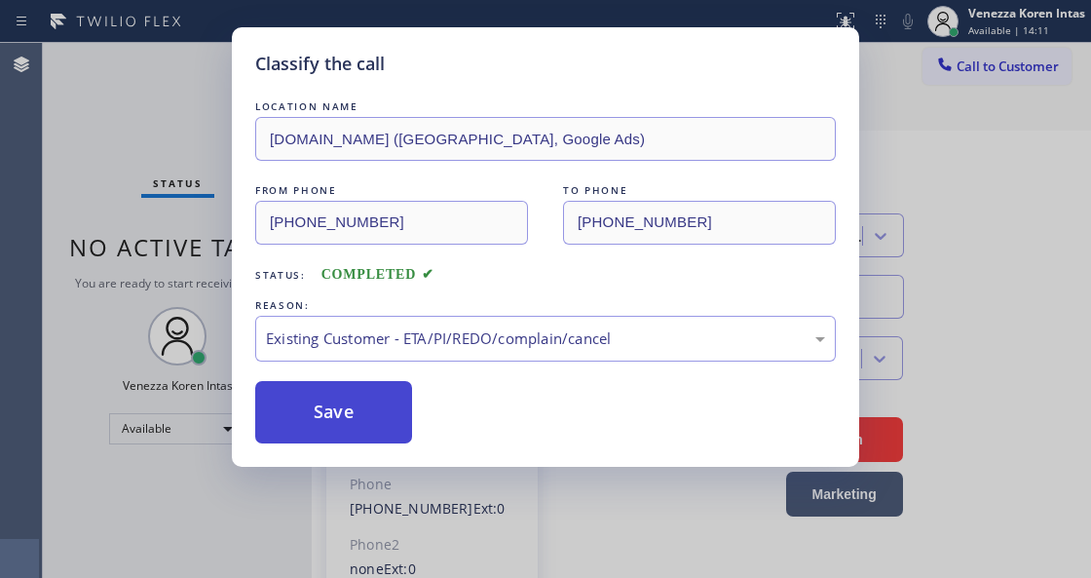
click at [370, 401] on button "Save" at bounding box center [333, 412] width 157 height 62
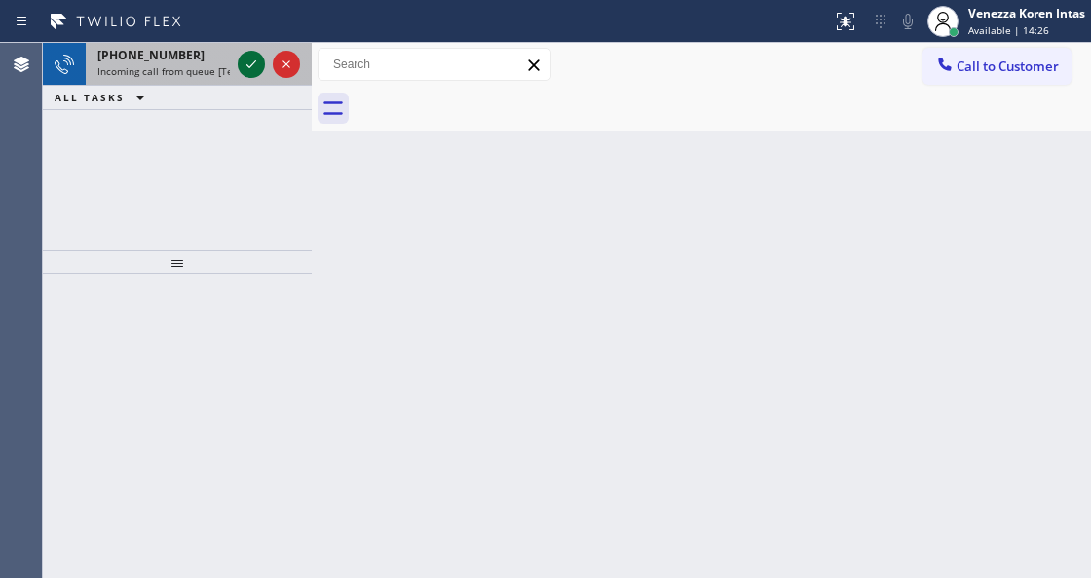
click at [242, 57] on icon at bounding box center [251, 64] width 23 height 23
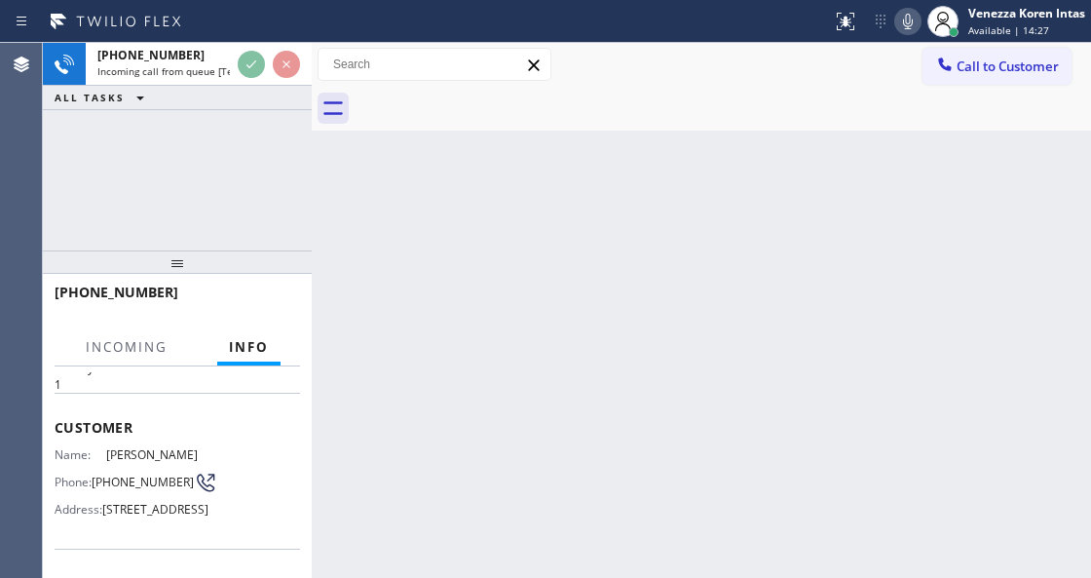
scroll to position [195, 0]
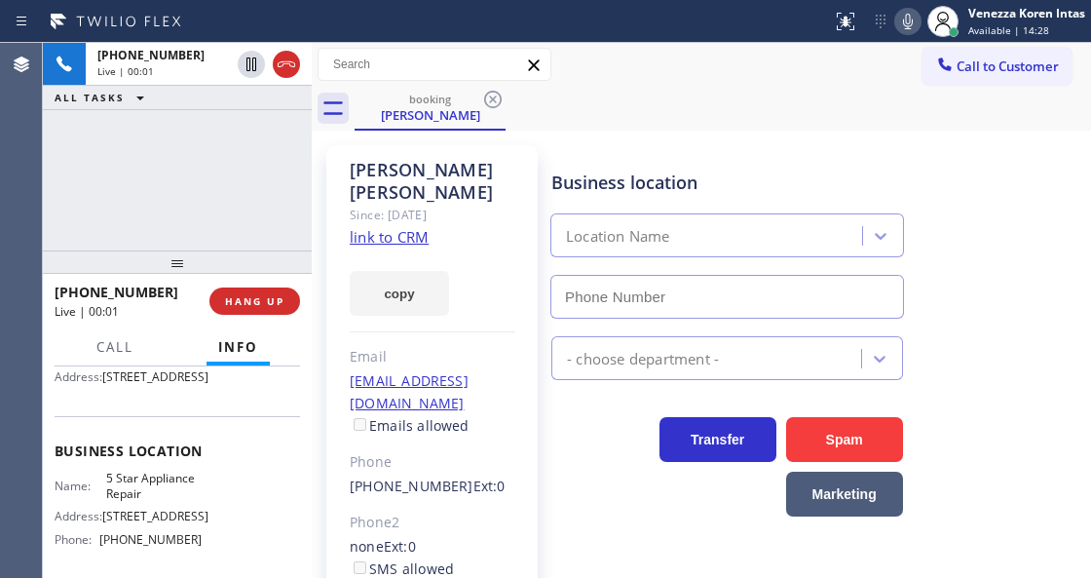
type input "[PHONE_NUMBER]"
click at [361, 227] on link "link to CRM" at bounding box center [389, 236] width 79 height 19
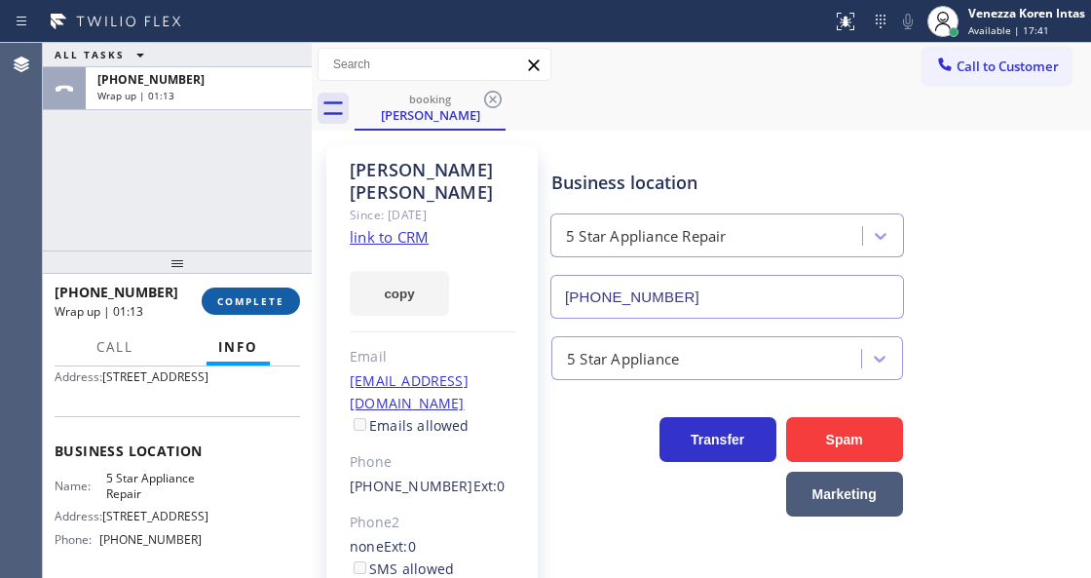
click at [259, 298] on span "COMPLETE" at bounding box center [250, 301] width 67 height 14
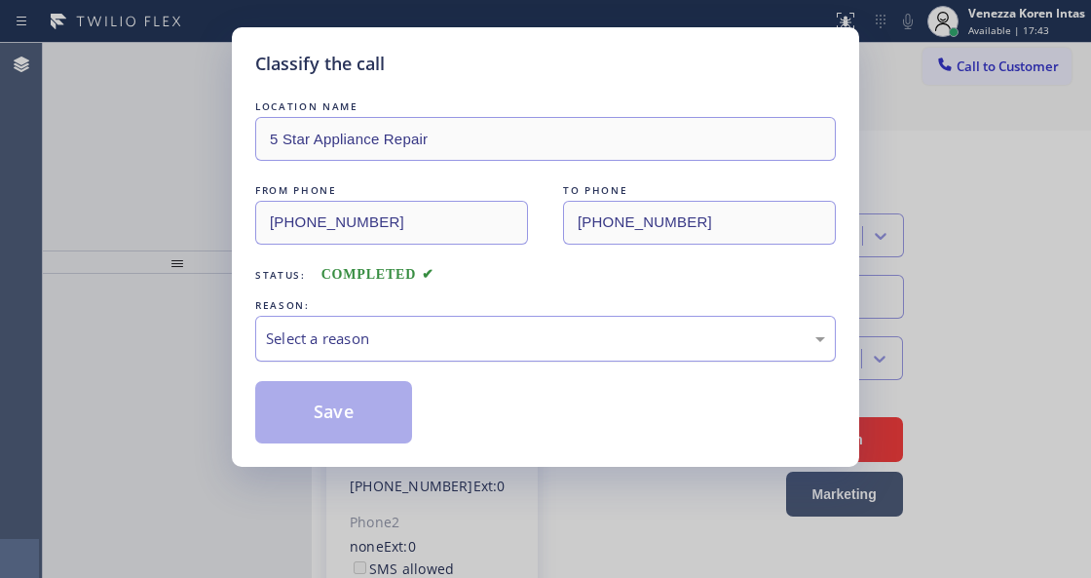
click at [476, 350] on div "Select a reason" at bounding box center [545, 338] width 559 height 22
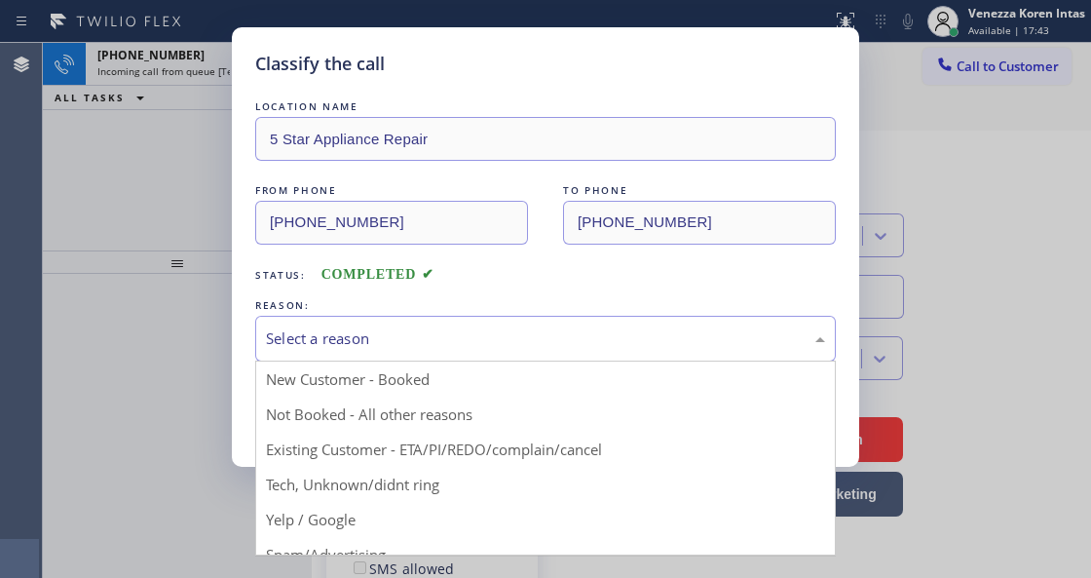
drag, startPoint x: 486, startPoint y: 461, endPoint x: 339, endPoint y: 456, distance: 147.2
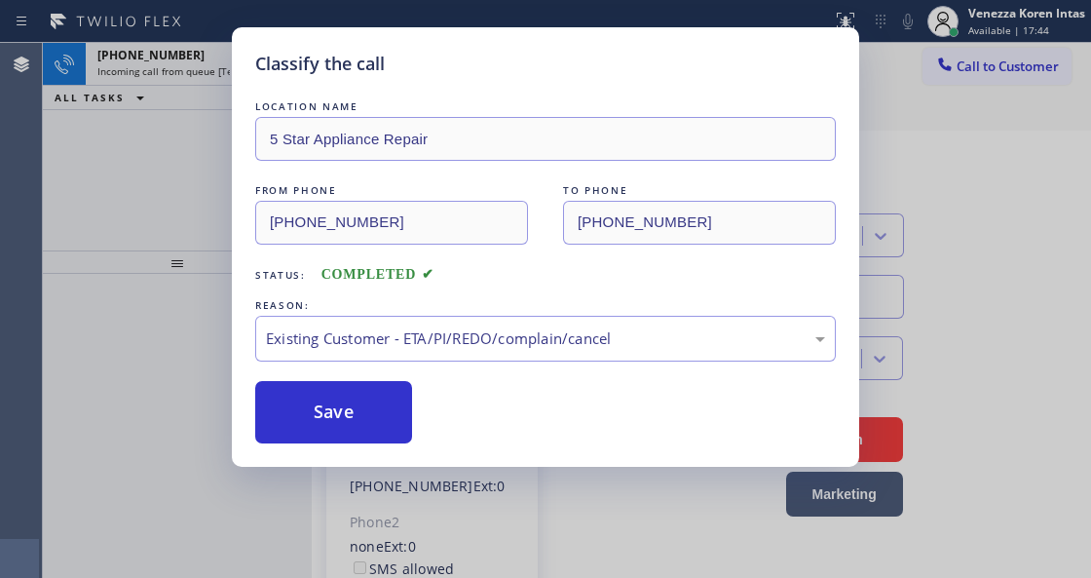
click at [339, 456] on div "Classify the call LOCATION NAME 5 Star Appliance Repair FROM PHONE (917) 359-46…" at bounding box center [546, 246] width 628 height 439
click at [353, 436] on button "Save" at bounding box center [333, 412] width 157 height 62
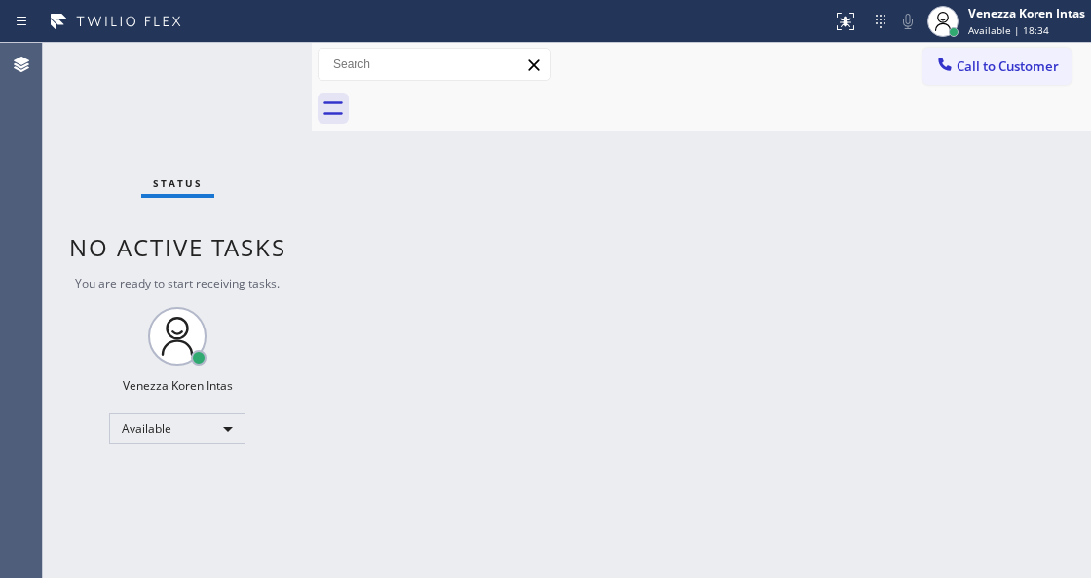
click at [344, 368] on div "Back to Dashboard Change Sender ID Customers Technicians Select a contact Outbo…" at bounding box center [702, 310] width 780 height 535
click at [636, 505] on div "Back to Dashboard Change Sender ID Customers Technicians Select a contact Outbo…" at bounding box center [702, 310] width 780 height 535
click at [259, 129] on div "Status No active tasks You are ready to start receiving tasks. Venezza Koren In…" at bounding box center [177, 310] width 269 height 535
click at [473, 237] on div "Back to Dashboard Change Sender ID Customers Technicians Select a contact Outbo…" at bounding box center [702, 310] width 780 height 535
click at [211, 119] on div "Status No active tasks You are ready to start receiving tasks. Venezza Koren In…" at bounding box center [177, 310] width 269 height 535
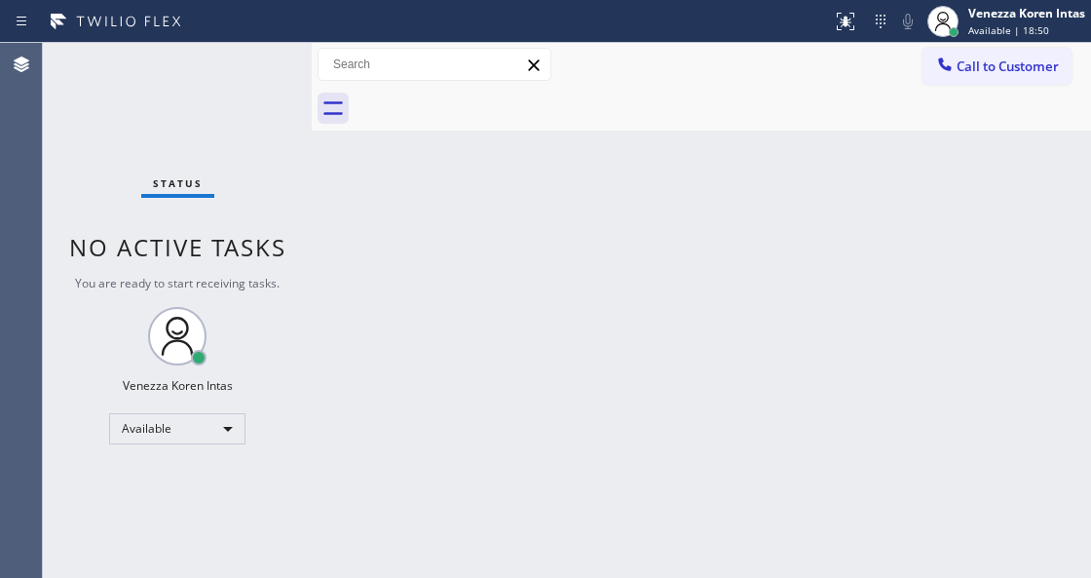
click at [211, 119] on div "Status No active tasks You are ready to start receiving tasks. Venezza Koren In…" at bounding box center [177, 310] width 269 height 535
drag, startPoint x: 320, startPoint y: 274, endPoint x: 57, endPoint y: 196, distance: 274.4
click at [292, 264] on div "Status No active tasks You are ready to start receiving tasks. Venezza Koren In…" at bounding box center [567, 310] width 1049 height 535
click at [194, 92] on div "Status No active tasks You are ready to start receiving tasks. Venezza Koren In…" at bounding box center [177, 310] width 269 height 535
click at [216, 94] on div "Status No active tasks You are ready to start receiving tasks. Venezza Koren In…" at bounding box center [177, 310] width 269 height 535
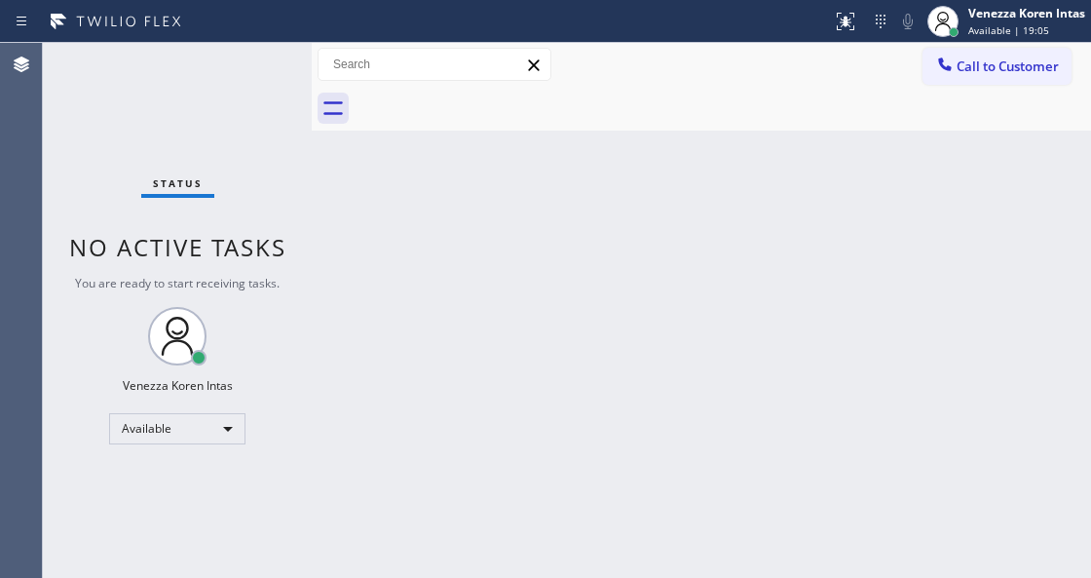
click at [248, 101] on div "Status No active tasks You are ready to start receiving tasks. Venezza Koren In…" at bounding box center [177, 310] width 269 height 535
click at [470, 287] on div "Back to Dashboard Change Sender ID Customers Technicians Select a contact Outbo…" at bounding box center [702, 310] width 780 height 535
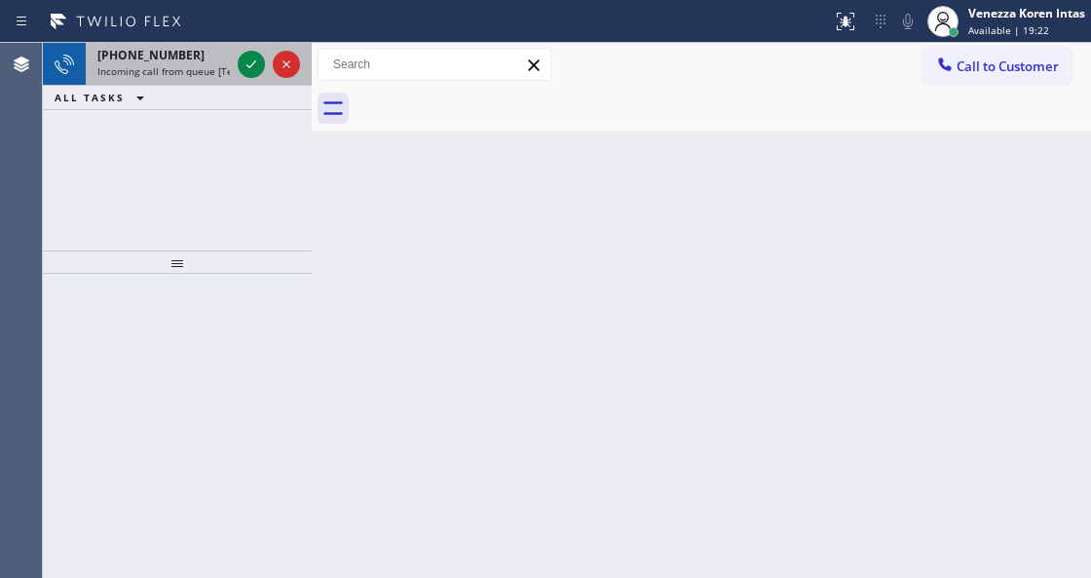
drag, startPoint x: 694, startPoint y: 169, endPoint x: 162, endPoint y: 83, distance: 538.9
click at [661, 169] on div "Back to Dashboard Change Sender ID Customers Technicians Select a contact Outbo…" at bounding box center [702, 310] width 780 height 535
click at [125, 49] on span "+17075928470" at bounding box center [150, 55] width 107 height 17
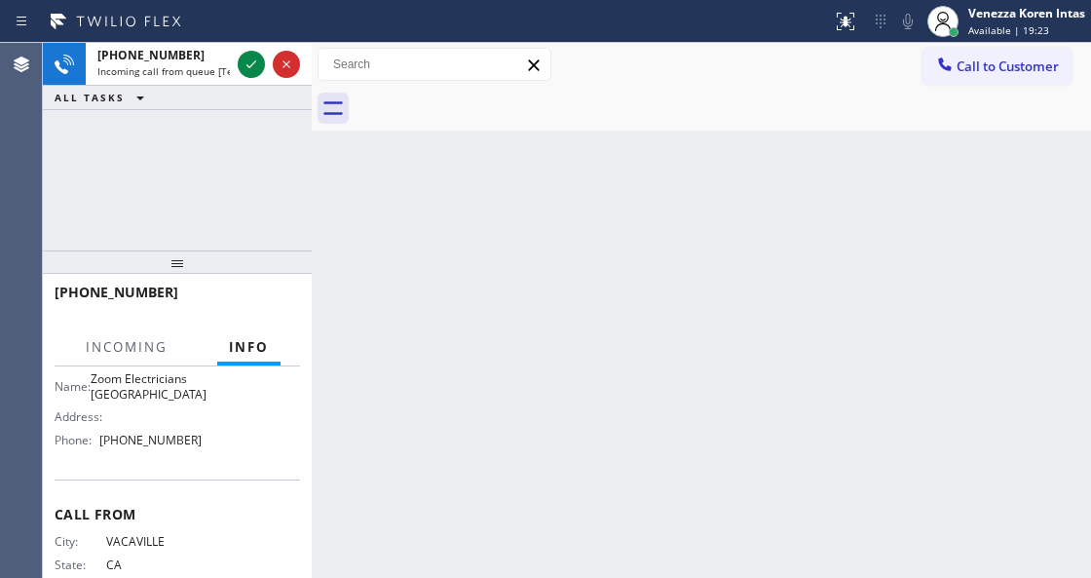
scroll to position [390, 0]
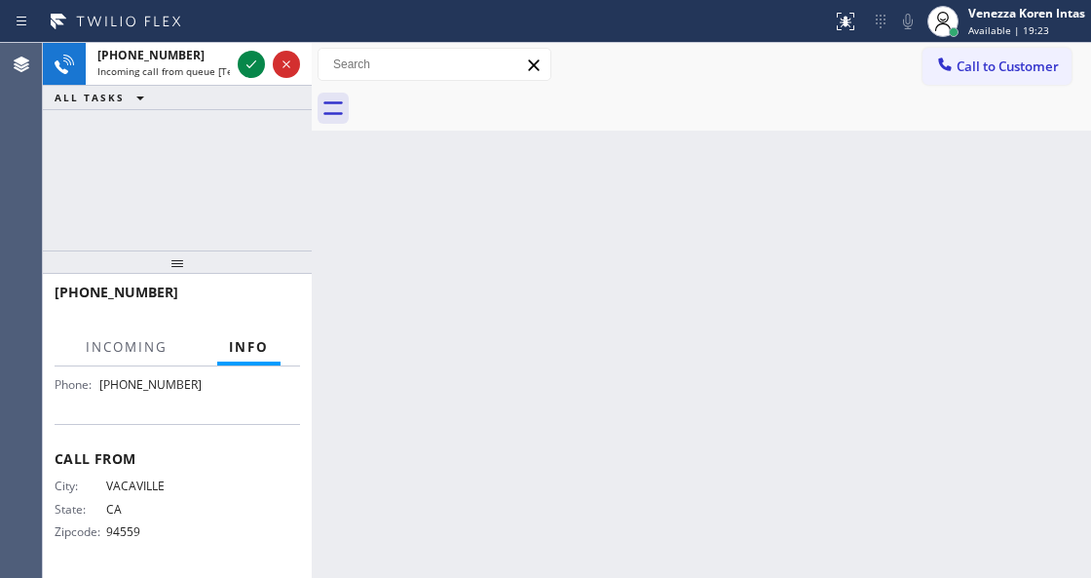
click at [631, 312] on div "Back to Dashboard Change Sender ID Customers Technicians Select a contact Outbo…" at bounding box center [702, 310] width 780 height 535
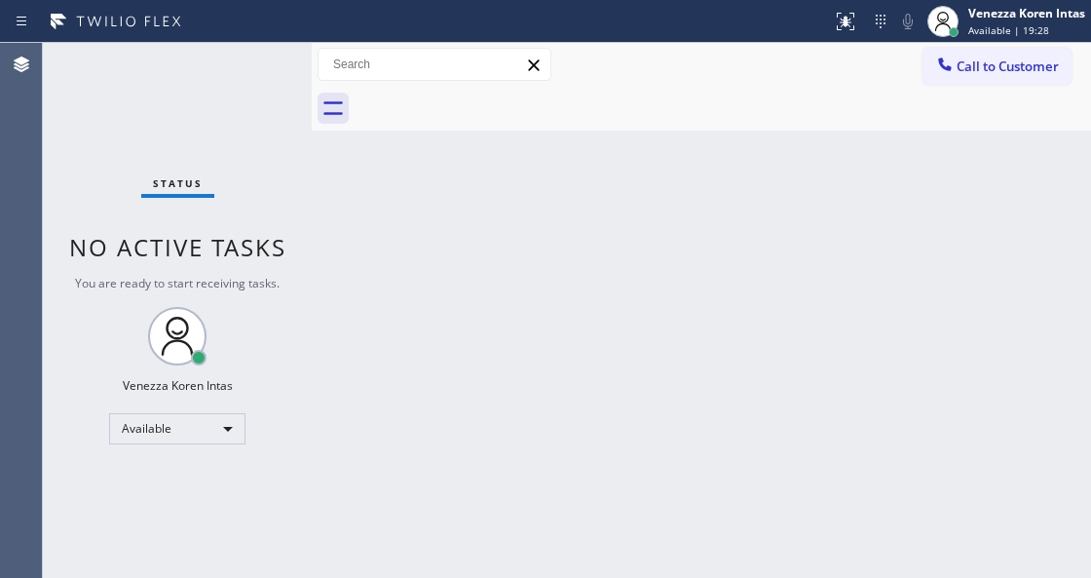
click at [359, 263] on div "Back to Dashboard Change Sender ID Customers Technicians Select a contact Outbo…" at bounding box center [702, 310] width 780 height 535
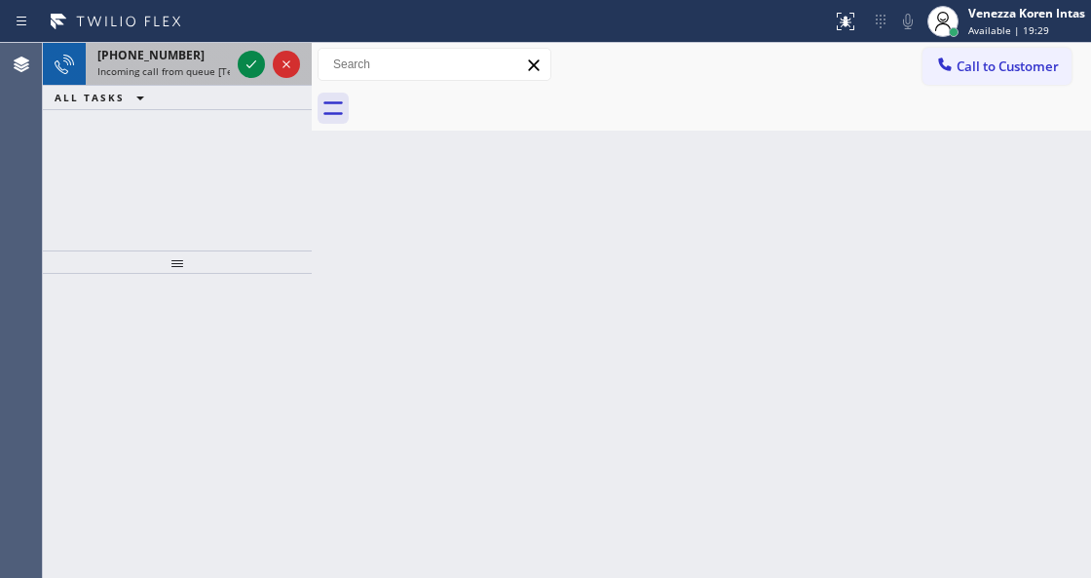
click at [187, 51] on div "+18056107269" at bounding box center [163, 55] width 133 height 17
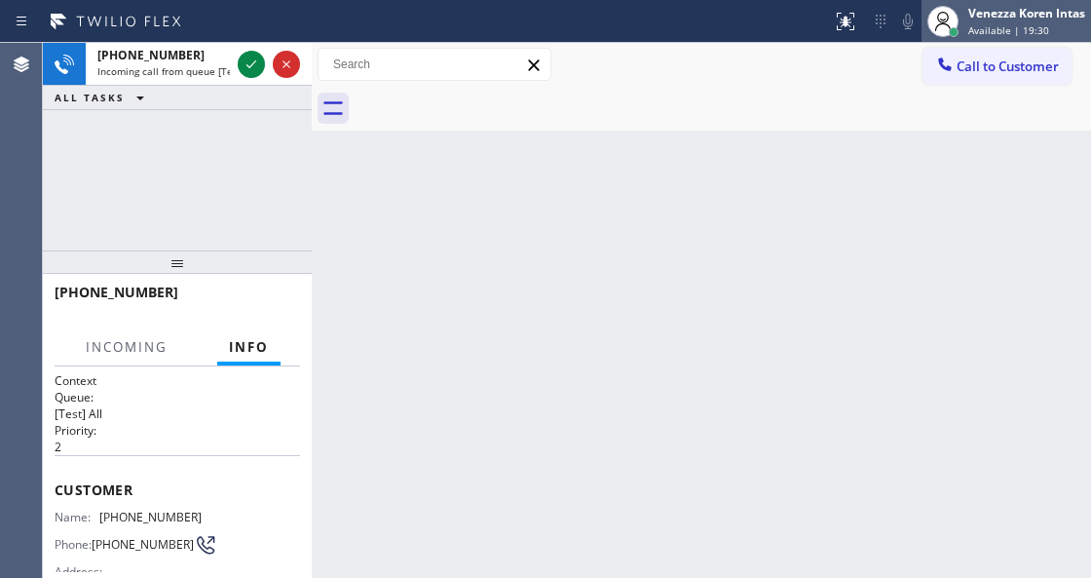
click at [994, 19] on div "Venezza Koren Intas" at bounding box center [1027, 13] width 117 height 17
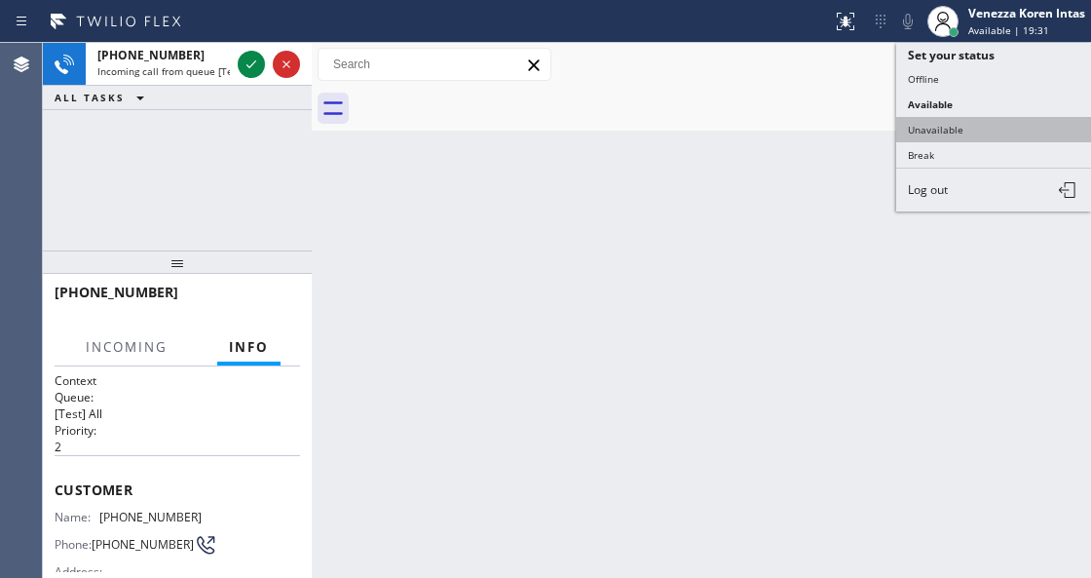
click at [949, 121] on button "Unavailable" at bounding box center [994, 129] width 195 height 25
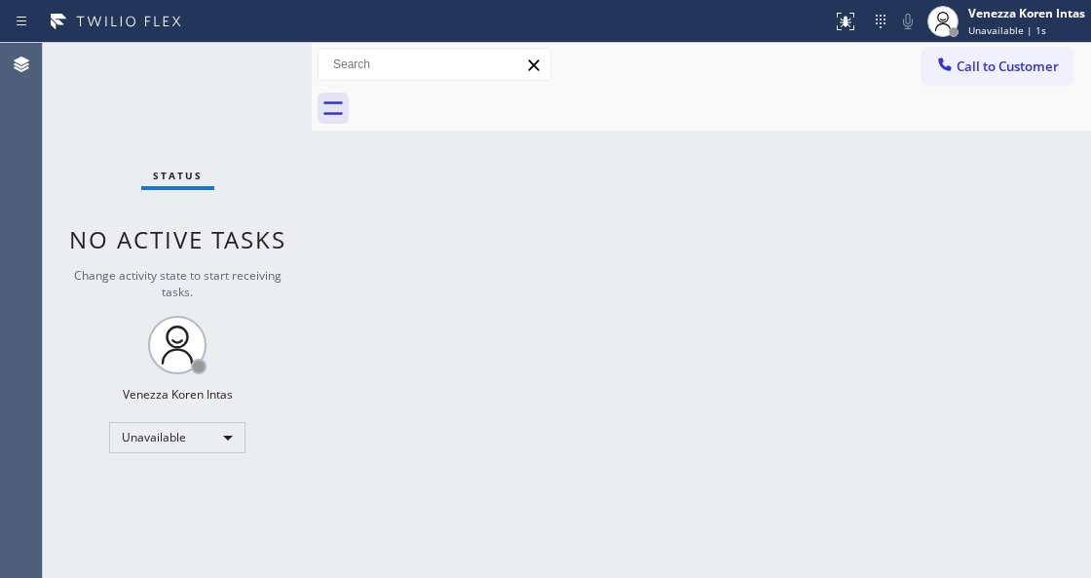
click at [330, 292] on div "Back to Dashboard Change Sender ID Customers Technicians Select a contact Outbo…" at bounding box center [702, 310] width 780 height 535
click at [345, 384] on div "Back to Dashboard Change Sender ID Customers Technicians Select a contact Outbo…" at bounding box center [702, 310] width 780 height 535
click at [980, 20] on div "Venezza Koren Intas" at bounding box center [1027, 13] width 117 height 17
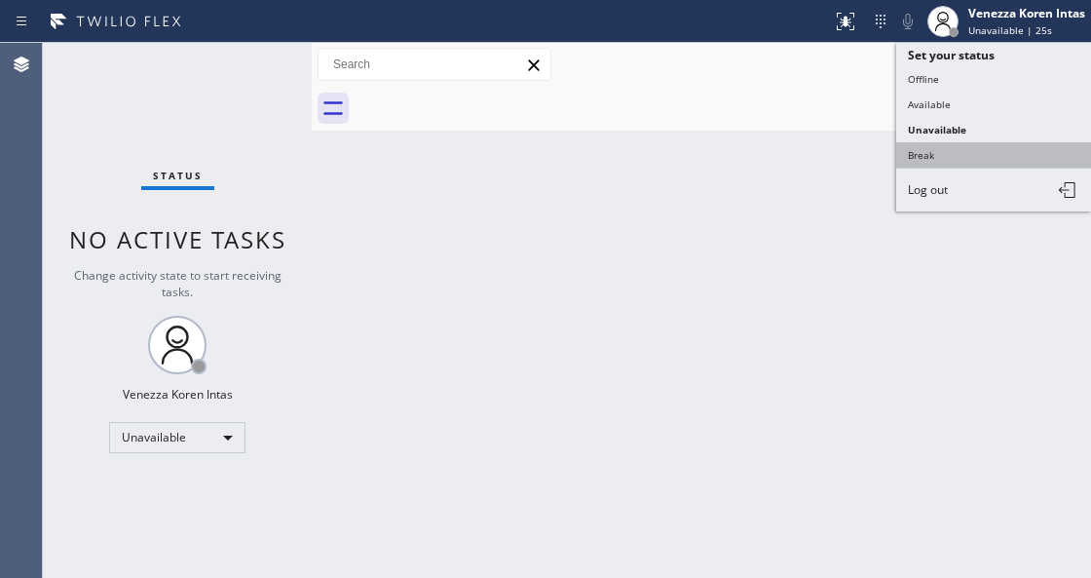
click at [943, 152] on button "Break" at bounding box center [994, 154] width 195 height 25
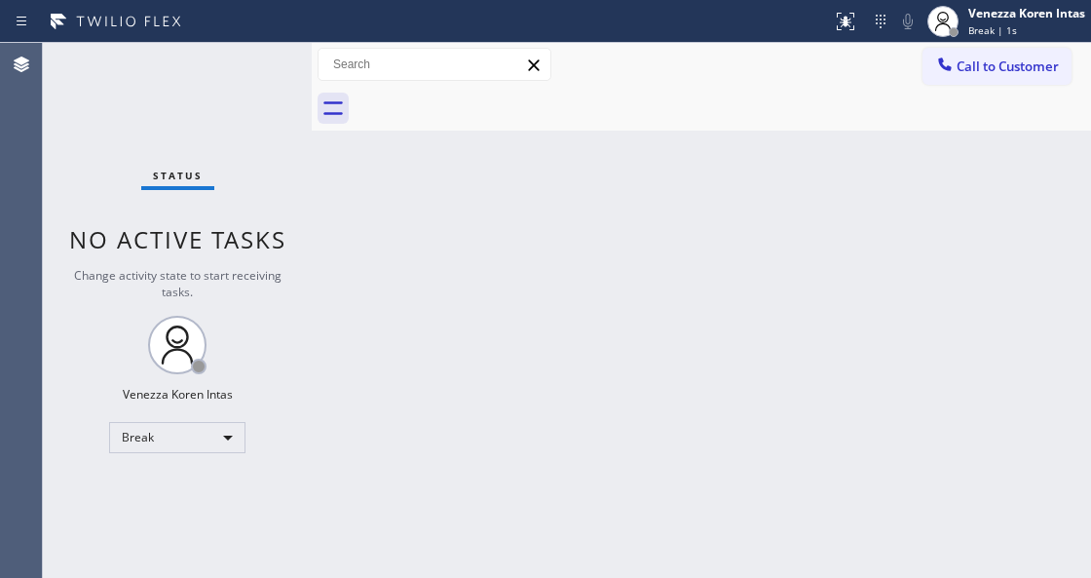
click at [267, 316] on div "Status No active tasks Change activity state to start receiving tasks. Venezza …" at bounding box center [177, 310] width 269 height 535
click at [206, 444] on div "Break" at bounding box center [177, 437] width 136 height 31
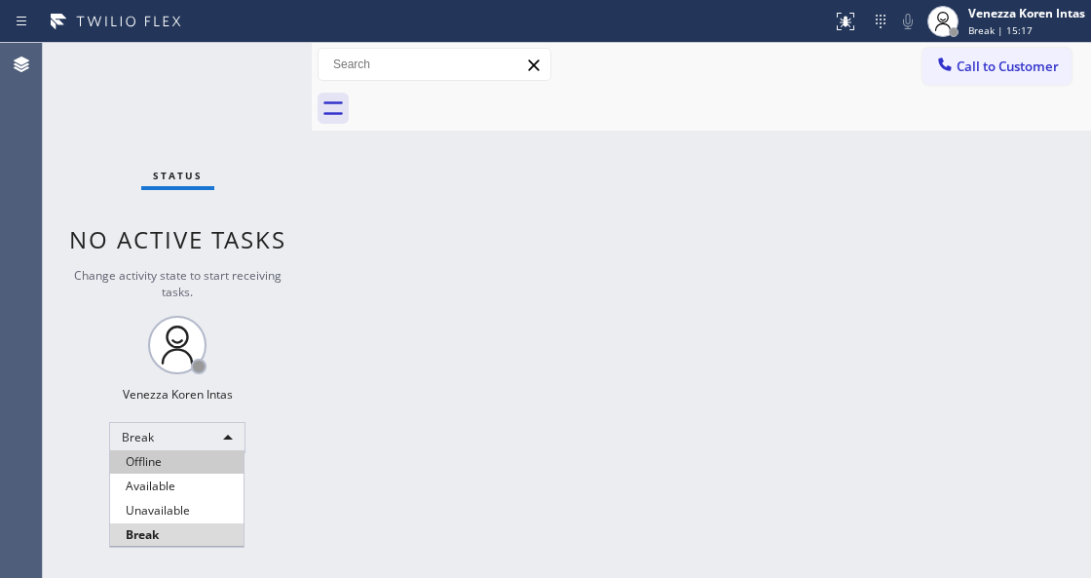
click at [170, 472] on li "Offline" at bounding box center [177, 461] width 134 height 23
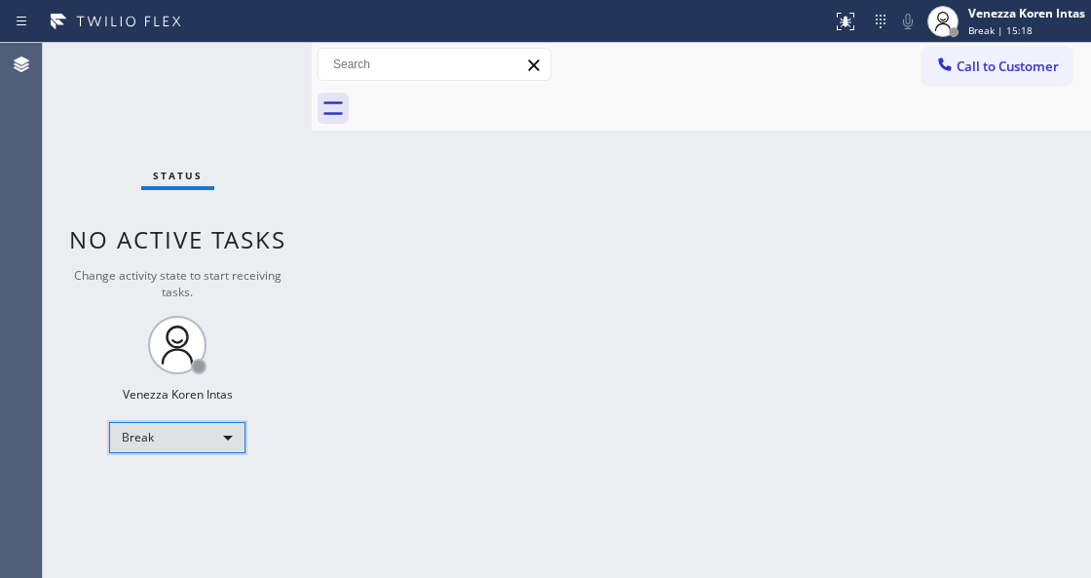
click at [194, 439] on div "Break" at bounding box center [177, 437] width 136 height 31
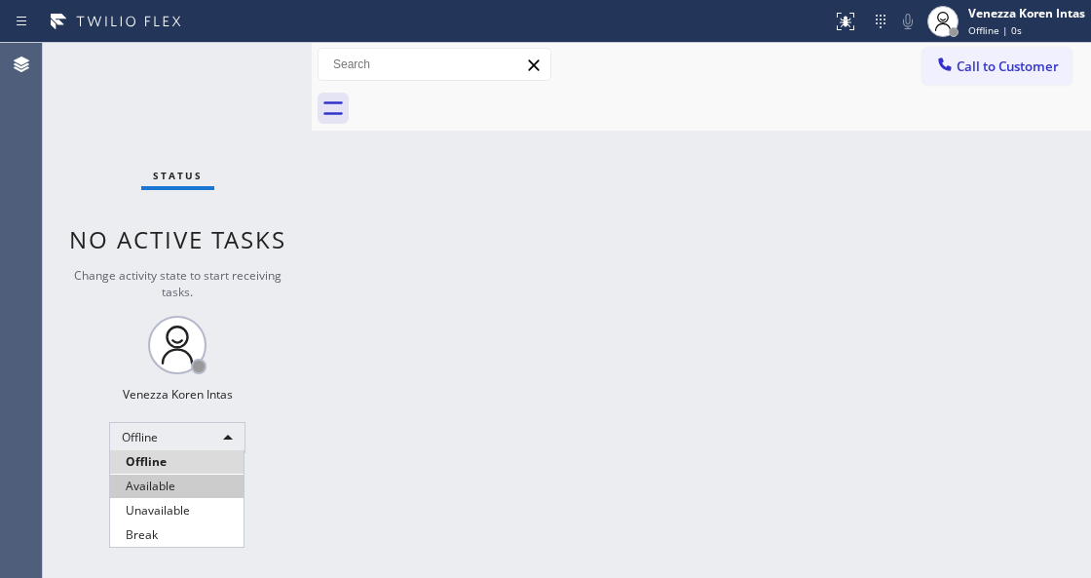
click at [179, 489] on li "Available" at bounding box center [177, 486] width 134 height 23
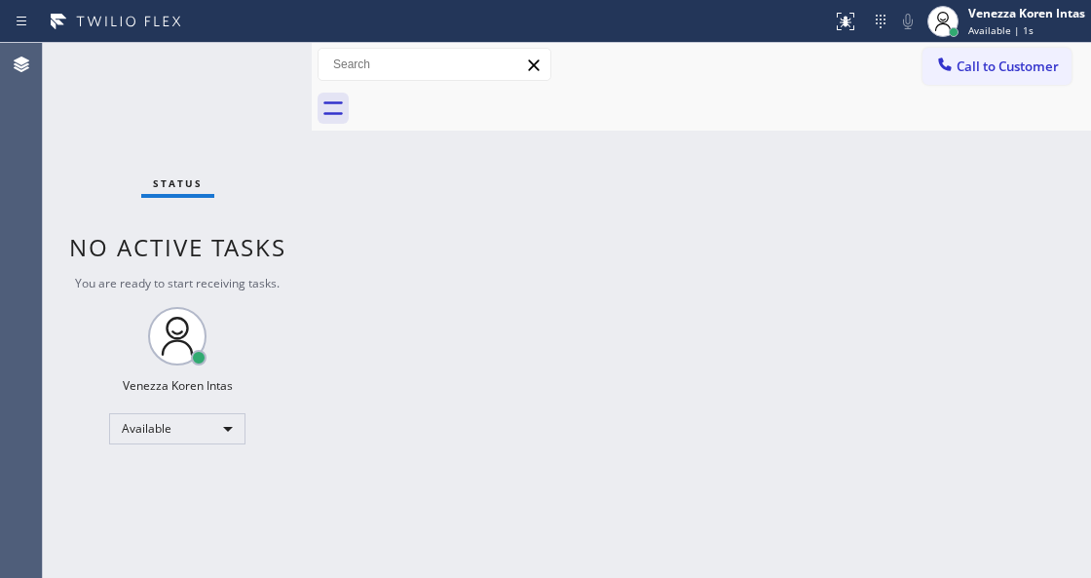
click at [368, 304] on div "Back to Dashboard Change Sender ID Customers Technicians Select a contact Outbo…" at bounding box center [702, 310] width 780 height 535
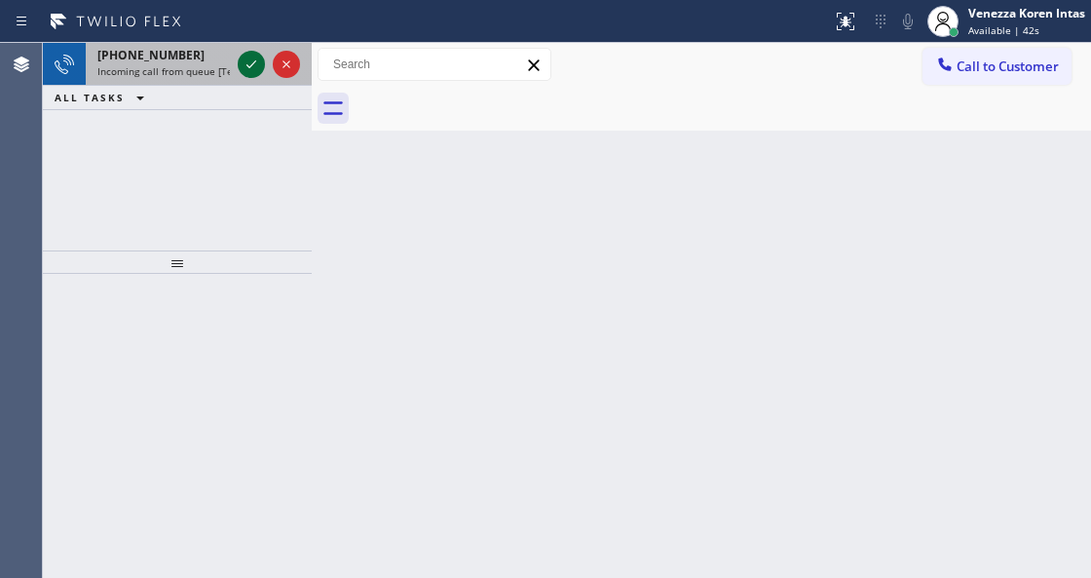
click at [248, 70] on icon at bounding box center [251, 64] width 23 height 23
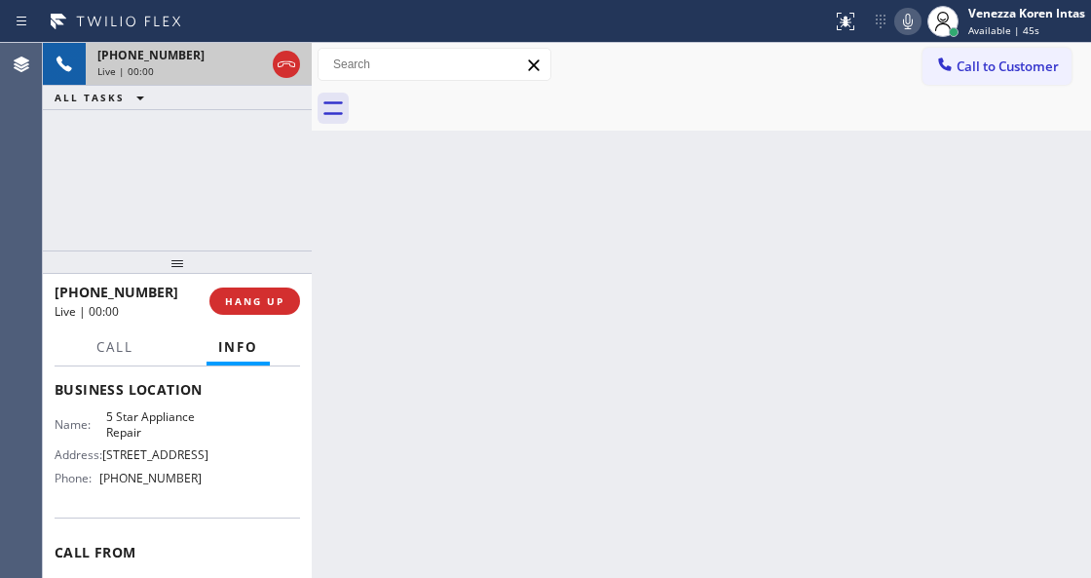
scroll to position [259, 0]
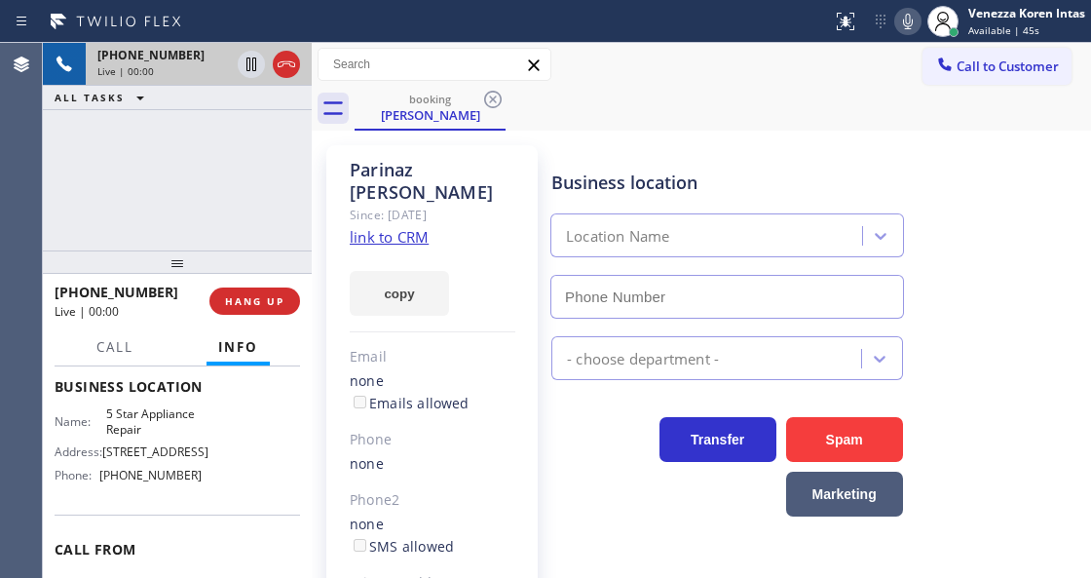
type input "[PHONE_NUMBER]"
click at [400, 227] on link "link to CRM" at bounding box center [389, 236] width 79 height 19
click at [906, 25] on icon at bounding box center [908, 22] width 10 height 16
click at [249, 66] on icon at bounding box center [252, 64] width 10 height 14
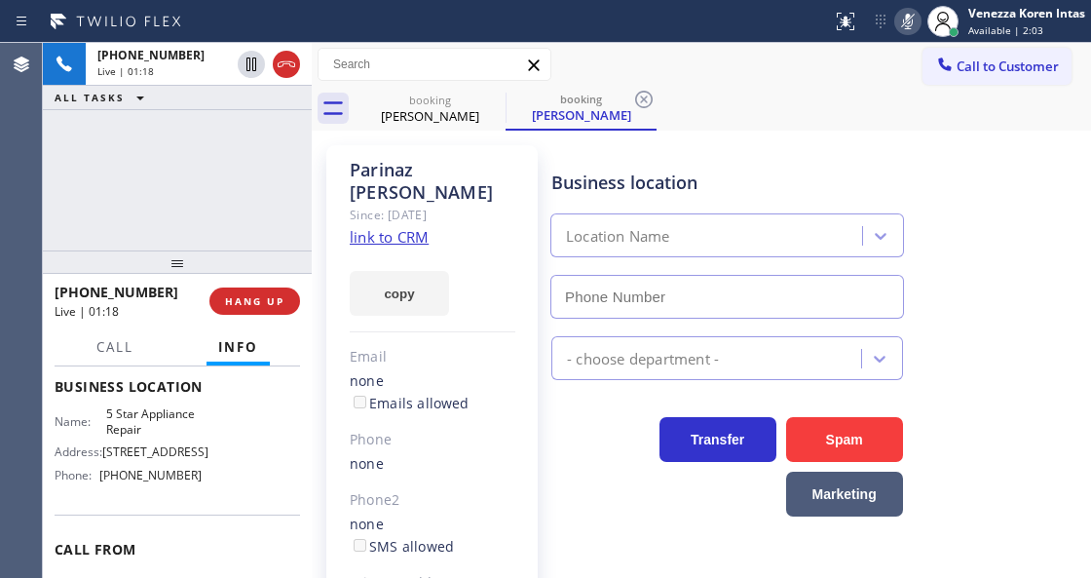
type input "[PHONE_NUMBER]"
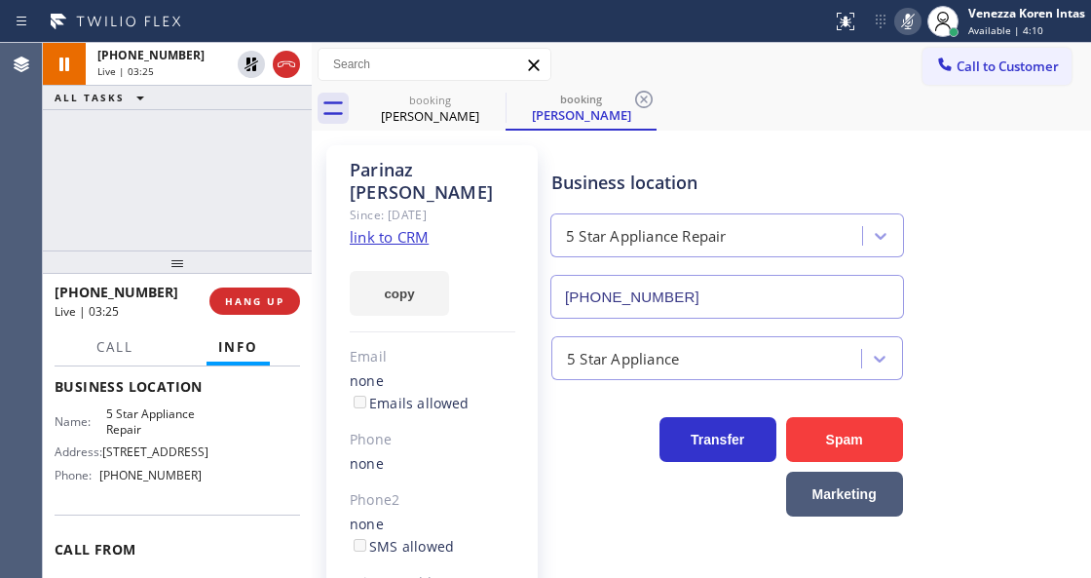
click at [909, 20] on icon at bounding box center [908, 21] width 23 height 23
drag, startPoint x: 255, startPoint y: 62, endPoint x: 330, endPoint y: 90, distance: 79.8
click at [254, 62] on icon at bounding box center [252, 64] width 14 height 14
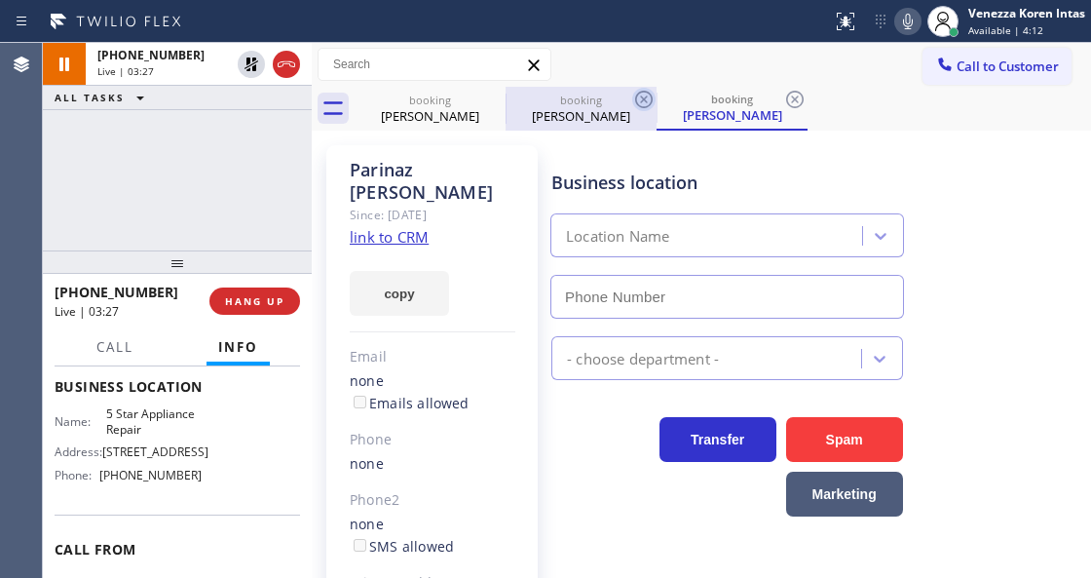
click at [638, 96] on icon at bounding box center [643, 99] width 23 height 23
type input "[PHONE_NUMBER]"
click at [639, 96] on icon at bounding box center [643, 99] width 23 height 23
click at [657, 96] on div "booking Parinaz Fouladi" at bounding box center [732, 109] width 151 height 44
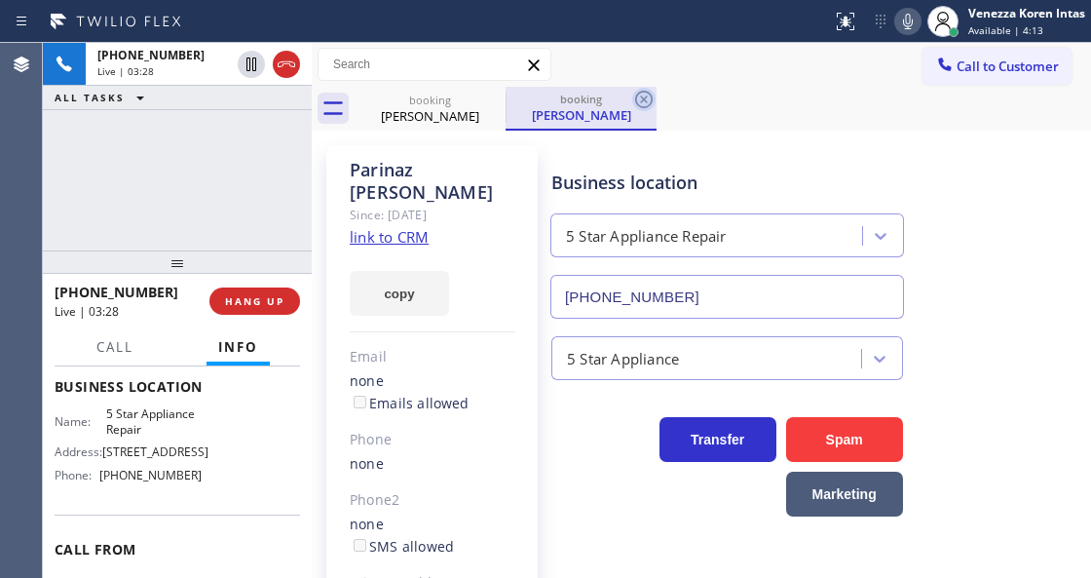
click at [639, 97] on icon at bounding box center [643, 99] width 23 height 23
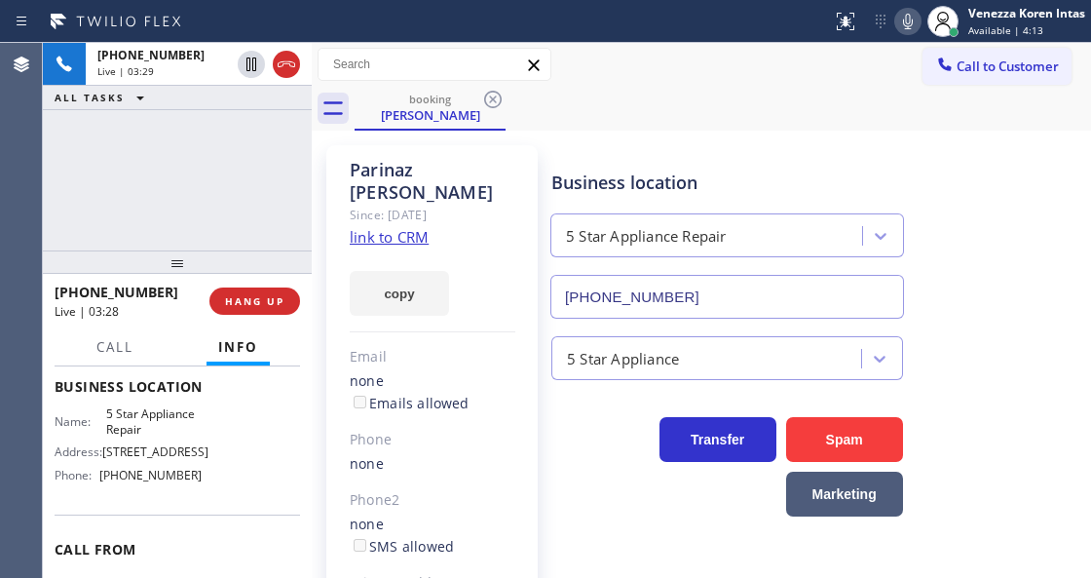
click at [739, 126] on div "booking Parinaz Fouladi" at bounding box center [723, 109] width 737 height 44
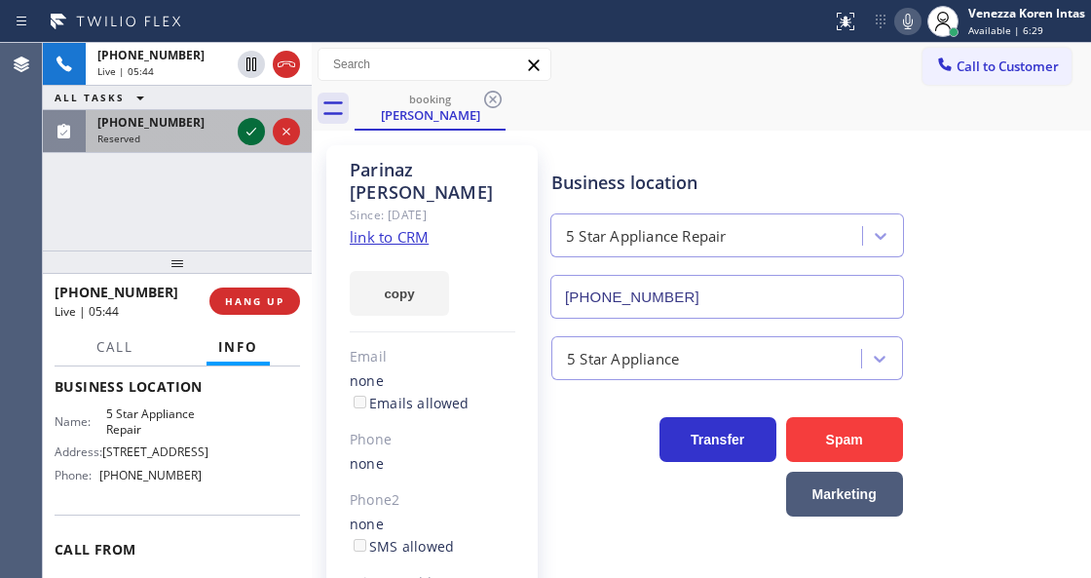
click at [248, 125] on icon at bounding box center [251, 131] width 23 height 23
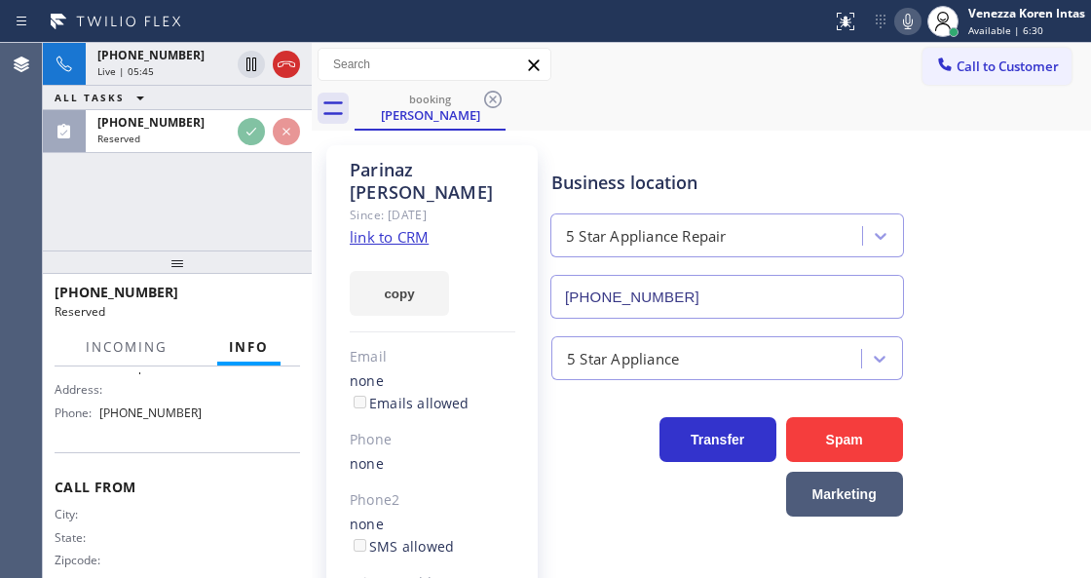
scroll to position [410, 0]
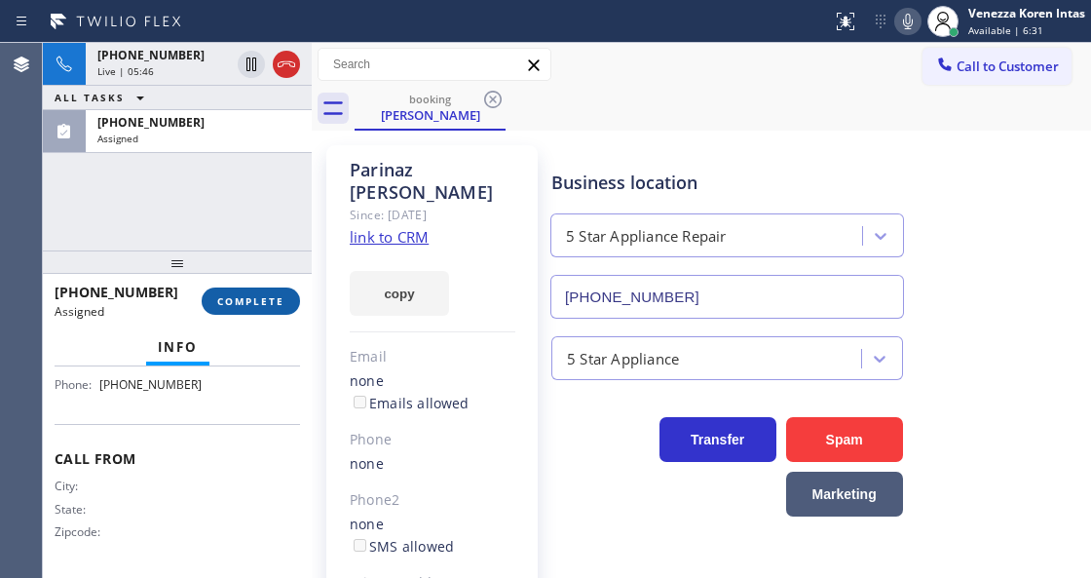
click at [262, 307] on span "COMPLETE" at bounding box center [250, 301] width 67 height 14
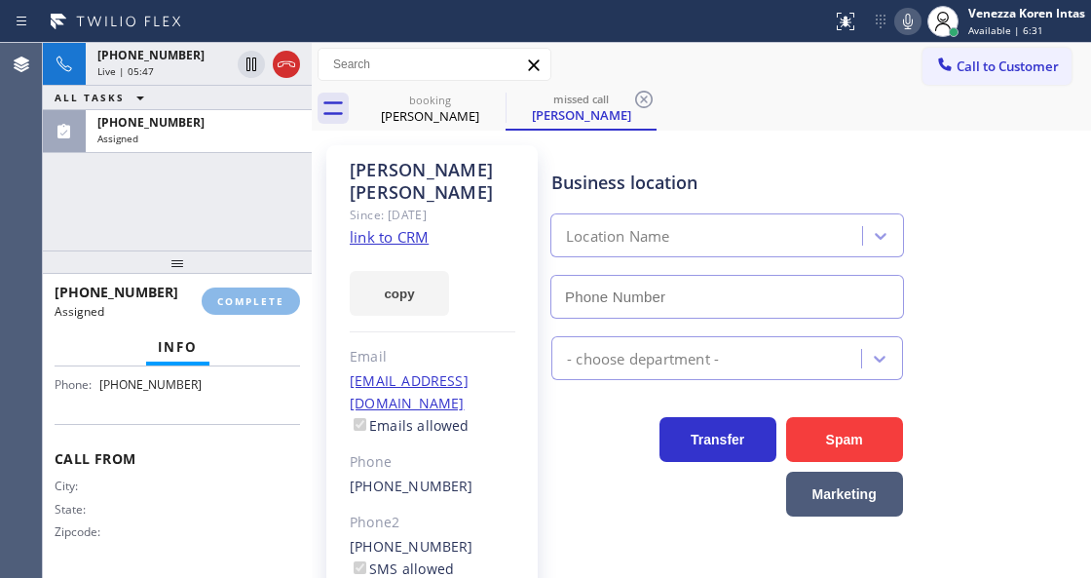
type input "[PHONE_NUMBER]"
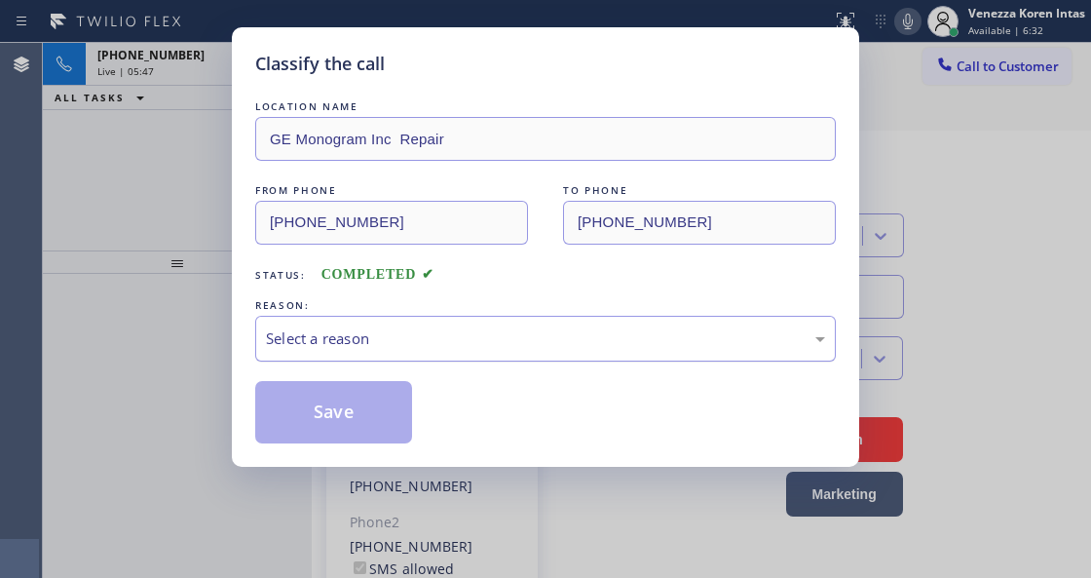
click at [411, 332] on div "Select a reason" at bounding box center [545, 338] width 559 height 22
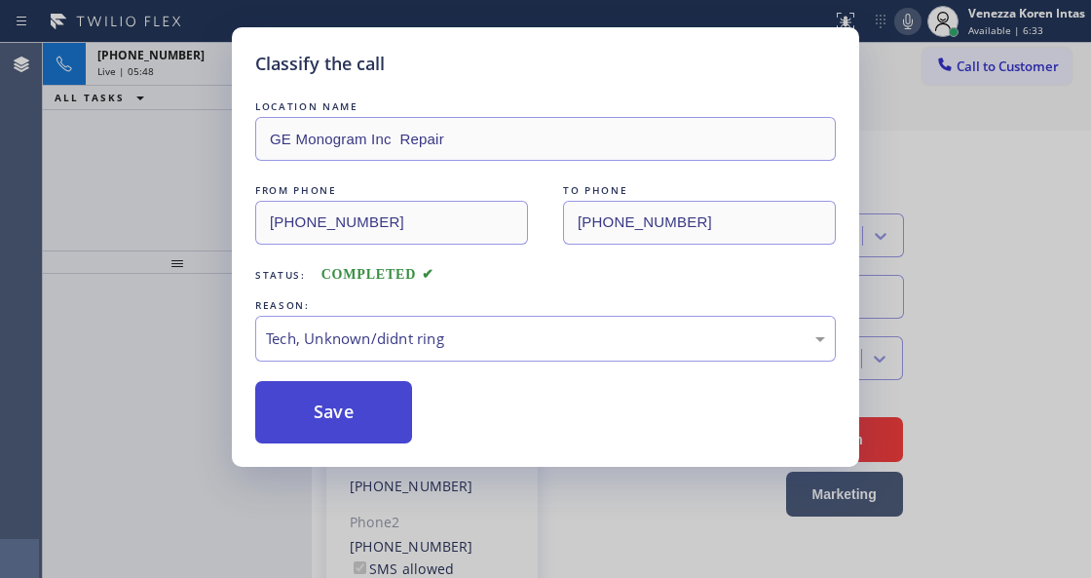
drag, startPoint x: 419, startPoint y: 474, endPoint x: 392, endPoint y: 423, distance: 57.6
click at [392, 423] on button "Save" at bounding box center [333, 412] width 157 height 62
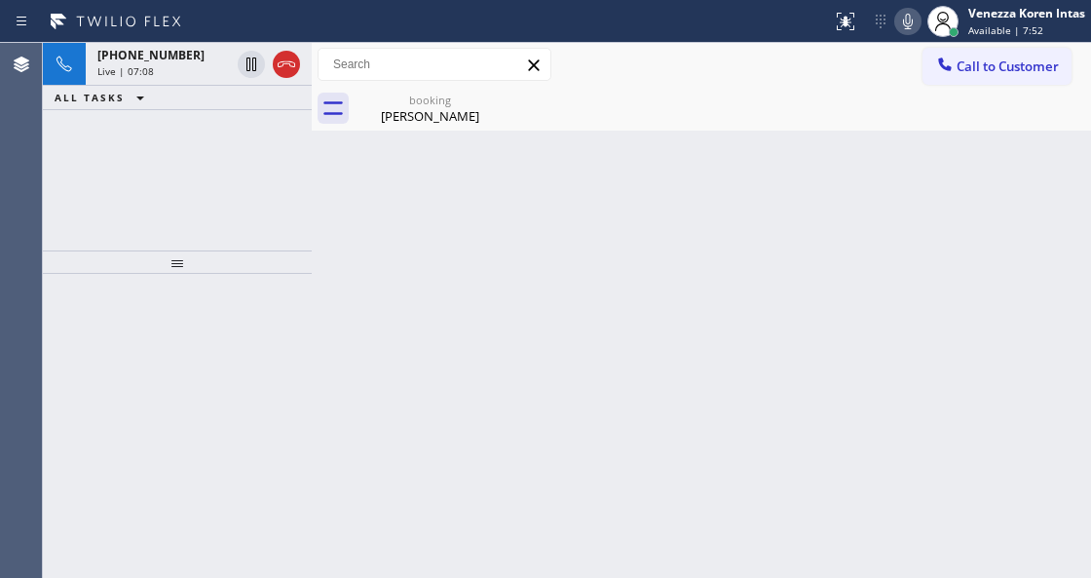
click at [403, 109] on div "Parinaz Fouladi" at bounding box center [430, 116] width 147 height 18
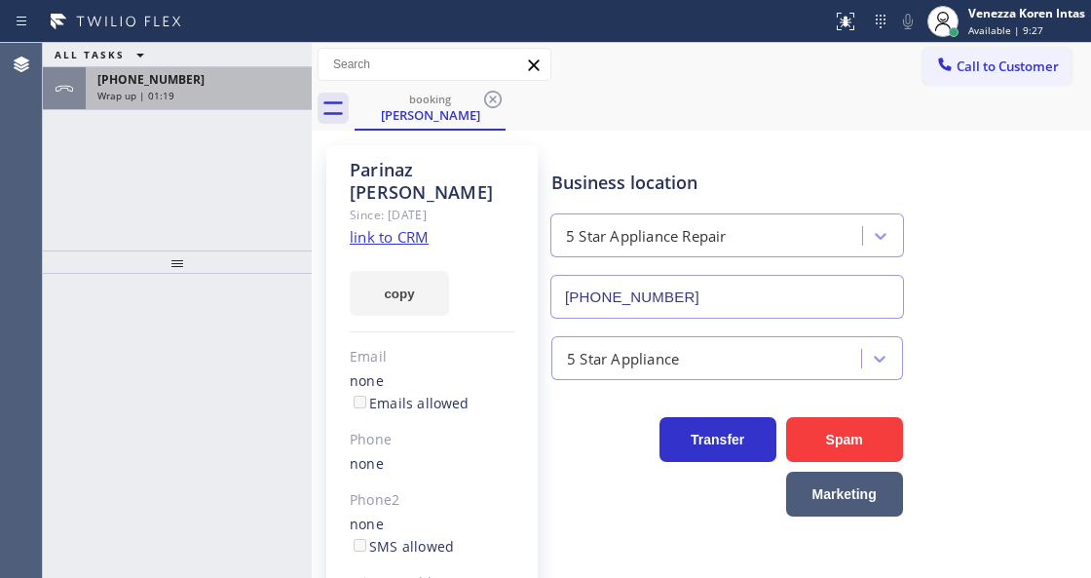
drag, startPoint x: 229, startPoint y: 123, endPoint x: 218, endPoint y: 102, distance: 23.1
click at [227, 121] on div "ALL TASKS ALL TASKS ACTIVE TASKS TASKS IN WRAP UP +19496338335 Wrap up | 01:19" at bounding box center [177, 147] width 269 height 208
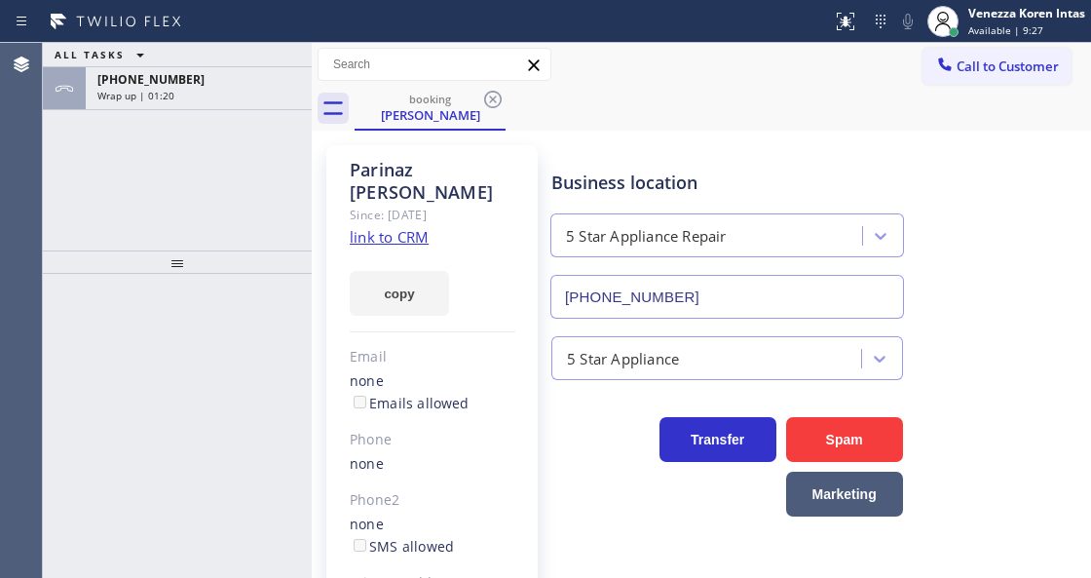
drag, startPoint x: 218, startPoint y: 102, endPoint x: 243, endPoint y: 275, distance: 174.2
click at [217, 102] on div "+19496338335 Wrap up | 01:20" at bounding box center [195, 88] width 218 height 43
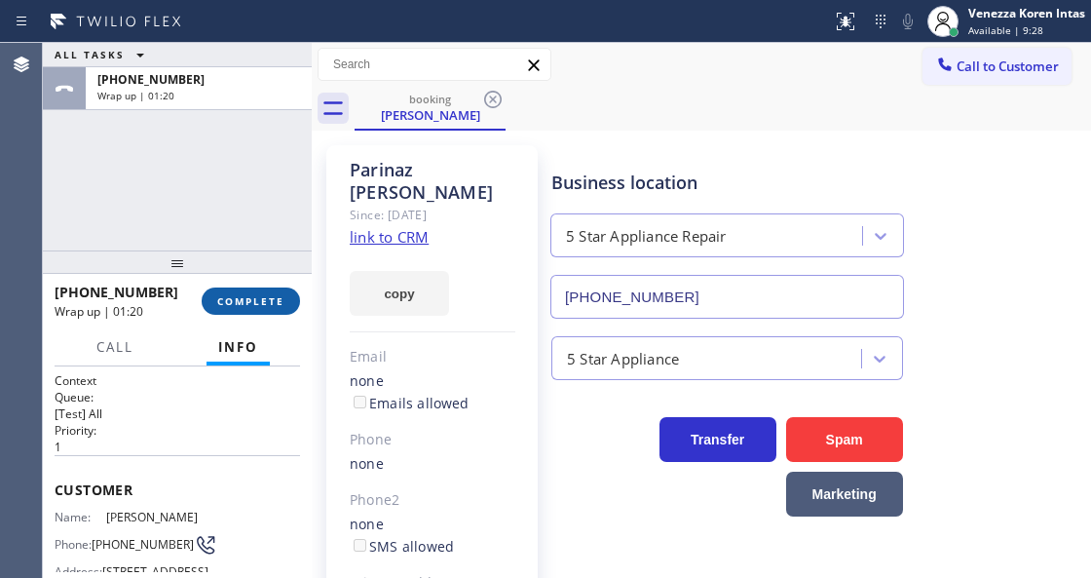
click at [227, 308] on button "COMPLETE" at bounding box center [251, 300] width 98 height 27
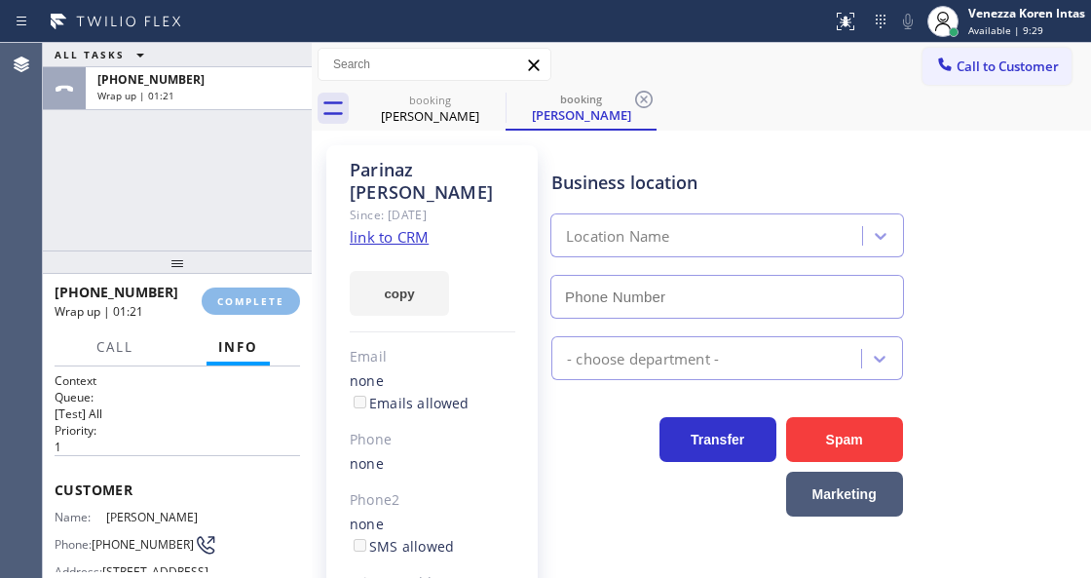
type input "[PHONE_NUMBER]"
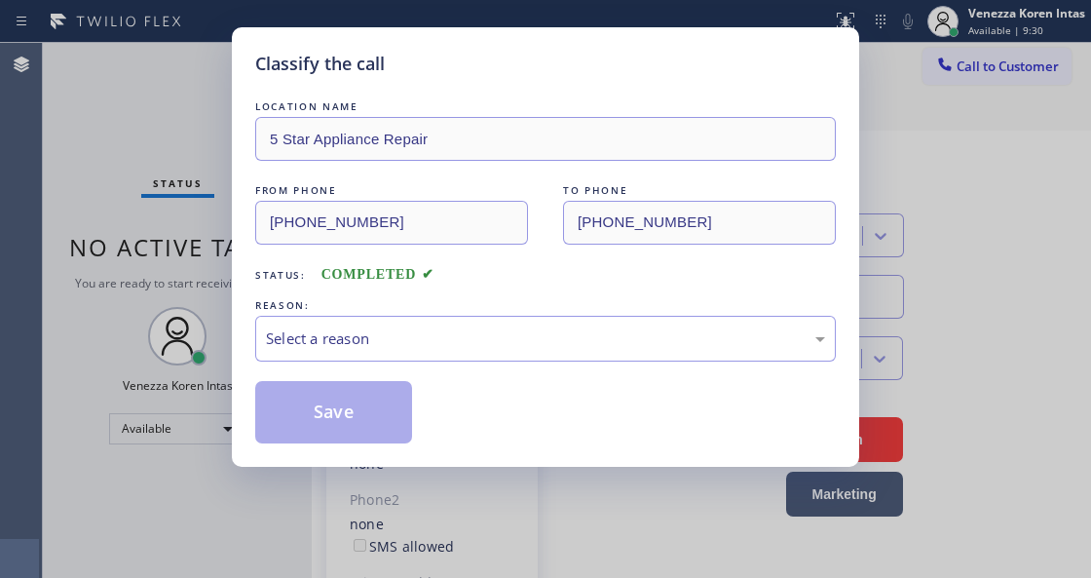
click at [511, 330] on div "Select a reason" at bounding box center [545, 338] width 559 height 22
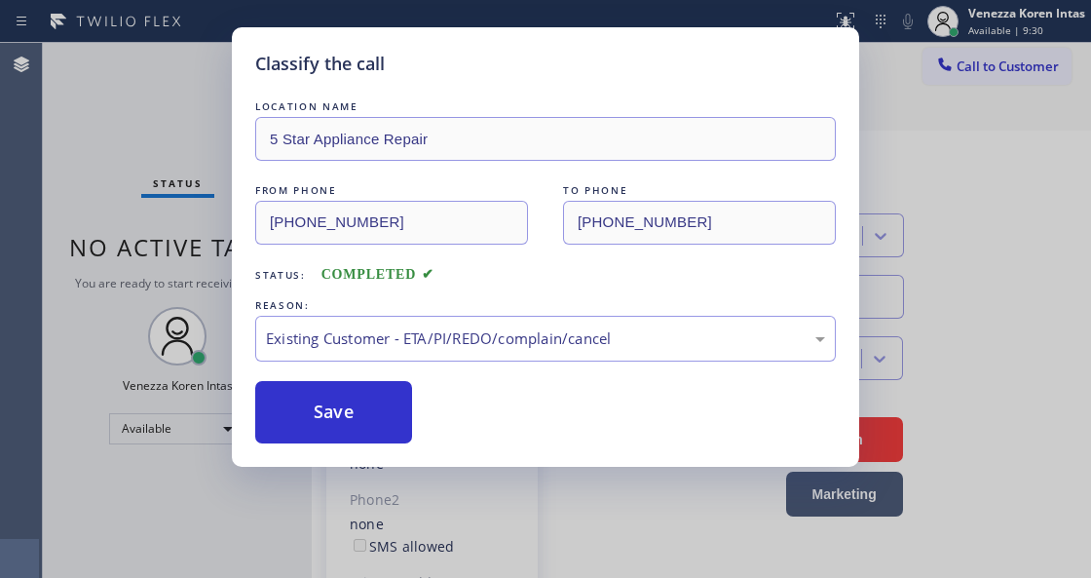
drag, startPoint x: 571, startPoint y: 449, endPoint x: 464, endPoint y: 430, distance: 109.0
click at [388, 421] on button "Save" at bounding box center [333, 412] width 157 height 62
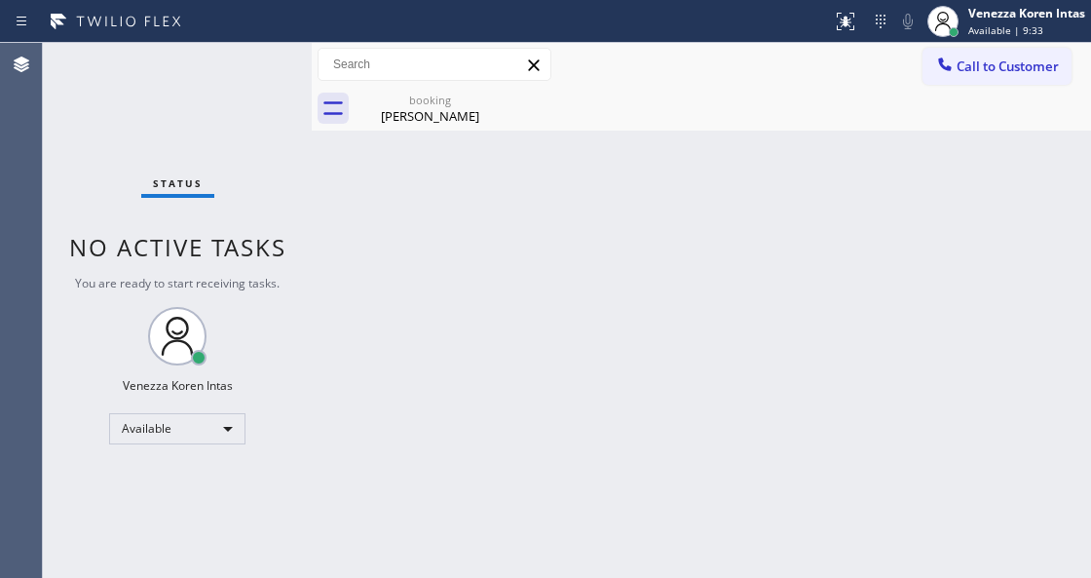
click at [335, 193] on div "Back to Dashboard Change Sender ID Customers Technicians Select a contact Outbo…" at bounding box center [702, 310] width 780 height 535
click at [395, 113] on div "Parinaz Fouladi" at bounding box center [430, 116] width 147 height 18
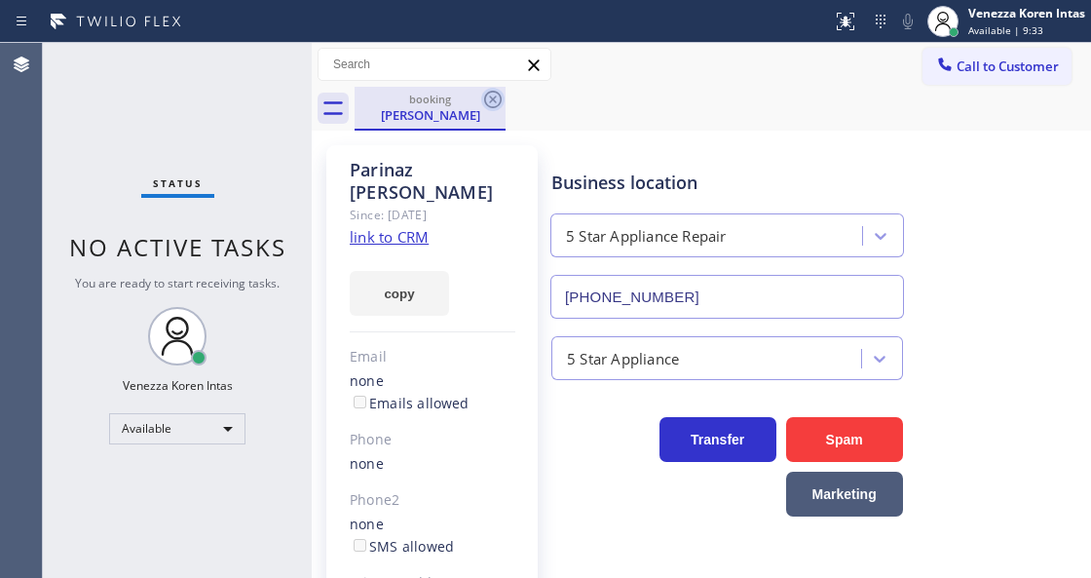
click at [486, 100] on icon at bounding box center [492, 99] width 23 height 23
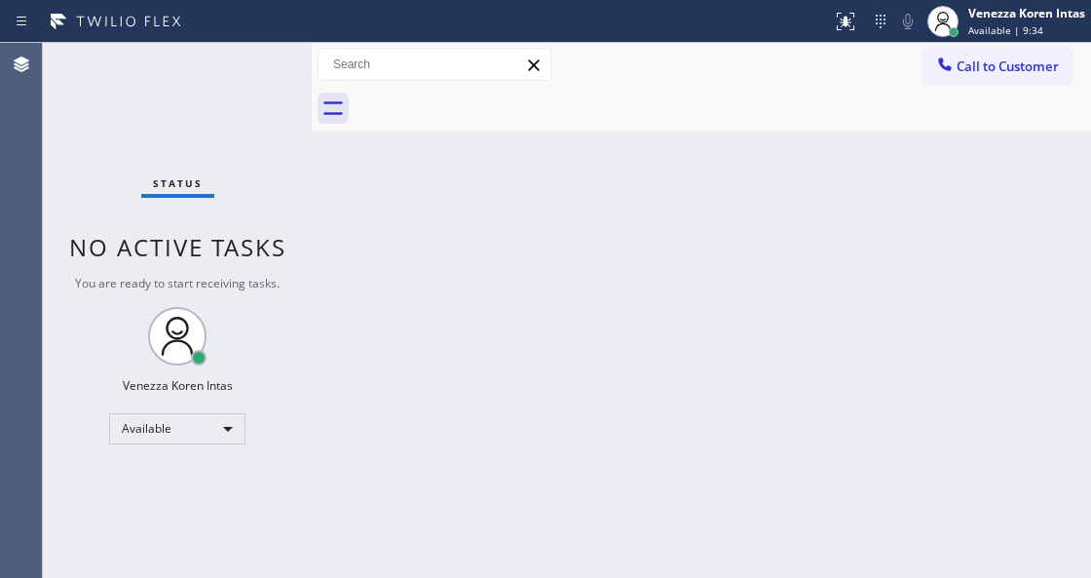
click at [201, 126] on div "Status No active tasks You are ready to start receiving tasks. Venezza Koren In…" at bounding box center [177, 310] width 269 height 535
click at [249, 81] on div "Status No active tasks You are ready to start receiving tasks. Venezza Koren In…" at bounding box center [177, 310] width 269 height 535
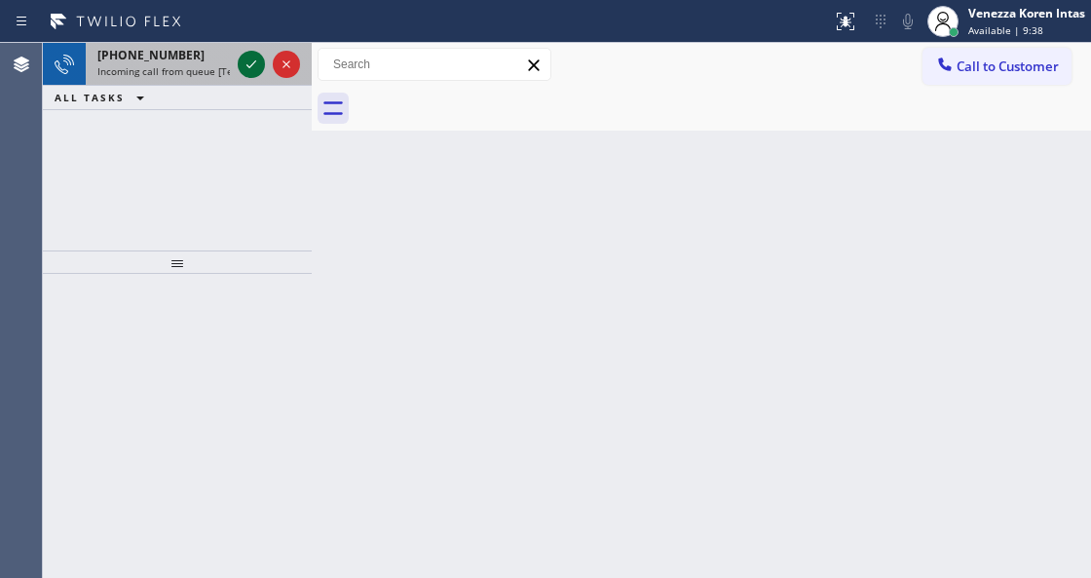
click at [244, 62] on icon at bounding box center [251, 64] width 23 height 23
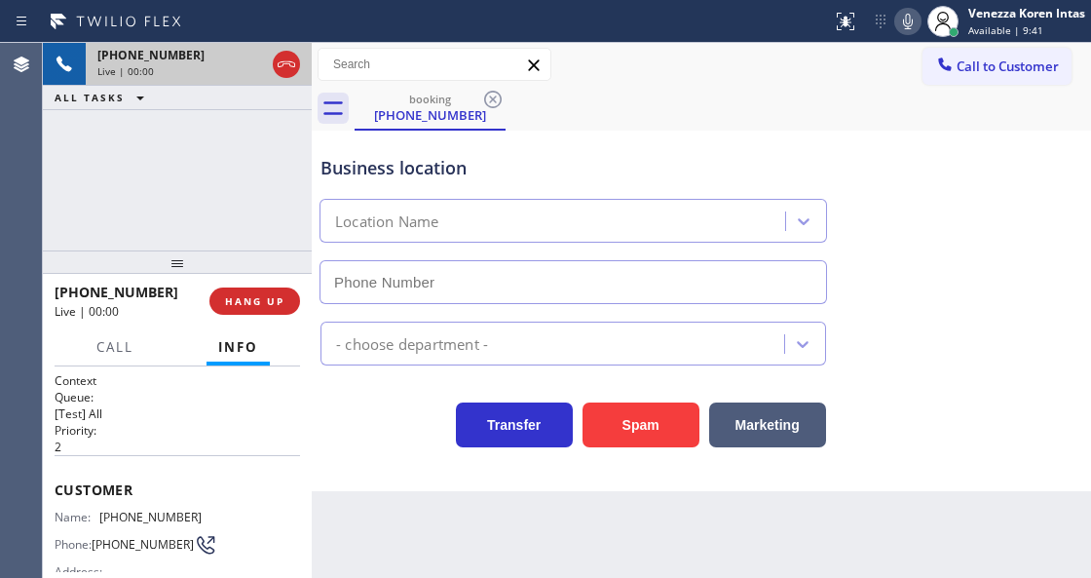
type input "[PHONE_NUMBER]"
click at [230, 215] on div "+12132734618 Live | 00:01 ALL TASKS ALL TASKS ACTIVE TASKS TASKS IN WRAP UP" at bounding box center [177, 147] width 269 height 208
click at [895, 18] on div at bounding box center [908, 21] width 27 height 23
click at [248, 63] on icon at bounding box center [251, 64] width 23 height 23
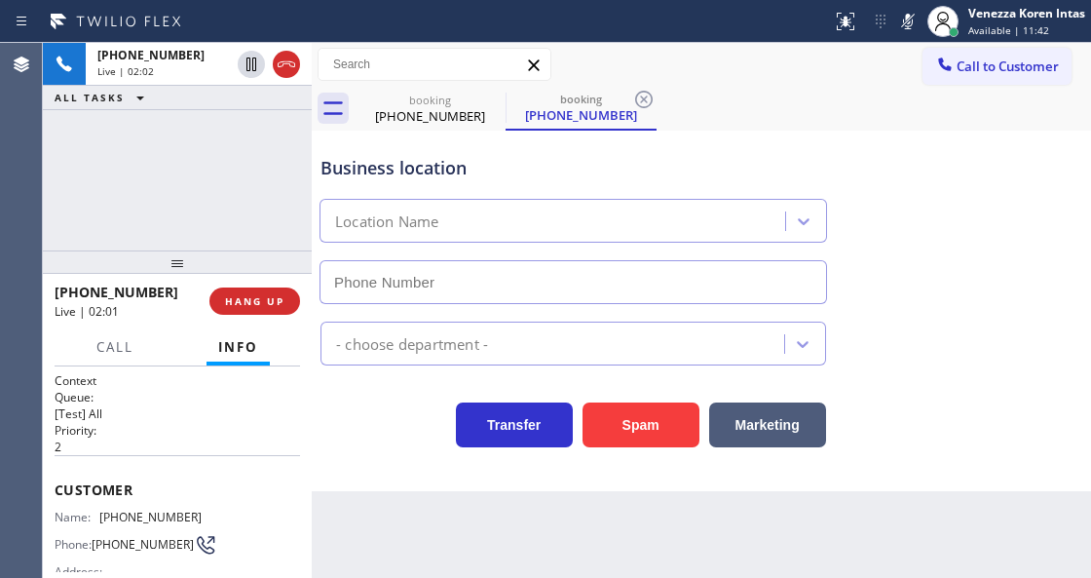
click at [831, 101] on div "booking (213) 273-4618 booking (213) 273-4618" at bounding box center [723, 109] width 737 height 44
type input "[PHONE_NUMBER]"
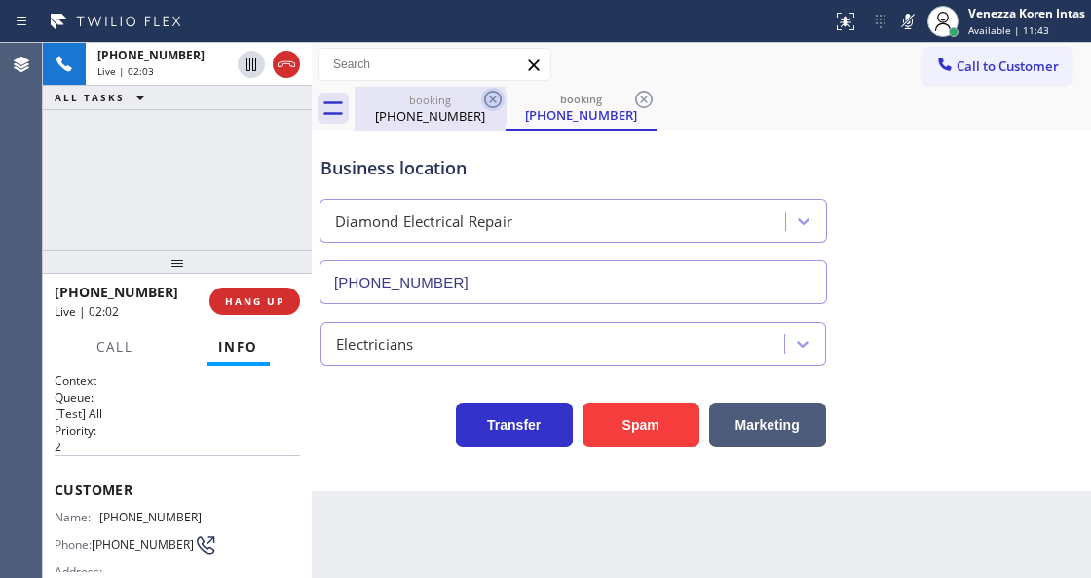
click at [490, 105] on icon at bounding box center [492, 99] width 23 height 23
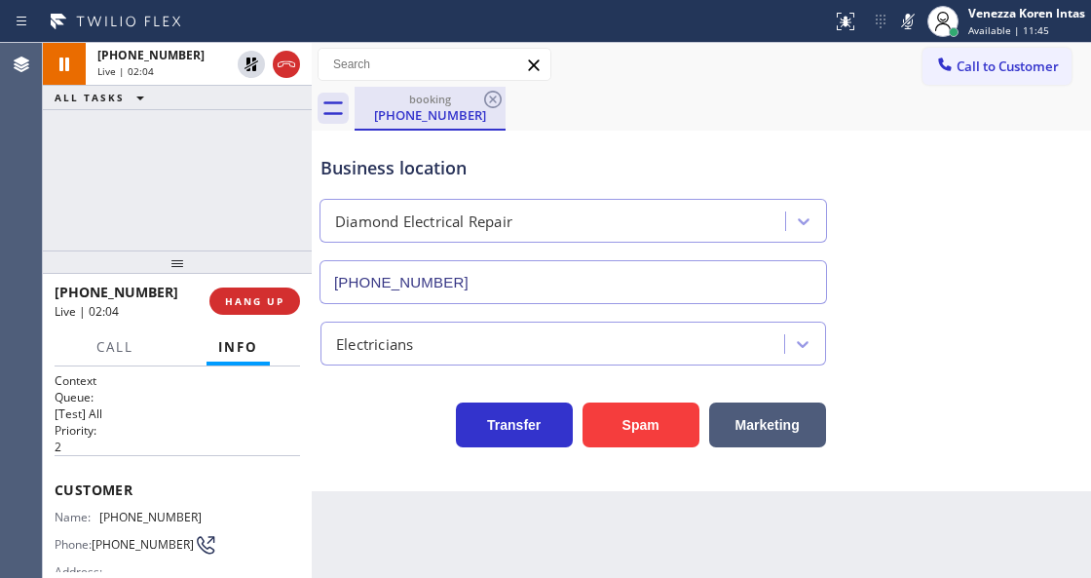
click at [459, 111] on div "[PHONE_NUMBER]" at bounding box center [430, 115] width 147 height 18
click at [649, 19] on div at bounding box center [416, 21] width 817 height 31
click at [906, 25] on icon at bounding box center [908, 21] width 23 height 23
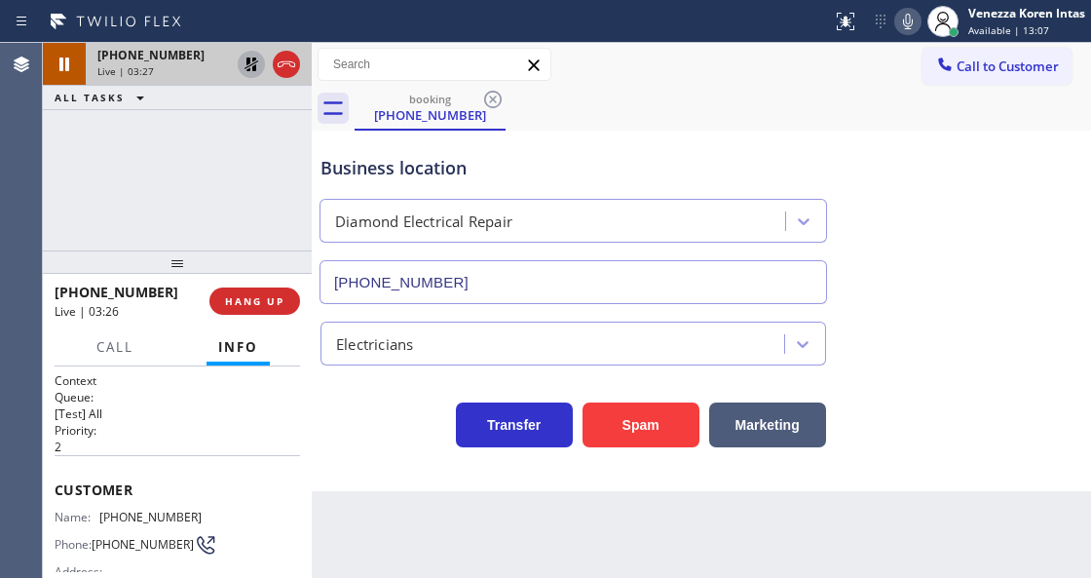
click at [257, 64] on icon at bounding box center [251, 64] width 23 height 23
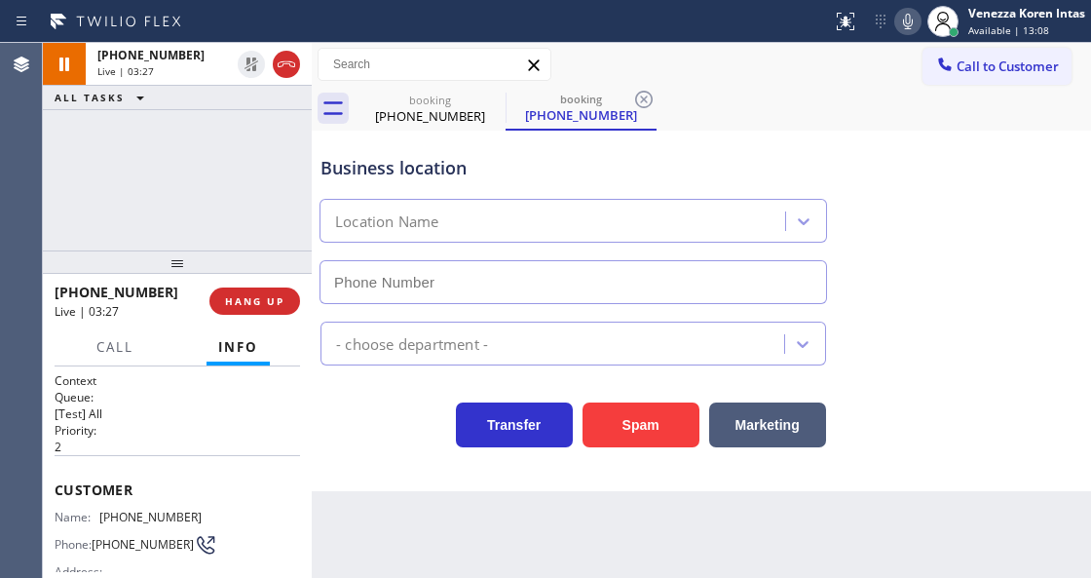
type input "[PHONE_NUMBER]"
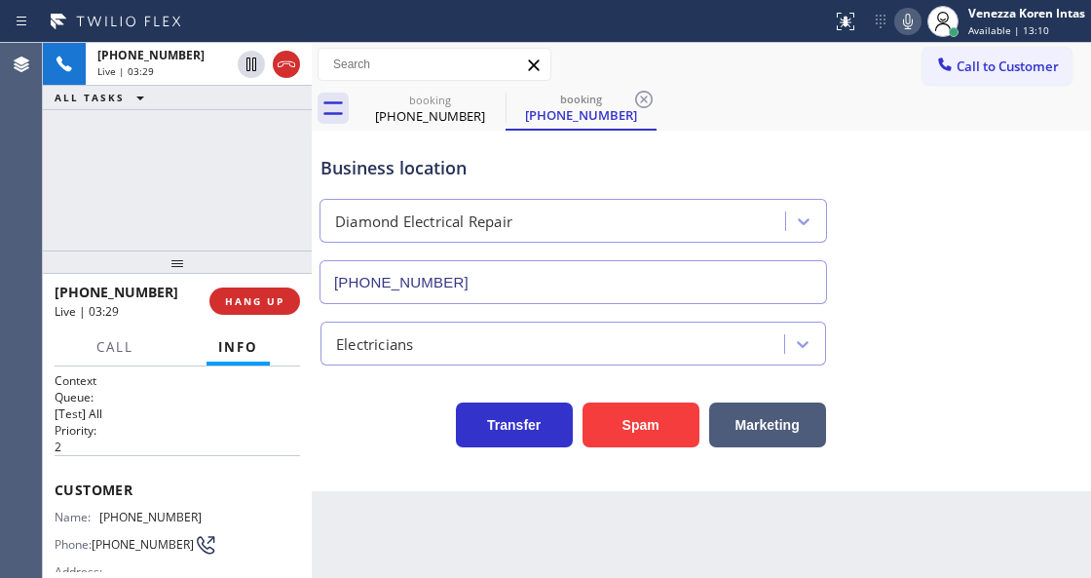
click at [238, 131] on div "+12132734618 Live | 03:29 ALL TASKS ALL TASKS ACTIVE TASKS TASKS IN WRAP UP" at bounding box center [177, 147] width 269 height 208
click at [463, 96] on div "booking" at bounding box center [430, 100] width 147 height 15
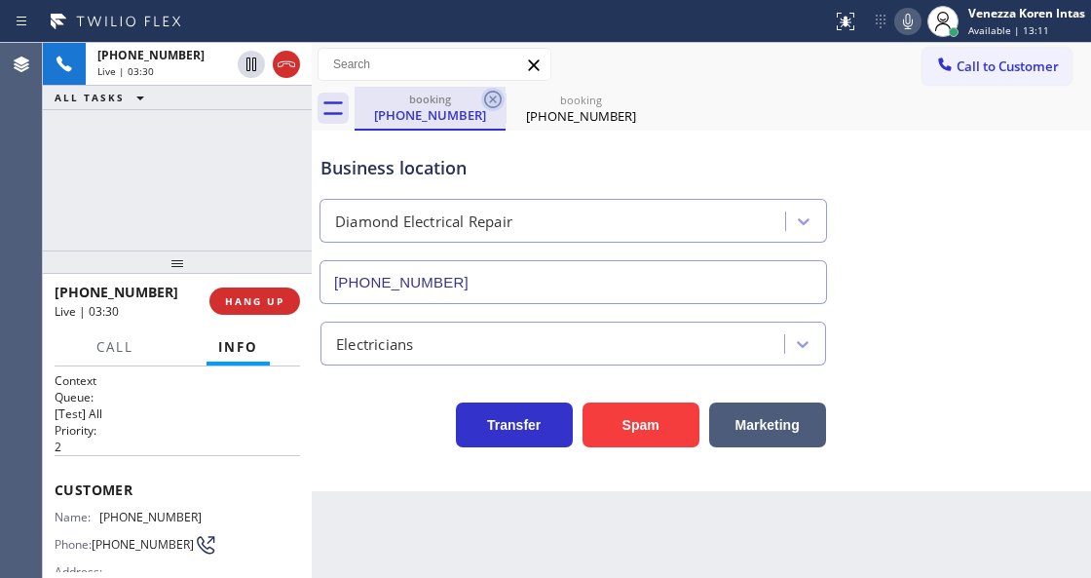
click at [498, 99] on icon at bounding box center [492, 99] width 23 height 23
click at [538, 101] on div "booking (213) 273-4618" at bounding box center [723, 109] width 737 height 44
click at [910, 37] on div "Status report No issues detected If you experience an issue, please download th…" at bounding box center [957, 21] width 267 height 43
click at [910, 29] on icon at bounding box center [908, 21] width 23 height 23
click at [906, 35] on div "Status report No issues detected If you experience an issue, please download th…" at bounding box center [957, 21] width 267 height 43
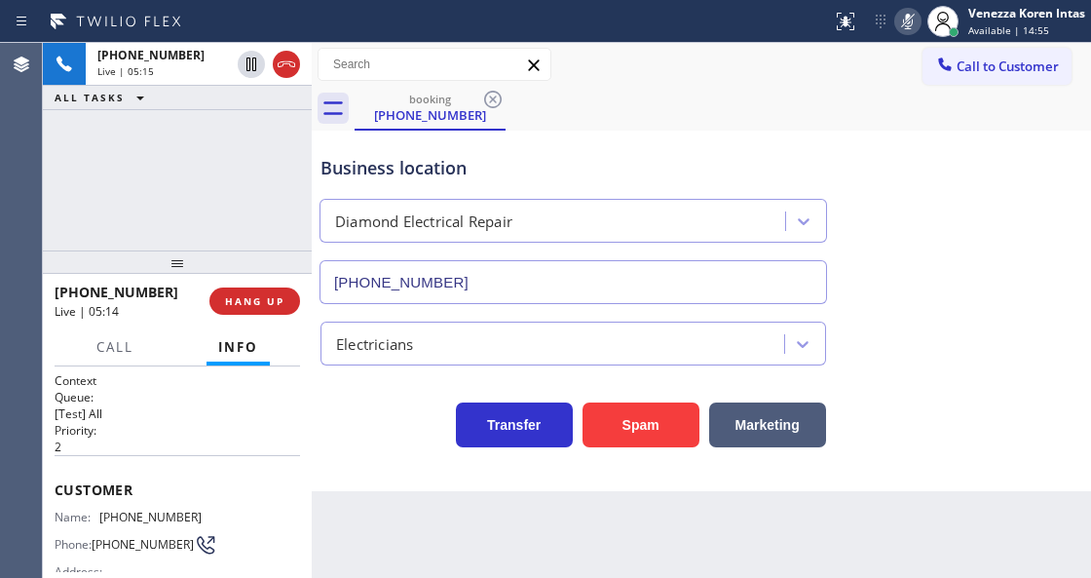
click at [908, 20] on icon at bounding box center [908, 21] width 23 height 23
click at [392, 574] on div "Back to Dashboard Change Sender ID Customers Technicians Select a contact Outbo…" at bounding box center [702, 310] width 780 height 535
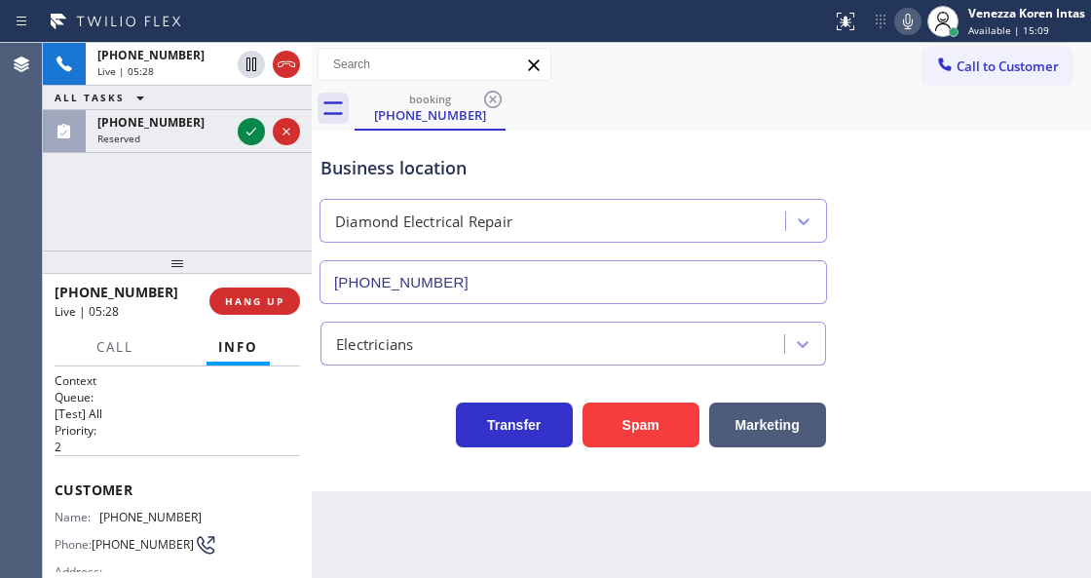
drag, startPoint x: 246, startPoint y: 128, endPoint x: 254, endPoint y: 195, distance: 67.8
click at [246, 128] on icon at bounding box center [251, 131] width 23 height 23
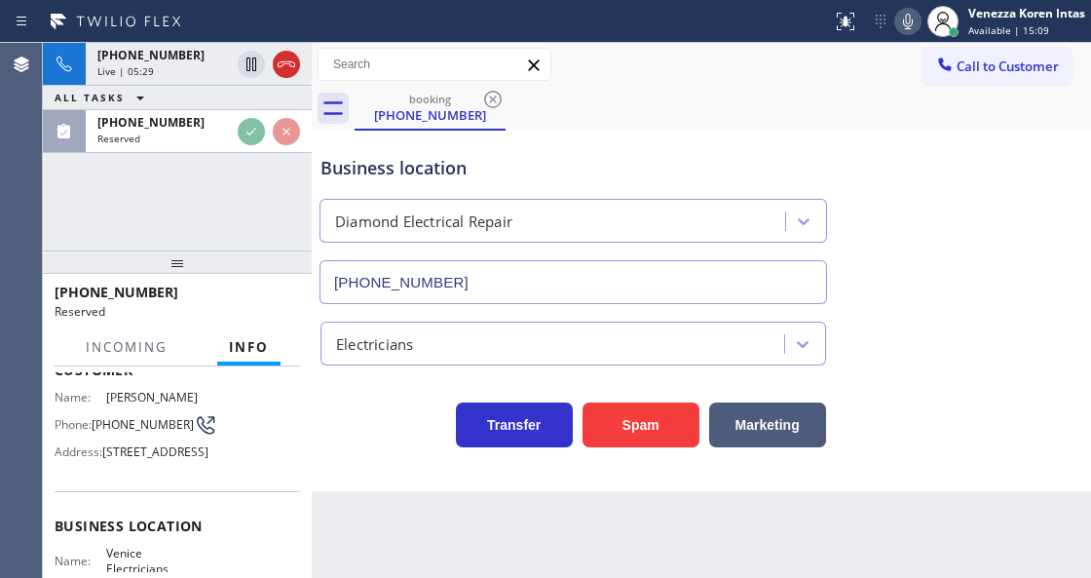
scroll to position [195, 0]
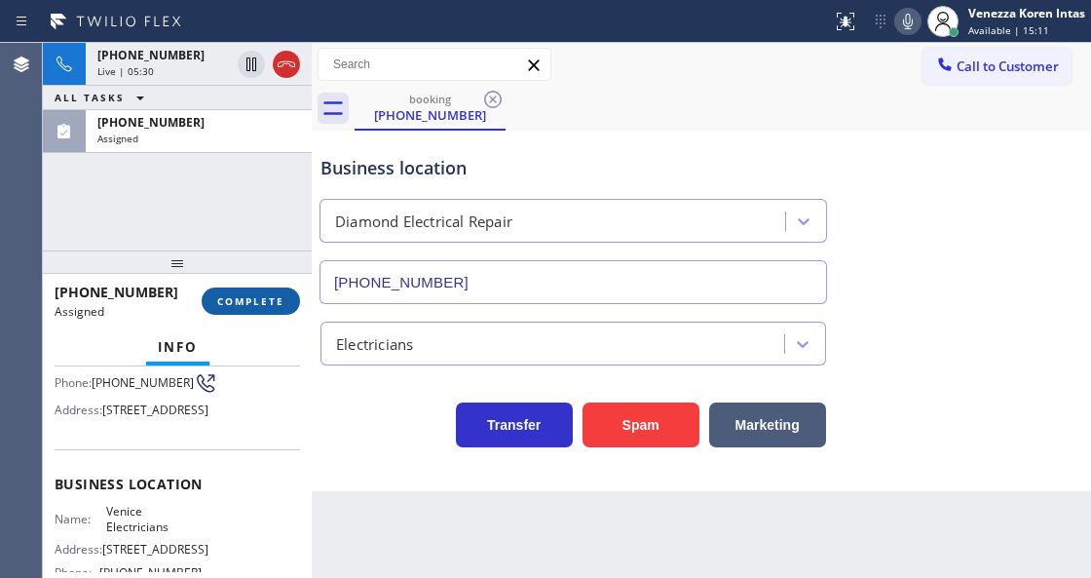
click at [238, 291] on button "COMPLETE" at bounding box center [251, 300] width 98 height 27
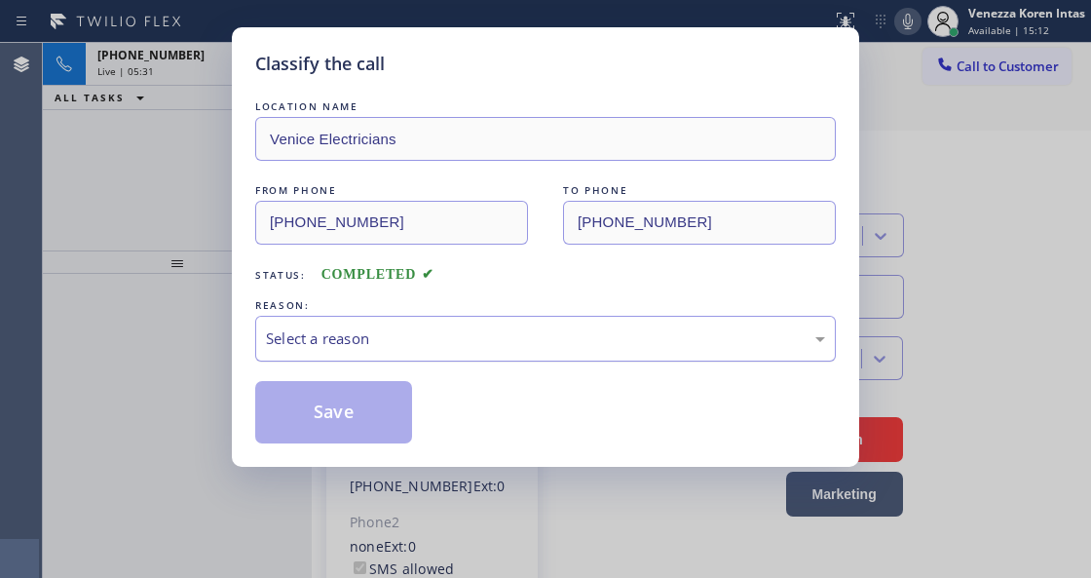
type input "[PHONE_NUMBER]"
drag, startPoint x: 452, startPoint y: 350, endPoint x: 452, endPoint y: 361, distance: 10.7
click at [452, 361] on div "Select a reason" at bounding box center [545, 339] width 581 height 46
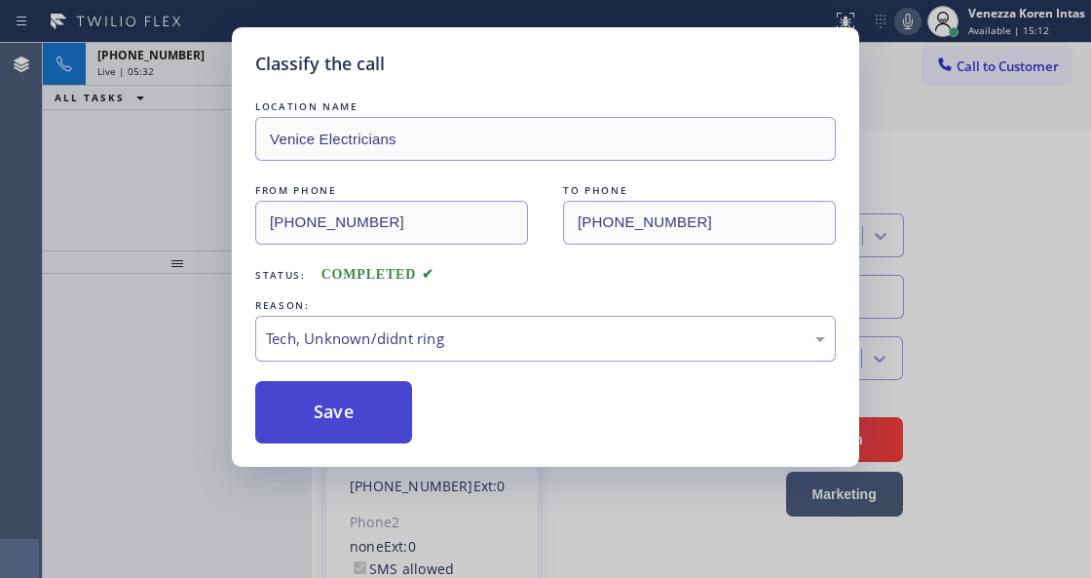
click at [392, 439] on button "Save" at bounding box center [333, 412] width 157 height 62
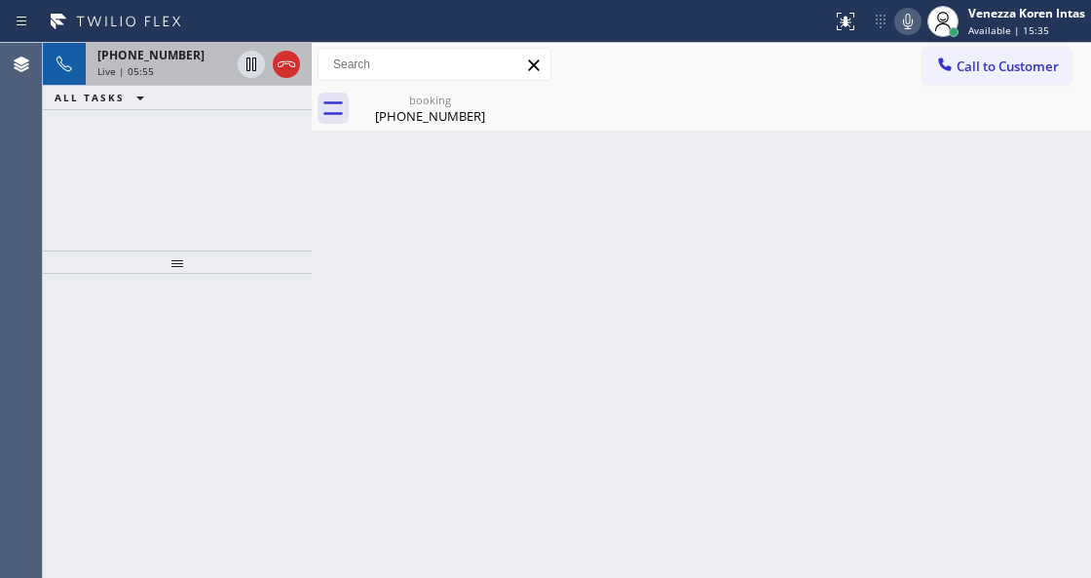
click at [195, 64] on div "Live | 05:55" at bounding box center [163, 71] width 133 height 14
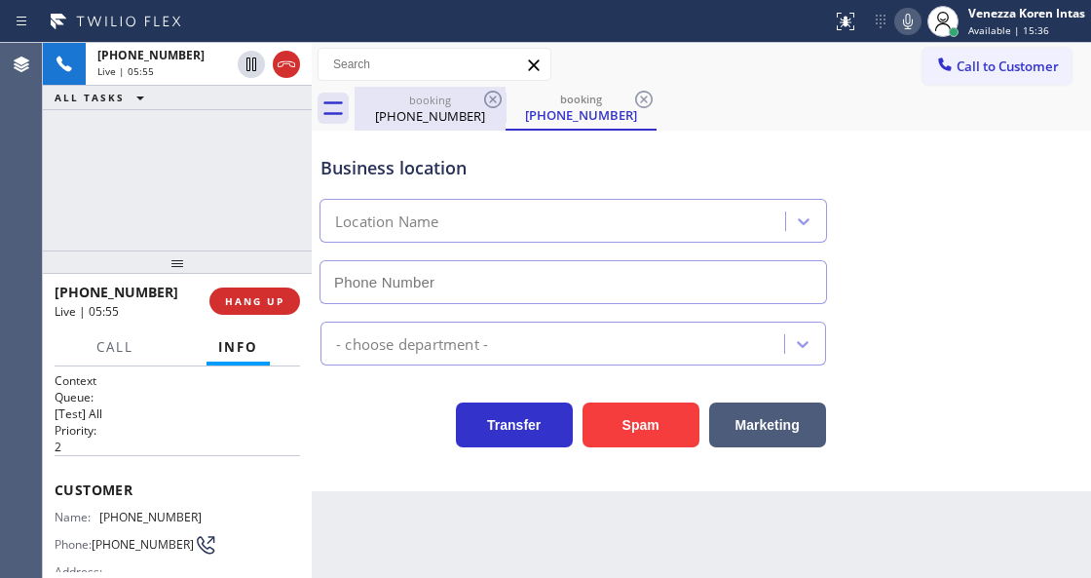
click at [401, 105] on div "booking" at bounding box center [430, 100] width 147 height 15
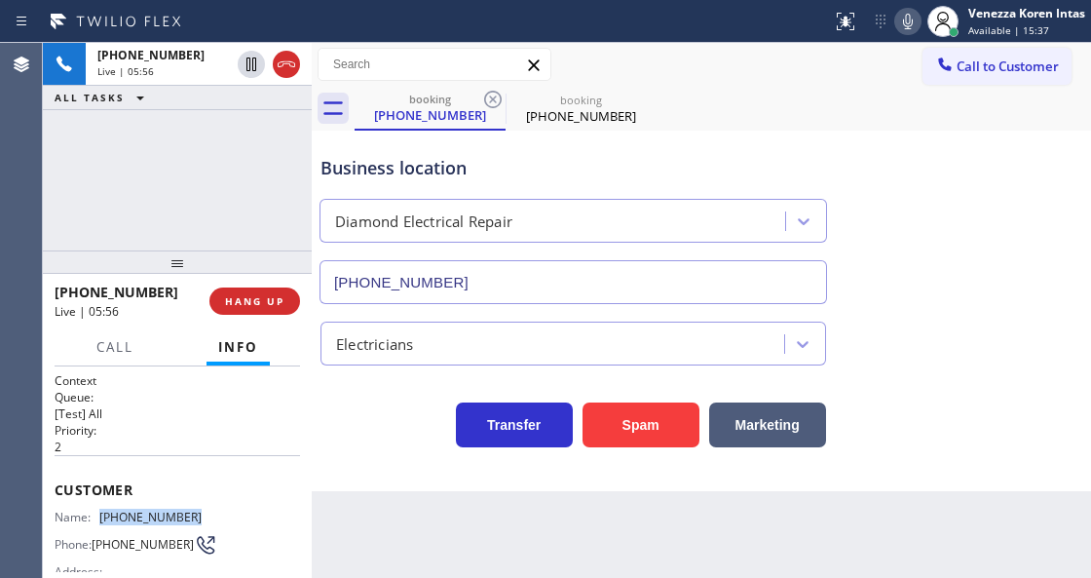
drag, startPoint x: 152, startPoint y: 514, endPoint x: 101, endPoint y: 515, distance: 50.7
click at [101, 515] on div "Name: (213) 273-4618 Phone: (213) 273-4618 Address:" at bounding box center [178, 548] width 246 height 77
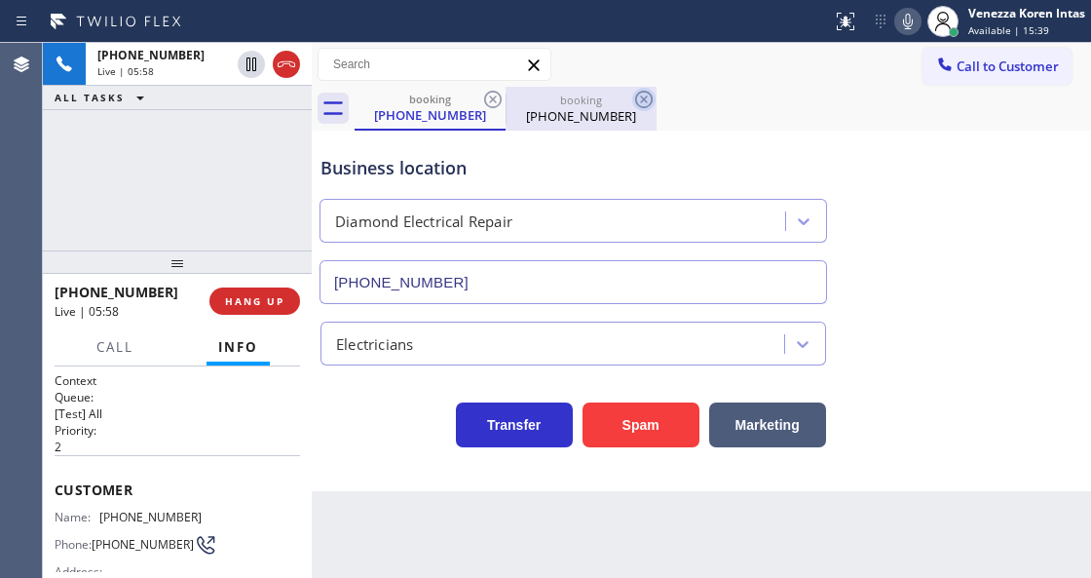
click at [641, 104] on icon at bounding box center [643, 99] width 23 height 23
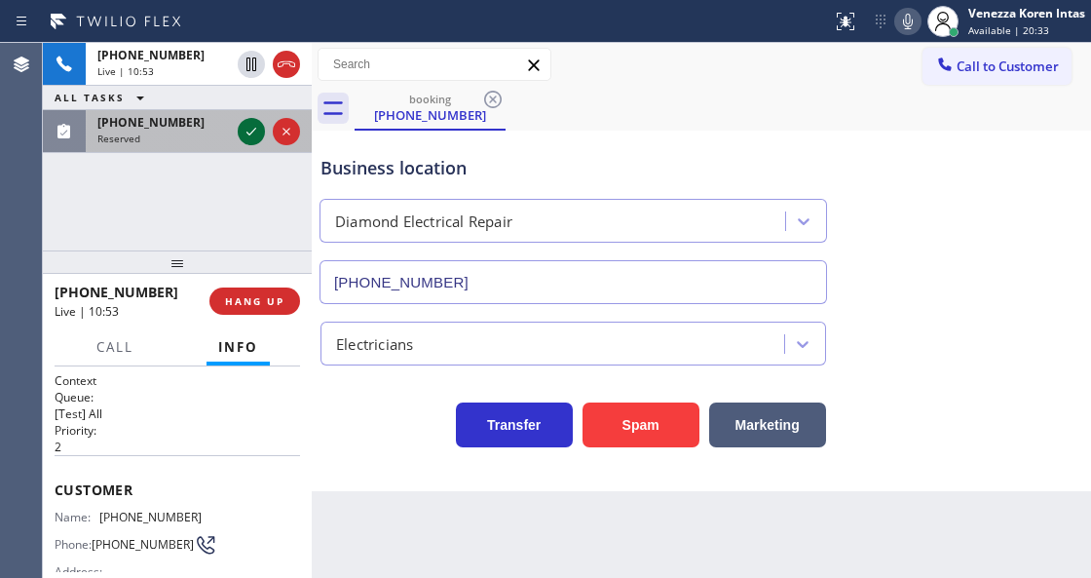
click at [244, 133] on icon at bounding box center [251, 131] width 23 height 23
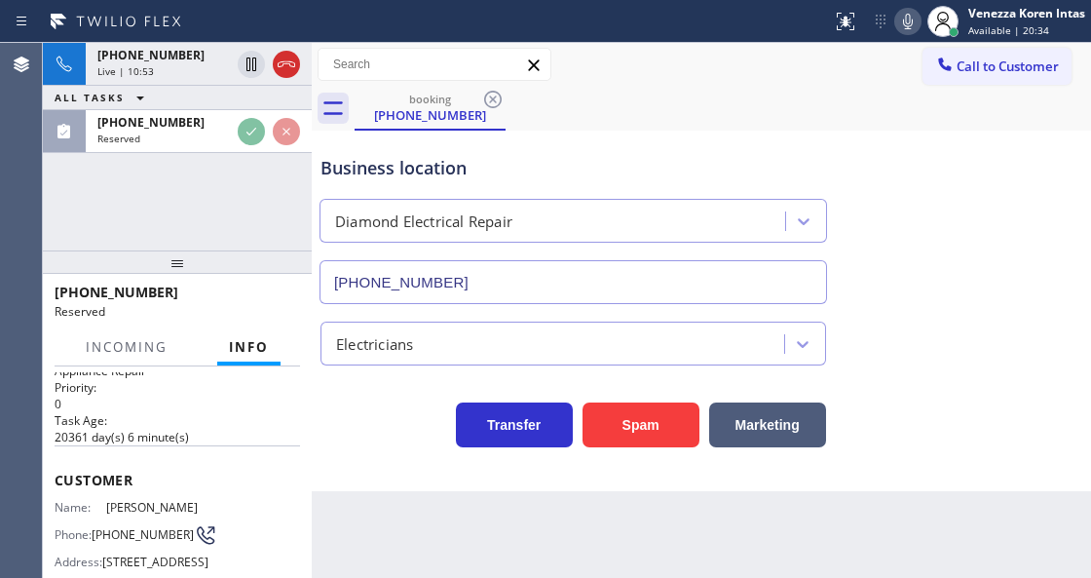
scroll to position [195, 0]
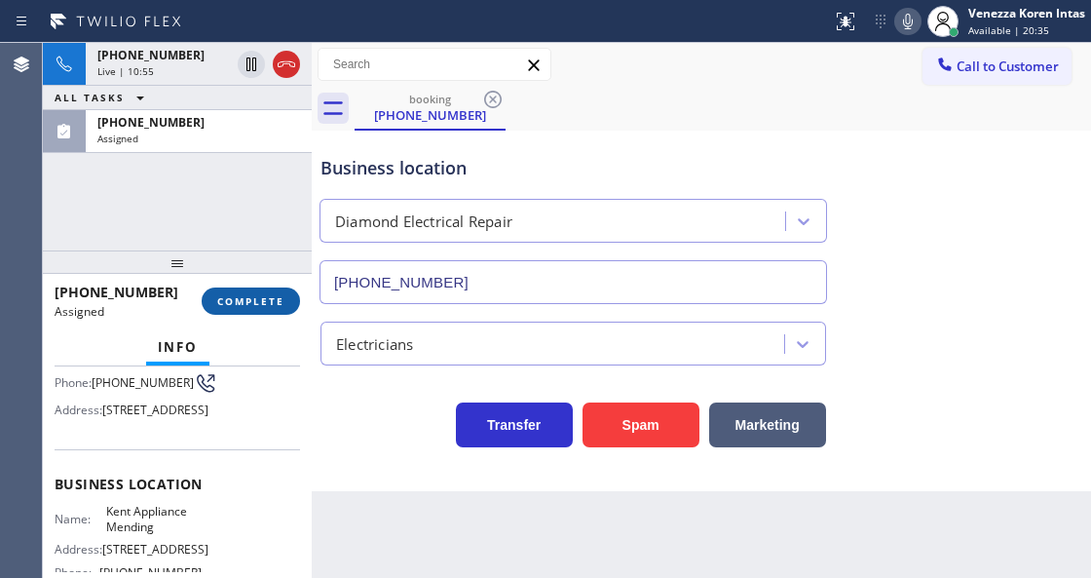
click at [265, 301] on span "COMPLETE" at bounding box center [250, 301] width 67 height 14
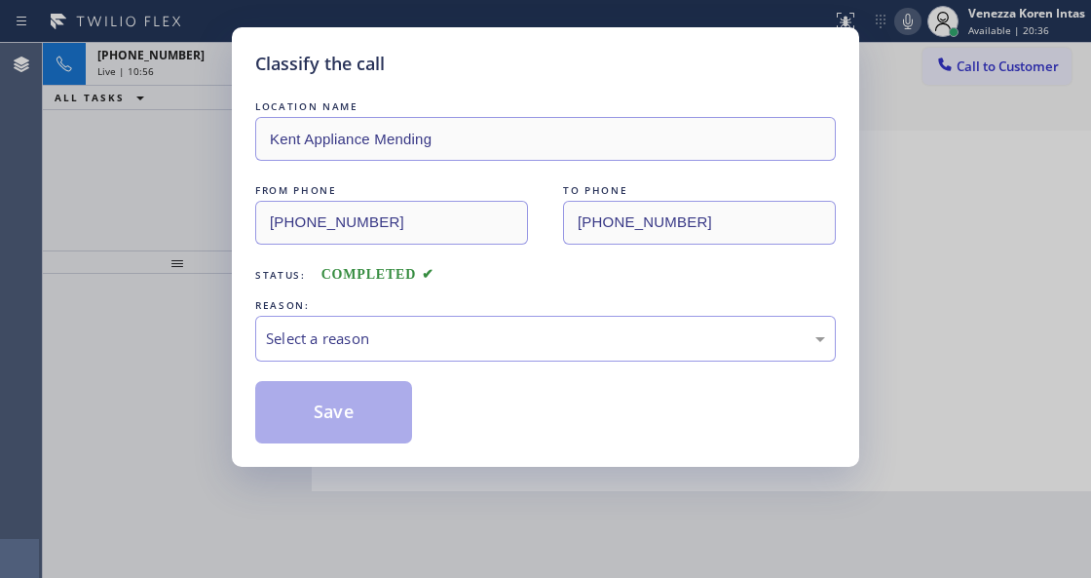
click at [498, 325] on div "Select a reason" at bounding box center [545, 339] width 581 height 46
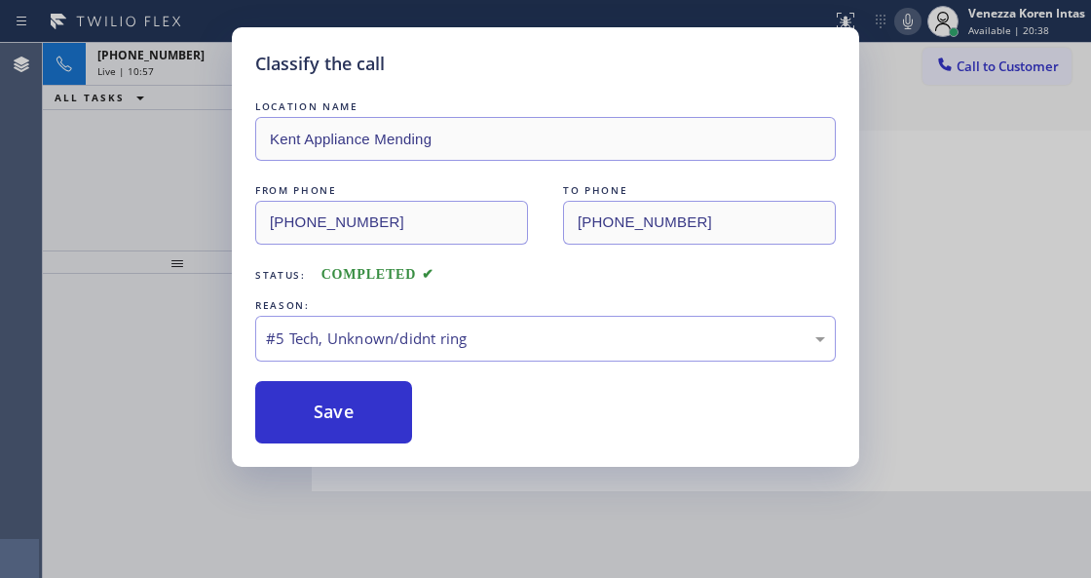
click at [364, 446] on div "Classify the call LOCATION NAME Kent Appliance Mending FROM PHONE (214) 738-931…" at bounding box center [546, 246] width 628 height 439
click at [363, 426] on button "Save" at bounding box center [333, 412] width 157 height 62
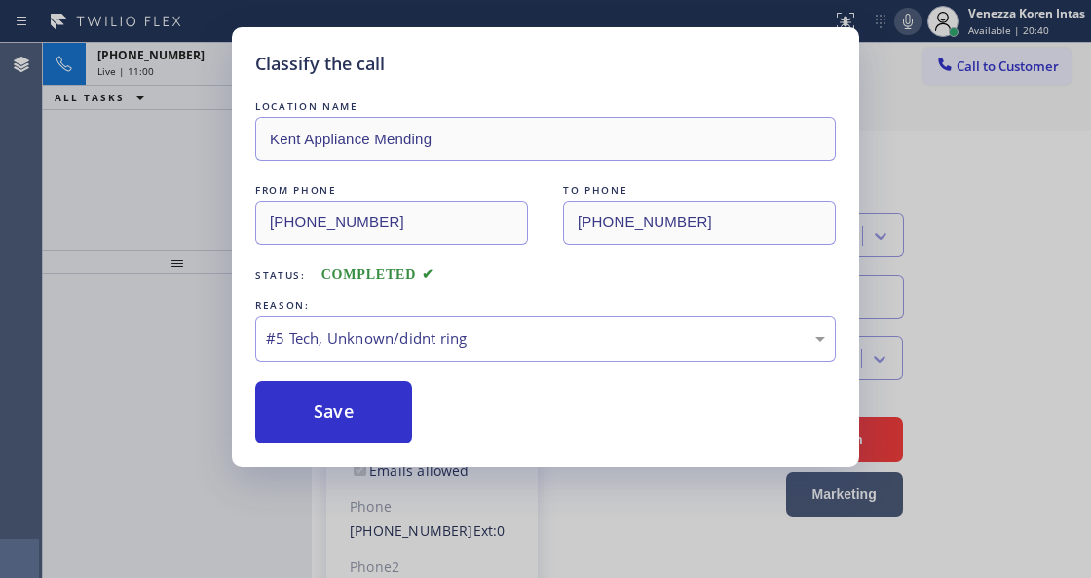
type input "[PHONE_NUMBER]"
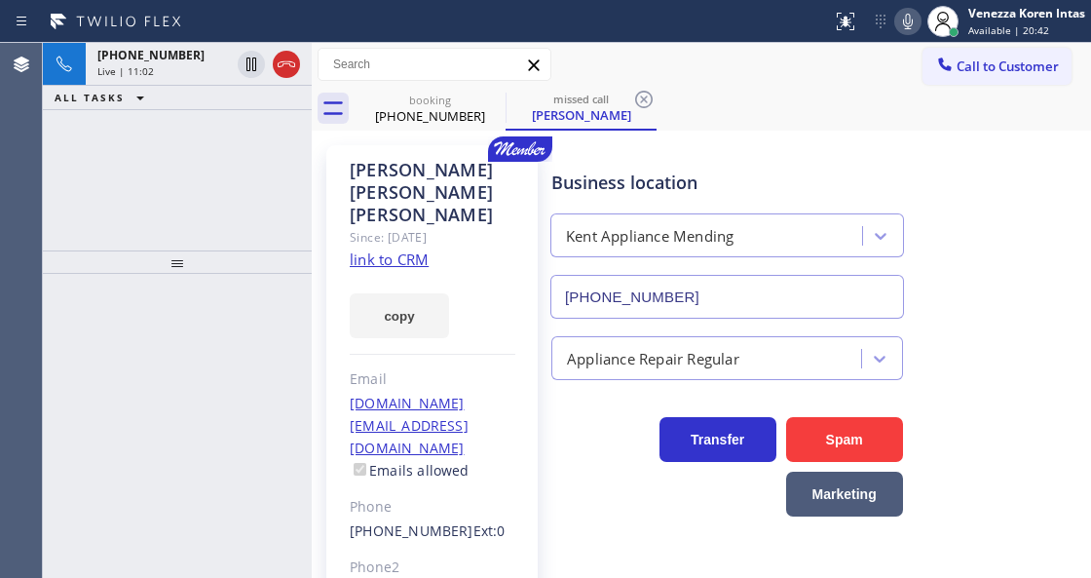
drag, startPoint x: 244, startPoint y: 220, endPoint x: 243, endPoint y: 231, distance: 10.8
click at [244, 220] on div "+12132734618 Live | 11:02 ALL TASKS ALL TASKS ACTIVE TASKS TASKS IN WRAP UP" at bounding box center [177, 147] width 269 height 208
click at [431, 226] on div "Since: [DATE]" at bounding box center [433, 237] width 166 height 22
click at [648, 105] on icon at bounding box center [644, 100] width 18 height 18
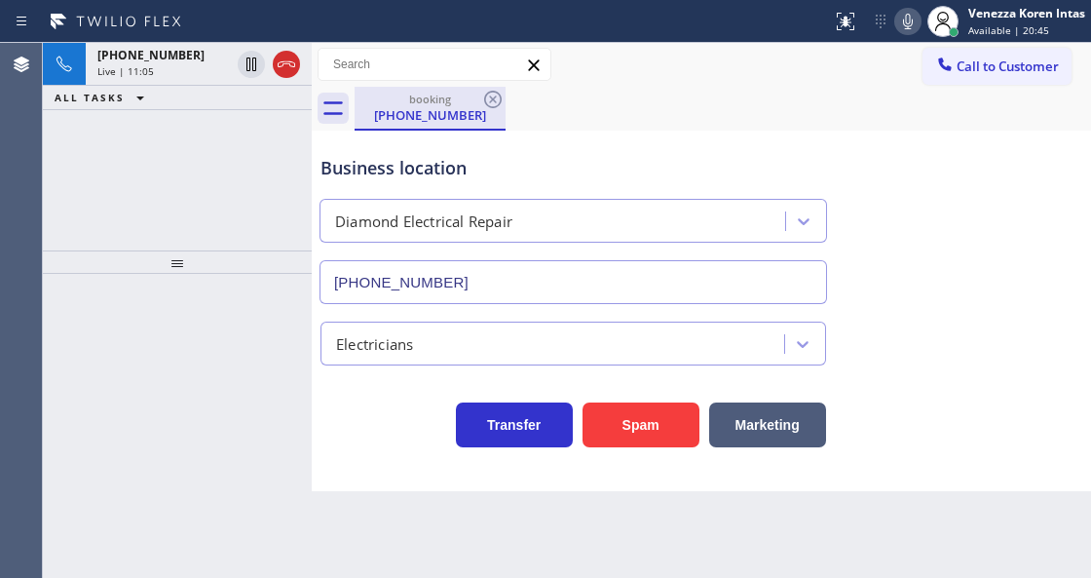
click at [427, 111] on div "[PHONE_NUMBER]" at bounding box center [430, 115] width 147 height 18
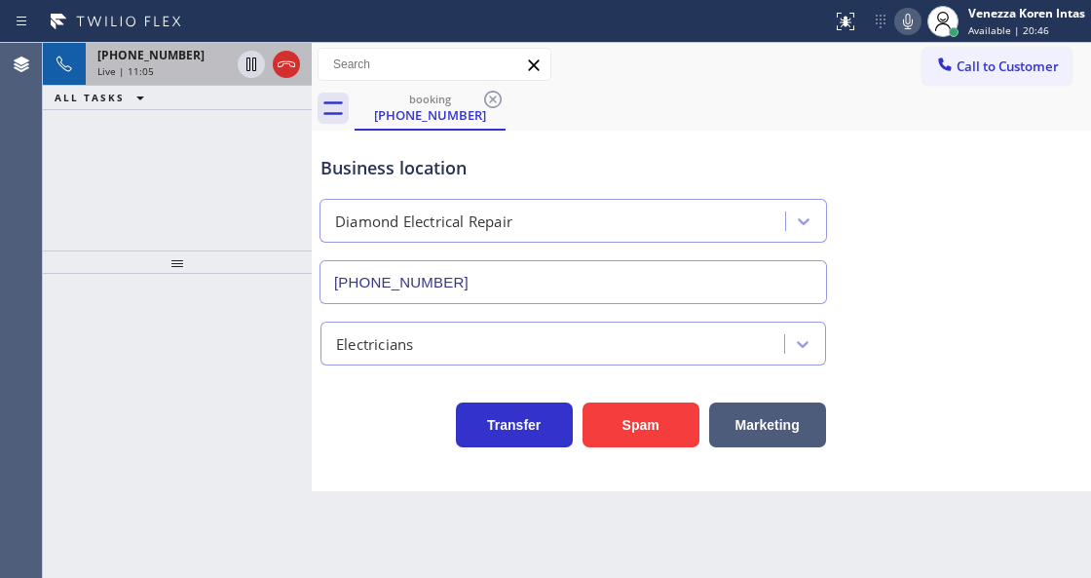
click at [116, 71] on span "Live | 11:05" at bounding box center [125, 71] width 57 height 14
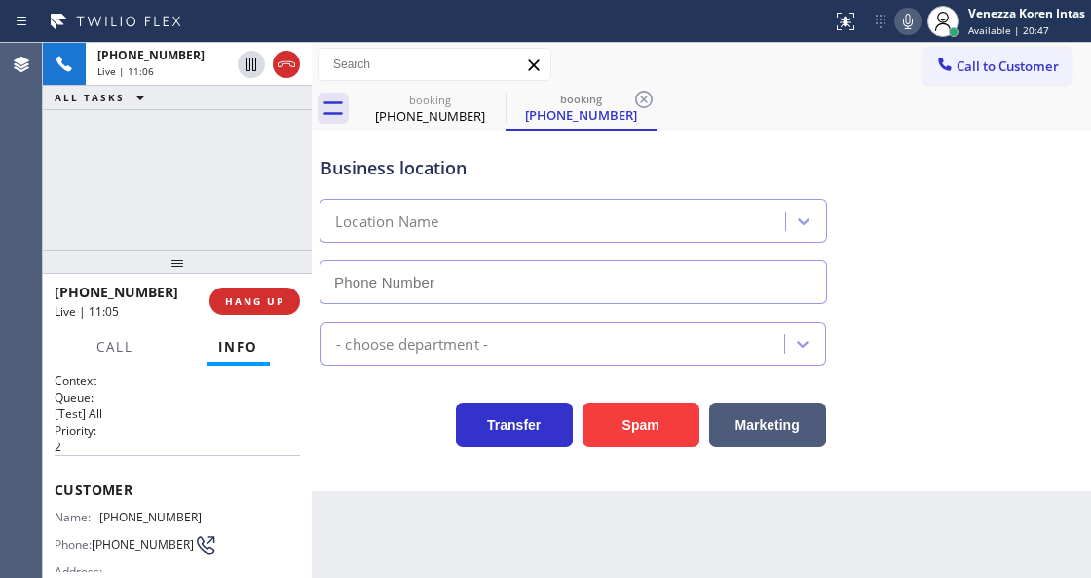
type input "[PHONE_NUMBER]"
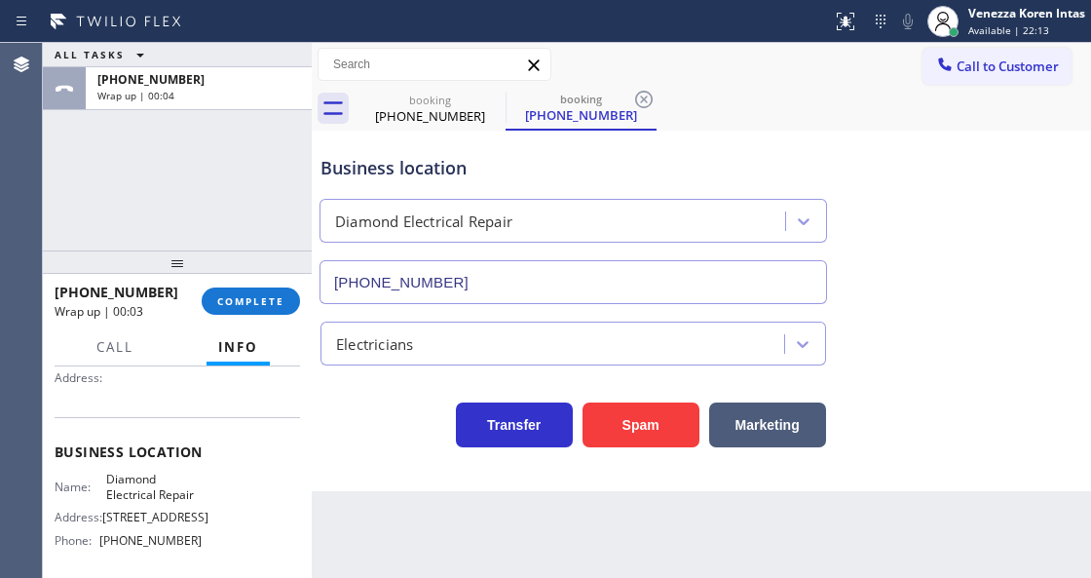
scroll to position [195, 0]
drag, startPoint x: 102, startPoint y: 476, endPoint x: 205, endPoint y: 495, distance: 104.2
click at [205, 495] on div "Name: Diamond Electrical Repair Address: 641 W 41st Dr Phone: (855) 907-1049" at bounding box center [178, 513] width 246 height 84
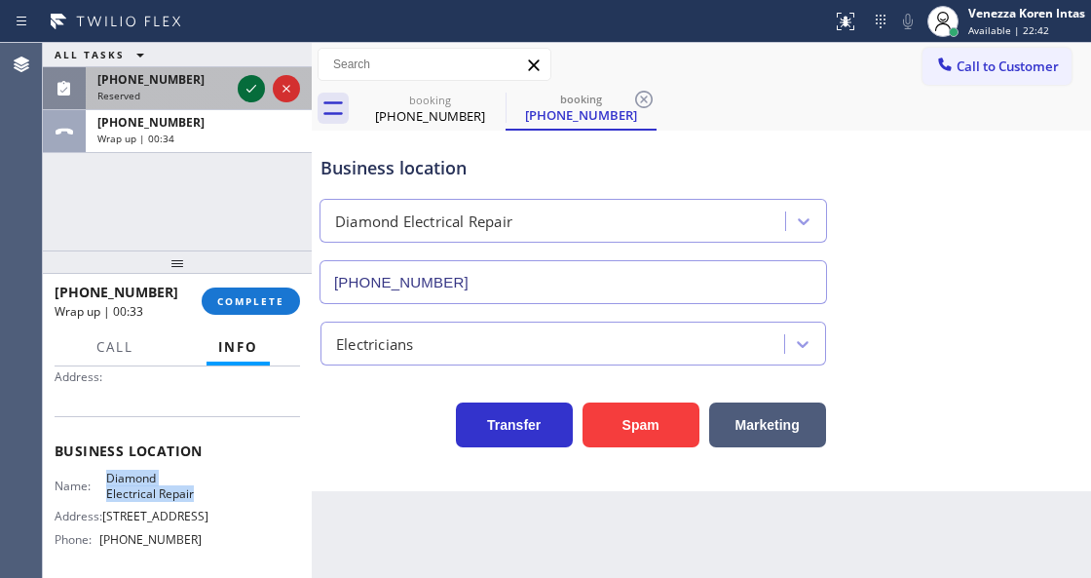
click at [254, 86] on icon at bounding box center [252, 89] width 10 height 8
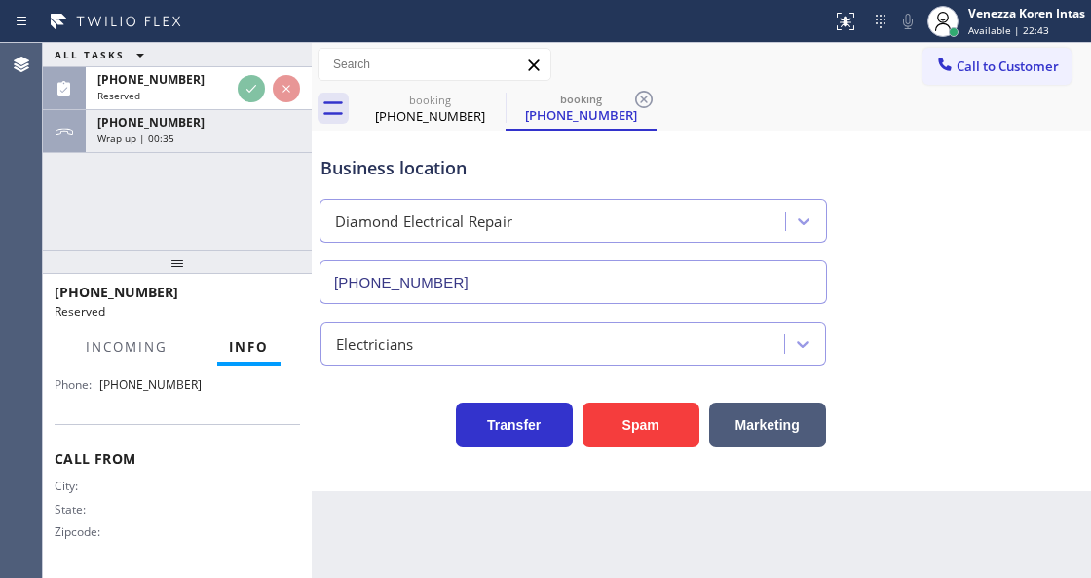
scroll to position [425, 0]
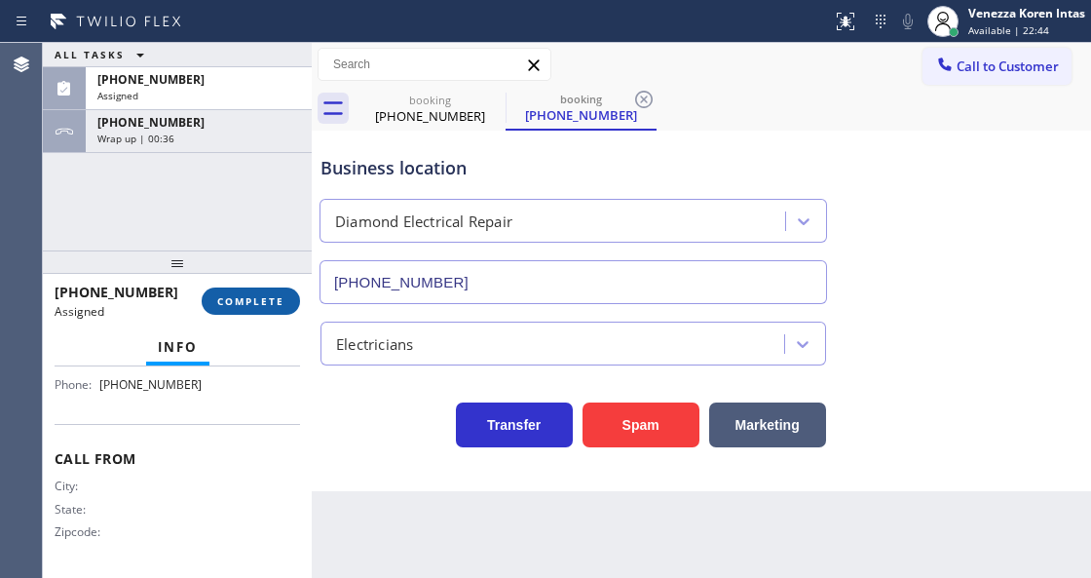
click at [292, 298] on button "COMPLETE" at bounding box center [251, 300] width 98 height 27
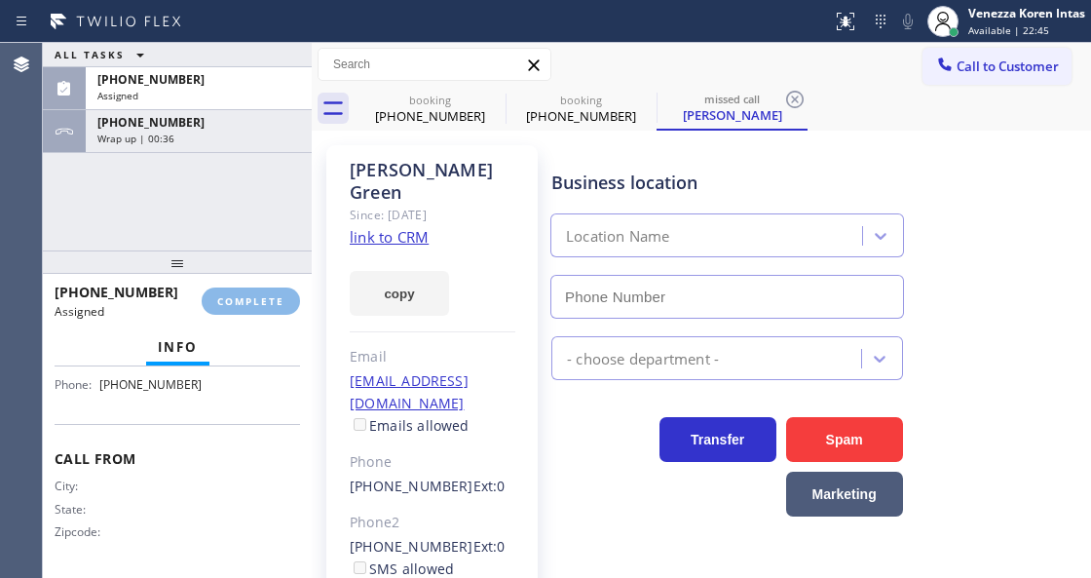
type input "[PHONE_NUMBER]"
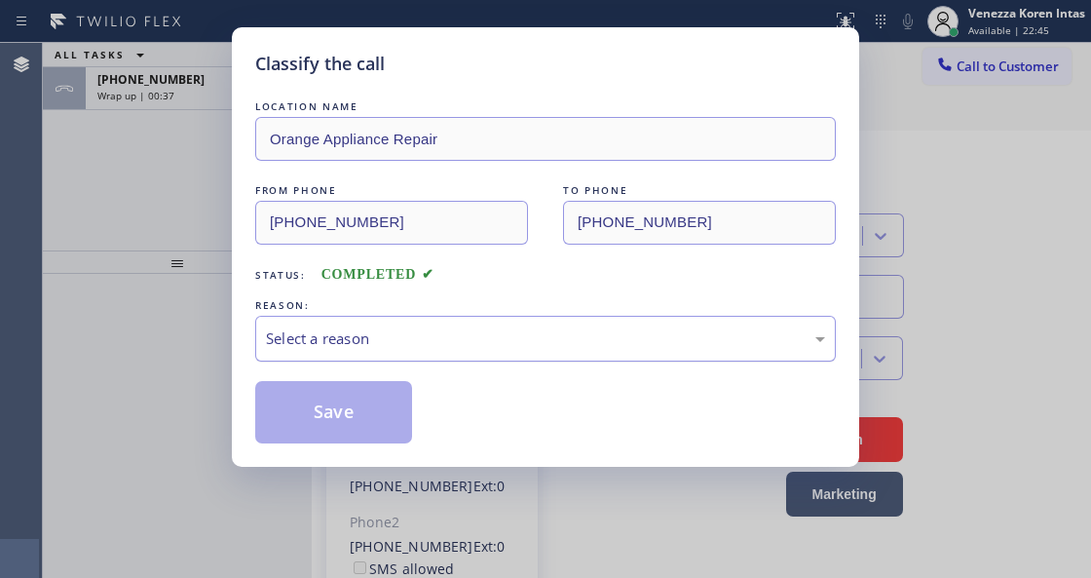
click at [503, 340] on div "Select a reason" at bounding box center [545, 338] width 559 height 22
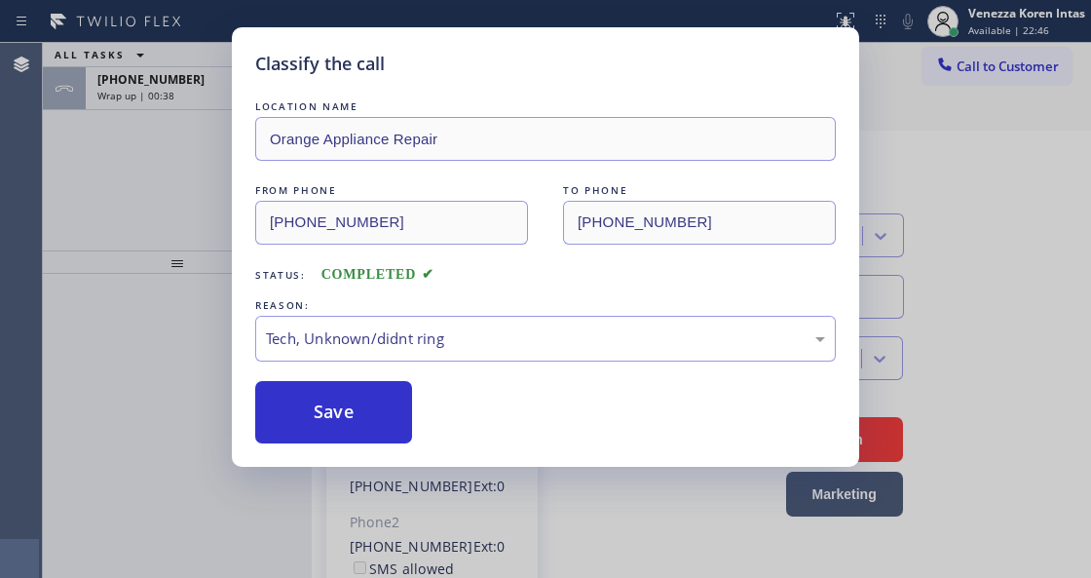
drag, startPoint x: 431, startPoint y: 471, endPoint x: 387, endPoint y: 447, distance: 49.7
click at [364, 415] on button "Save" at bounding box center [333, 412] width 157 height 62
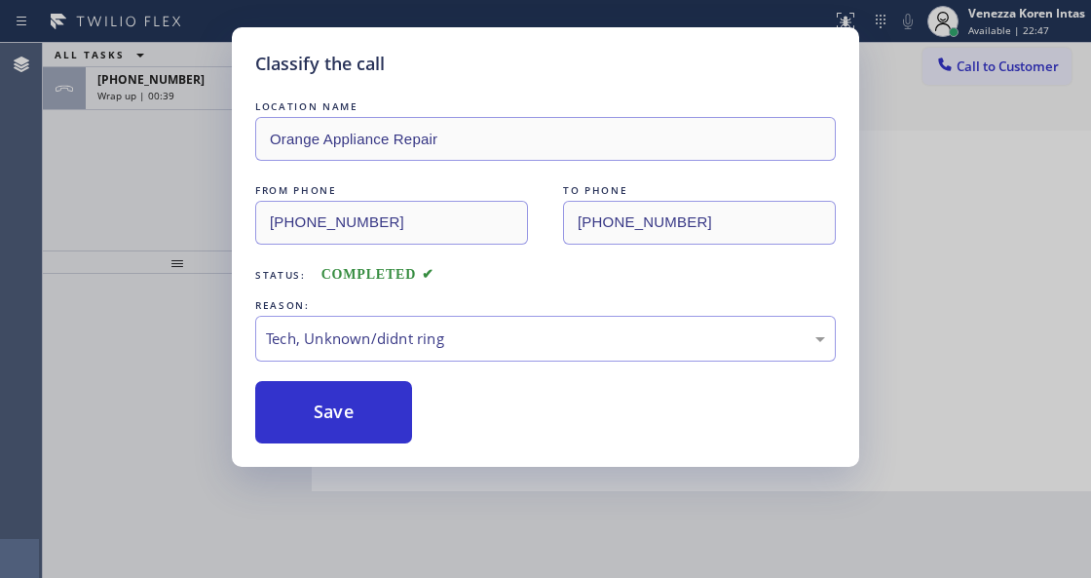
click at [1011, 9] on div "Classify the call LOCATION NAME Orange Appliance Repair FROM PHONE (714) 333-65…" at bounding box center [545, 289] width 1091 height 578
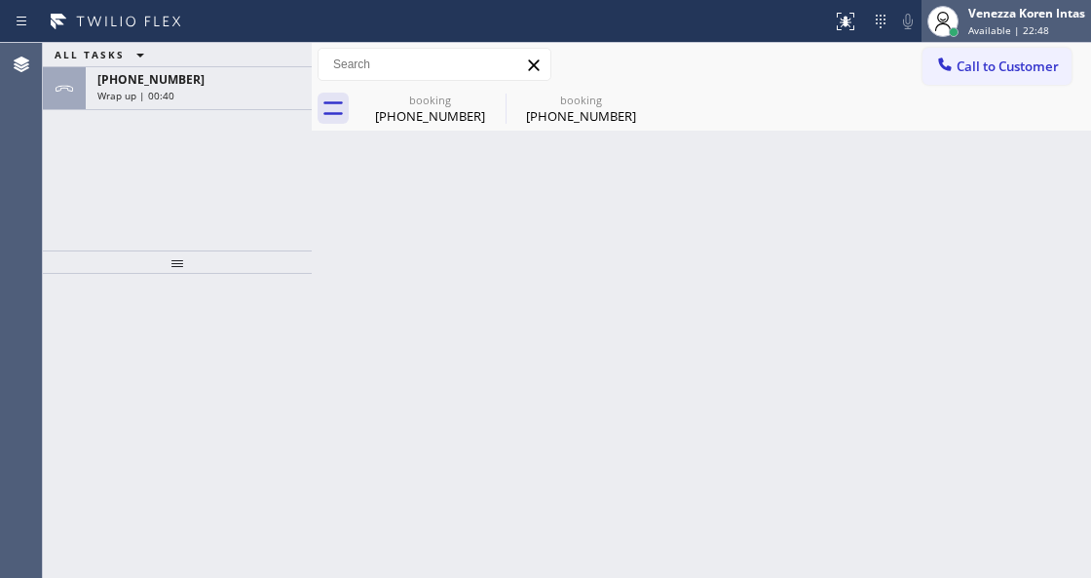
click at [1008, 14] on div "Venezza Koren Intas" at bounding box center [1027, 13] width 117 height 17
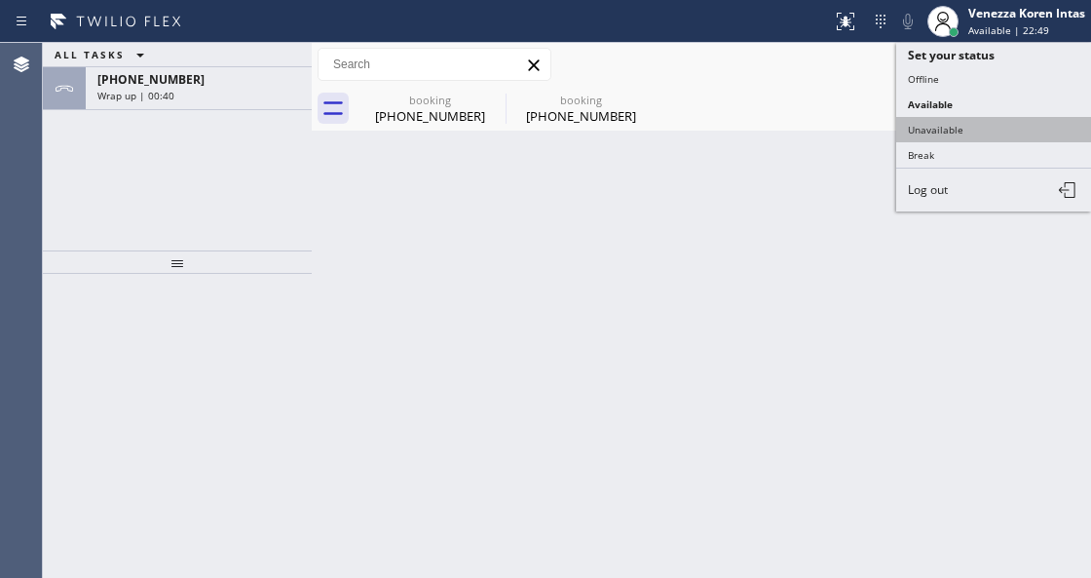
click at [971, 132] on button "Unavailable" at bounding box center [994, 129] width 195 height 25
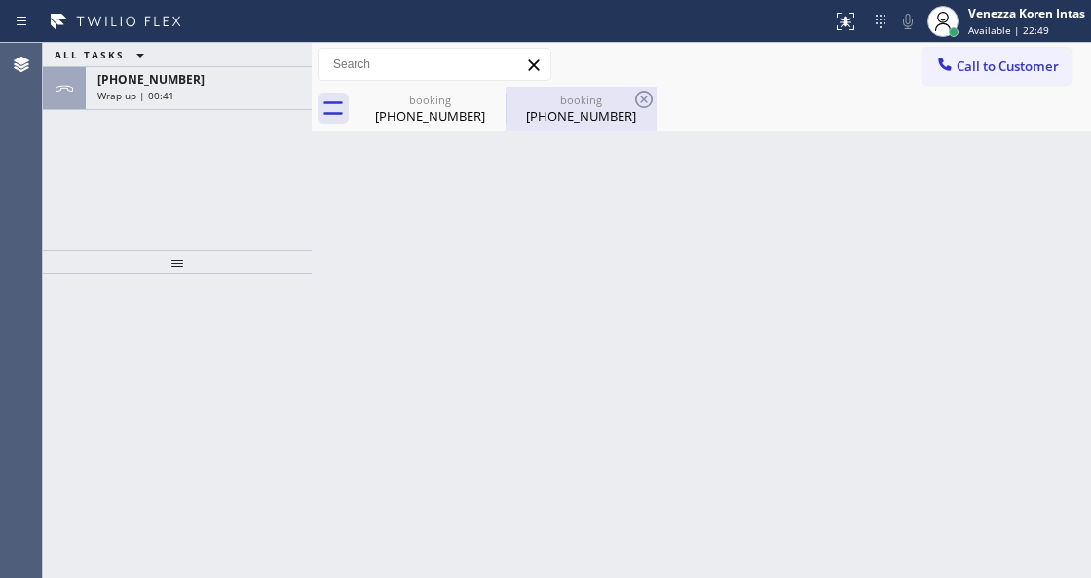
click at [571, 109] on div "[PHONE_NUMBER]" at bounding box center [581, 116] width 147 height 18
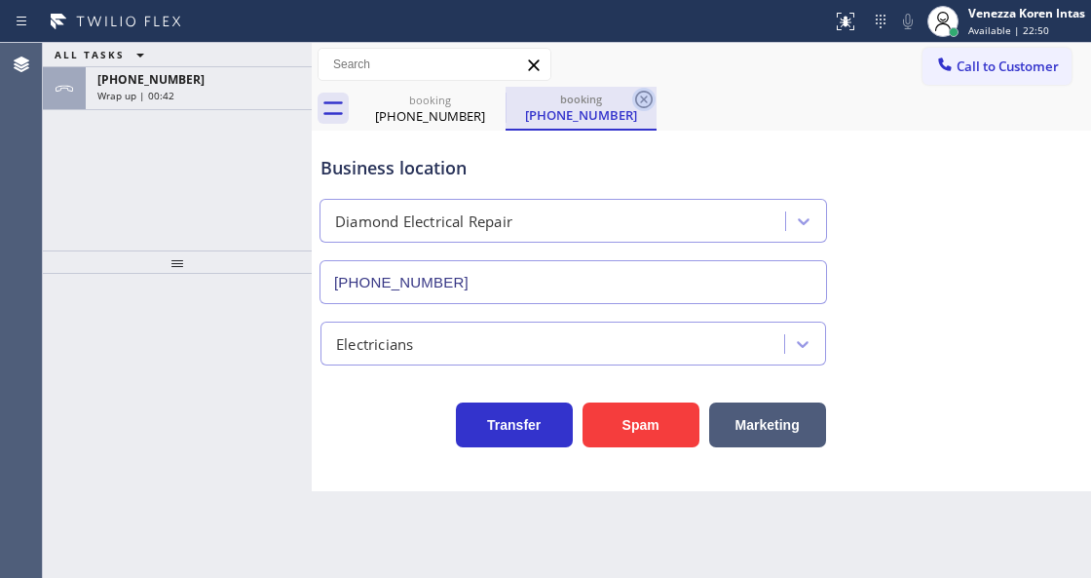
click at [641, 103] on icon at bounding box center [643, 99] width 23 height 23
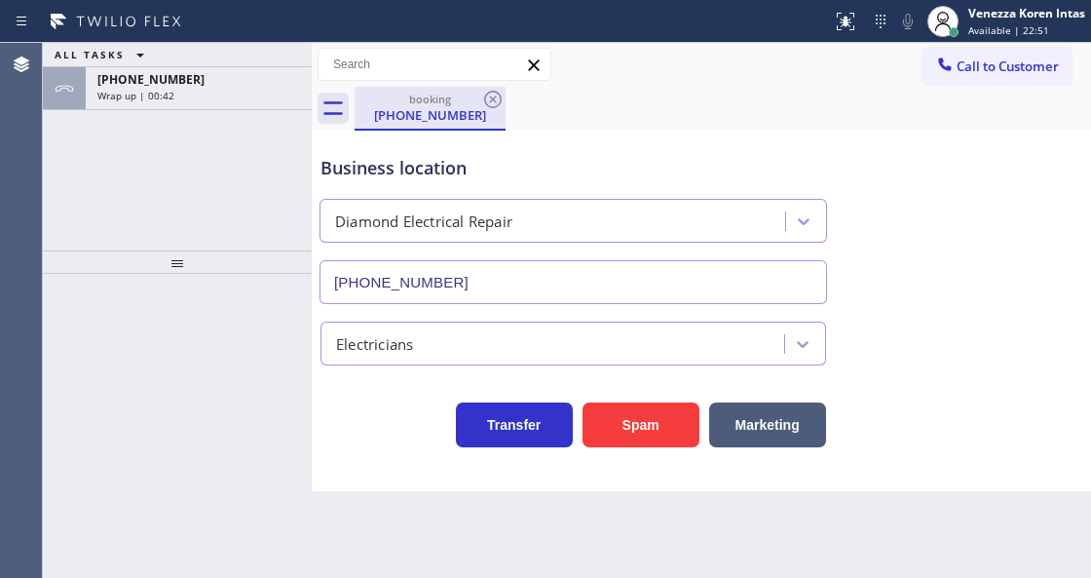
click at [411, 115] on div "[PHONE_NUMBER]" at bounding box center [430, 115] width 147 height 18
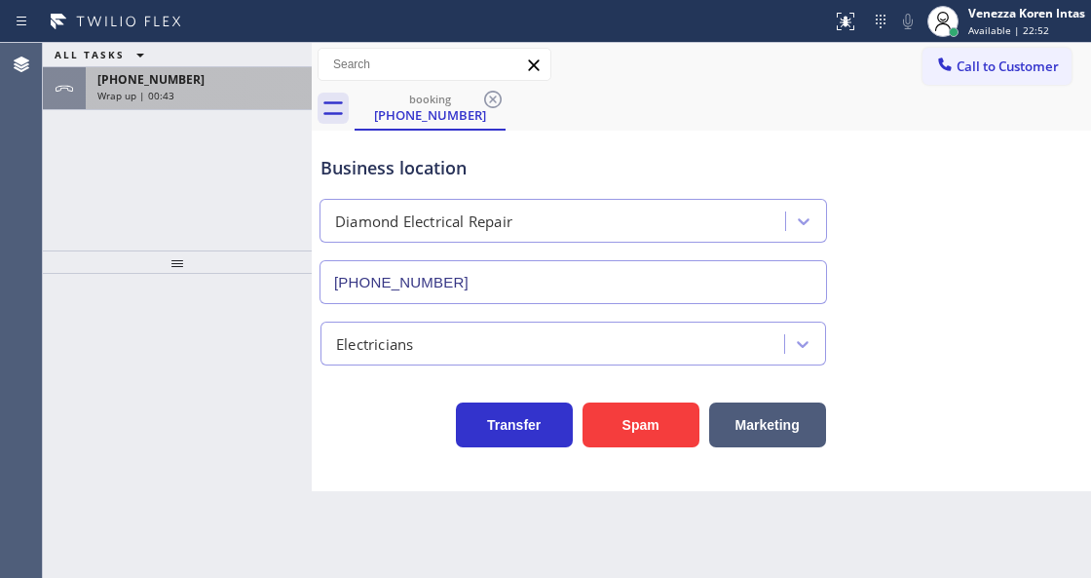
click at [188, 105] on div "+12132734618 Wrap up | 00:43" at bounding box center [195, 88] width 218 height 43
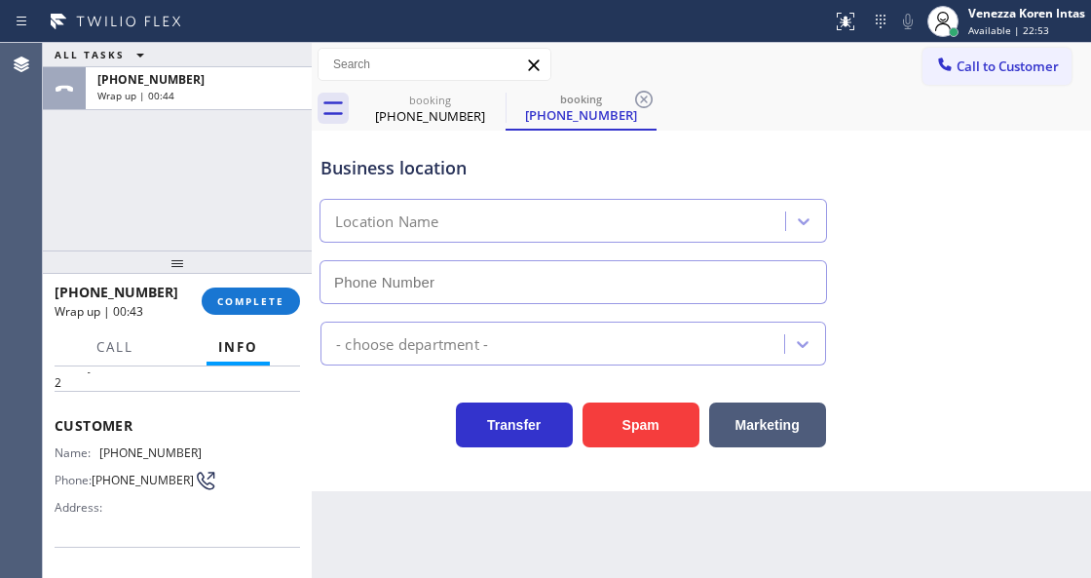
type input "[PHONE_NUMBER]"
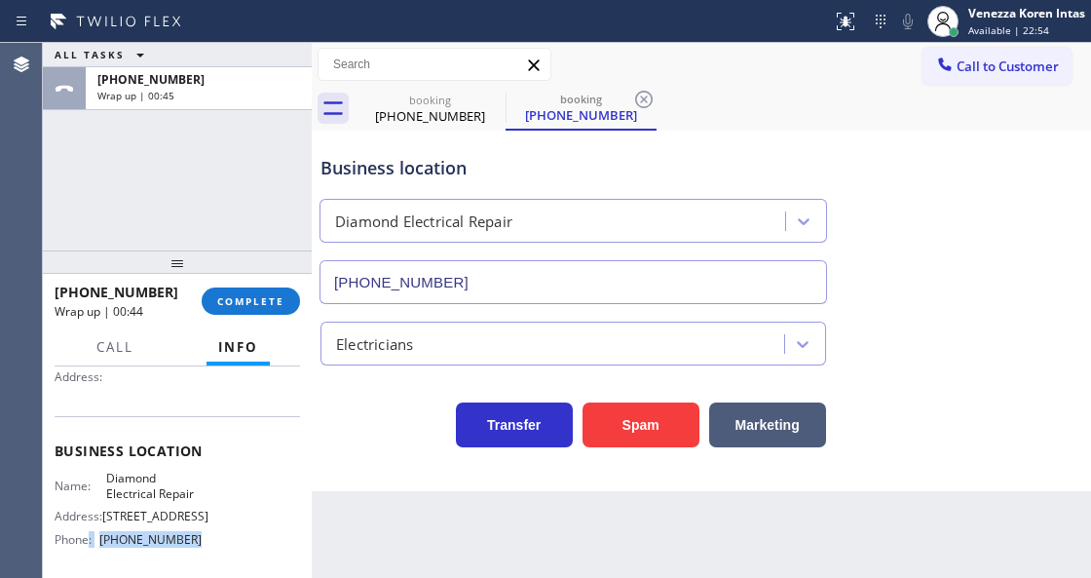
drag, startPoint x: 184, startPoint y: 532, endPoint x: 86, endPoint y: 536, distance: 98.5
click at [86, 536] on div "Name: Diamond Electrical Repair Address: 641 W 41st Dr Phone: (855) 907-1049" at bounding box center [178, 513] width 246 height 84
click at [125, 542] on span "[PHONE_NUMBER]" at bounding box center [150, 539] width 102 height 15
drag, startPoint x: 199, startPoint y: 536, endPoint x: 102, endPoint y: 542, distance: 96.7
click at [102, 542] on div "Name: Diamond Electrical Repair Address: 641 W 41st Dr Phone: (855) 907-1049" at bounding box center [178, 513] width 246 height 84
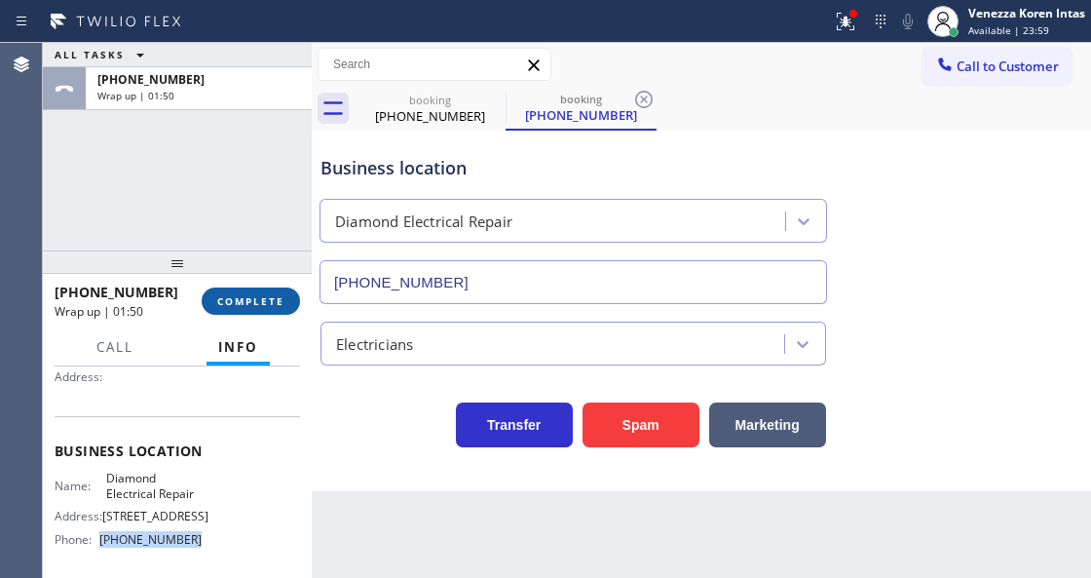
click at [257, 294] on span "COMPLETE" at bounding box center [250, 301] width 67 height 14
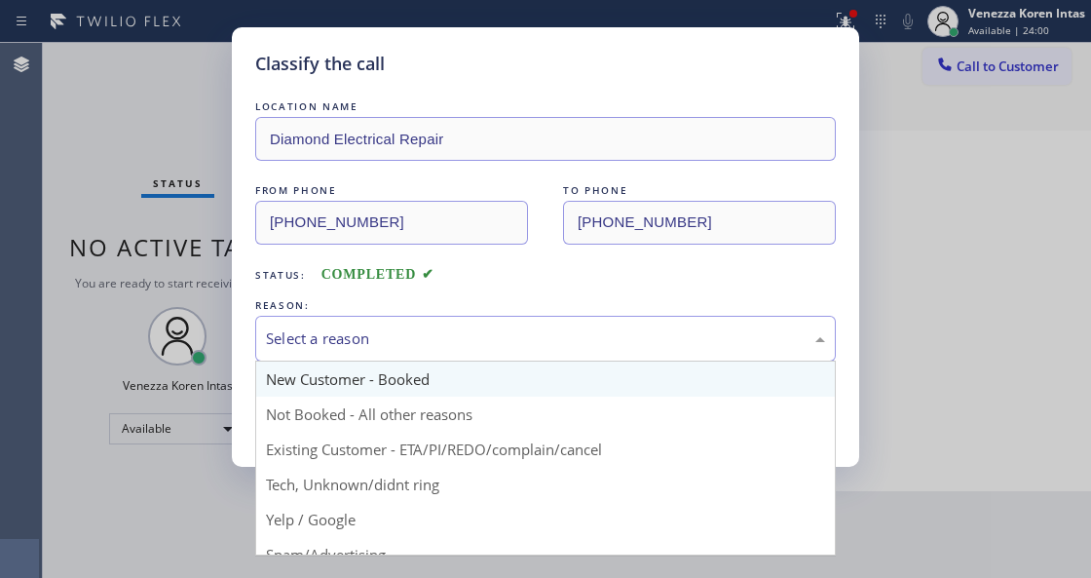
drag, startPoint x: 459, startPoint y: 349, endPoint x: 442, endPoint y: 384, distance: 38.8
click at [459, 356] on div "Select a reason" at bounding box center [545, 339] width 581 height 46
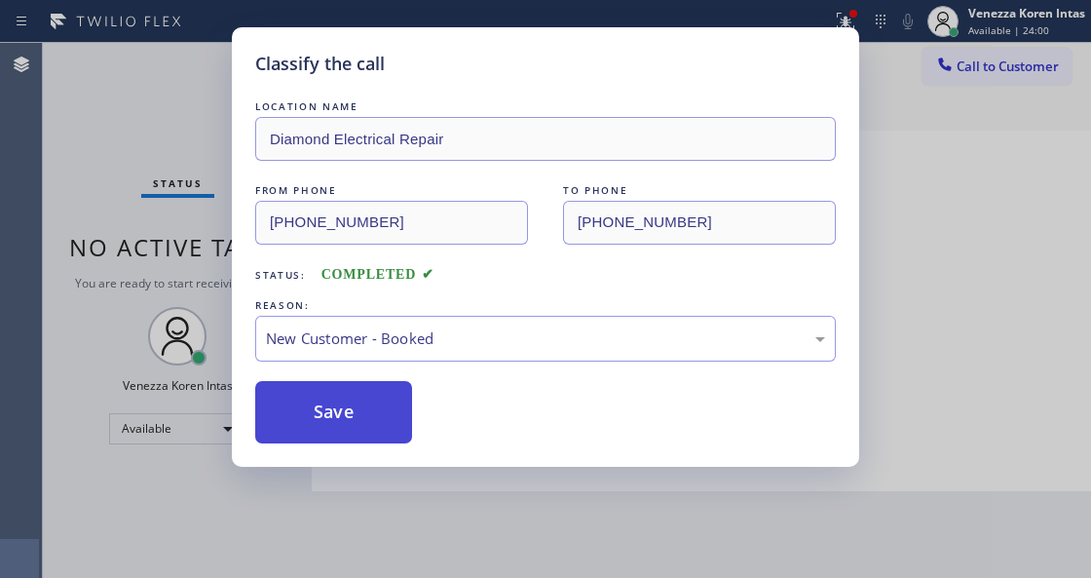
drag, startPoint x: 442, startPoint y: 384, endPoint x: 375, endPoint y: 411, distance: 72.6
click at [375, 411] on button "Save" at bounding box center [333, 412] width 157 height 62
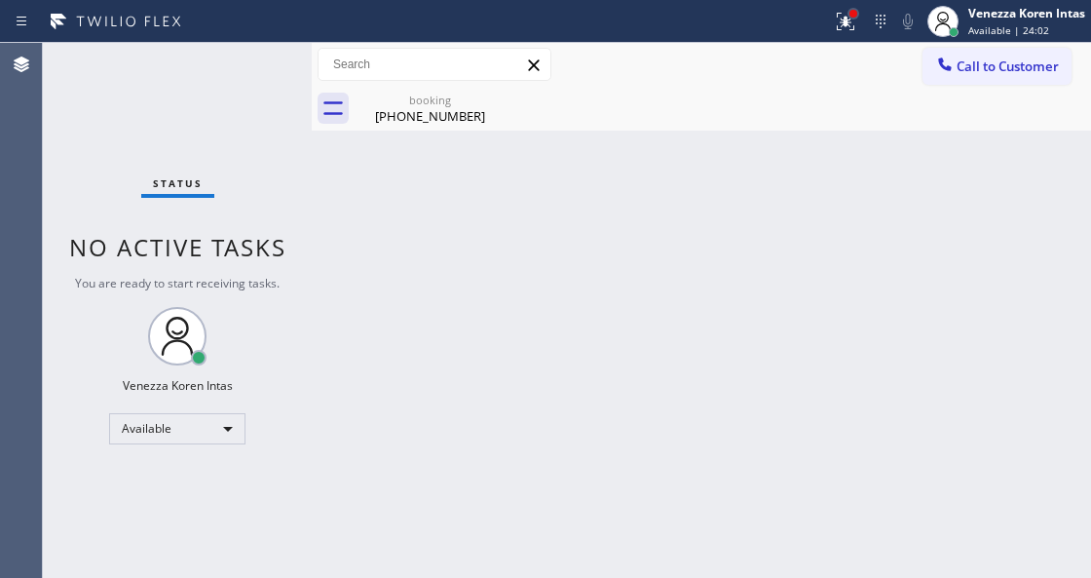
click at [852, 17] on div at bounding box center [854, 14] width 8 height 8
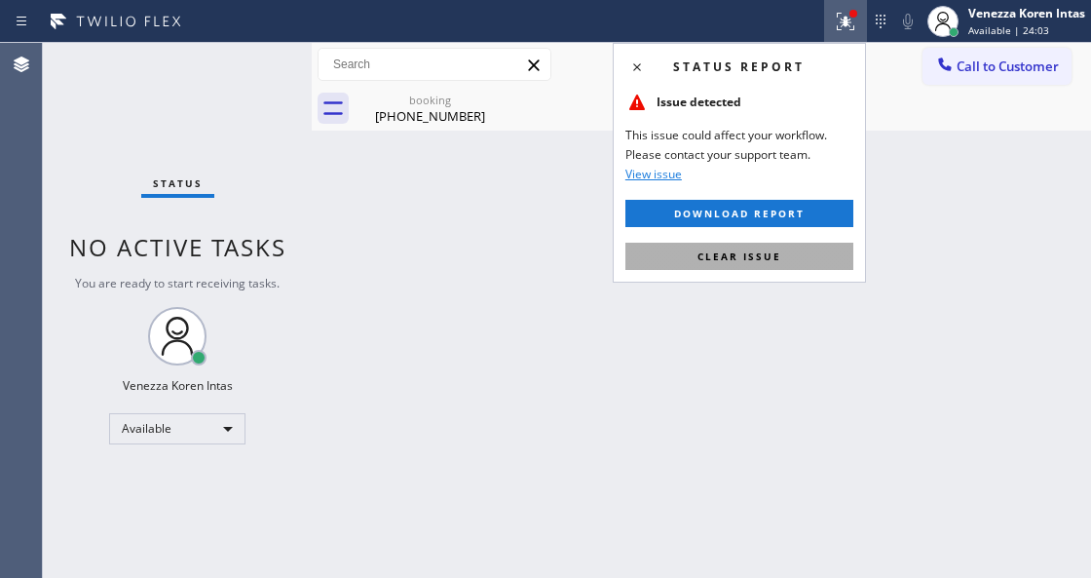
click at [799, 262] on button "Clear issue" at bounding box center [740, 256] width 228 height 27
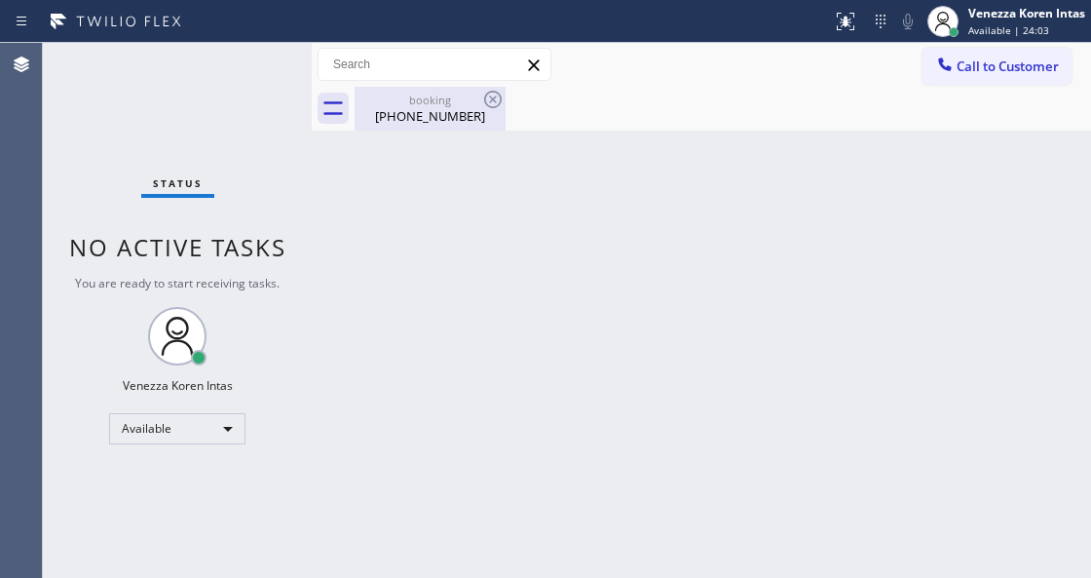
drag, startPoint x: 460, startPoint y: 109, endPoint x: 511, endPoint y: 105, distance: 50.8
click at [460, 112] on div "[PHONE_NUMBER]" at bounding box center [430, 116] width 147 height 18
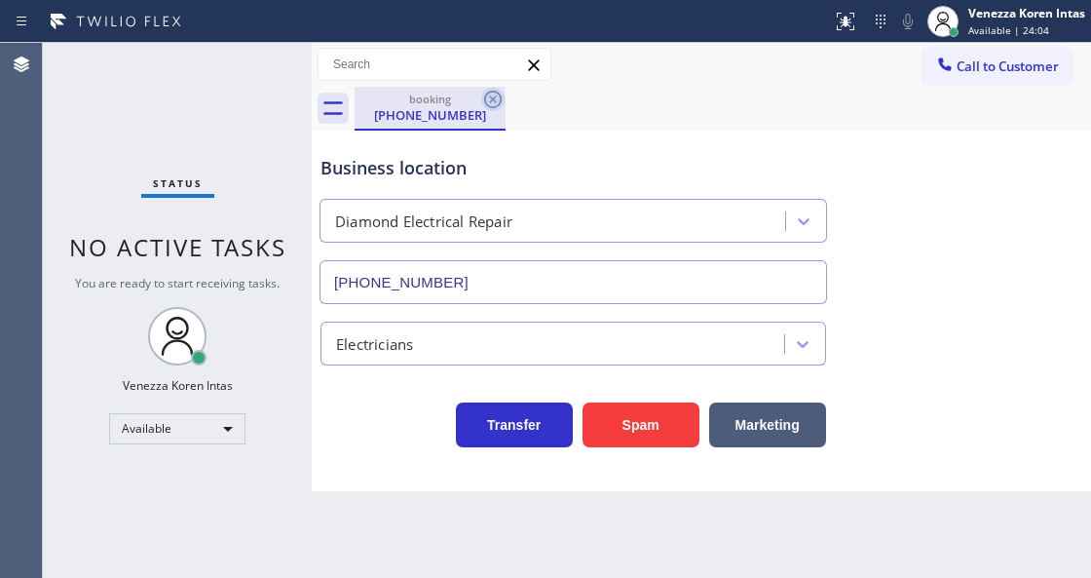
click at [493, 95] on icon at bounding box center [492, 99] width 23 height 23
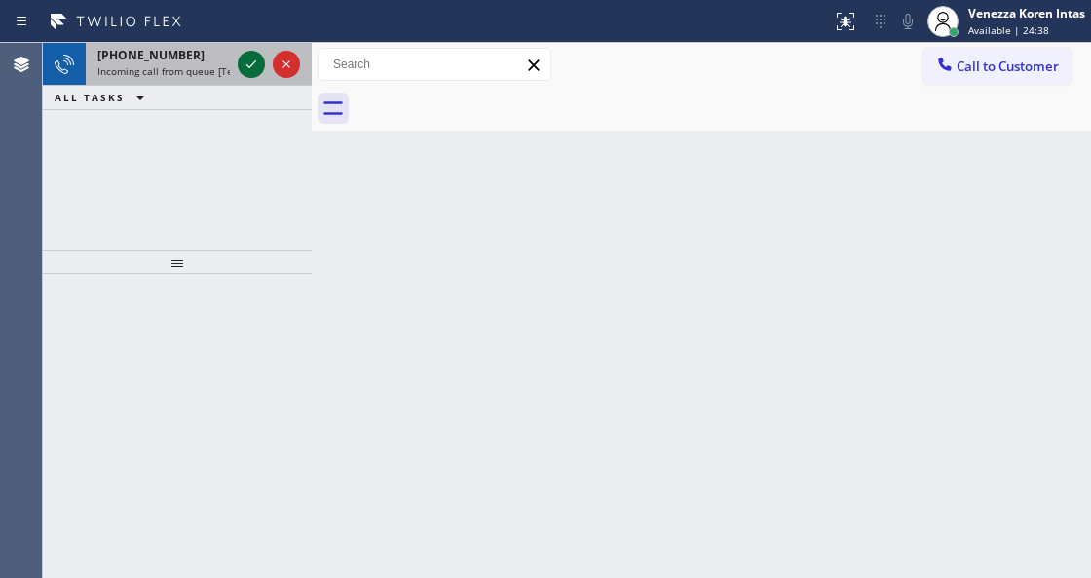
click at [247, 62] on icon at bounding box center [251, 64] width 23 height 23
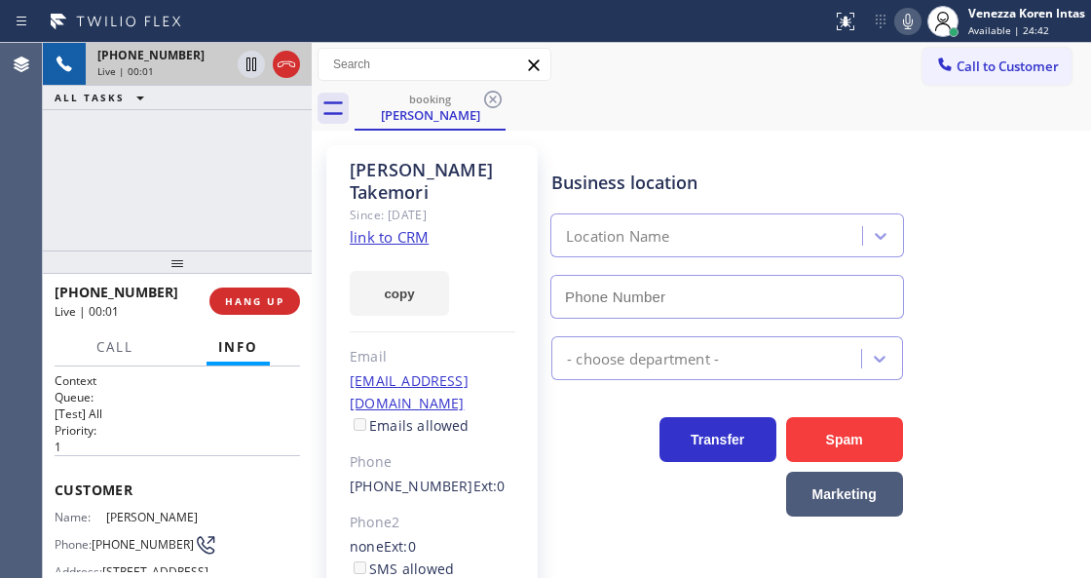
type input "[PHONE_NUMBER]"
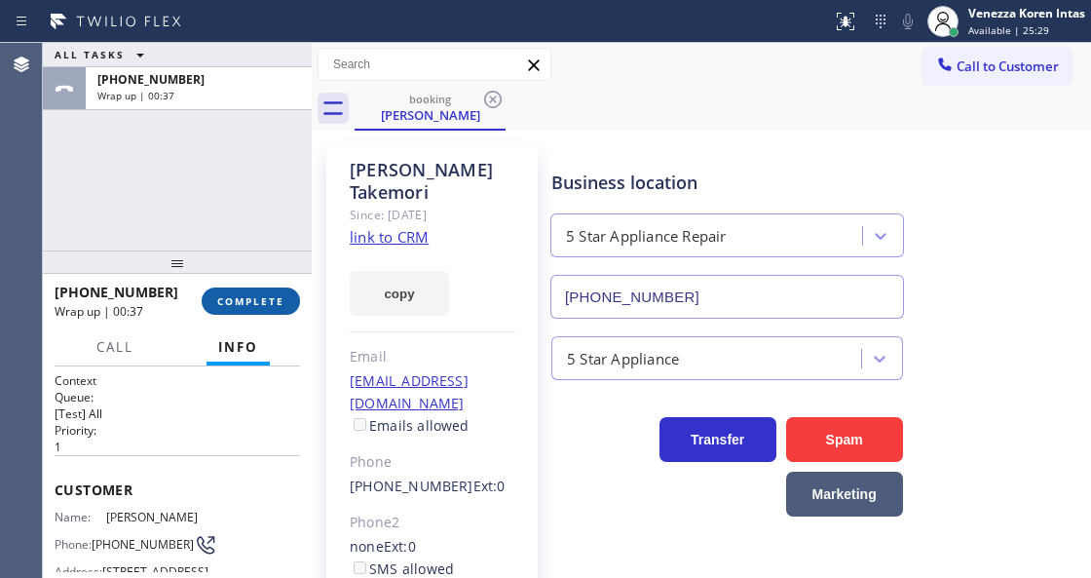
click at [256, 298] on span "COMPLETE" at bounding box center [250, 301] width 67 height 14
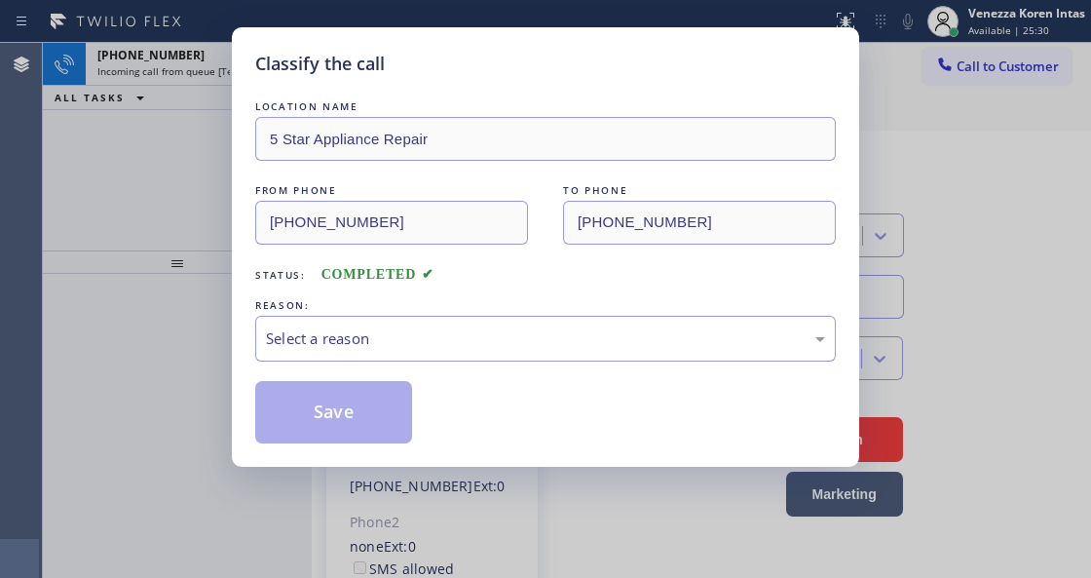
click at [501, 329] on div "Select a reason" at bounding box center [545, 338] width 559 height 22
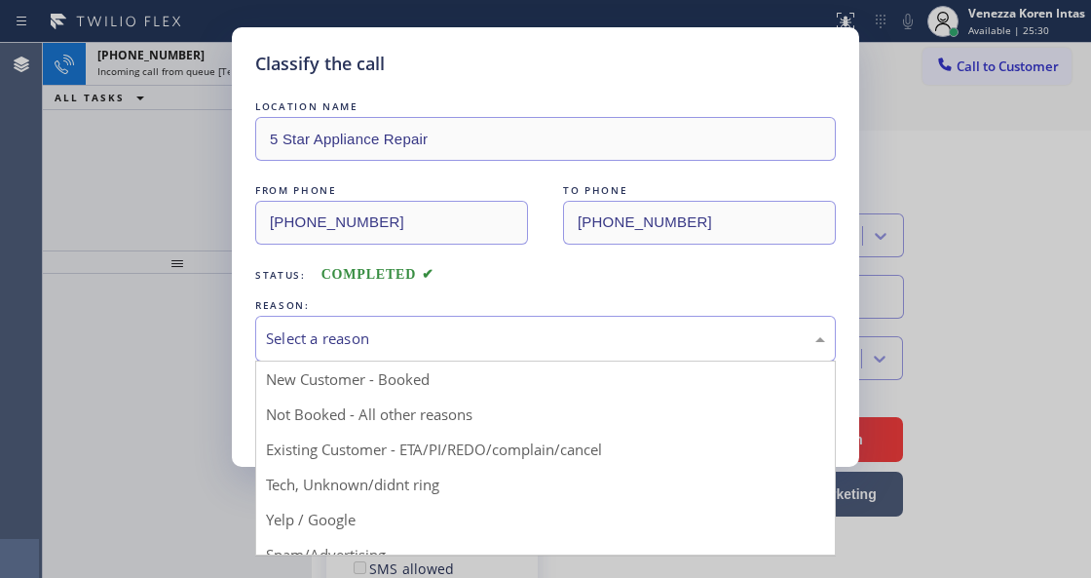
drag, startPoint x: 508, startPoint y: 460, endPoint x: 481, endPoint y: 463, distance: 26.5
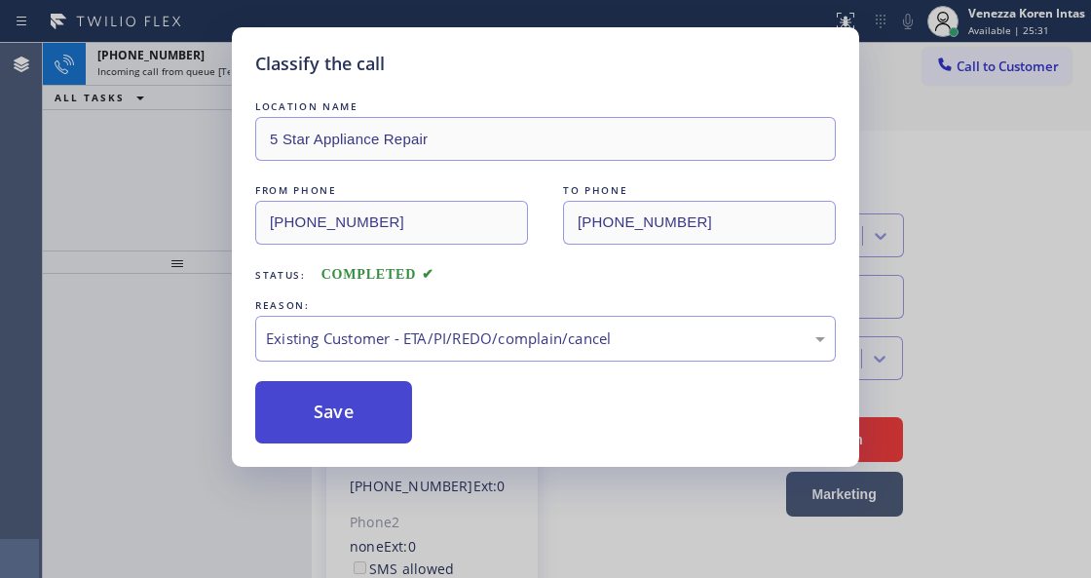
click at [345, 400] on button "Save" at bounding box center [333, 412] width 157 height 62
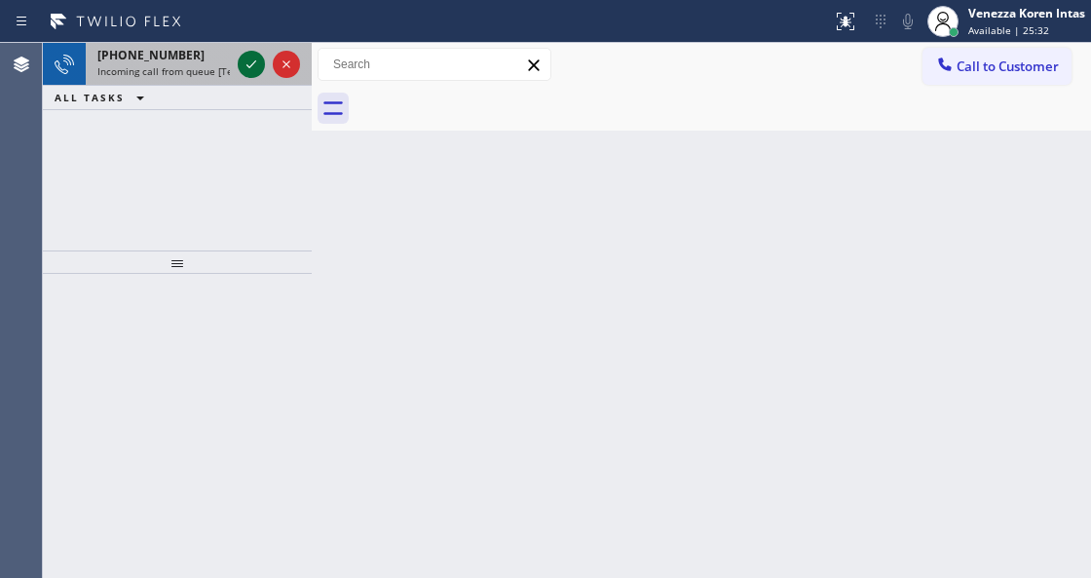
click at [253, 76] on button at bounding box center [251, 64] width 27 height 27
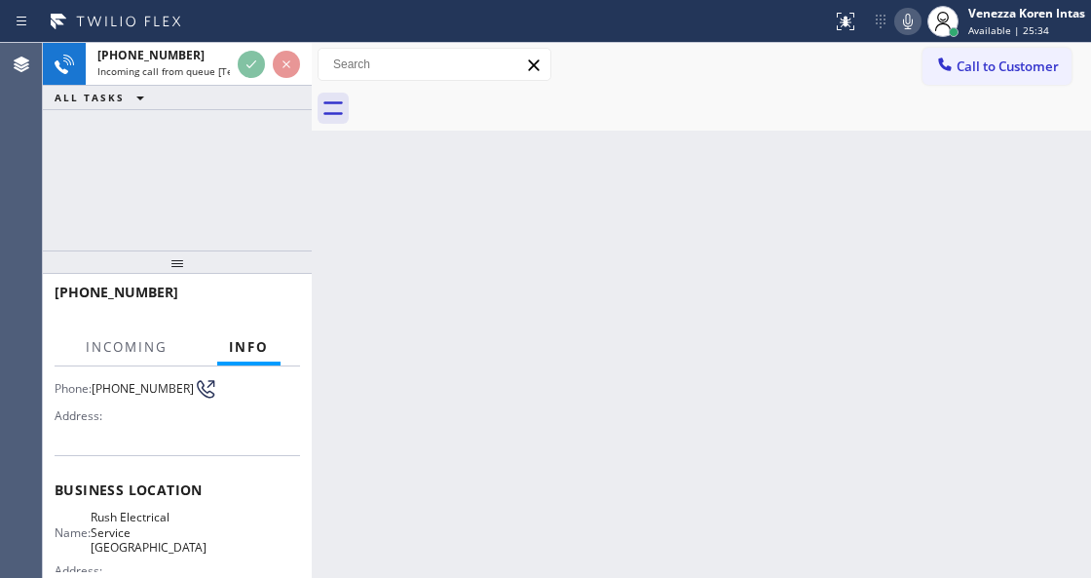
scroll to position [259, 0]
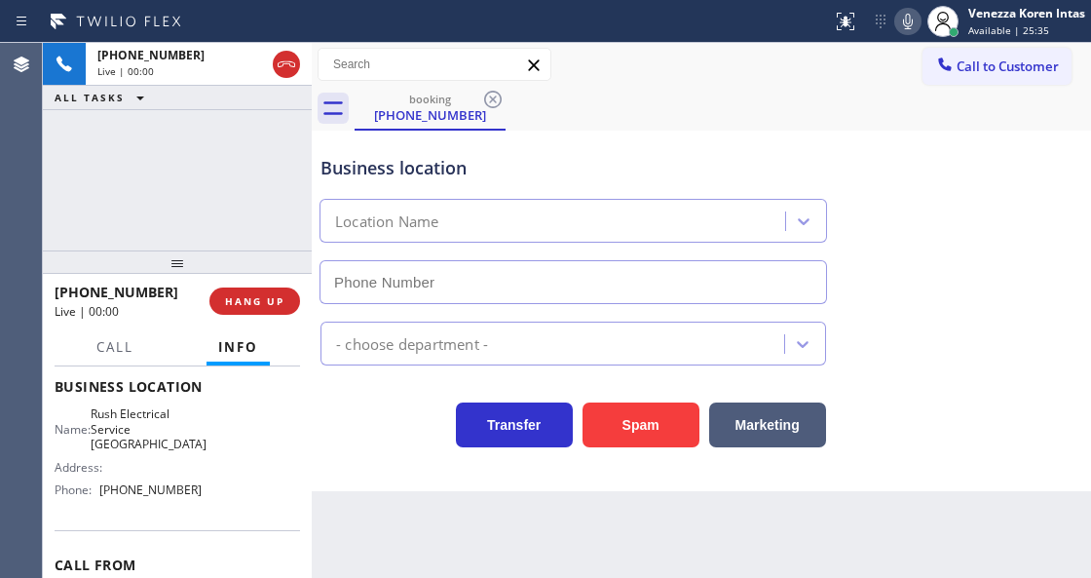
type input "[PHONE_NUMBER]"
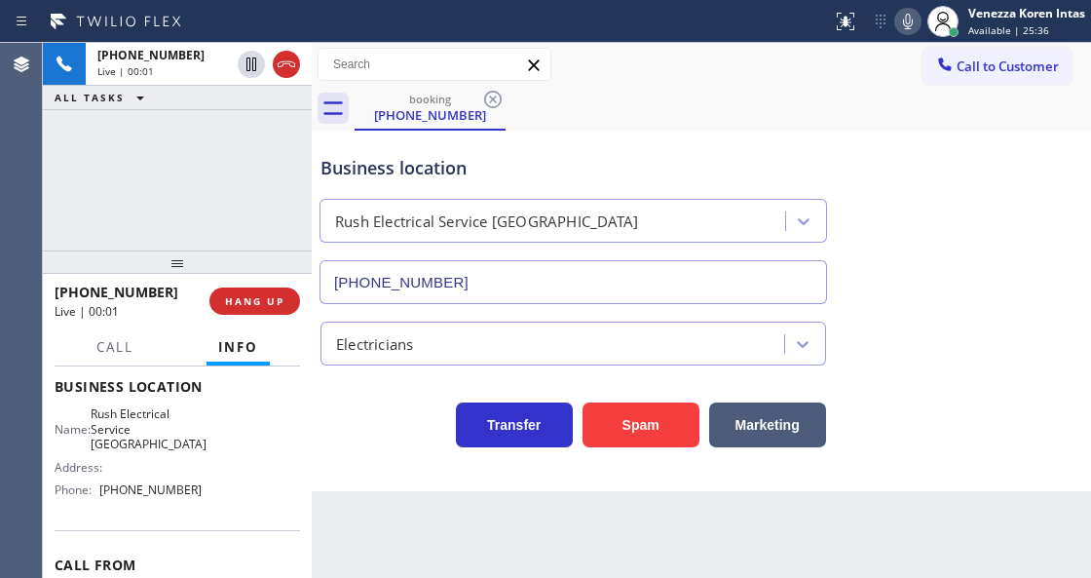
drag, startPoint x: 150, startPoint y: 181, endPoint x: 215, endPoint y: 253, distance: 97.3
click at [154, 186] on div "+12567145495 Live | 00:01 ALL TASKS ALL TASKS ACTIVE TASKS TASKS IN WRAP UP" at bounding box center [177, 147] width 269 height 208
click at [347, 435] on div "Transfer Spam Marketing" at bounding box center [574, 420] width 514 height 55
click at [914, 19] on icon at bounding box center [908, 21] width 23 height 23
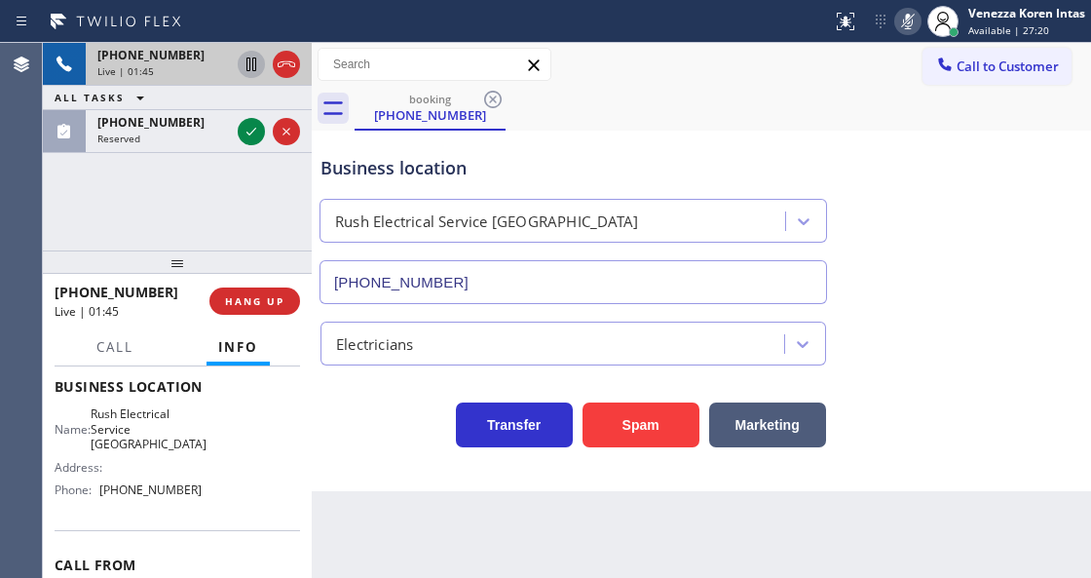
click at [248, 66] on icon at bounding box center [251, 64] width 23 height 23
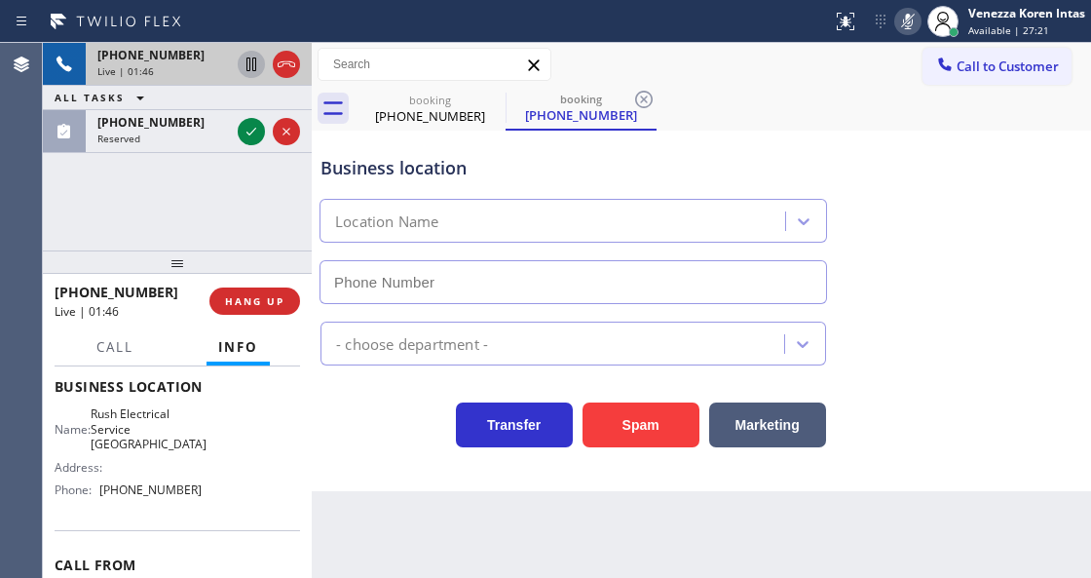
type input "[PHONE_NUMBER]"
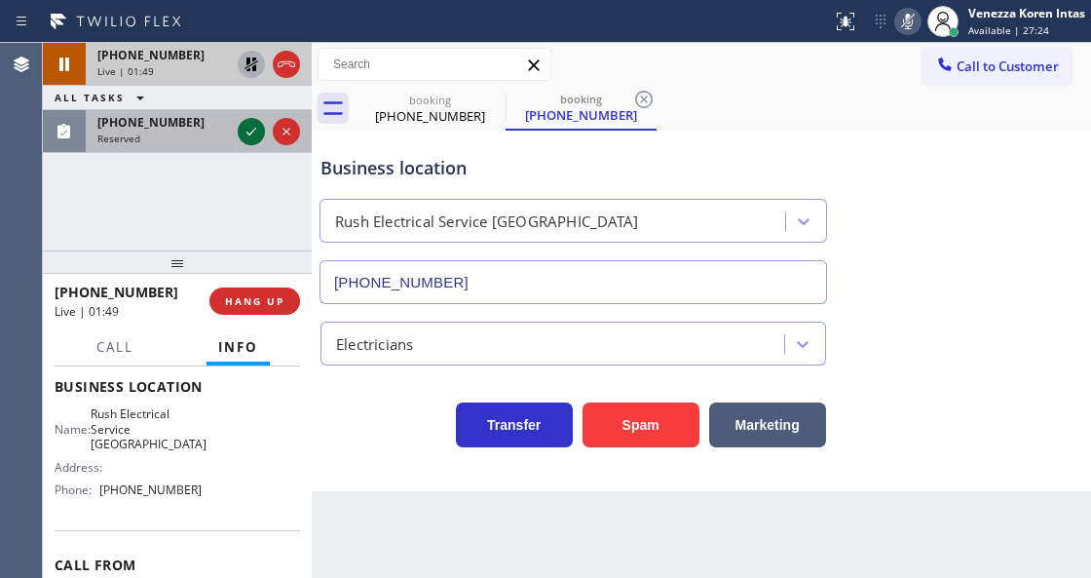
click at [252, 134] on icon at bounding box center [251, 131] width 23 height 23
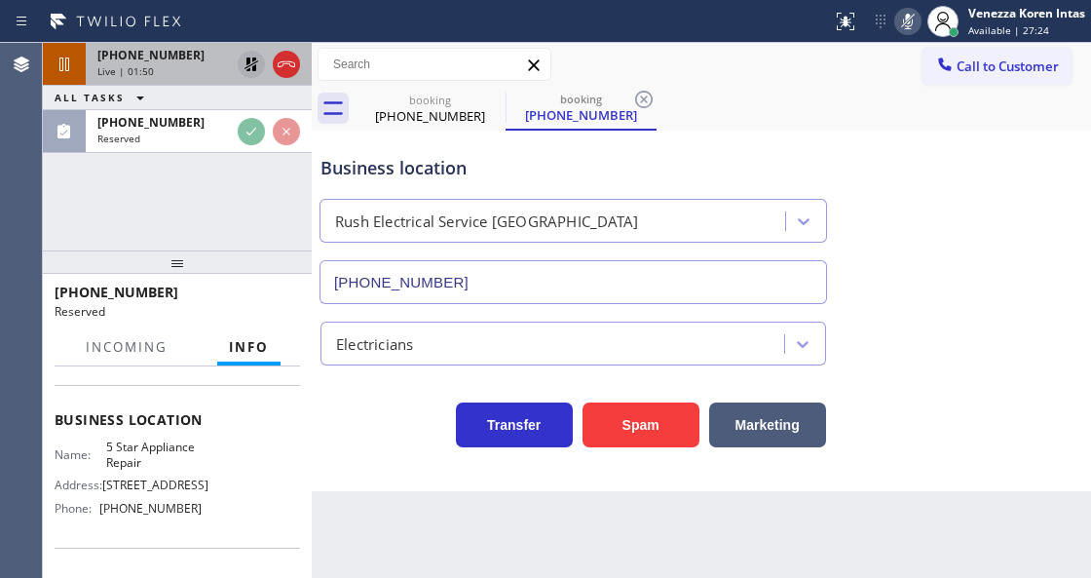
scroll to position [321, 0]
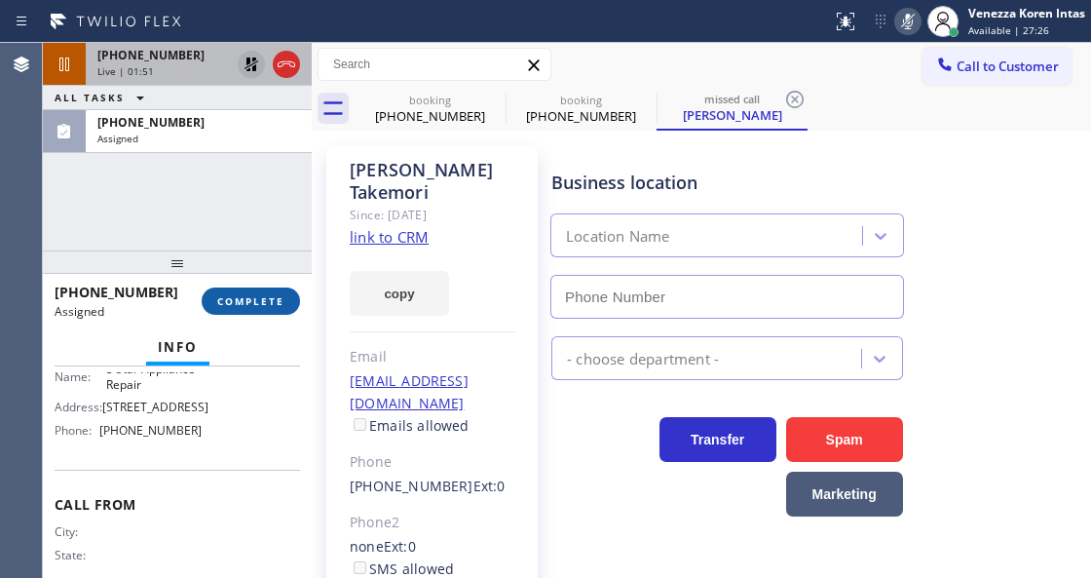
click at [255, 306] on span "COMPLETE" at bounding box center [250, 301] width 67 height 14
type input "[PHONE_NUMBER]"
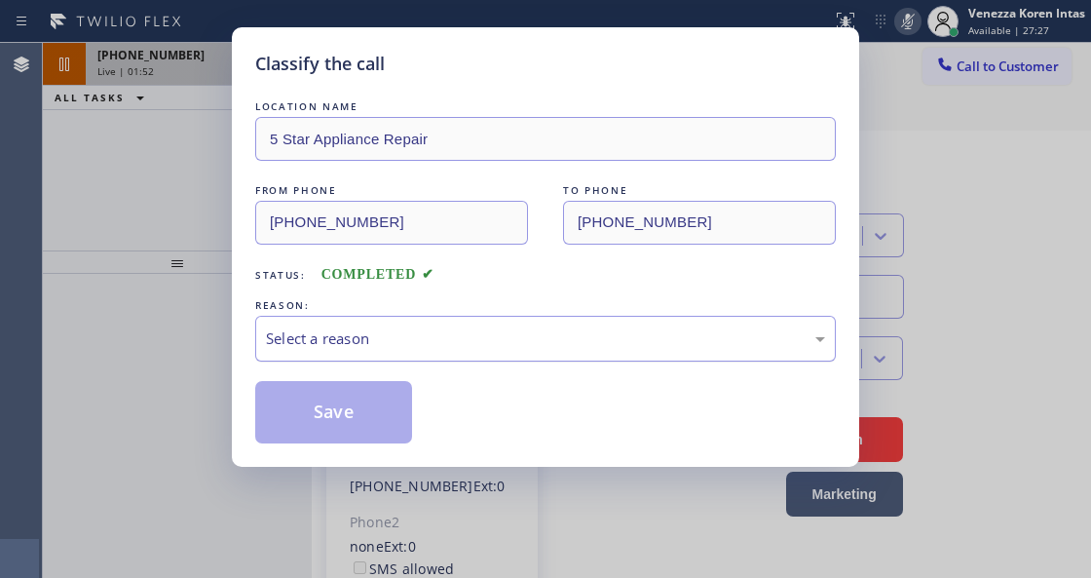
click at [453, 352] on div "Select a reason" at bounding box center [545, 339] width 581 height 46
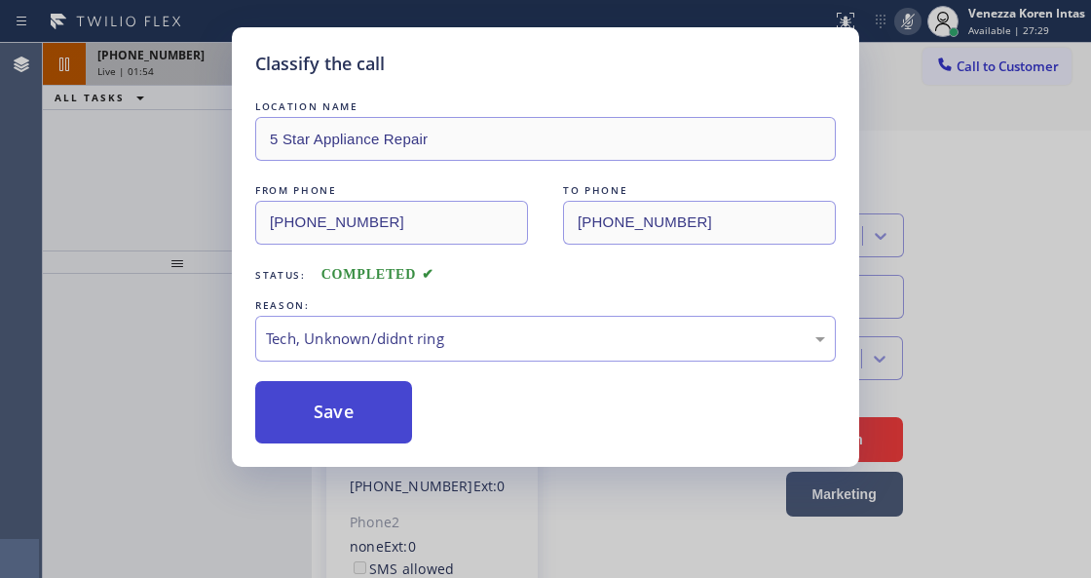
click at [393, 425] on button "Save" at bounding box center [333, 412] width 157 height 62
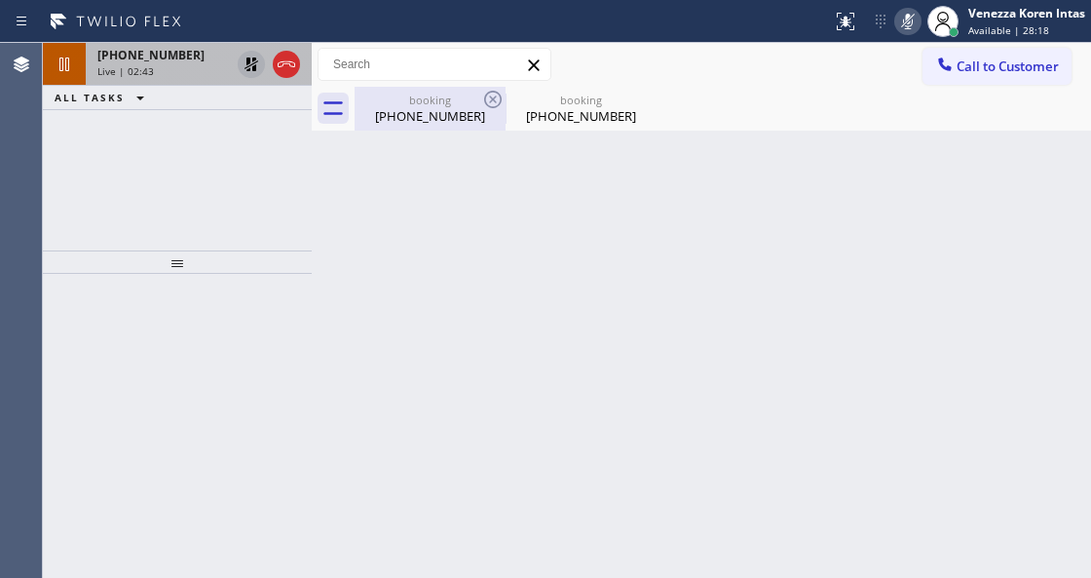
click at [397, 105] on div "booking" at bounding box center [430, 100] width 147 height 15
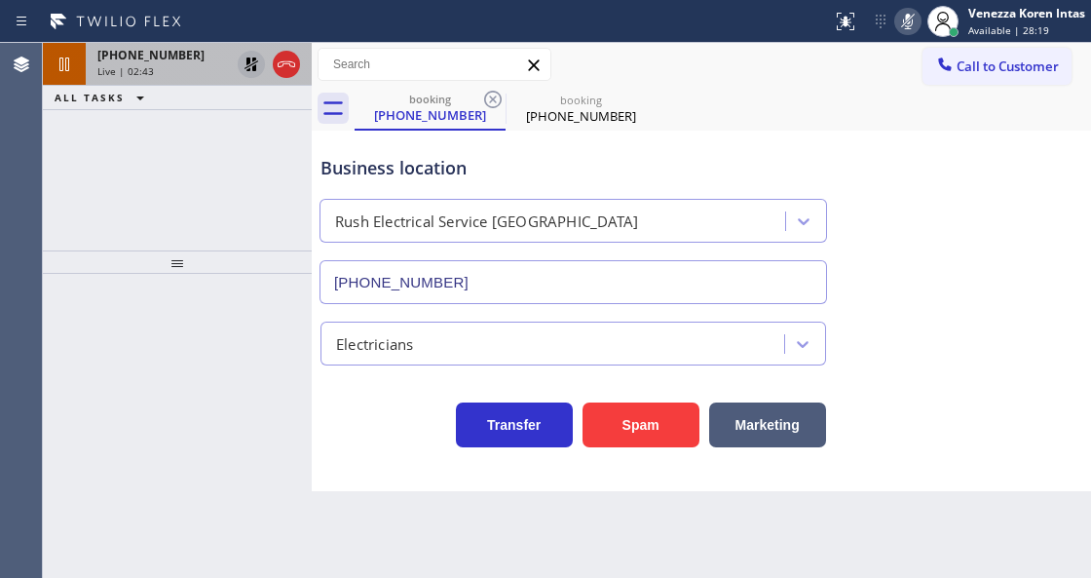
click at [177, 83] on div "+12567145495 Live | 02:43" at bounding box center [160, 64] width 148 height 43
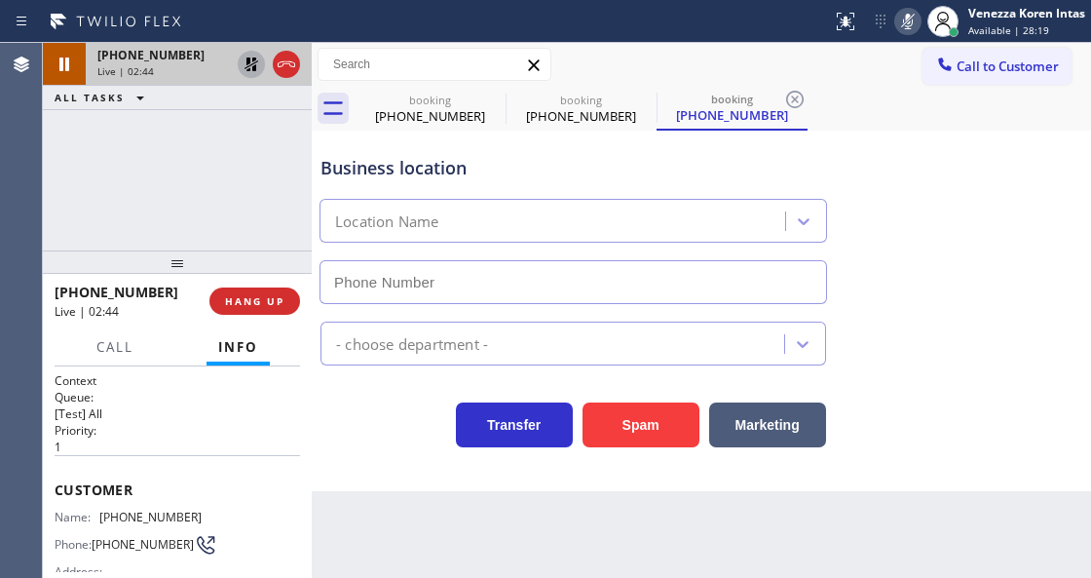
type input "[PHONE_NUMBER]"
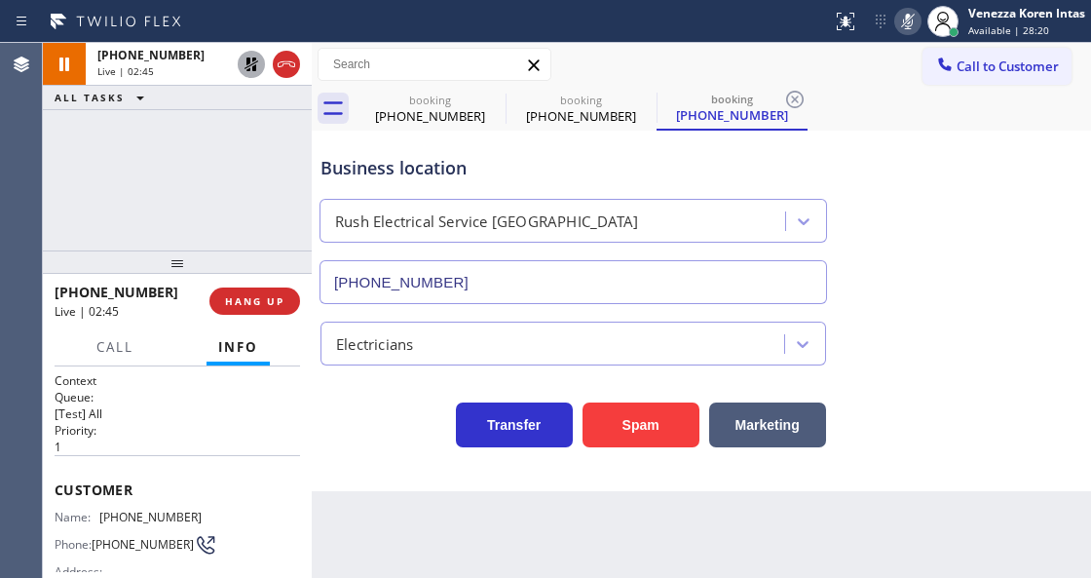
click at [382, 485] on div "Business location Rush Electrical Service Goleta (805) 307-3272 Electricians Tr…" at bounding box center [702, 311] width 780 height 361
drag, startPoint x: 249, startPoint y: 132, endPoint x: 242, endPoint y: 161, distance: 30.3
click at [249, 132] on icon at bounding box center [251, 131] width 23 height 23
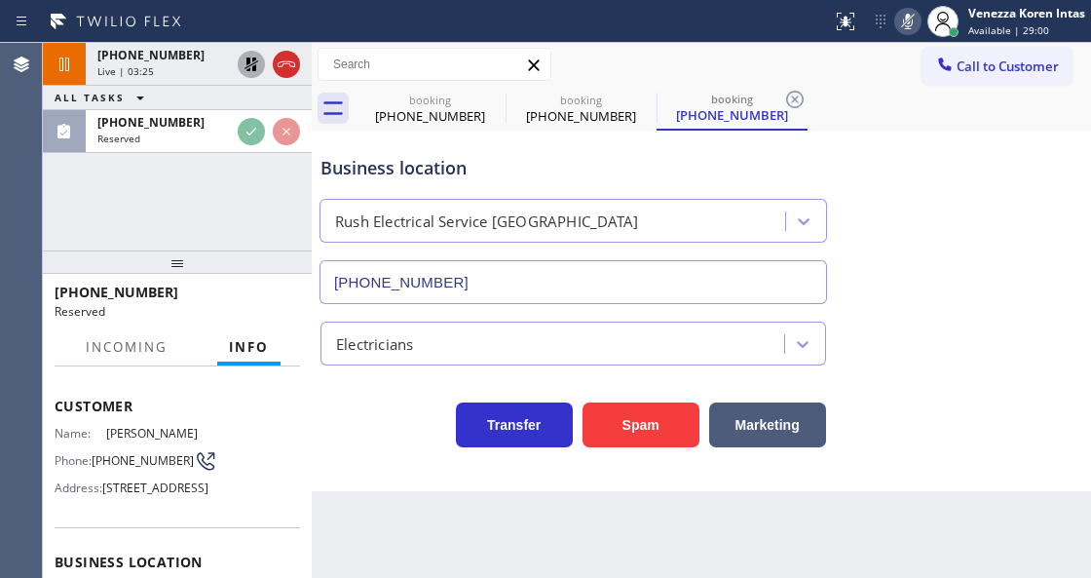
scroll to position [244, 0]
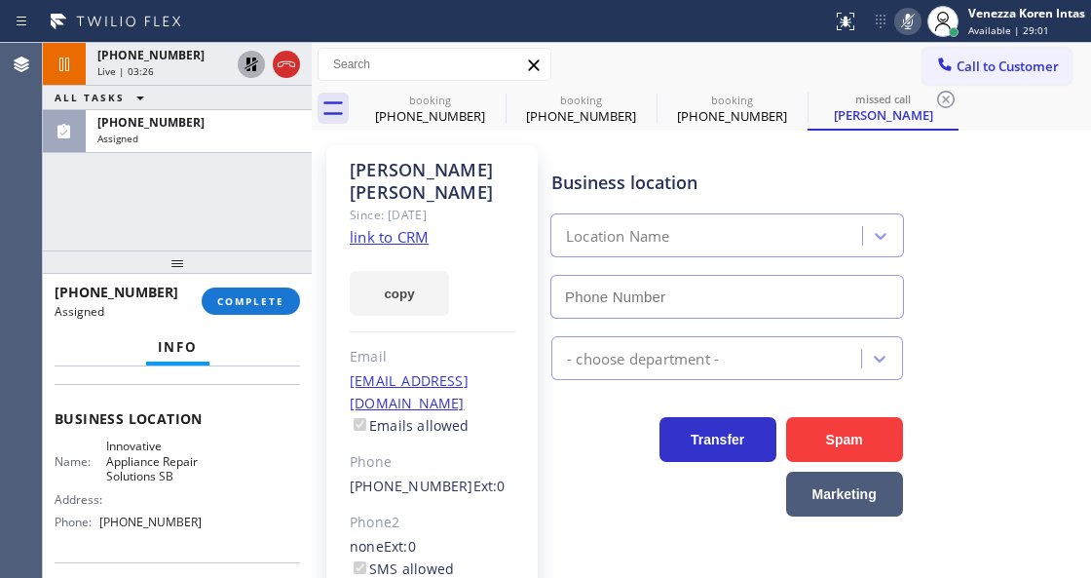
drag, startPoint x: 265, startPoint y: 290, endPoint x: 336, endPoint y: 303, distance: 72.3
click at [265, 293] on button "COMPLETE" at bounding box center [251, 300] width 98 height 27
type input "[PHONE_NUMBER]"
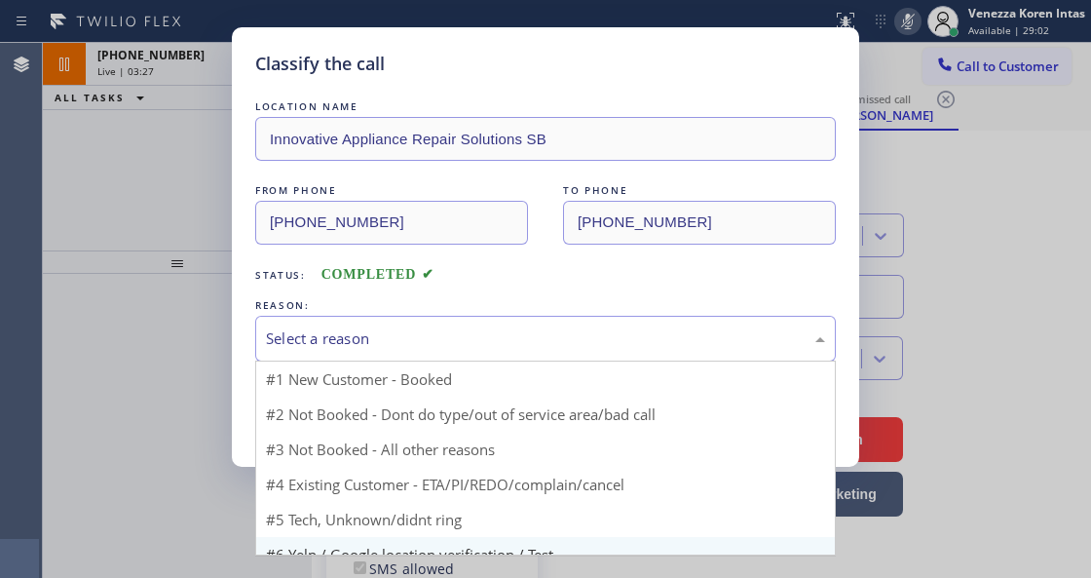
drag, startPoint x: 376, startPoint y: 343, endPoint x: 362, endPoint y: 533, distance: 190.6
click at [376, 357] on div "Select a reason" at bounding box center [545, 339] width 581 height 46
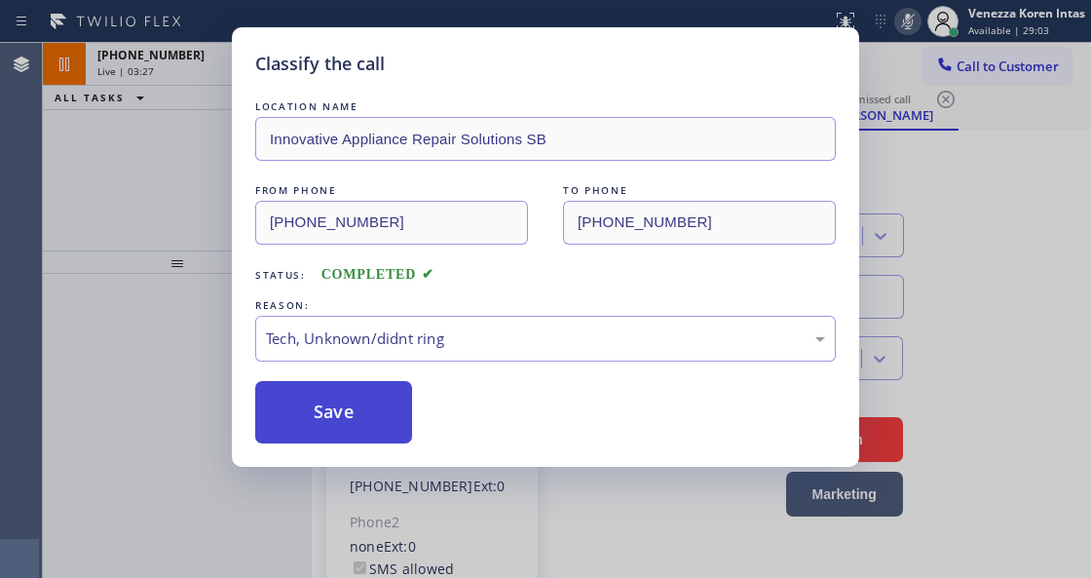
click at [327, 425] on button "Save" at bounding box center [333, 412] width 157 height 62
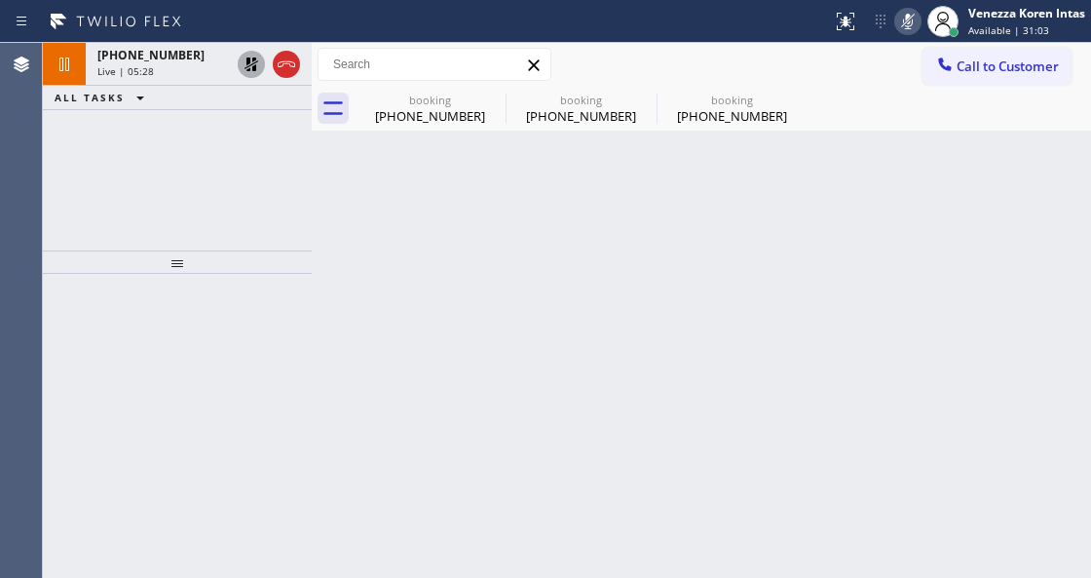
click at [915, 23] on icon at bounding box center [908, 21] width 23 height 23
click at [253, 60] on icon at bounding box center [252, 64] width 14 height 14
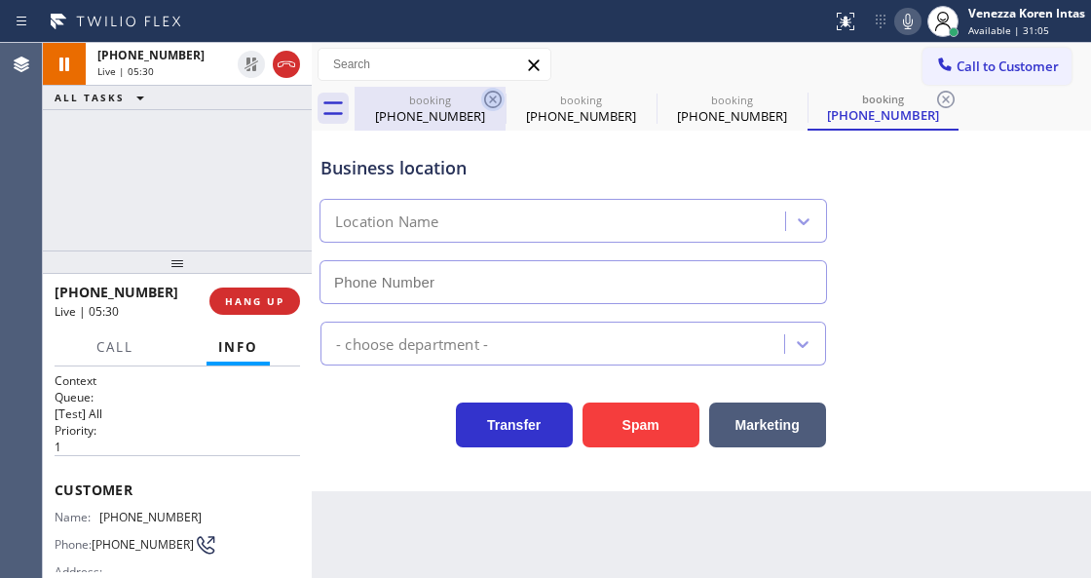
click at [499, 98] on icon at bounding box center [492, 99] width 23 height 23
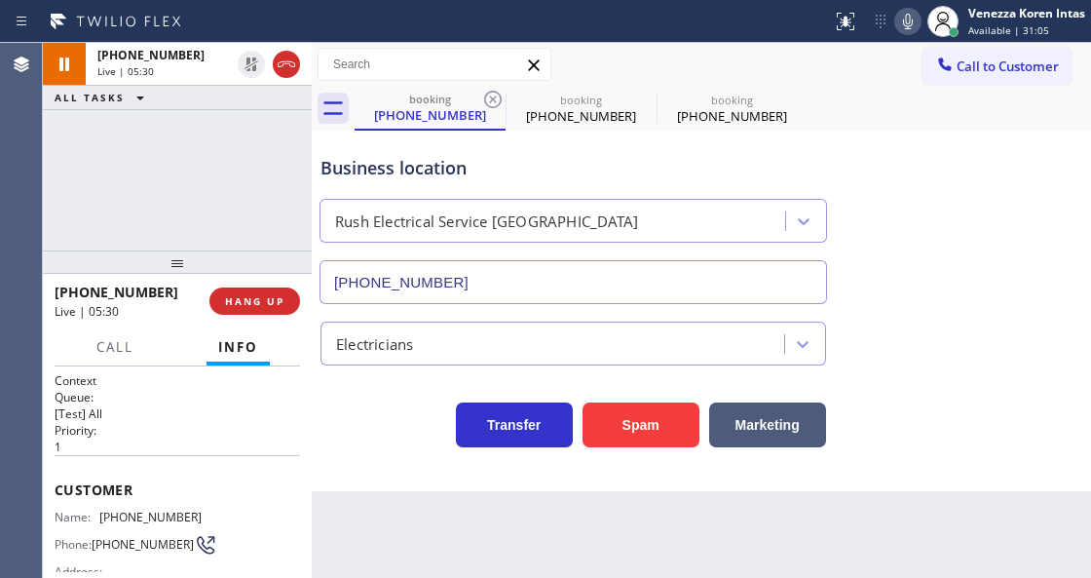
click at [499, 98] on icon at bounding box center [492, 99] width 23 height 23
click at [0, 0] on icon at bounding box center [0, 0] width 0 height 0
click at [499, 98] on div "booking (256) 714-5495 booking (256) 714-5495" at bounding box center [723, 109] width 737 height 44
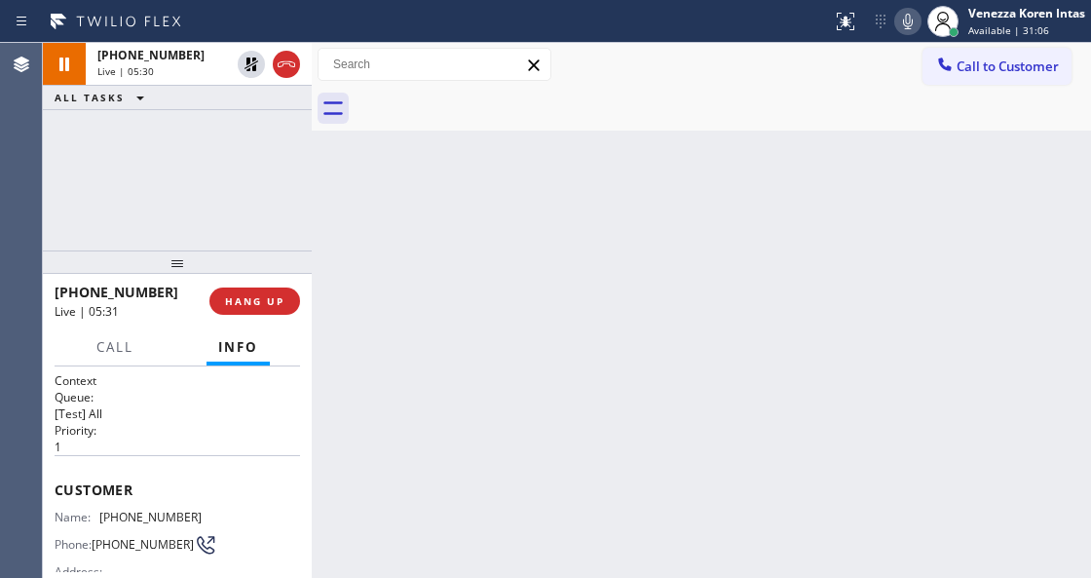
click at [499, 98] on div at bounding box center [723, 109] width 737 height 44
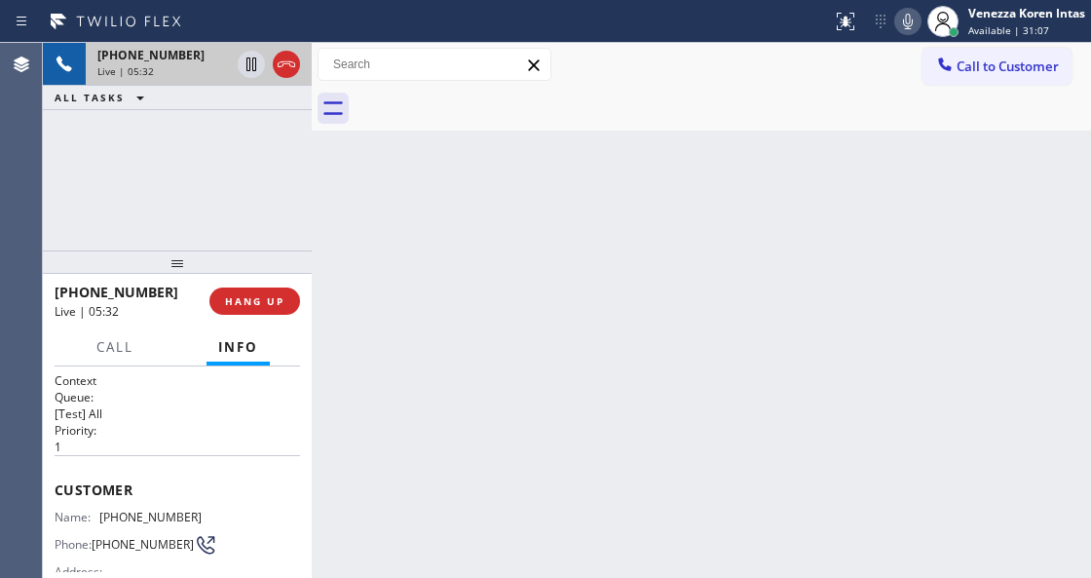
click at [146, 74] on span "Live | 05:32" at bounding box center [125, 71] width 57 height 14
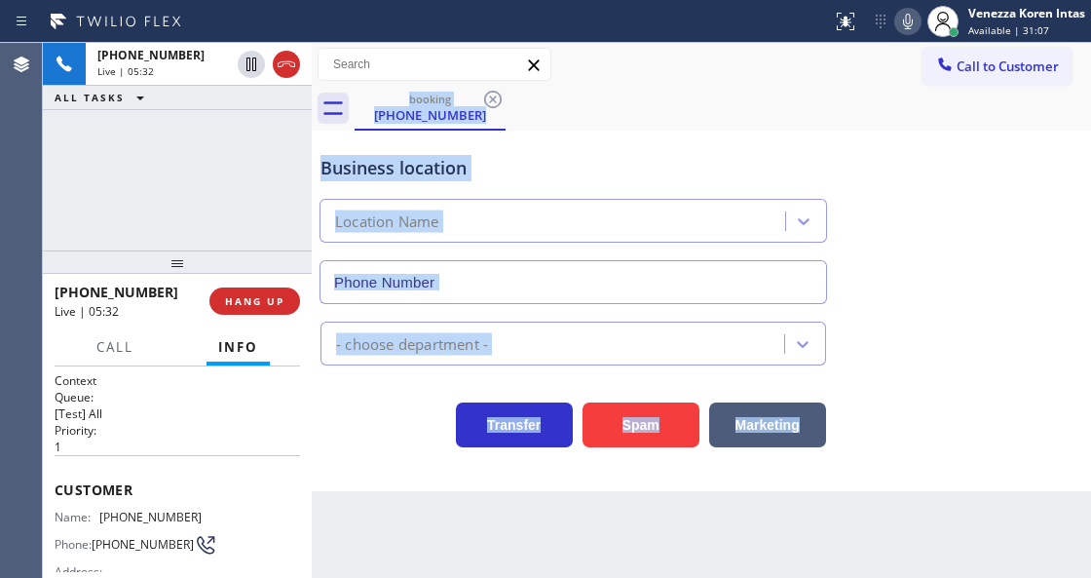
type input "[PHONE_NUMBER]"
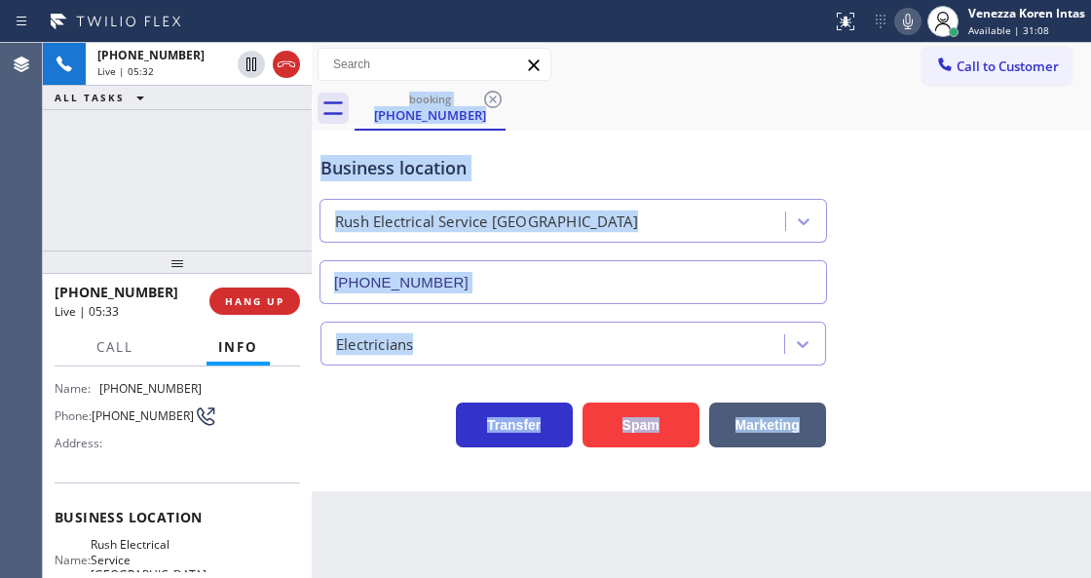
scroll to position [130, 0]
click at [349, 498] on div "Back to Dashboard Change Sender ID Customers Technicians Select a contact Outbo…" at bounding box center [702, 310] width 780 height 535
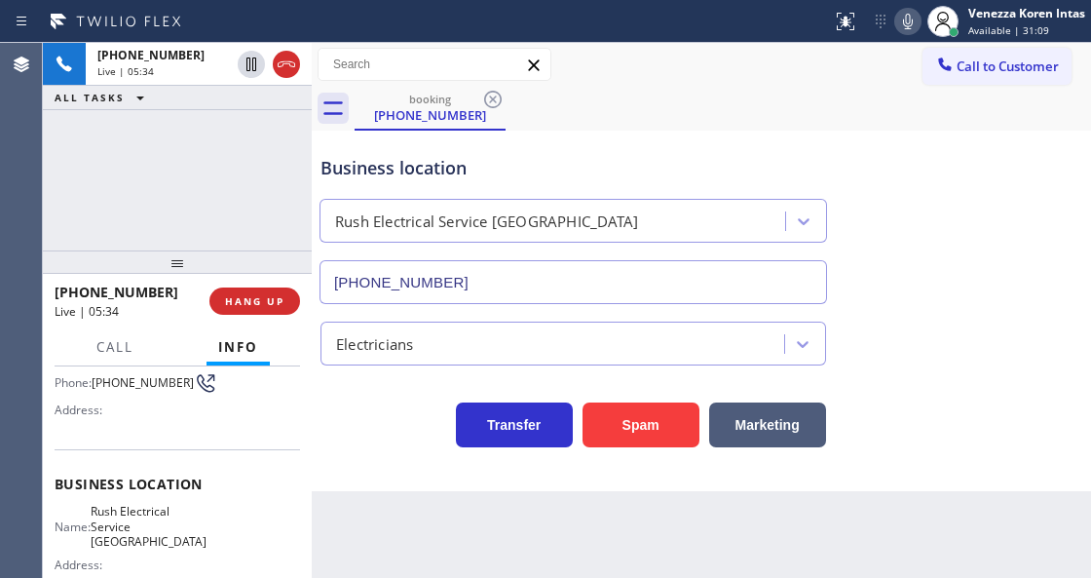
scroll to position [195, 0]
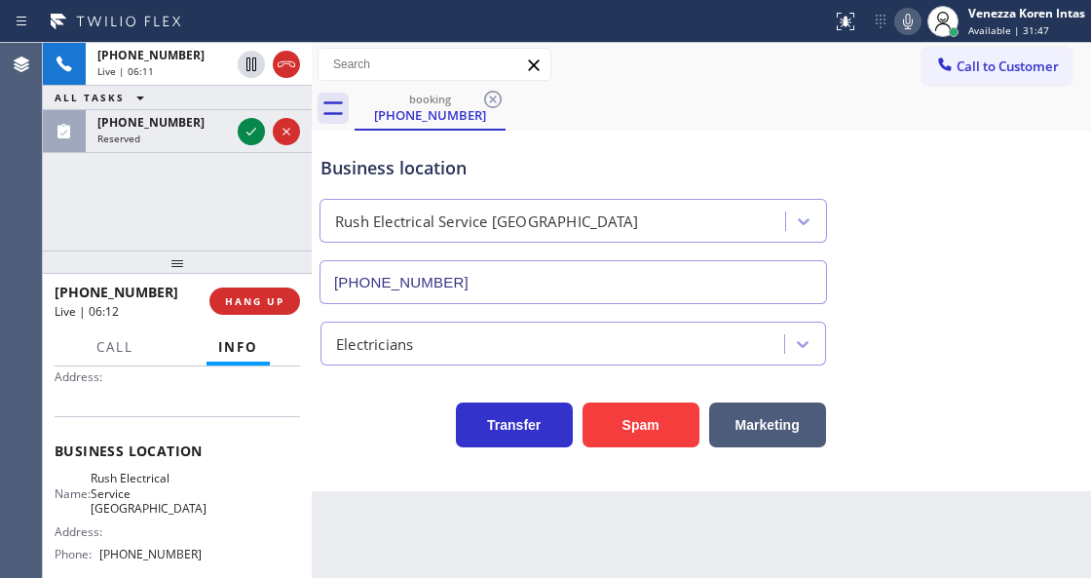
drag, startPoint x: 248, startPoint y: 134, endPoint x: 259, endPoint y: 186, distance: 53.9
click at [248, 134] on icon at bounding box center [252, 132] width 10 height 8
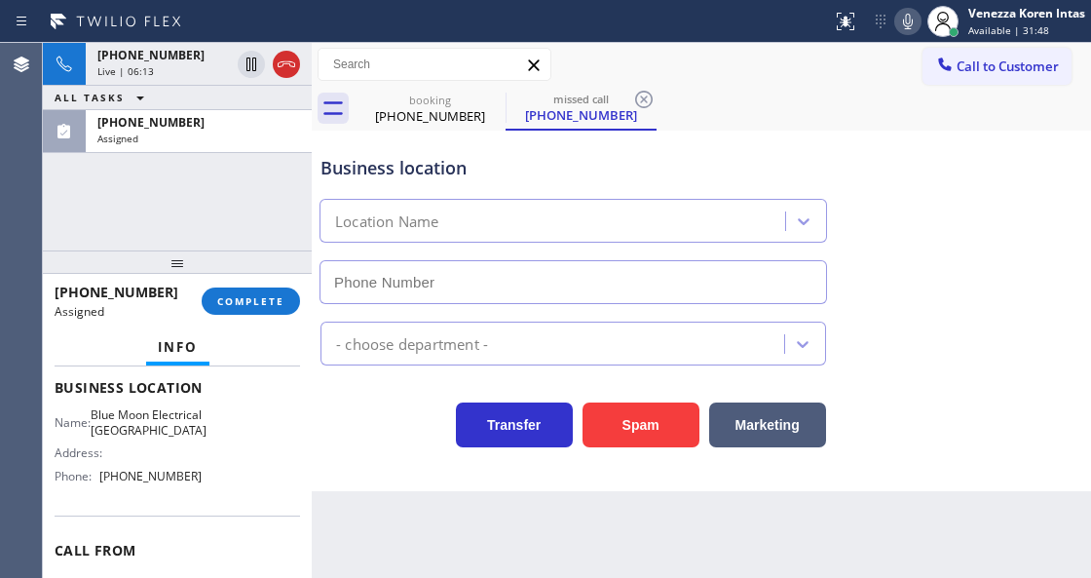
scroll to position [275, 0]
type input "[PHONE_NUMBER]"
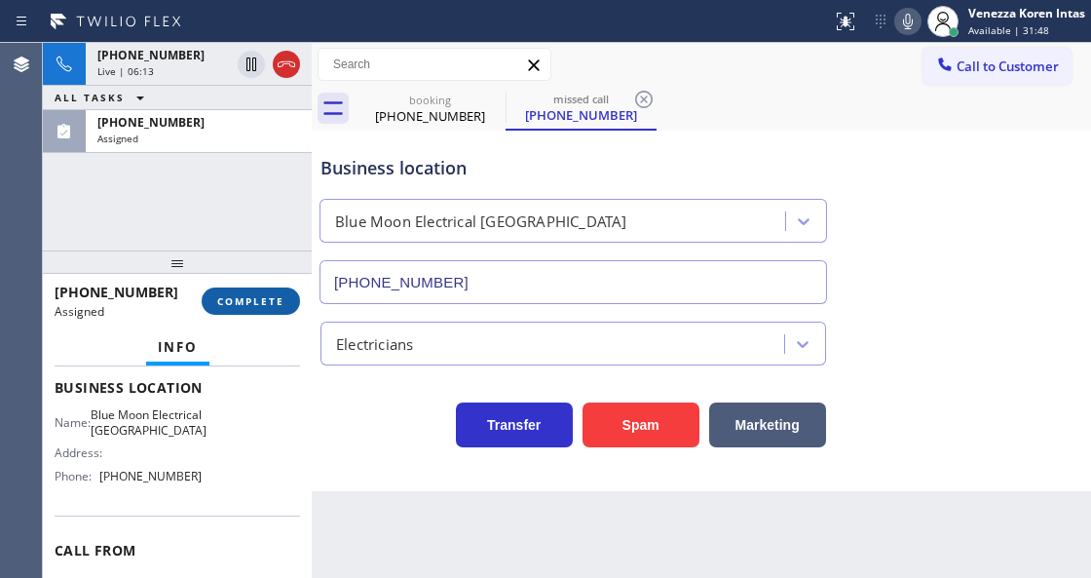
click at [263, 300] on span "COMPLETE" at bounding box center [250, 301] width 67 height 14
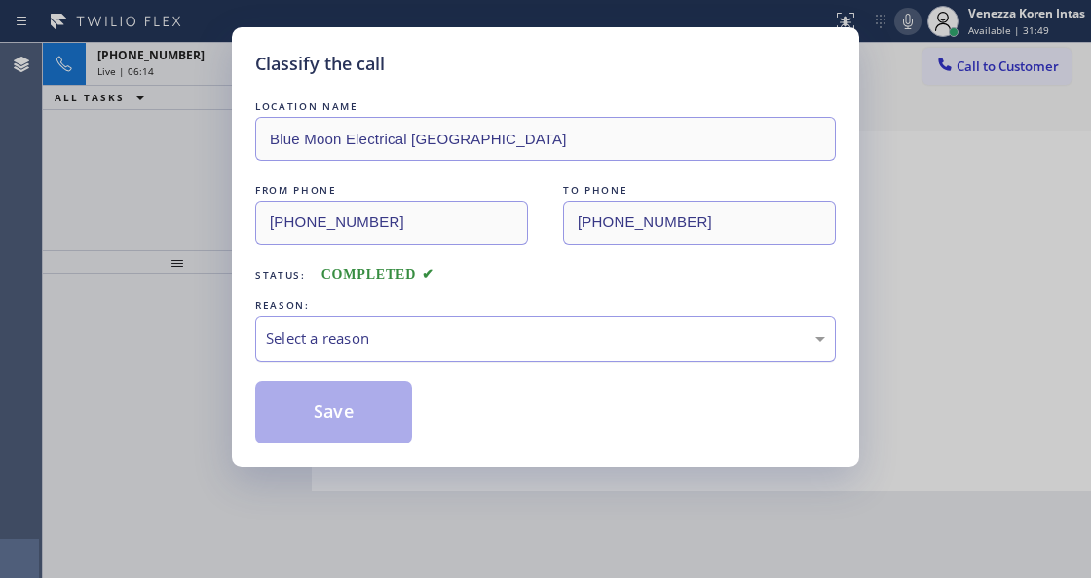
click at [446, 335] on div "Select a reason" at bounding box center [545, 338] width 559 height 22
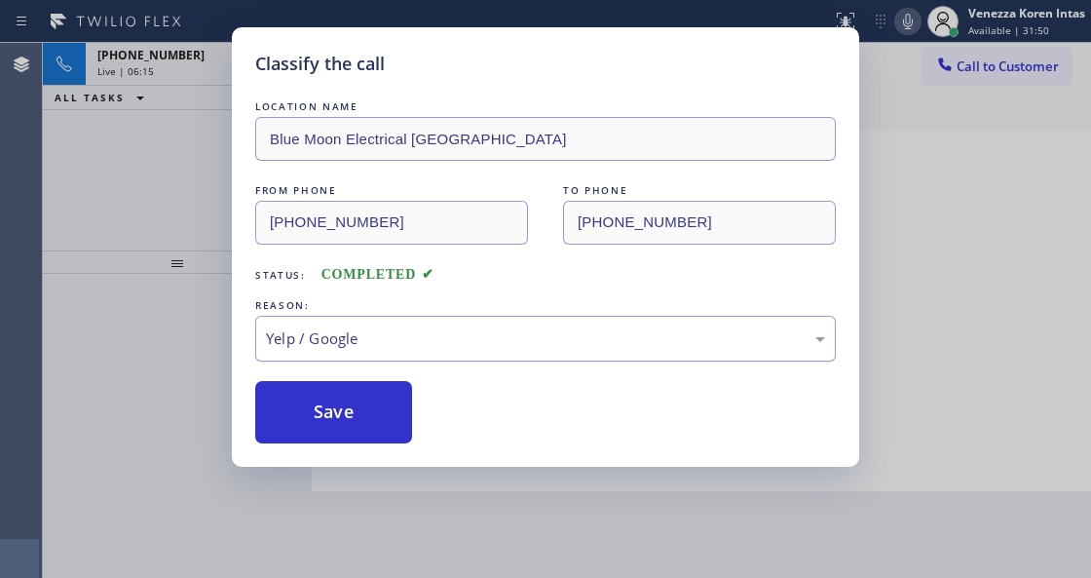
click at [413, 329] on div "Yelp / Google" at bounding box center [545, 338] width 559 height 22
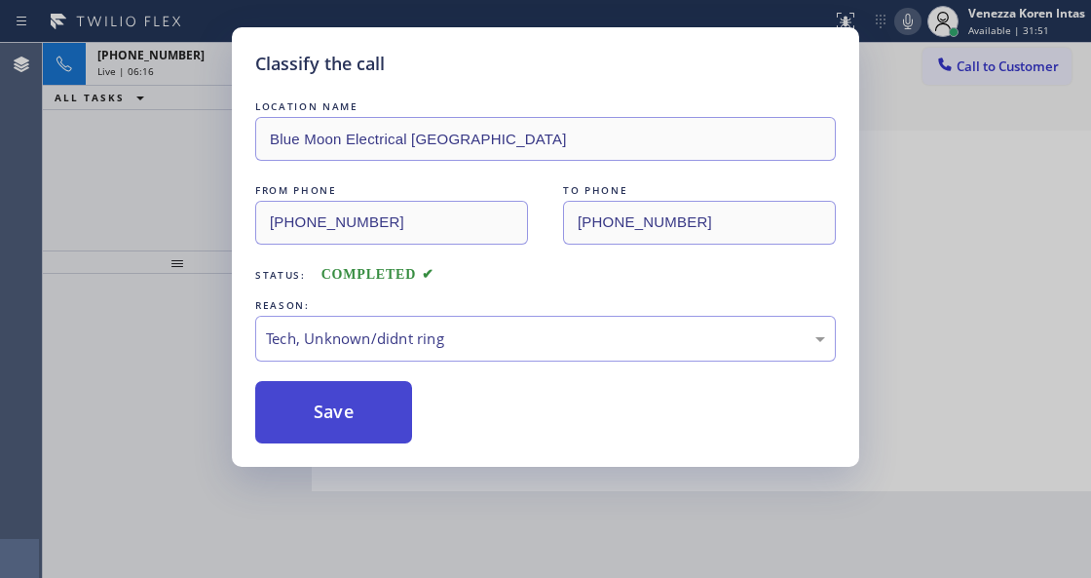
click at [372, 417] on button "Save" at bounding box center [333, 412] width 157 height 62
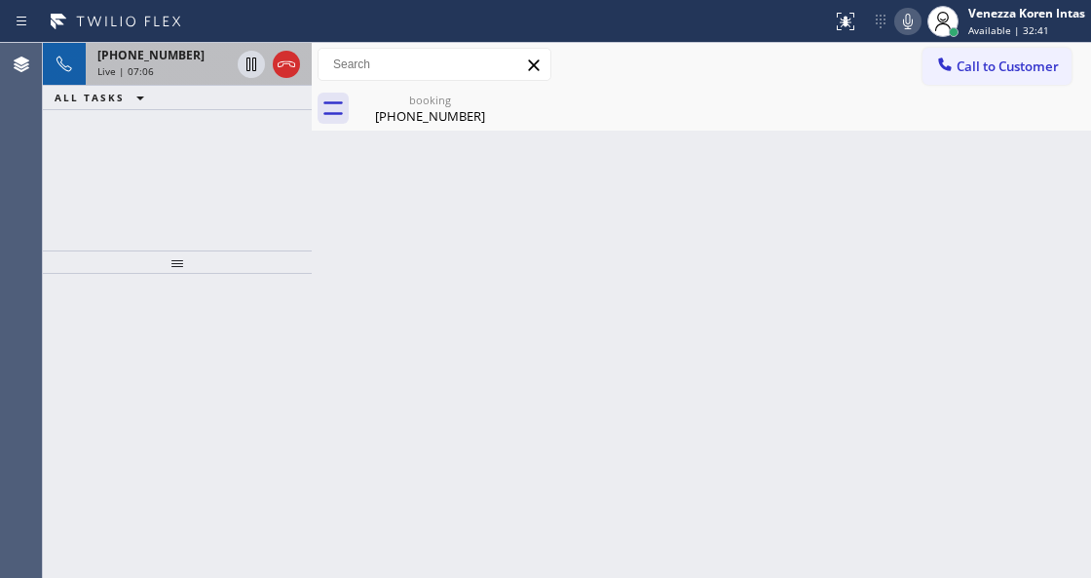
click at [182, 55] on div "[PHONE_NUMBER]" at bounding box center [163, 55] width 133 height 17
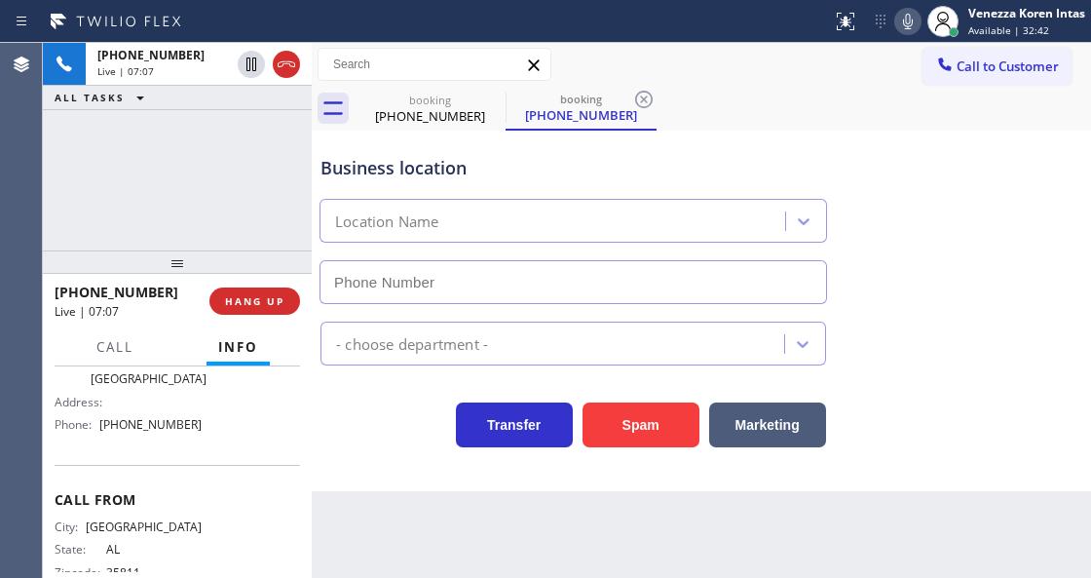
type input "[PHONE_NUMBER]"
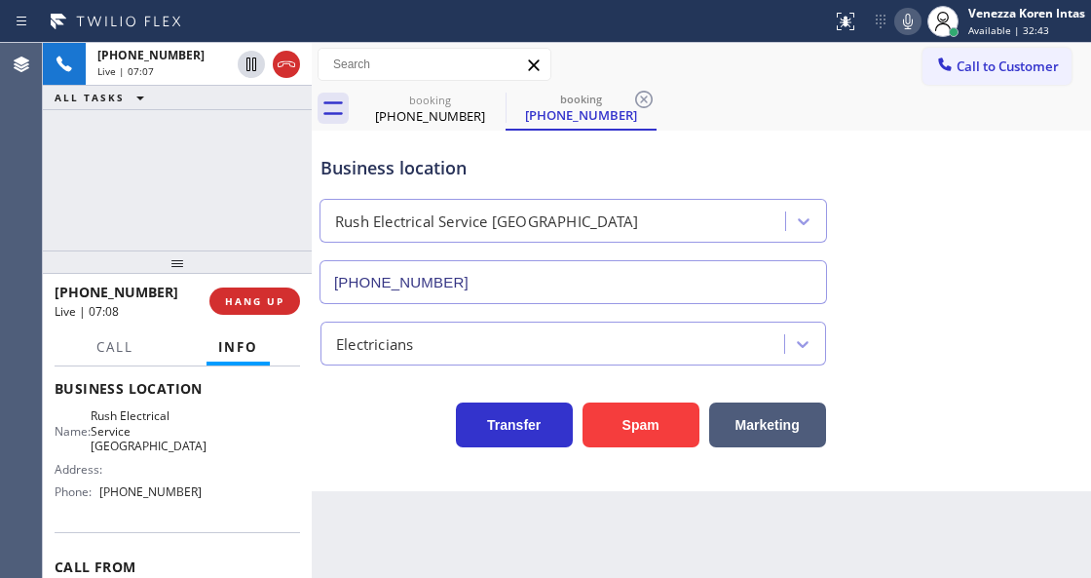
scroll to position [195, 0]
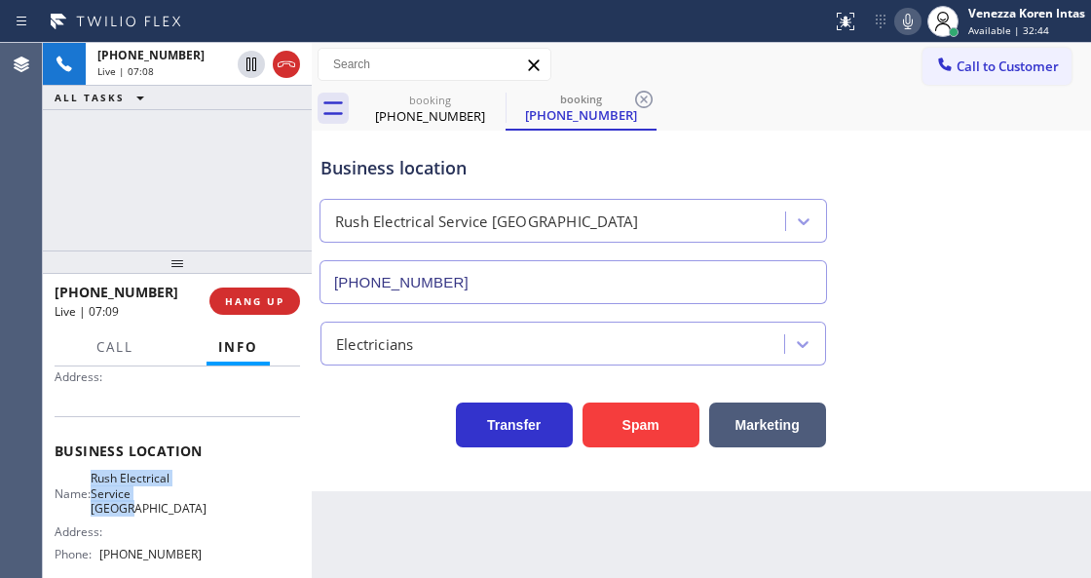
drag, startPoint x: 99, startPoint y: 474, endPoint x: 191, endPoint y: 492, distance: 93.5
click at [191, 492] on div "Name: Rush Electrical Service Goleta" at bounding box center [128, 493] width 147 height 45
click at [906, 27] on icon at bounding box center [908, 22] width 10 height 16
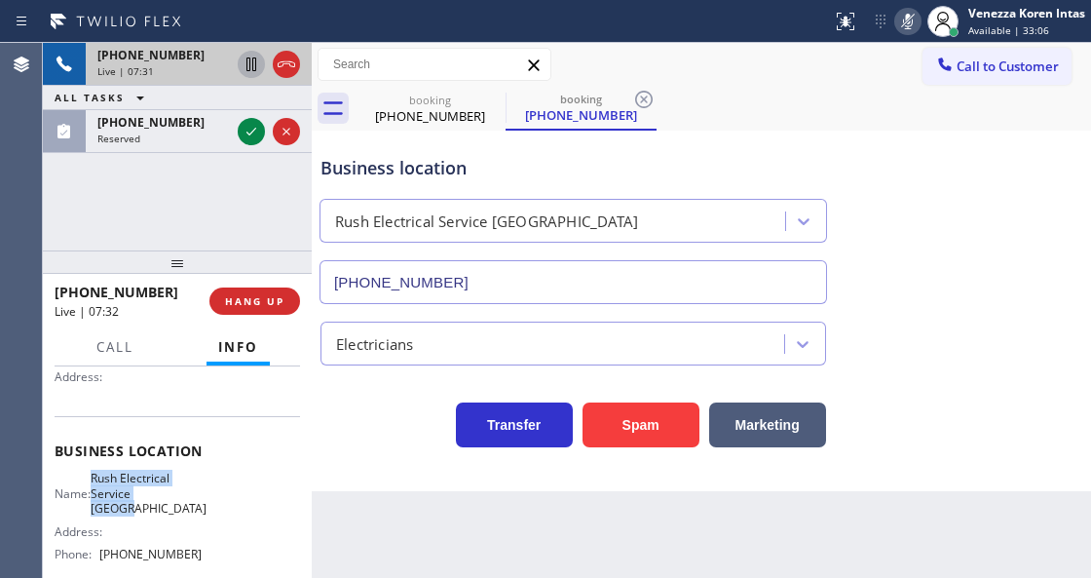
click at [252, 62] on icon at bounding box center [252, 64] width 10 height 14
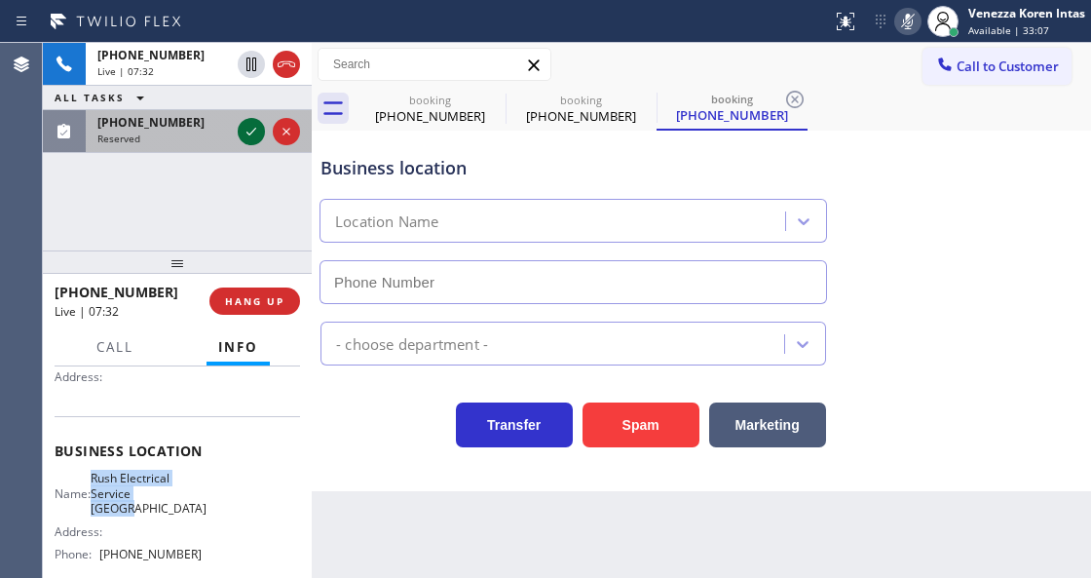
click at [251, 127] on icon at bounding box center [251, 131] width 23 height 23
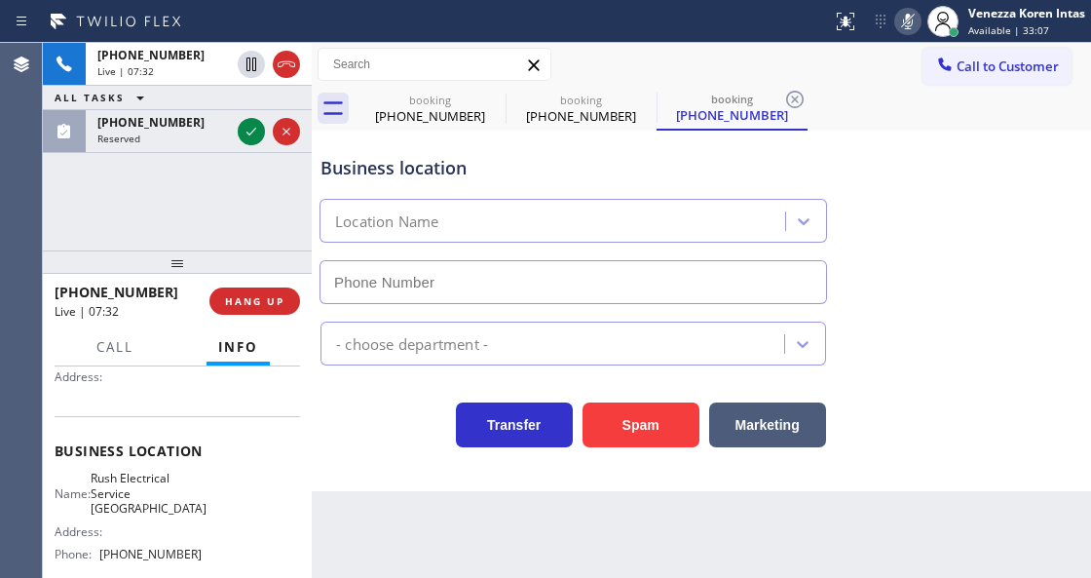
type input "[PHONE_NUMBER]"
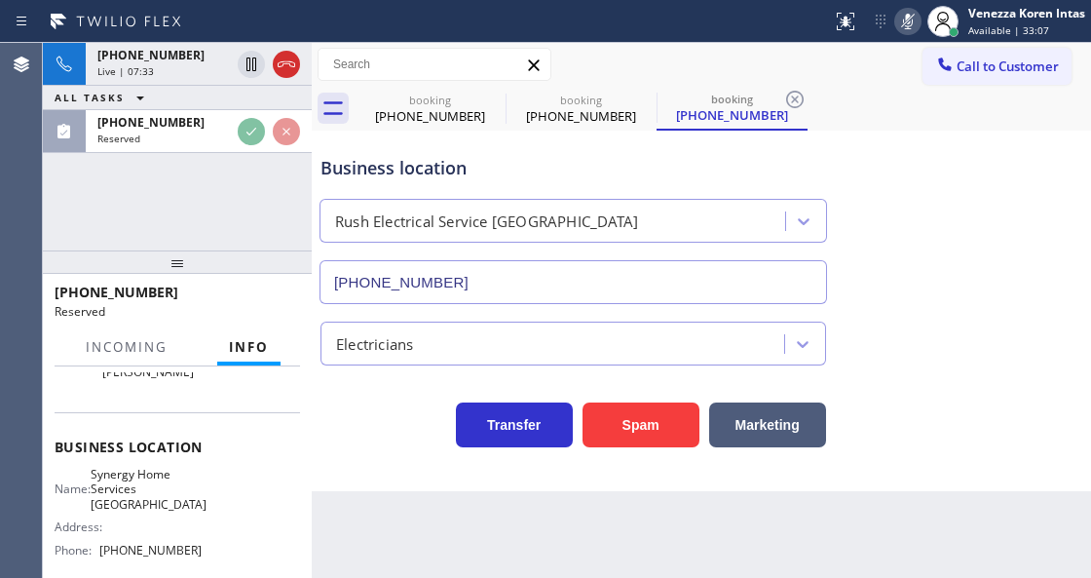
scroll to position [232, 0]
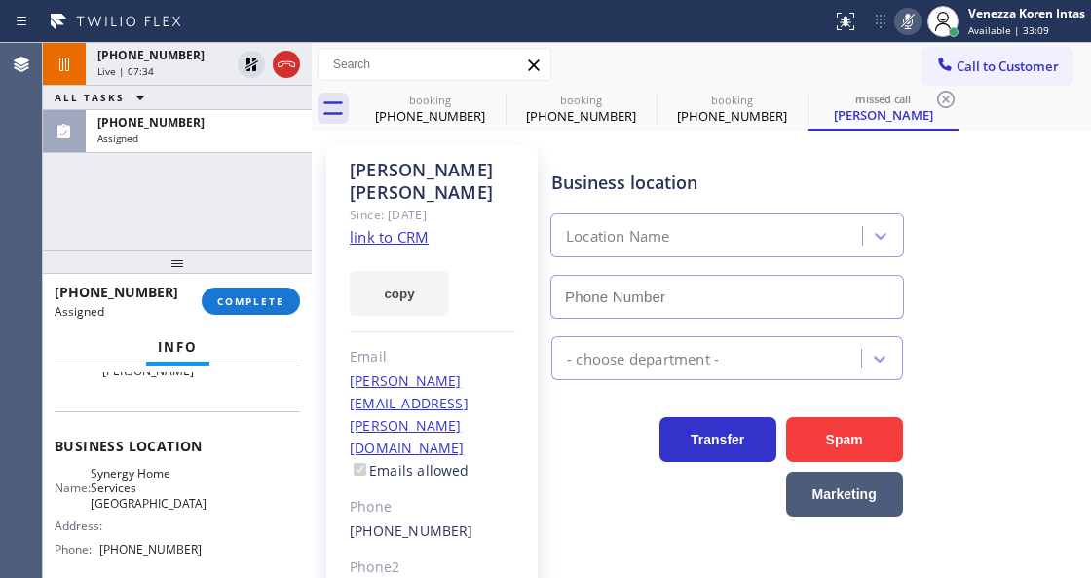
type input "[PHONE_NUMBER]"
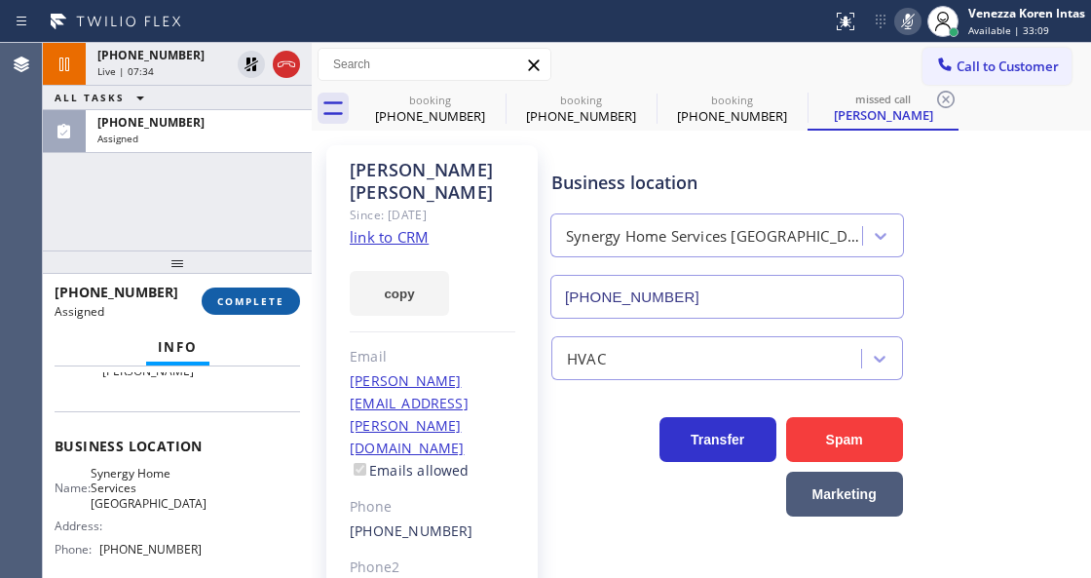
click at [250, 309] on button "COMPLETE" at bounding box center [251, 300] width 98 height 27
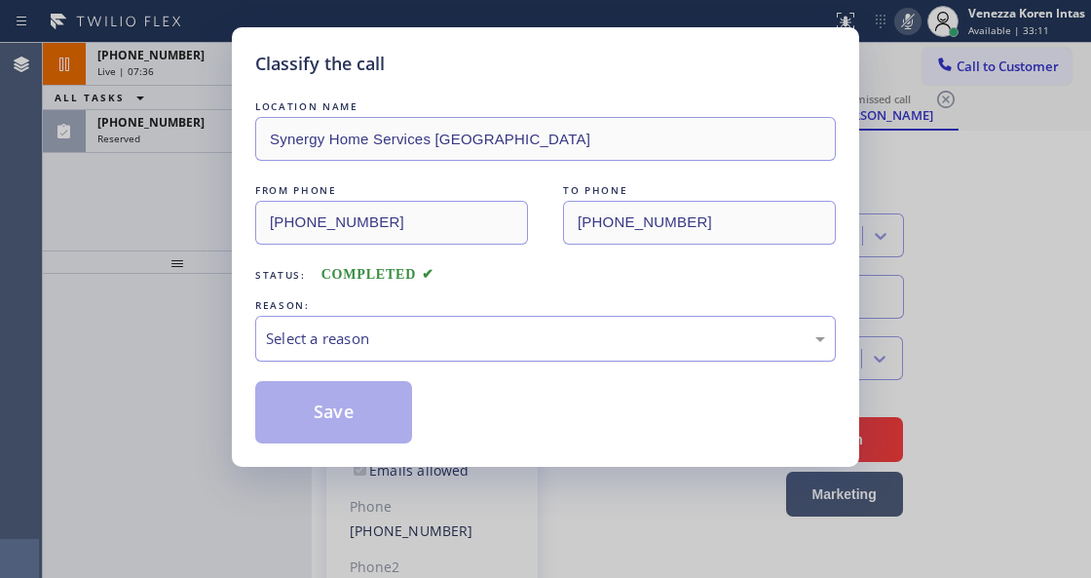
click at [464, 347] on div "Select a reason" at bounding box center [545, 338] width 559 height 22
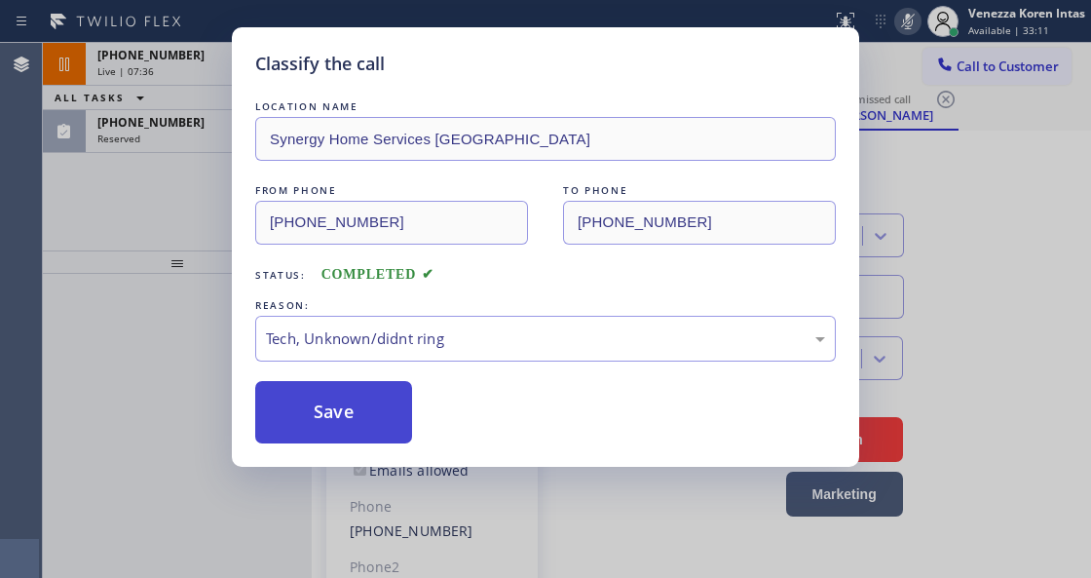
click at [365, 418] on button "Save" at bounding box center [333, 412] width 157 height 62
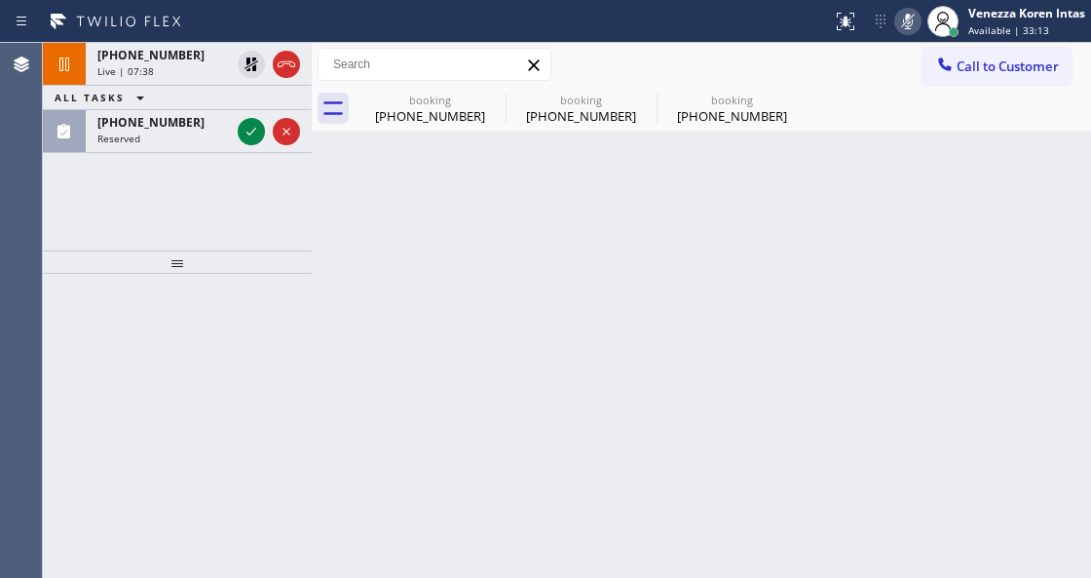
click at [249, 127] on icon at bounding box center [251, 131] width 23 height 23
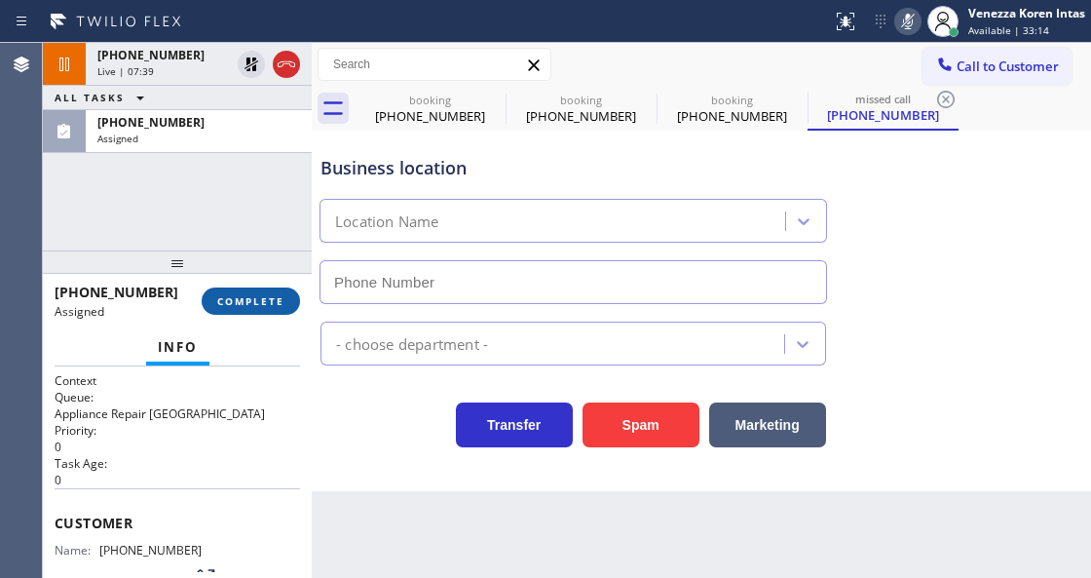
type input "[PHONE_NUMBER]"
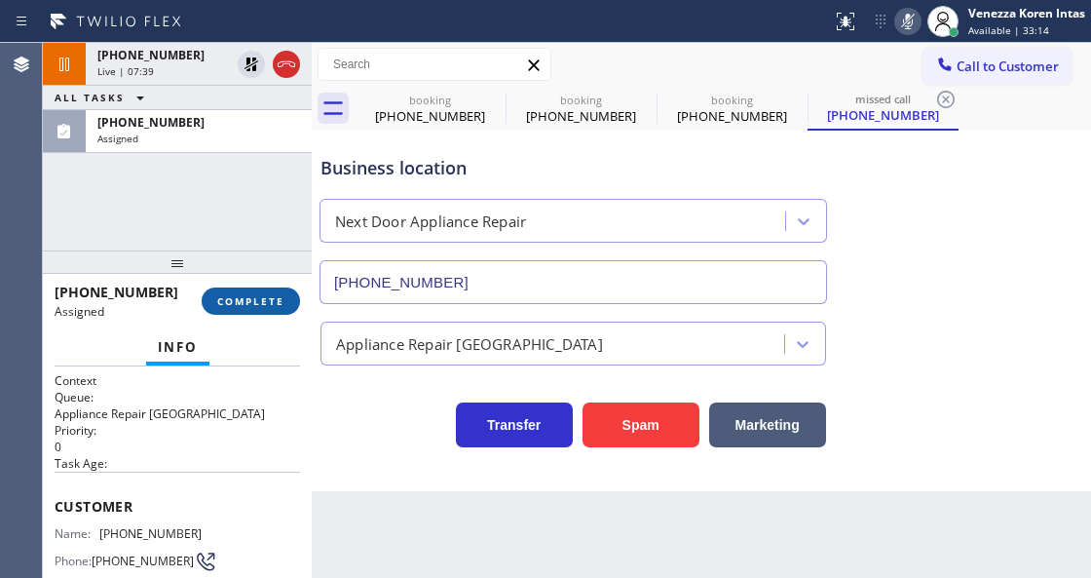
click at [244, 302] on span "COMPLETE" at bounding box center [250, 301] width 67 height 14
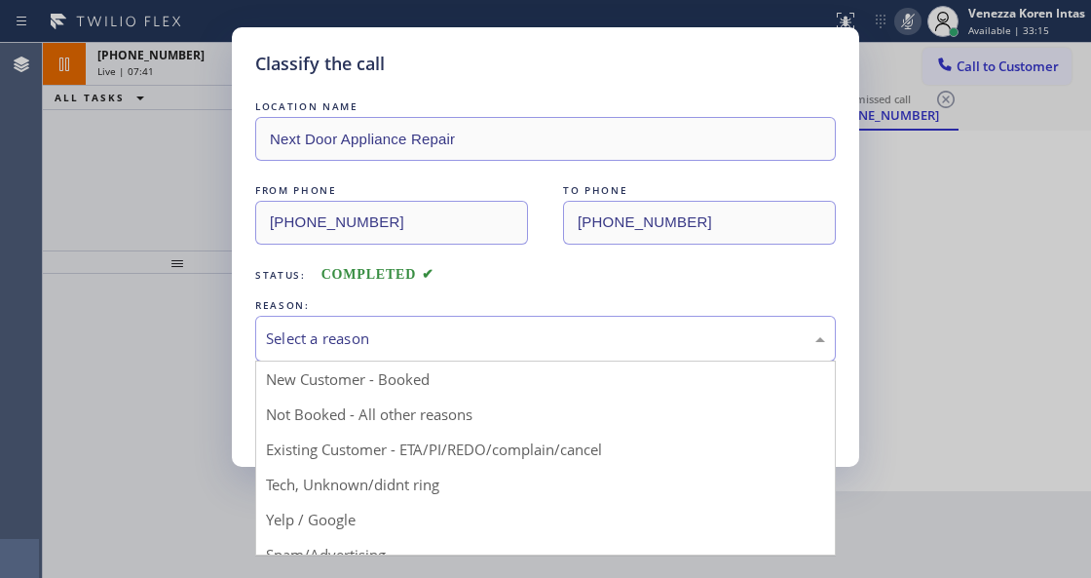
drag, startPoint x: 431, startPoint y: 353, endPoint x: 417, endPoint y: 487, distance: 135.2
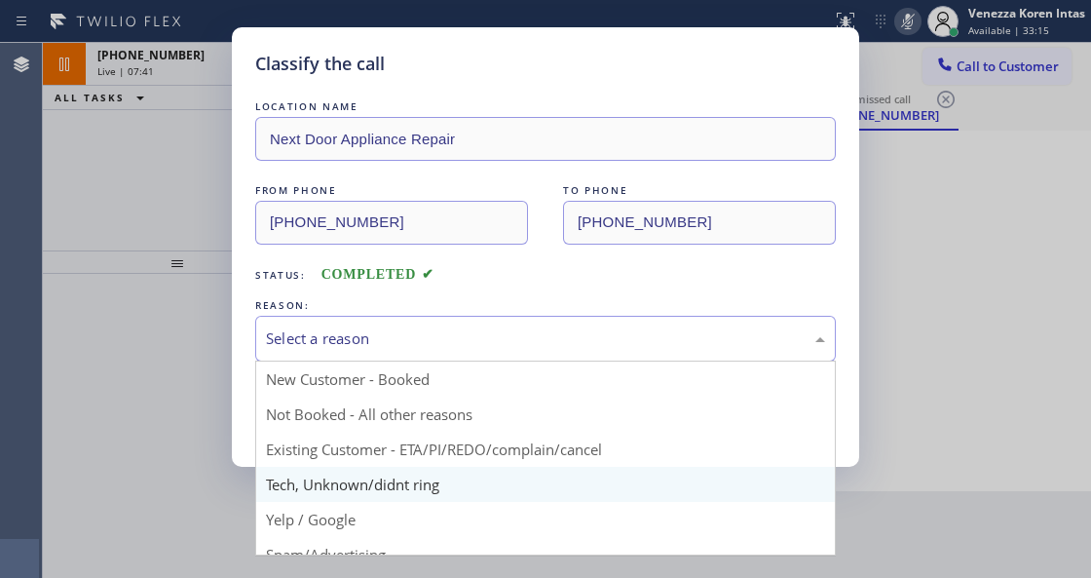
click at [431, 357] on div "Select a reason" at bounding box center [545, 339] width 581 height 46
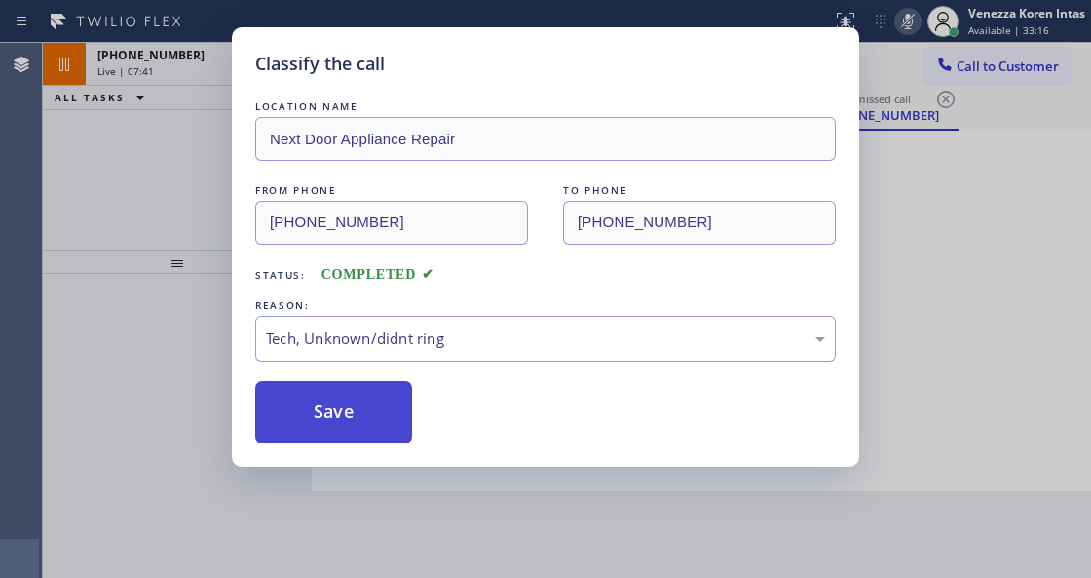
click at [360, 420] on button "Save" at bounding box center [333, 412] width 157 height 62
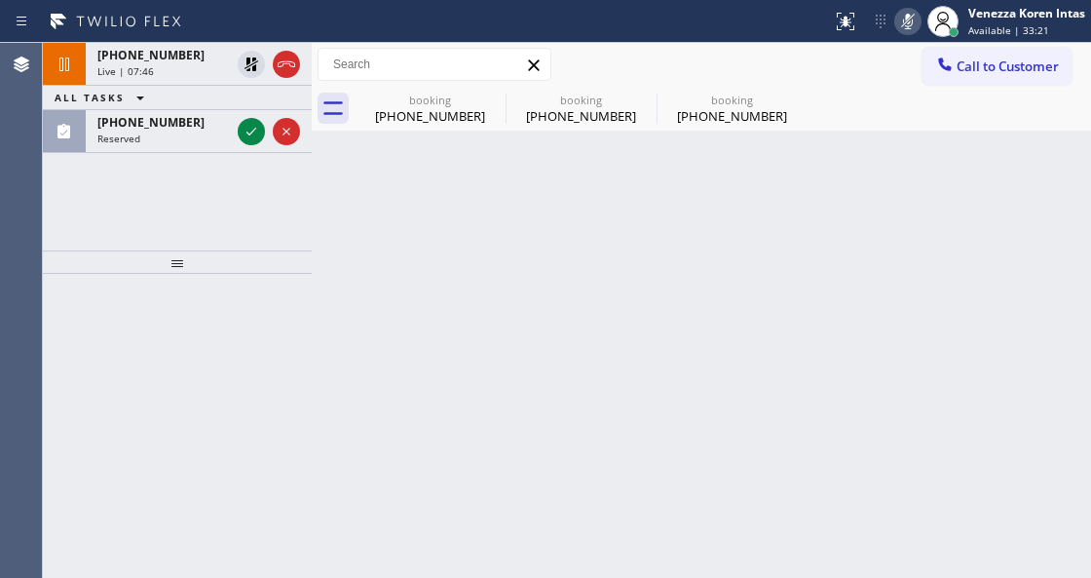
drag, startPoint x: 248, startPoint y: 126, endPoint x: 235, endPoint y: 276, distance: 150.7
click at [248, 129] on icon at bounding box center [251, 131] width 23 height 23
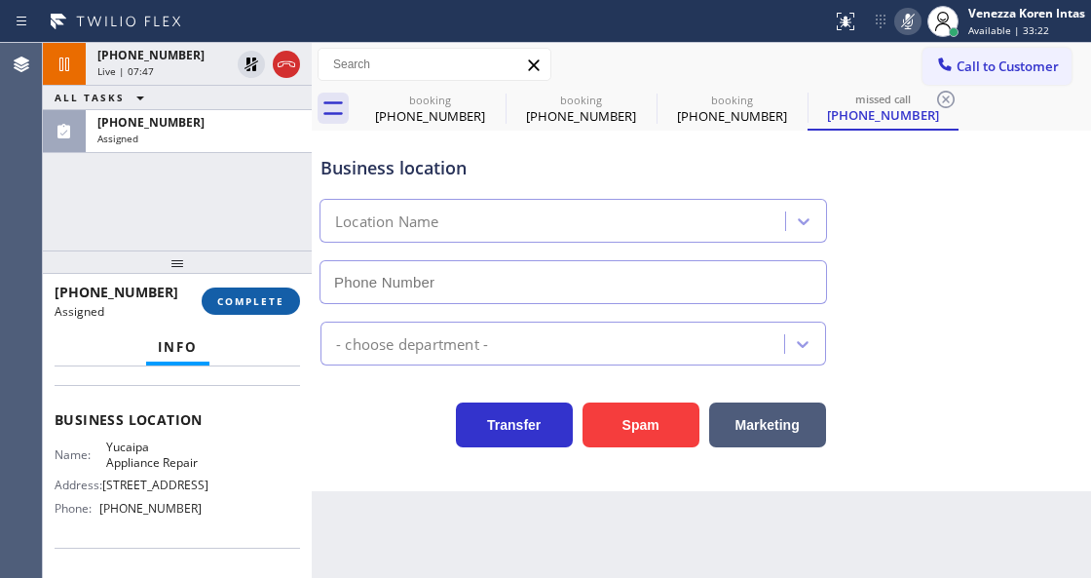
type input "[PHONE_NUMBER]"
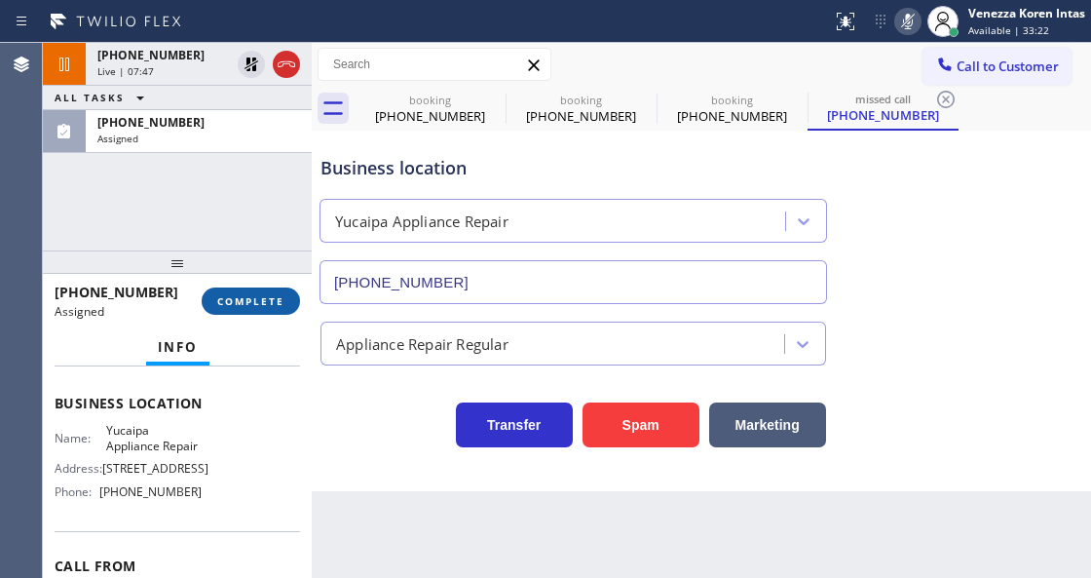
scroll to position [244, 0]
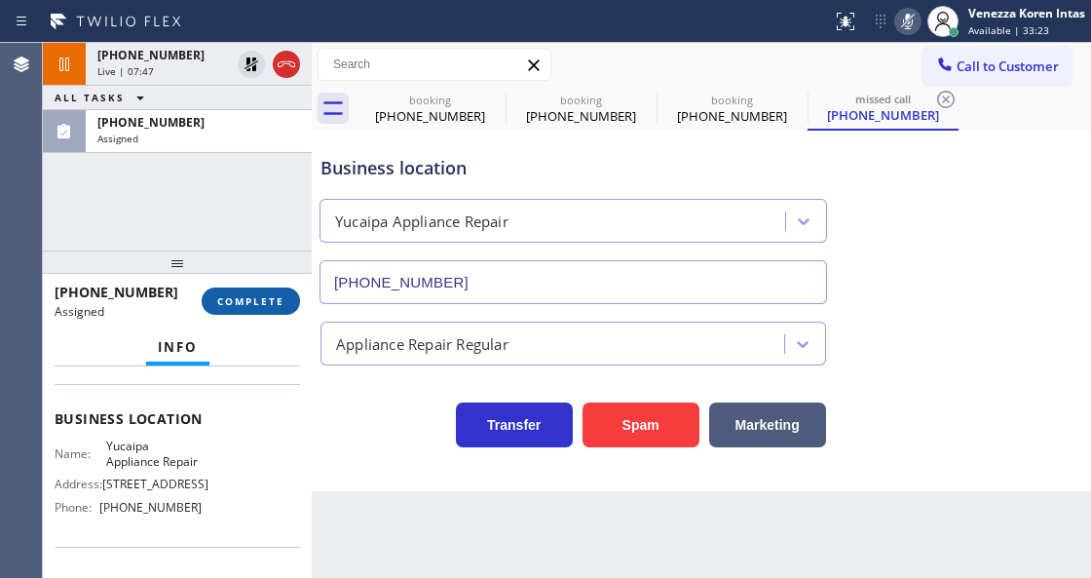
click at [263, 295] on span "COMPLETE" at bounding box center [250, 301] width 67 height 14
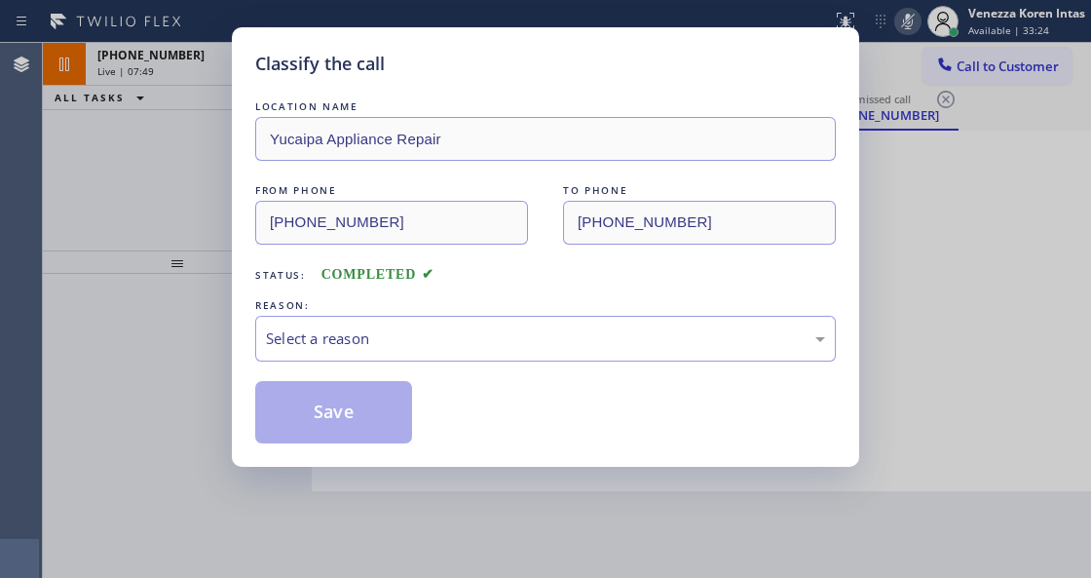
click at [482, 320] on div "Select a reason" at bounding box center [545, 339] width 581 height 46
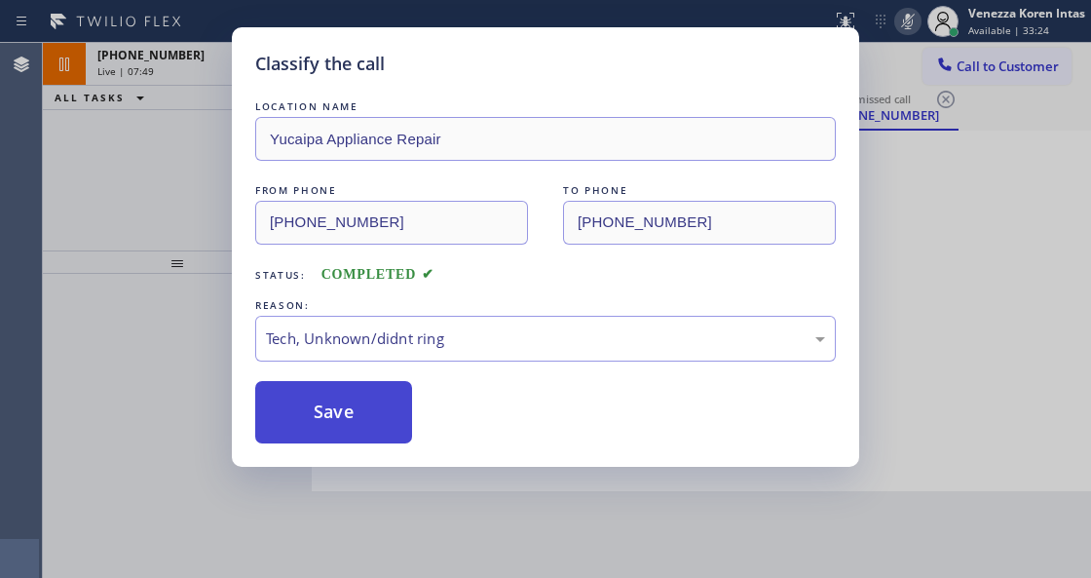
drag, startPoint x: 430, startPoint y: 497, endPoint x: 359, endPoint y: 431, distance: 97.2
click at [359, 431] on button "Save" at bounding box center [333, 412] width 157 height 62
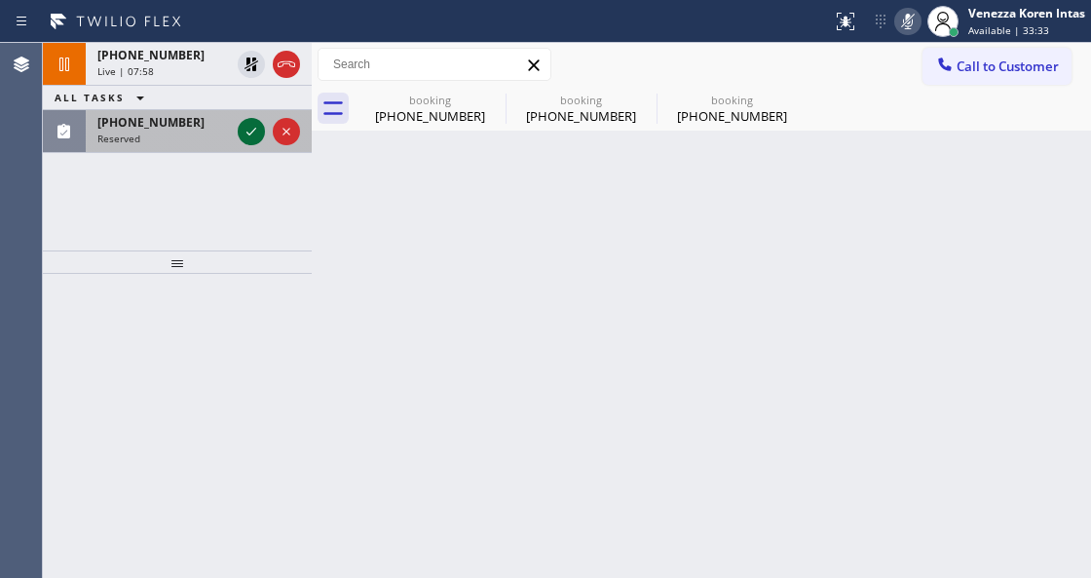
click at [244, 133] on icon at bounding box center [251, 131] width 23 height 23
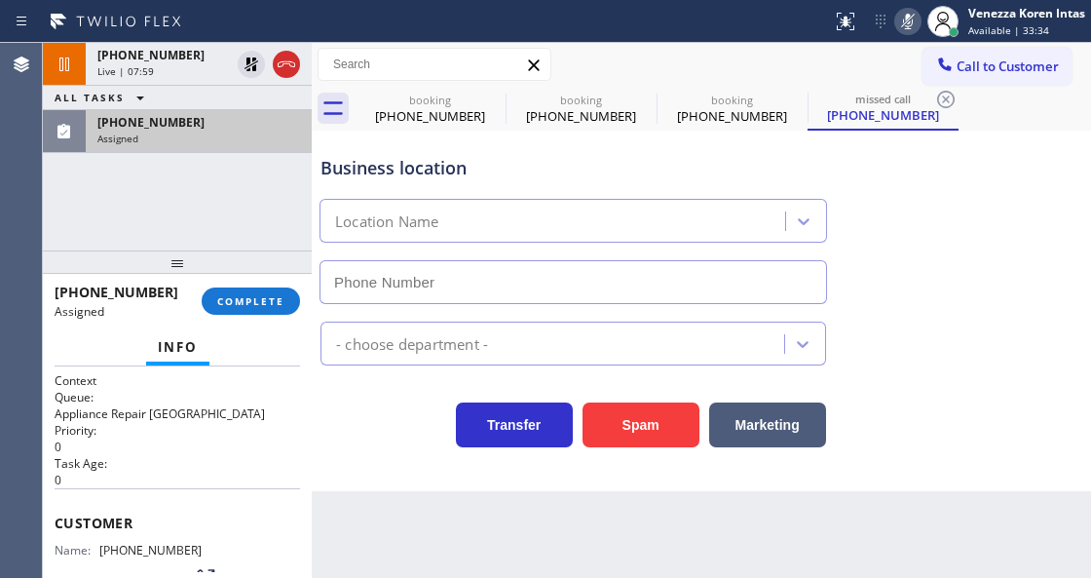
type input "[PHONE_NUMBER]"
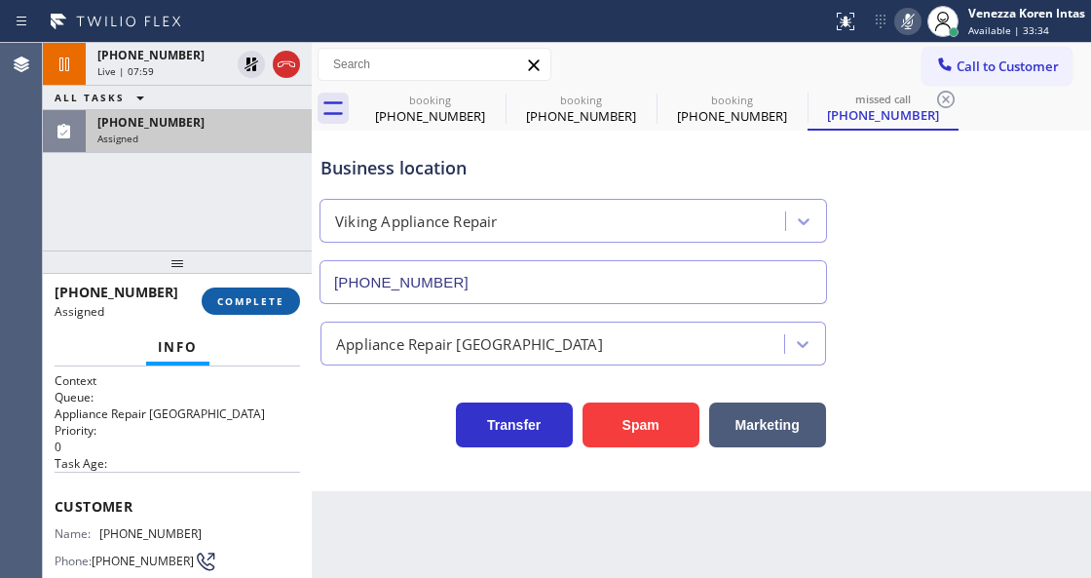
click at [271, 303] on span "COMPLETE" at bounding box center [250, 301] width 67 height 14
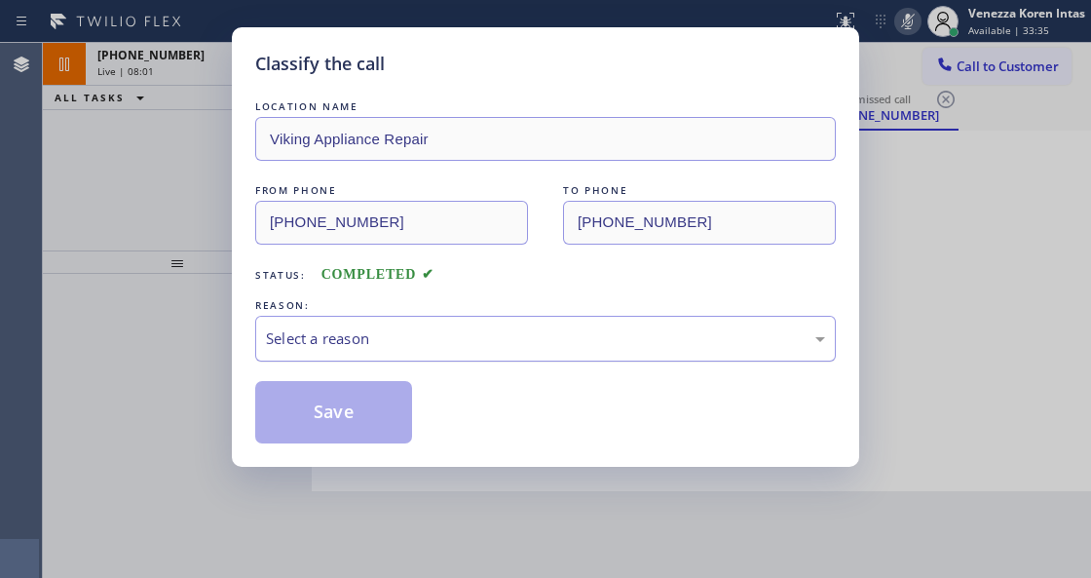
click at [450, 354] on div "Select a reason" at bounding box center [545, 339] width 581 height 46
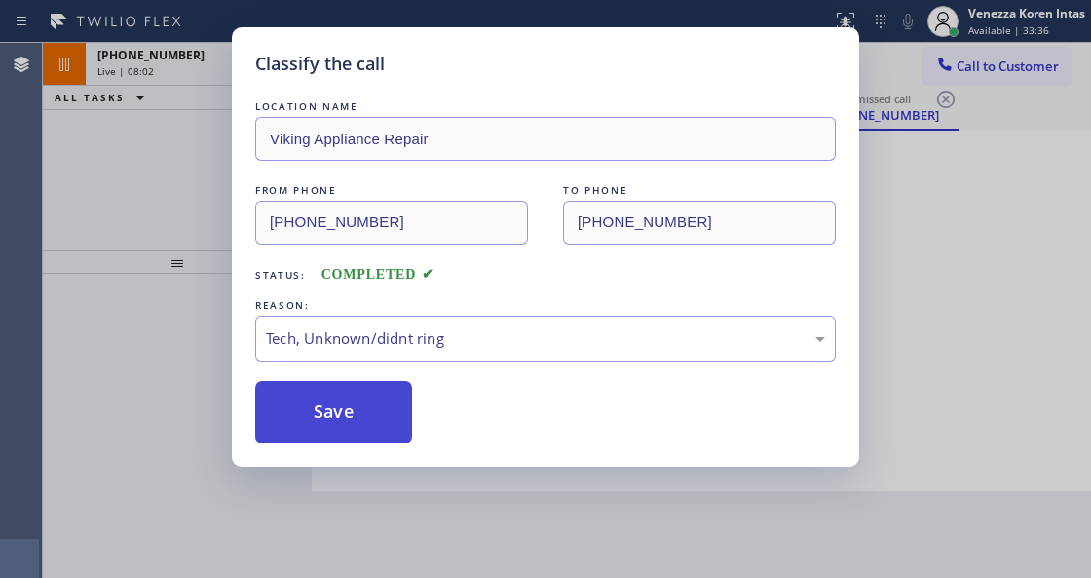
click at [363, 426] on button "Save" at bounding box center [333, 412] width 157 height 62
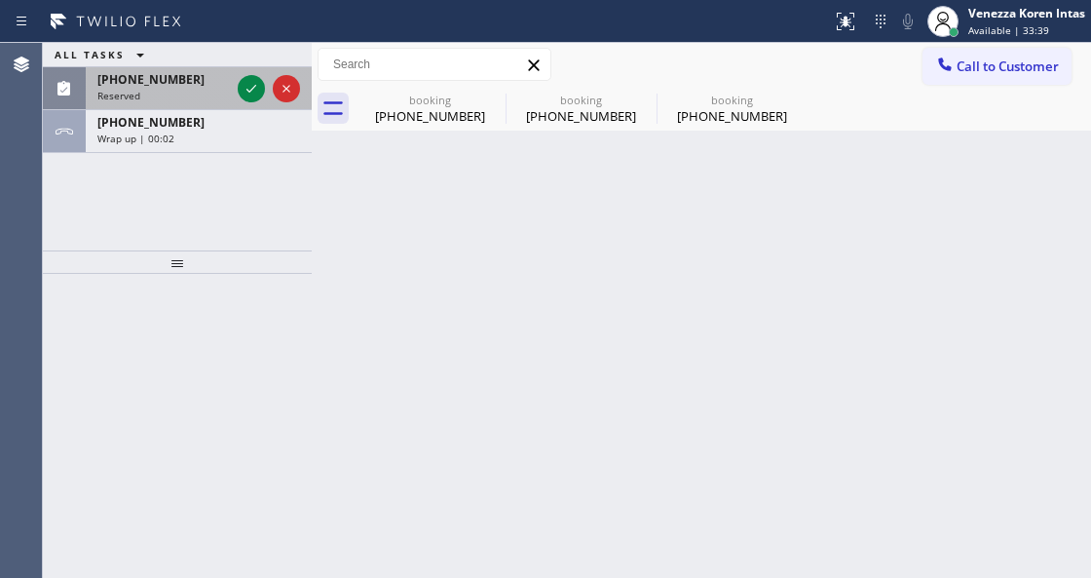
click at [236, 88] on div at bounding box center [269, 88] width 70 height 43
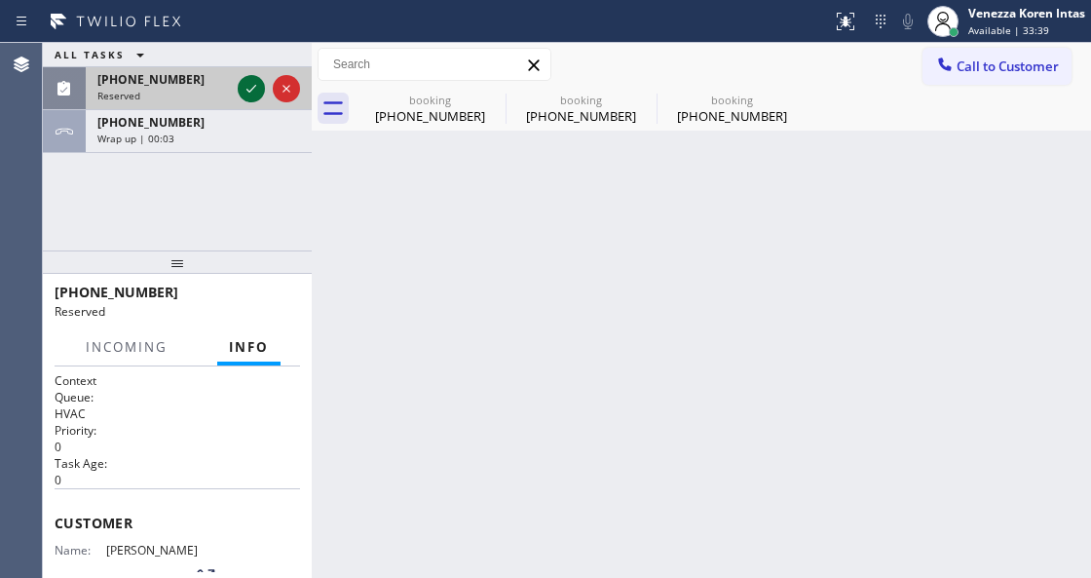
click at [248, 89] on icon at bounding box center [251, 88] width 23 height 23
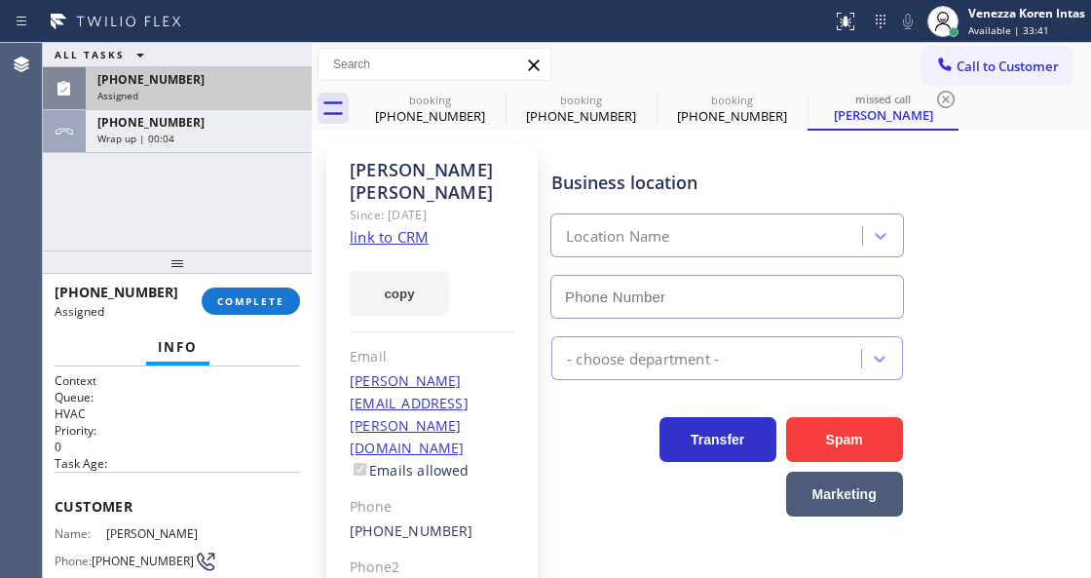
type input "[PHONE_NUMBER]"
click at [172, 90] on div "Assigned" at bounding box center [198, 96] width 203 height 14
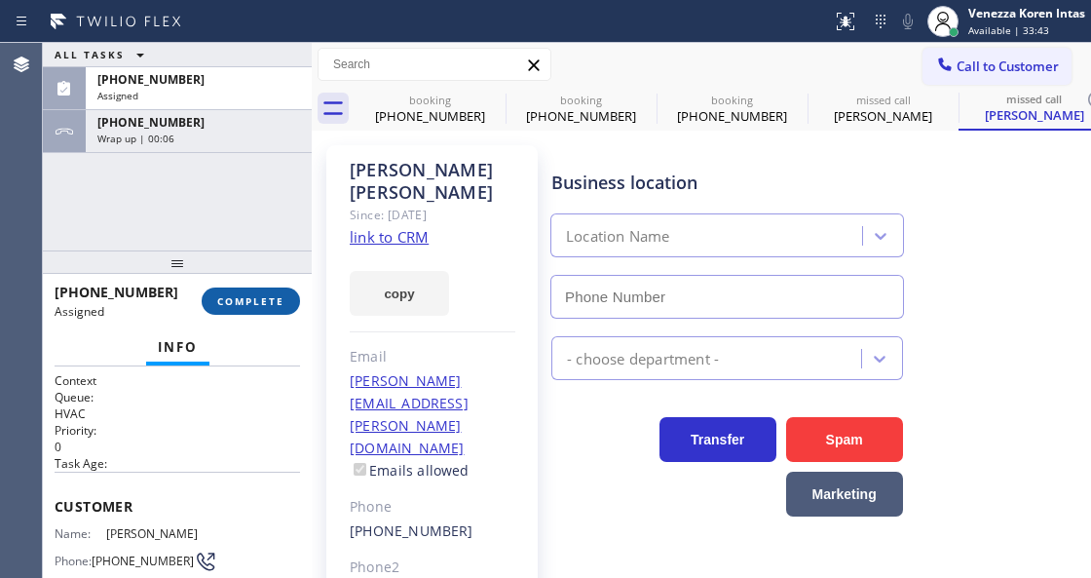
click at [261, 303] on span "COMPLETE" at bounding box center [250, 301] width 67 height 14
type input "[PHONE_NUMBER]"
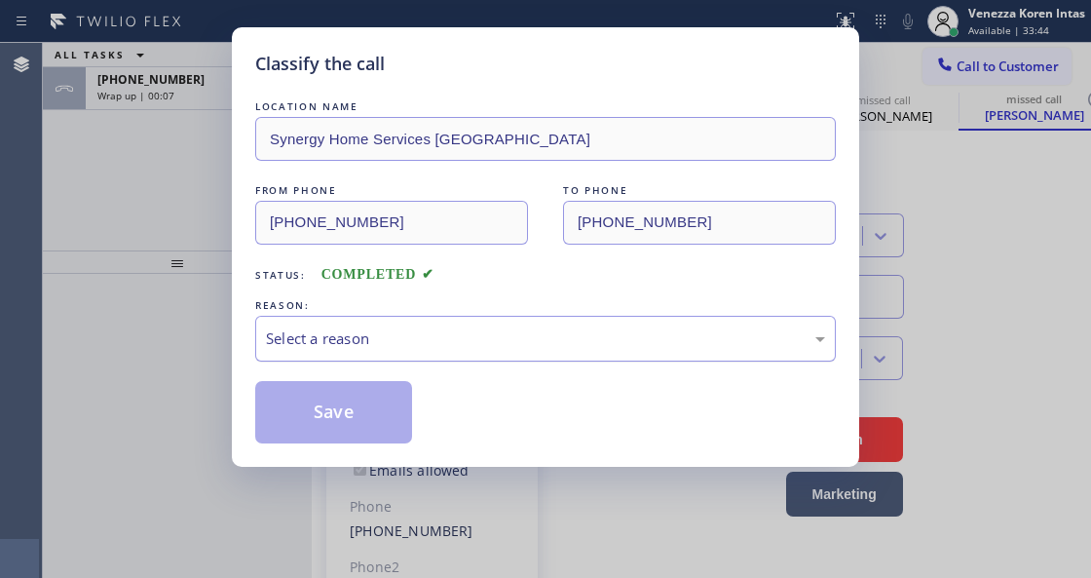
click at [452, 353] on div "Select a reason" at bounding box center [545, 339] width 581 height 46
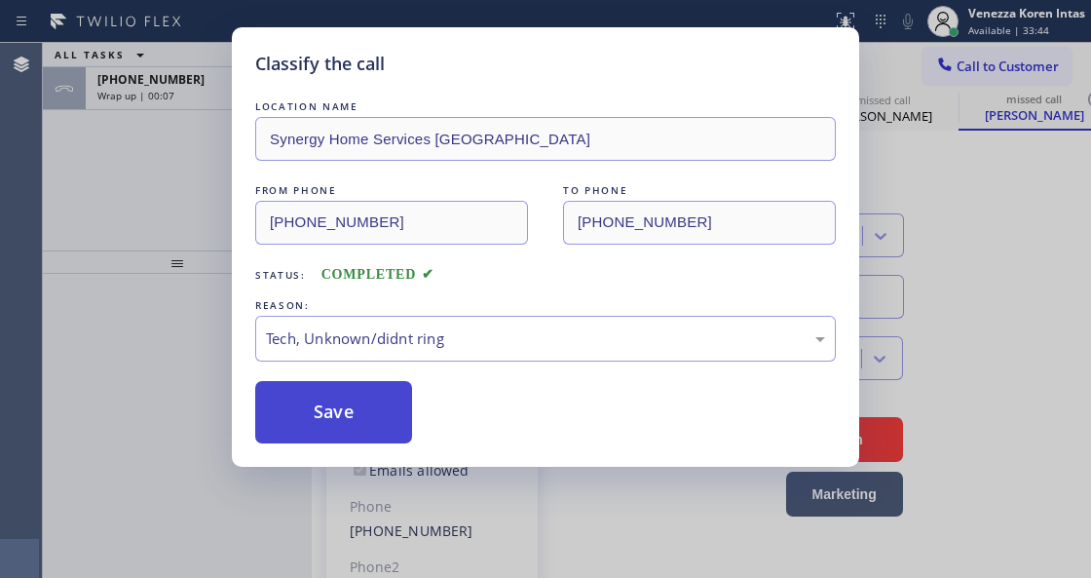
click at [385, 423] on button "Save" at bounding box center [333, 412] width 157 height 62
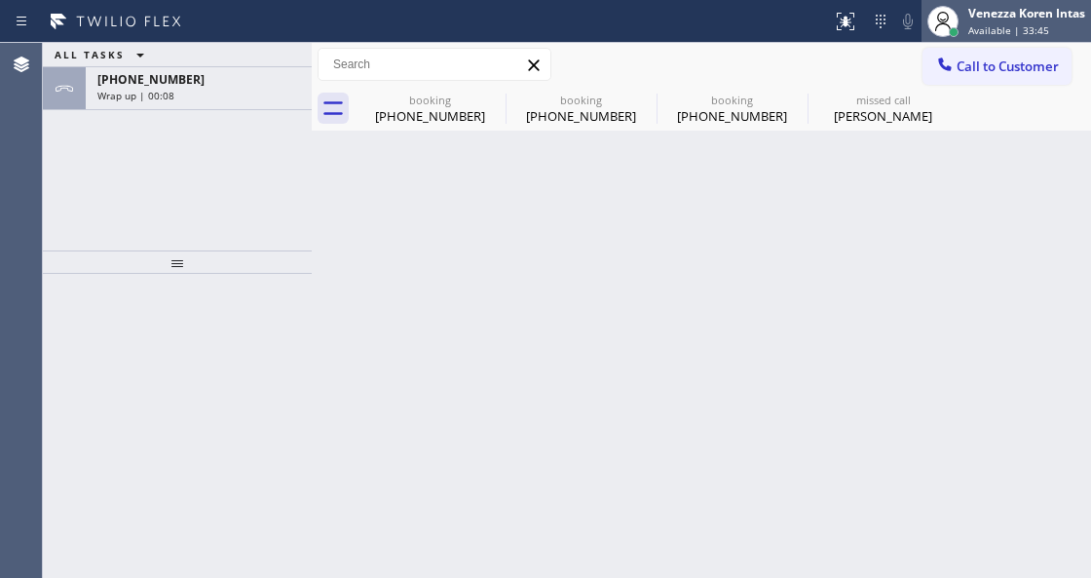
click at [1022, 27] on span "Available | 33:45" at bounding box center [1009, 30] width 81 height 14
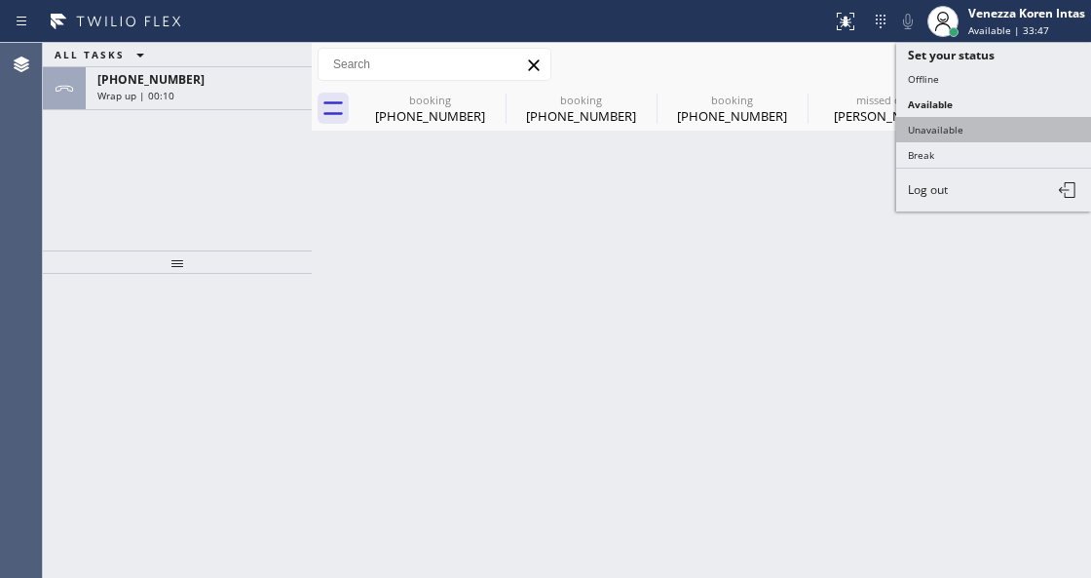
click at [942, 129] on button "Unavailable" at bounding box center [994, 129] width 195 height 25
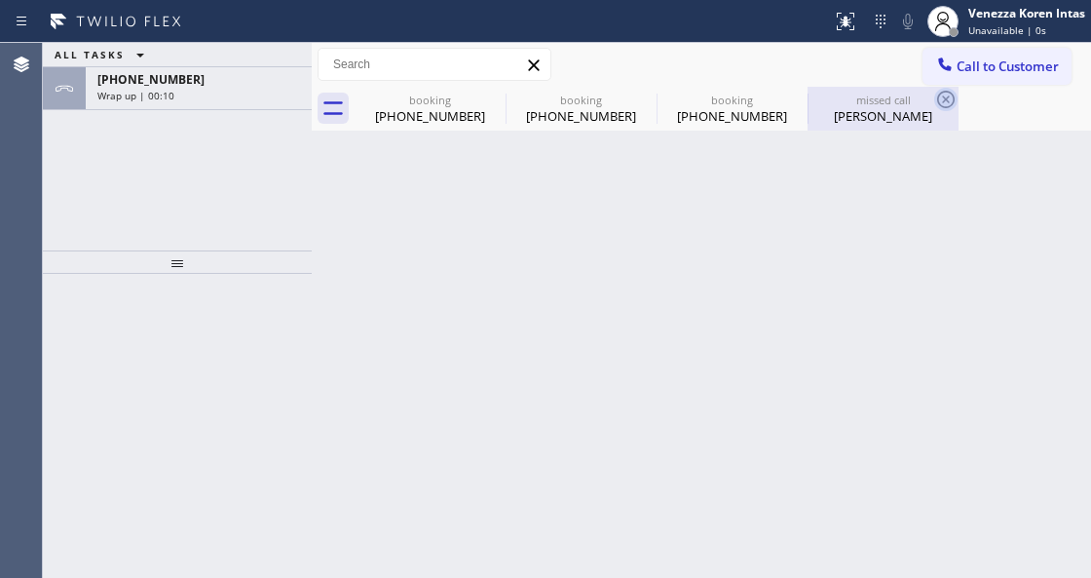
click at [945, 101] on icon at bounding box center [946, 100] width 18 height 18
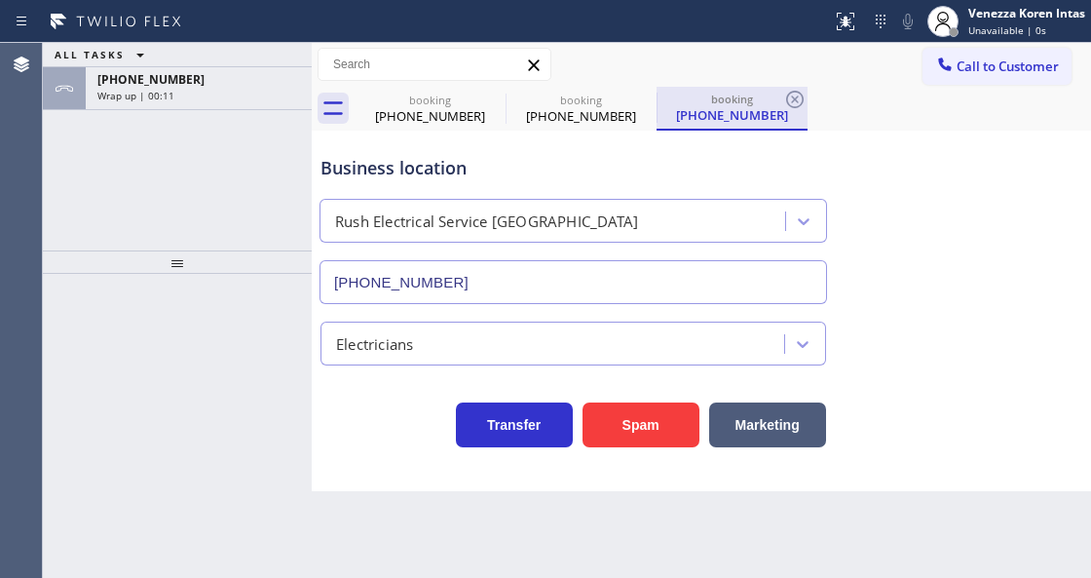
drag, startPoint x: 934, startPoint y: 99, endPoint x: 734, endPoint y: 105, distance: 199.9
click at [928, 100] on div "booking (256) 714-5495 booking (256) 714-5495 booking (256) 714-5495" at bounding box center [723, 109] width 737 height 44
click at [786, 99] on icon at bounding box center [795, 100] width 18 height 18
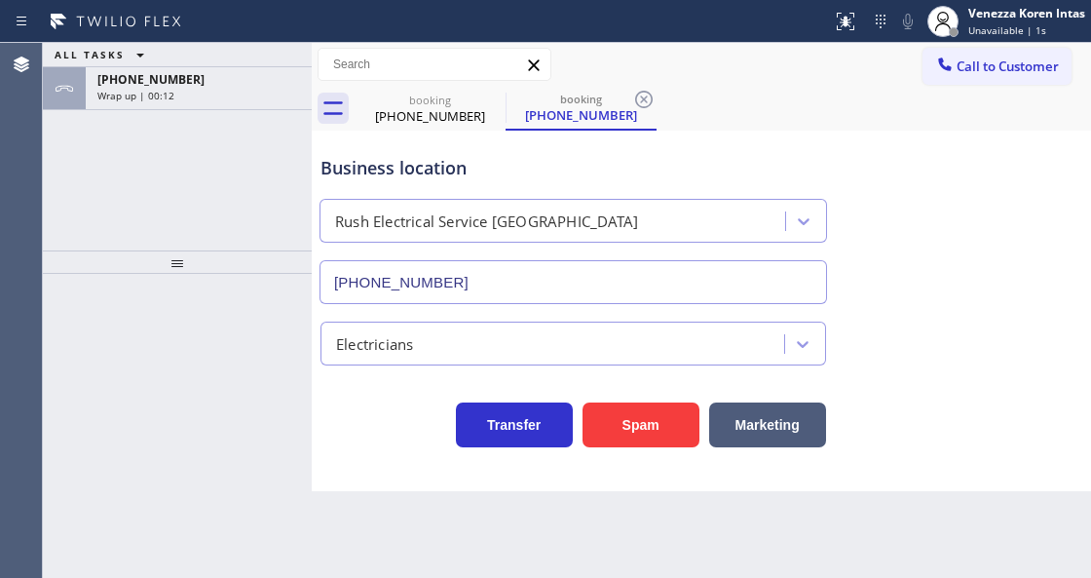
drag, startPoint x: 654, startPoint y: 104, endPoint x: 599, endPoint y: 105, distance: 54.6
click at [648, 104] on icon at bounding box center [643, 99] width 23 height 23
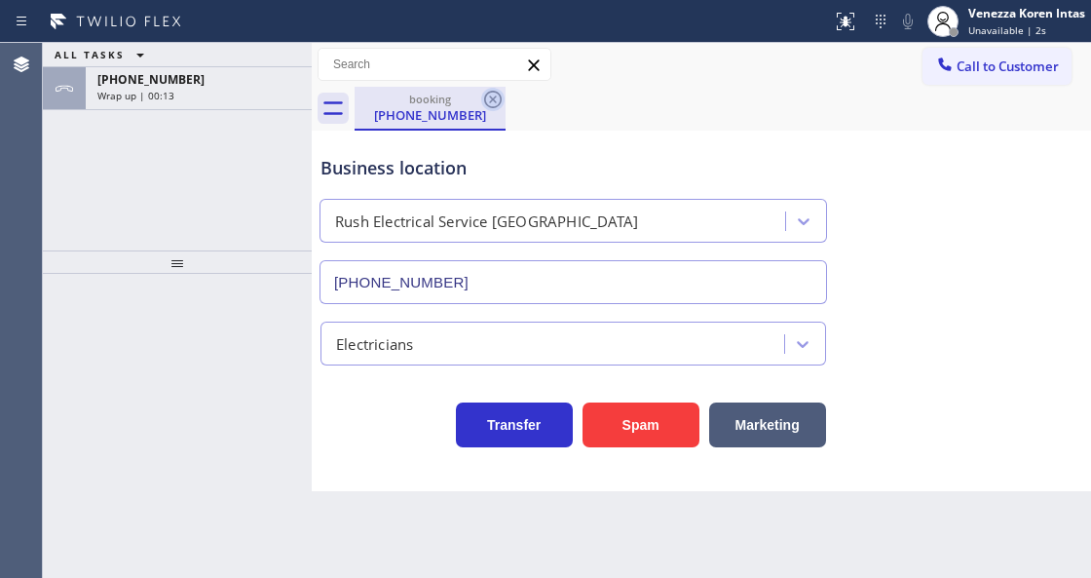
click at [494, 103] on icon at bounding box center [492, 99] width 23 height 23
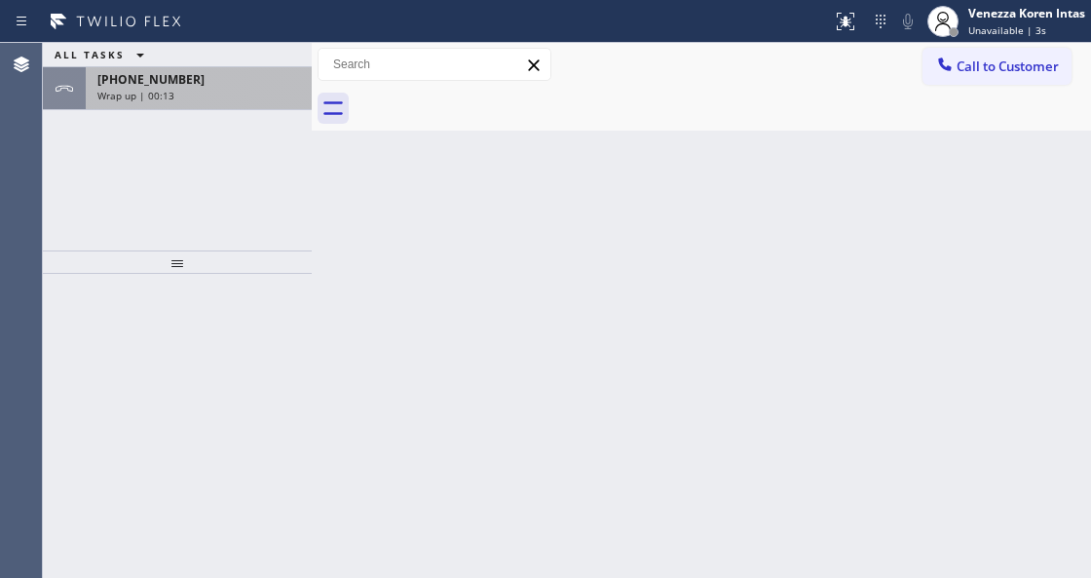
click at [159, 89] on span "Wrap up | 00:13" at bounding box center [135, 96] width 77 height 14
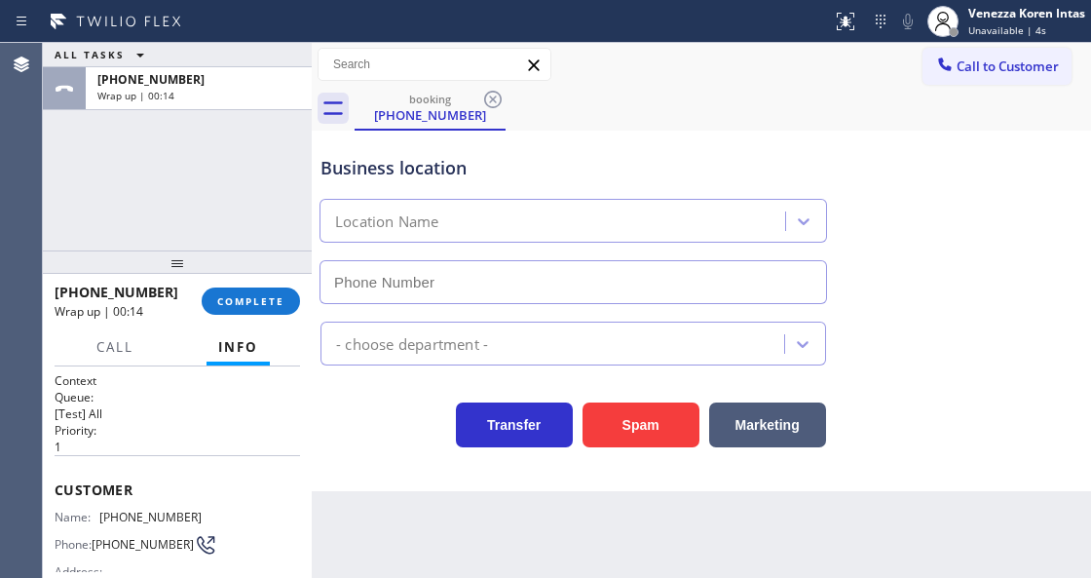
type input "[PHONE_NUMBER]"
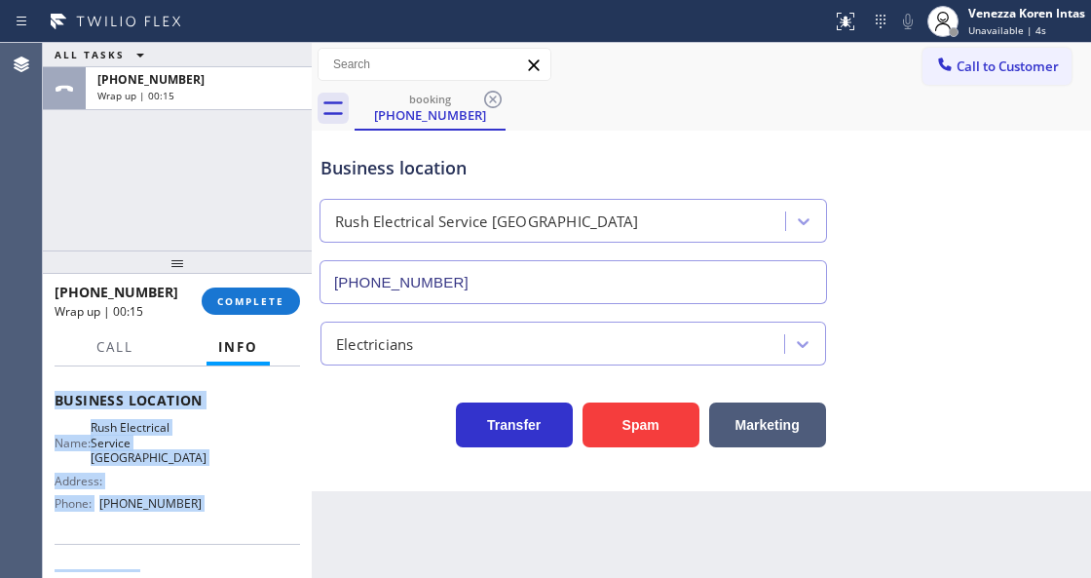
scroll to position [349, 0]
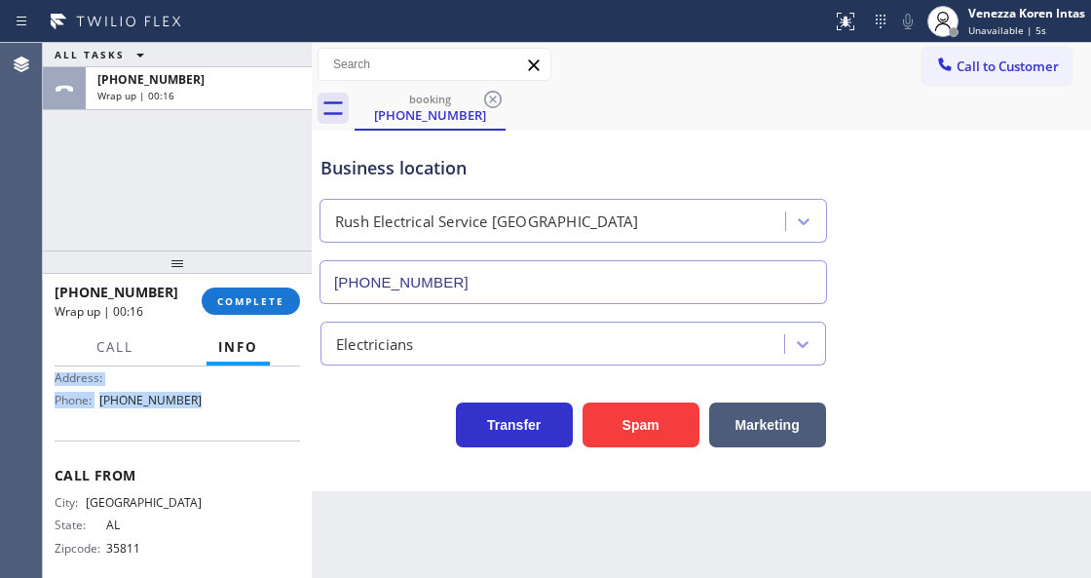
drag, startPoint x: 53, startPoint y: 476, endPoint x: 219, endPoint y: 411, distance: 178.6
click at [219, 411] on div "Context Queue: [Test] All Priority: 1 Customer Name: (256) 714-5495 Phone: (256…" at bounding box center [177, 471] width 269 height 210
click at [271, 304] on span "COMPLETE" at bounding box center [250, 301] width 67 height 14
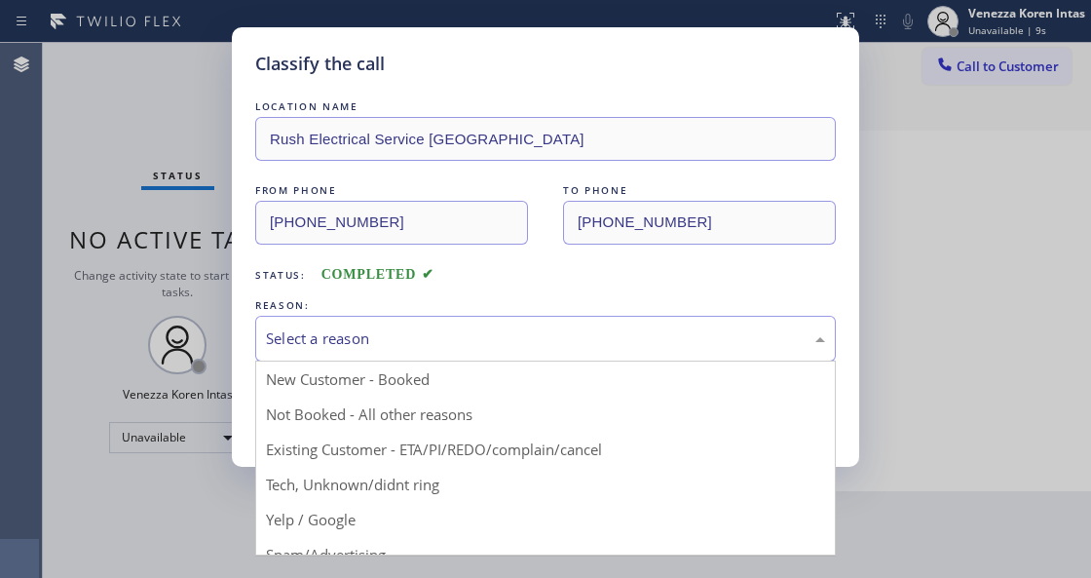
click at [447, 345] on div "Select a reason" at bounding box center [545, 338] width 559 height 22
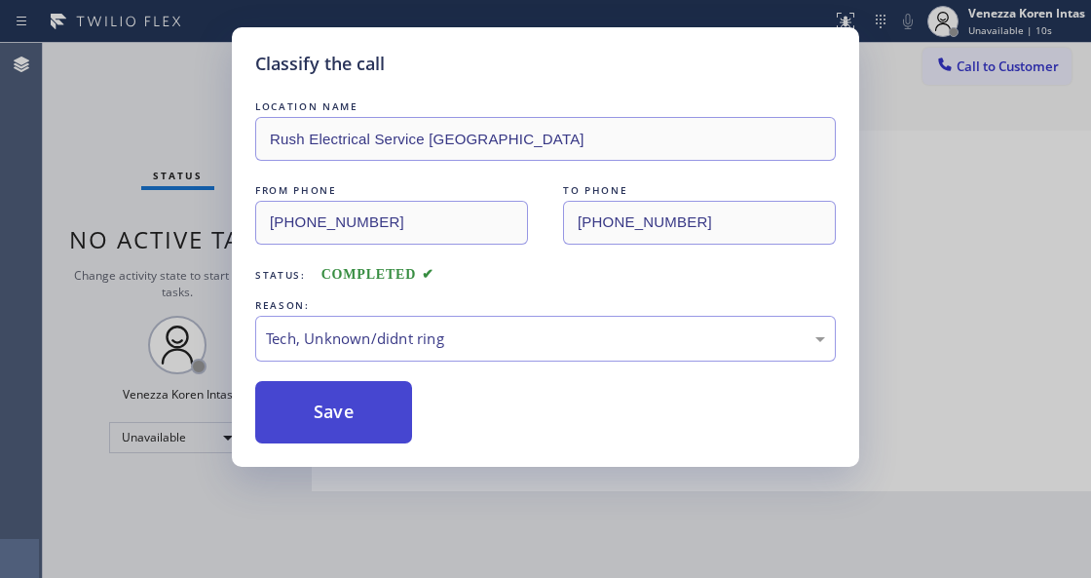
click at [400, 428] on button "Save" at bounding box center [333, 412] width 157 height 62
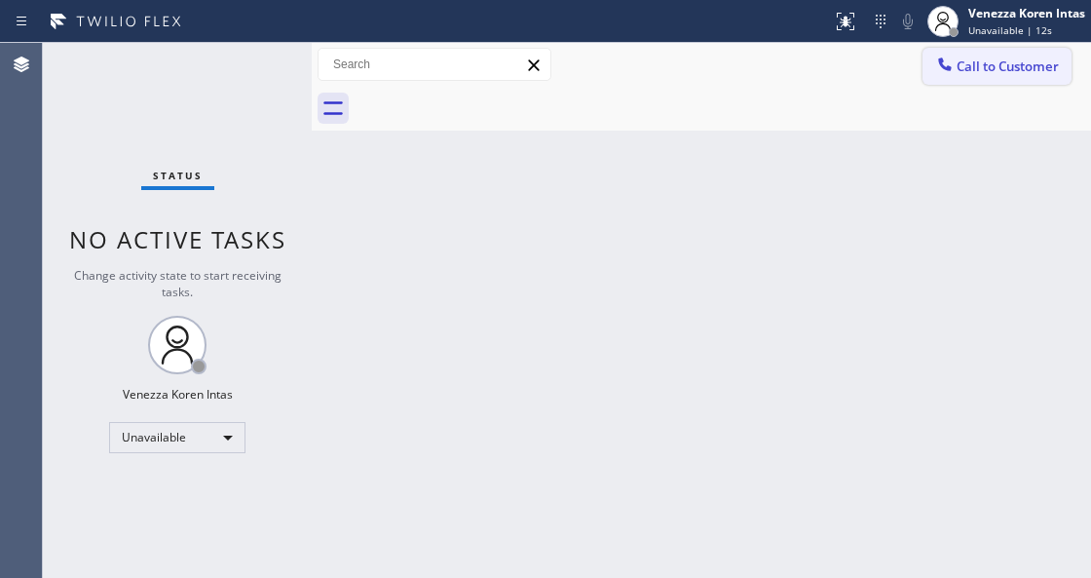
click at [956, 70] on div at bounding box center [945, 66] width 23 height 23
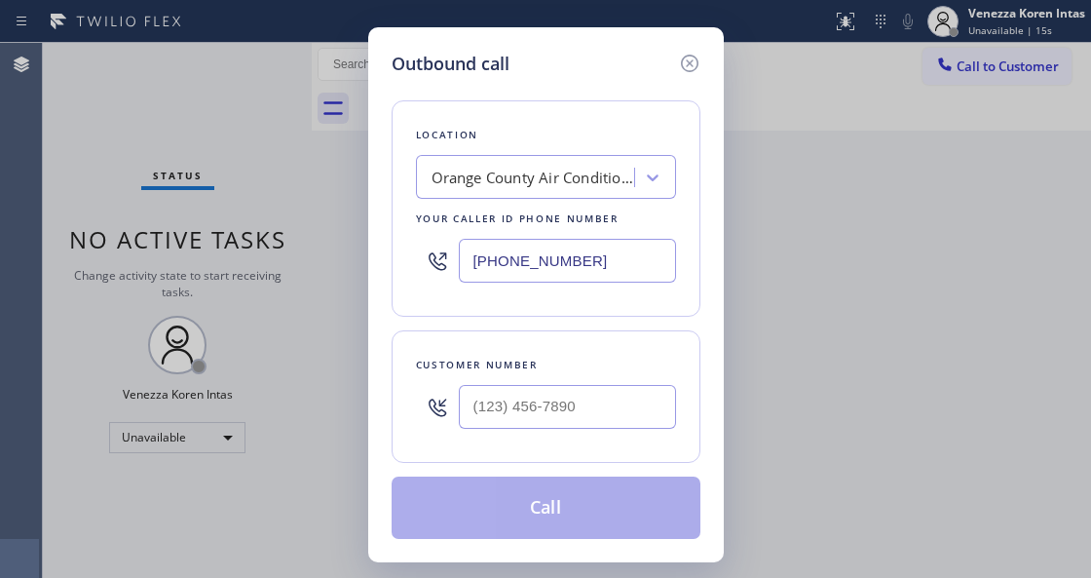
drag, startPoint x: 479, startPoint y: 276, endPoint x: 528, endPoint y: 276, distance: 48.7
click at [479, 276] on input "[PHONE_NUMBER]" at bounding box center [567, 261] width 217 height 44
drag, startPoint x: 598, startPoint y: 275, endPoint x: 350, endPoint y: 216, distance: 255.3
click at [417, 236] on div "[PHONE_NUMBER]" at bounding box center [546, 260] width 260 height 63
paste input "805) 307-3272"
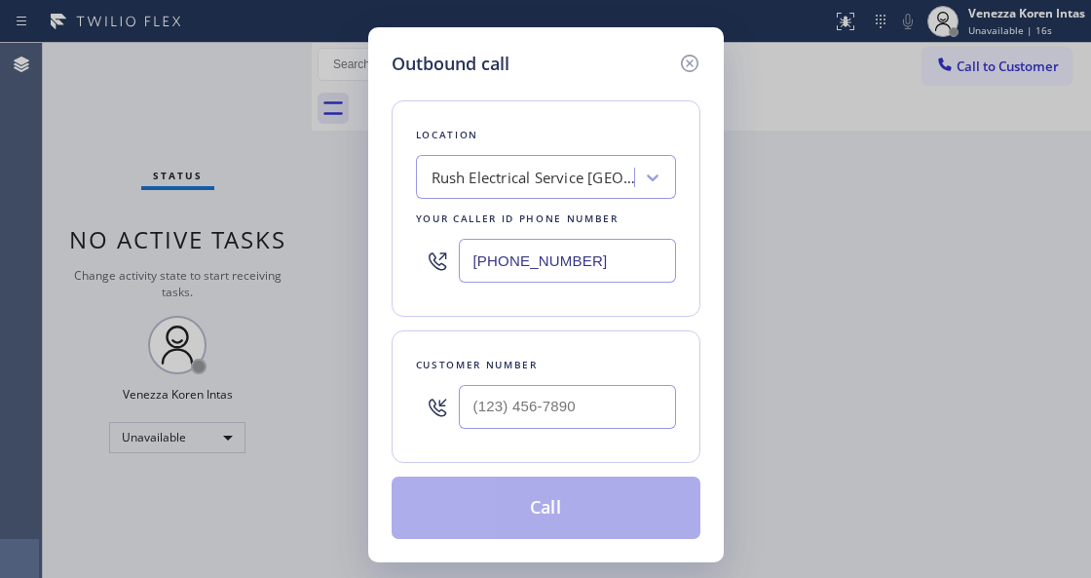
type input "[PHONE_NUMBER]"
drag, startPoint x: 446, startPoint y: 366, endPoint x: 465, endPoint y: 390, distance: 29.8
click at [446, 366] on div "Customer number" at bounding box center [546, 365] width 260 height 20
click at [493, 401] on input "(___) ___-____" at bounding box center [567, 407] width 217 height 44
paste input "256) 714-5495"
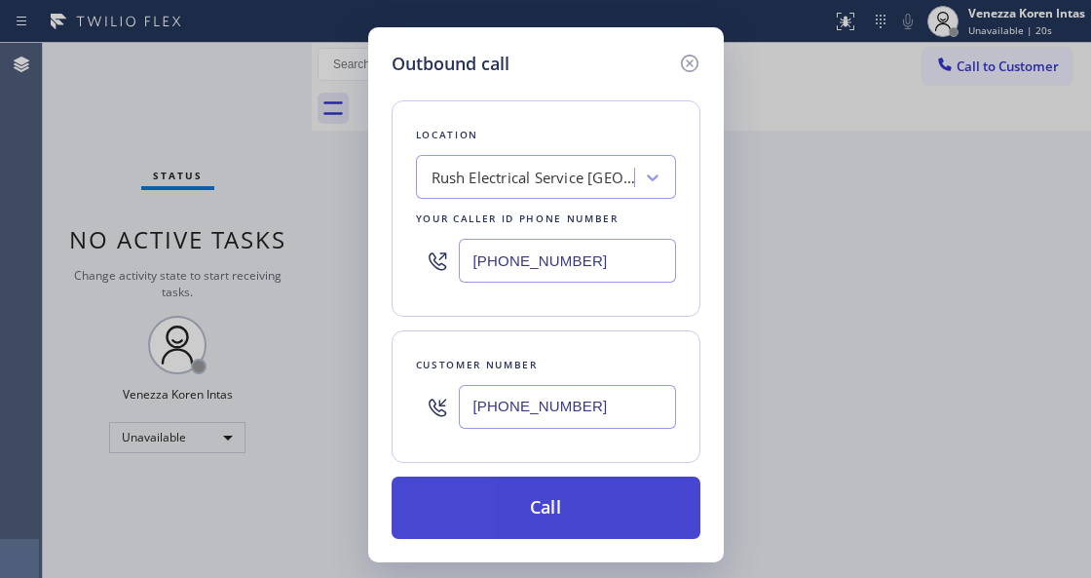
type input "[PHONE_NUMBER]"
click at [533, 515] on button "Call" at bounding box center [546, 508] width 309 height 62
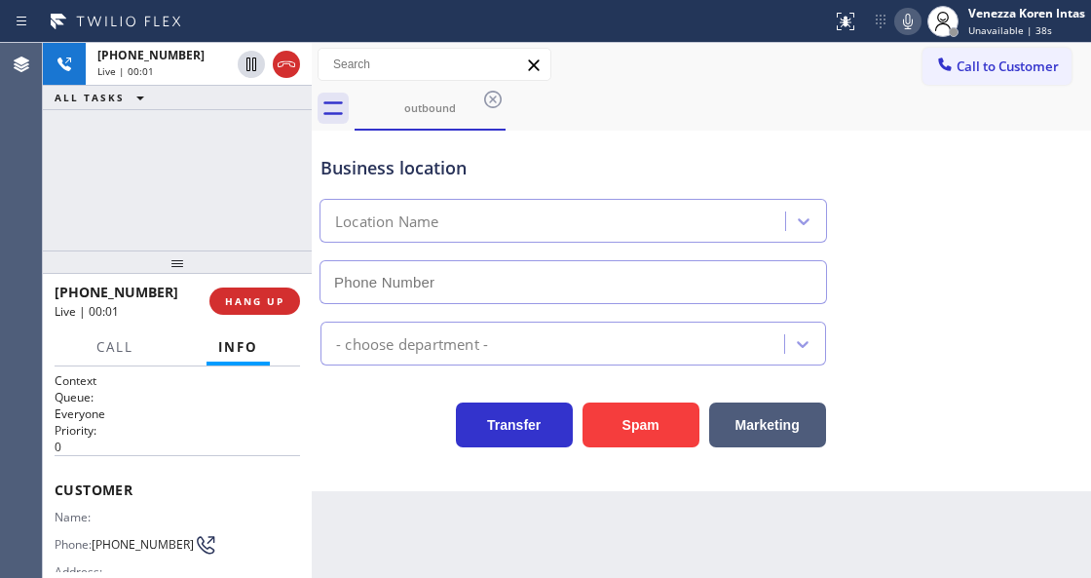
type input "[PHONE_NUMBER]"
click at [719, 201] on div "Rush Electrical Service [GEOGRAPHIC_DATA]" at bounding box center [574, 221] width 508 height 44
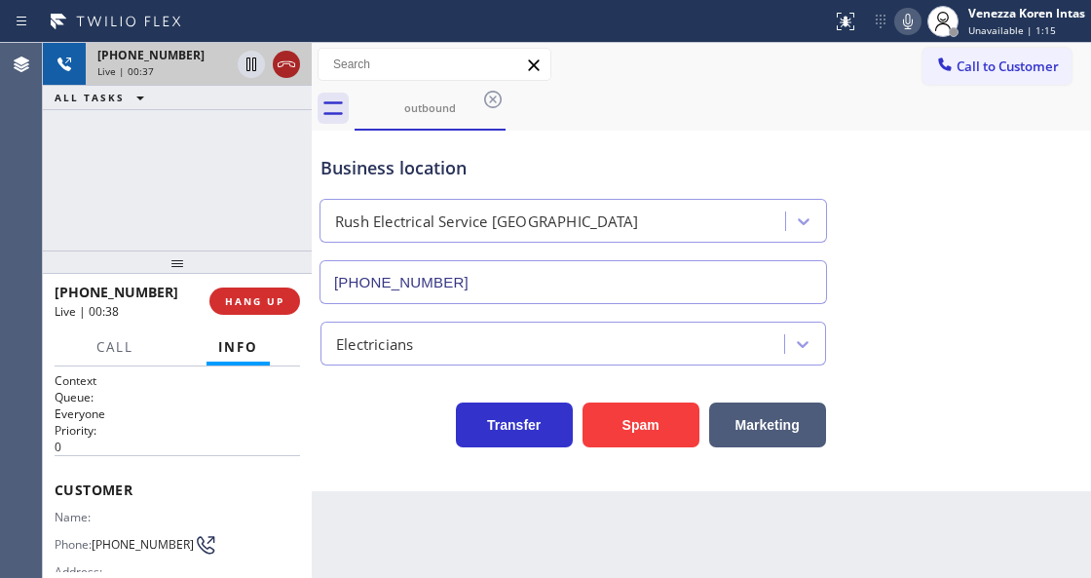
click at [287, 68] on icon at bounding box center [286, 64] width 23 height 23
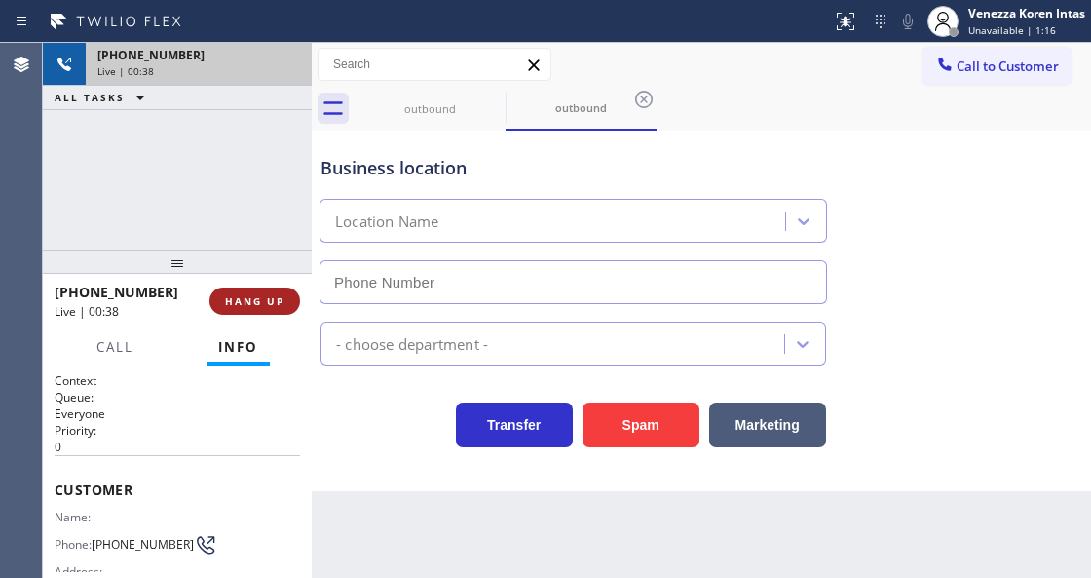
type input "[PHONE_NUMBER]"
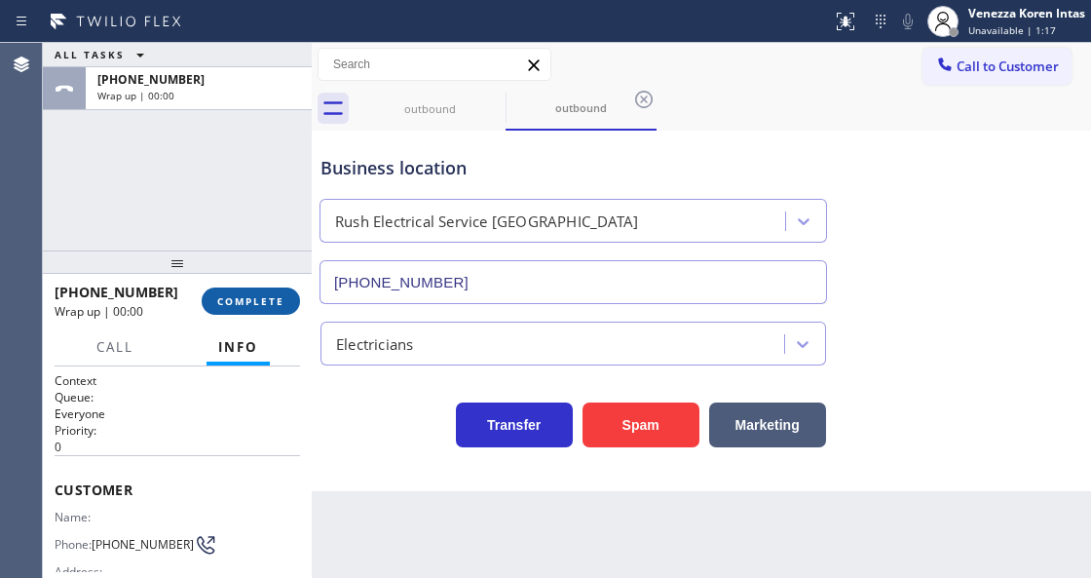
click at [256, 300] on span "COMPLETE" at bounding box center [250, 301] width 67 height 14
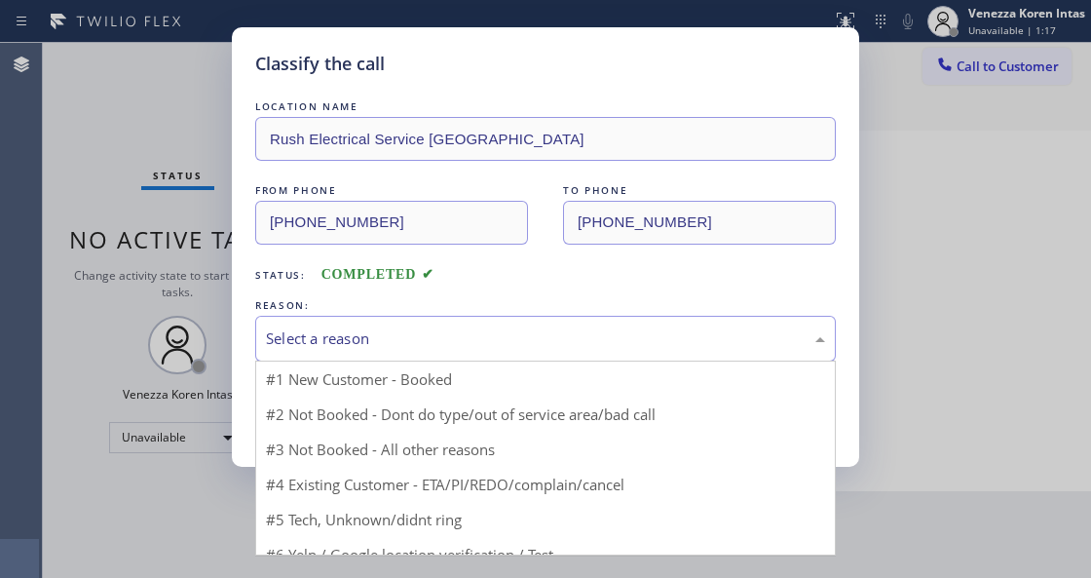
click at [384, 336] on div "Select a reason" at bounding box center [545, 338] width 559 height 22
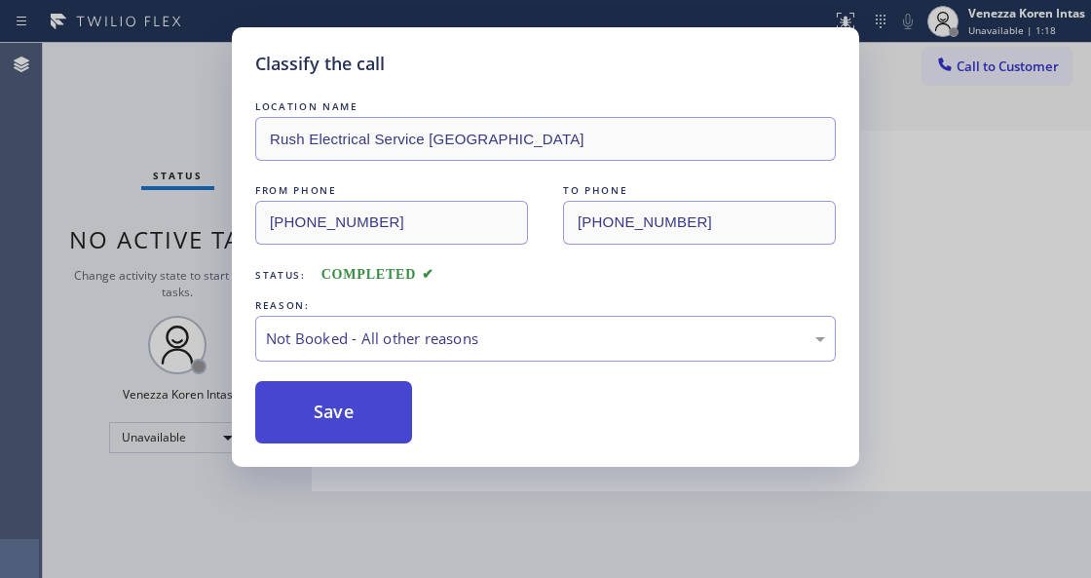
drag, startPoint x: 389, startPoint y: 385, endPoint x: 402, endPoint y: 400, distance: 20.0
click at [388, 385] on button "Save" at bounding box center [333, 412] width 157 height 62
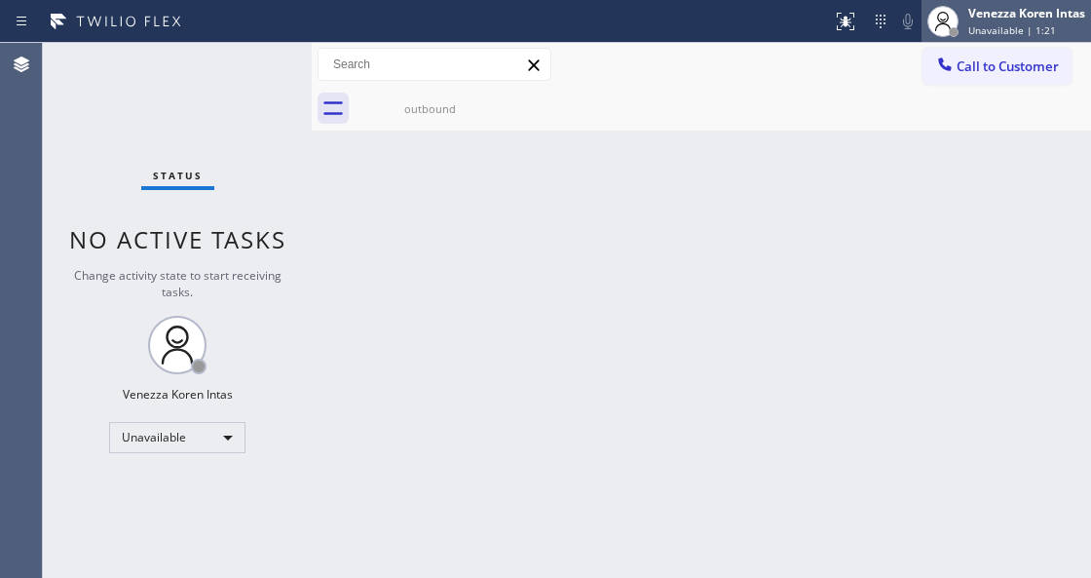
click at [956, 23] on div at bounding box center [943, 21] width 31 height 31
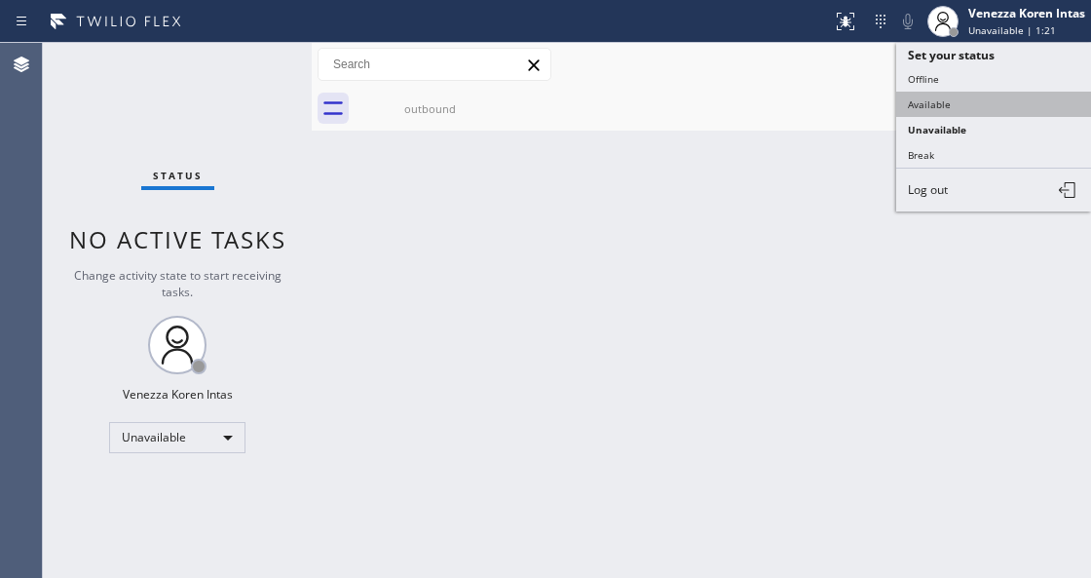
drag, startPoint x: 935, startPoint y: 101, endPoint x: 911, endPoint y: 109, distance: 24.7
click at [934, 103] on button "Available" at bounding box center [994, 104] width 195 height 25
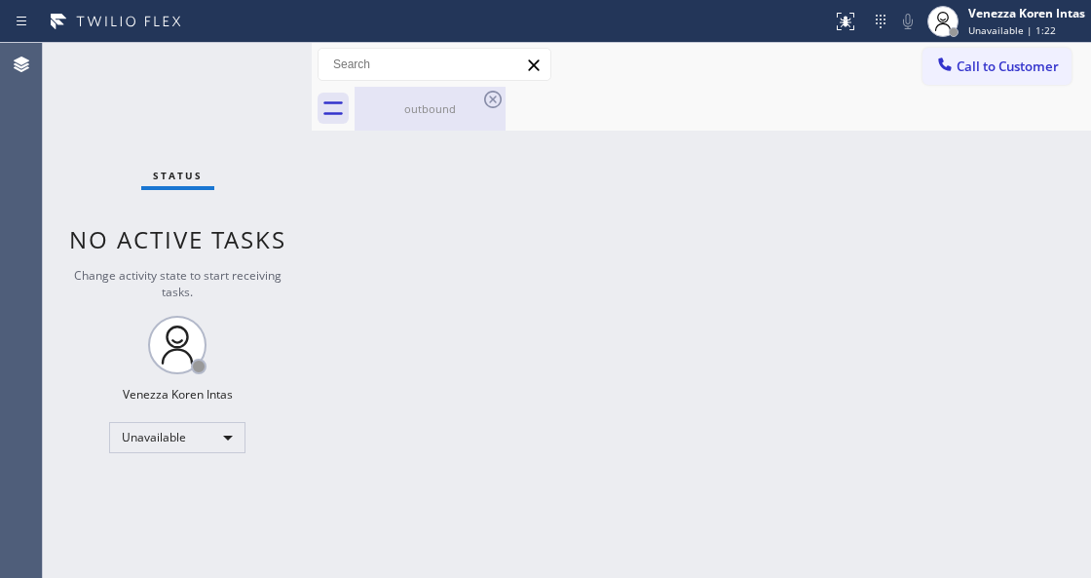
click at [392, 105] on div "outbound" at bounding box center [430, 108] width 147 height 15
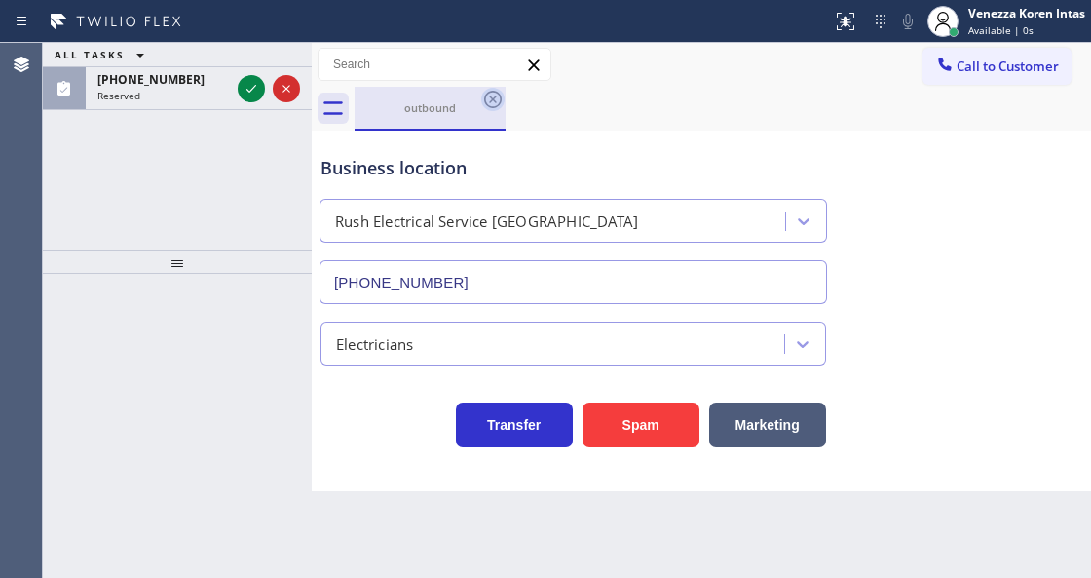
click at [485, 96] on icon at bounding box center [493, 100] width 18 height 18
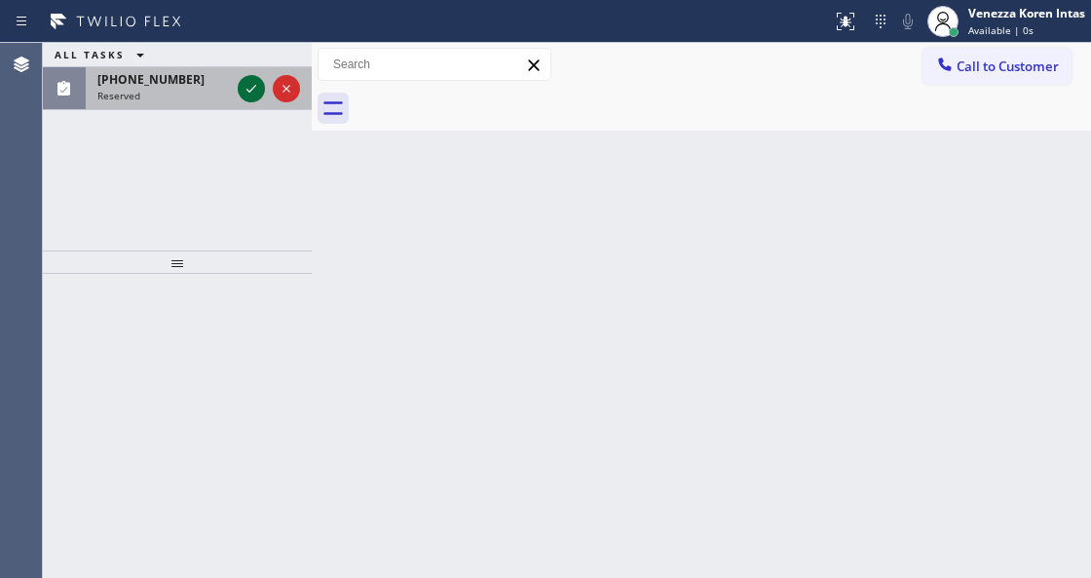
click at [251, 82] on icon at bounding box center [251, 88] width 23 height 23
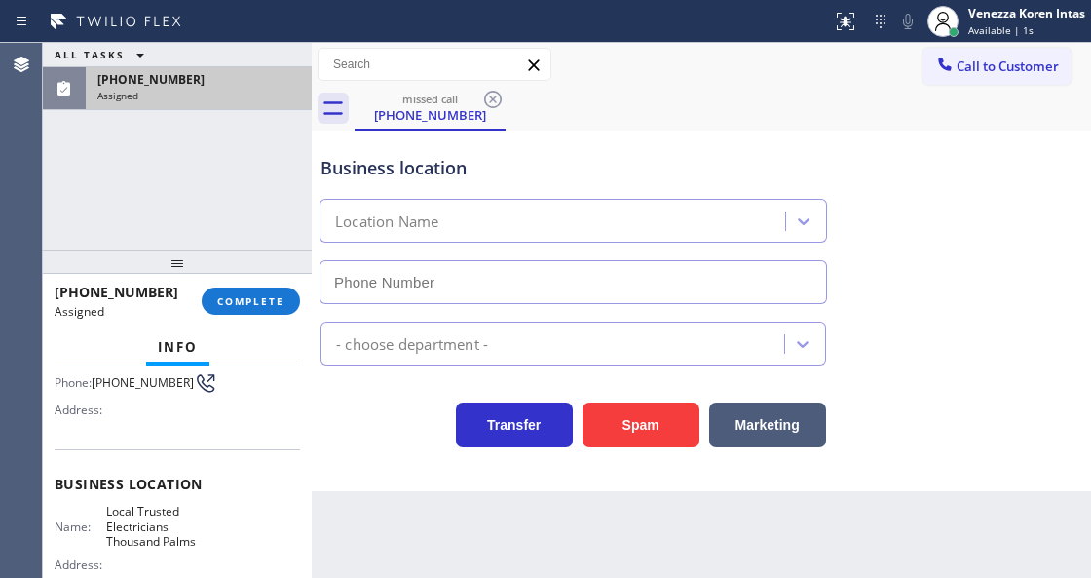
type input "[PHONE_NUMBER]"
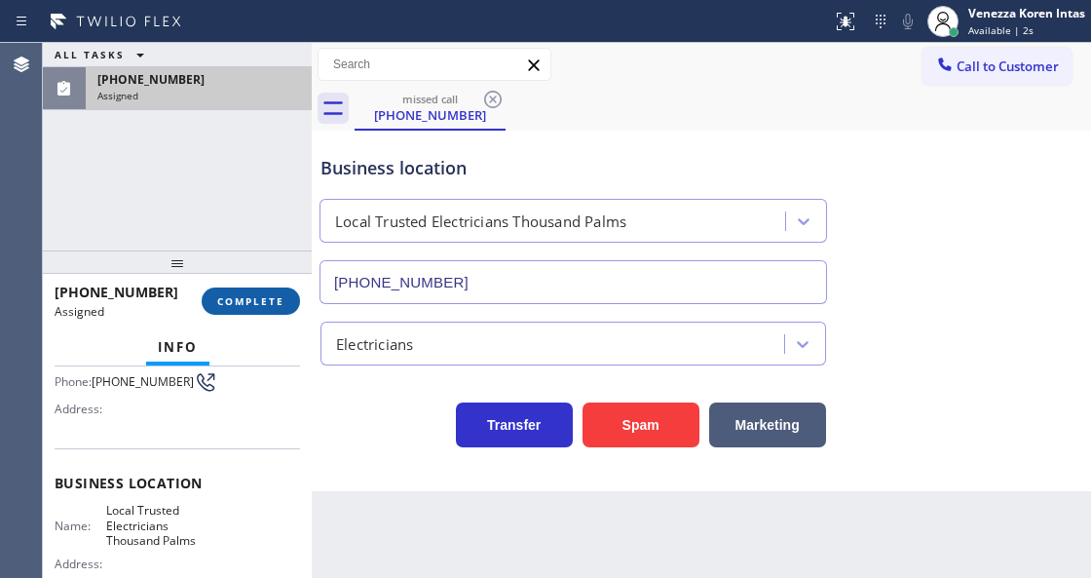
click at [246, 306] on span "COMPLETE" at bounding box center [250, 301] width 67 height 14
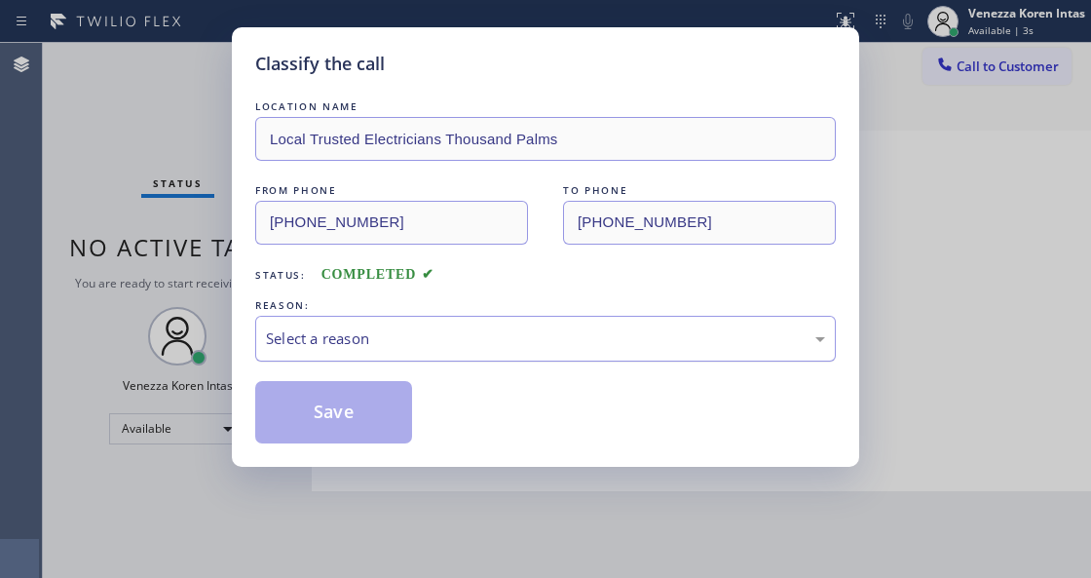
click at [472, 335] on div "Select a reason" at bounding box center [545, 338] width 559 height 22
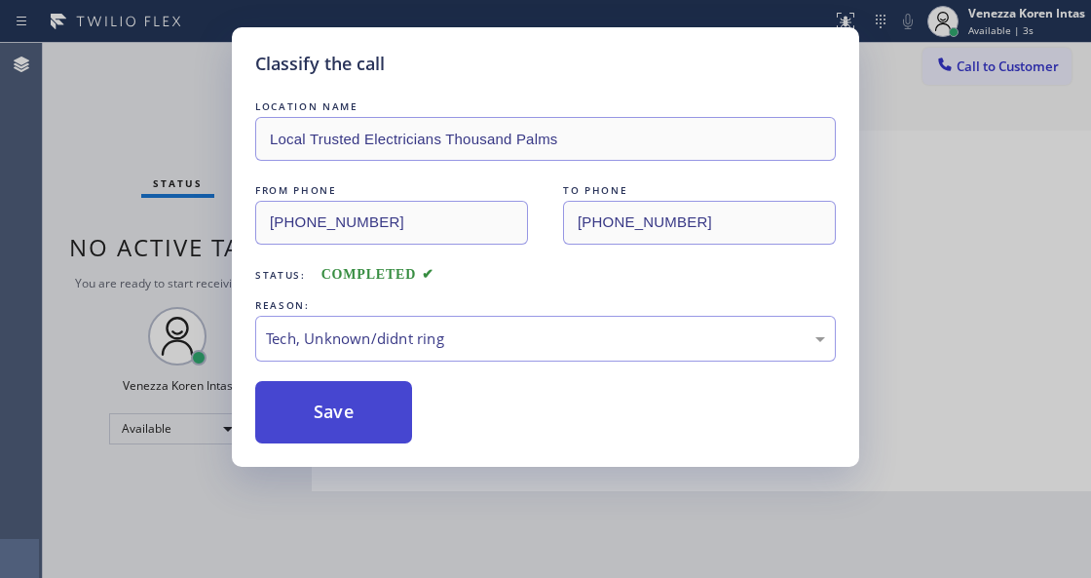
click at [386, 411] on button "Save" at bounding box center [333, 412] width 157 height 62
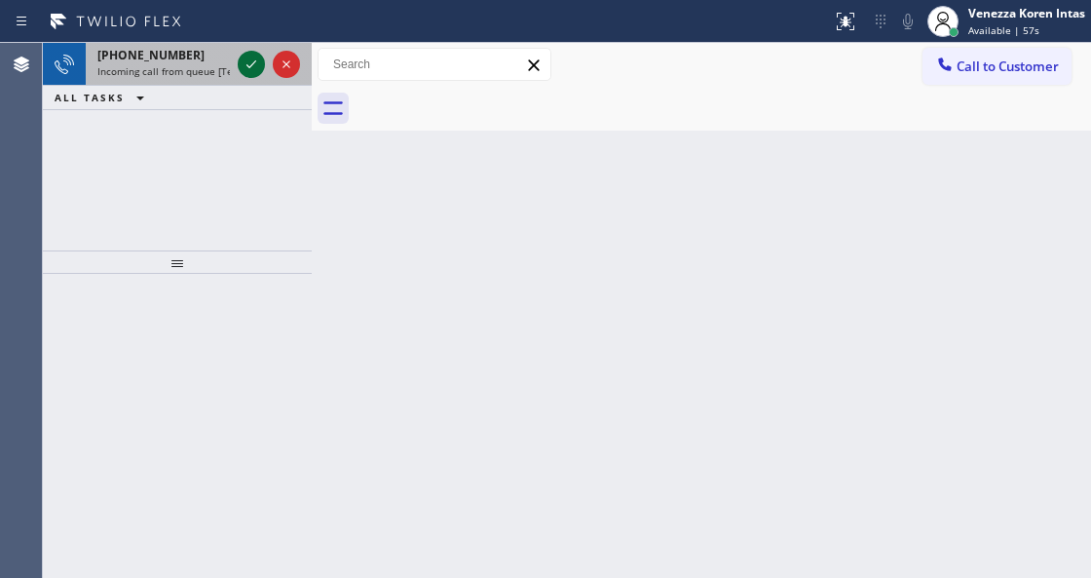
click at [259, 56] on icon at bounding box center [251, 64] width 23 height 23
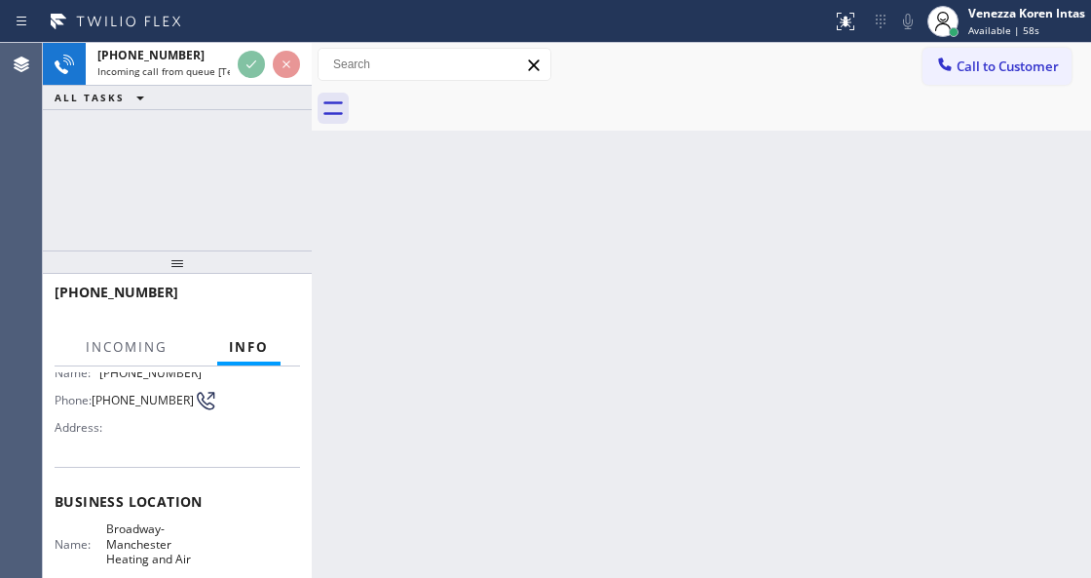
scroll to position [259, 0]
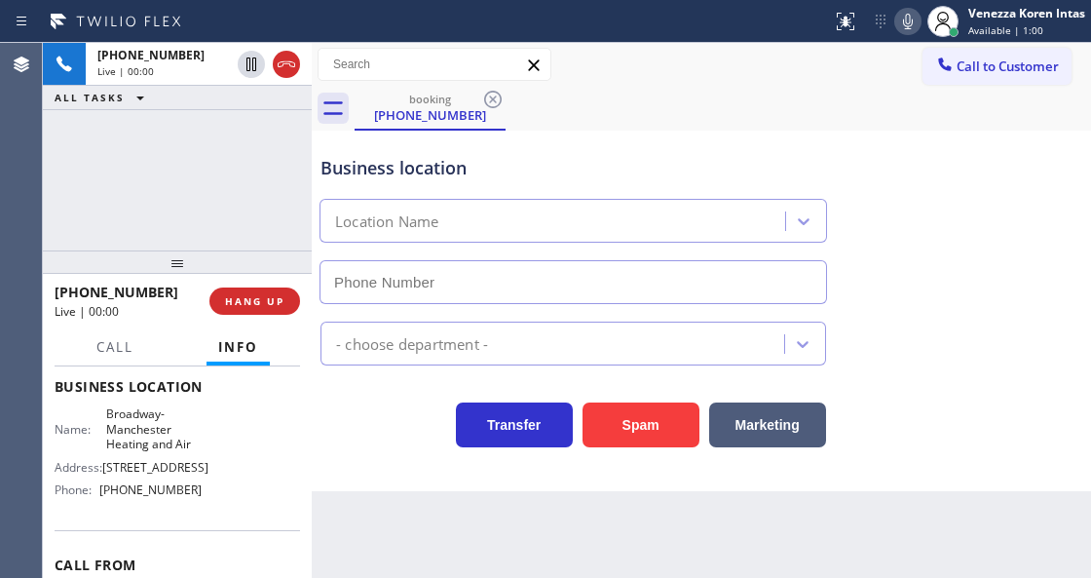
type input "[PHONE_NUMBER]"
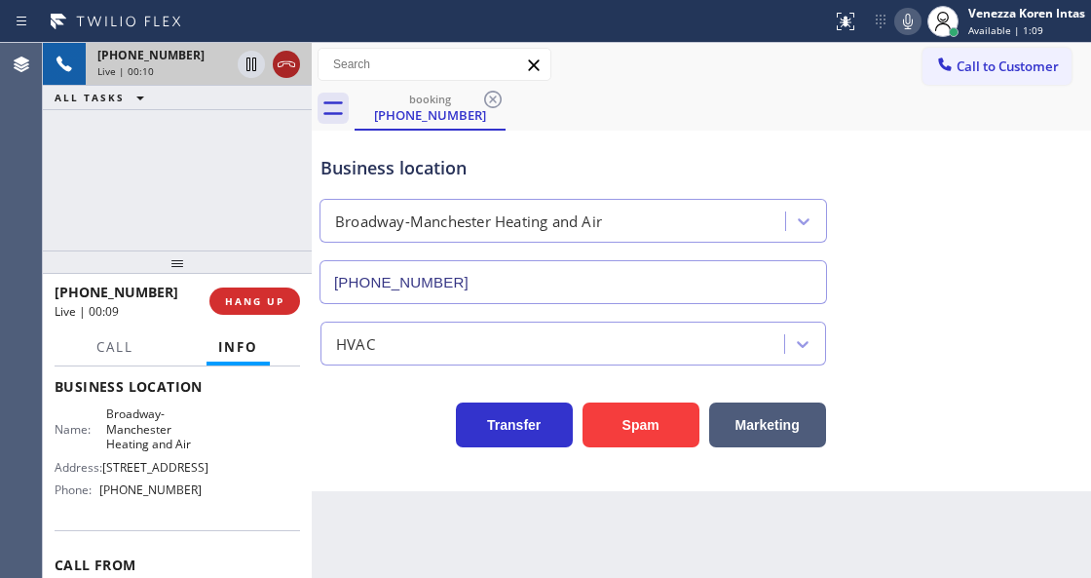
click at [283, 71] on icon at bounding box center [286, 64] width 23 height 23
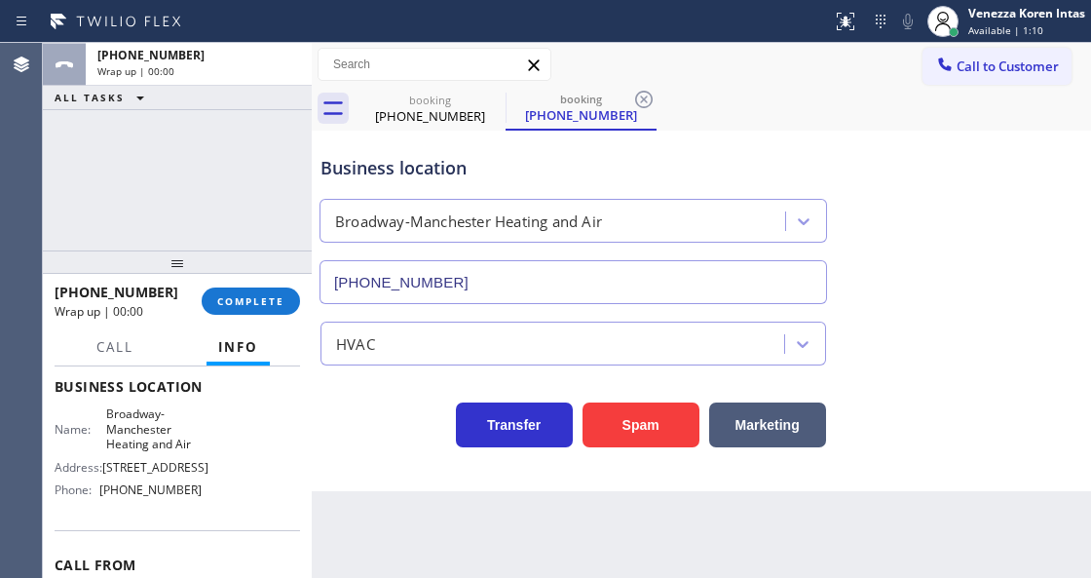
type input "[PHONE_NUMBER]"
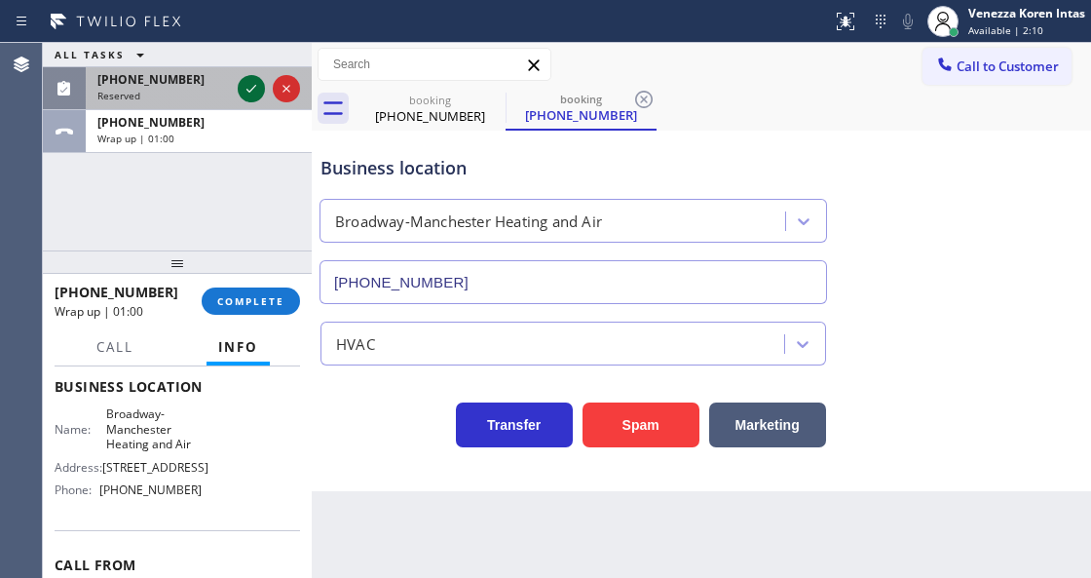
click at [247, 90] on icon at bounding box center [252, 89] width 10 height 8
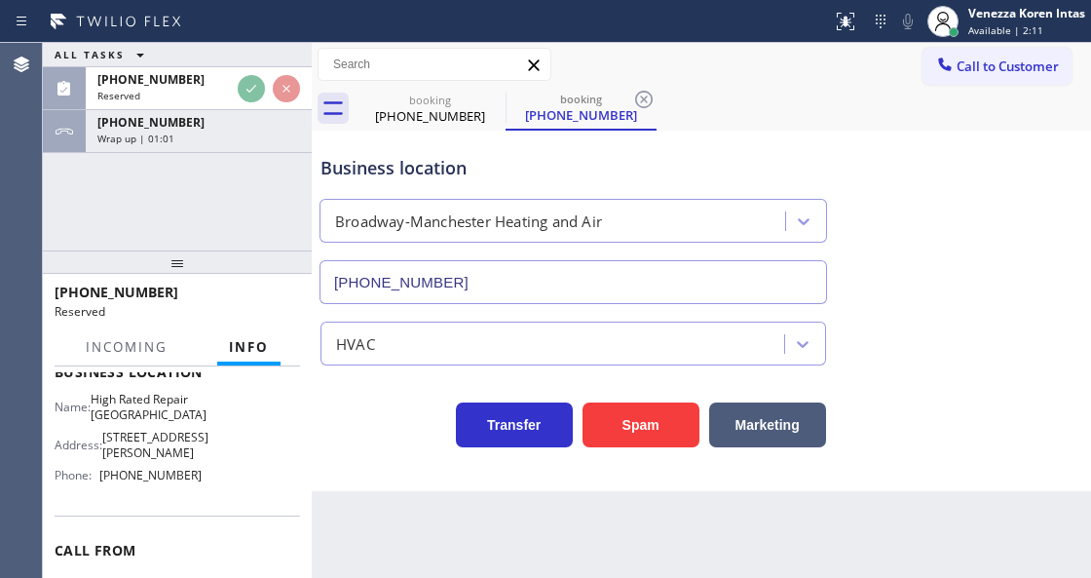
scroll to position [275, 0]
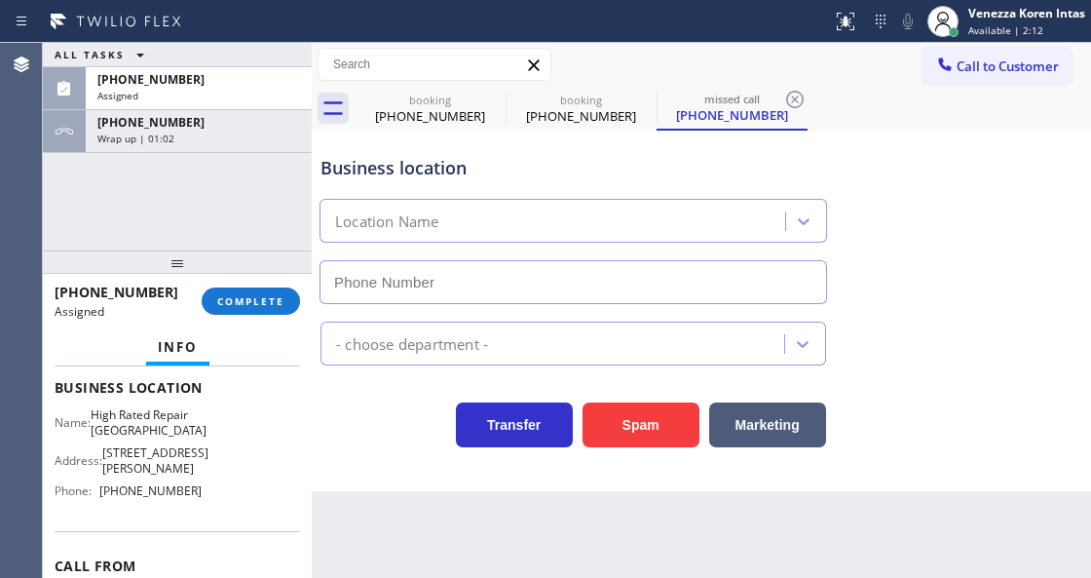
type input "[PHONE_NUMBER]"
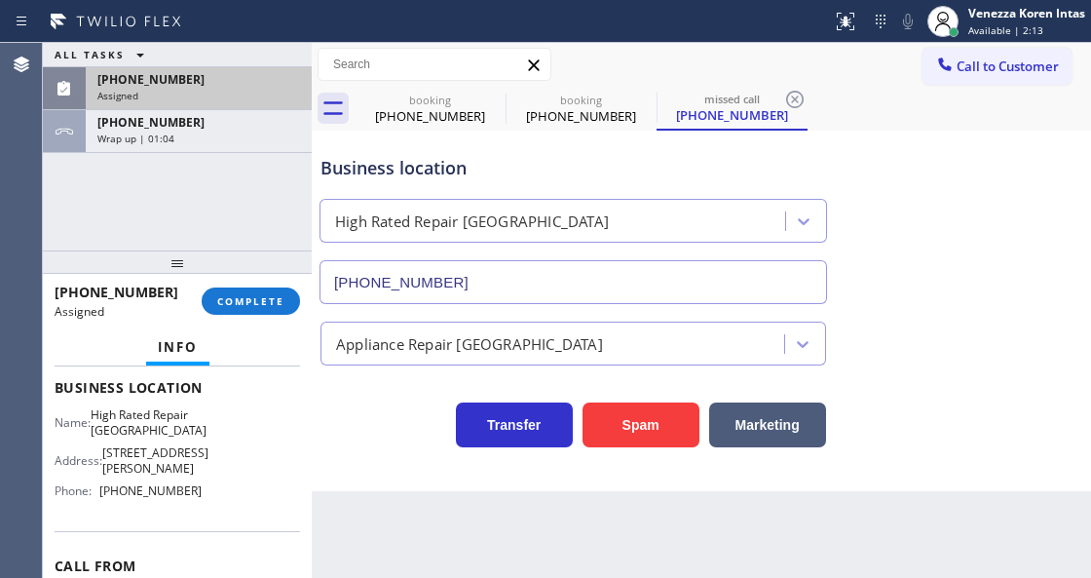
click at [194, 96] on div "Assigned" at bounding box center [198, 96] width 203 height 14
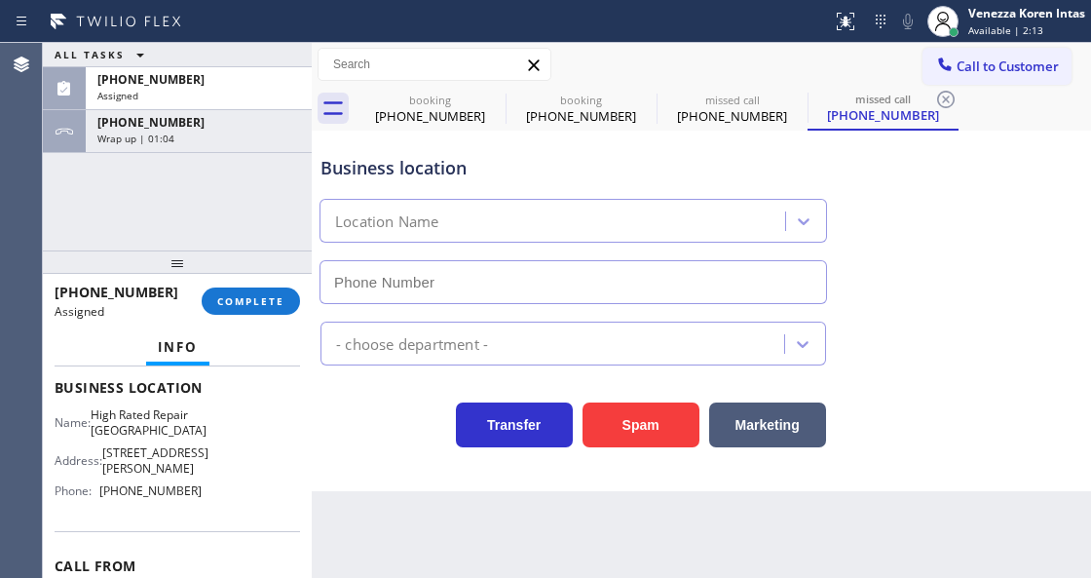
type input "[PHONE_NUMBER]"
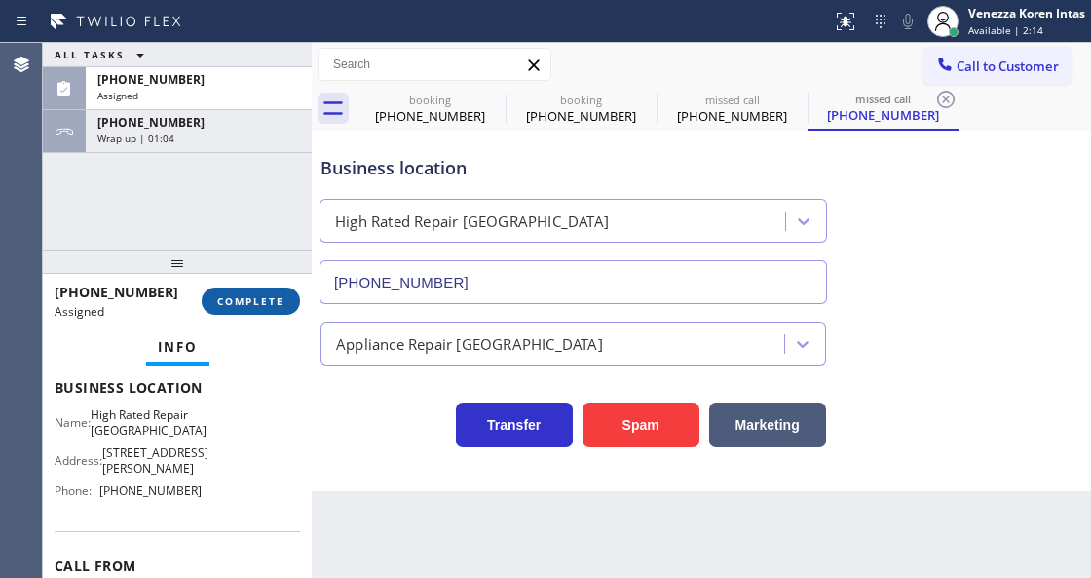
click at [258, 292] on button "COMPLETE" at bounding box center [251, 300] width 98 height 27
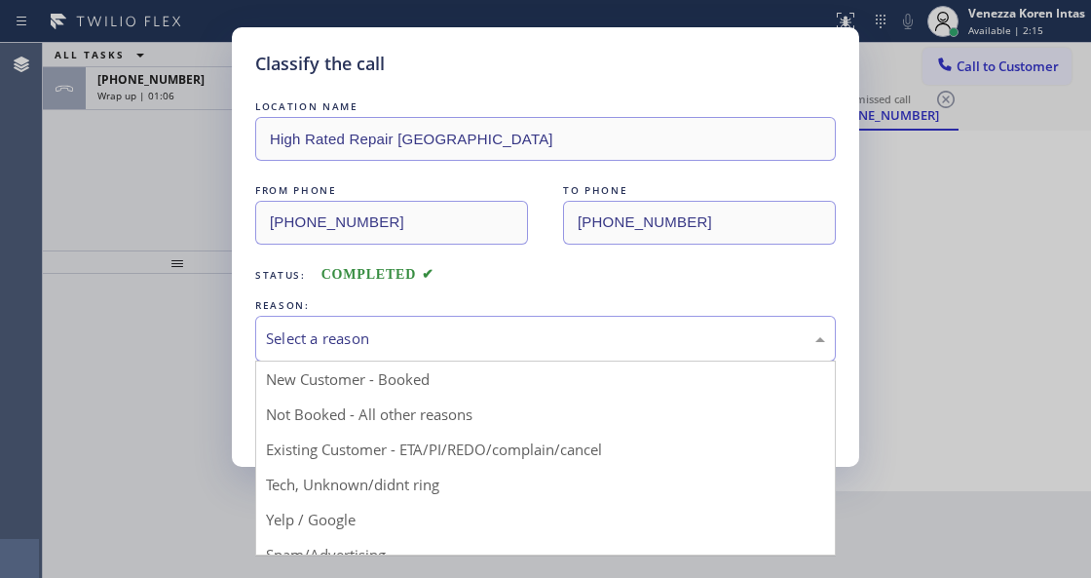
click at [410, 332] on div "Select a reason" at bounding box center [545, 338] width 559 height 22
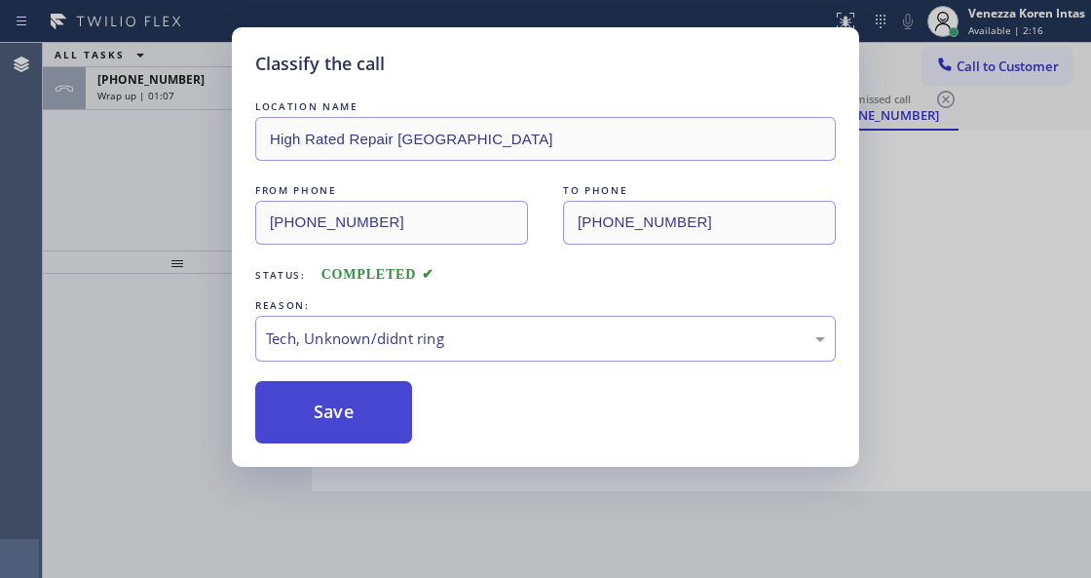
click at [361, 431] on button "Save" at bounding box center [333, 412] width 157 height 62
click at [181, 89] on div "Classify the call LOCATION NAME High Rated Repair Orange County FROM PHONE (818…" at bounding box center [545, 289] width 1091 height 578
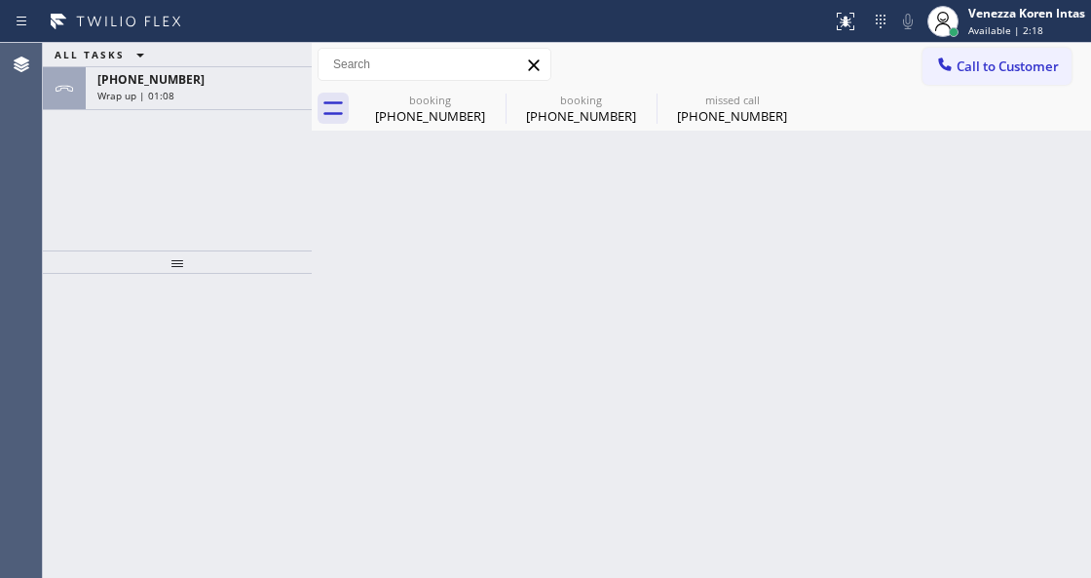
click at [181, 89] on div "Wrap up | 01:08" at bounding box center [198, 96] width 203 height 14
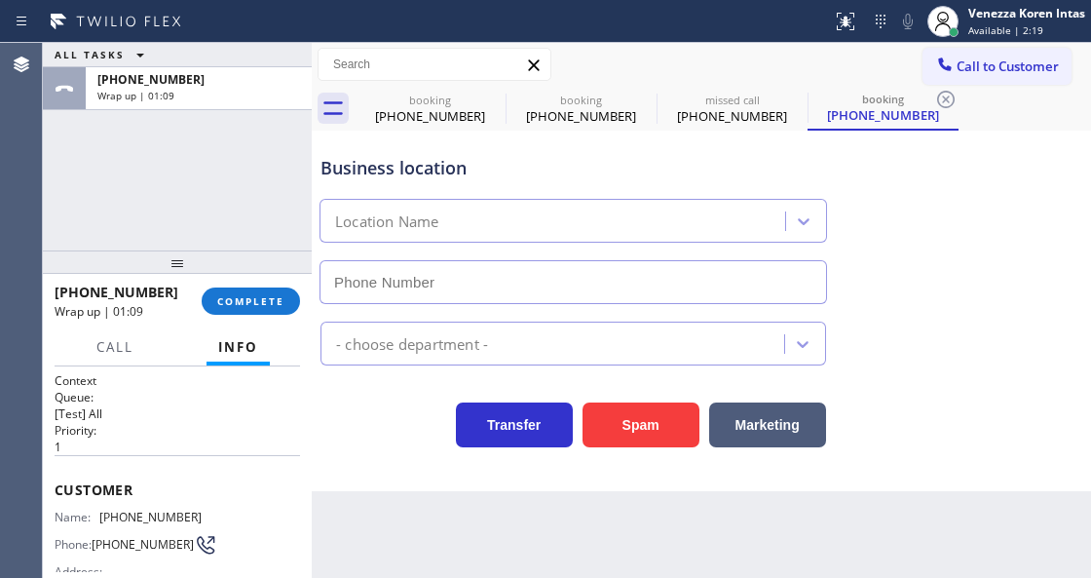
type input "[PHONE_NUMBER]"
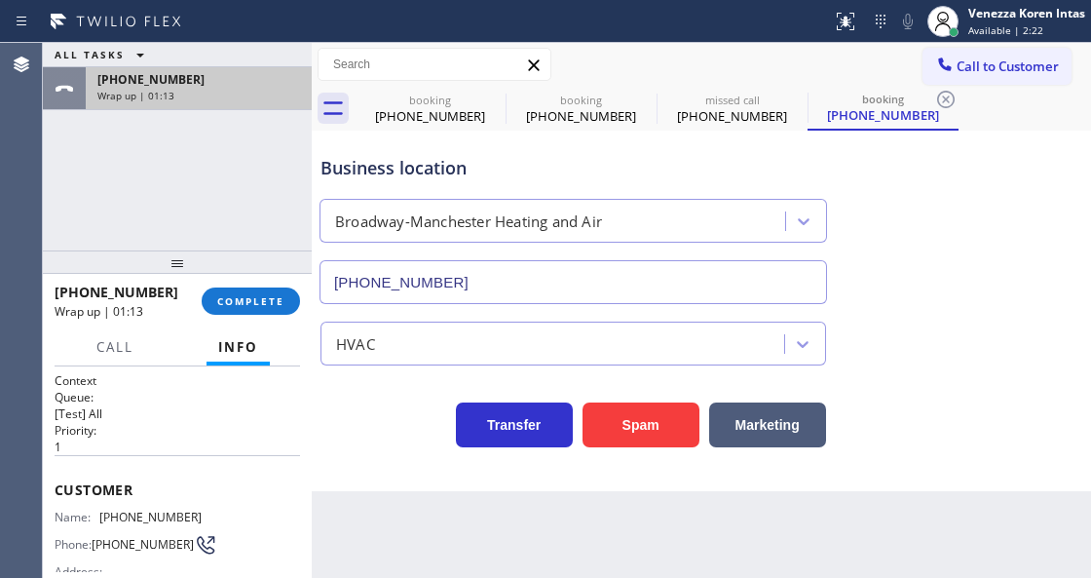
click at [221, 84] on div "+17143121936" at bounding box center [198, 79] width 203 height 17
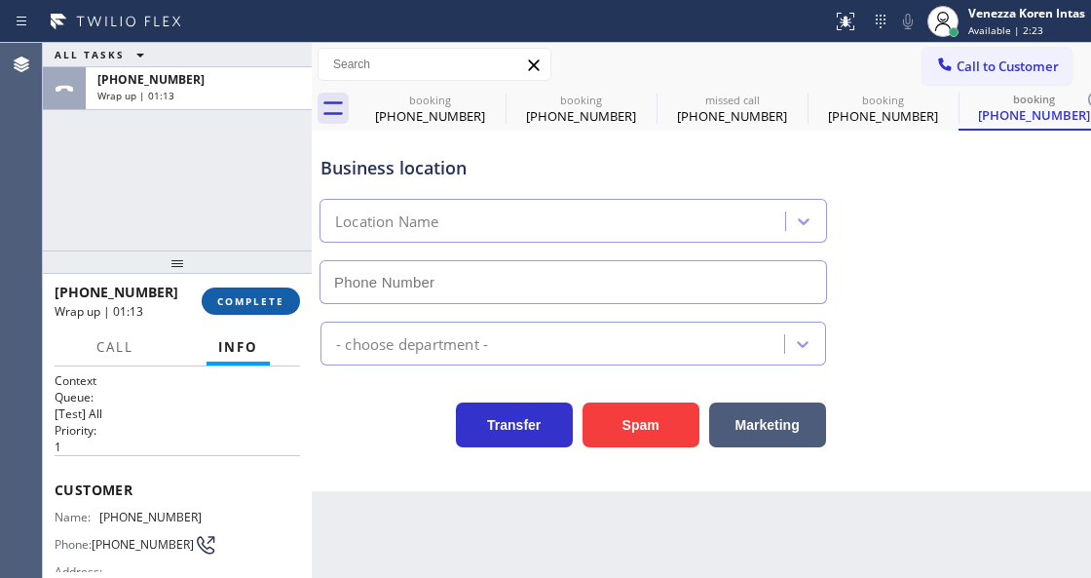
type input "[PHONE_NUMBER]"
click at [244, 302] on span "COMPLETE" at bounding box center [250, 301] width 67 height 14
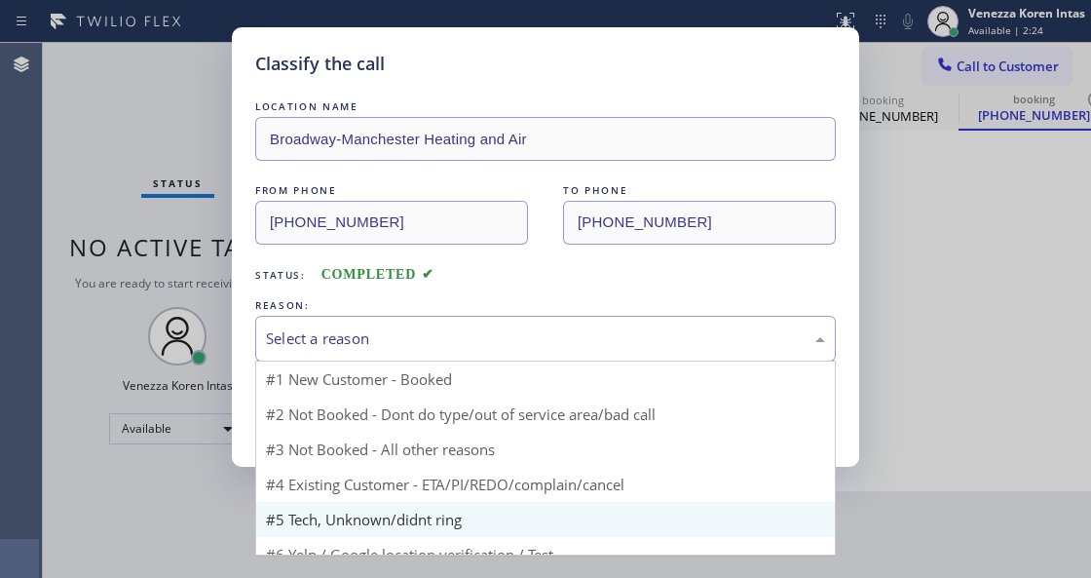
drag, startPoint x: 493, startPoint y: 337, endPoint x: 442, endPoint y: 494, distance: 164.9
click at [493, 338] on div "Select a reason" at bounding box center [545, 338] width 559 height 22
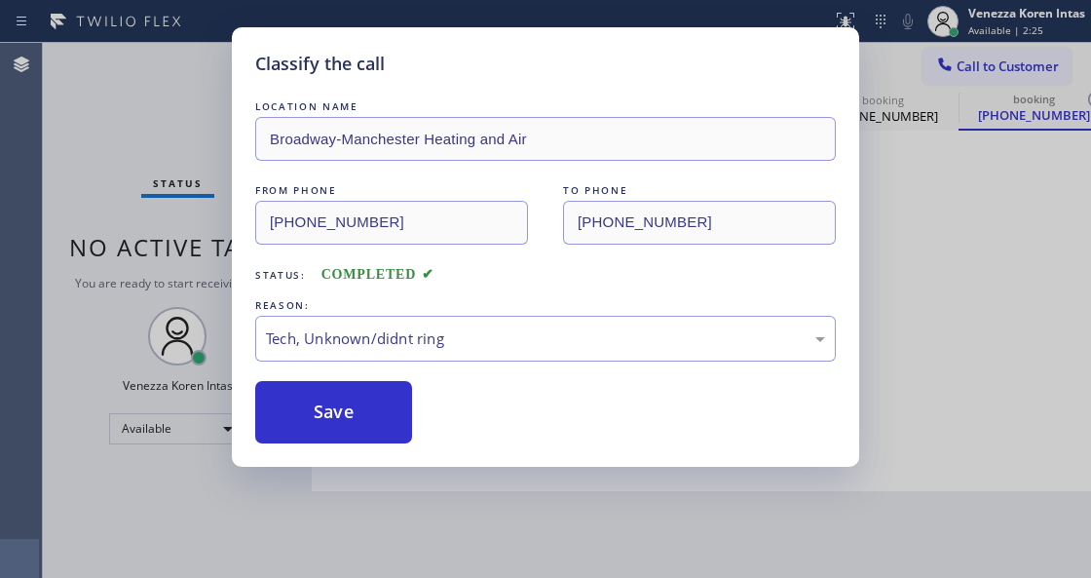
click at [396, 431] on button "Save" at bounding box center [333, 412] width 157 height 62
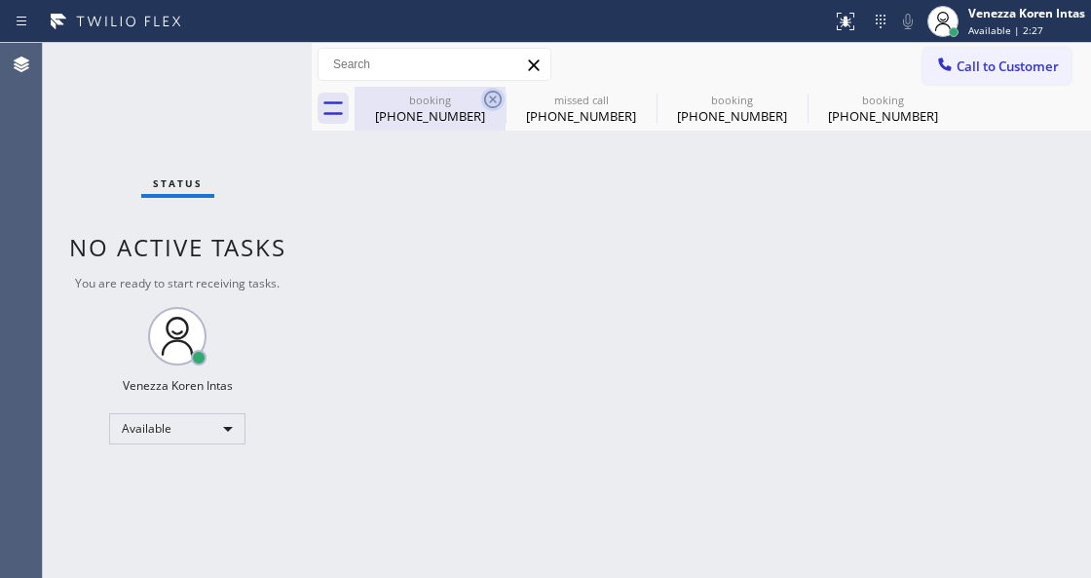
click at [487, 104] on icon at bounding box center [493, 100] width 18 height 18
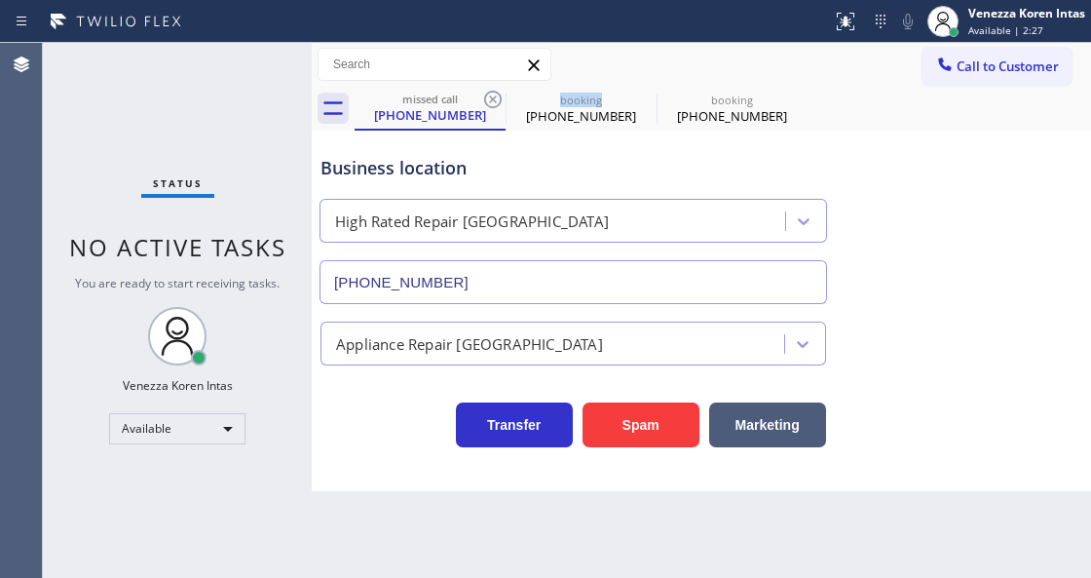
click at [487, 104] on icon at bounding box center [493, 100] width 18 height 18
click at [0, 0] on icon at bounding box center [0, 0] width 0 height 0
click at [487, 104] on div "missed call (818) 451-2661 booking (714) 312-1936 booking (714) 312-1936" at bounding box center [723, 109] width 737 height 44
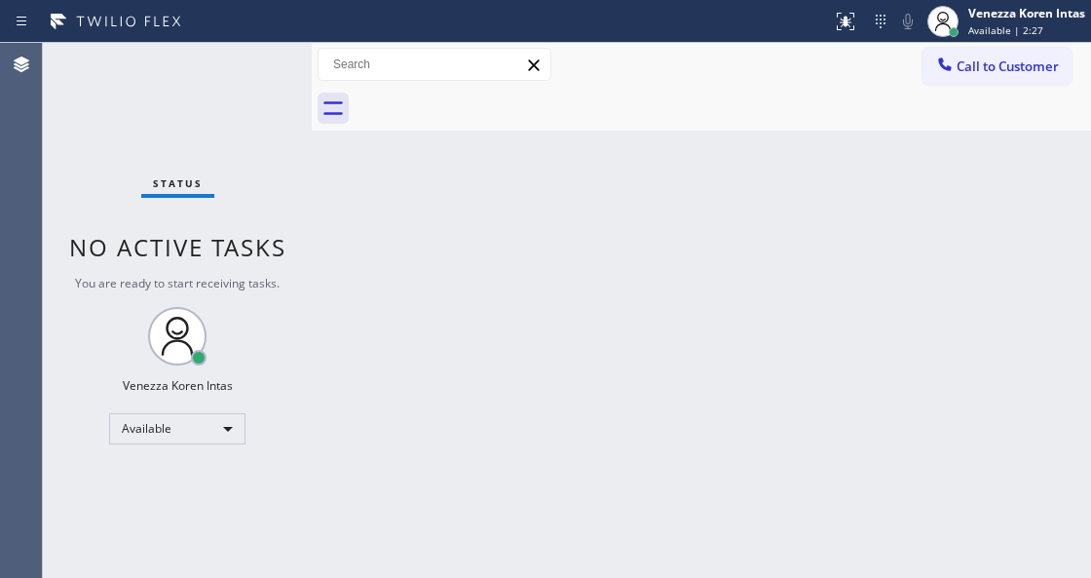
click at [487, 104] on div at bounding box center [723, 109] width 737 height 44
click at [708, 149] on div "Back to Dashboard Change Sender ID Customers Technicians Select a contact Outbo…" at bounding box center [702, 310] width 780 height 535
click at [518, 203] on div "Back to Dashboard Change Sender ID Customers Technicians Select a contact Outbo…" at bounding box center [702, 310] width 780 height 535
click at [240, 114] on div "Status No active tasks You are ready to start receiving tasks. Venezza Koren In…" at bounding box center [177, 310] width 269 height 535
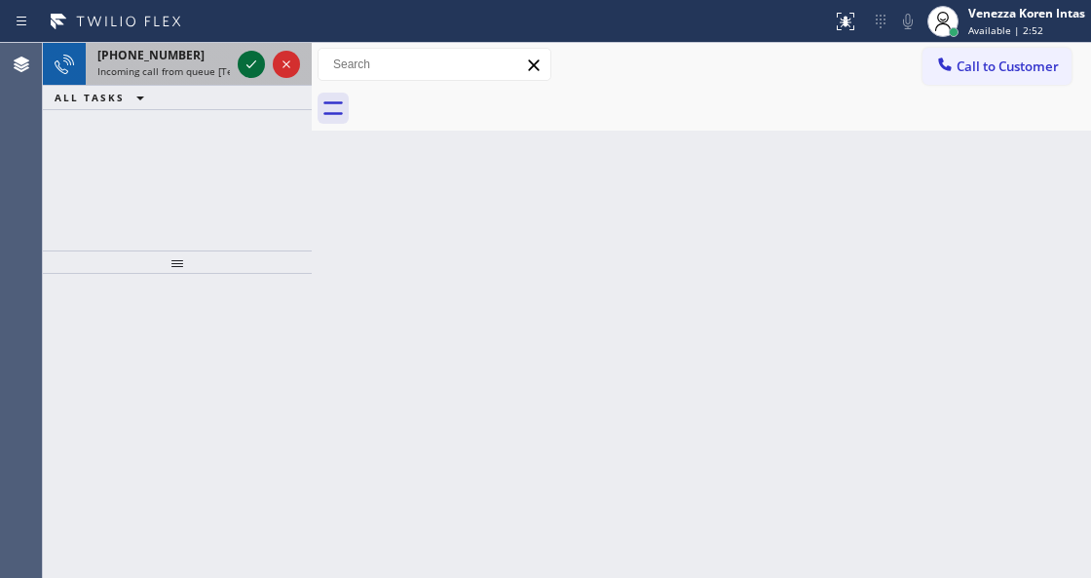
click at [250, 64] on icon at bounding box center [251, 64] width 23 height 23
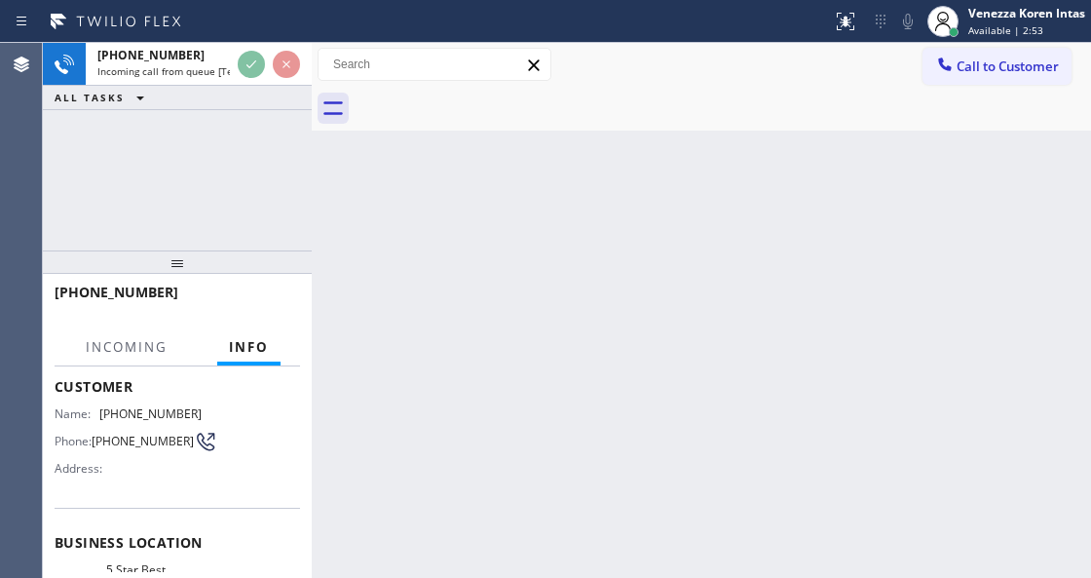
scroll to position [195, 0]
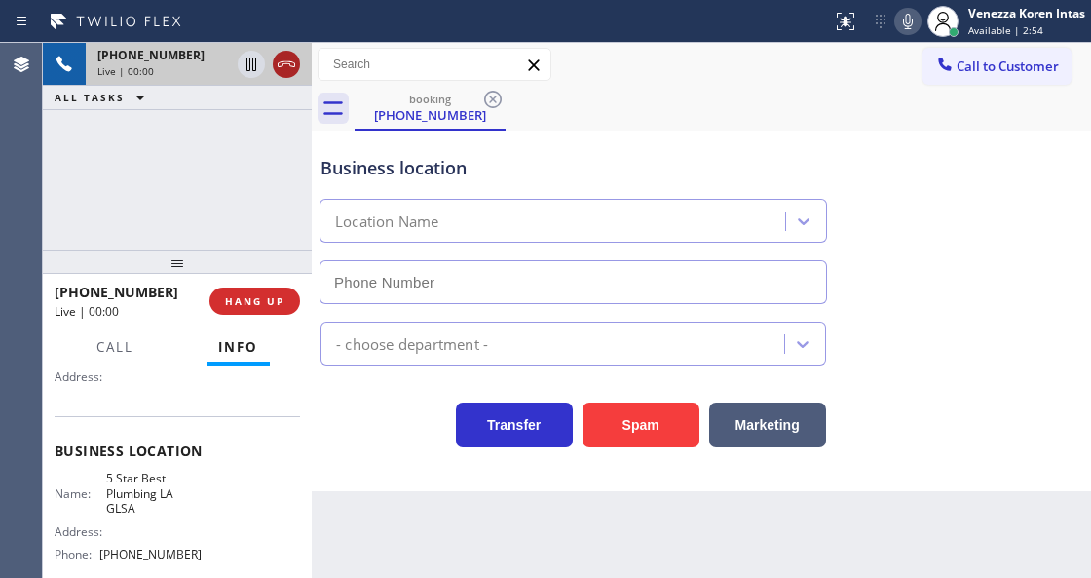
type input "[PHONE_NUMBER]"
click at [290, 56] on icon at bounding box center [286, 64] width 23 height 23
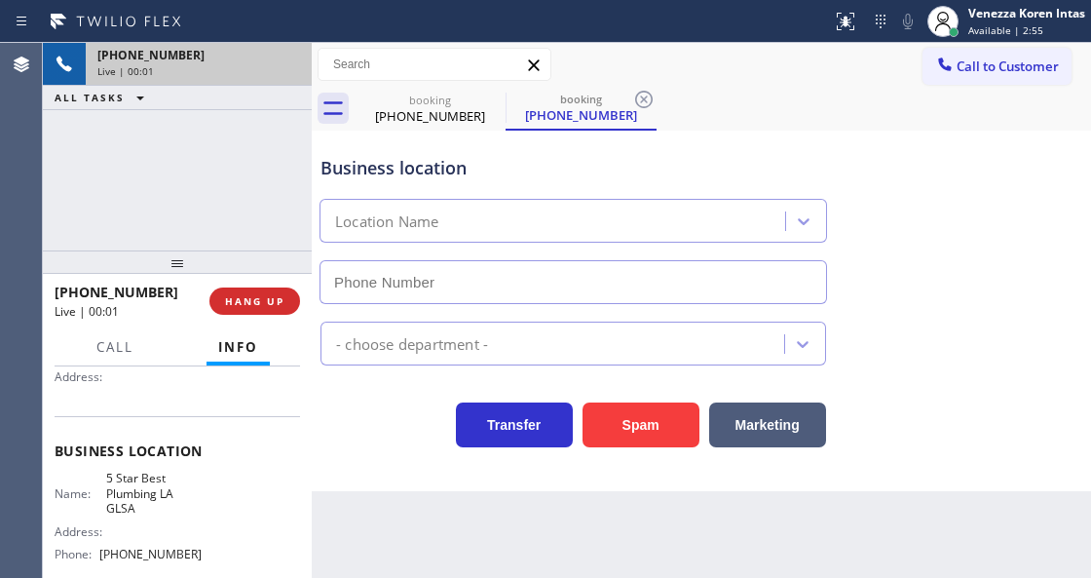
type input "[PHONE_NUMBER]"
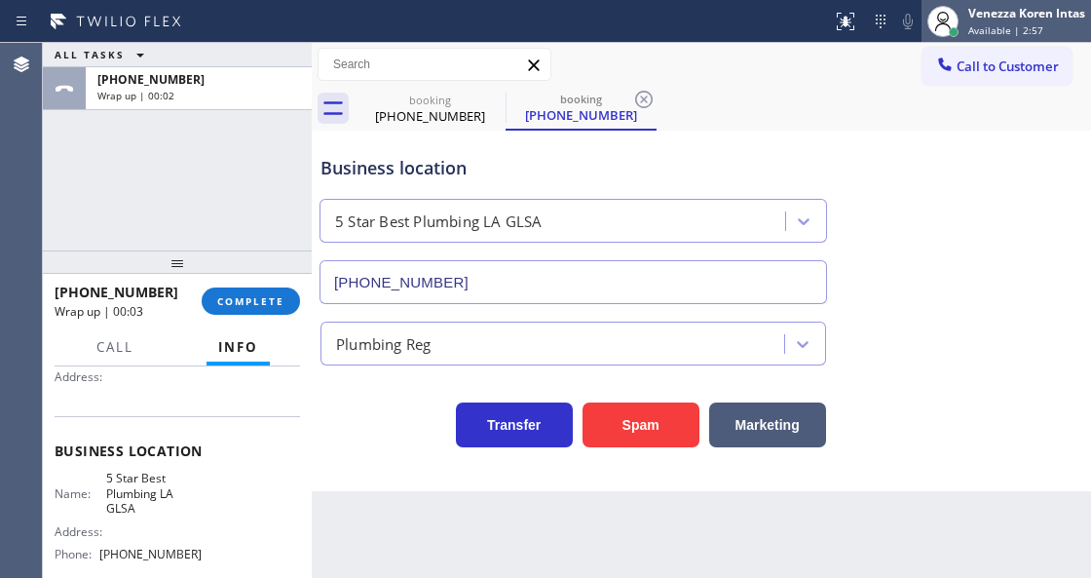
click at [1041, 3] on div "Venezza Koren Intas Available | 2:57" at bounding box center [1007, 21] width 170 height 43
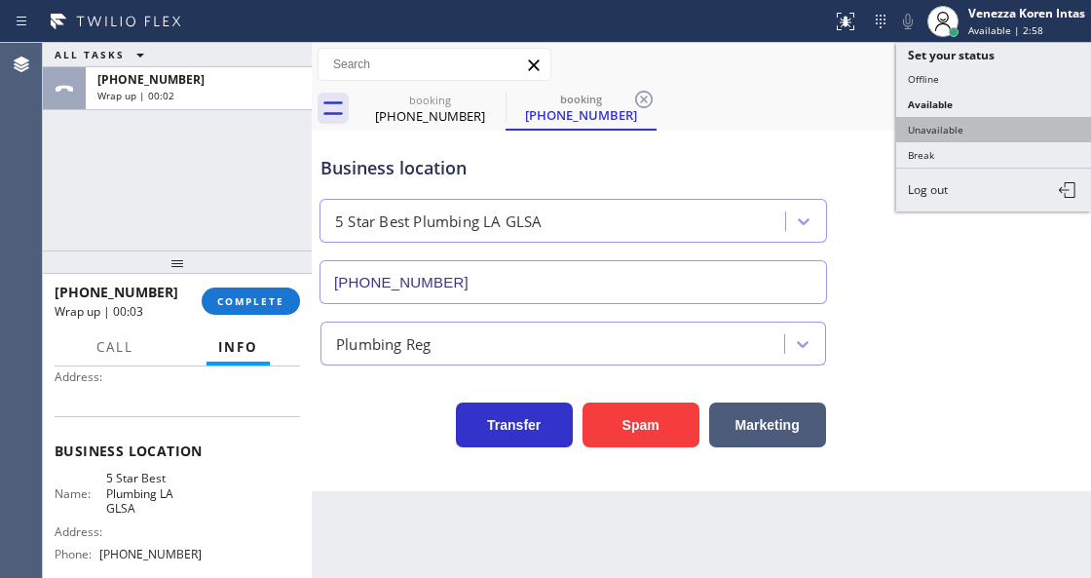
click at [971, 125] on button "Unavailable" at bounding box center [994, 129] width 195 height 25
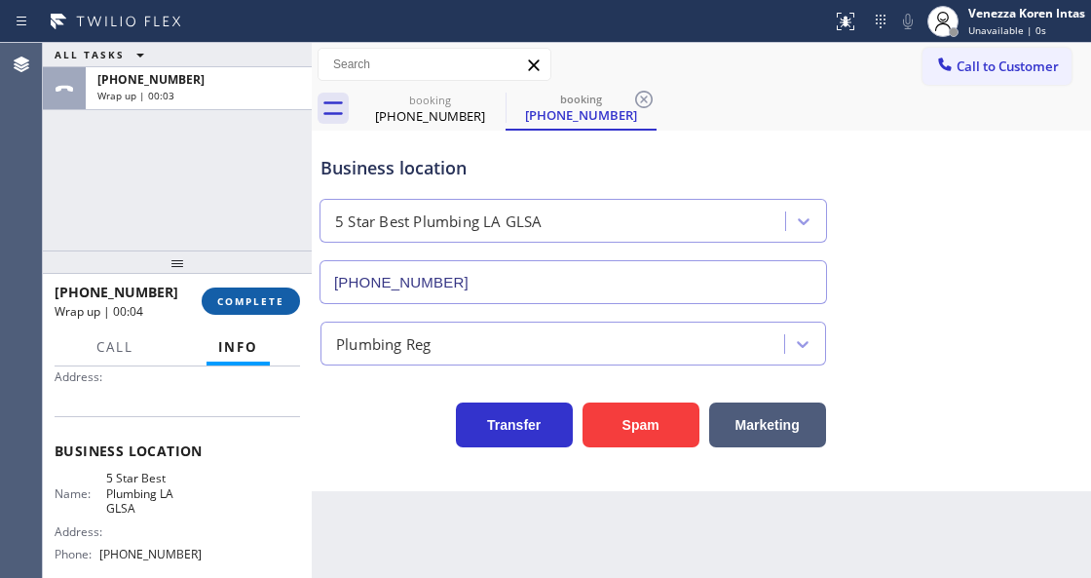
click at [223, 305] on span "COMPLETE" at bounding box center [250, 301] width 67 height 14
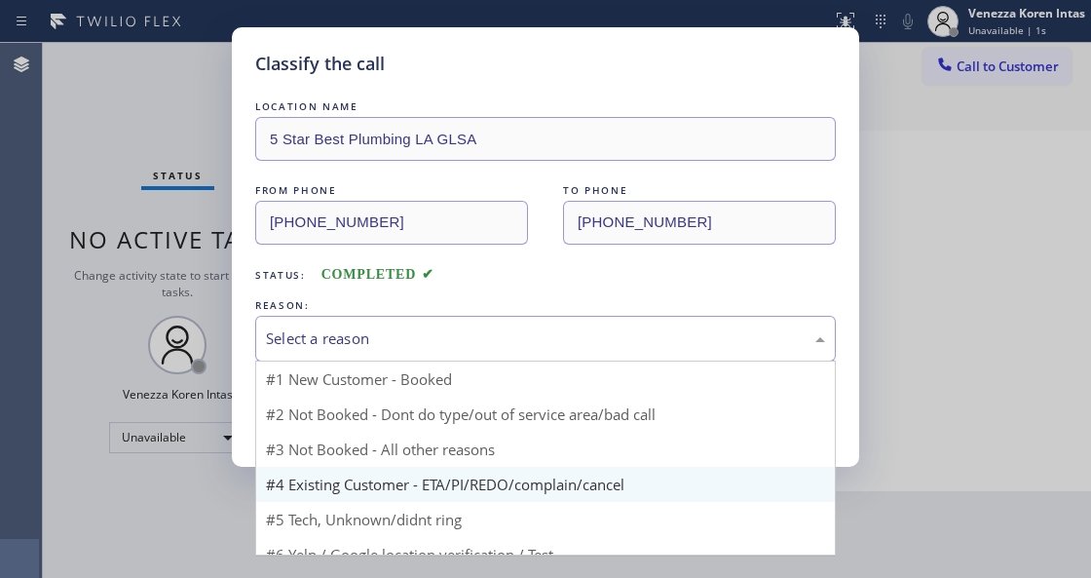
drag, startPoint x: 442, startPoint y: 335, endPoint x: 434, endPoint y: 479, distance: 144.5
click at [440, 345] on div "Select a reason" at bounding box center [545, 338] width 559 height 22
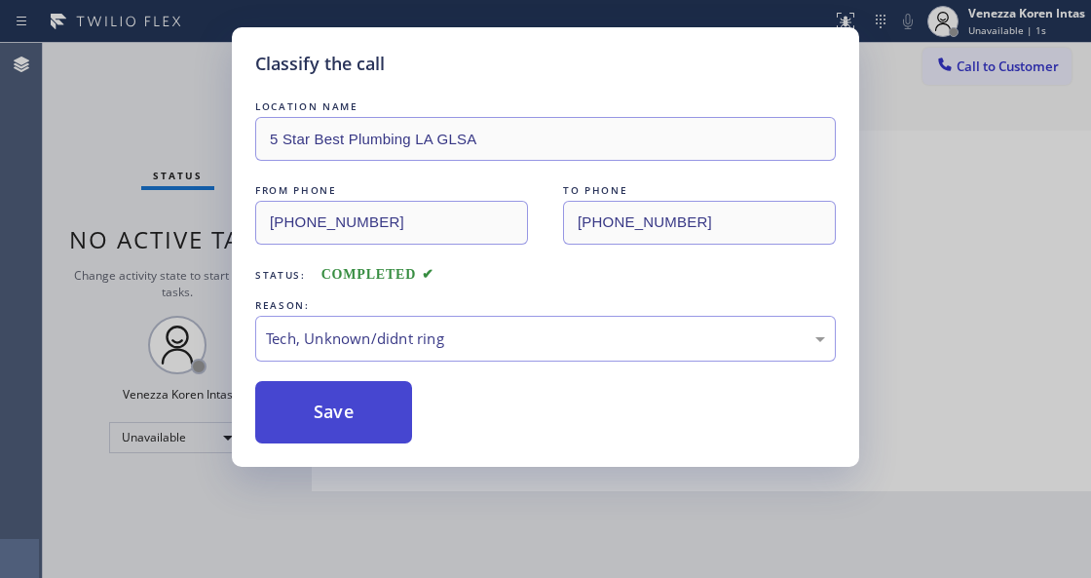
click at [364, 421] on button "Save" at bounding box center [333, 412] width 157 height 62
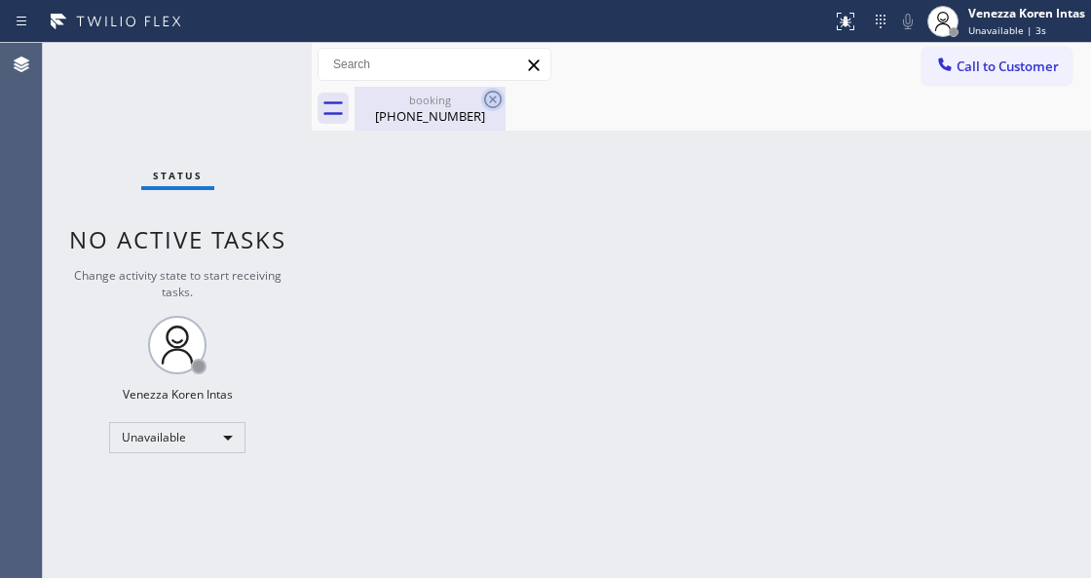
click at [481, 104] on icon at bounding box center [492, 99] width 23 height 23
click at [493, 100] on icon at bounding box center [492, 99] width 23 height 23
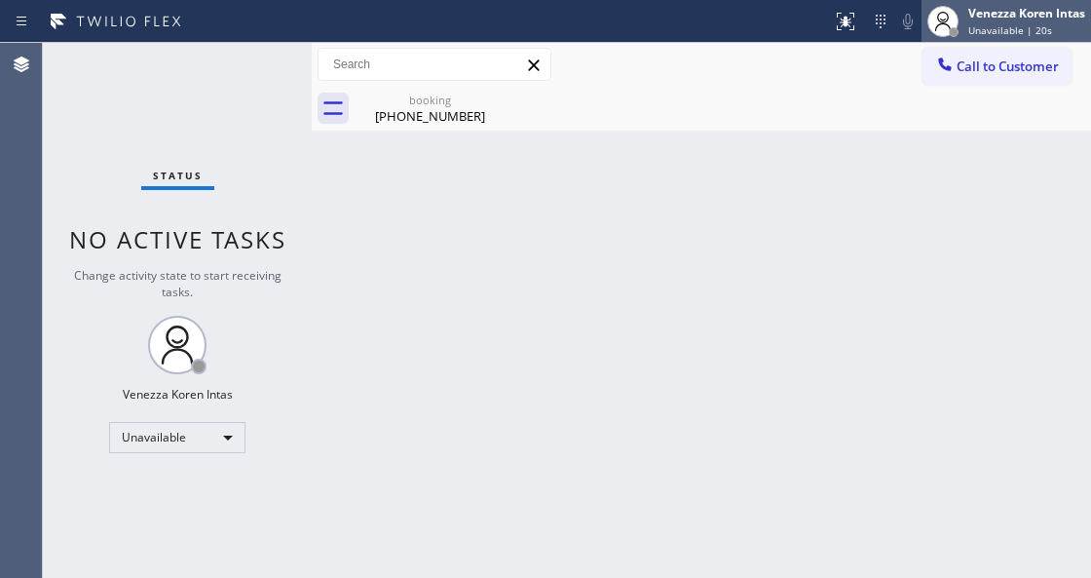
click at [1044, 19] on div "Venezza Koren Intas" at bounding box center [1027, 13] width 117 height 17
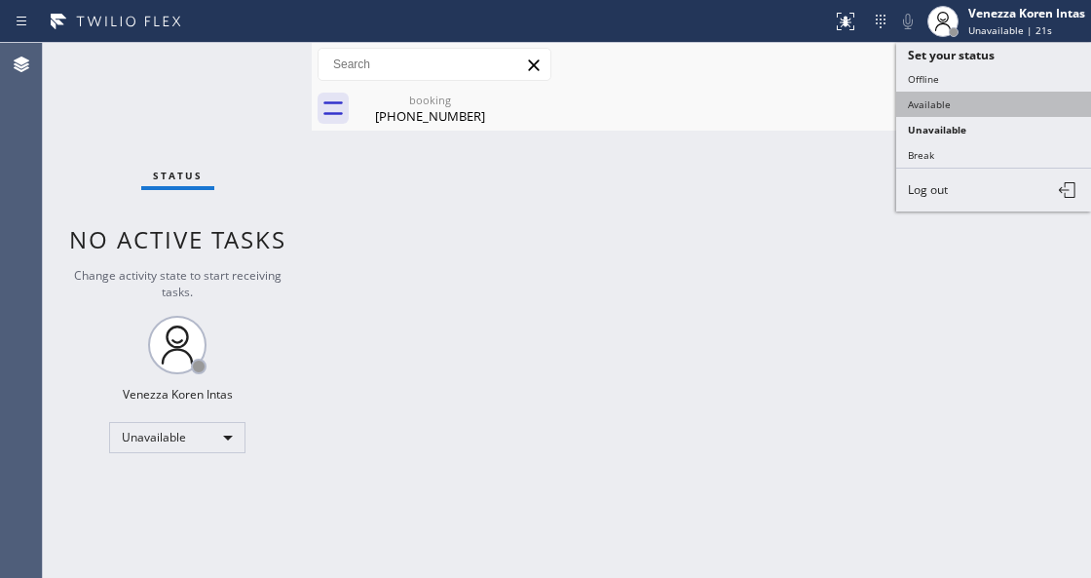
click at [941, 103] on button "Available" at bounding box center [994, 104] width 195 height 25
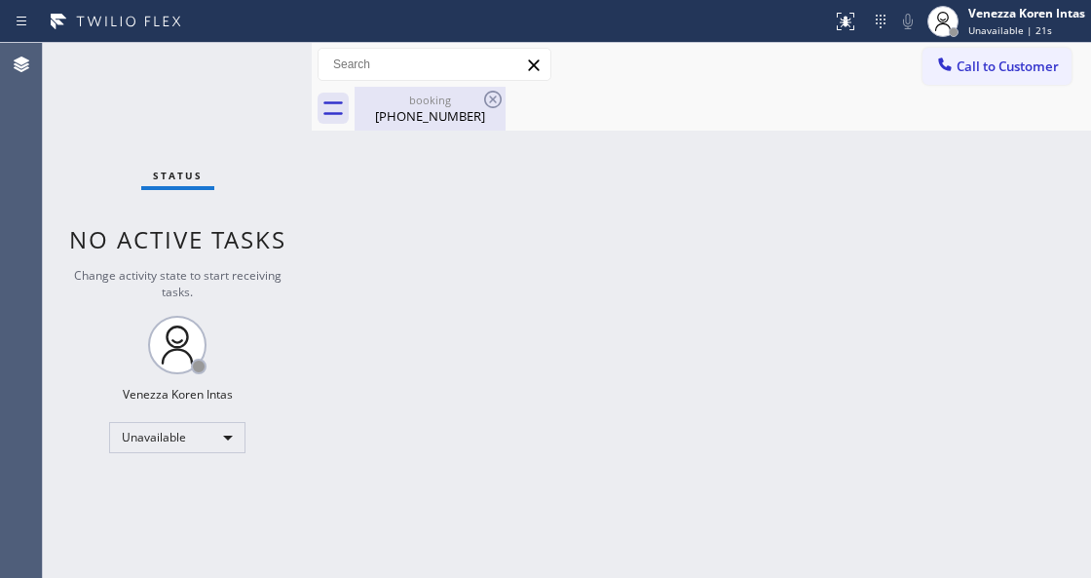
click at [448, 109] on div "[PHONE_NUMBER]" at bounding box center [430, 116] width 147 height 18
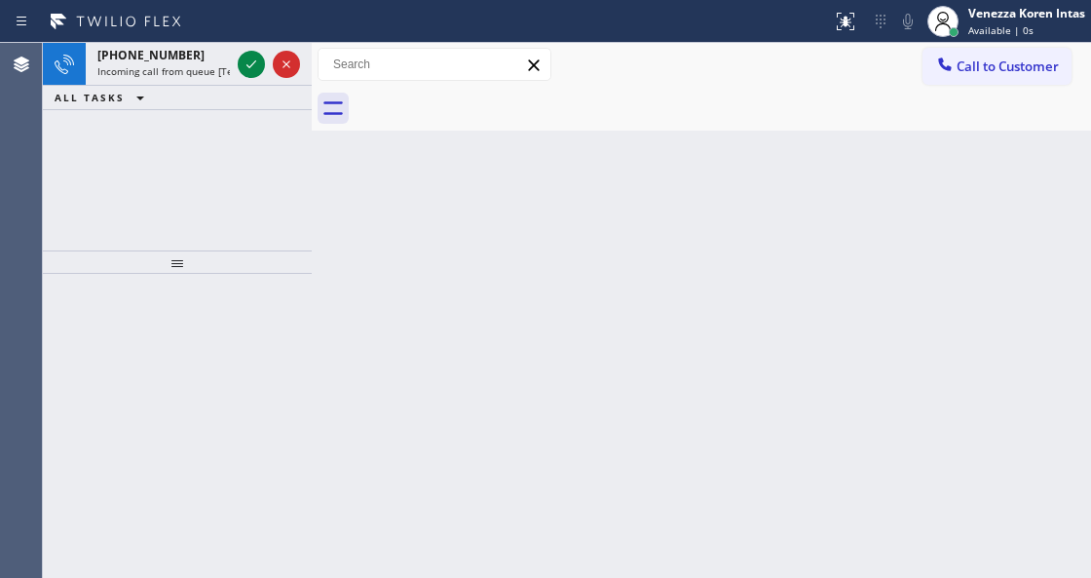
click at [491, 97] on div at bounding box center [723, 109] width 737 height 44
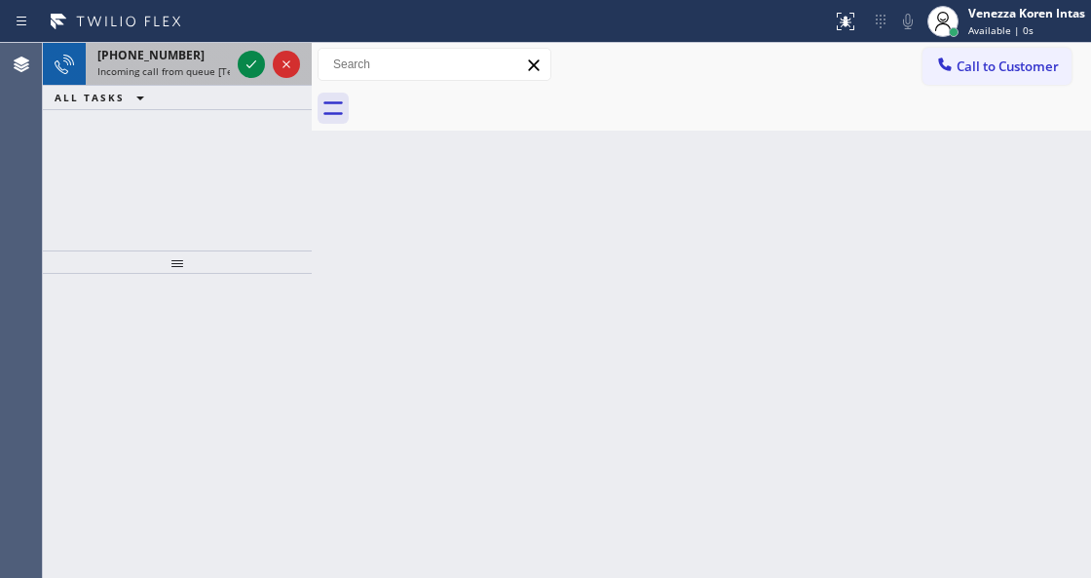
click at [172, 78] on div "+13109222265 Incoming call from queue [Test] All" at bounding box center [160, 64] width 148 height 43
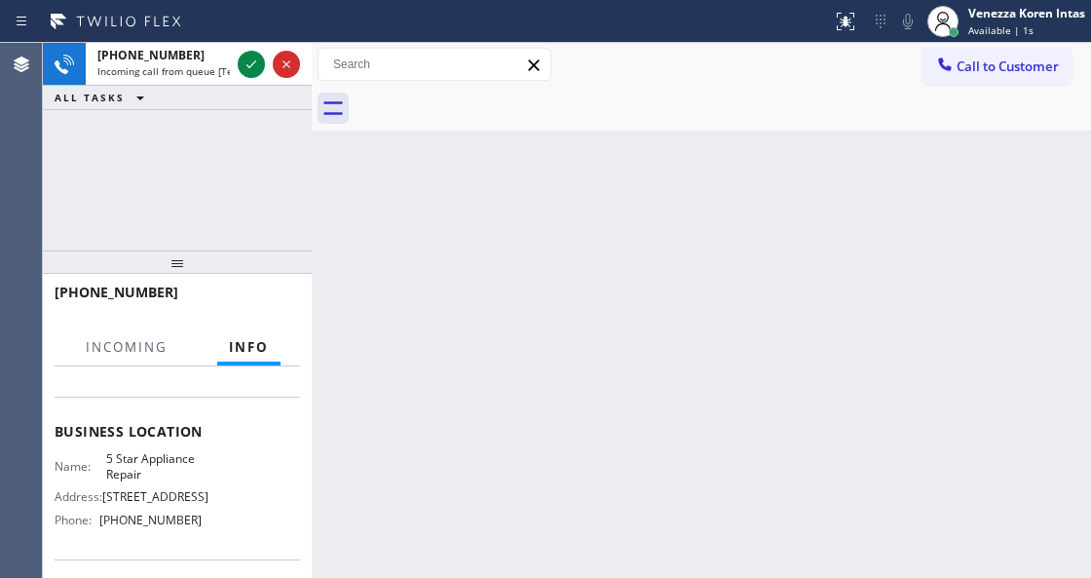
scroll to position [325, 0]
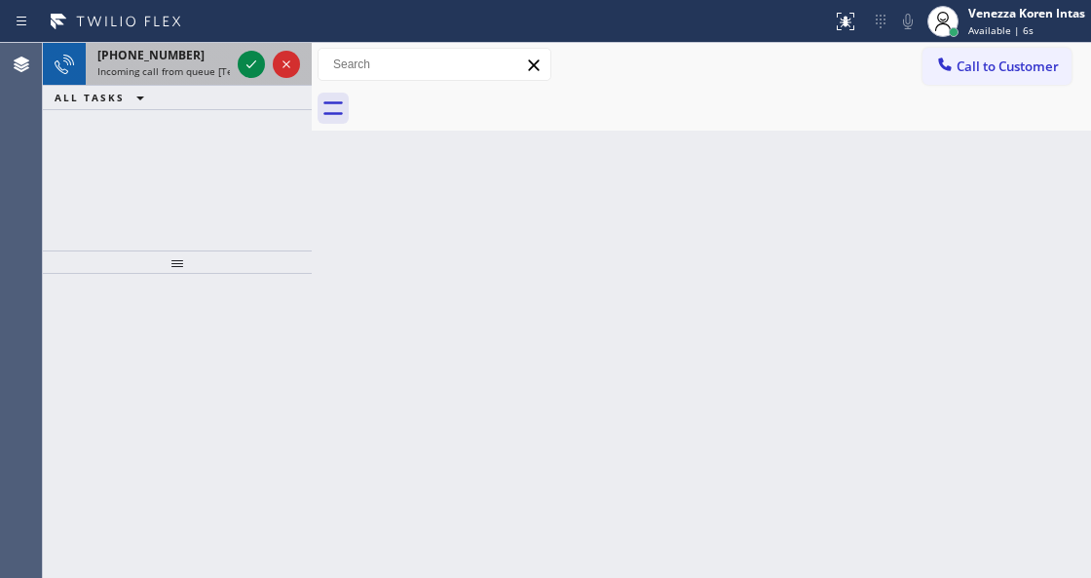
click at [222, 55] on div "+13109222265" at bounding box center [163, 55] width 133 height 17
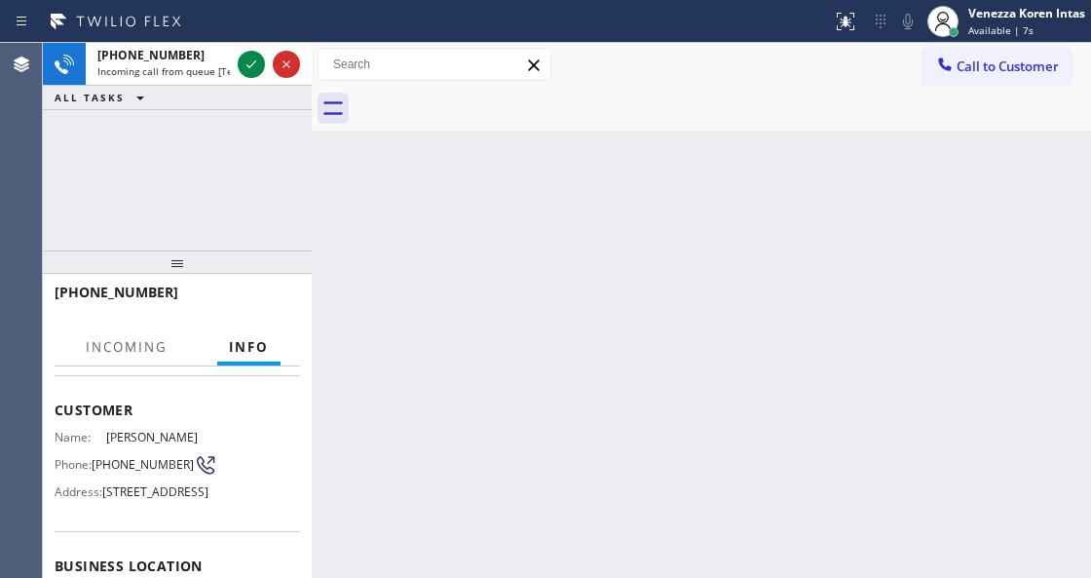
scroll to position [195, 0]
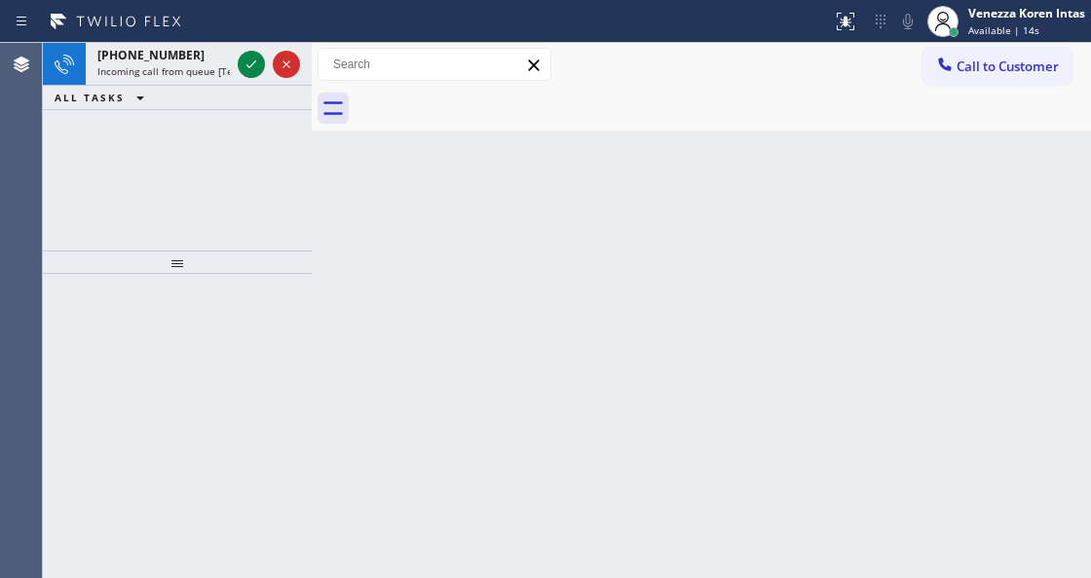
click at [327, 204] on div "Back to Dashboard Change Sender ID Customers Technicians Select a contact Outbo…" at bounding box center [702, 310] width 780 height 535
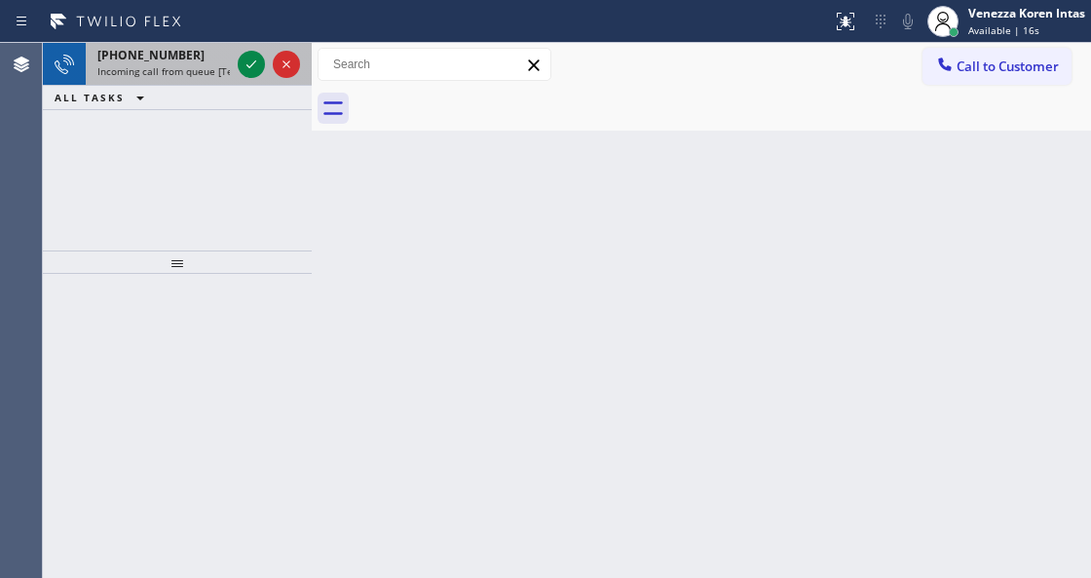
click at [180, 54] on div "+18188093190" at bounding box center [163, 55] width 133 height 17
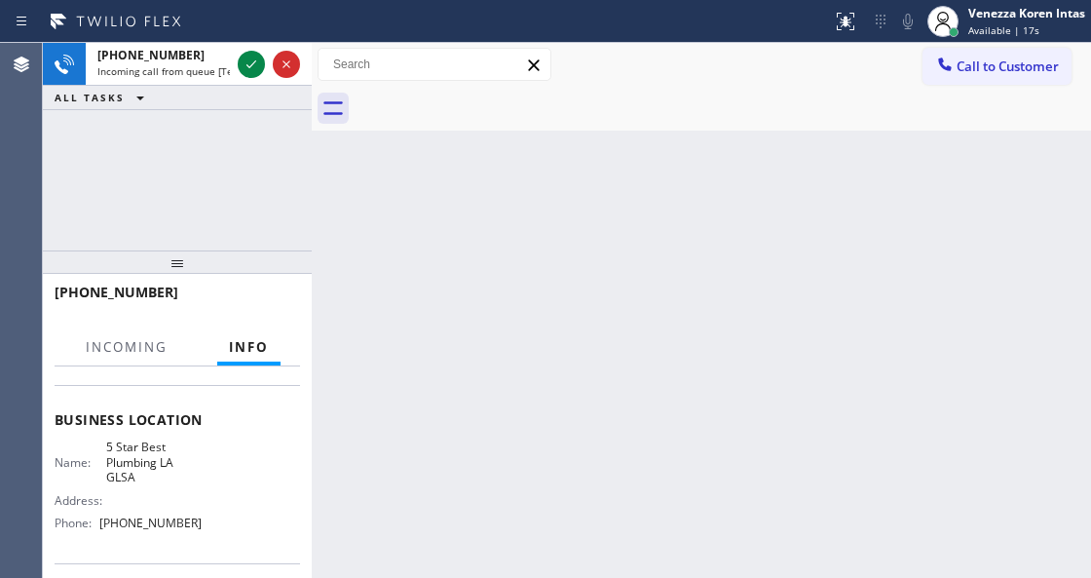
scroll to position [325, 0]
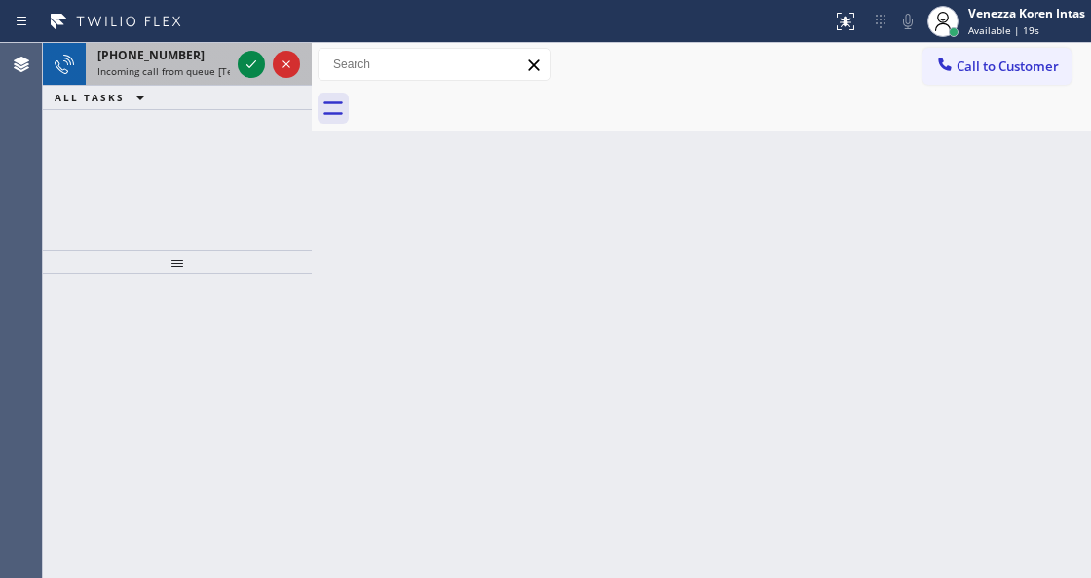
click at [203, 82] on div "+18186909343 Incoming call from queue [Test] All" at bounding box center [160, 64] width 148 height 43
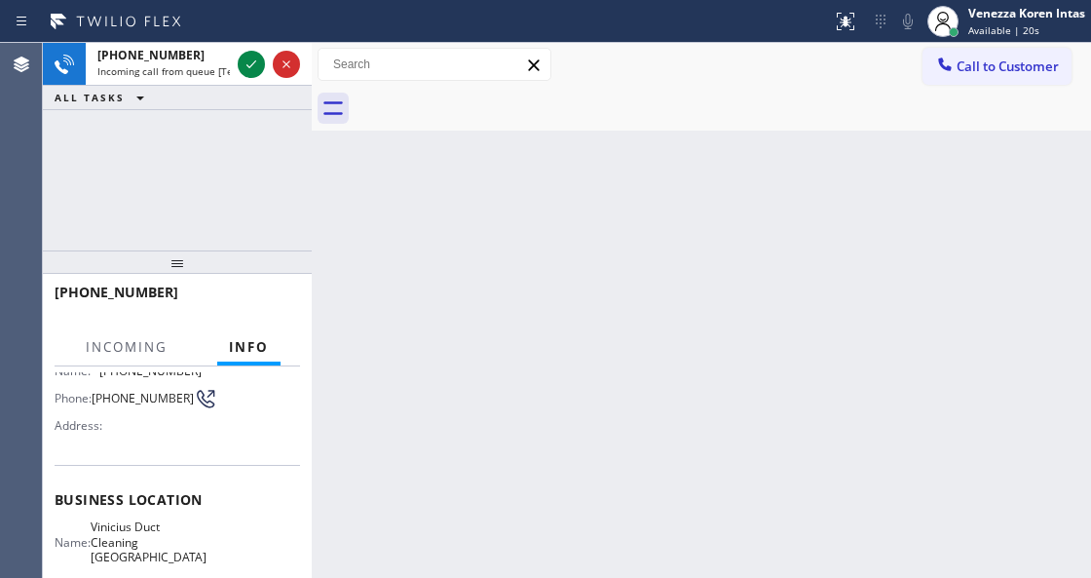
scroll to position [195, 0]
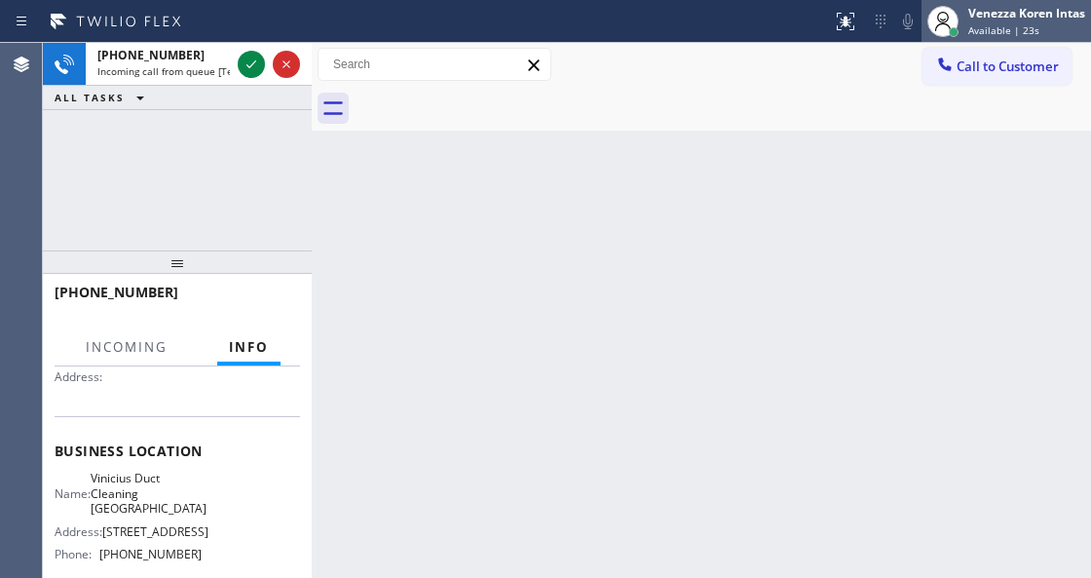
click at [1057, 4] on div "Venezza Koren Intas Available | 23s" at bounding box center [1028, 21] width 127 height 34
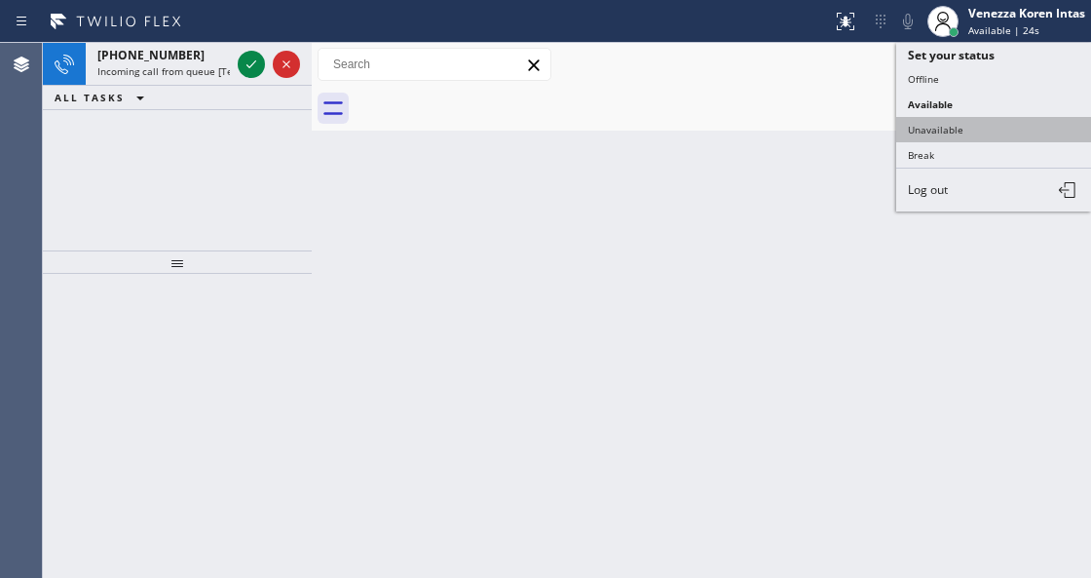
click at [946, 122] on button "Unavailable" at bounding box center [994, 129] width 195 height 25
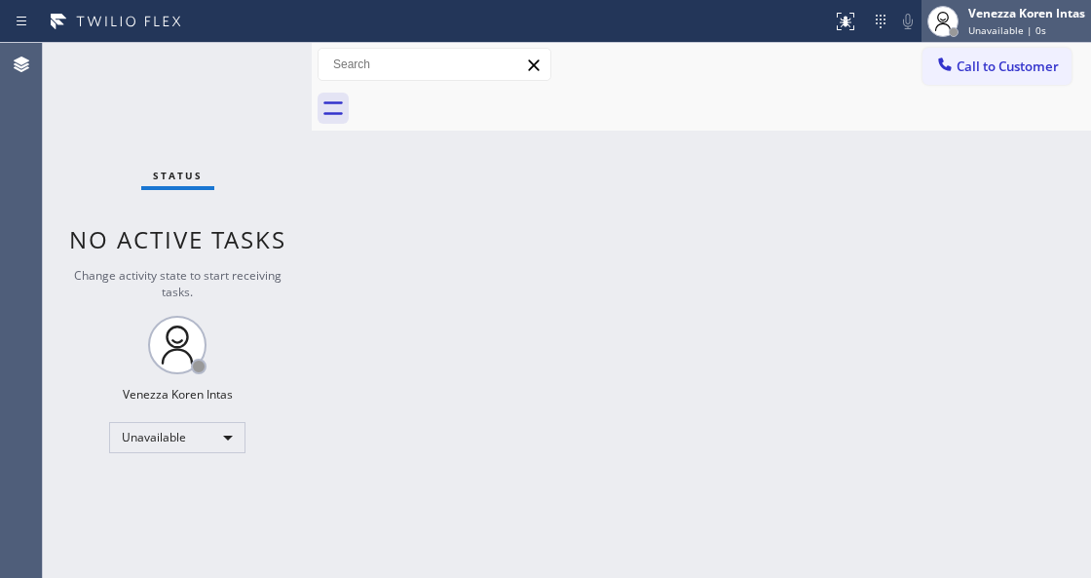
click at [982, 33] on span "Unavailable | 0s" at bounding box center [1008, 30] width 78 height 14
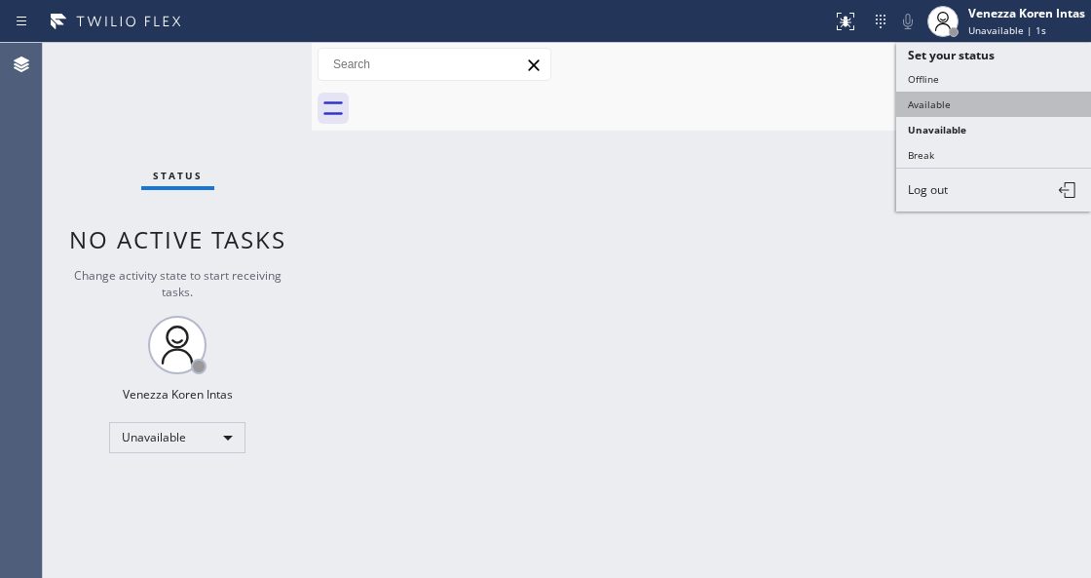
click at [940, 105] on button "Available" at bounding box center [994, 104] width 195 height 25
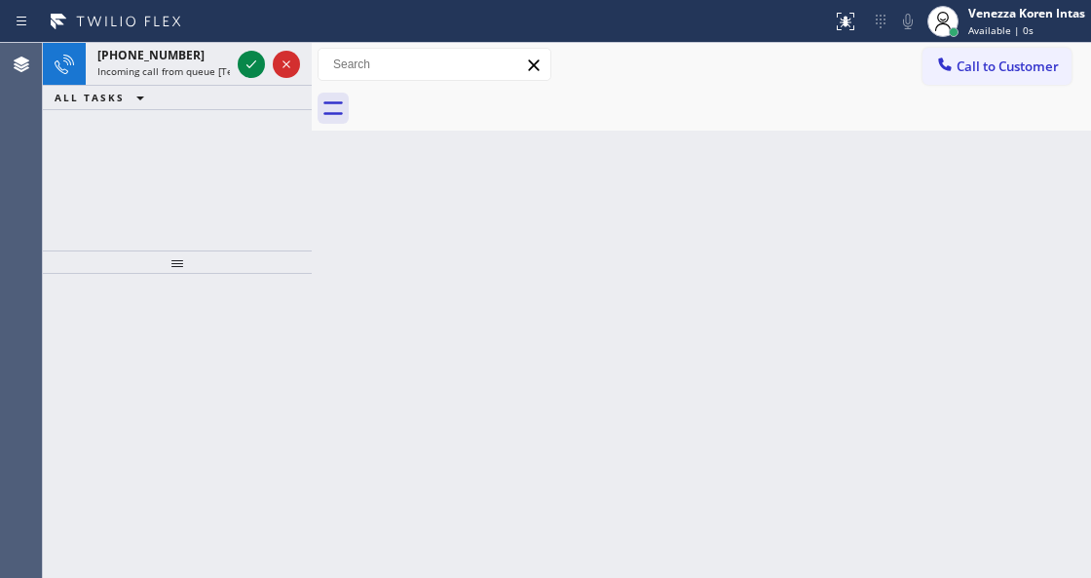
click at [191, 75] on span "Incoming call from queue [Test] All" at bounding box center [178, 71] width 162 height 14
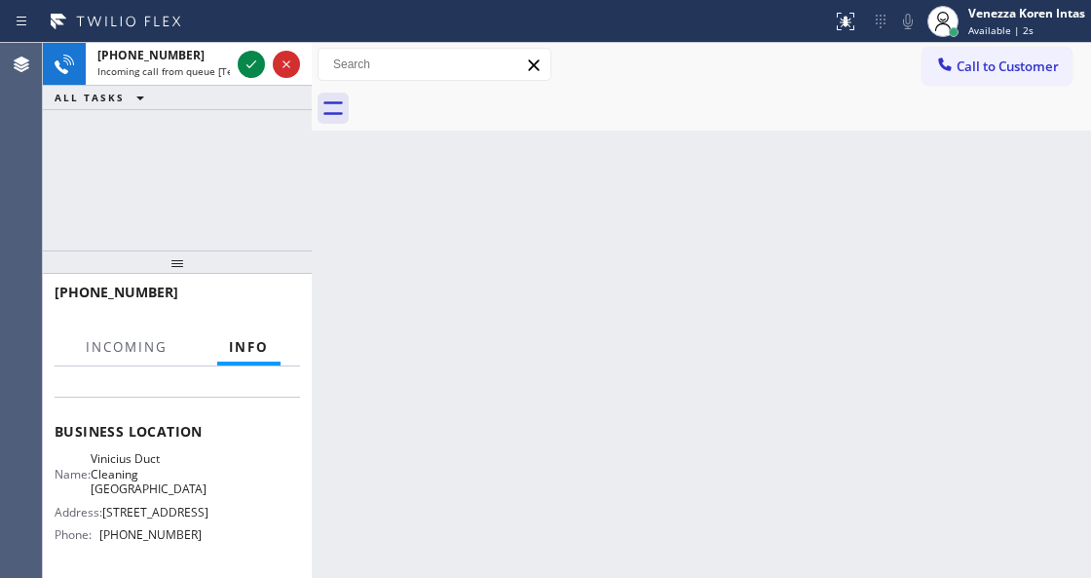
scroll to position [259, 0]
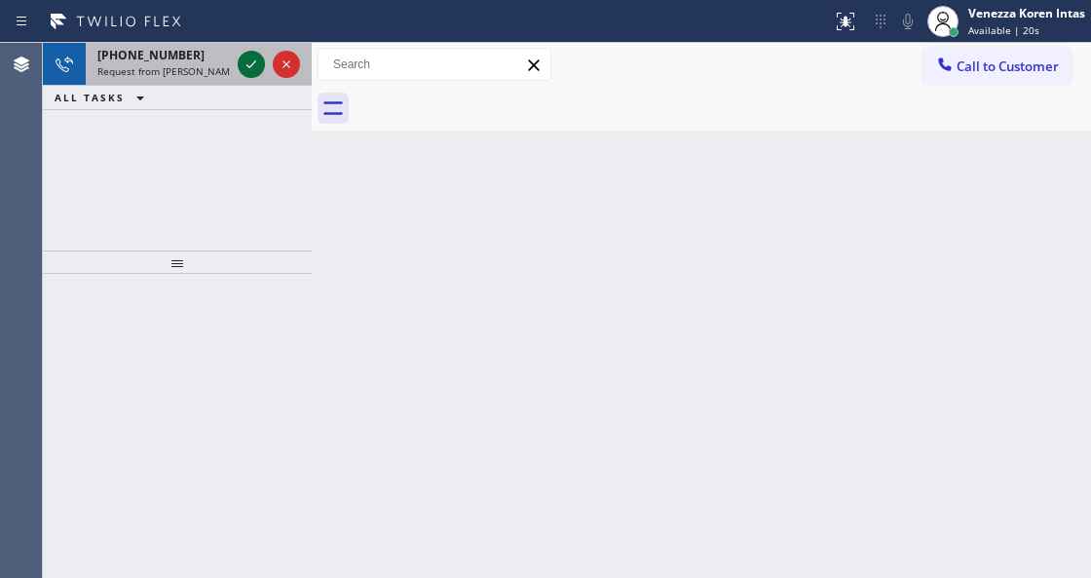
click at [249, 70] on icon at bounding box center [251, 64] width 23 height 23
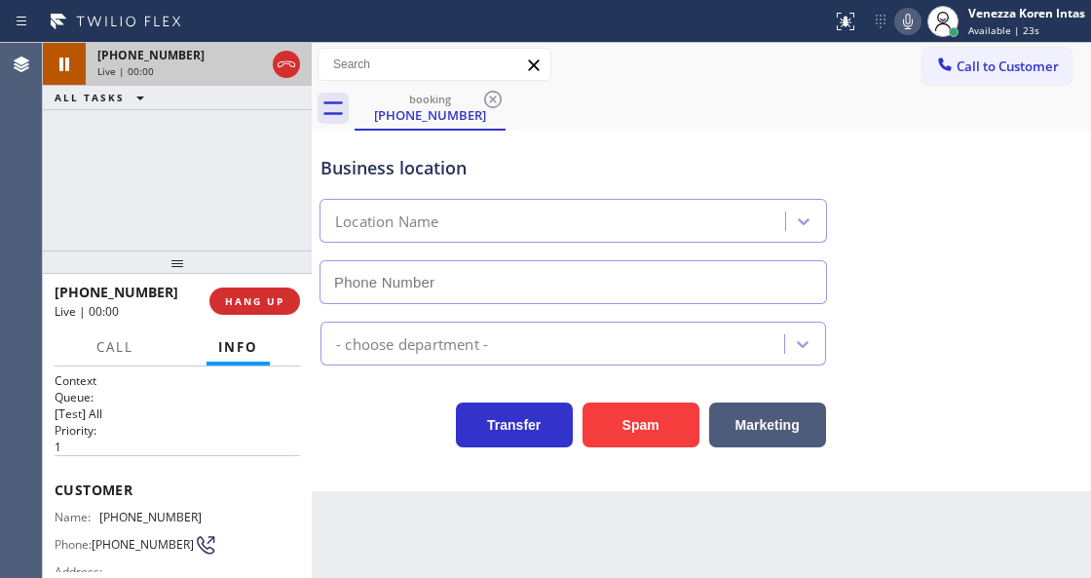
scroll to position [130, 0]
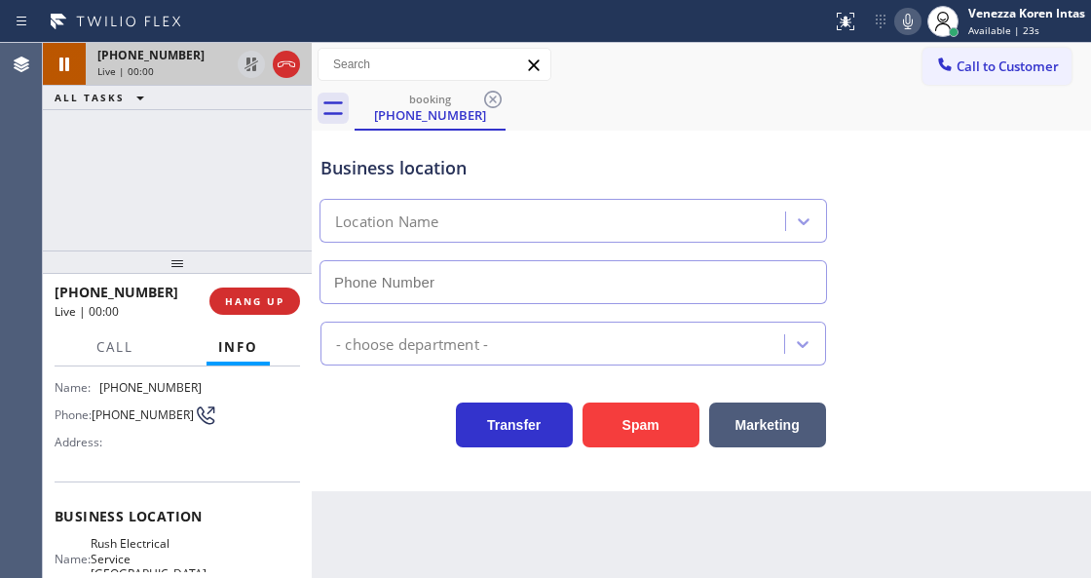
type input "[PHONE_NUMBER]"
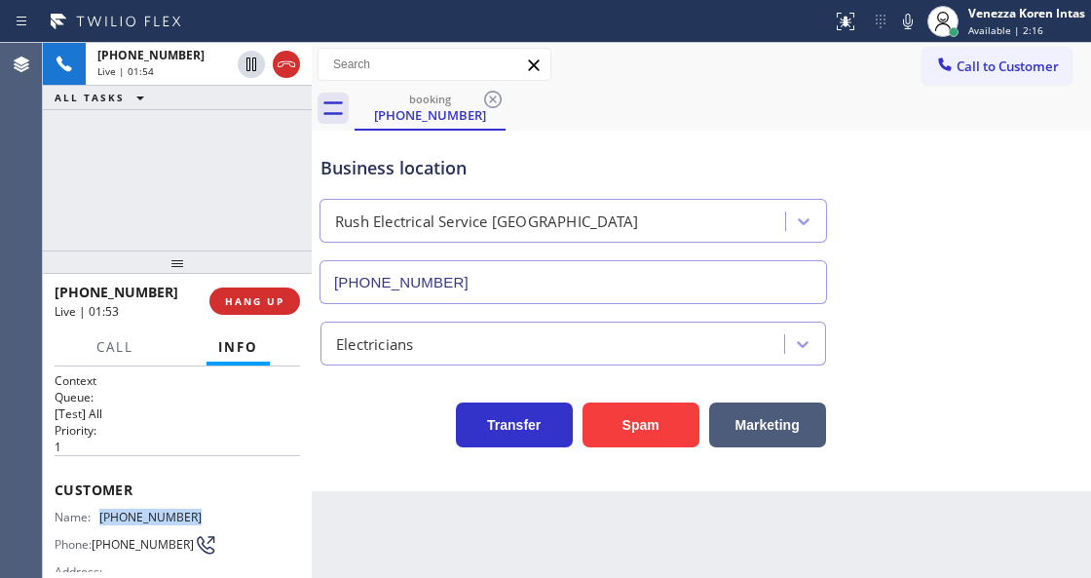
drag, startPoint x: 201, startPoint y: 515, endPoint x: 104, endPoint y: 519, distance: 96.6
click at [104, 519] on div "Name: [PHONE_NUMBER] Phone: [PHONE_NUMBER] Address:" at bounding box center [178, 548] width 246 height 77
copy span "[PHONE_NUMBER]"
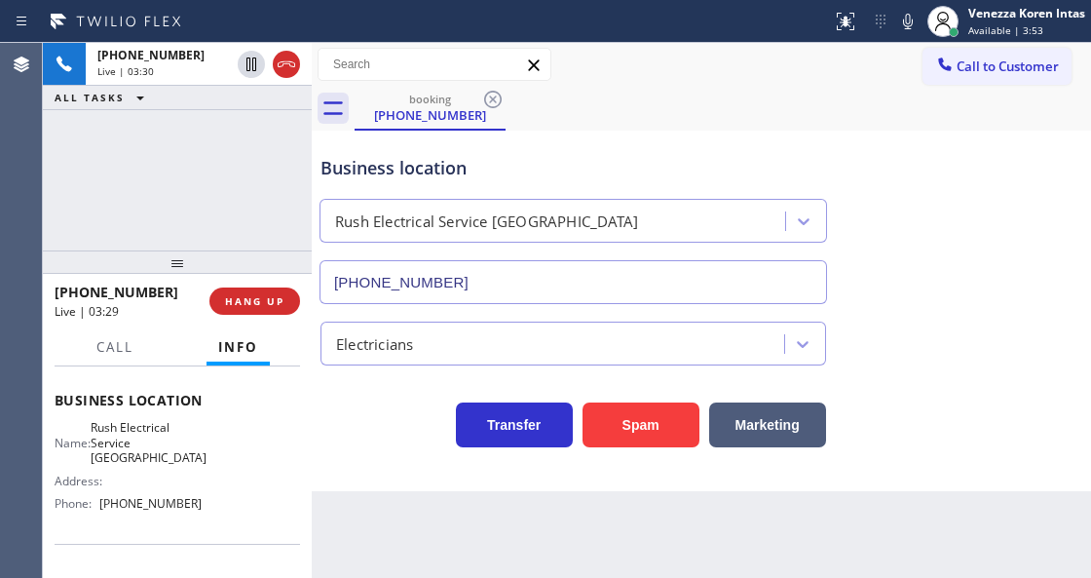
scroll to position [259, 0]
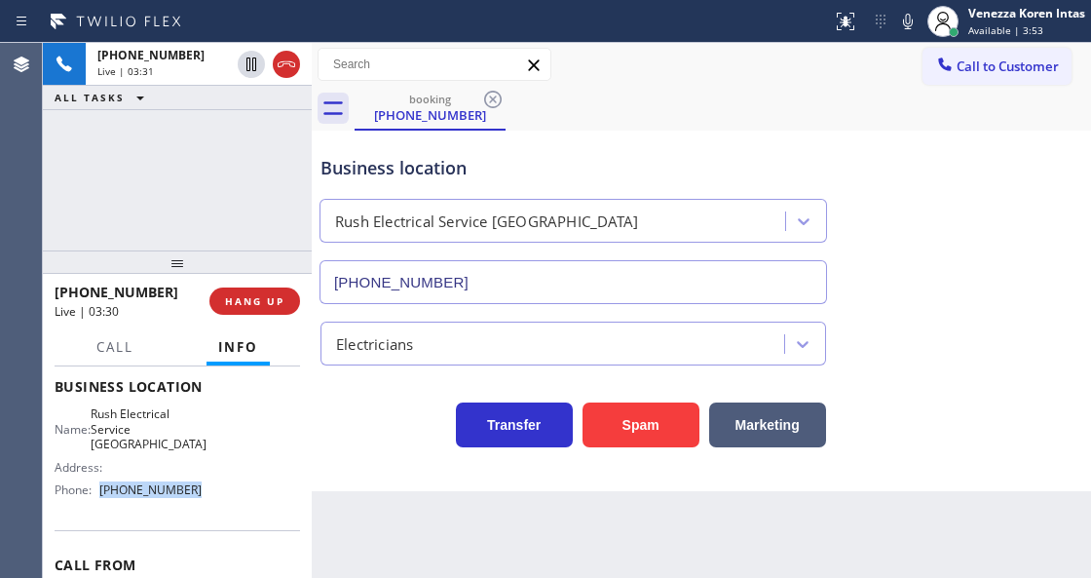
drag, startPoint x: 206, startPoint y: 469, endPoint x: 97, endPoint y: 464, distance: 108.3
click at [97, 464] on div "Name: Rush Electrical Service Goleta Address: Phone: [PHONE_NUMBER]" at bounding box center [178, 455] width 246 height 98
copy div "[PHONE_NUMBER]"
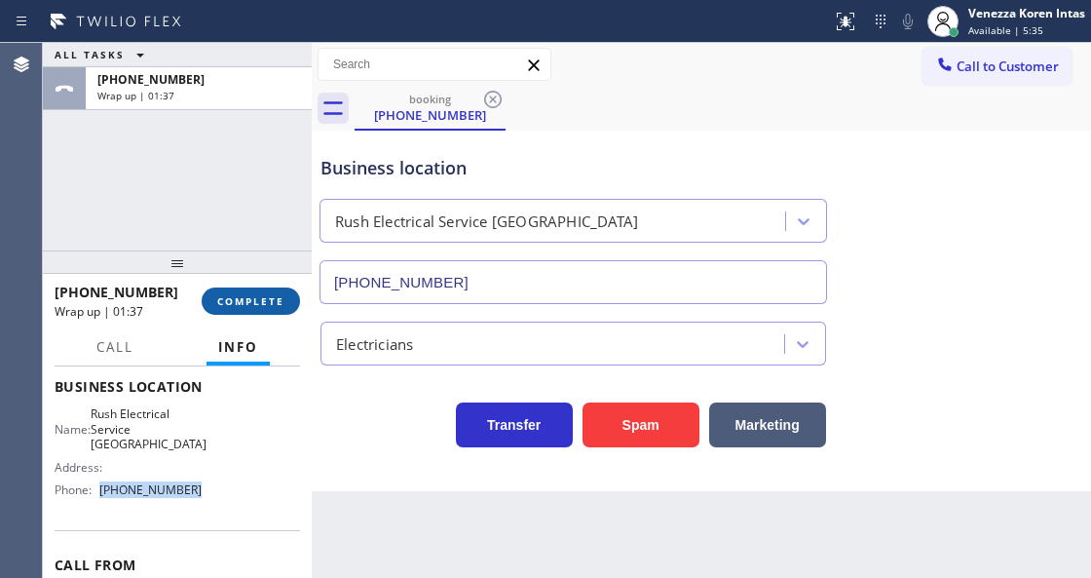
click at [254, 298] on span "COMPLETE" at bounding box center [250, 301] width 67 height 14
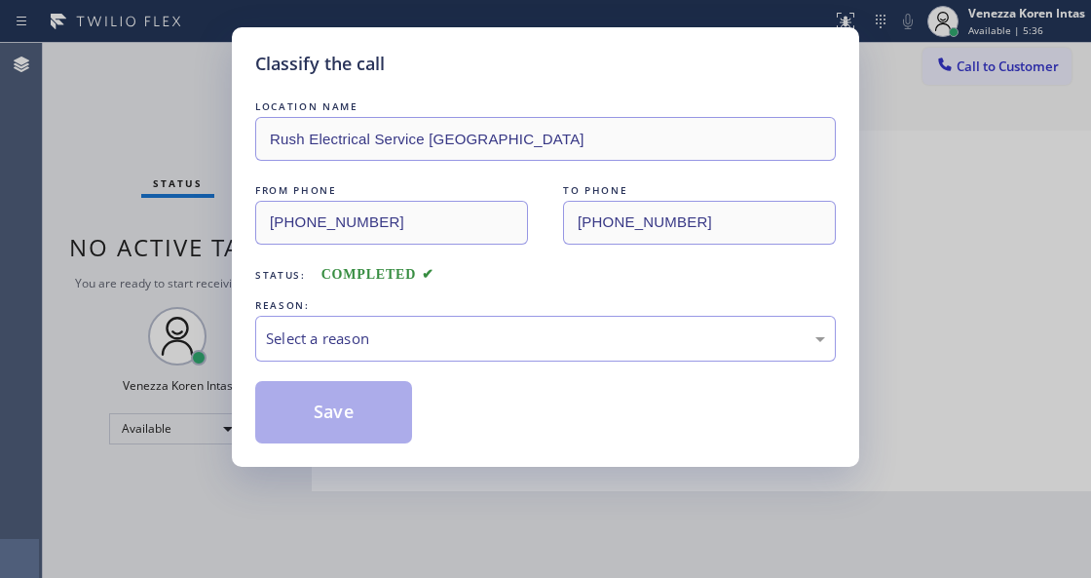
click at [460, 341] on div "Select a reason" at bounding box center [545, 338] width 559 height 22
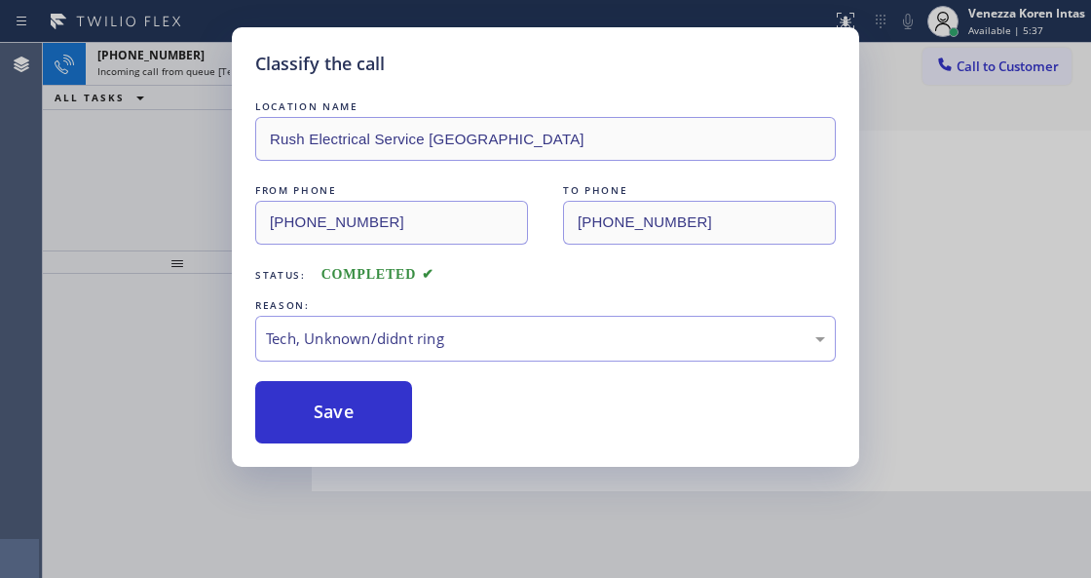
click at [378, 446] on div "Classify the call LOCATION NAME Rush Electrical Service Goleta FROM PHONE [PHON…" at bounding box center [546, 246] width 628 height 439
click at [394, 427] on button "Save" at bounding box center [333, 412] width 157 height 62
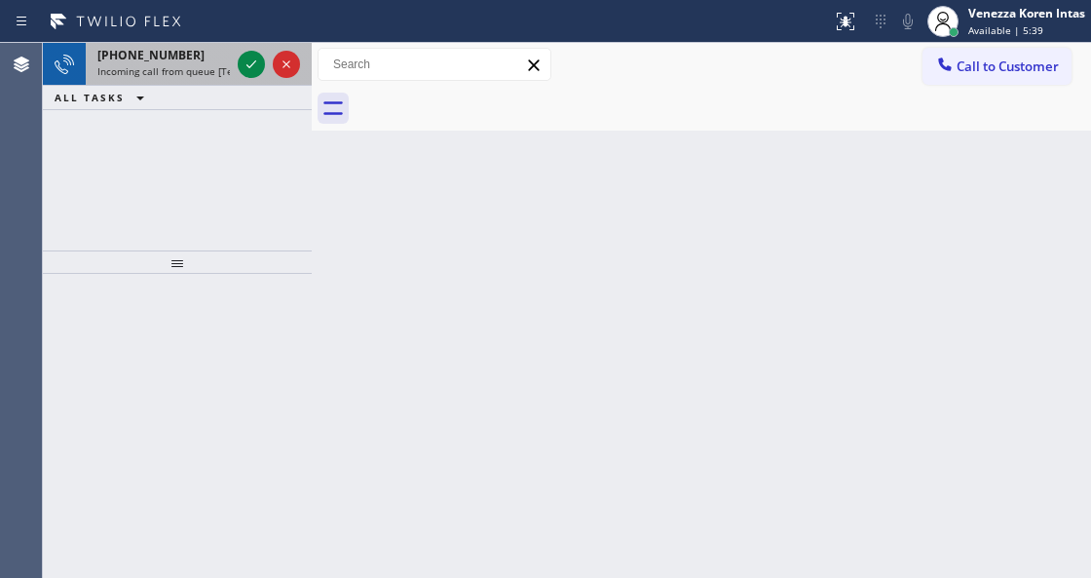
click at [187, 76] on div "[PHONE_NUMBER] Incoming call from queue [Test] All" at bounding box center [160, 64] width 148 height 43
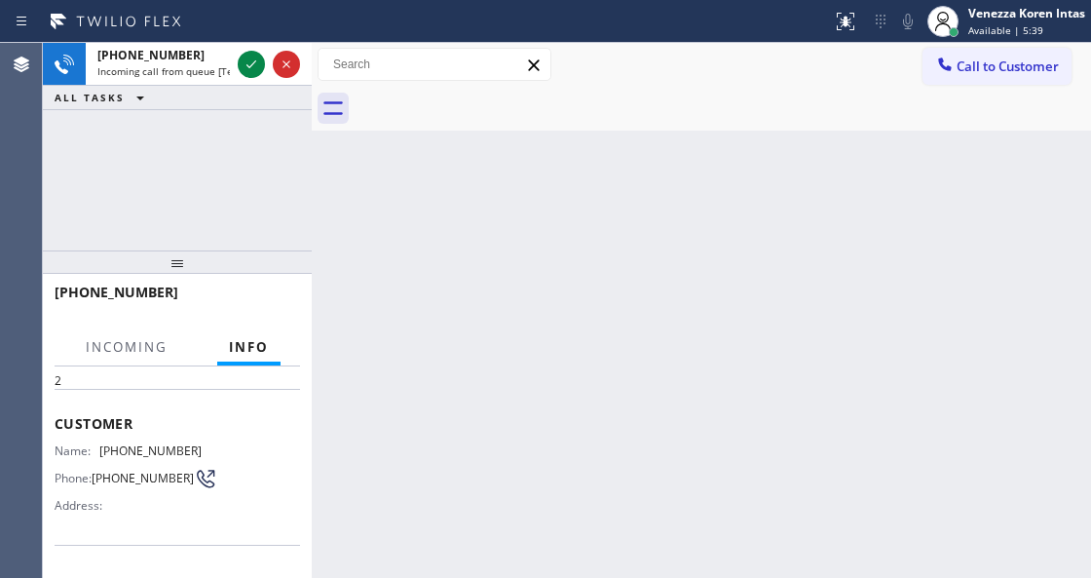
scroll to position [195, 0]
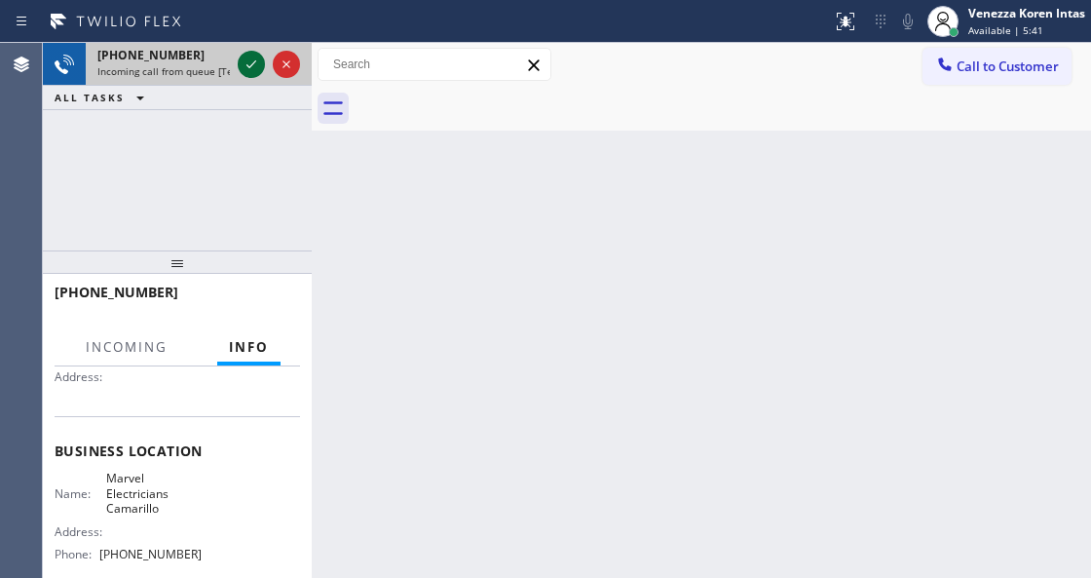
click at [248, 52] on button at bounding box center [251, 64] width 27 height 27
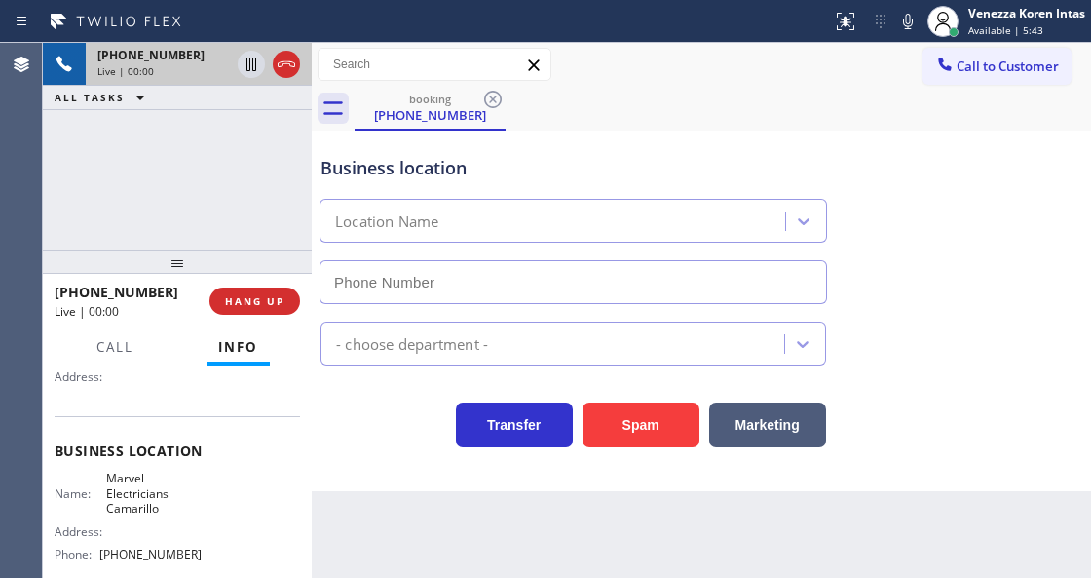
type input "[PHONE_NUMBER]"
click at [732, 122] on div "booking [PHONE_NUMBER]" at bounding box center [723, 109] width 737 height 44
click at [396, 577] on div "Back to Dashboard Change Sender ID Customers Technicians Select a contact Outbo…" at bounding box center [702, 310] width 780 height 535
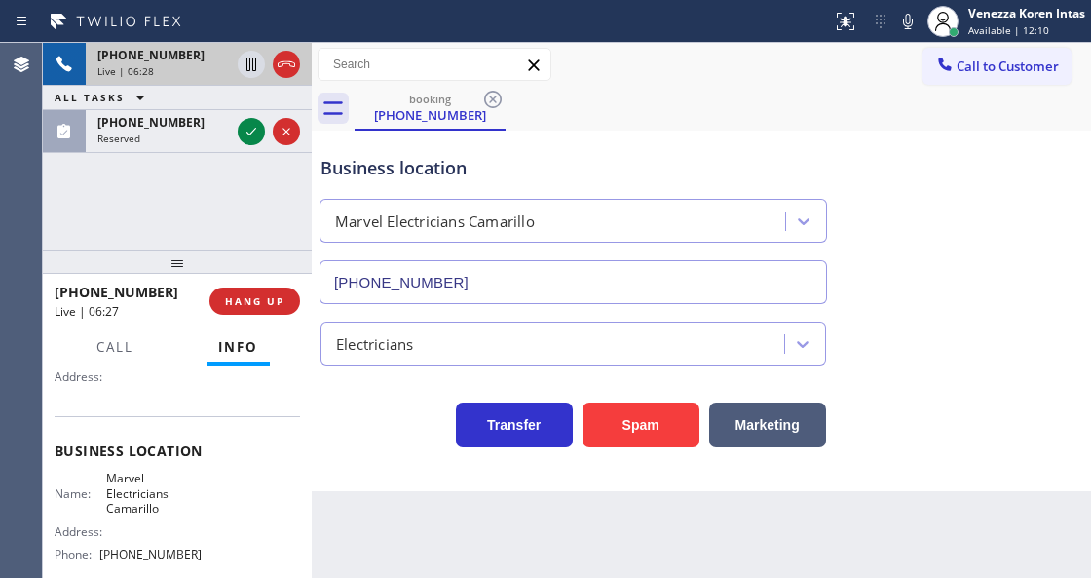
drag, startPoint x: 252, startPoint y: 139, endPoint x: 255, endPoint y: 207, distance: 67.3
click at [252, 139] on icon at bounding box center [251, 131] width 23 height 23
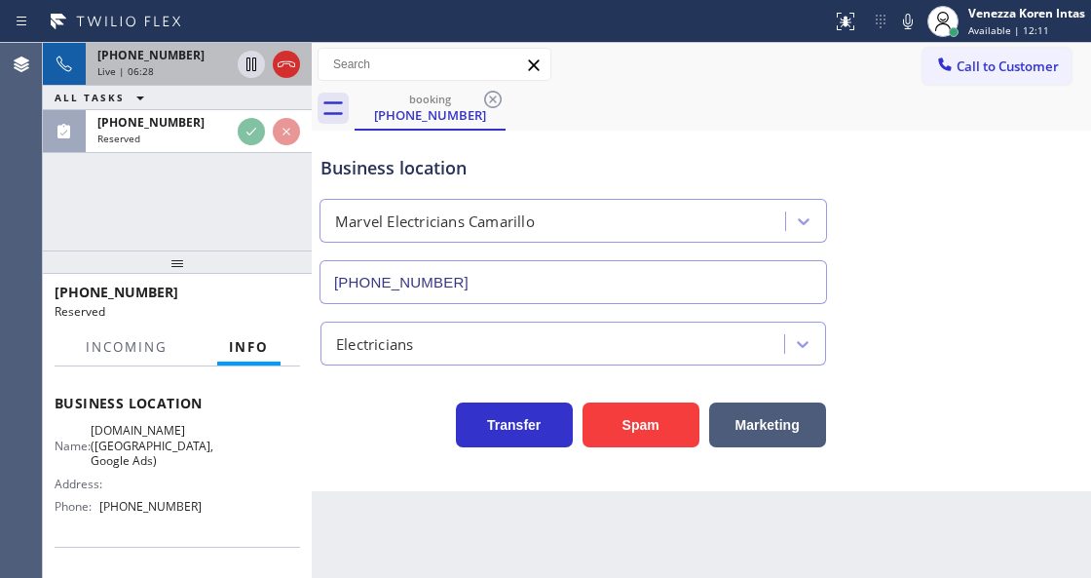
scroll to position [340, 0]
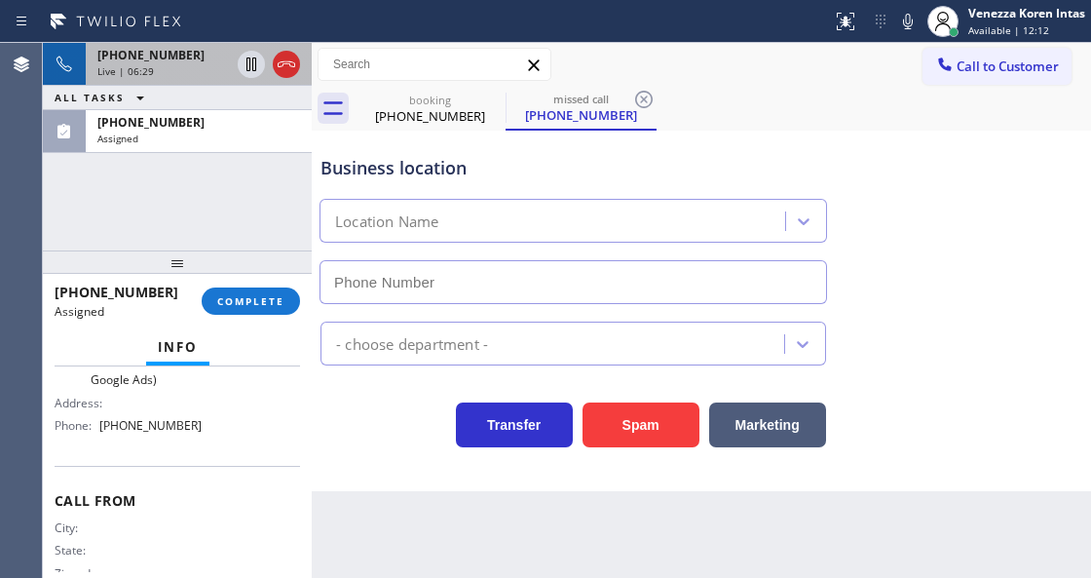
type input "[PHONE_NUMBER]"
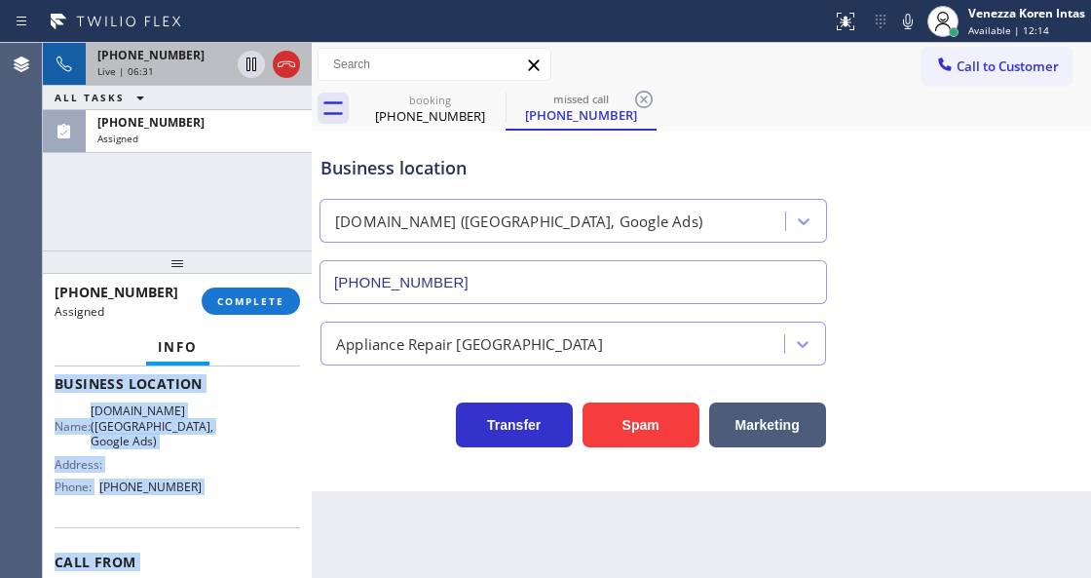
scroll to position [380, 0]
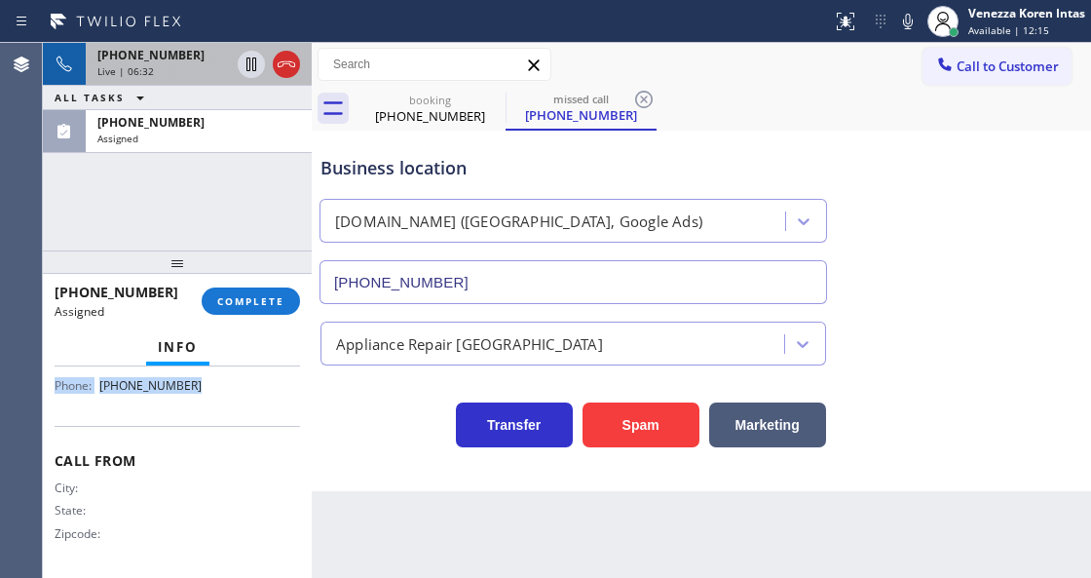
drag, startPoint x: 49, startPoint y: 479, endPoint x: 238, endPoint y: 417, distance: 199.1
click at [238, 417] on div "Context Queue: Appliance Repair High End Priority: 0 Task Age: Customer Name: […" at bounding box center [177, 471] width 269 height 210
copy div "Customer Name: [PHONE_NUMBER] Phone: [PHONE_NUMBER] Address: Business location …"
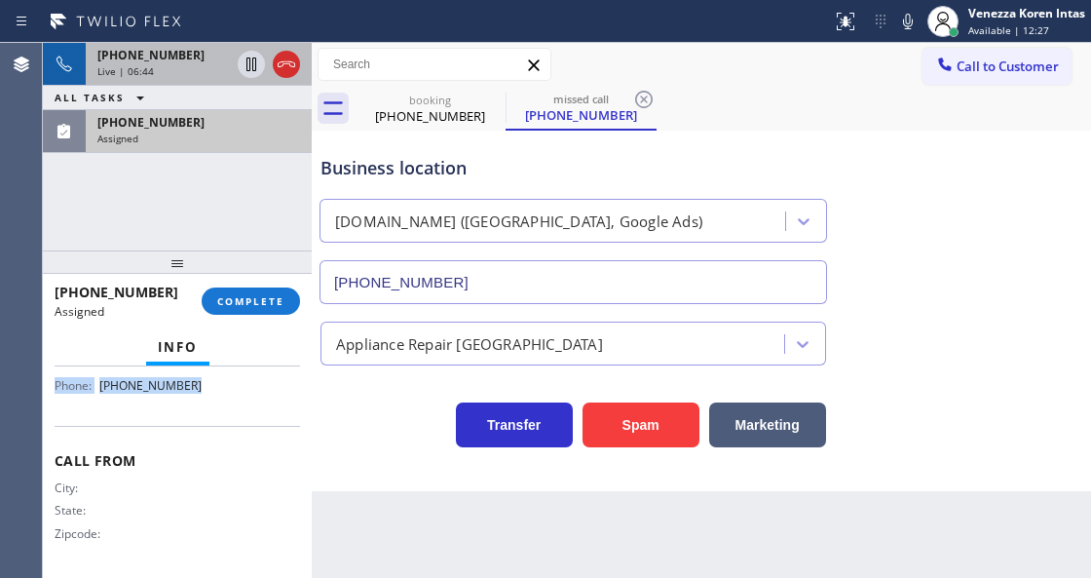
click at [267, 123] on div "[PHONE_NUMBER]" at bounding box center [198, 122] width 203 height 17
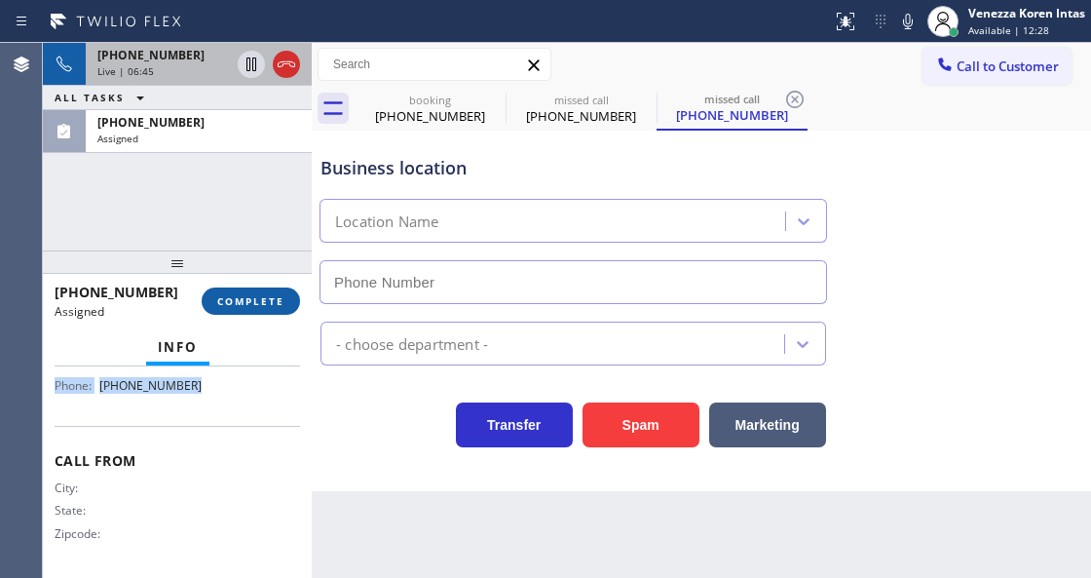
type input "[PHONE_NUMBER]"
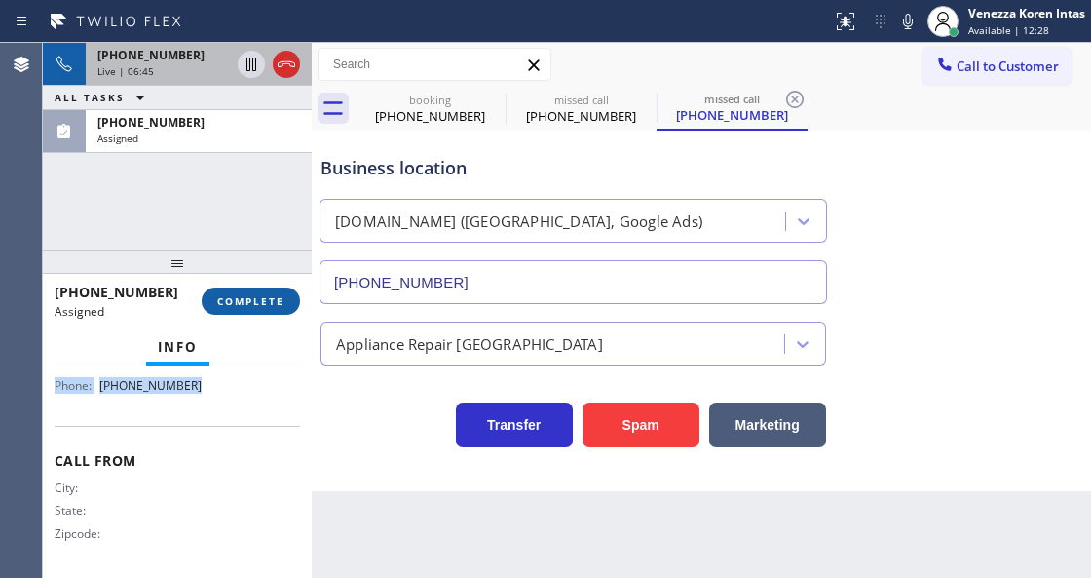
click at [246, 308] on button "COMPLETE" at bounding box center [251, 300] width 98 height 27
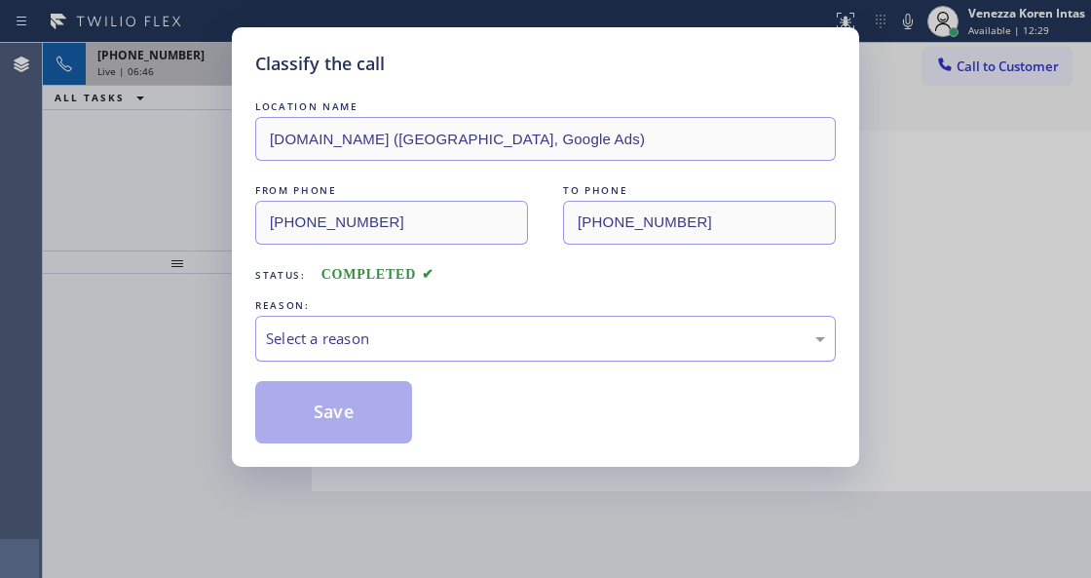
click at [423, 343] on div "Select a reason" at bounding box center [545, 338] width 559 height 22
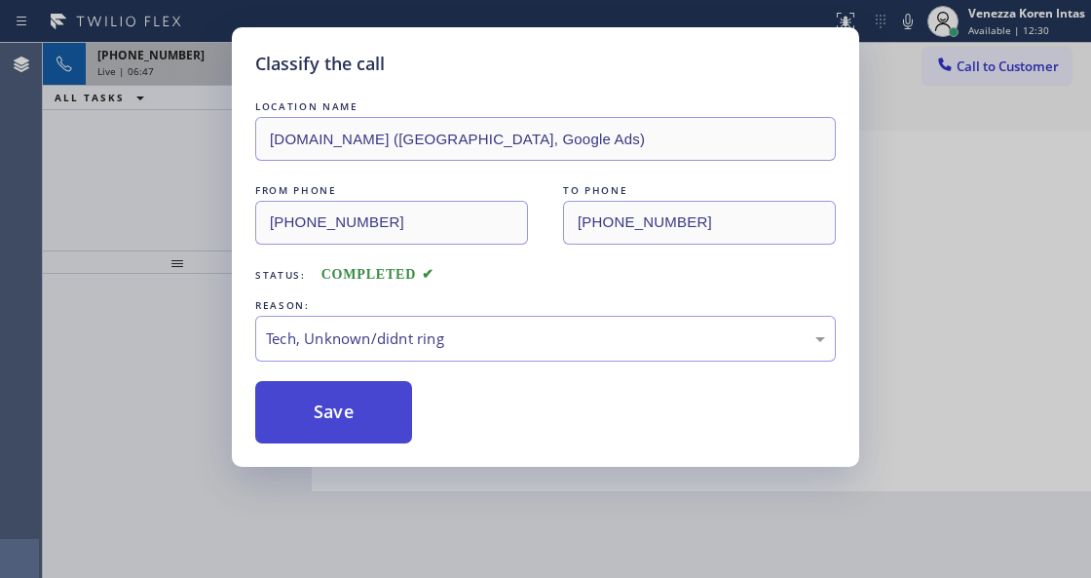
click at [365, 435] on button "Save" at bounding box center [333, 412] width 157 height 62
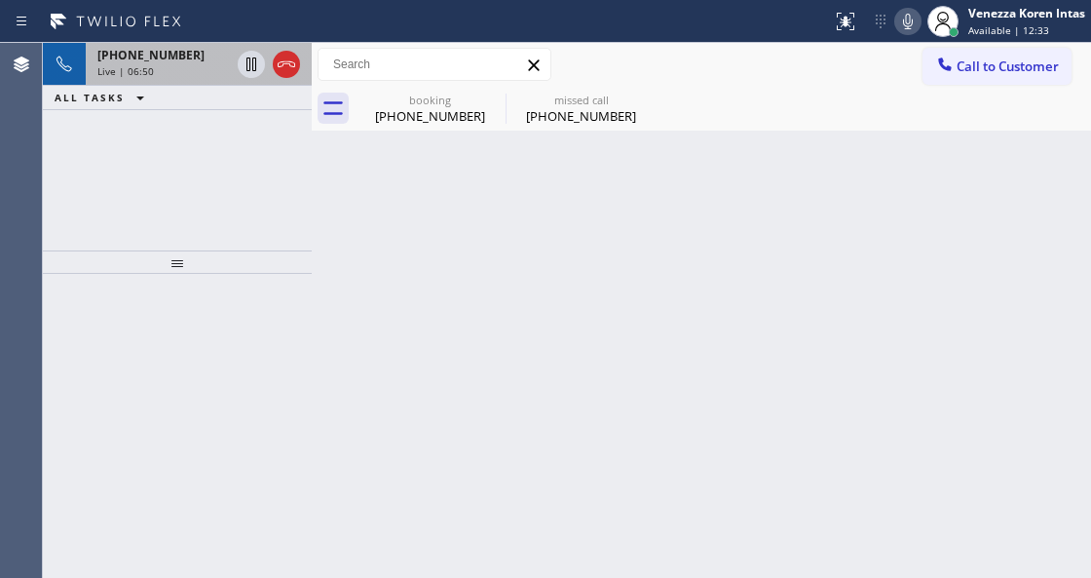
click at [909, 34] on button at bounding box center [908, 21] width 27 height 27
click at [658, 101] on div "booking [PHONE_NUMBER] missed call [PHONE_NUMBER]" at bounding box center [723, 109] width 737 height 44
click at [0, 0] on icon at bounding box center [0, 0] width 0 height 0
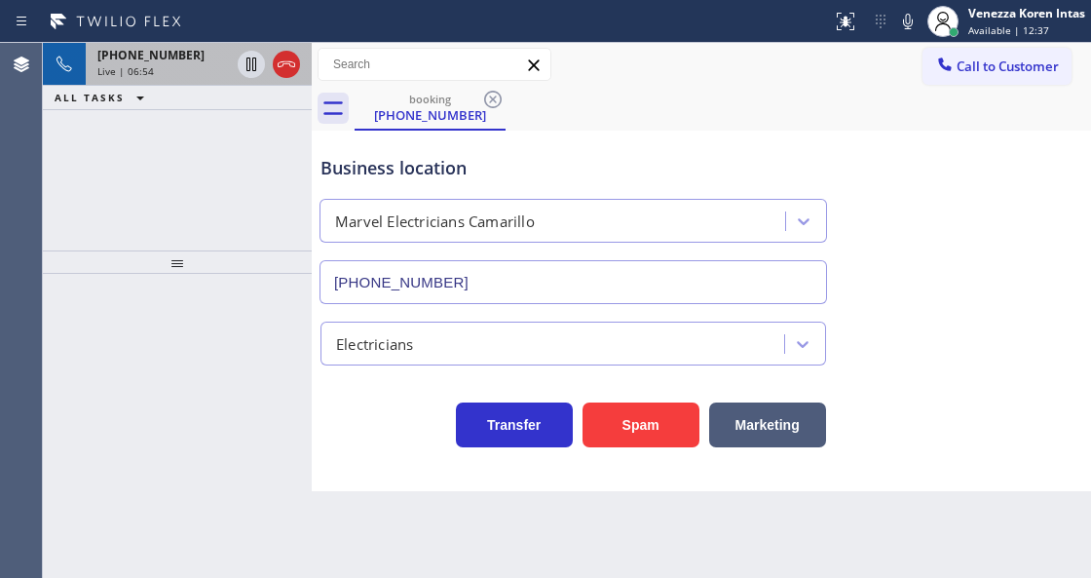
click at [458, 122] on div "[PHONE_NUMBER]" at bounding box center [430, 115] width 147 height 18
click at [148, 75] on span "Live | 06:55" at bounding box center [125, 71] width 57 height 14
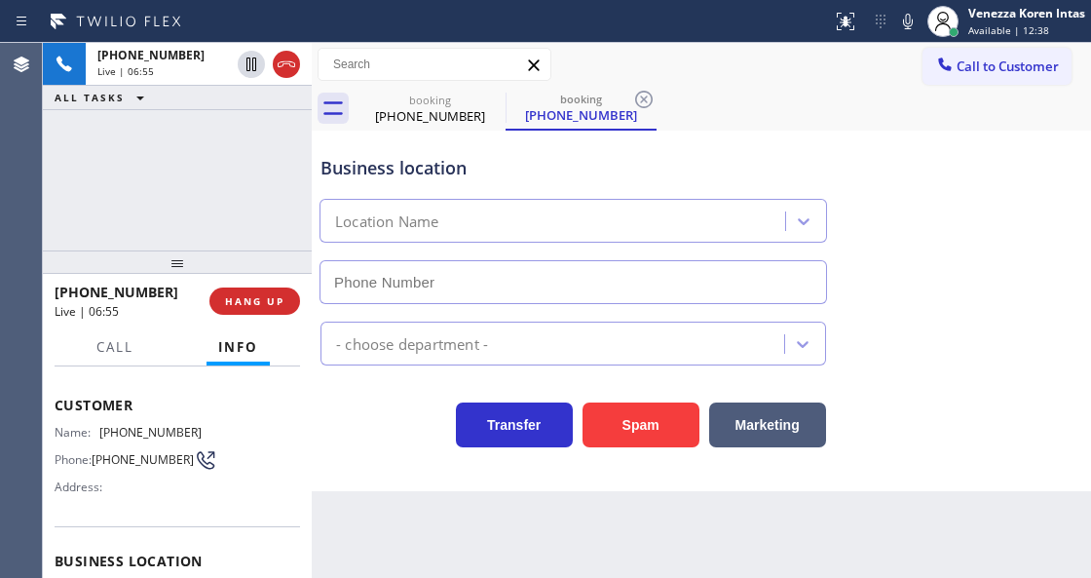
scroll to position [130, 0]
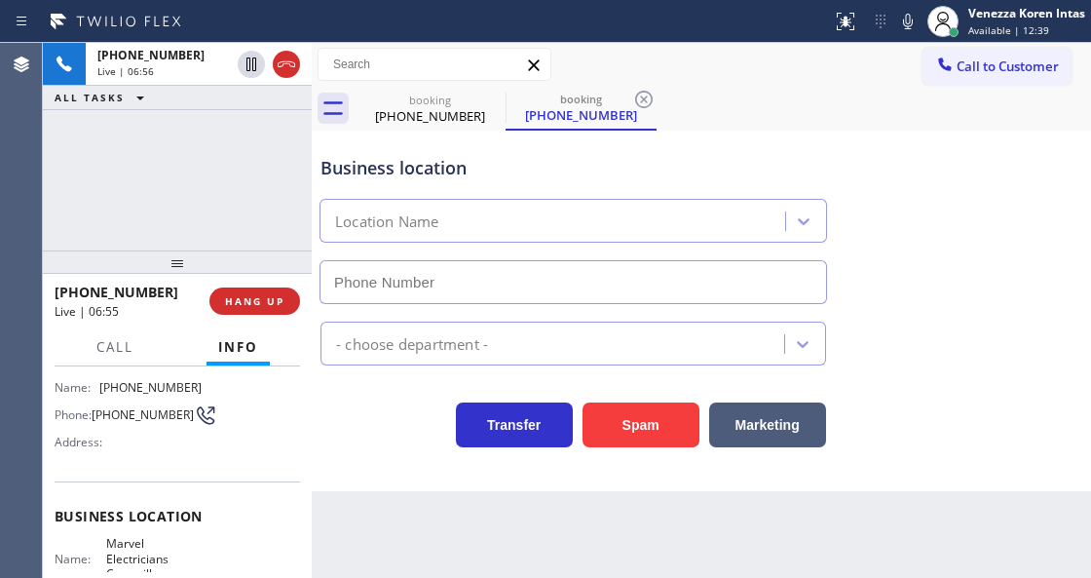
type input "[PHONE_NUMBER]"
click at [901, 26] on icon at bounding box center [908, 21] width 23 height 23
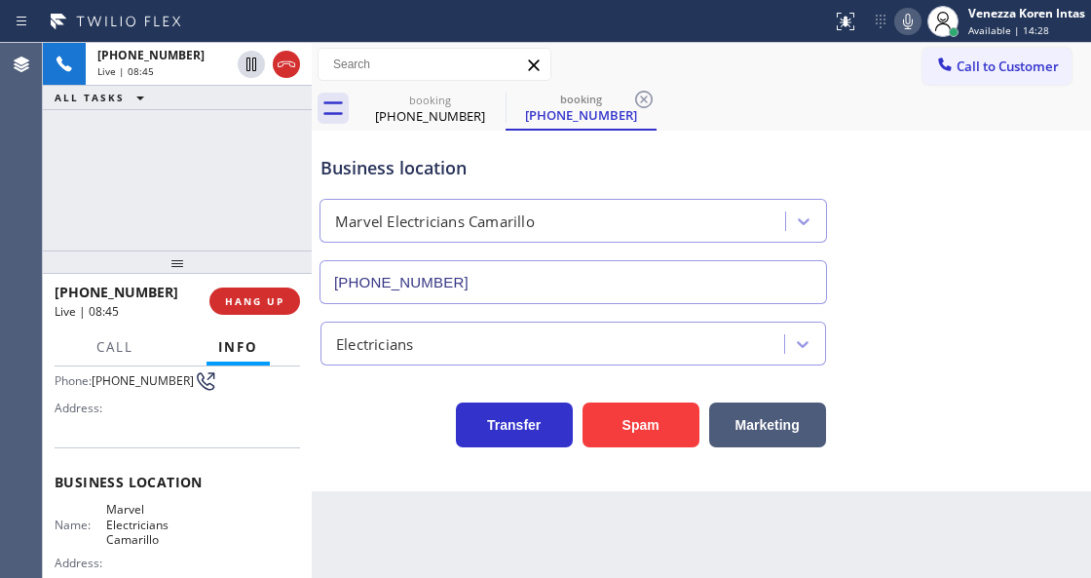
scroll to position [195, 0]
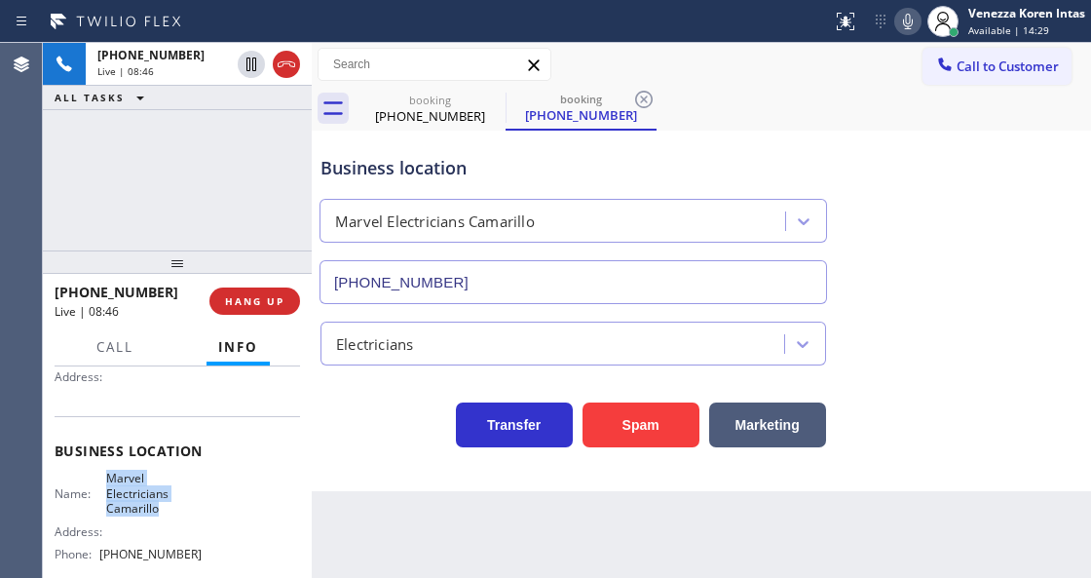
drag, startPoint x: 104, startPoint y: 477, endPoint x: 172, endPoint y: 515, distance: 77.2
click at [172, 515] on span "Marvel Electricians Camarillo" at bounding box center [154, 493] width 96 height 45
copy span "Marvel Electricians Camarillo"
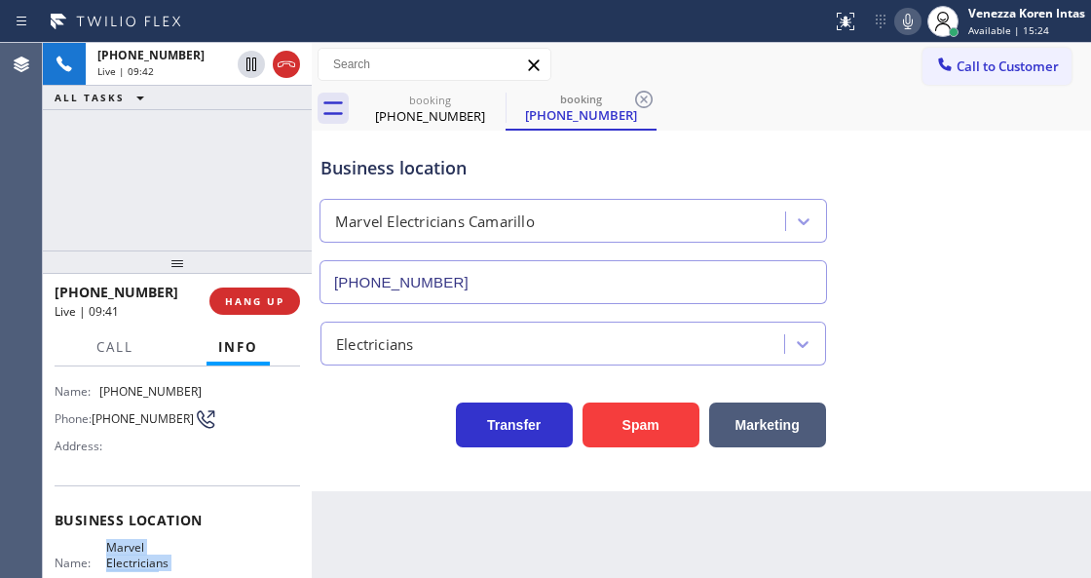
scroll to position [0, 0]
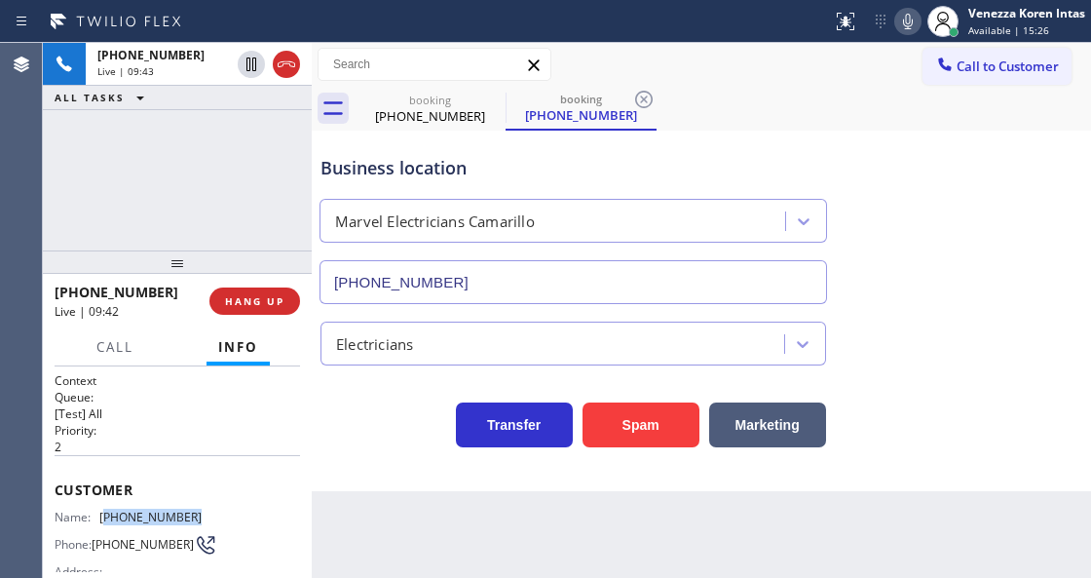
drag, startPoint x: 196, startPoint y: 515, endPoint x: 107, endPoint y: 506, distance: 89.1
click at [107, 510] on div "Name: [PHONE_NUMBER] Phone: [PHONE_NUMBER] Address:" at bounding box center [178, 548] width 246 height 77
copy span "805) 795-3629"
click at [674, 43] on div "Call to Customer Outbound call Location Rush Electrical Service Goleta Your cal…" at bounding box center [702, 65] width 780 height 44
click at [639, 94] on icon at bounding box center [644, 100] width 18 height 18
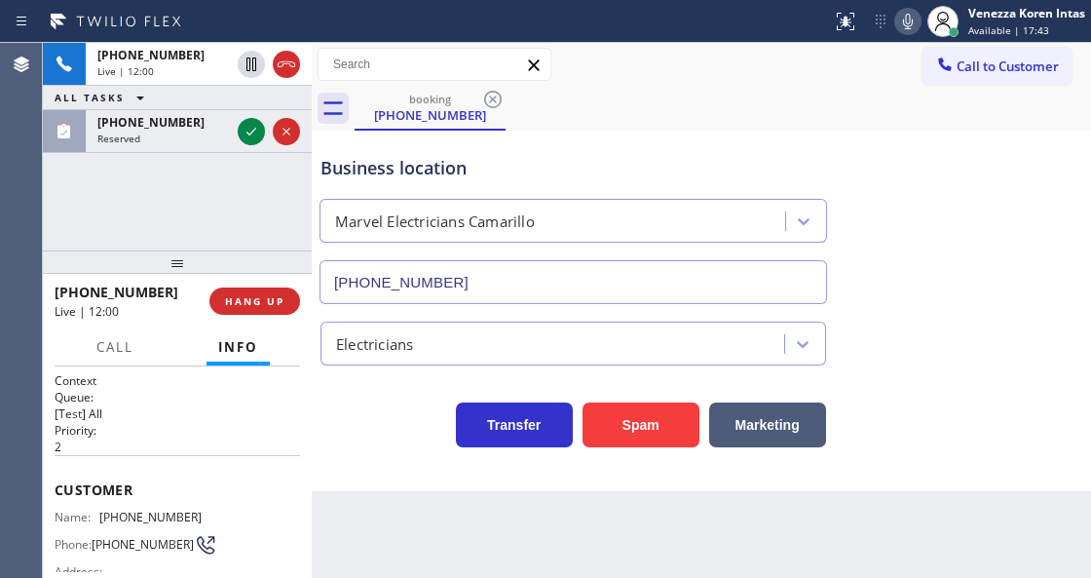
scroll to position [130, 0]
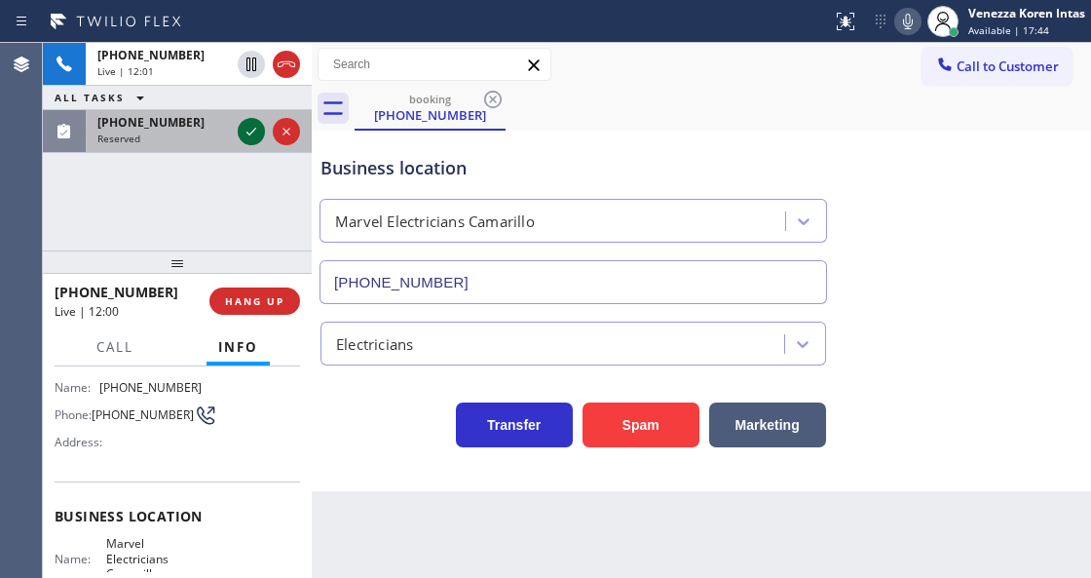
click at [245, 138] on icon at bounding box center [251, 131] width 23 height 23
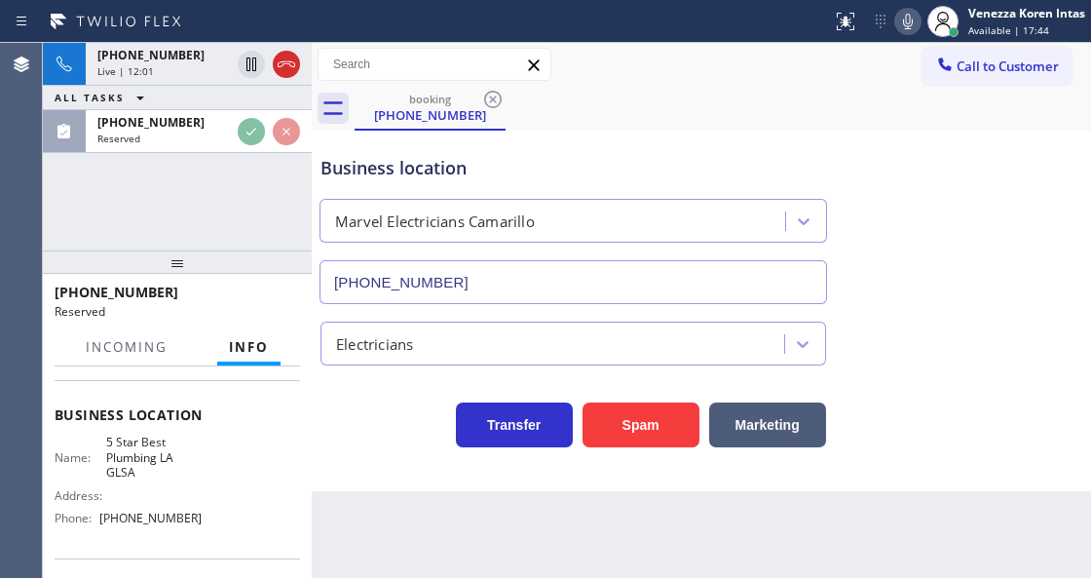
scroll to position [340, 0]
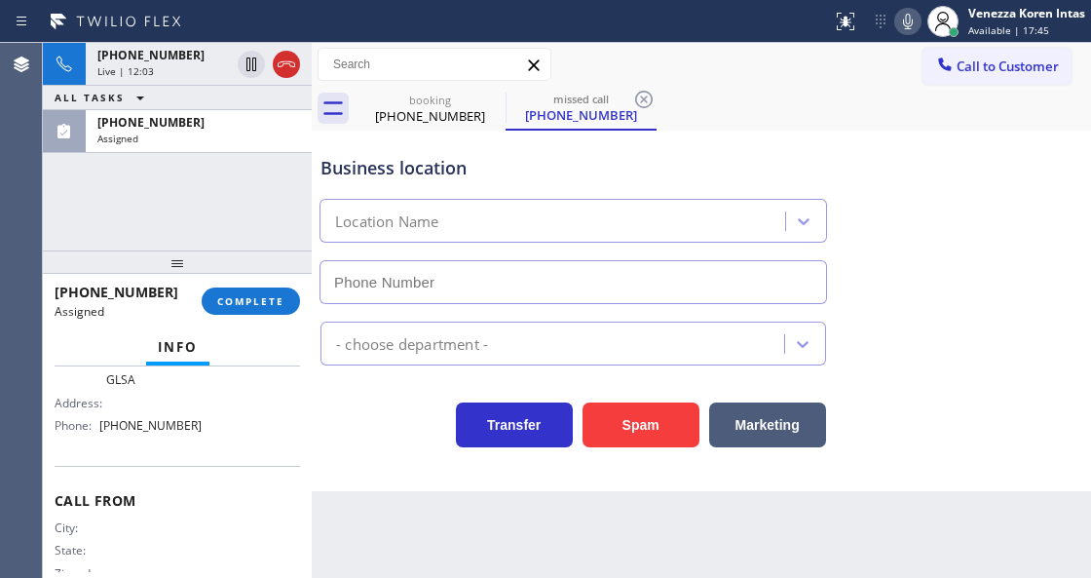
type input "[PHONE_NUMBER]"
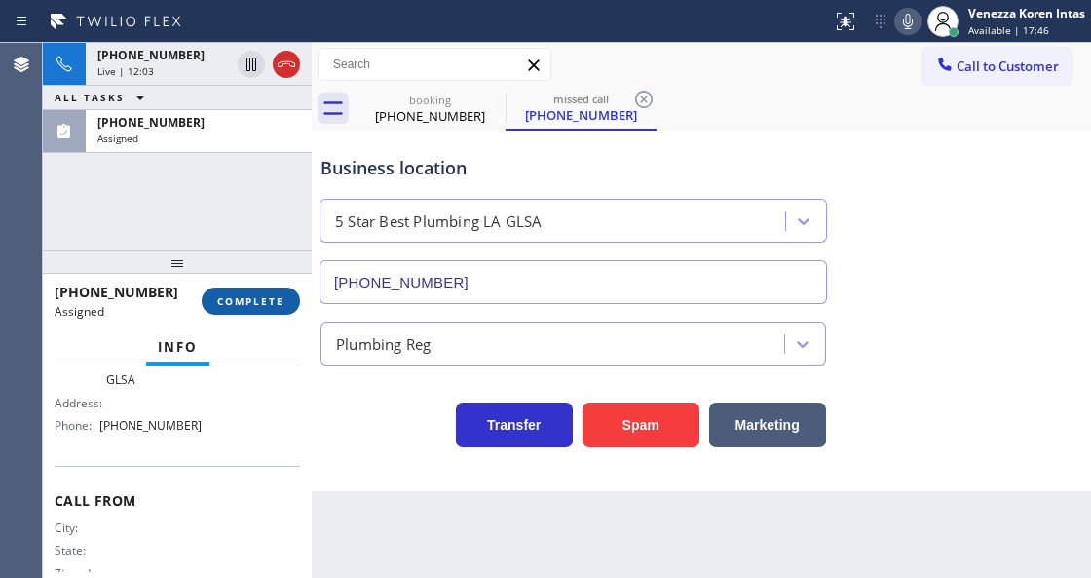
click at [275, 303] on span "COMPLETE" at bounding box center [250, 301] width 67 height 14
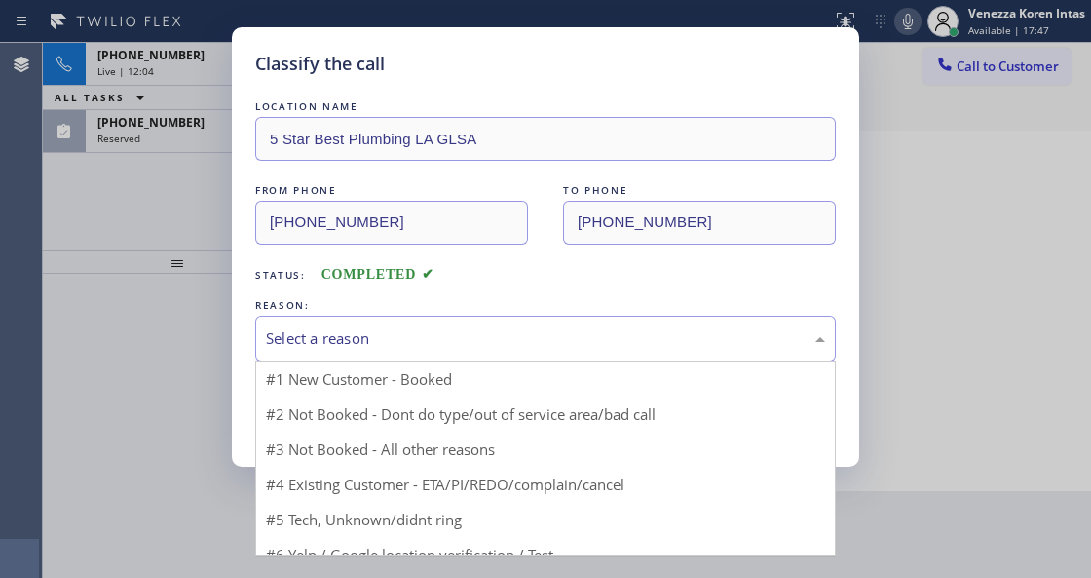
click at [437, 331] on div "Select a reason" at bounding box center [545, 338] width 559 height 22
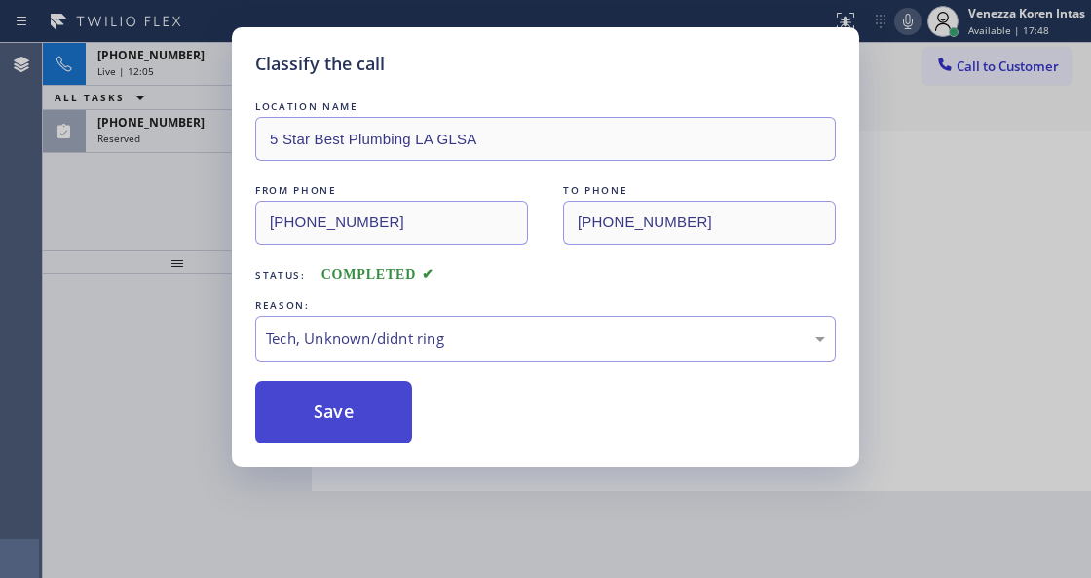
click at [367, 406] on button "Save" at bounding box center [333, 412] width 157 height 62
click at [209, 132] on div "Classify the call LOCATION NAME Kenmore Repair [GEOGRAPHIC_DATA] FROM PHONE [PH…" at bounding box center [567, 310] width 1049 height 535
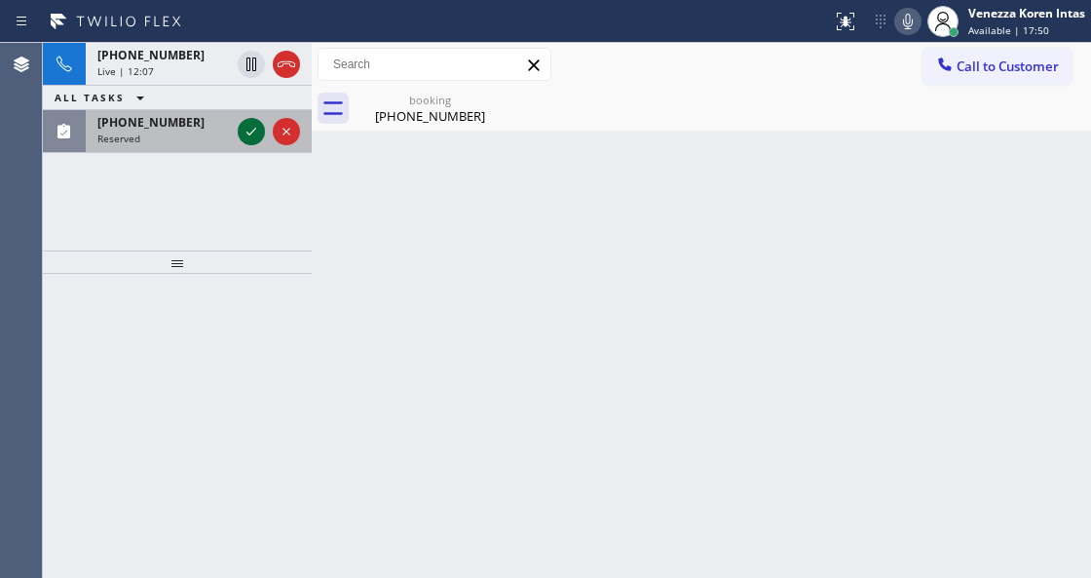
click at [256, 130] on icon at bounding box center [251, 131] width 23 height 23
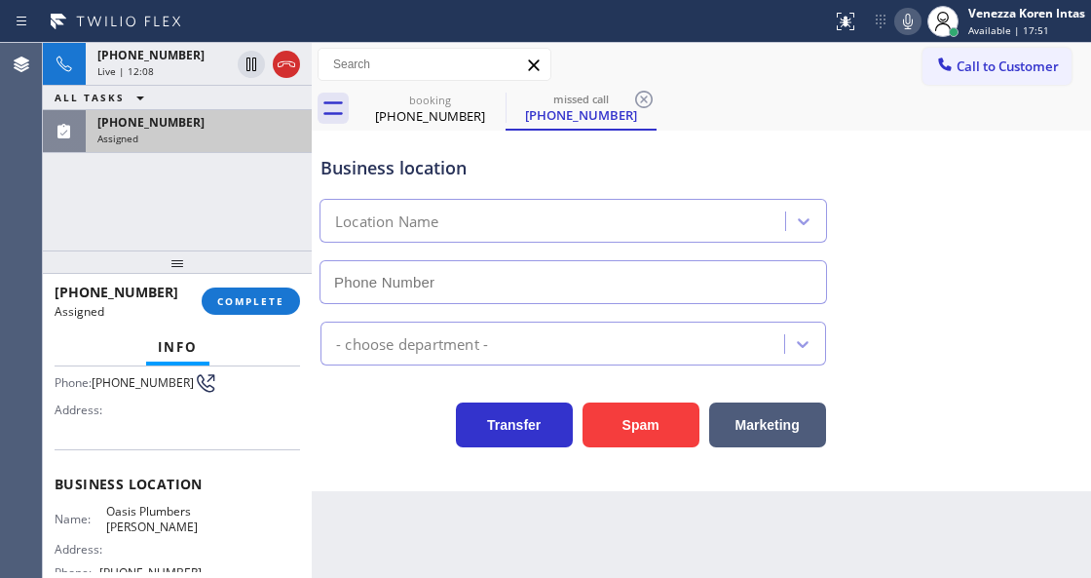
type input "[PHONE_NUMBER]"
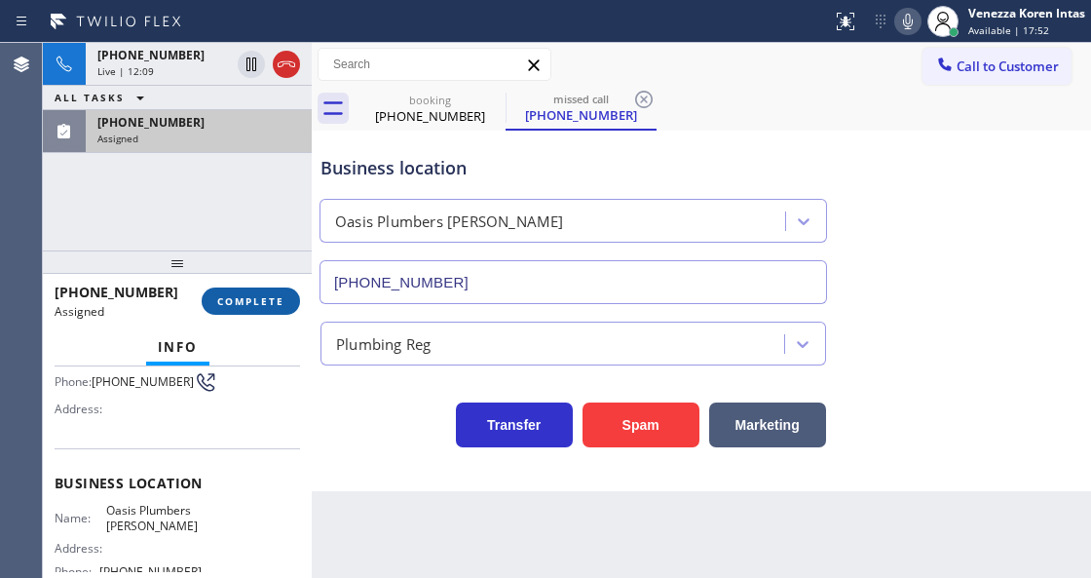
click at [253, 298] on span "COMPLETE" at bounding box center [250, 301] width 67 height 14
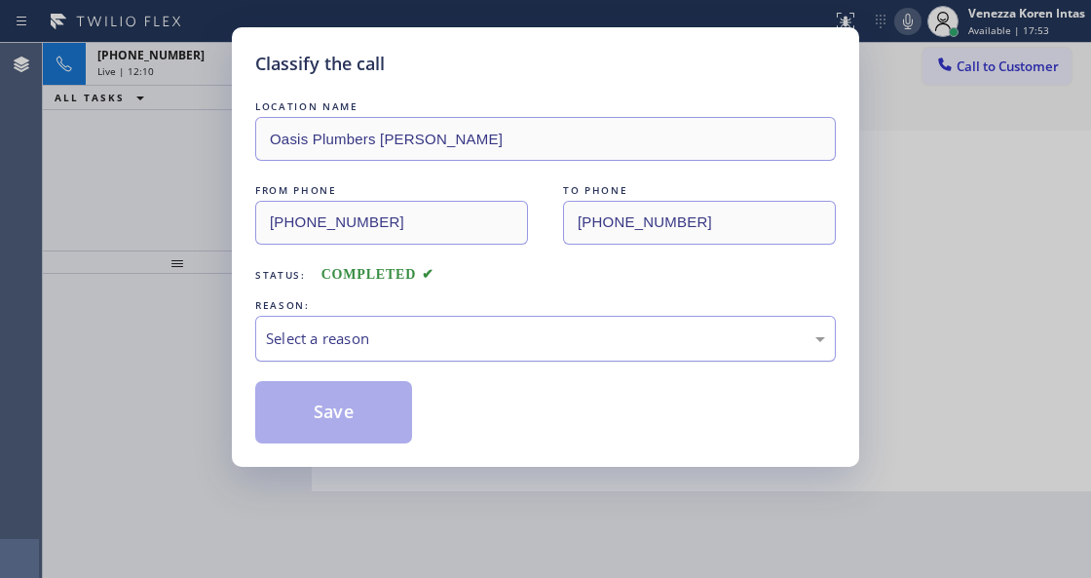
click at [494, 339] on div "Select a reason" at bounding box center [545, 338] width 559 height 22
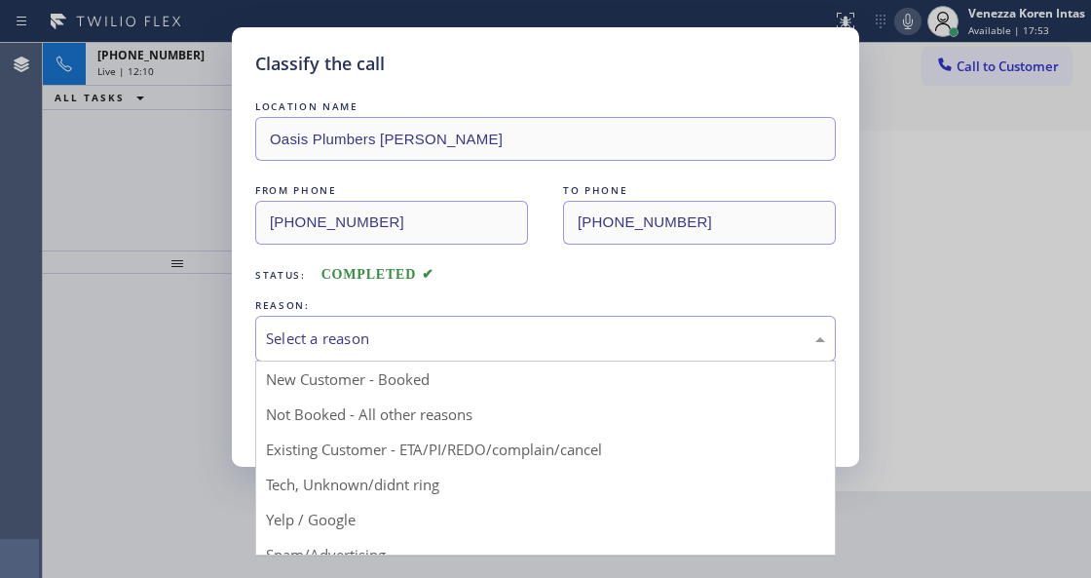
drag, startPoint x: 439, startPoint y: 485, endPoint x: 357, endPoint y: 421, distance: 104.1
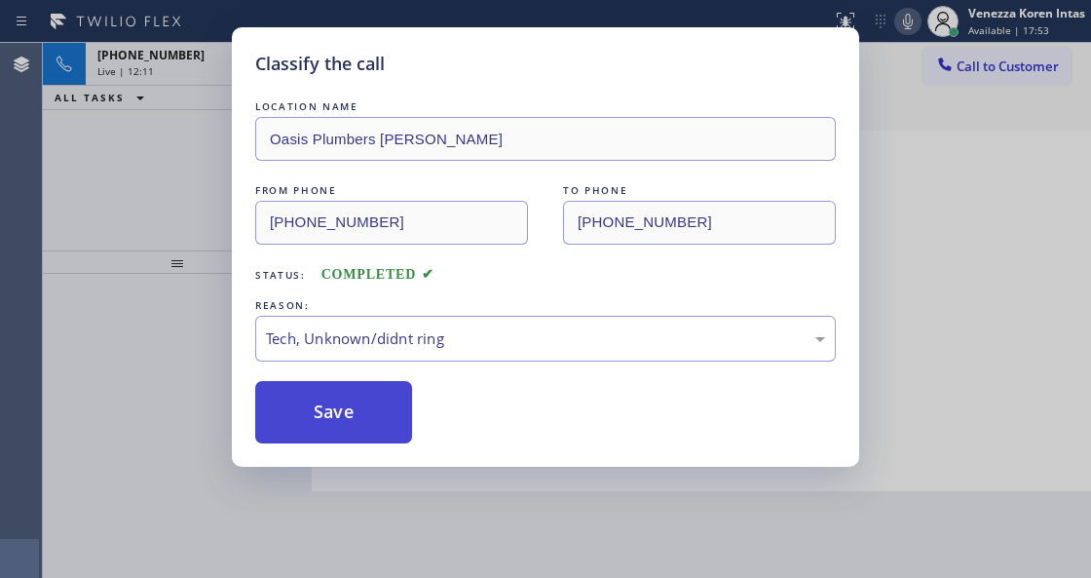
click at [357, 421] on button "Save" at bounding box center [333, 412] width 157 height 62
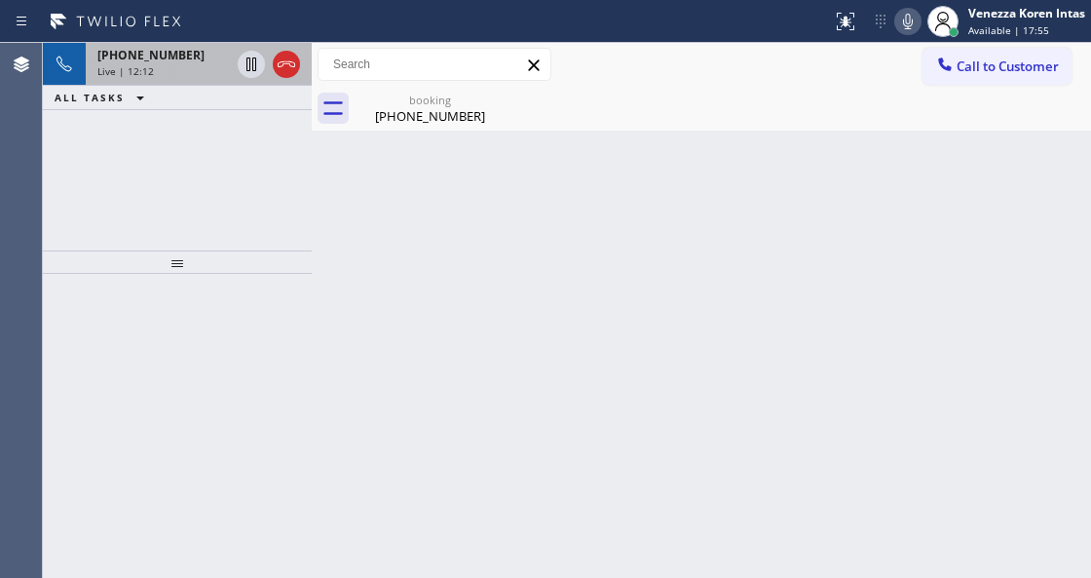
click at [166, 71] on div "Live | 12:12" at bounding box center [163, 71] width 133 height 14
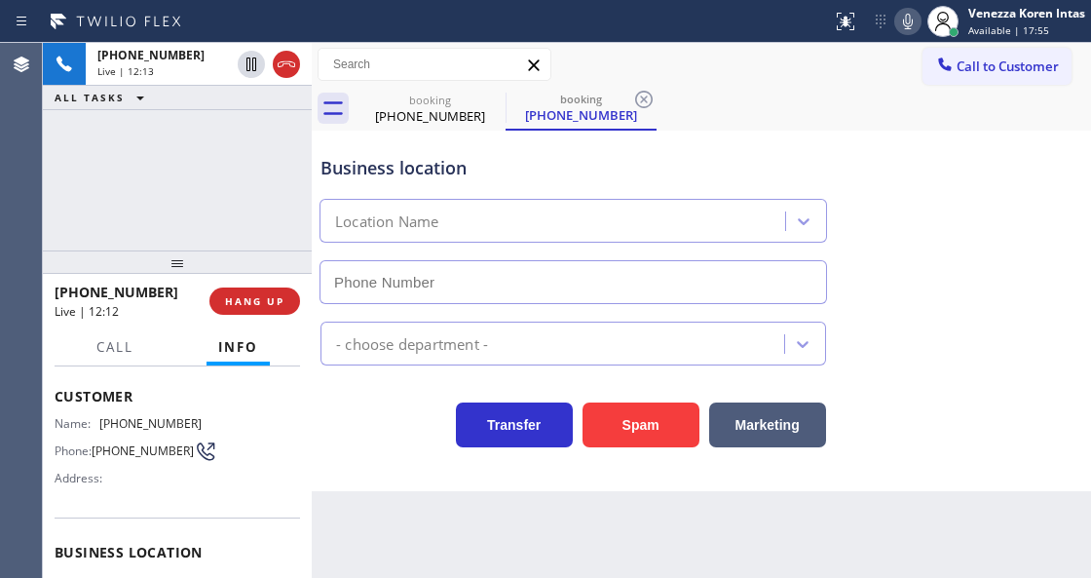
scroll to position [195, 0]
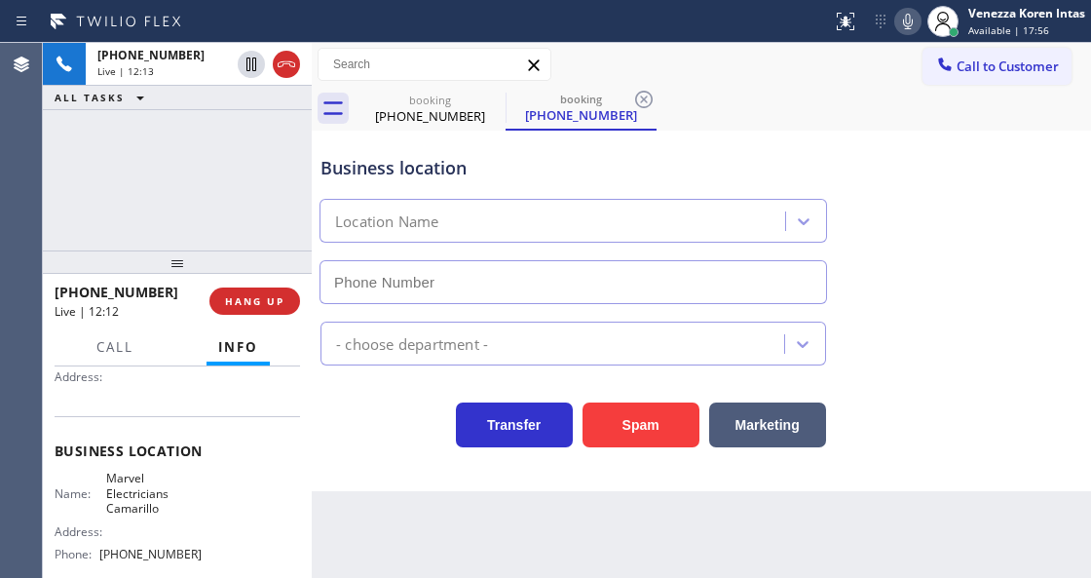
type input "[PHONE_NUMBER]"
drag, startPoint x: 183, startPoint y: 544, endPoint x: 106, endPoint y: 548, distance: 77.1
click at [106, 548] on div "Name: Marvel Electricians Camarillo Address: Phone: [PHONE_NUMBER]" at bounding box center [128, 520] width 147 height 98
copy span "805) 360-3863"
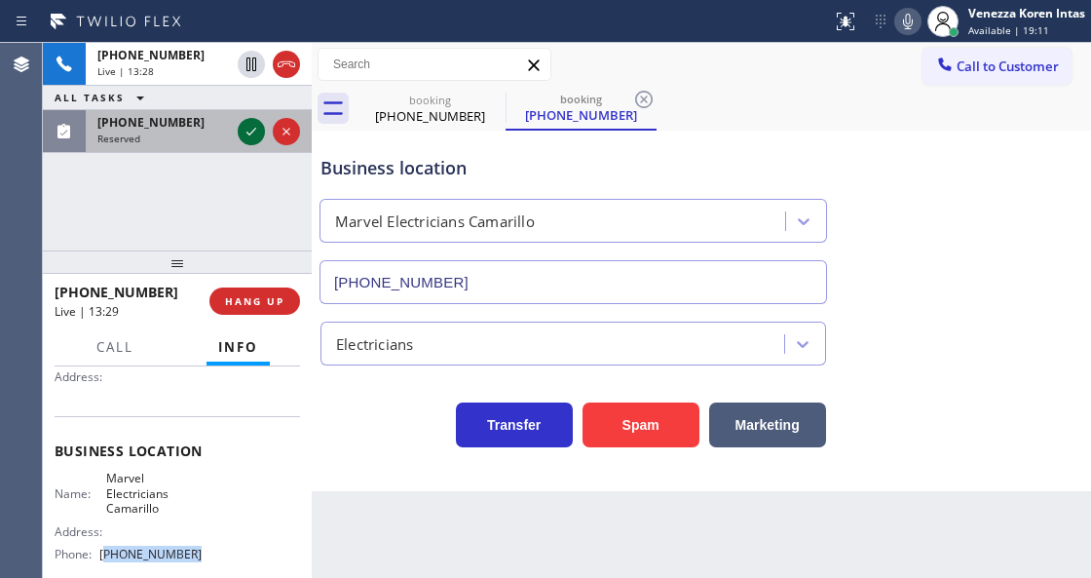
click at [248, 136] on icon at bounding box center [251, 131] width 23 height 23
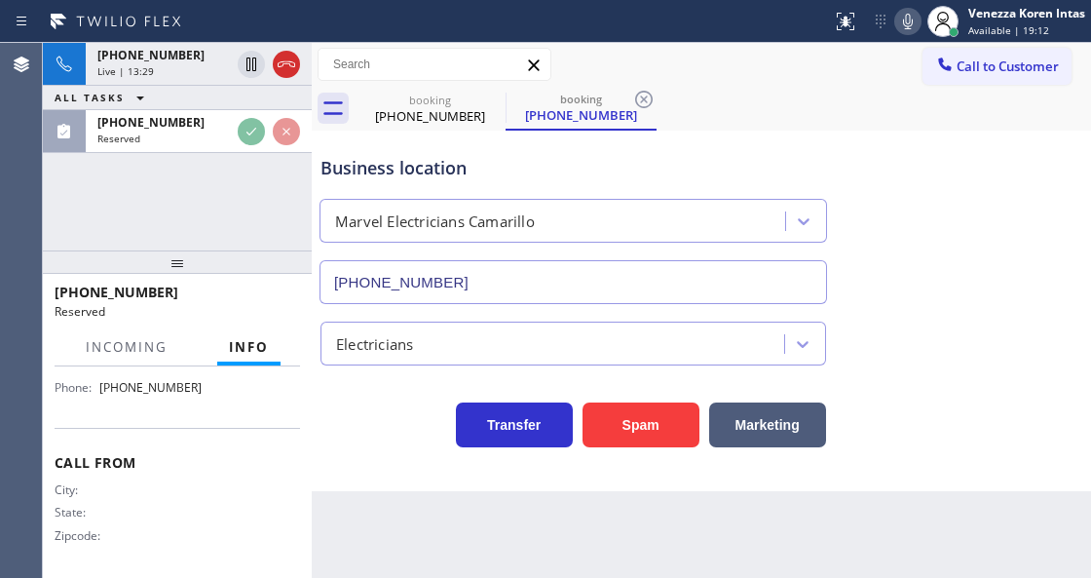
scroll to position [396, 0]
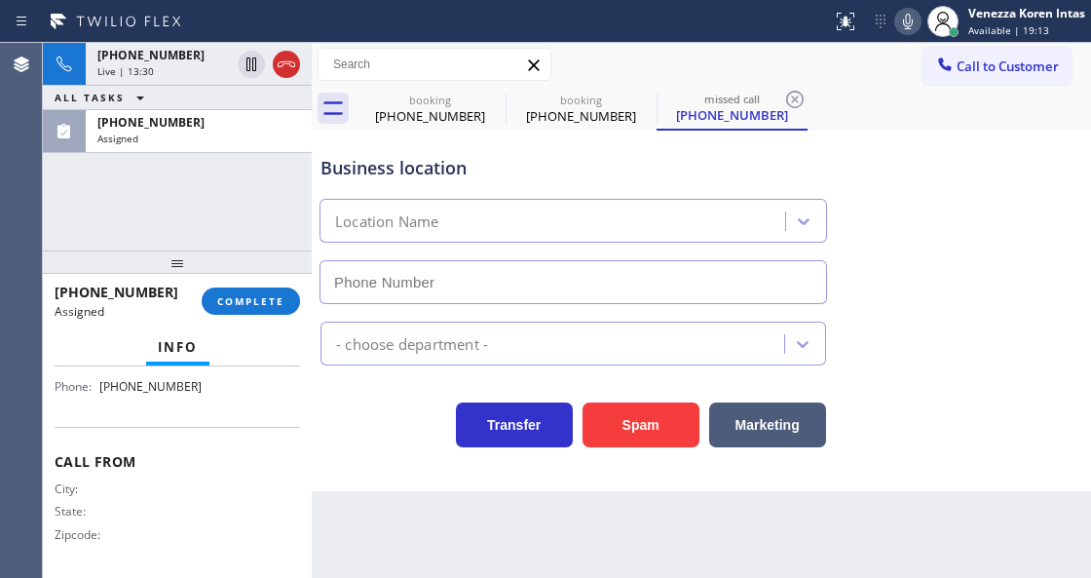
type input "[PHONE_NUMBER]"
click at [255, 316] on div "[PHONE_NUMBER] Assigned COMPLETE" at bounding box center [178, 301] width 246 height 51
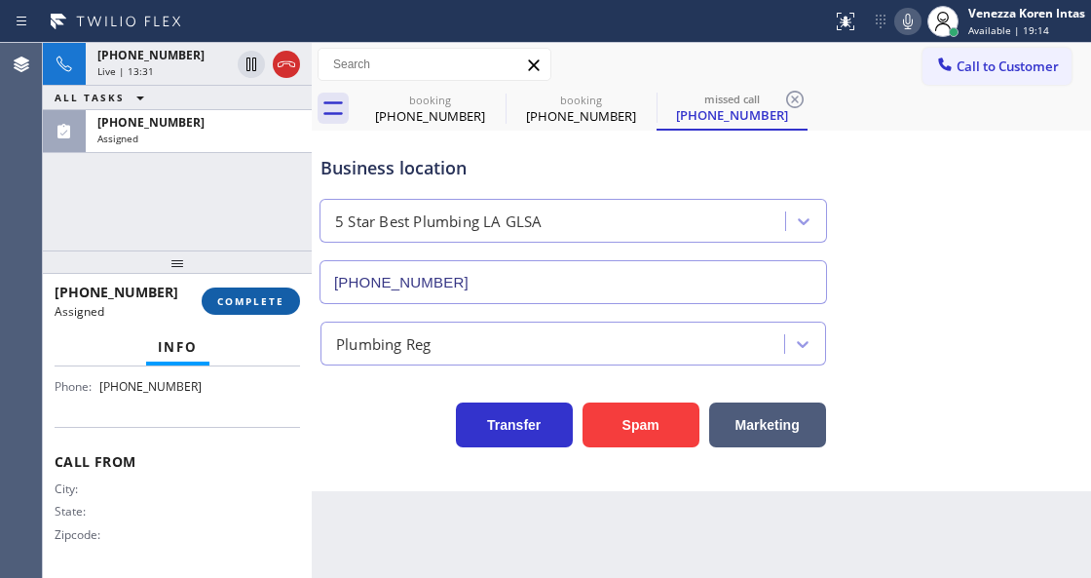
click at [261, 308] on button "COMPLETE" at bounding box center [251, 300] width 98 height 27
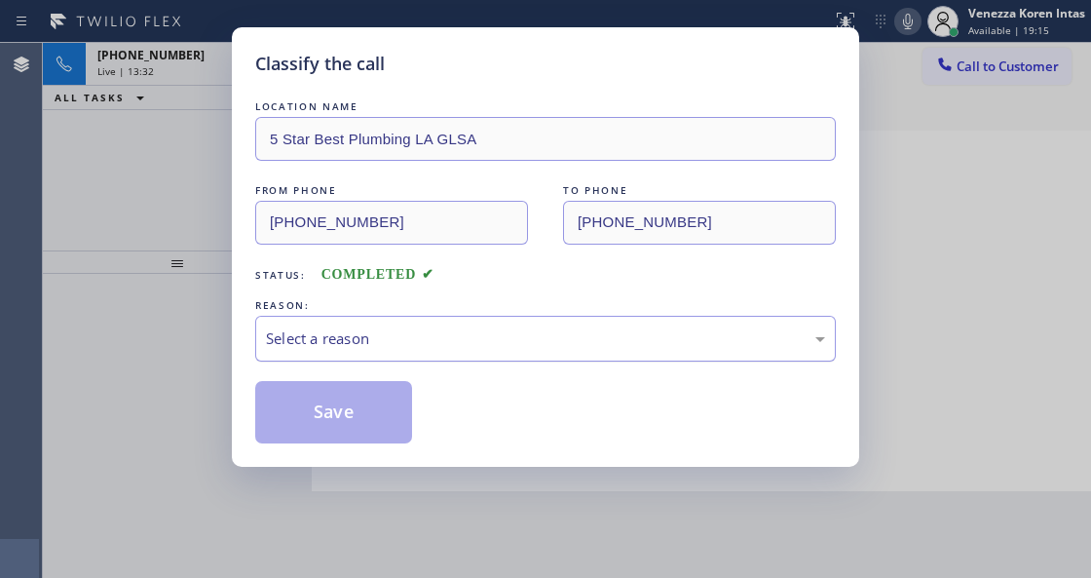
click at [456, 325] on div "Select a reason" at bounding box center [545, 339] width 581 height 46
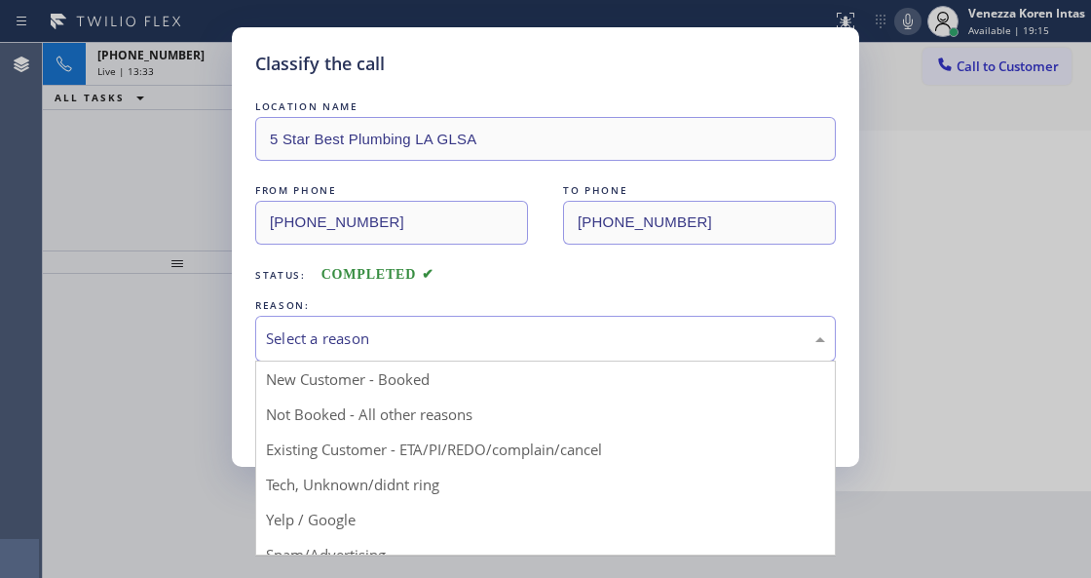
drag, startPoint x: 439, startPoint y: 491, endPoint x: 388, endPoint y: 454, distance: 62.8
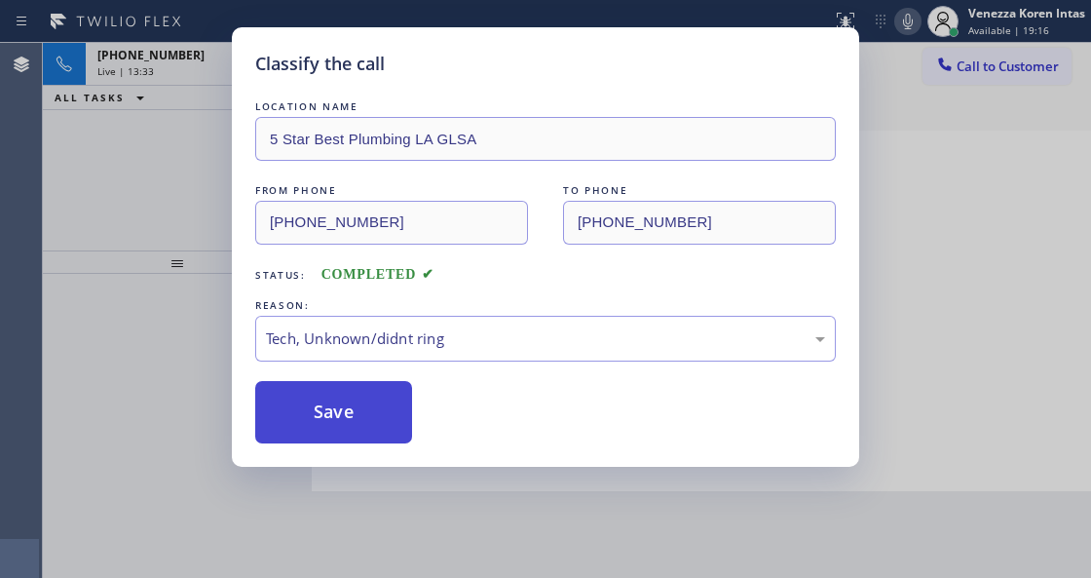
click at [378, 442] on button "Save" at bounding box center [333, 412] width 157 height 62
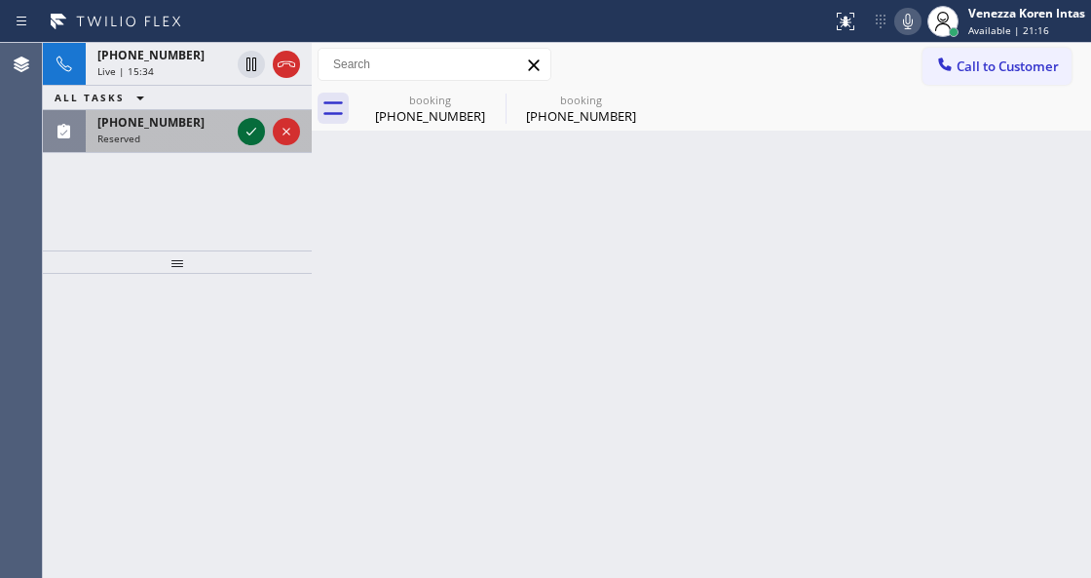
click at [248, 121] on icon at bounding box center [251, 131] width 23 height 23
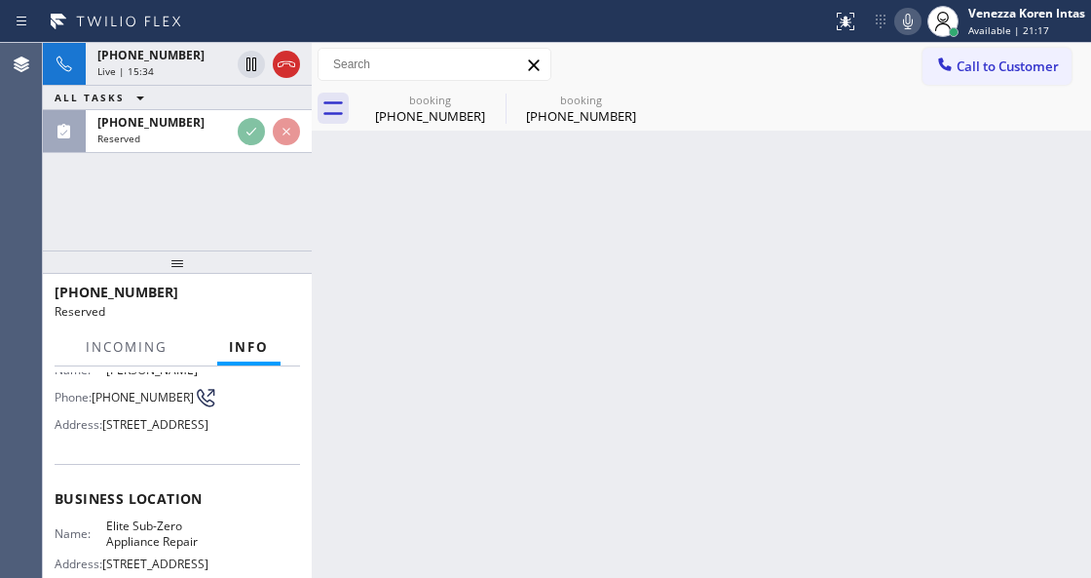
scroll to position [259, 0]
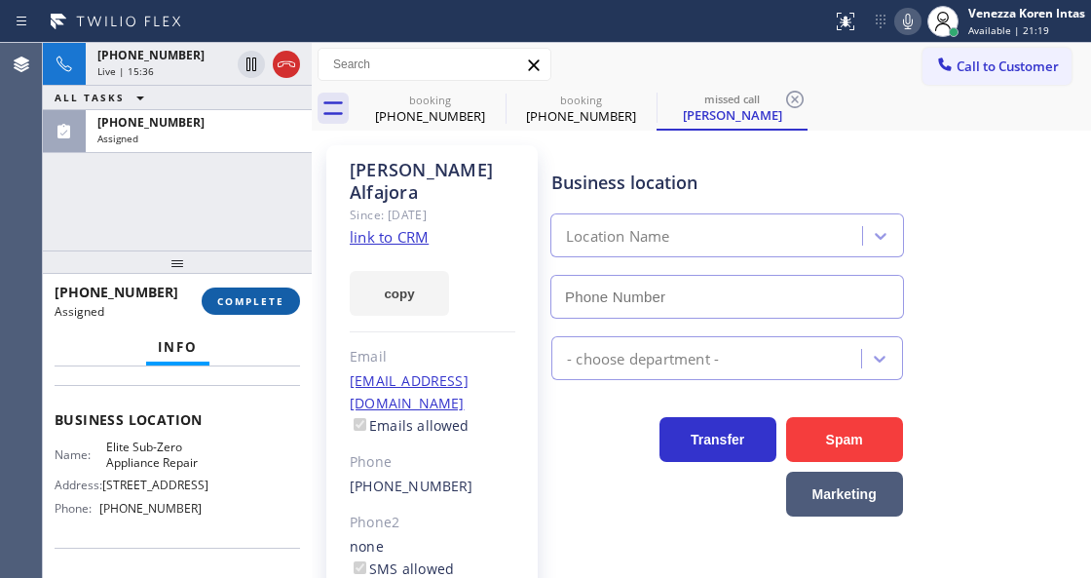
type input "[PHONE_NUMBER]"
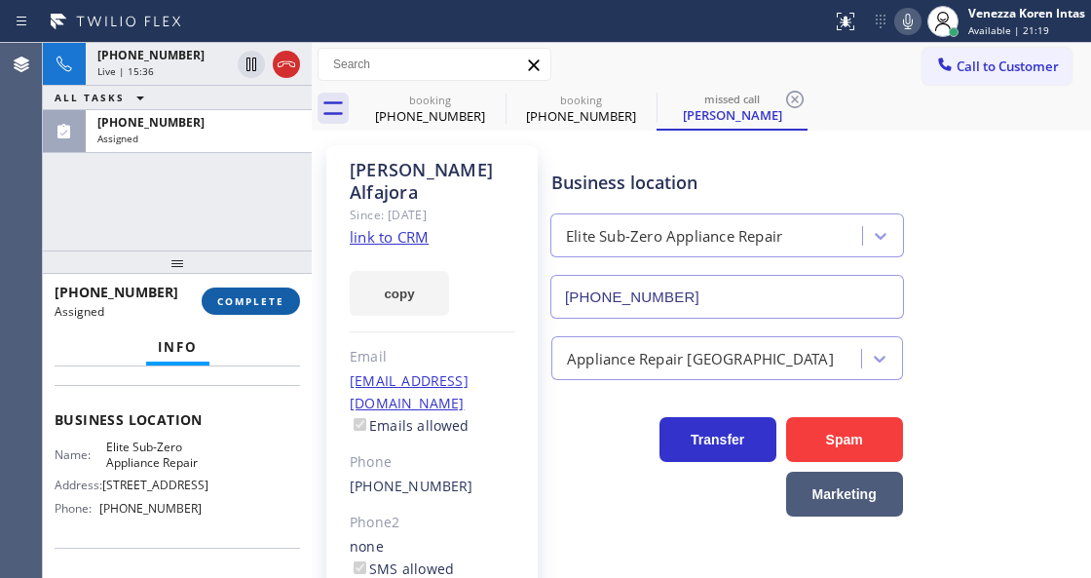
click at [277, 300] on span "COMPLETE" at bounding box center [250, 301] width 67 height 14
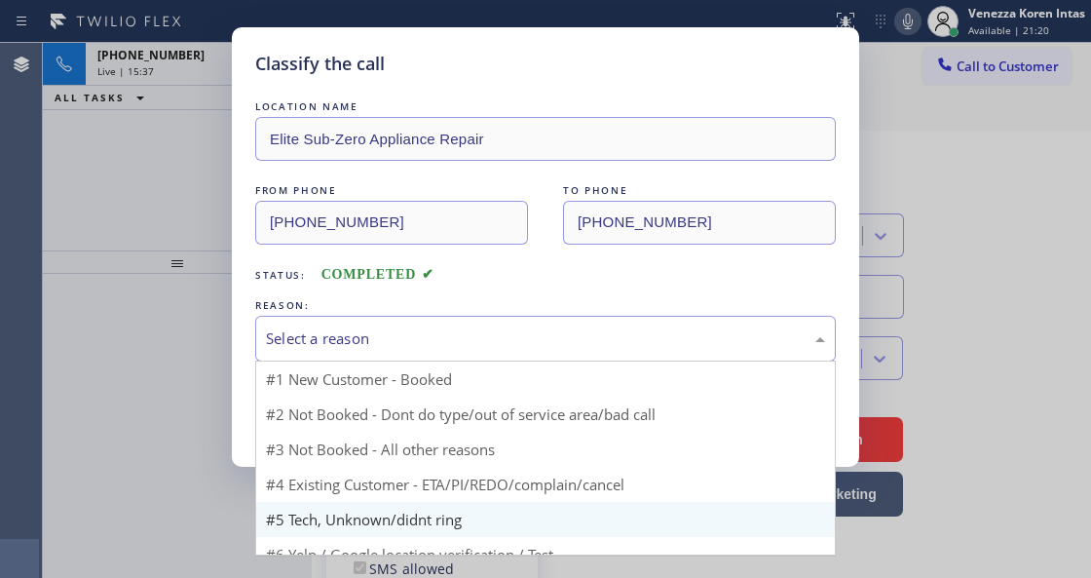
drag, startPoint x: 417, startPoint y: 337, endPoint x: 403, endPoint y: 481, distance: 144.9
click at [417, 349] on div "Select a reason" at bounding box center [545, 338] width 559 height 22
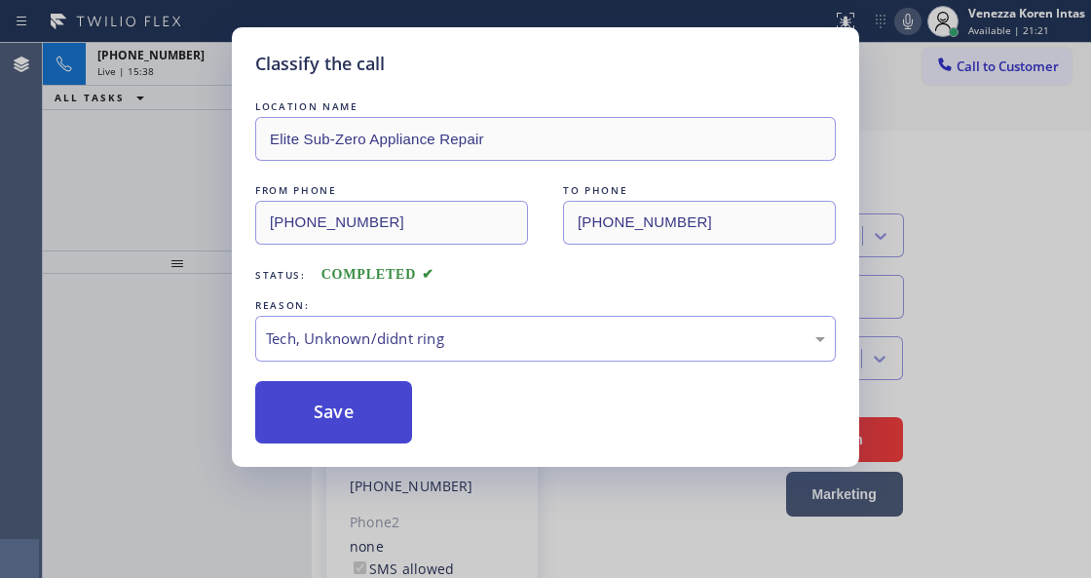
click at [386, 422] on button "Save" at bounding box center [333, 412] width 157 height 62
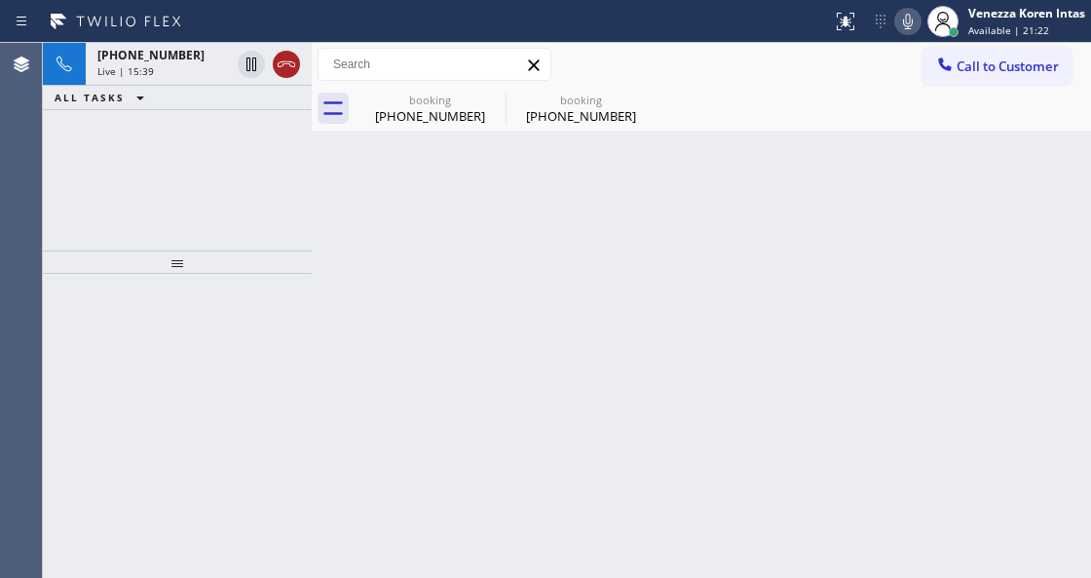
click at [287, 61] on icon at bounding box center [287, 64] width 18 height 6
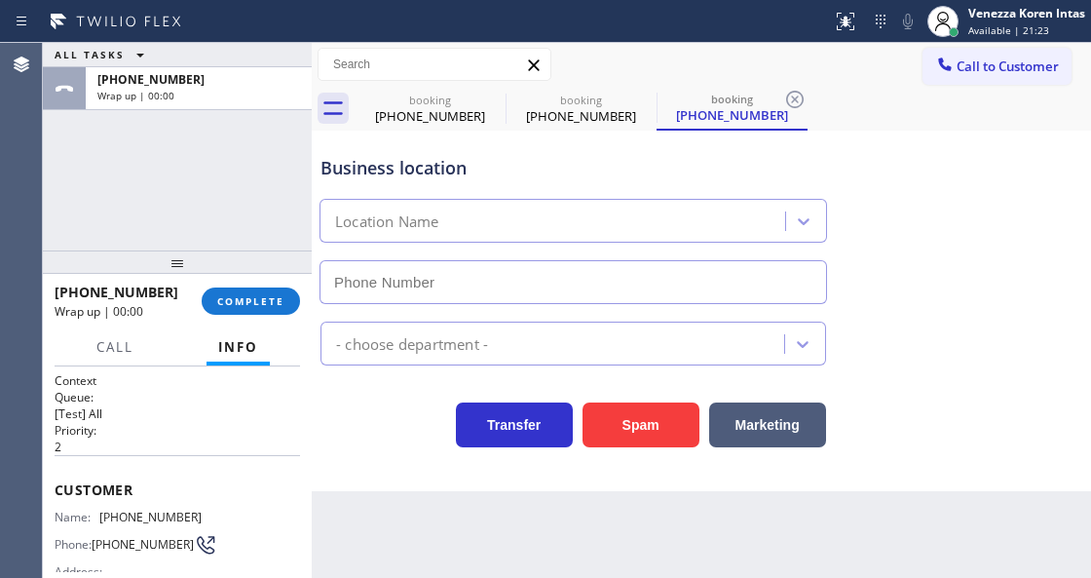
drag, startPoint x: 240, startPoint y: 293, endPoint x: 398, endPoint y: 287, distance: 158.0
click at [241, 296] on button "COMPLETE" at bounding box center [251, 300] width 98 height 27
type input "[PHONE_NUMBER]"
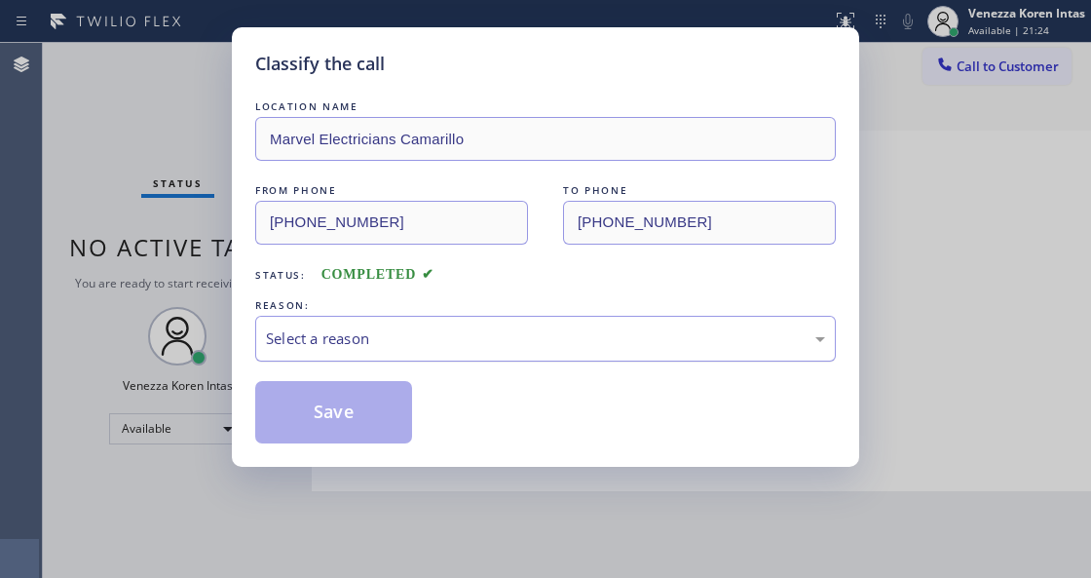
drag, startPoint x: 454, startPoint y: 327, endPoint x: 446, endPoint y: 341, distance: 15.7
click at [453, 327] on div "Select a reason" at bounding box center [545, 339] width 581 height 46
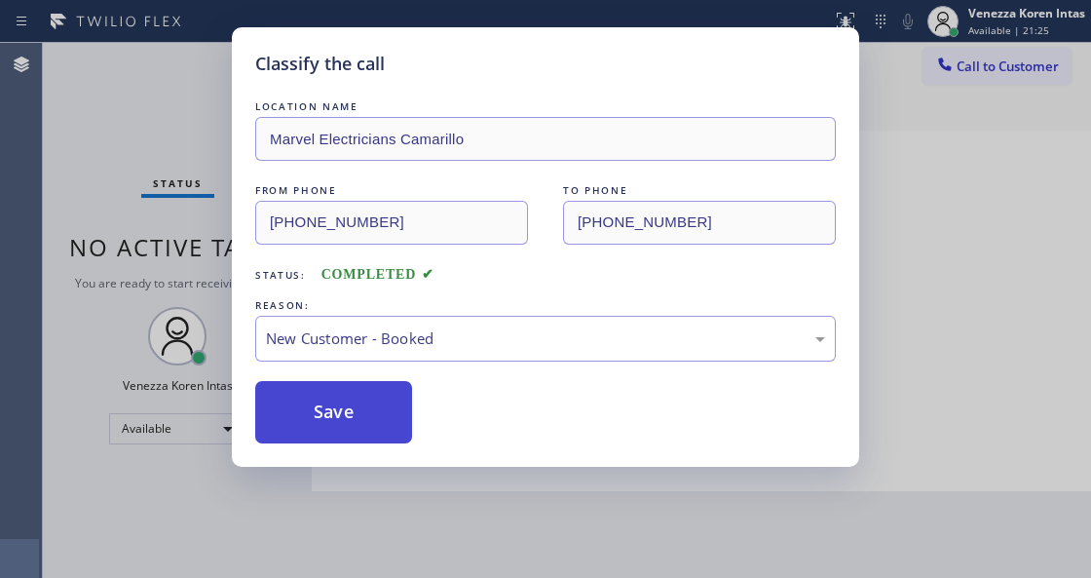
click at [366, 396] on button "Save" at bounding box center [333, 412] width 157 height 62
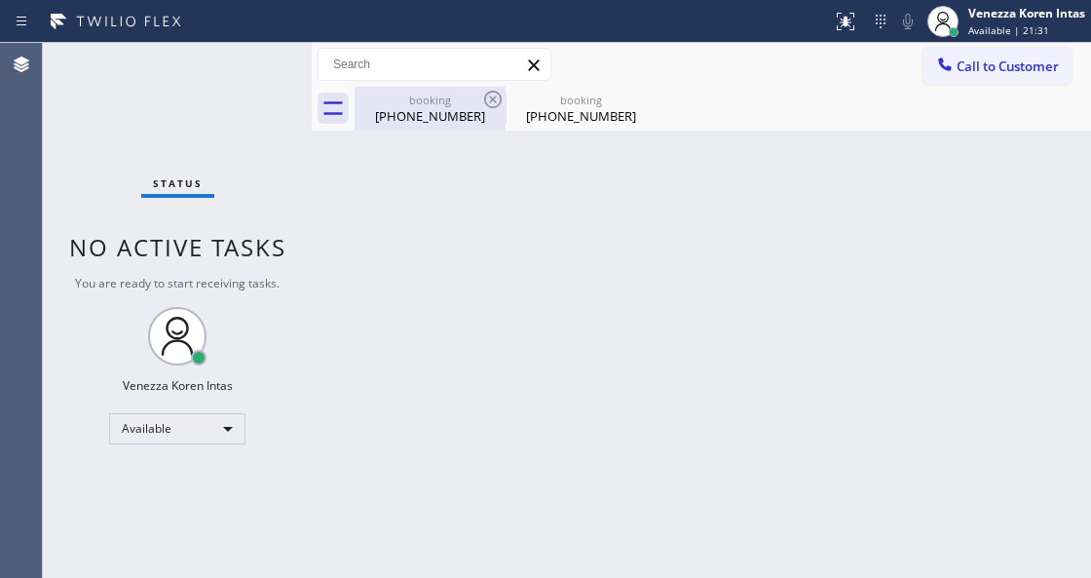
click at [473, 119] on div "[PHONE_NUMBER]" at bounding box center [430, 116] width 147 height 18
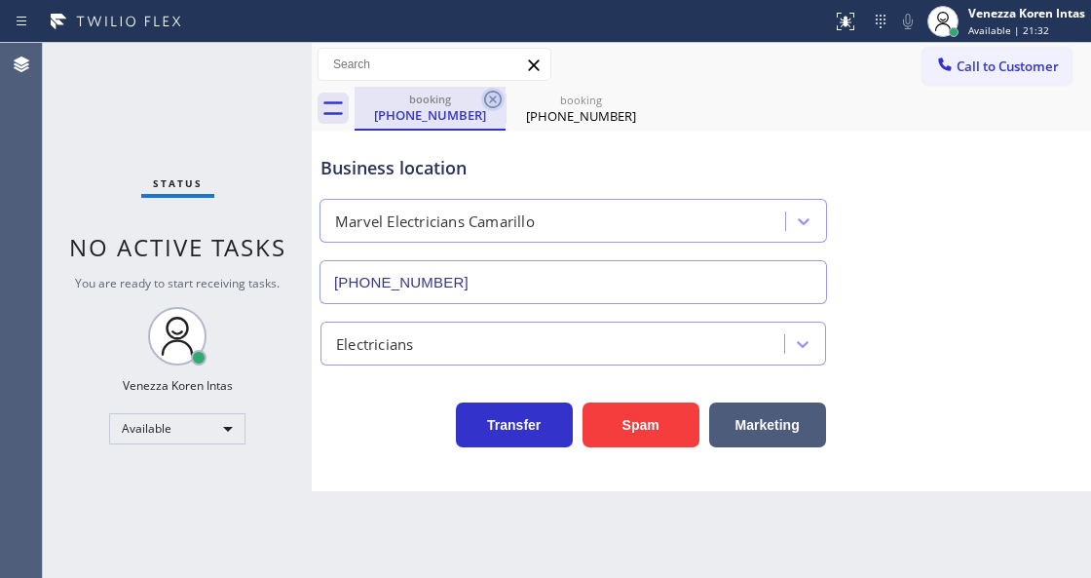
drag, startPoint x: 473, startPoint y: 119, endPoint x: 483, endPoint y: 103, distance: 18.9
click at [476, 117] on div "[PHONE_NUMBER]" at bounding box center [430, 115] width 147 height 18
click at [483, 102] on icon at bounding box center [492, 99] width 23 height 23
click at [488, 96] on icon at bounding box center [492, 99] width 23 height 23
click at [488, 96] on div "booking [PHONE_NUMBER]" at bounding box center [723, 109] width 737 height 44
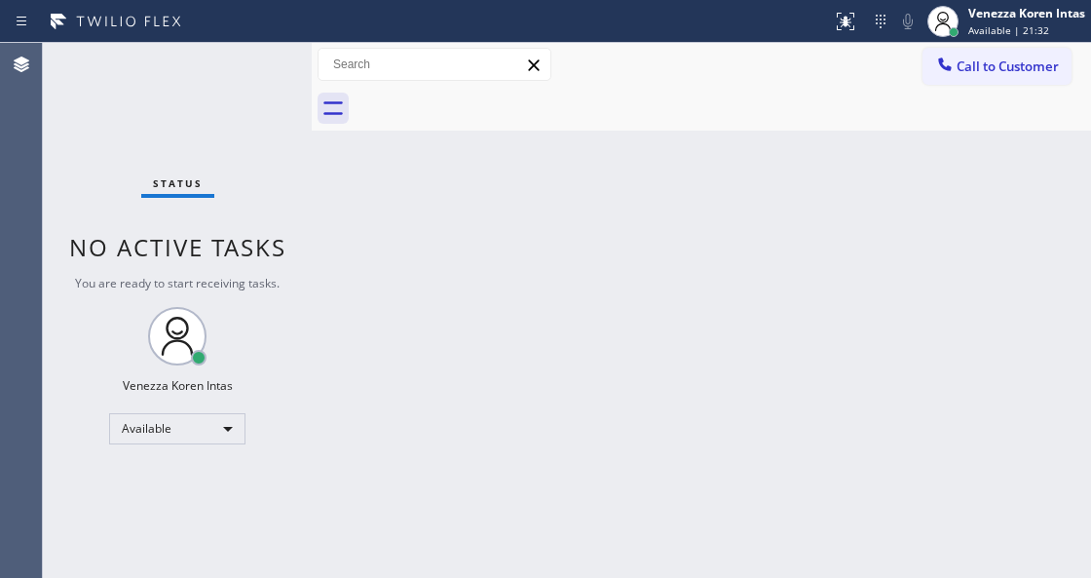
click at [461, 107] on div at bounding box center [723, 109] width 737 height 44
click at [524, 276] on div "Back to Dashboard Change Sender ID Customers Technicians Select a contact Outbo…" at bounding box center [702, 310] width 780 height 535
drag, startPoint x: 383, startPoint y: 355, endPoint x: 432, endPoint y: 334, distance: 52.8
click at [383, 355] on div "Back to Dashboard Change Sender ID Customers Technicians Select a contact Outbo…" at bounding box center [702, 310] width 780 height 535
drag, startPoint x: 513, startPoint y: 260, endPoint x: 462, endPoint y: 481, distance: 226.9
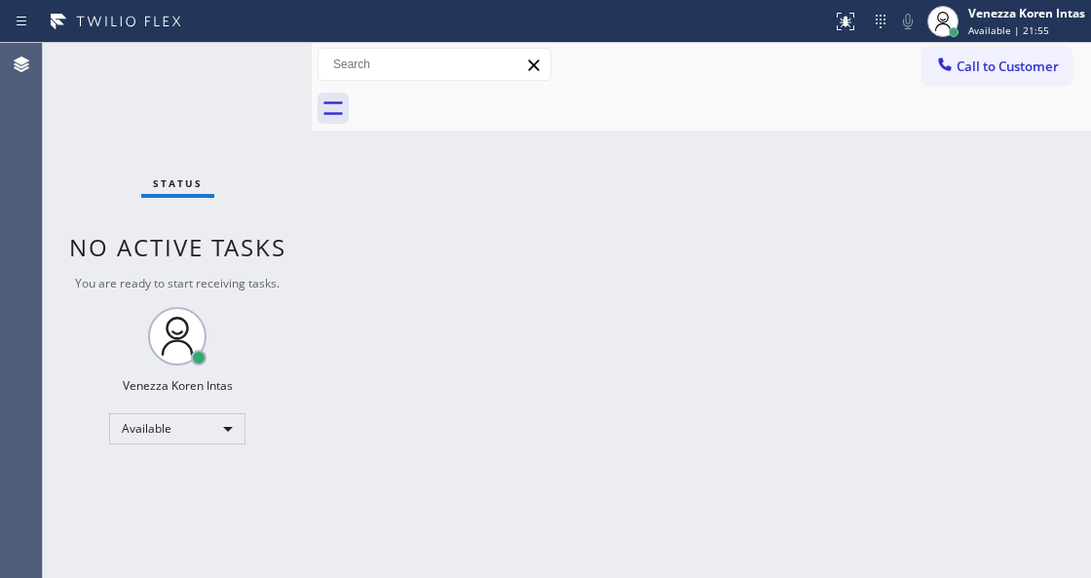
click at [507, 269] on div "Back to Dashboard Change Sender ID Customers Technicians Select a contact Outbo…" at bounding box center [702, 310] width 780 height 535
click at [185, 105] on div "Status No active tasks You are ready to start receiving tasks. Venezza Koren In…" at bounding box center [177, 310] width 269 height 535
click at [218, 127] on div "Status No active tasks You are ready to start receiving tasks. Venezza Koren In…" at bounding box center [177, 310] width 269 height 535
drag, startPoint x: 200, startPoint y: 92, endPoint x: 497, endPoint y: 16, distance: 306.8
click at [203, 92] on div "Status No active tasks You are ready to start receiving tasks. Venezza Koren In…" at bounding box center [177, 310] width 269 height 535
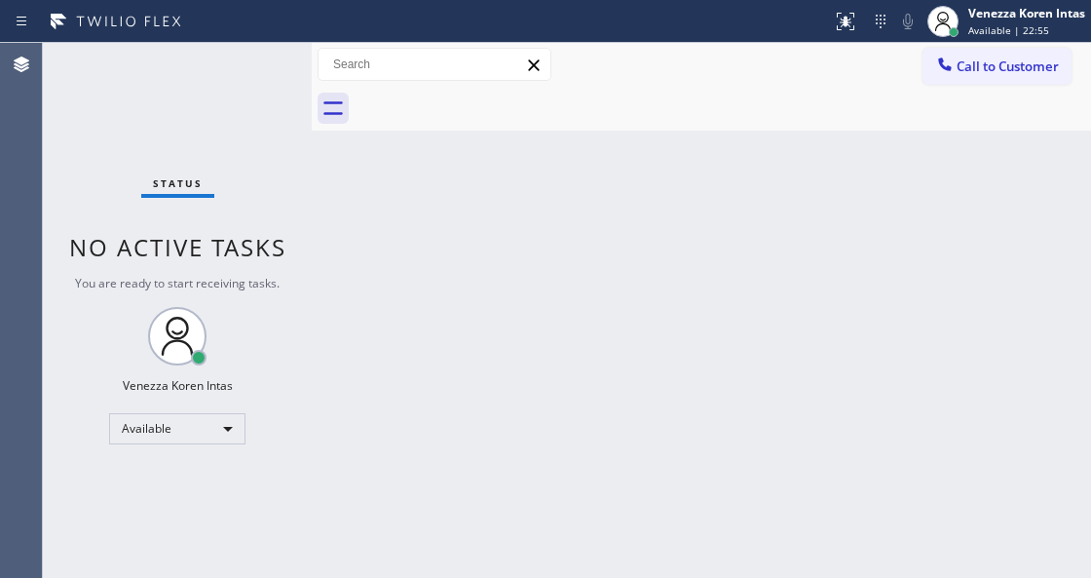
drag, startPoint x: 474, startPoint y: 306, endPoint x: 391, endPoint y: 452, distance: 168.0
click at [473, 308] on div "Back to Dashboard Change Sender ID Customers Technicians Select a contact Outbo…" at bounding box center [702, 310] width 780 height 535
drag, startPoint x: 240, startPoint y: 41, endPoint x: 43, endPoint y: 170, distance: 235.1
click at [239, 41] on div "Status report No issues detected If you experience an issue, please download th…" at bounding box center [545, 21] width 1091 height 43
click at [233, 65] on div "Status No active tasks You are ready to start receiving tasks. Venezza Koren In…" at bounding box center [177, 310] width 269 height 535
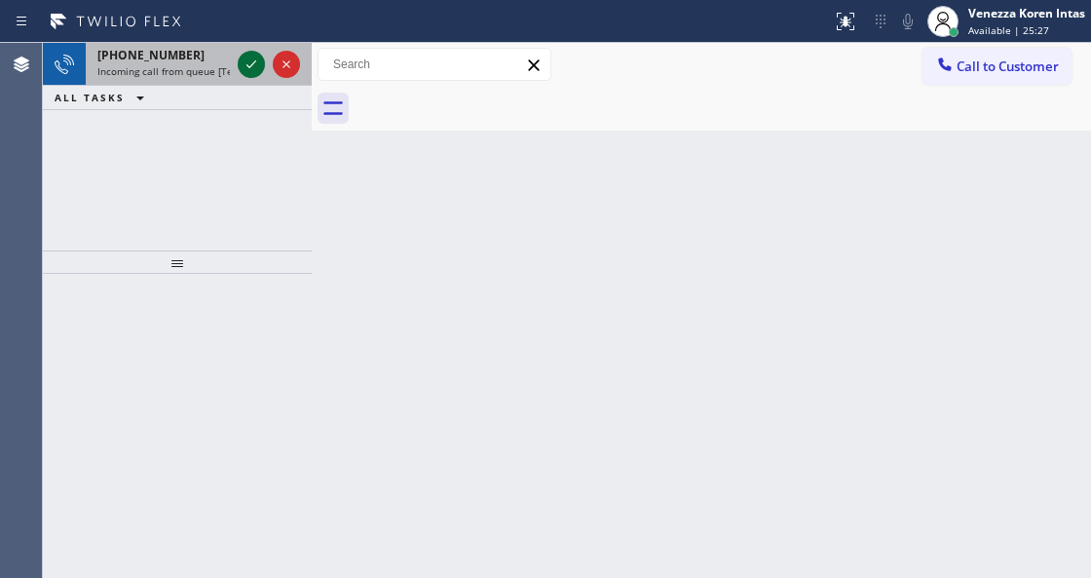
click at [243, 66] on icon at bounding box center [251, 64] width 23 height 23
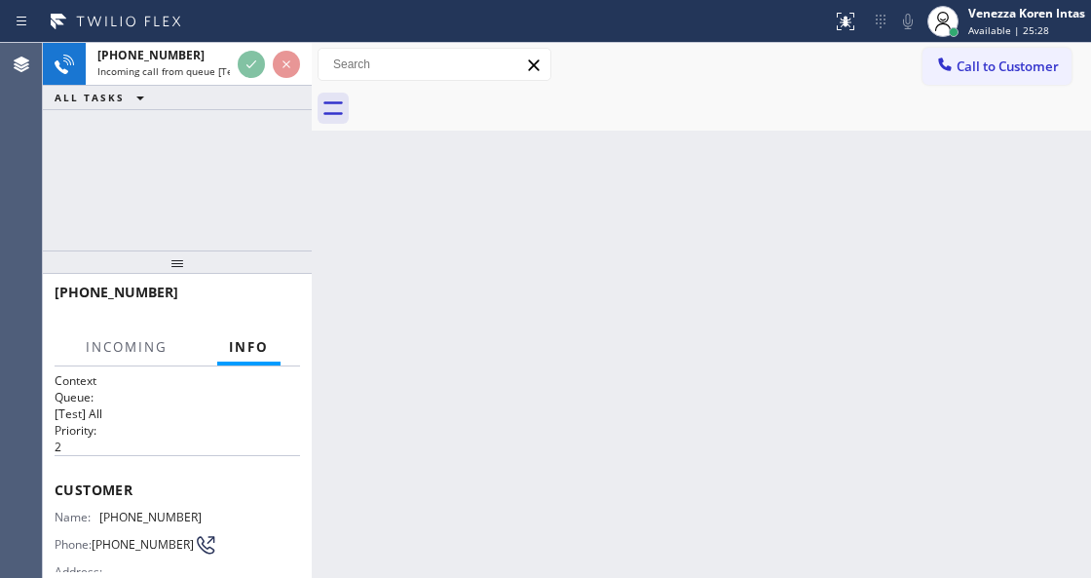
scroll to position [195, 0]
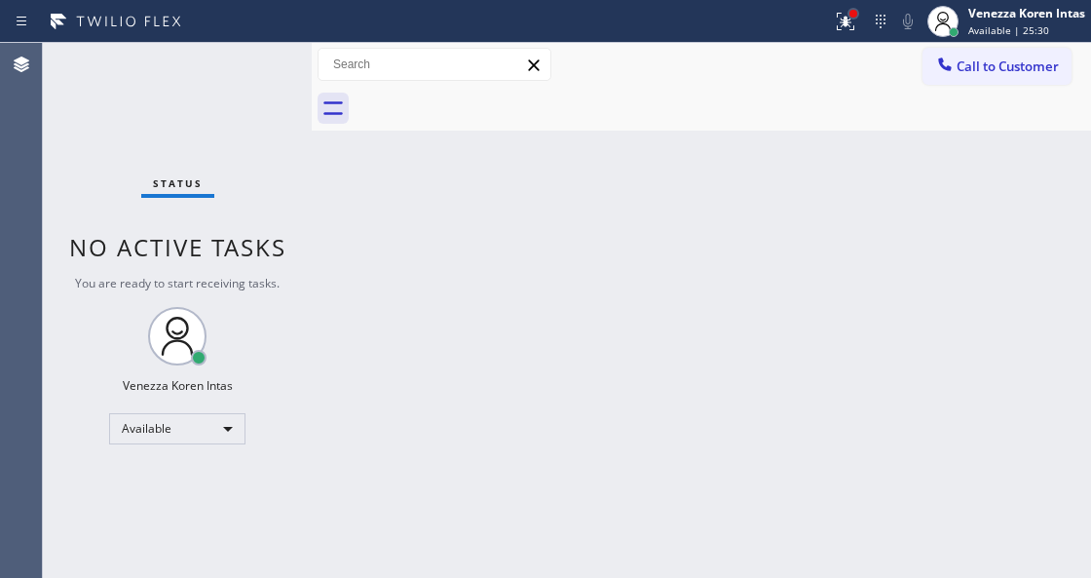
click at [852, 8] on div at bounding box center [854, 14] width 12 height 12
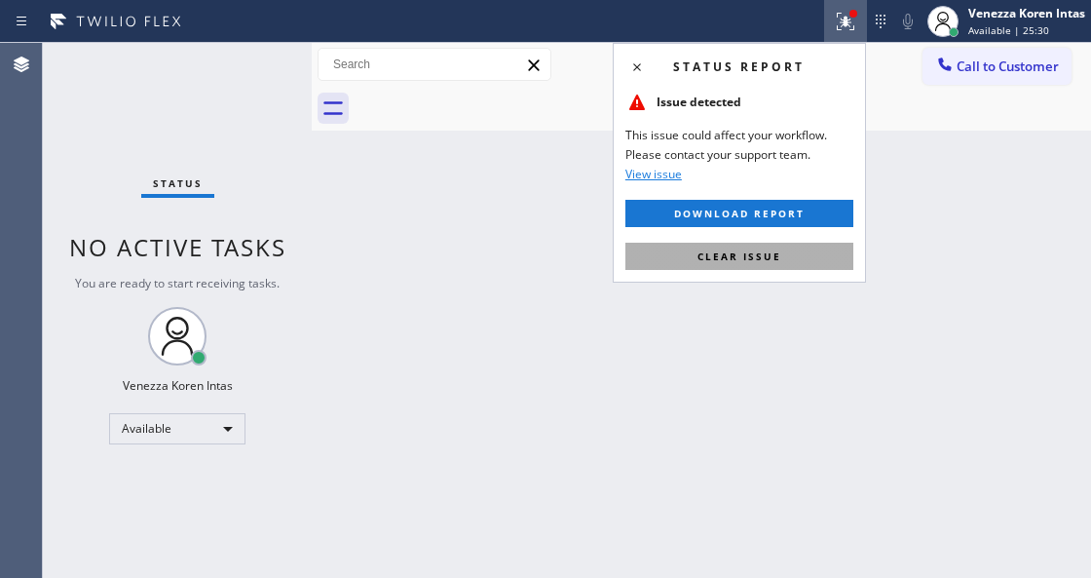
click at [752, 265] on button "Clear issue" at bounding box center [740, 256] width 228 height 27
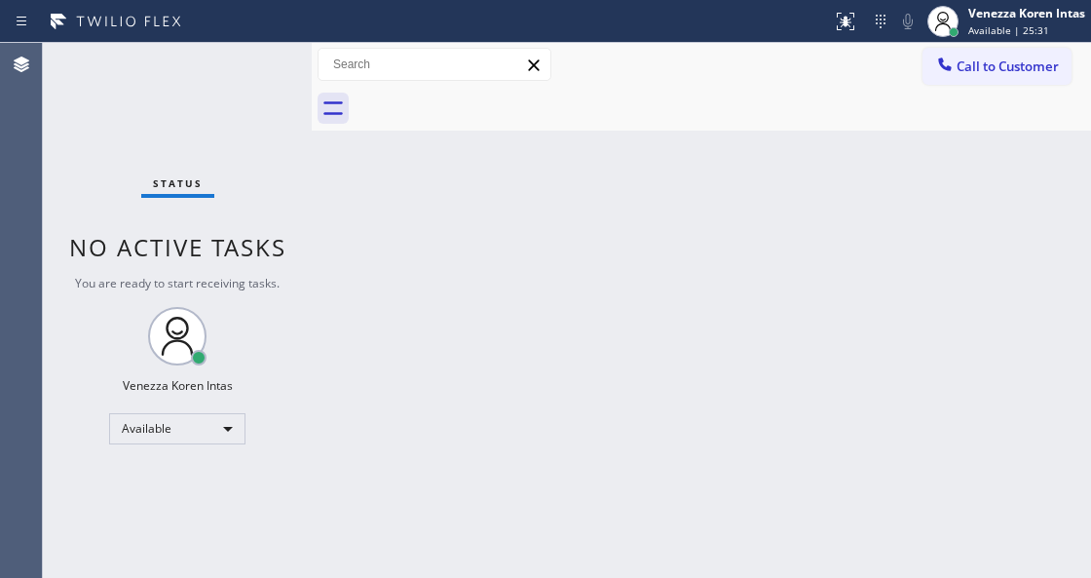
click at [269, 94] on div "Status No active tasks You are ready to start receiving tasks. Venezza Koren In…" at bounding box center [177, 310] width 269 height 535
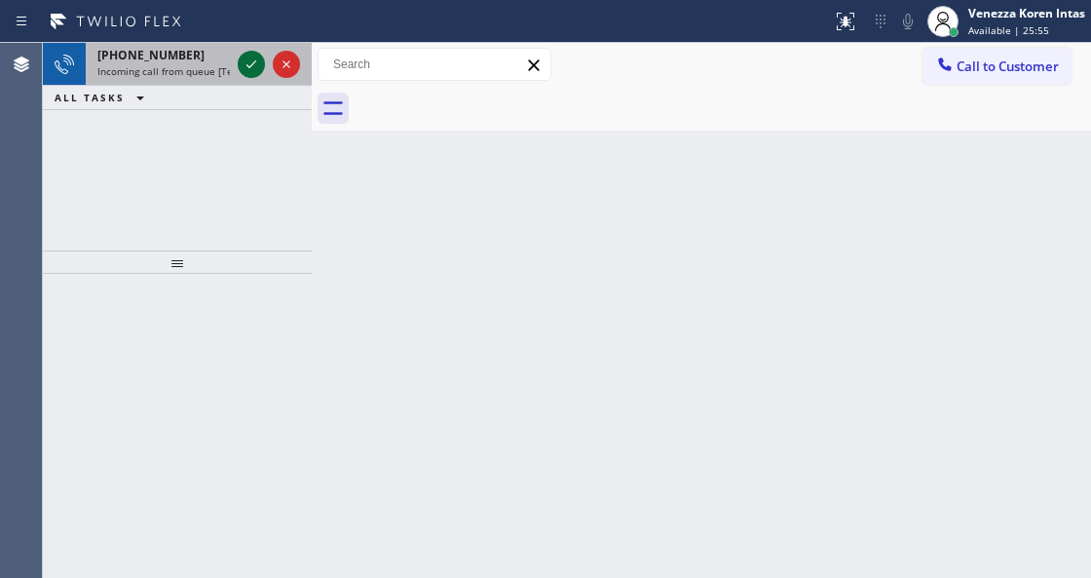
click at [252, 62] on icon at bounding box center [251, 64] width 23 height 23
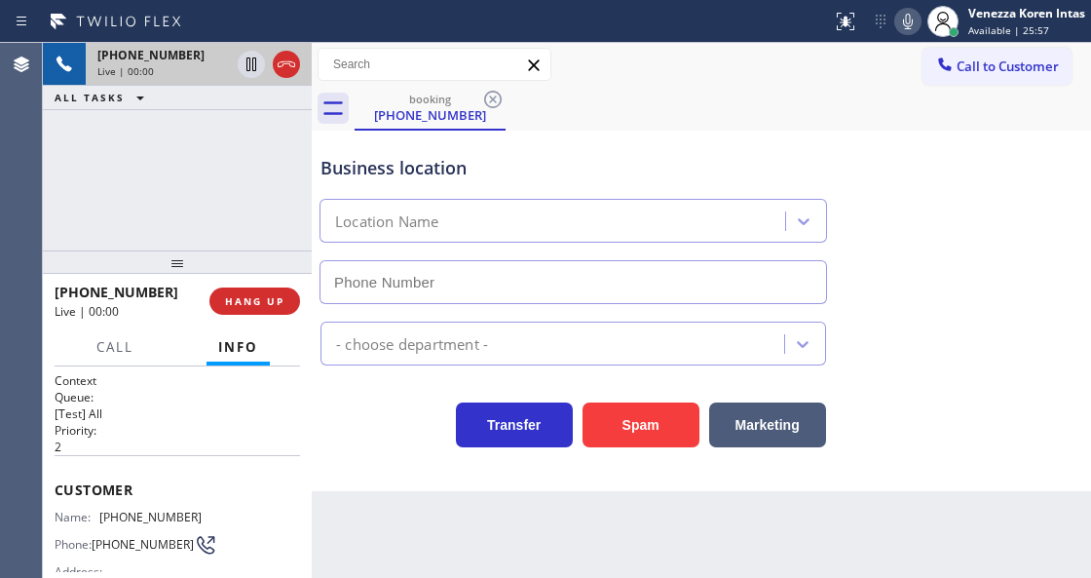
type input "[PHONE_NUMBER]"
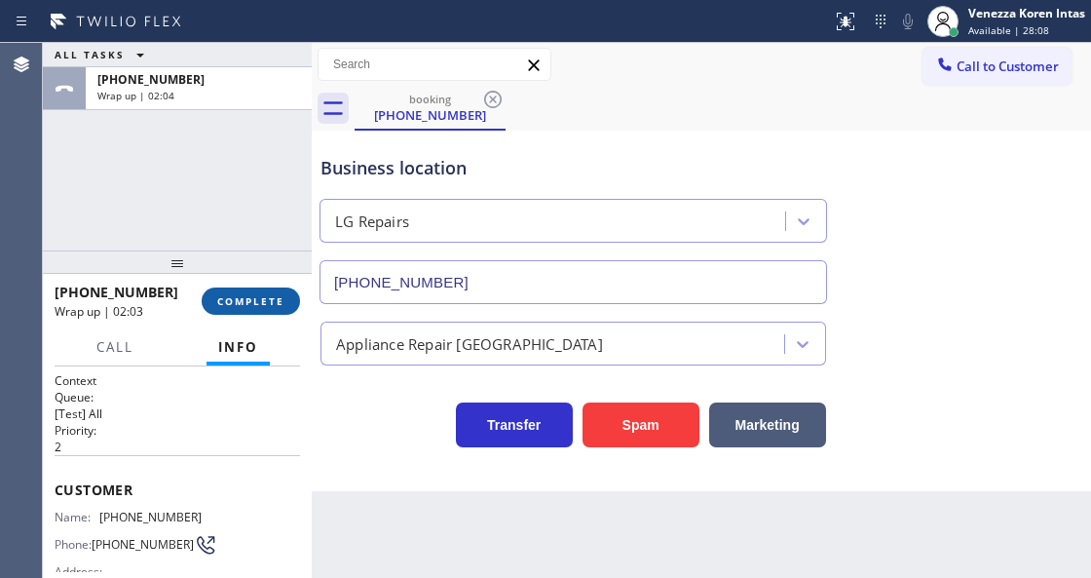
click at [277, 309] on button "COMPLETE" at bounding box center [251, 300] width 98 height 27
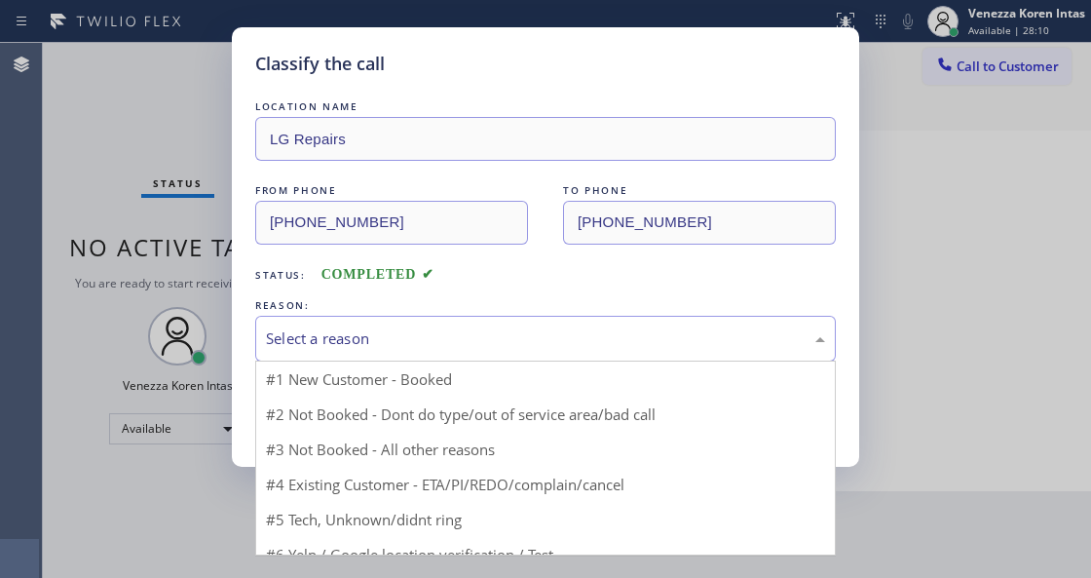
click at [459, 340] on div "Select a reason" at bounding box center [545, 338] width 559 height 22
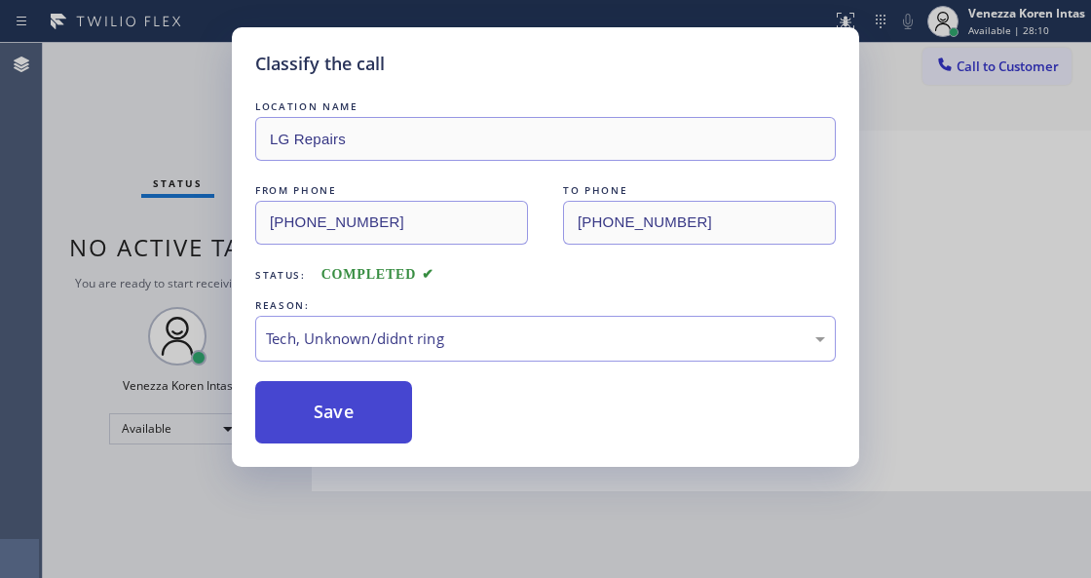
click at [390, 415] on button "Save" at bounding box center [333, 412] width 157 height 62
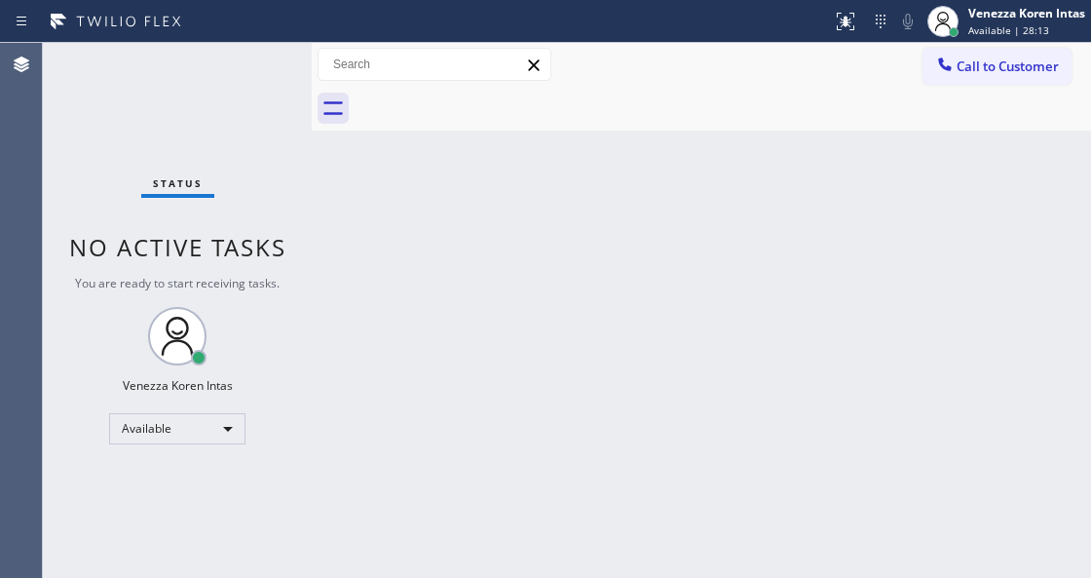
click at [255, 80] on div "Status No active tasks You are ready to start receiving tasks. Venezza Koren In…" at bounding box center [177, 310] width 269 height 535
click at [265, 89] on div "Status No active tasks You are ready to start receiving tasks. Venezza Koren In…" at bounding box center [177, 310] width 269 height 535
click at [235, 90] on div "Status No active tasks You are ready to start receiving tasks. Venezza Koren In…" at bounding box center [177, 310] width 269 height 535
click at [218, 156] on div "Status No active tasks You are ready to start receiving tasks. Venezza Koren In…" at bounding box center [177, 310] width 269 height 535
click at [210, 115] on div "Status No active tasks You are ready to start receiving tasks. Venezza Koren In…" at bounding box center [177, 310] width 269 height 535
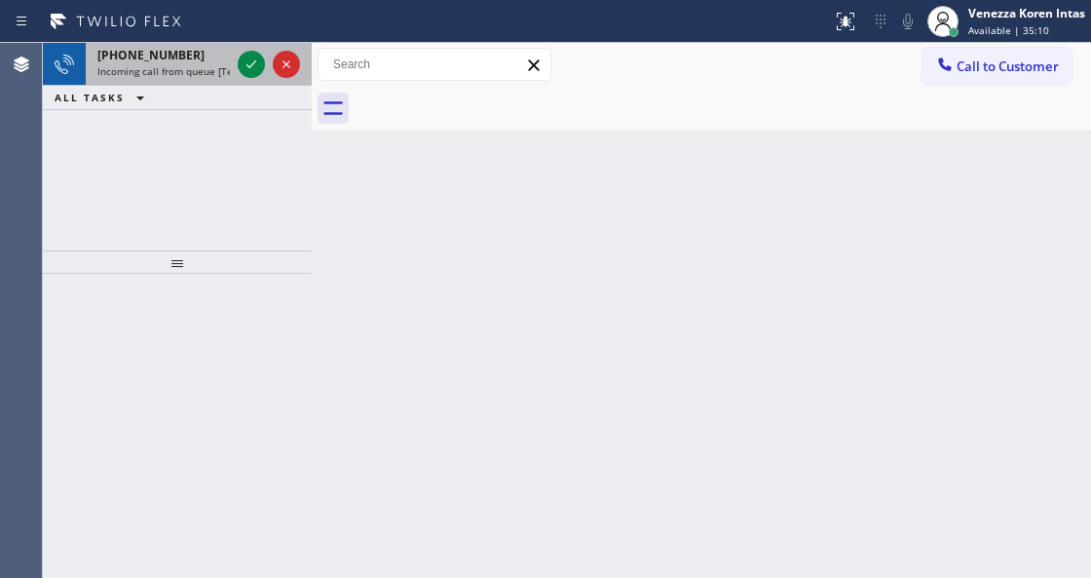
drag, startPoint x: 135, startPoint y: 60, endPoint x: 183, endPoint y: 235, distance: 180.9
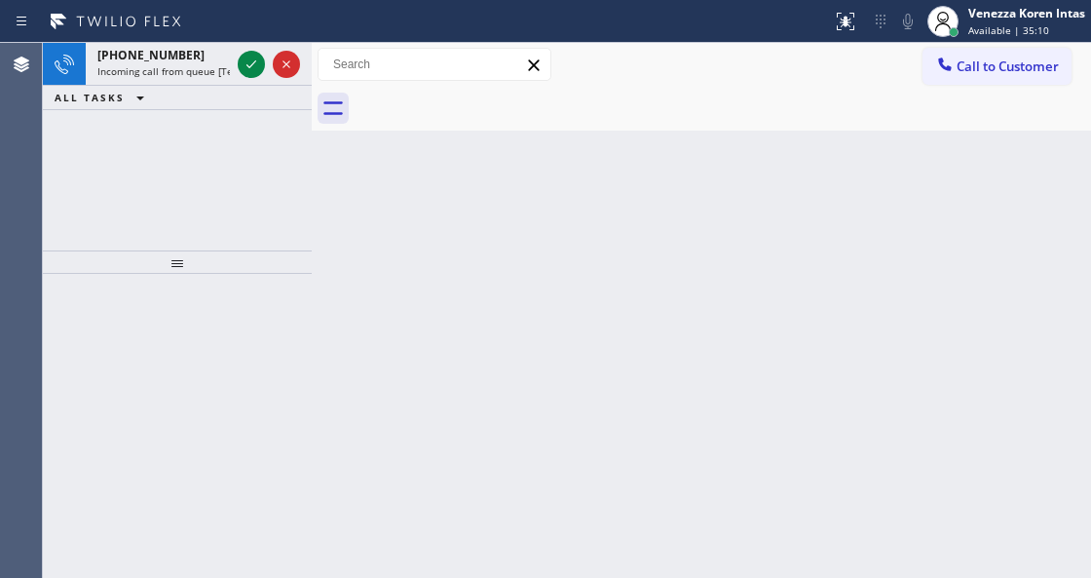
click at [135, 62] on div "[PHONE_NUMBER] Incoming call from queue [Test] All" at bounding box center [160, 64] width 148 height 43
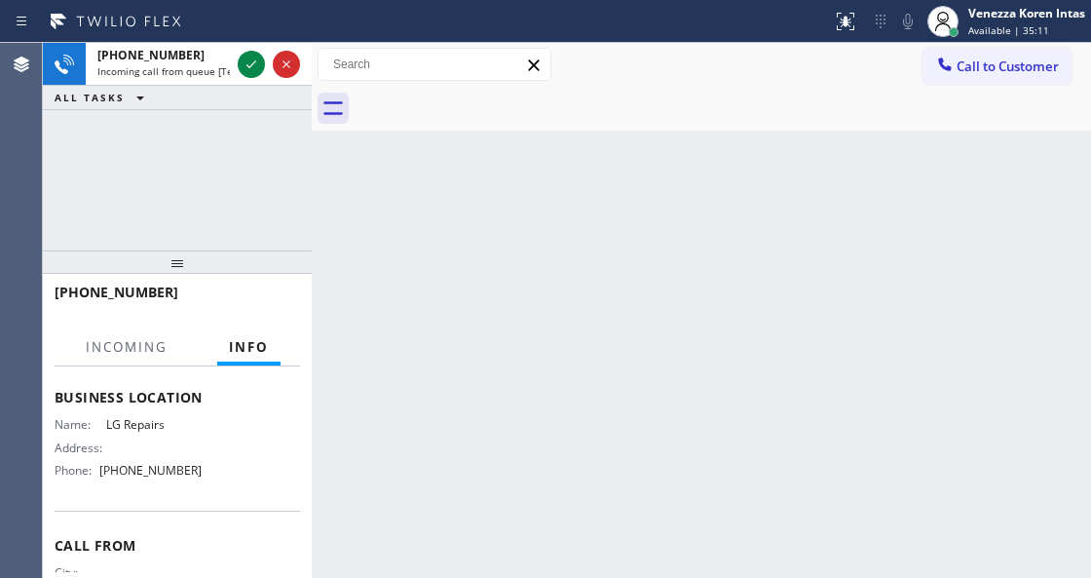
scroll to position [259, 0]
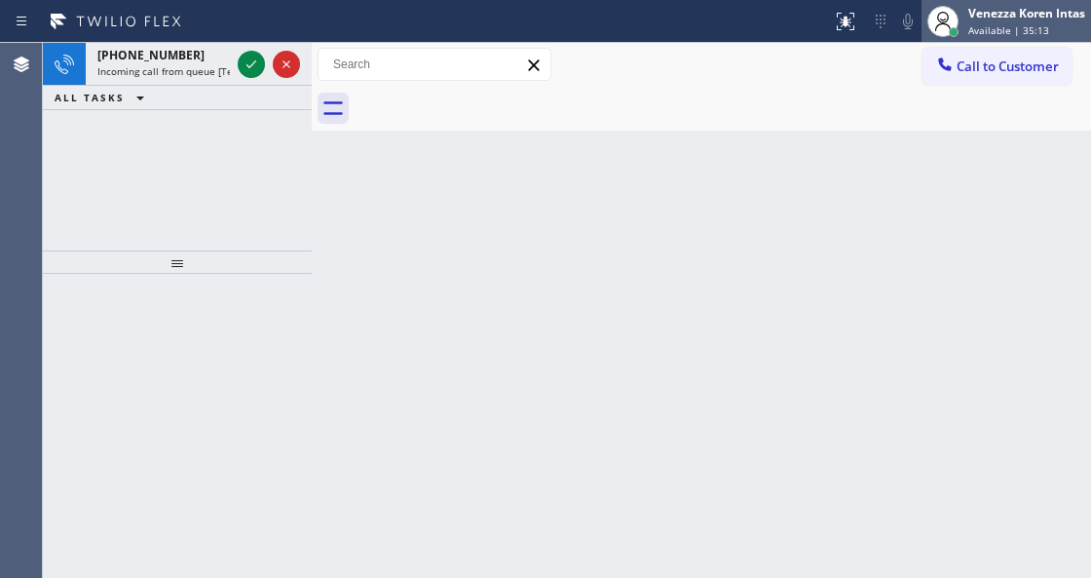
drag, startPoint x: 1012, startPoint y: 18, endPoint x: 943, endPoint y: 91, distance: 100.6
click at [1012, 19] on div "Venezza Koren Intas" at bounding box center [1027, 13] width 117 height 17
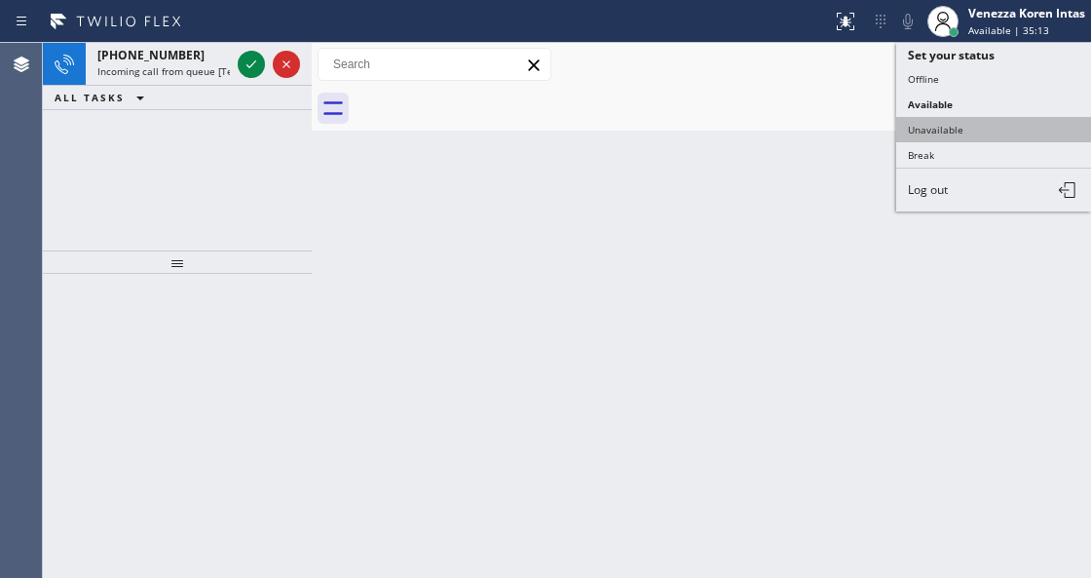
click at [920, 120] on button "Unavailable" at bounding box center [994, 129] width 195 height 25
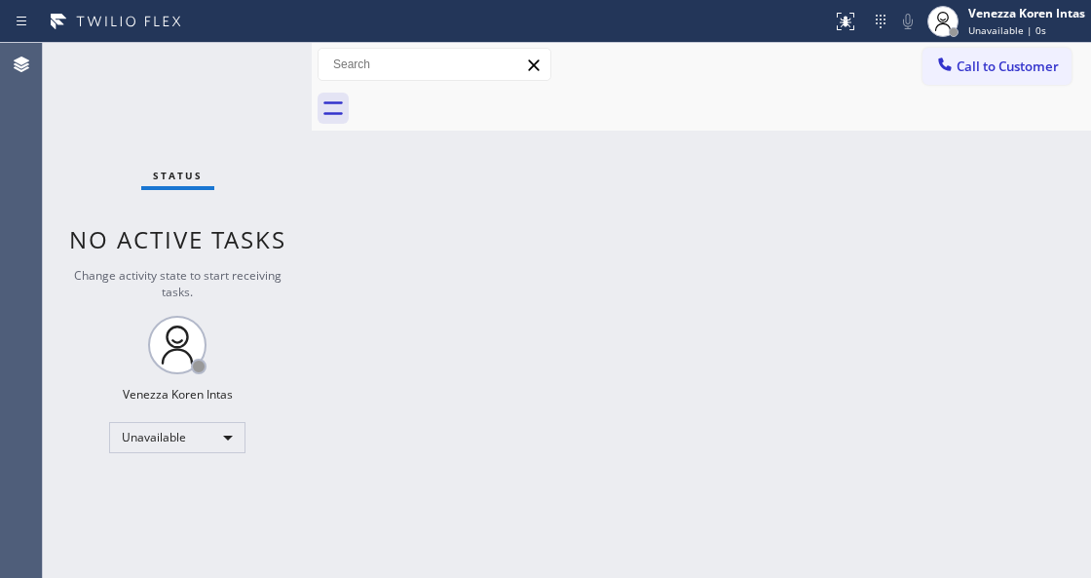
drag, startPoint x: 1010, startPoint y: 19, endPoint x: 1006, endPoint y: 62, distance: 44.0
click at [1010, 18] on div "Venezza Koren Intas" at bounding box center [1027, 13] width 117 height 17
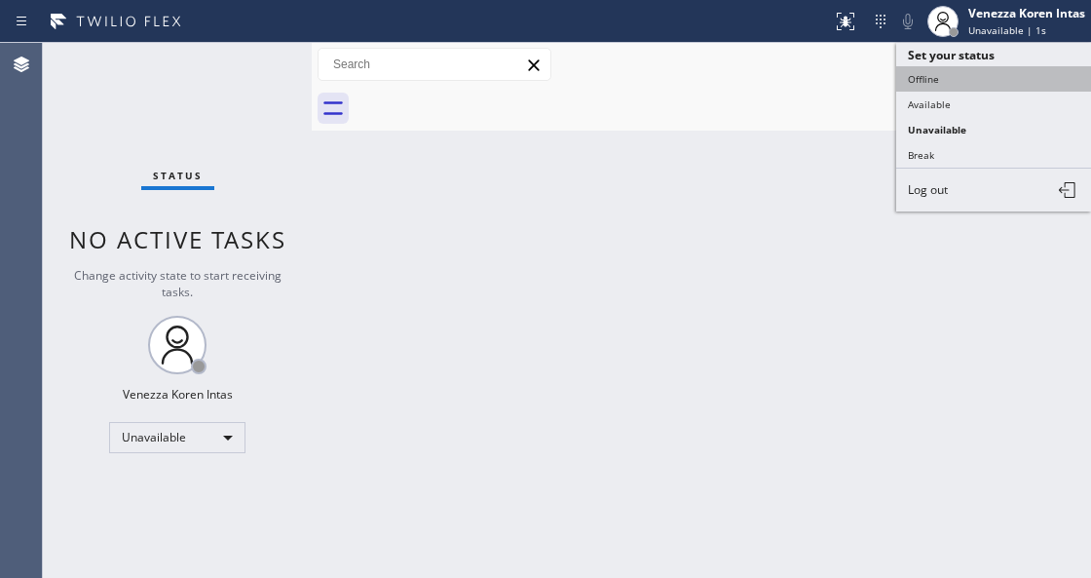
click at [968, 82] on button "Offline" at bounding box center [994, 78] width 195 height 25
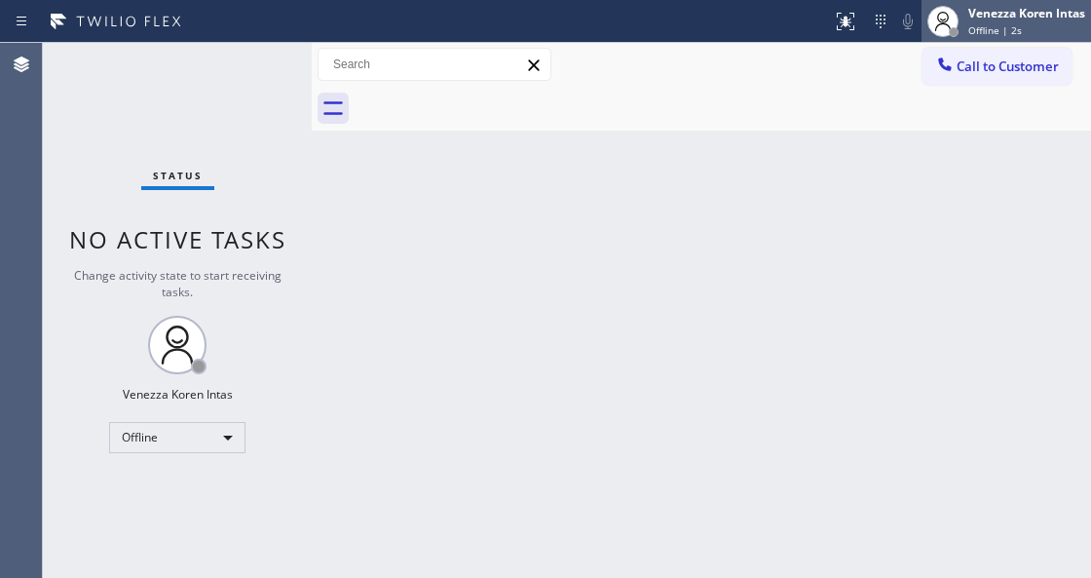
click at [1058, 23] on div "Offline | 2s" at bounding box center [1027, 30] width 117 height 14
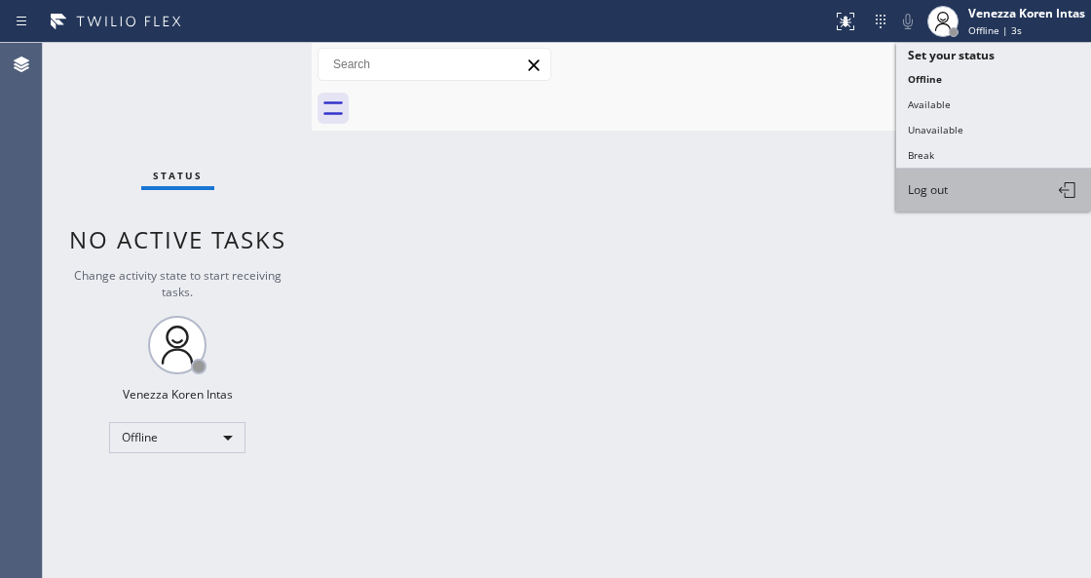
click at [963, 187] on button "Log out" at bounding box center [994, 190] width 195 height 43
